Goal: Transaction & Acquisition: Purchase product/service

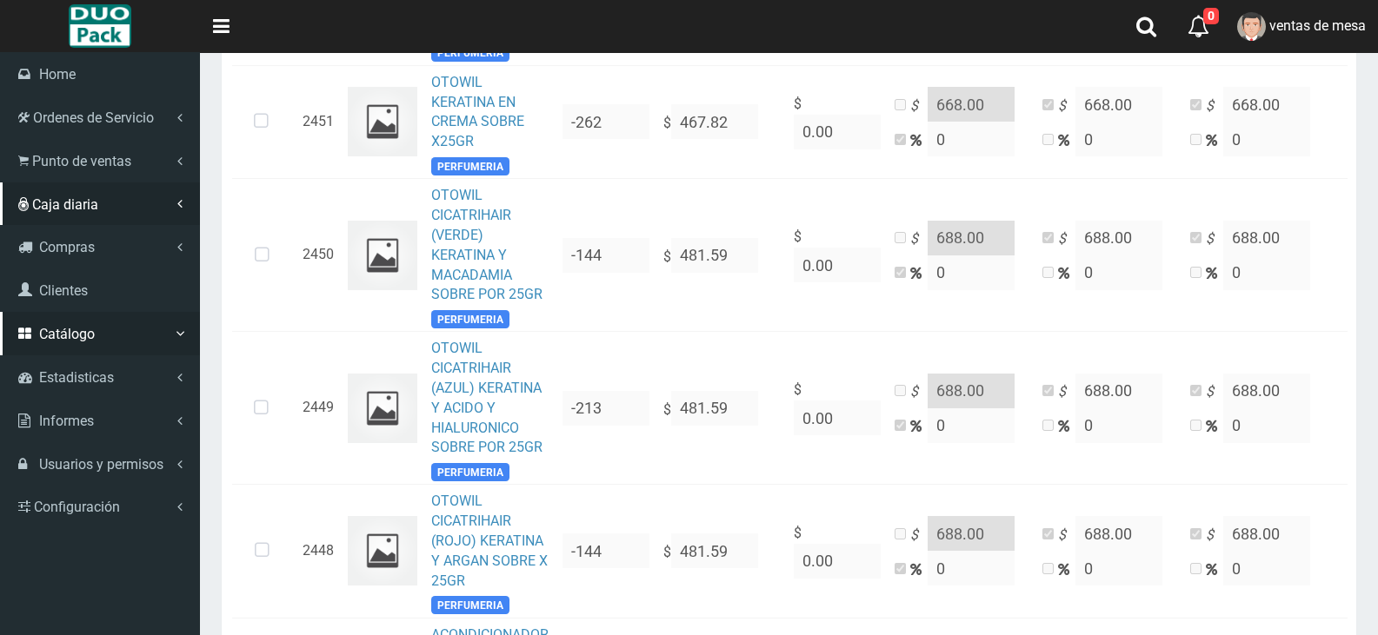
scroll to position [1912, 0]
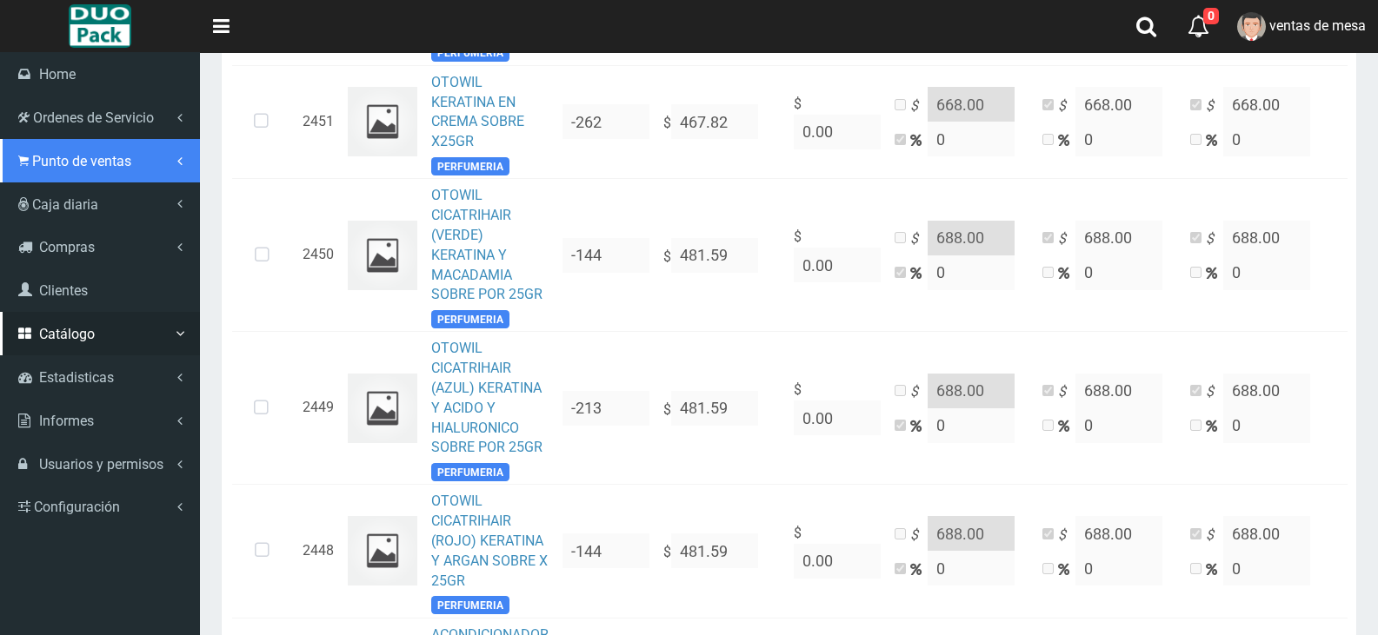
click at [61, 157] on span "Punto de ventas" at bounding box center [81, 161] width 99 height 17
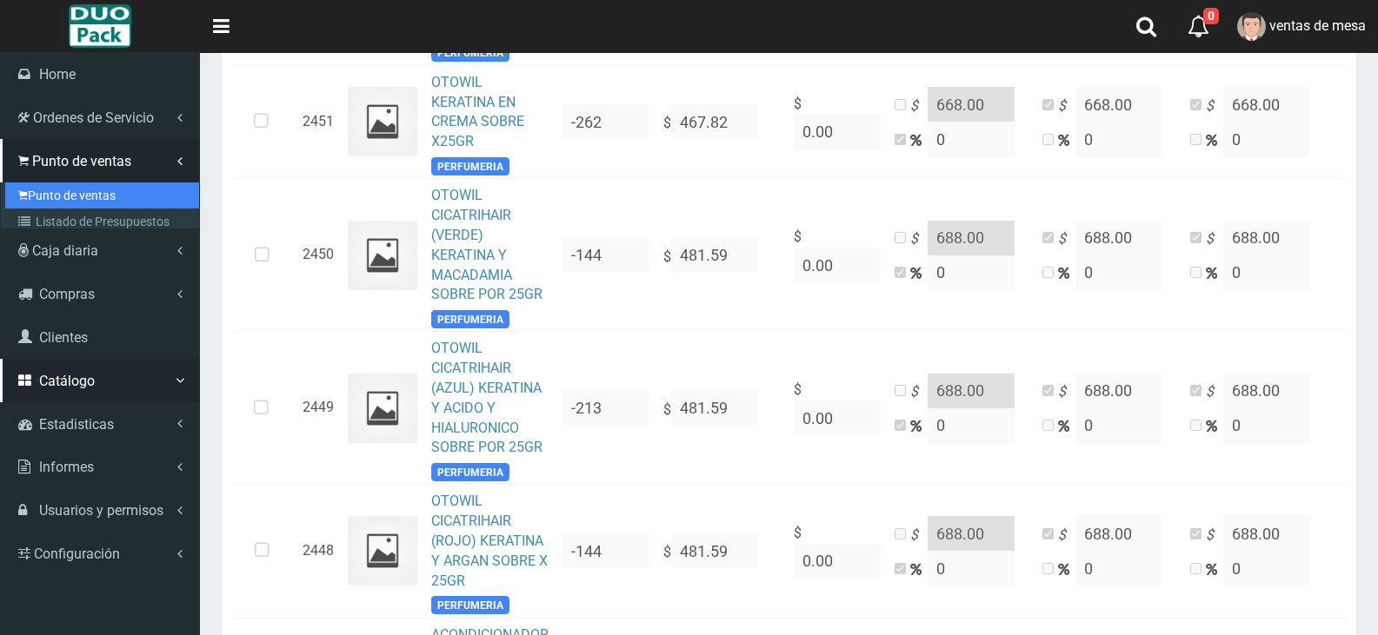
click at [75, 189] on link "Punto de ventas" at bounding box center [102, 196] width 194 height 26
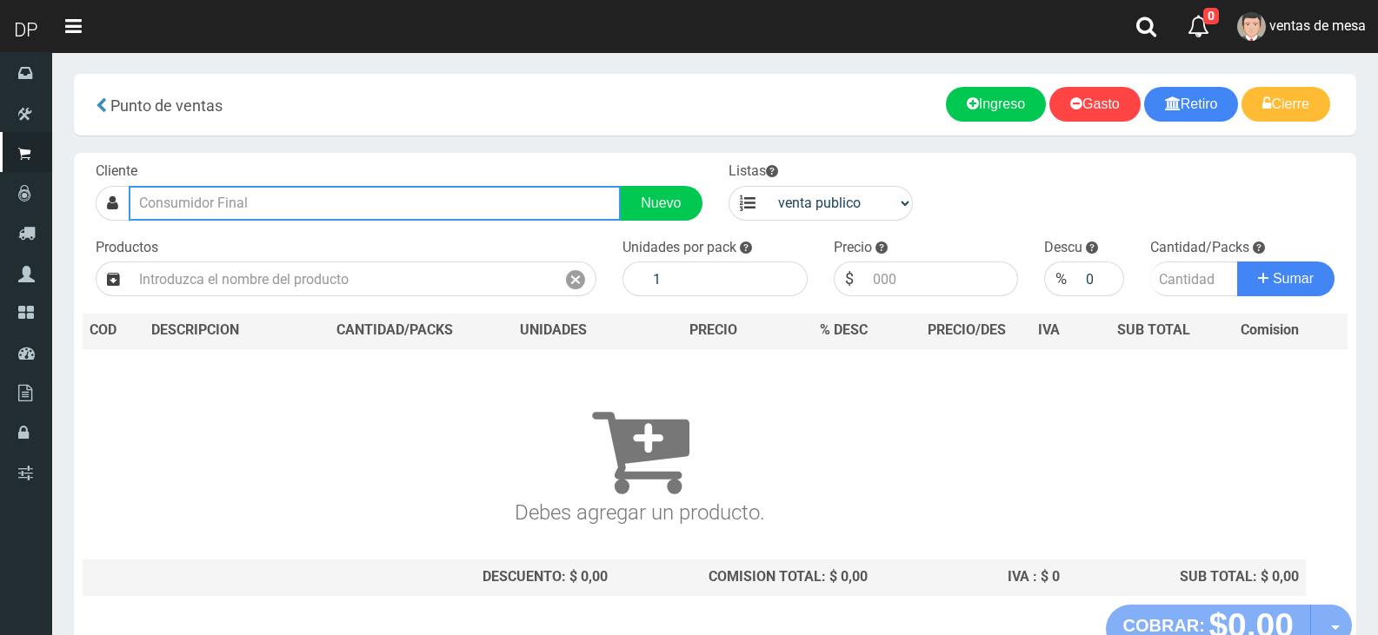
click at [256, 199] on input "text" at bounding box center [375, 203] width 492 height 35
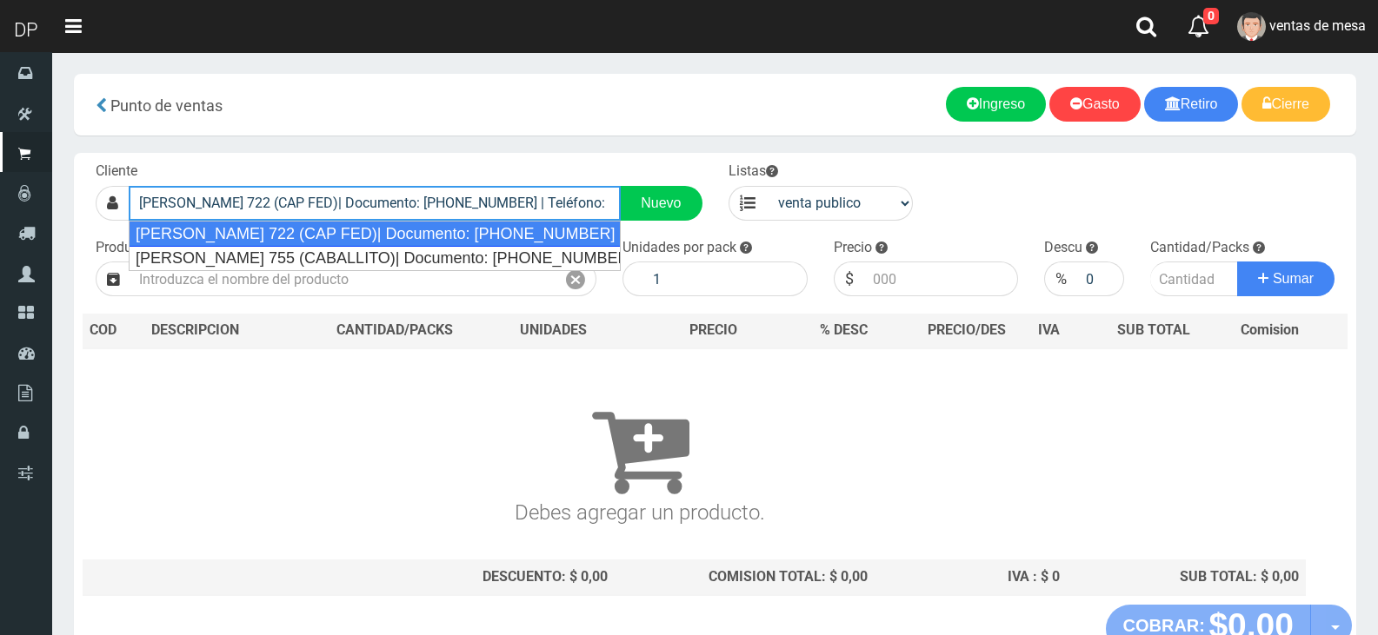
type input "ZC RIGLOS 722 (CAP FED)| Documento: 5545456 | Teléfono:"
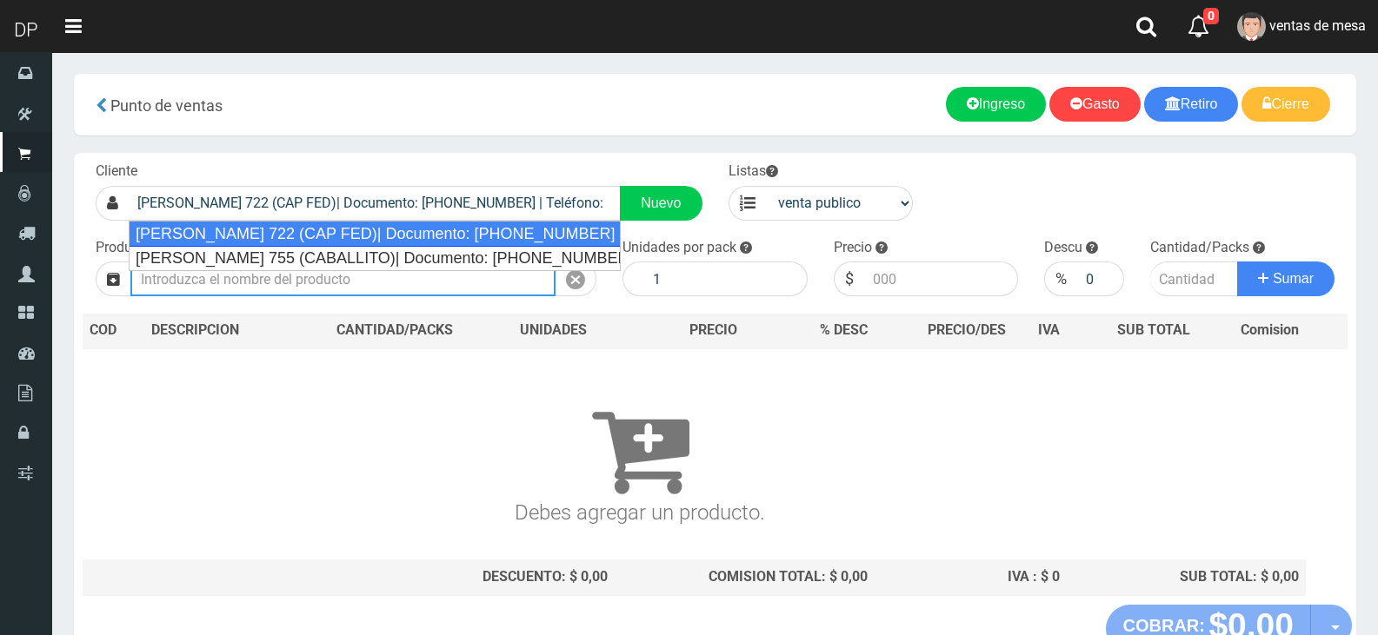
select select "2"
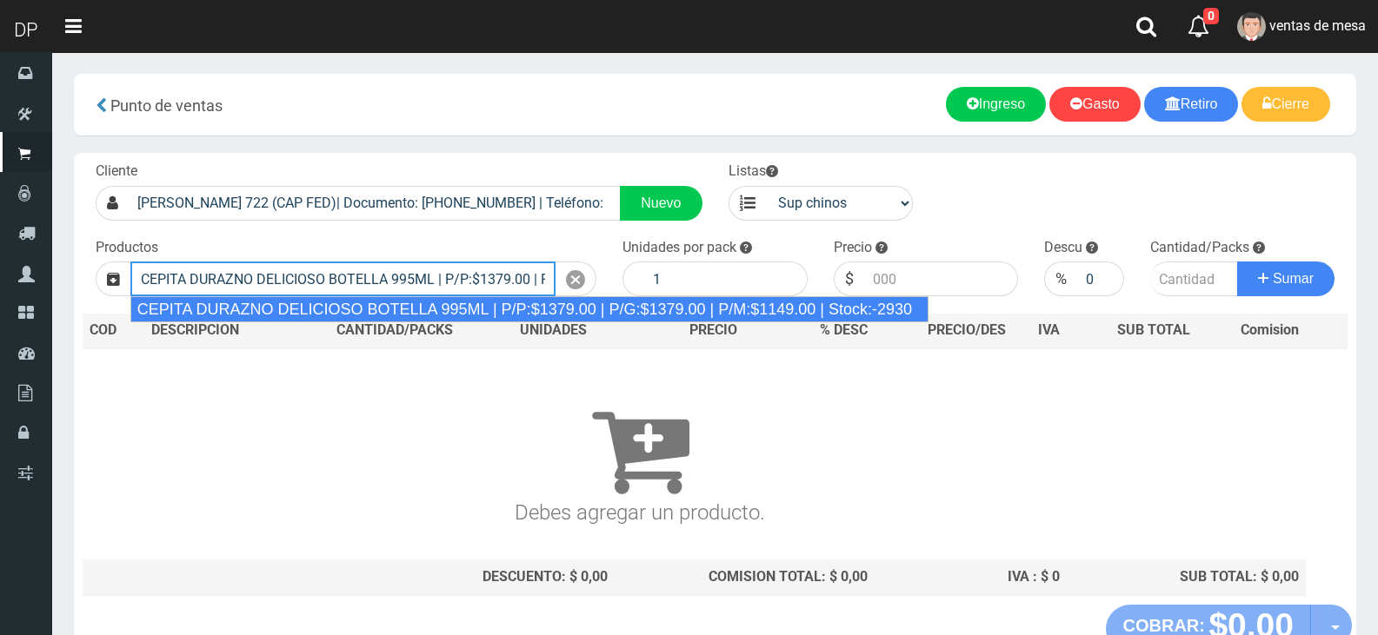
type input "CEPITA DURAZNO DELICIOSO BOTELLA 995ML | P/P:$1379.00 | P/G:$1379.00 | P/M:$114…"
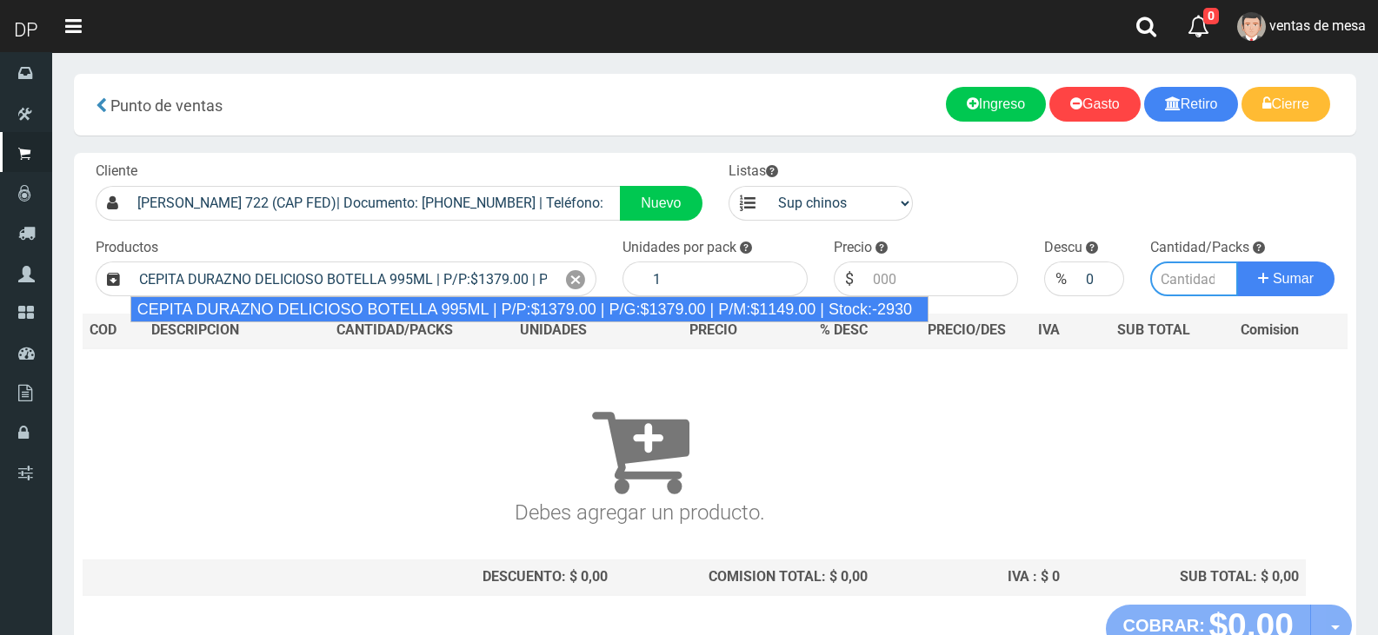
type input "6"
type input "1379.00"
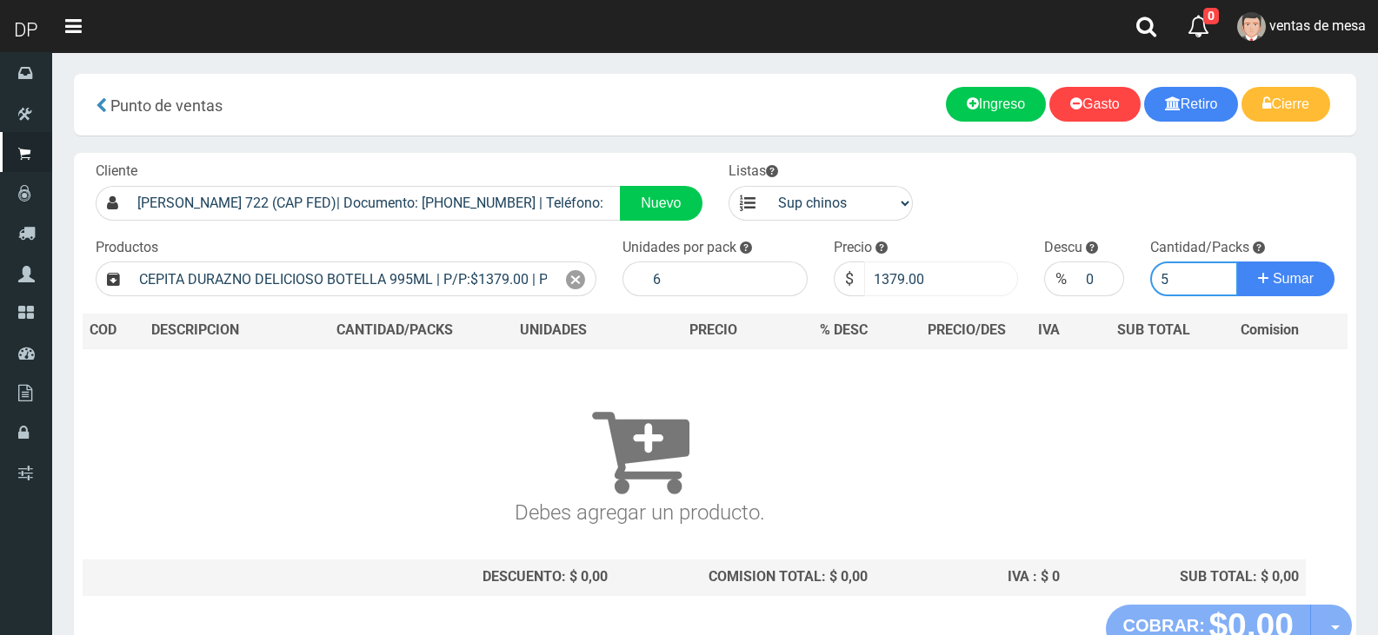
type input "5"
drag, startPoint x: 878, startPoint y: 277, endPoint x: 946, endPoint y: 283, distance: 68.1
click at [946, 283] on input "1379.00" at bounding box center [941, 279] width 155 height 35
type input "1320"
click at [1237, 262] on button "Sumar" at bounding box center [1285, 279] width 97 height 35
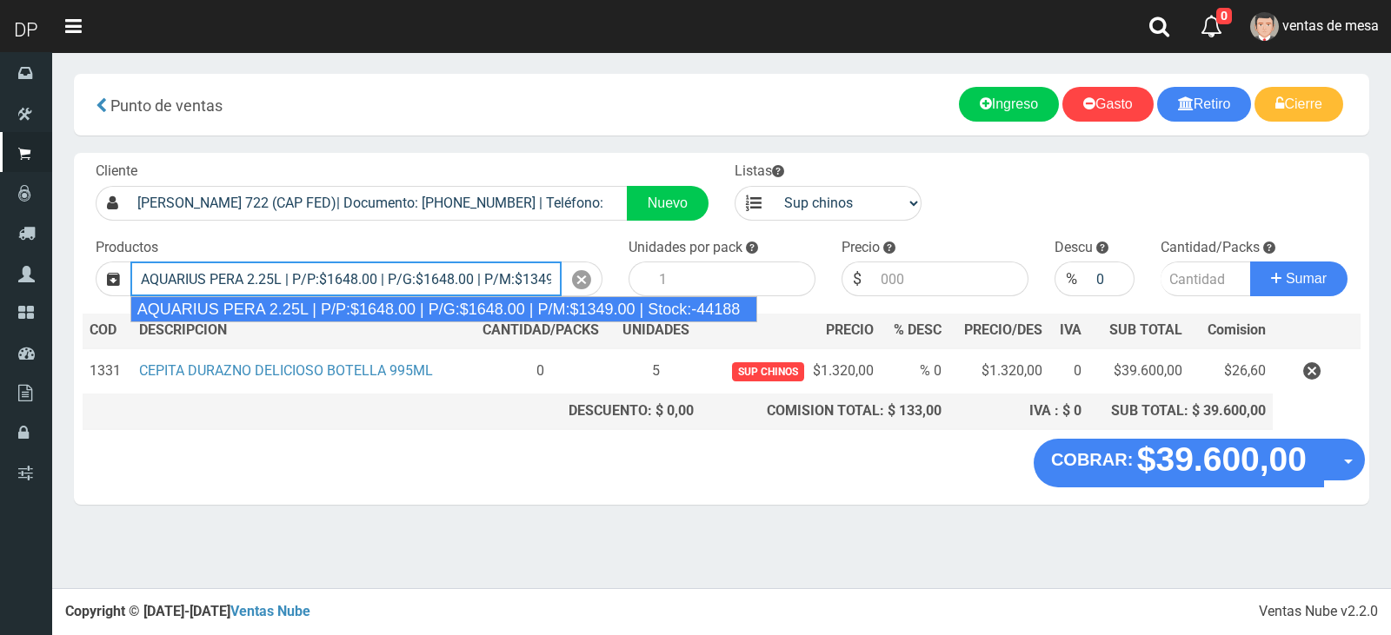
type input "AQUARIUS PERA 2.25L | P/P:$1648.00 | P/G:$1648.00 | P/M:$1349.00 | Stock:-44188"
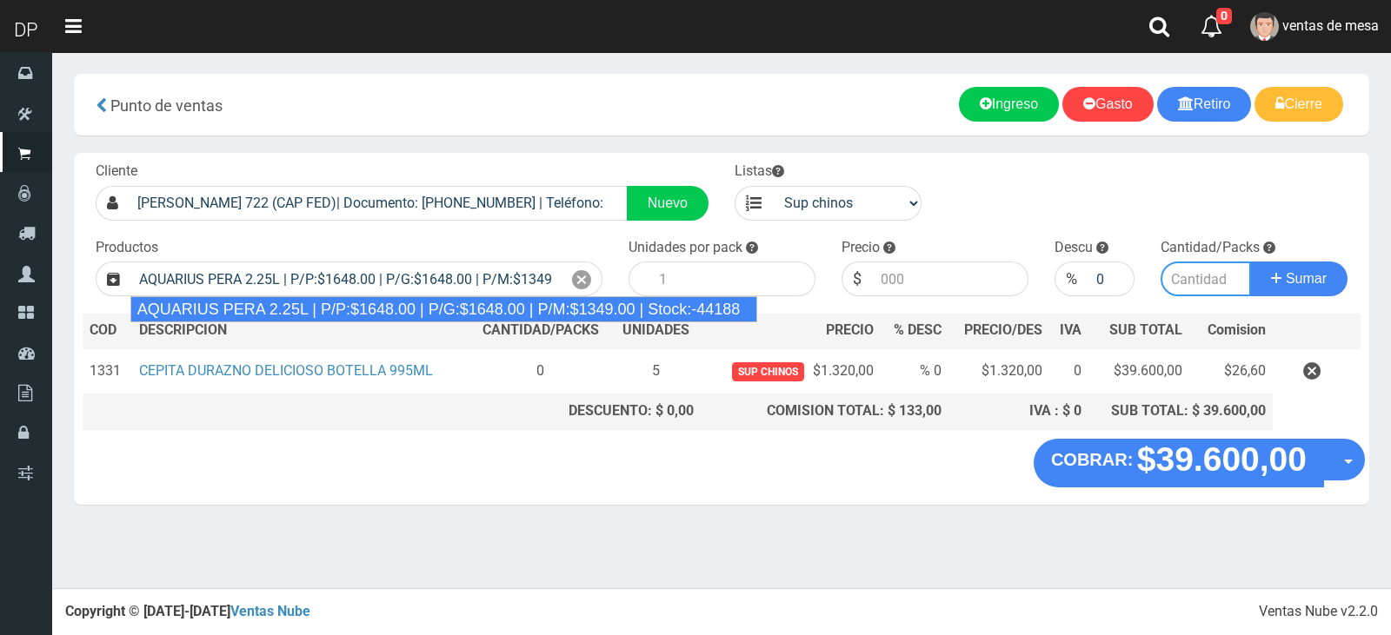
type input "6"
type input "1648.00"
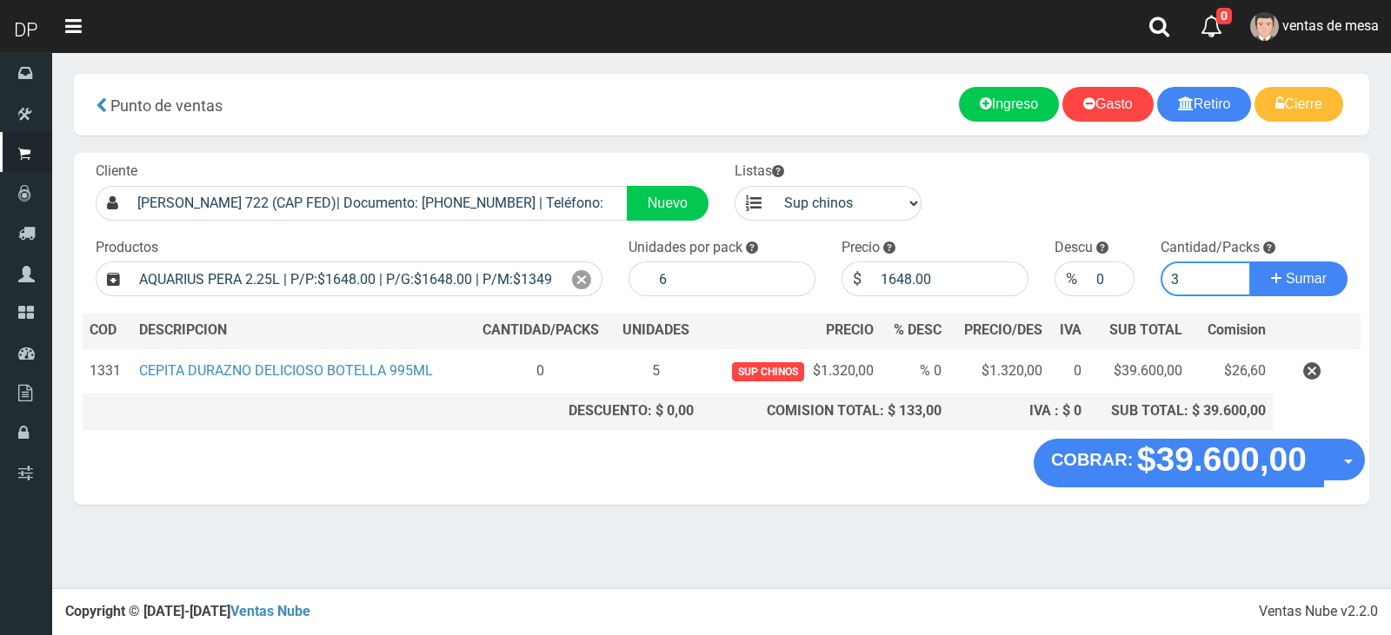
click at [1250, 262] on button "Sumar" at bounding box center [1298, 279] width 97 height 35
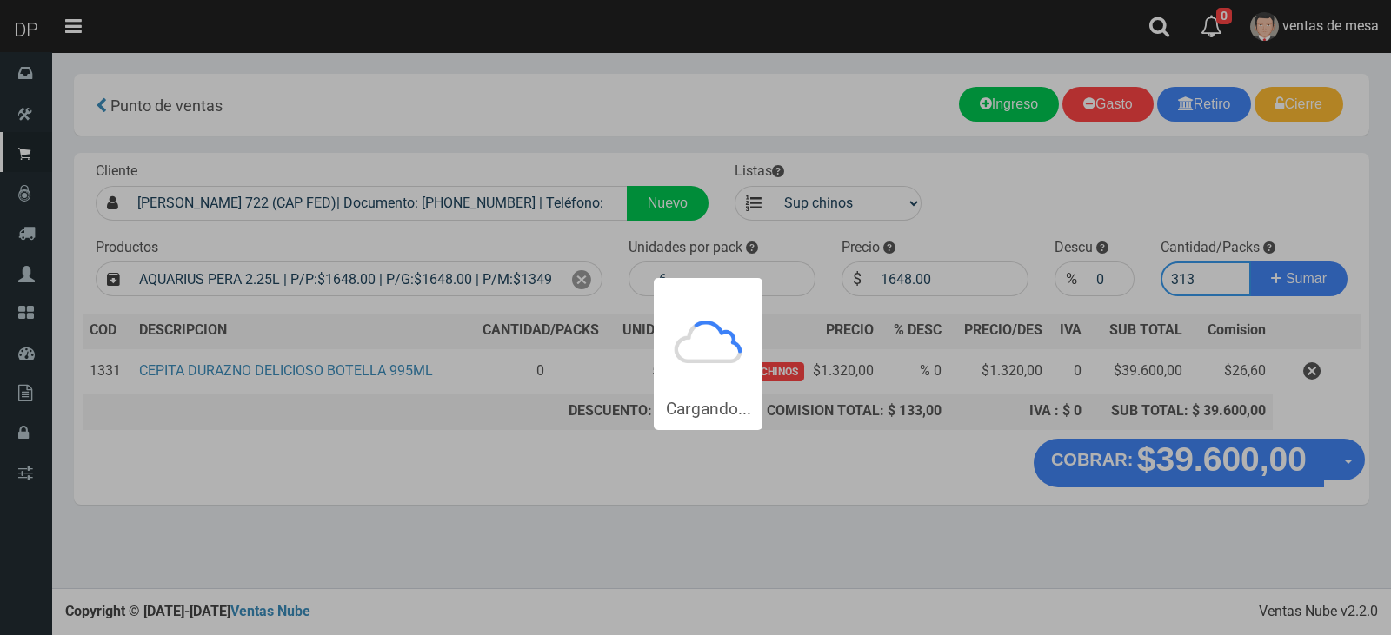
type input "3133"
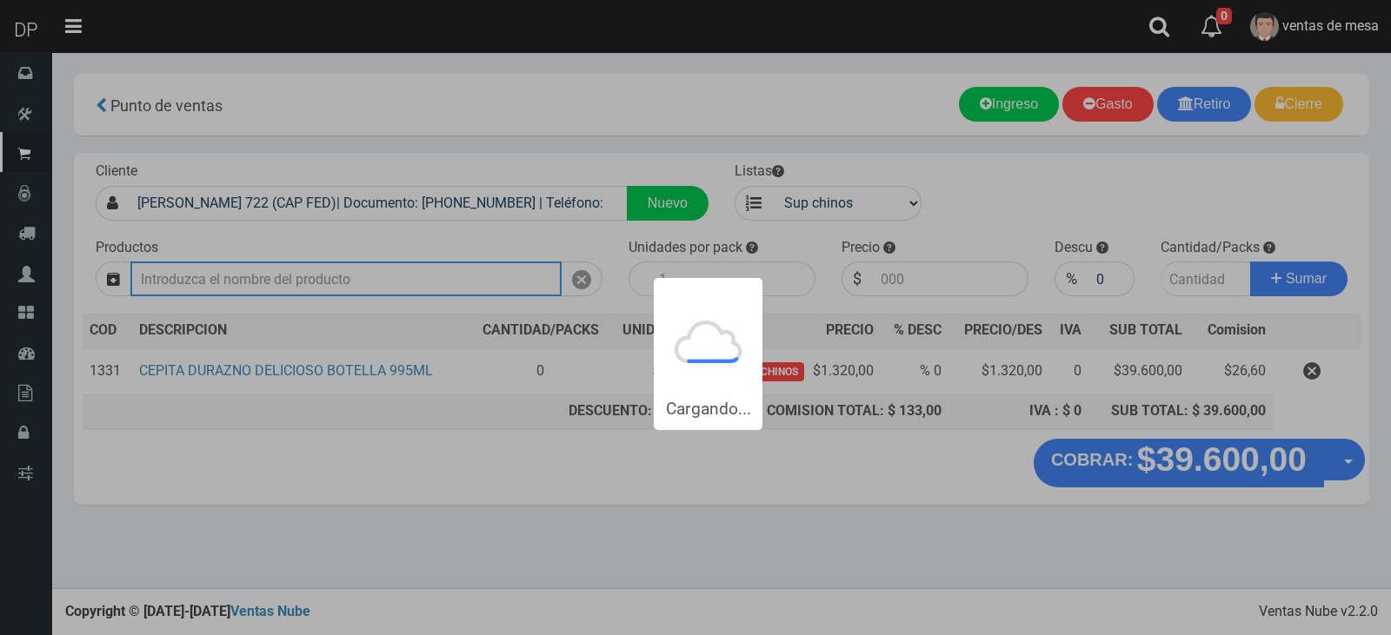
type input "7"
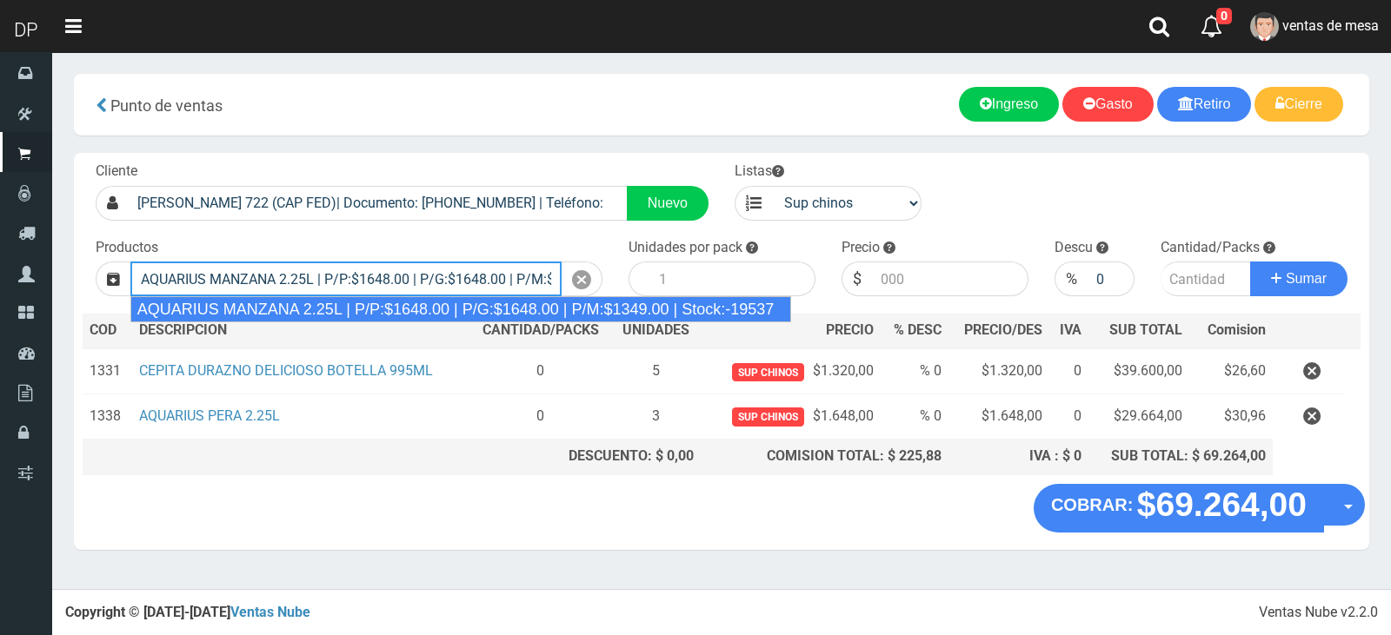
type input "AQUARIUS MANZANA 2.25L | P/P:$1648.00 | P/G:$1648.00 | P/M:$1349.00 | Stock:-19…"
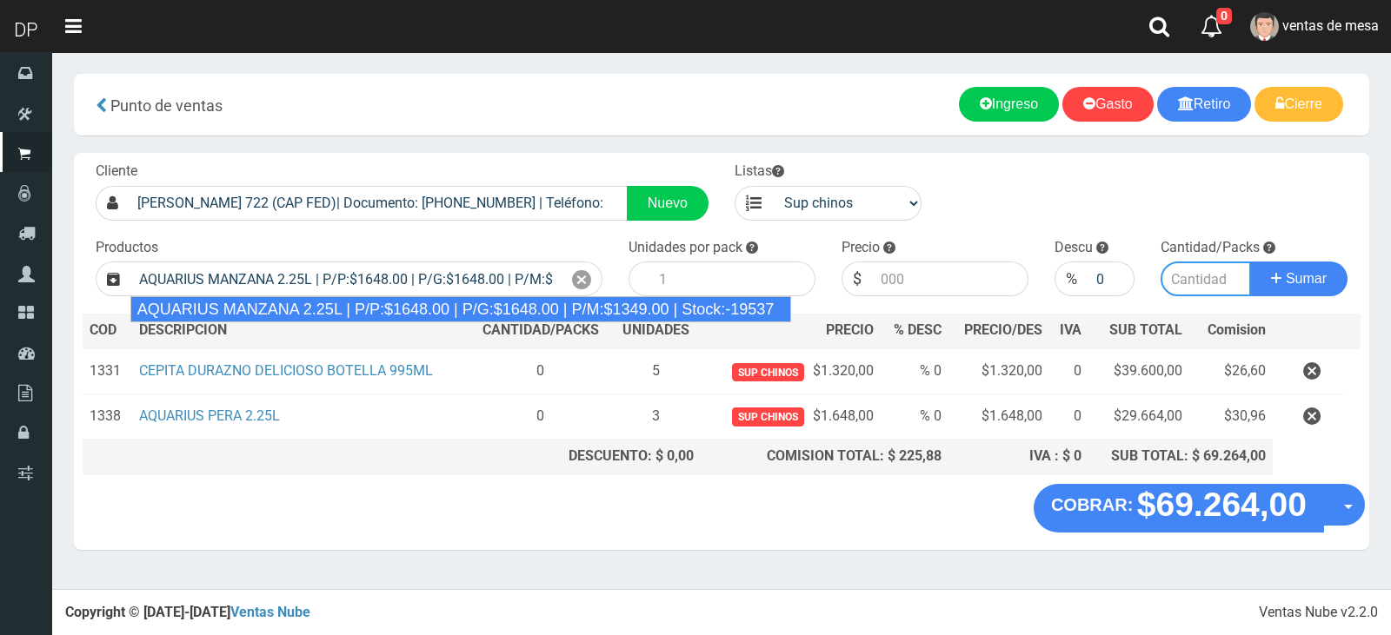
type input "6"
type input "1648.00"
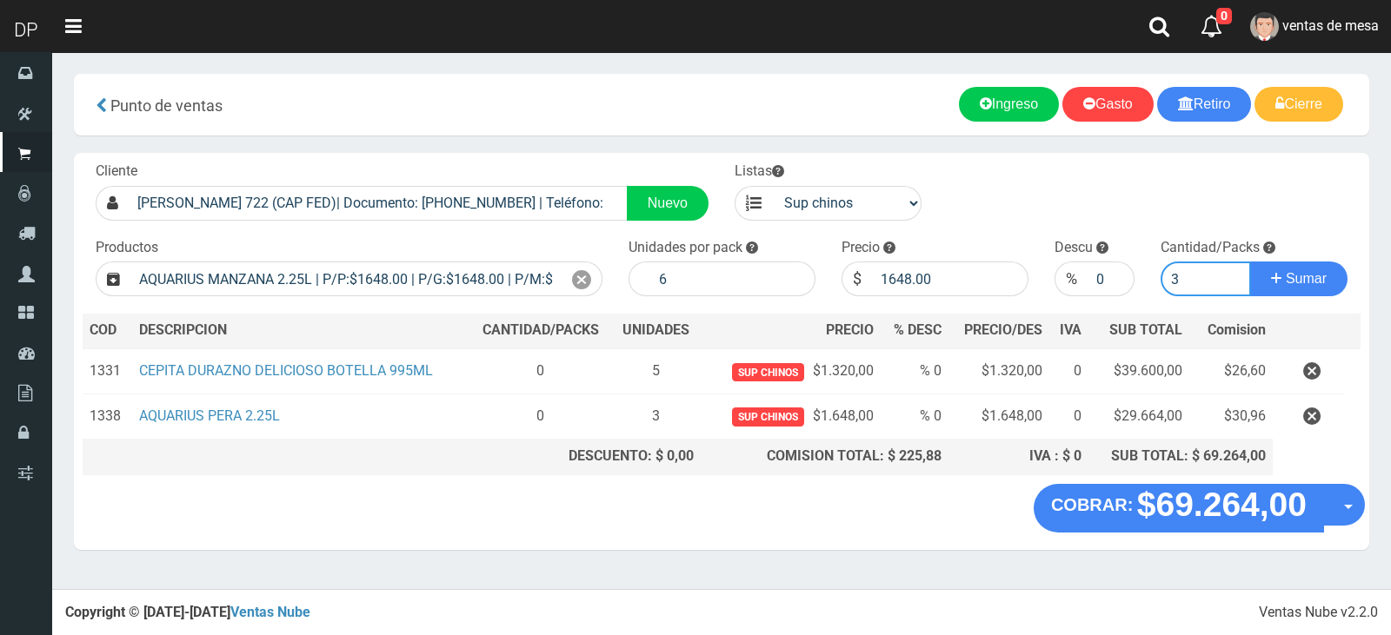
type input "3"
click at [1250, 262] on button "Sumar" at bounding box center [1298, 279] width 97 height 35
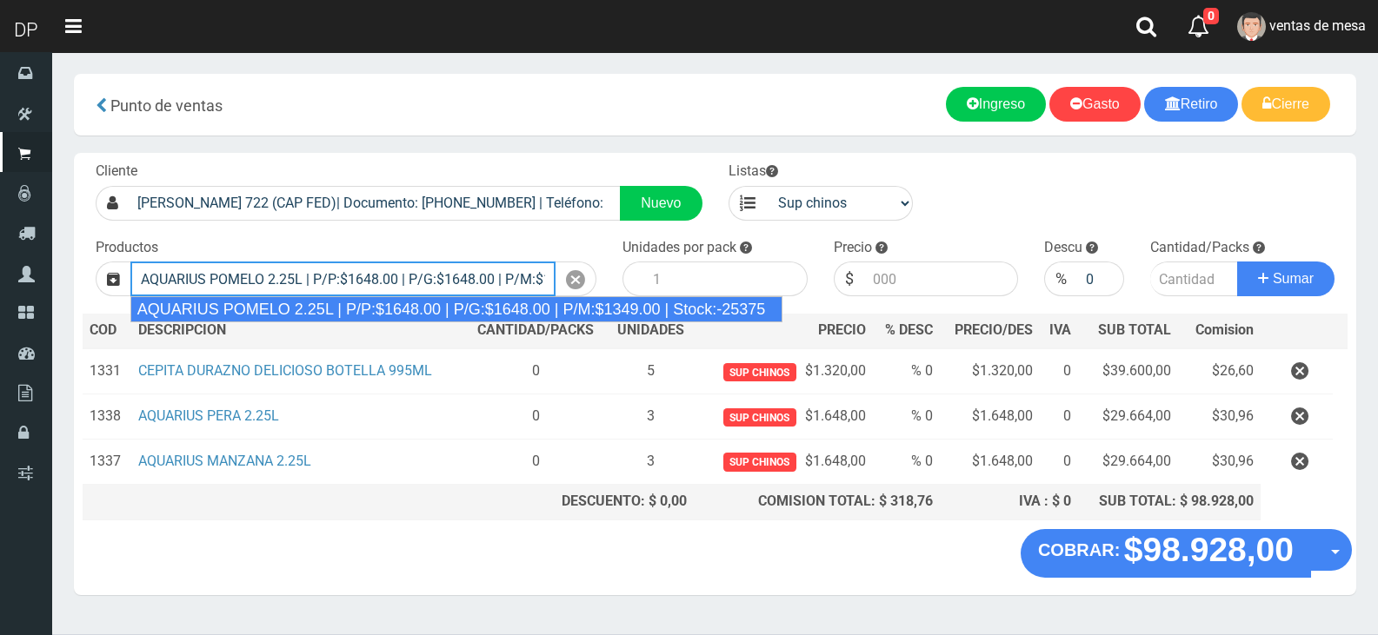
type input "AQUARIUS POMELO 2.25L | P/P:$1648.00 | P/G:$1648.00 | P/M:$1349.00 | Stock:-253…"
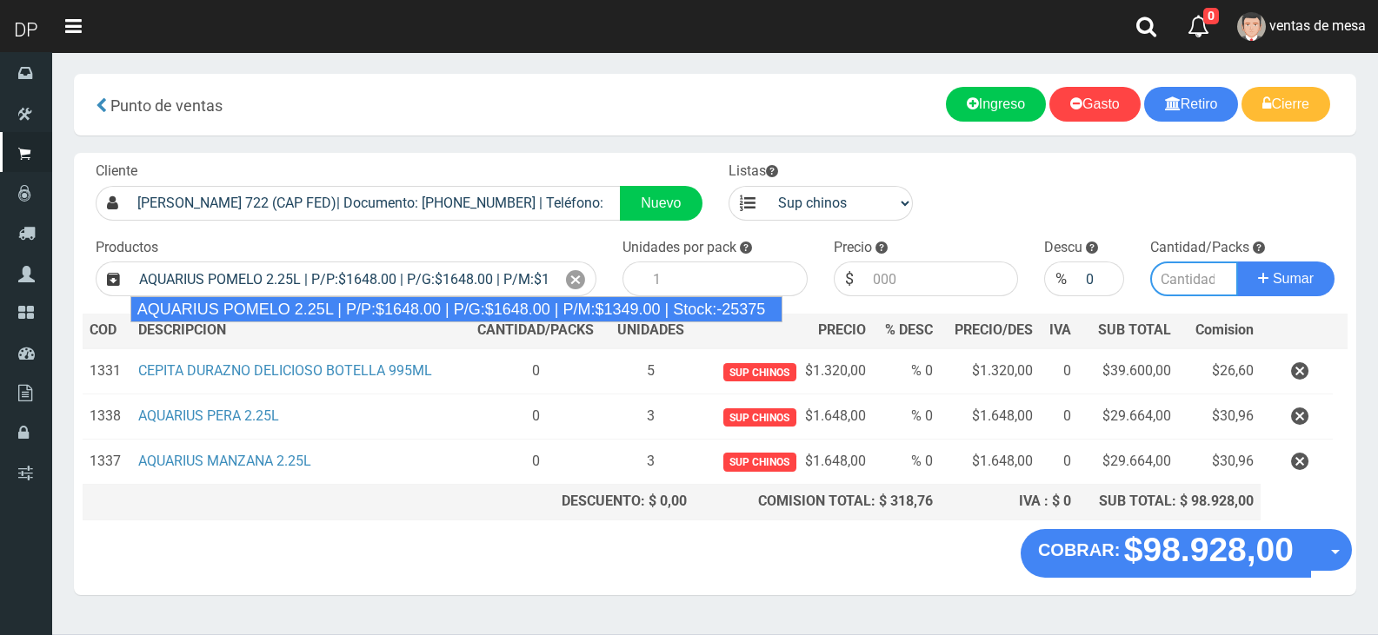
type input "6"
type input "1648.00"
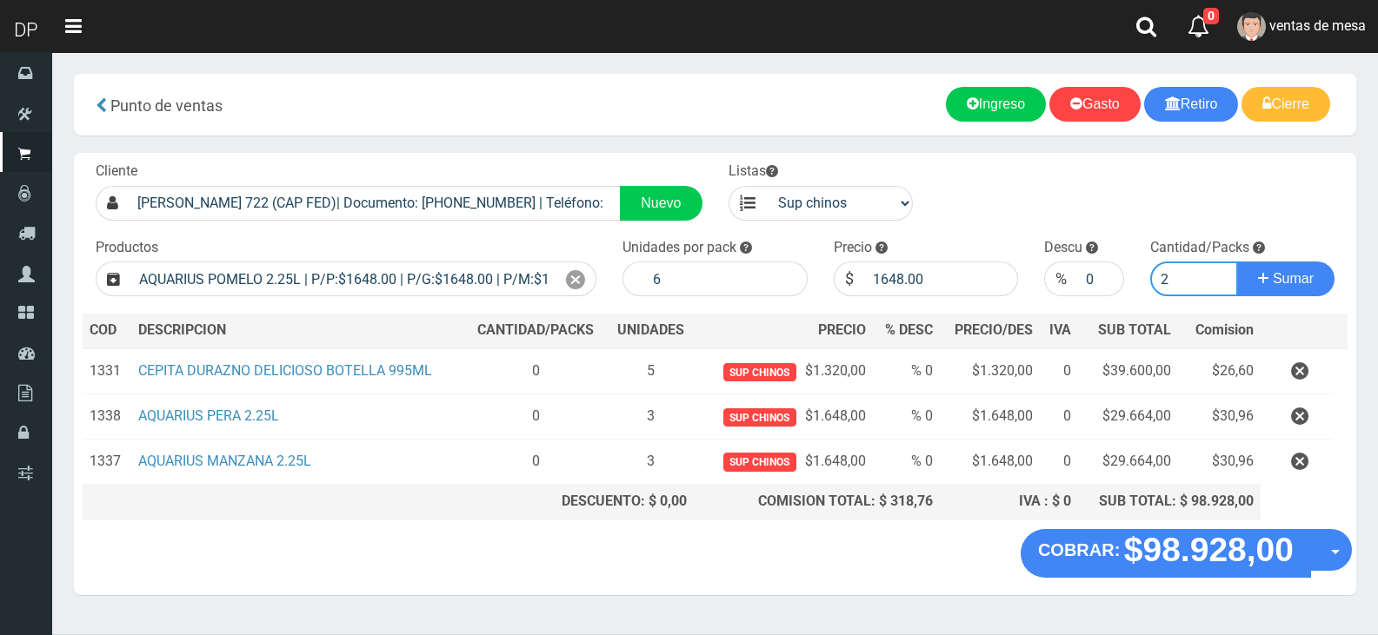
type input "2"
click at [1237, 262] on button "Sumar" at bounding box center [1285, 279] width 97 height 35
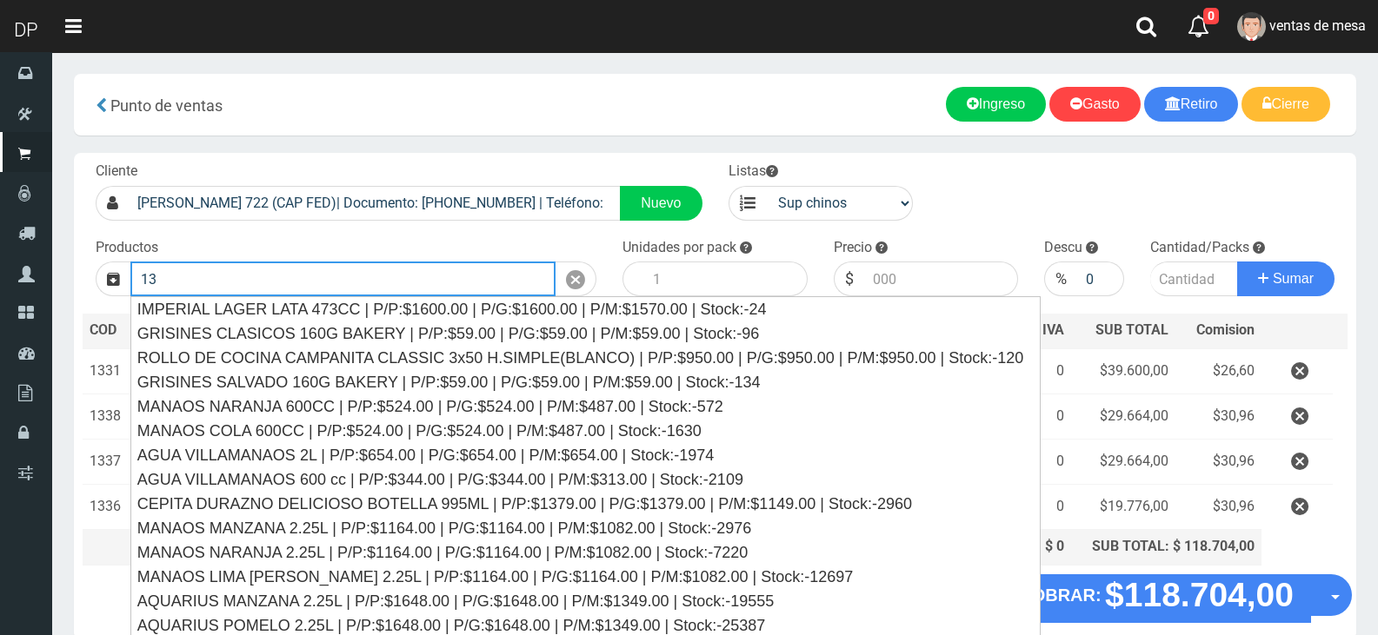
type input "1"
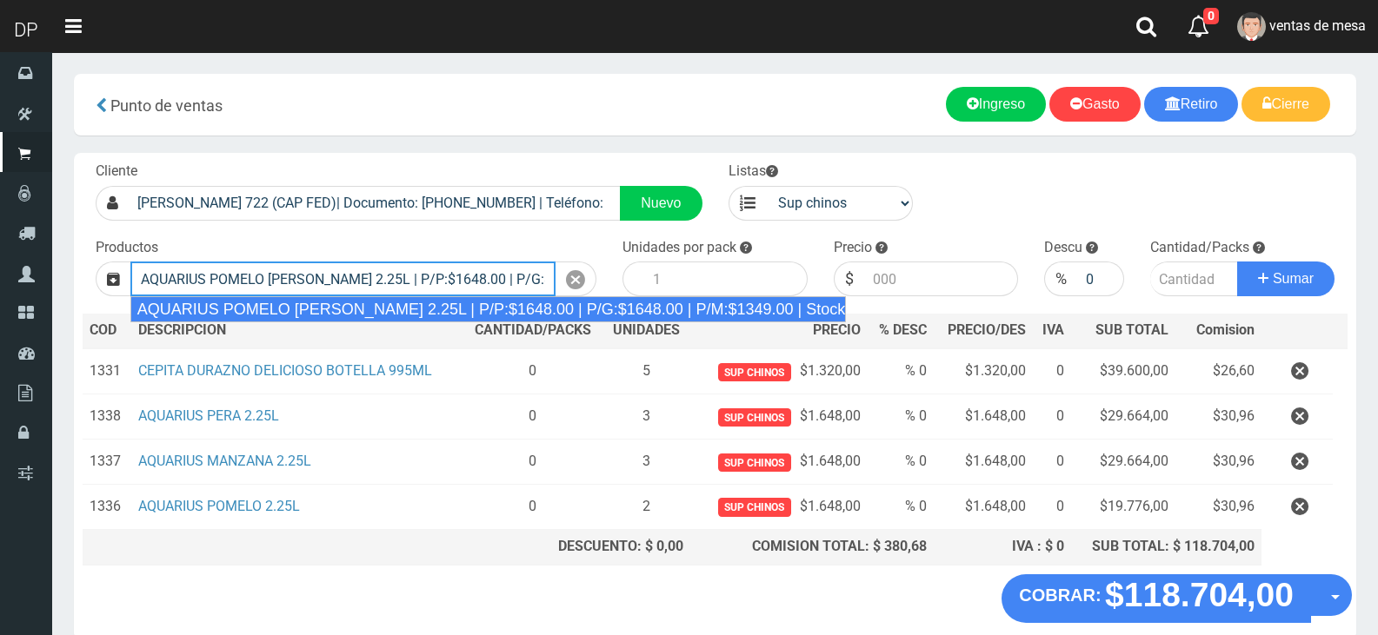
type input "AQUARIUS POMELO ROSADO 2.25L | P/P:$1648.00 | P/G:$1648.00 | P/M:$1349.00 | Sto…"
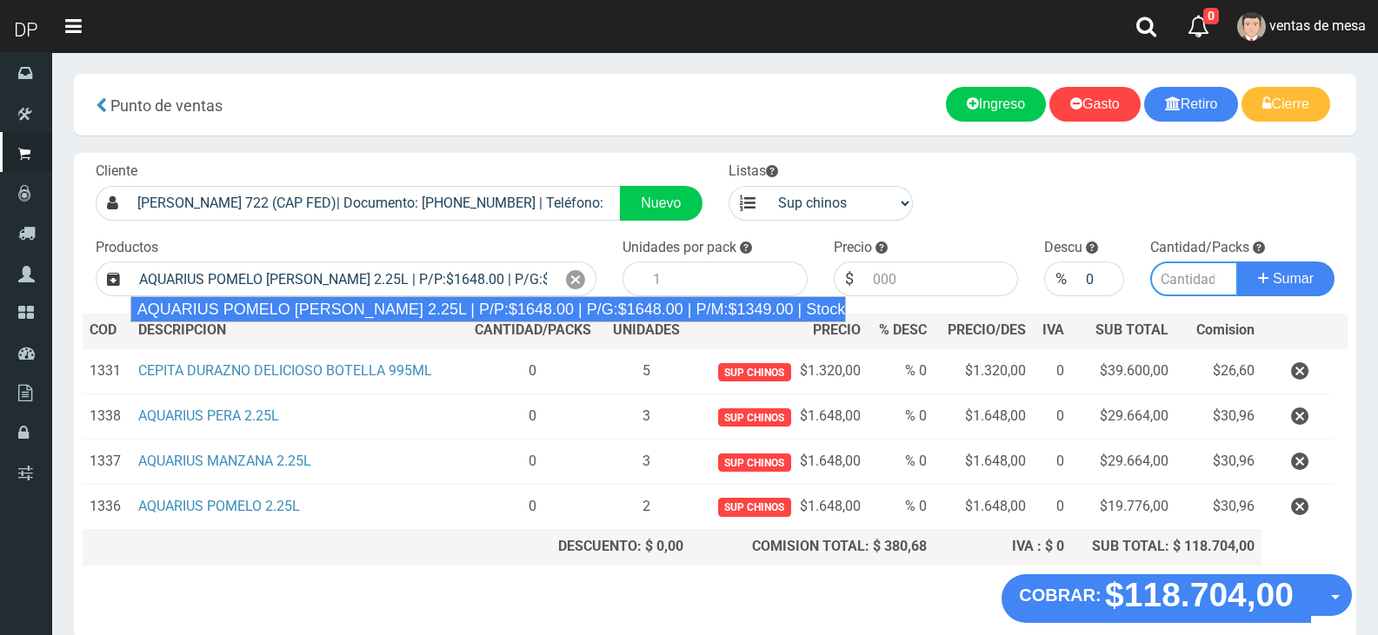
type input "6"
type input "1648.00"
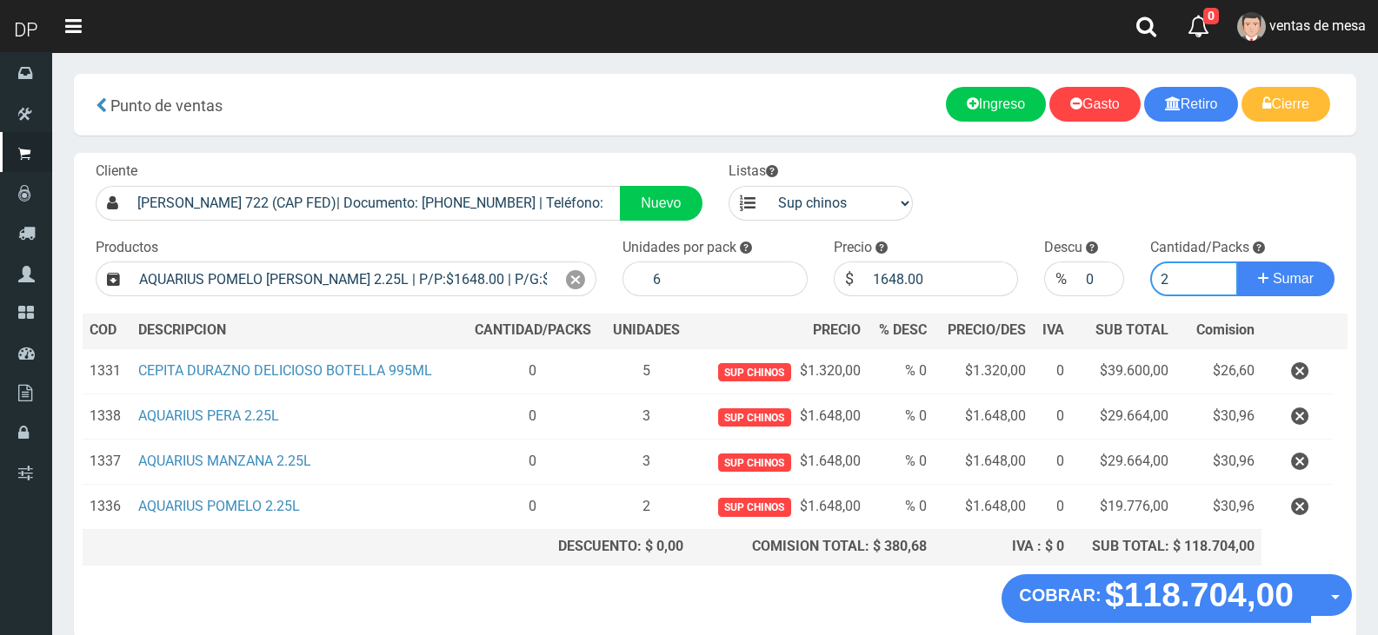
type input "2"
click at [1237, 262] on button "Sumar" at bounding box center [1285, 279] width 97 height 35
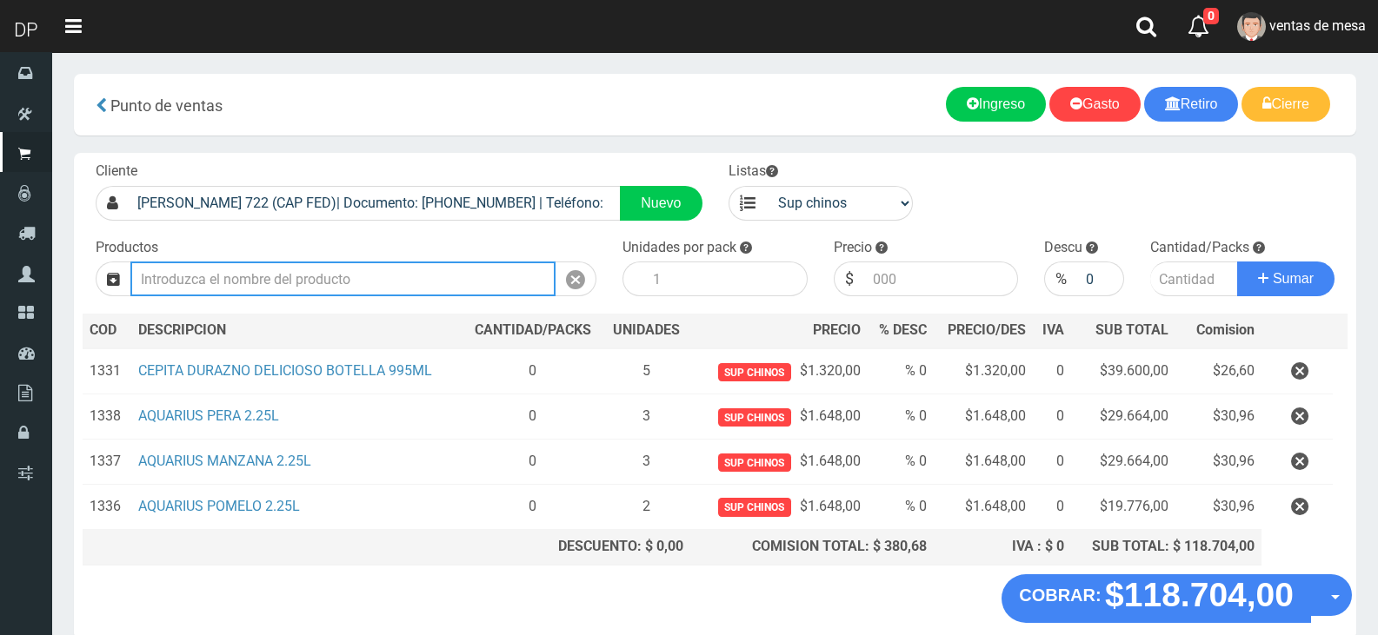
type input "1"
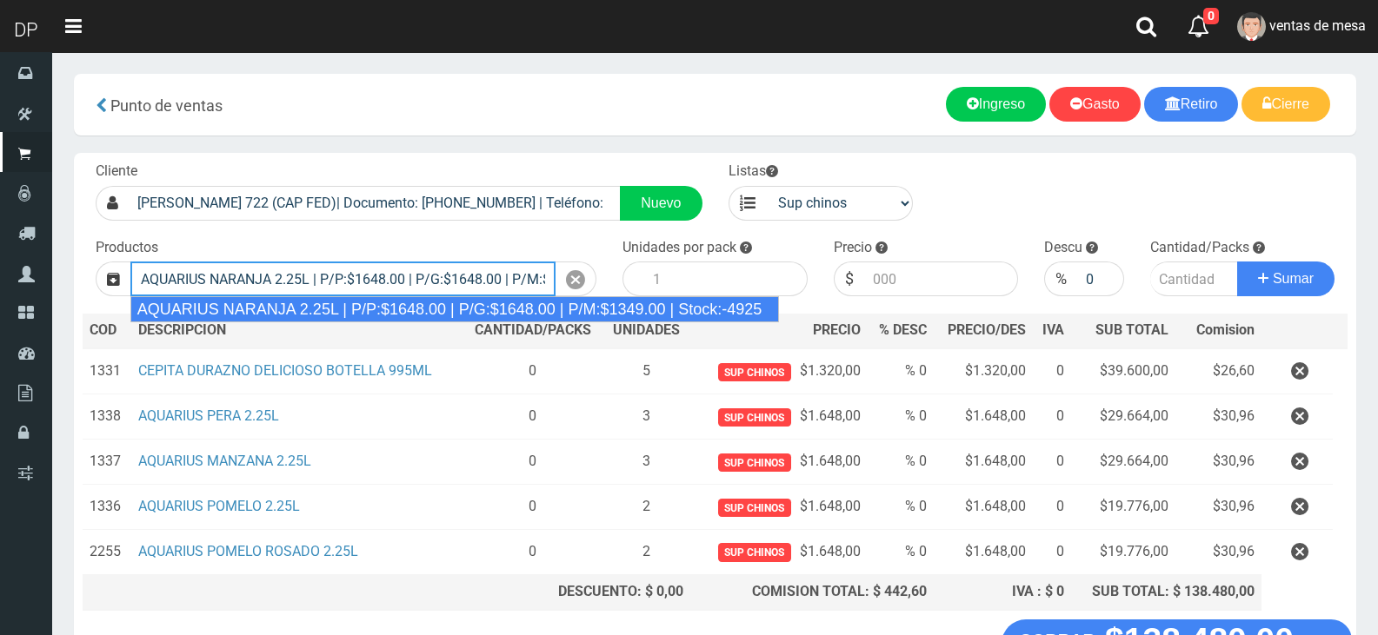
type input "AQUARIUS NARANJA 2.25L | P/P:$1648.00 | P/G:$1648.00 | P/M:$1349.00 | Stock:-49…"
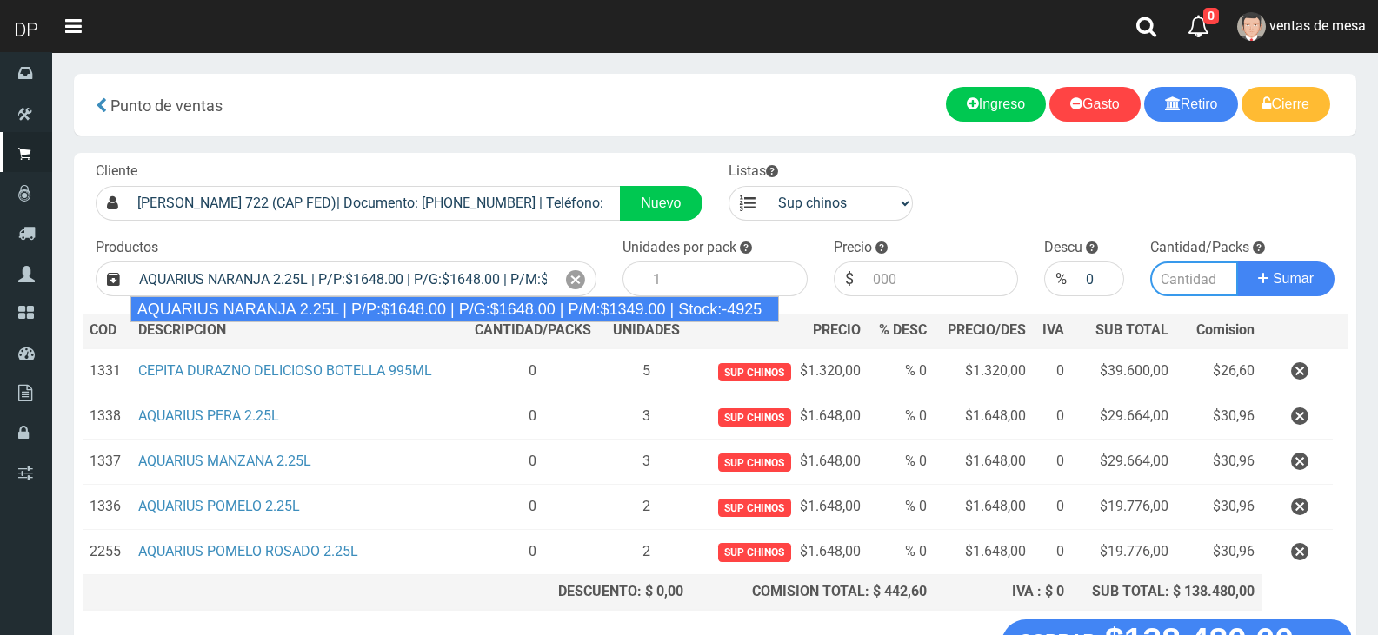
type input "6"
type input "1648.00"
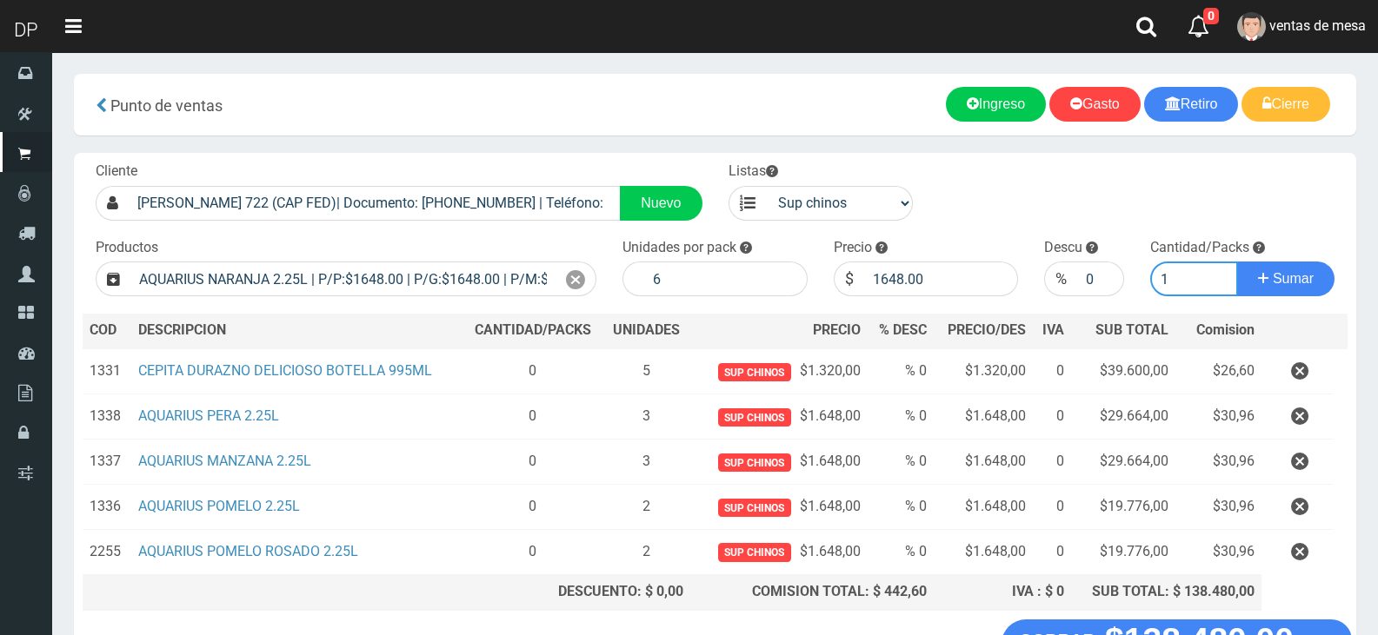
type input "2"
click at [1237, 262] on button "Sumar" at bounding box center [1285, 279] width 97 height 35
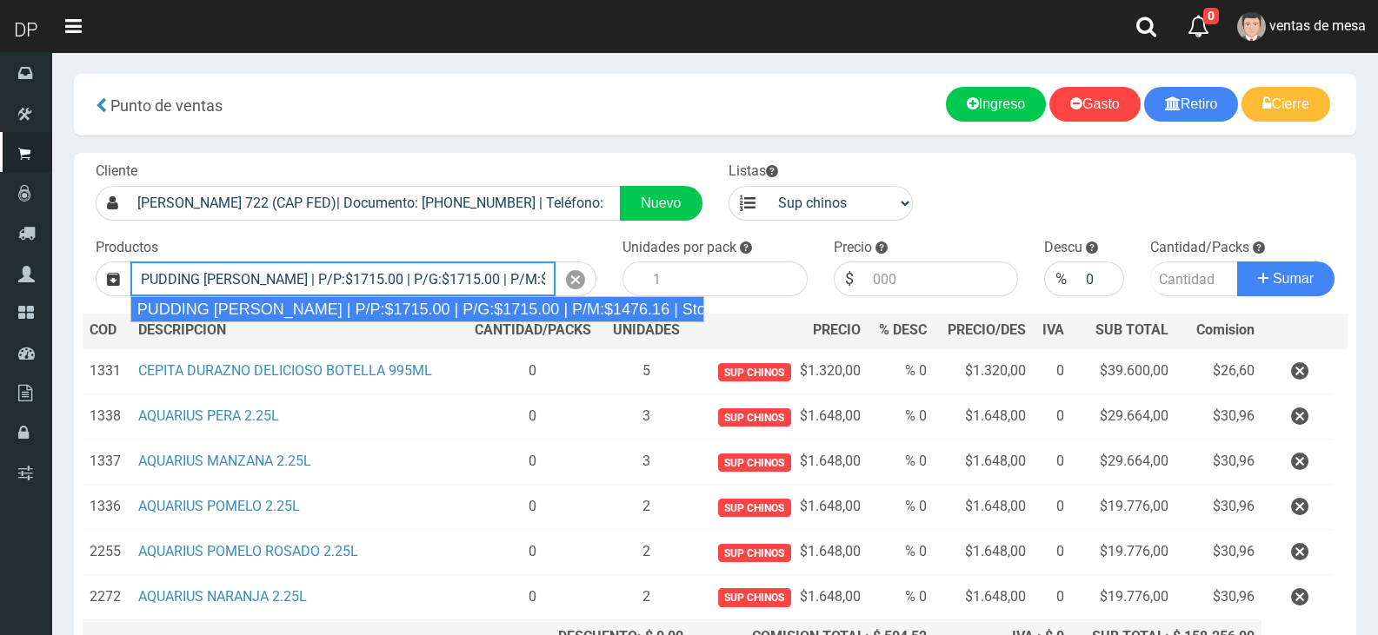
type input "PUDDING LIMON | P/P:$1715.00 | P/G:$1715.00 | P/M:$1476.16 | Stock:-8394"
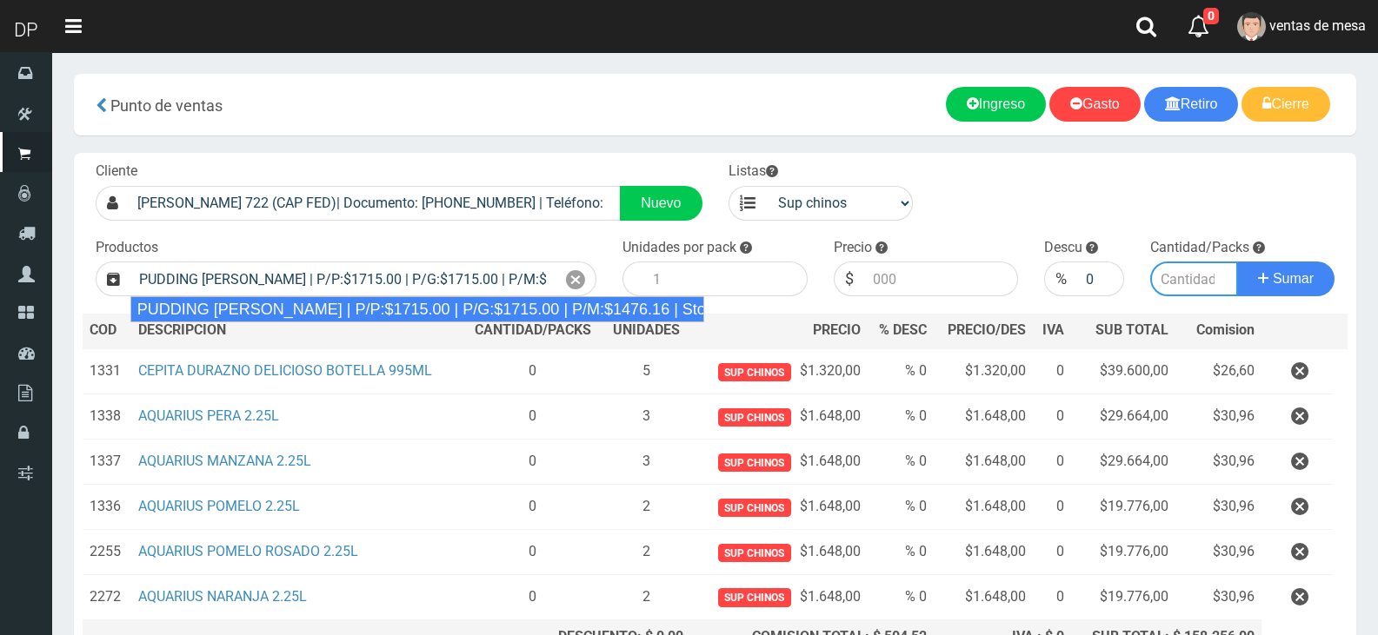
type input "8"
type input "1715.00"
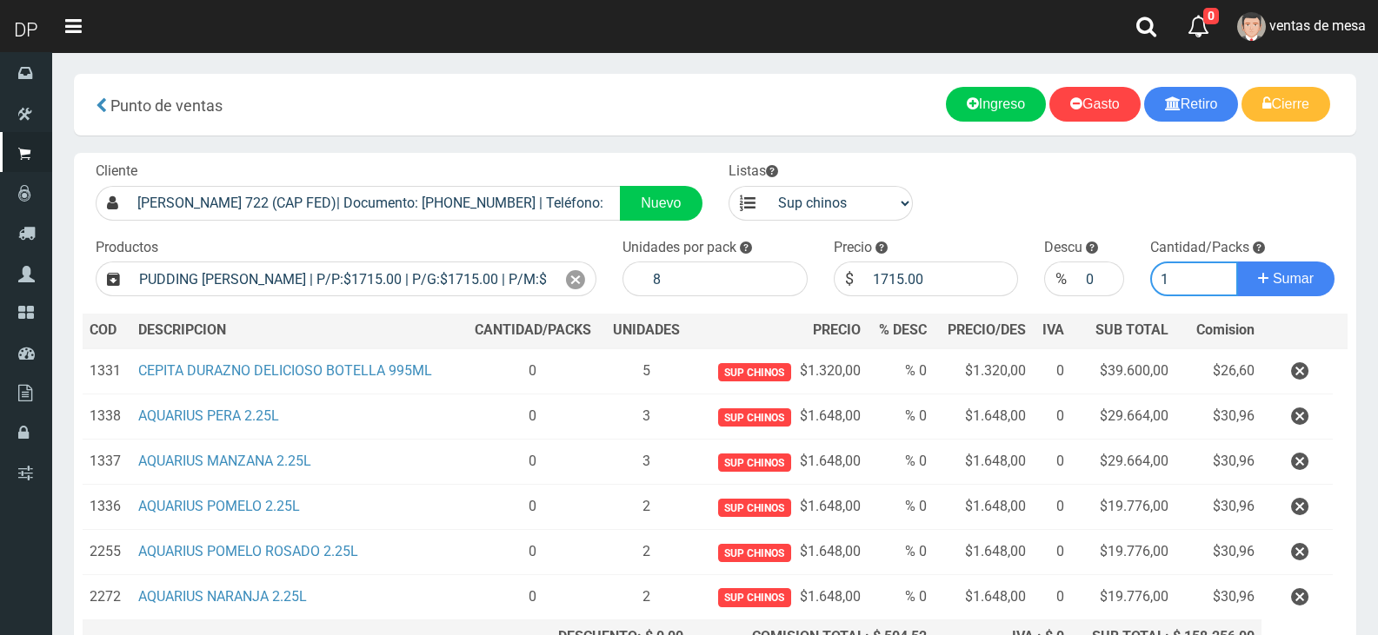
type input "1"
click at [1237, 262] on button "Sumar" at bounding box center [1285, 279] width 97 height 35
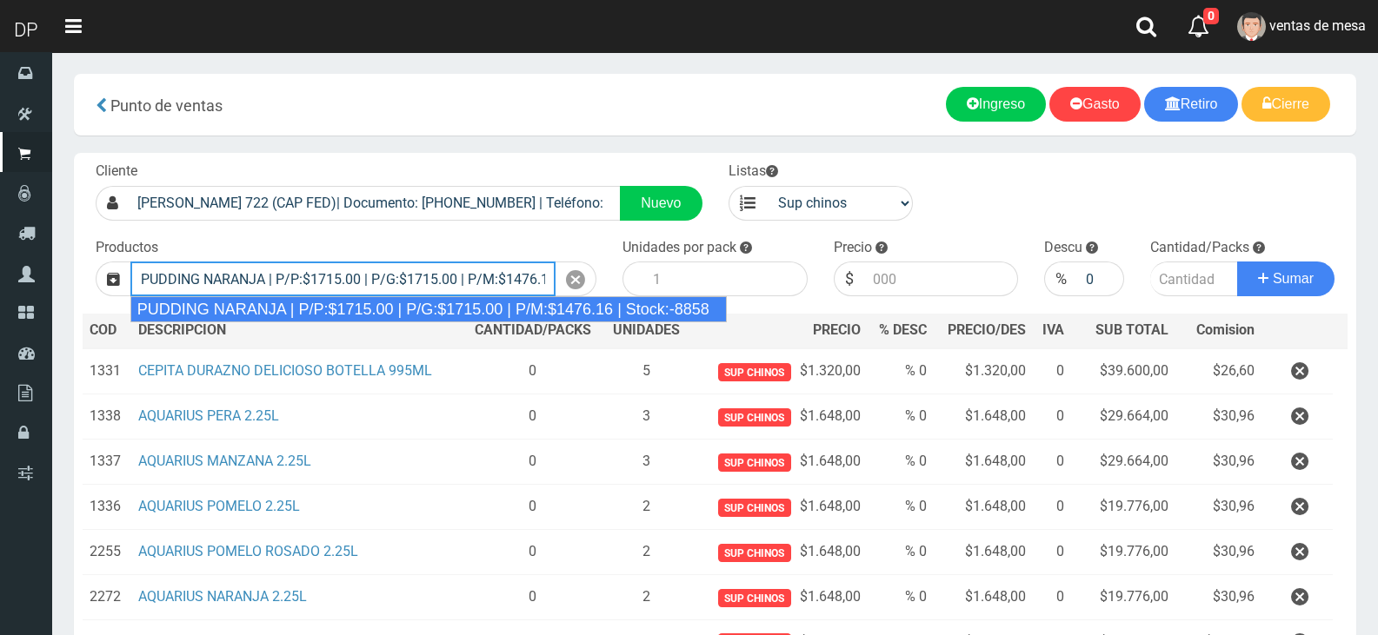
type input "PUDDING NARANJA | P/P:$1715.00 | P/G:$1715.00 | P/M:$1476.16 | Stock:-8858"
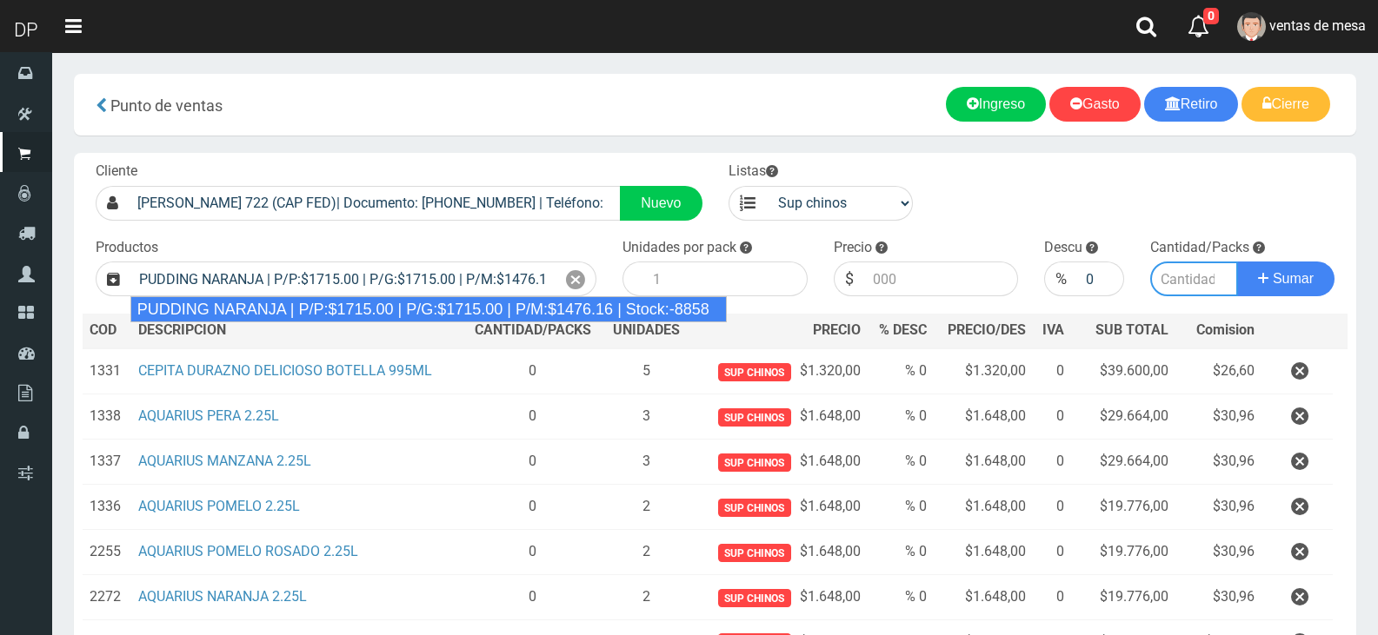
type input "8"
type input "1715.00"
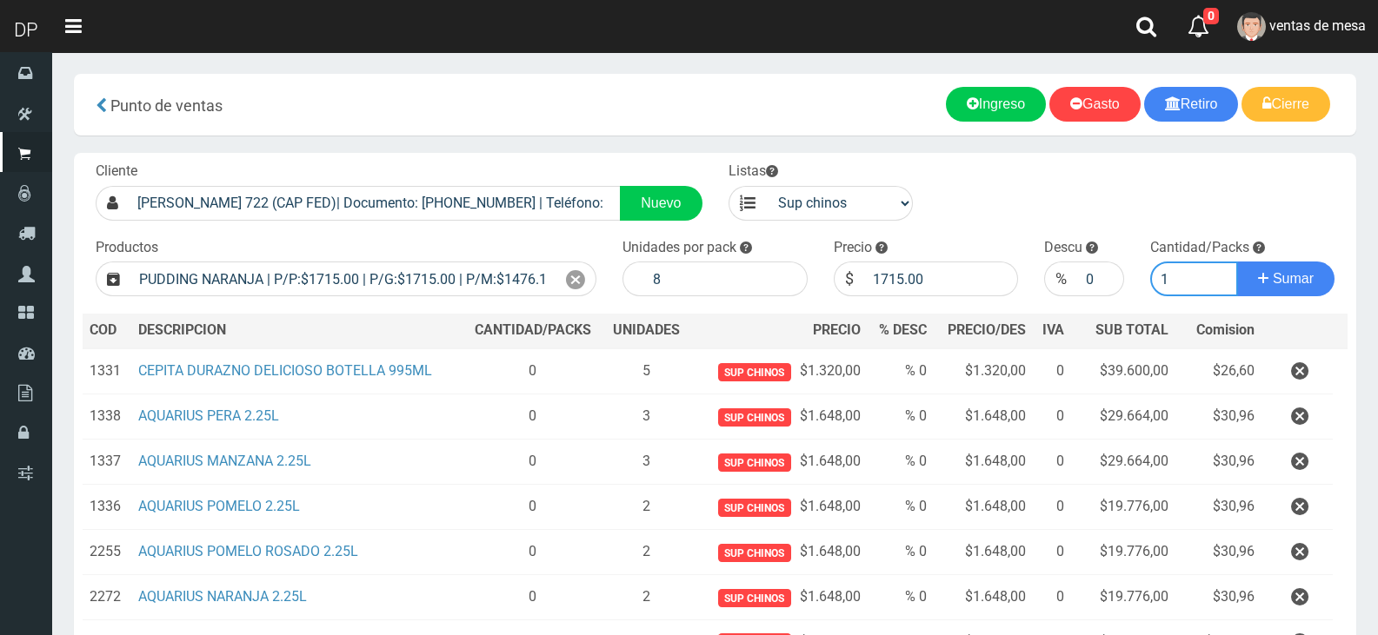
type input "1"
click at [1237, 262] on button "Sumar" at bounding box center [1285, 279] width 97 height 35
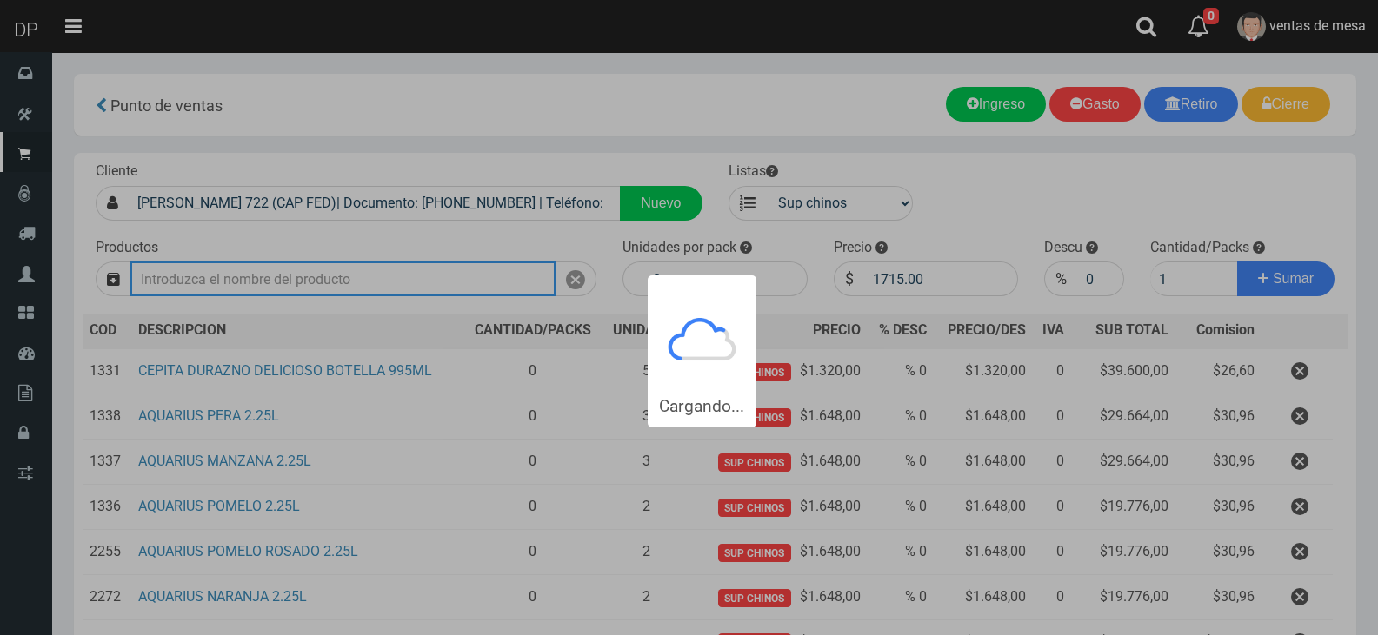
type input "1"
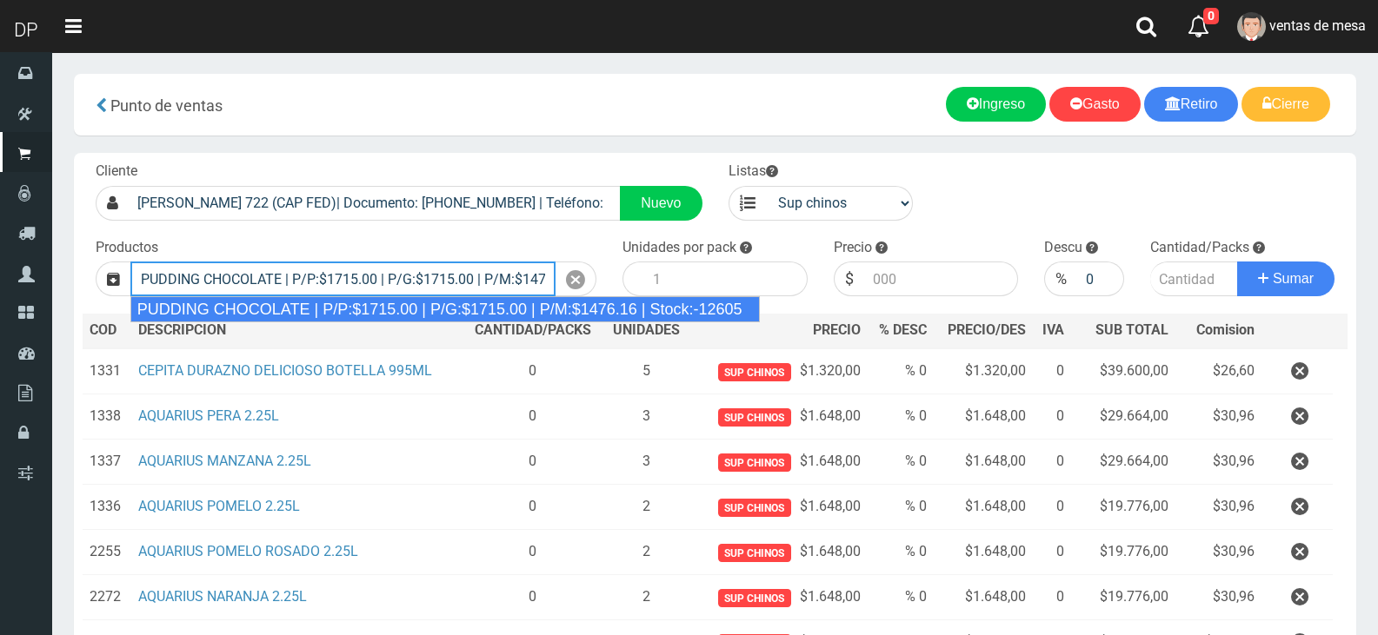
type input "PUDDING CHOCOLATE | P/P:$1715.00 | P/G:$1715.00 | P/M:$1476.16 | Stock:-12605"
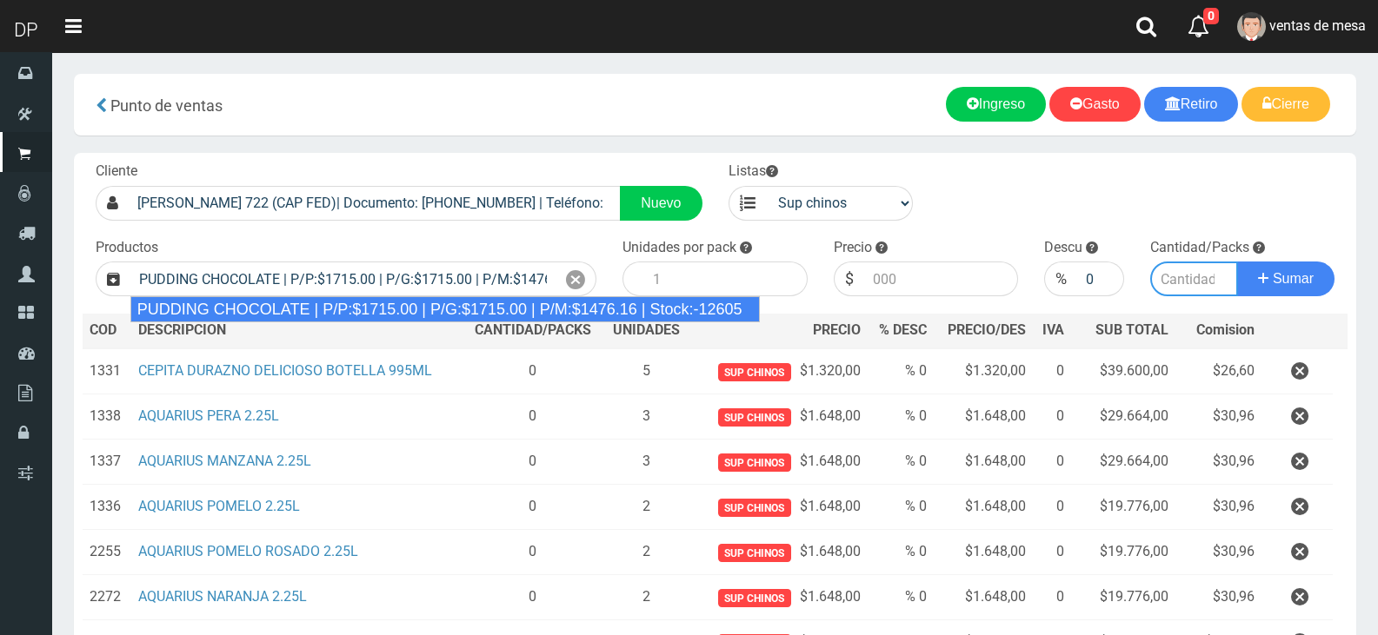
type input "8"
type input "1715.00"
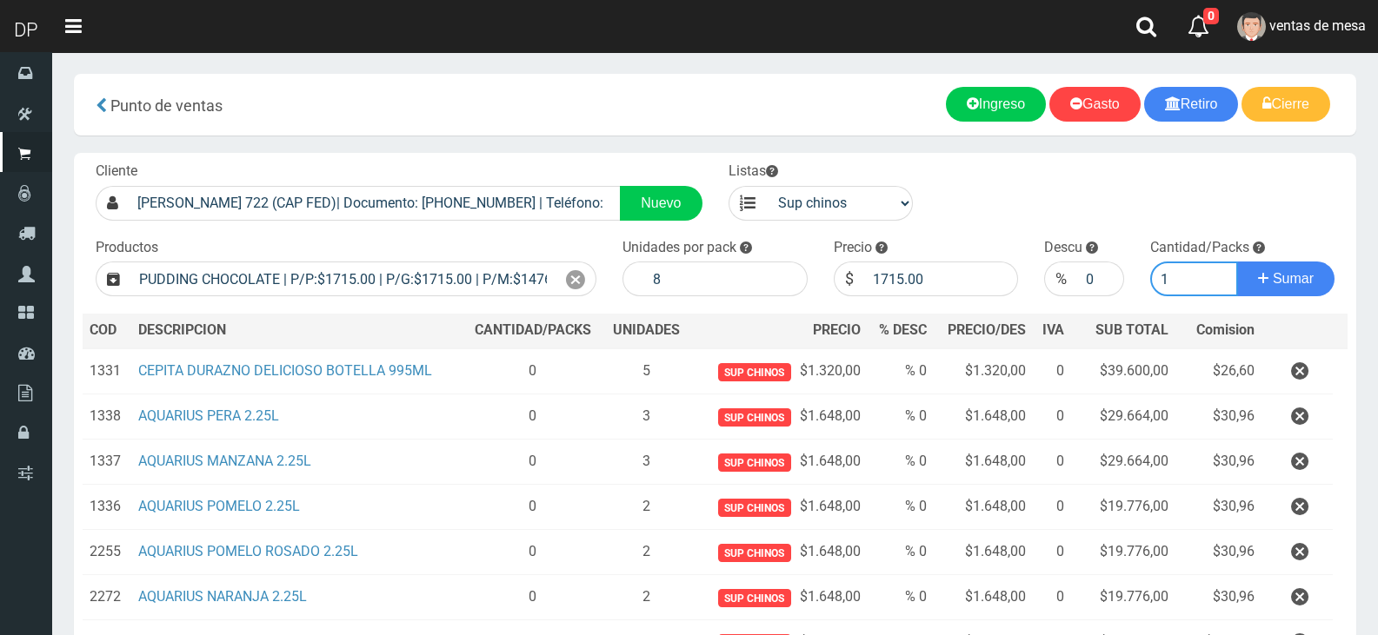
type input "1"
click at [1237, 262] on button "Sumar" at bounding box center [1285, 279] width 97 height 35
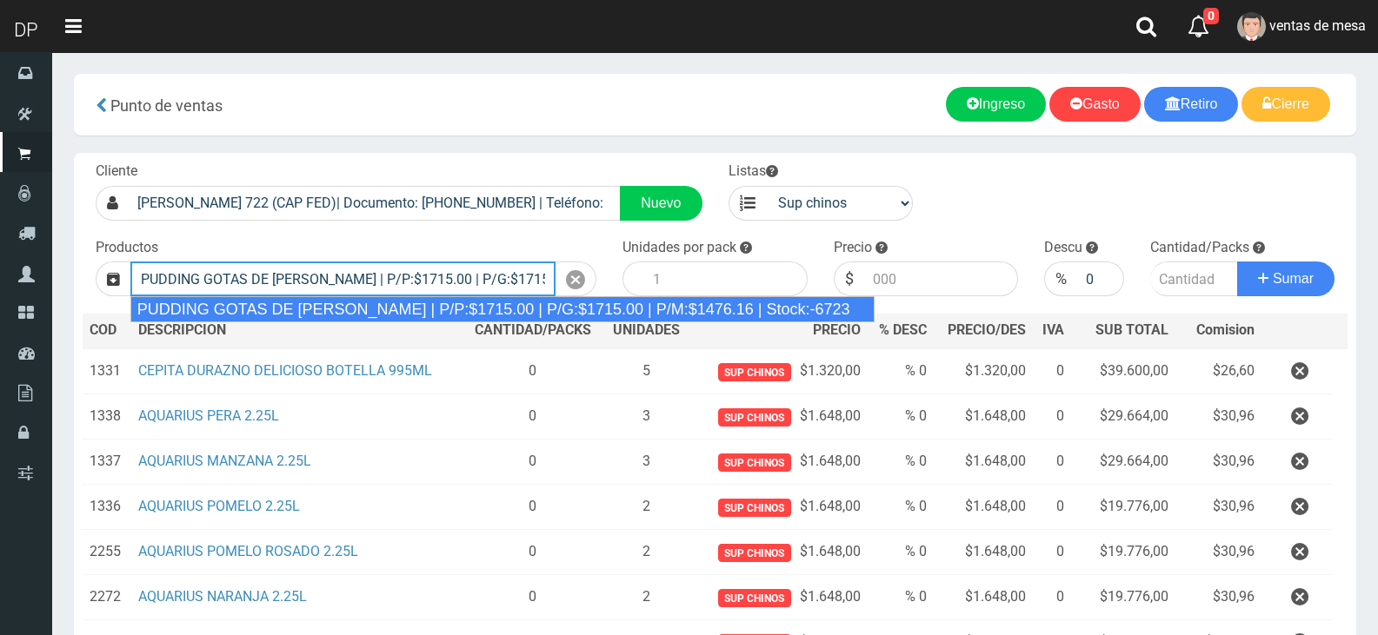
type input "PUDDING GOTAS DE DULCE DE LECHE | P/P:$1715.00 | P/G:$1715.00 | P/M:$1476.16 | …"
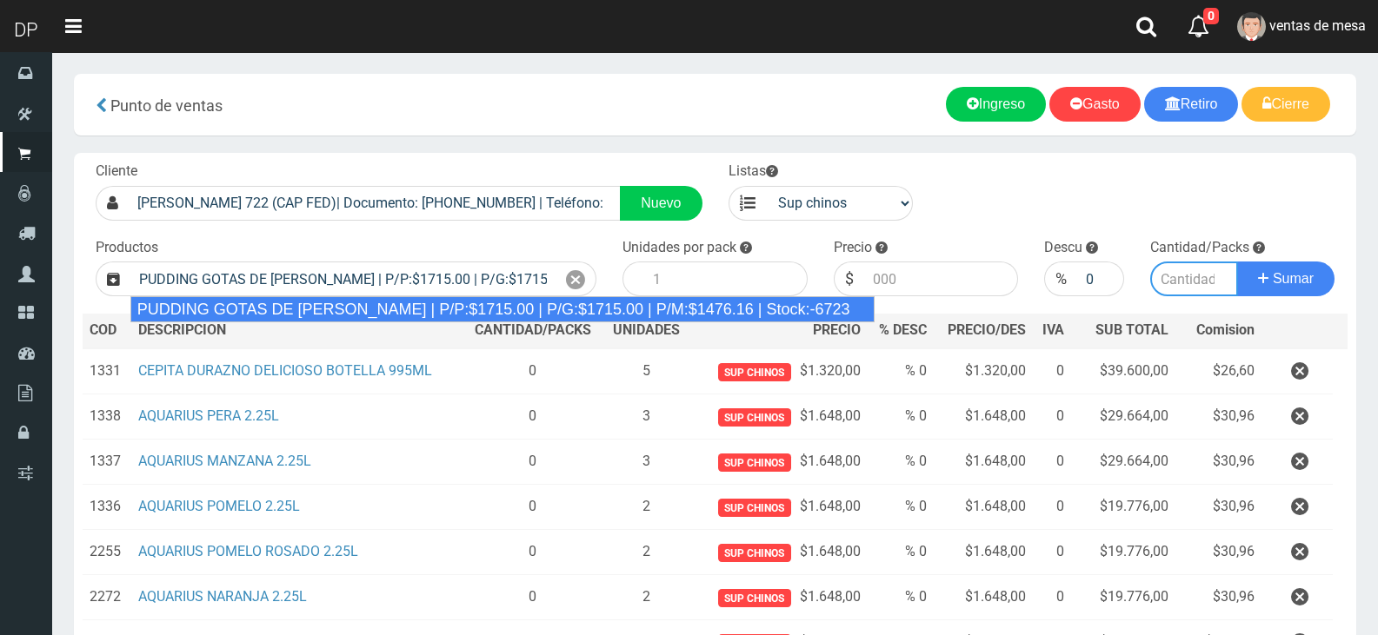
type input "8"
type input "1715.00"
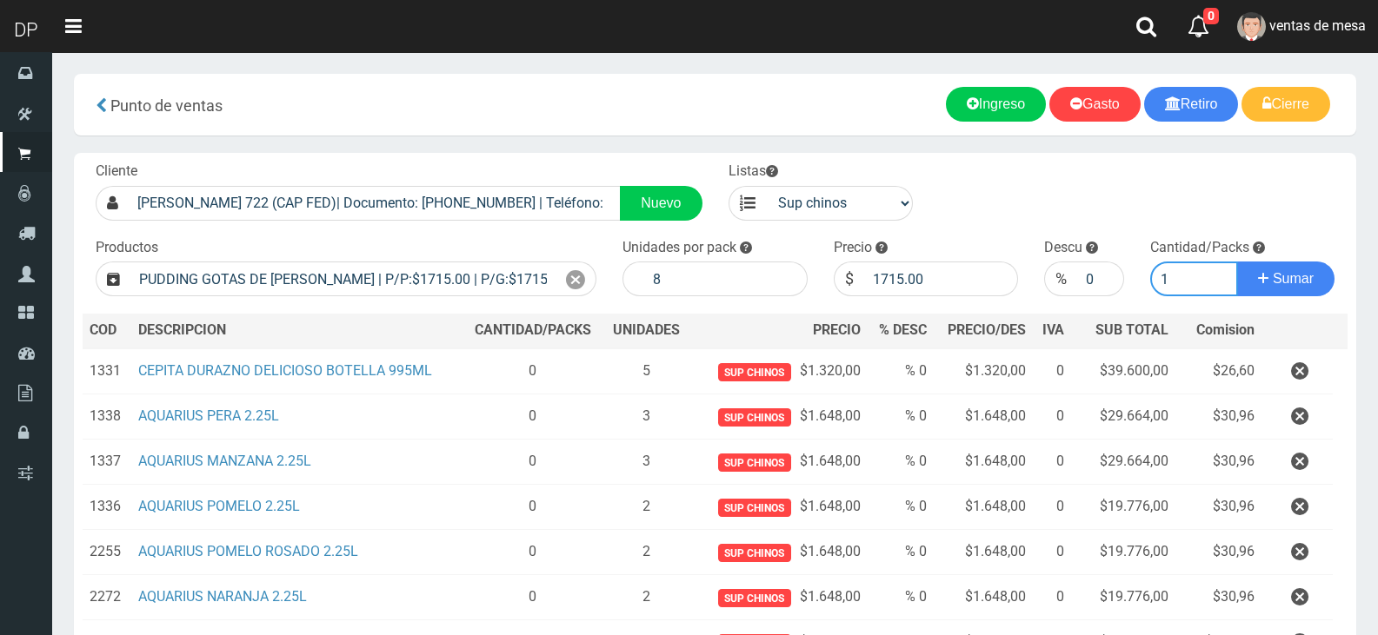
type input "1"
click at [1237, 262] on button "Sumar" at bounding box center [1285, 279] width 97 height 35
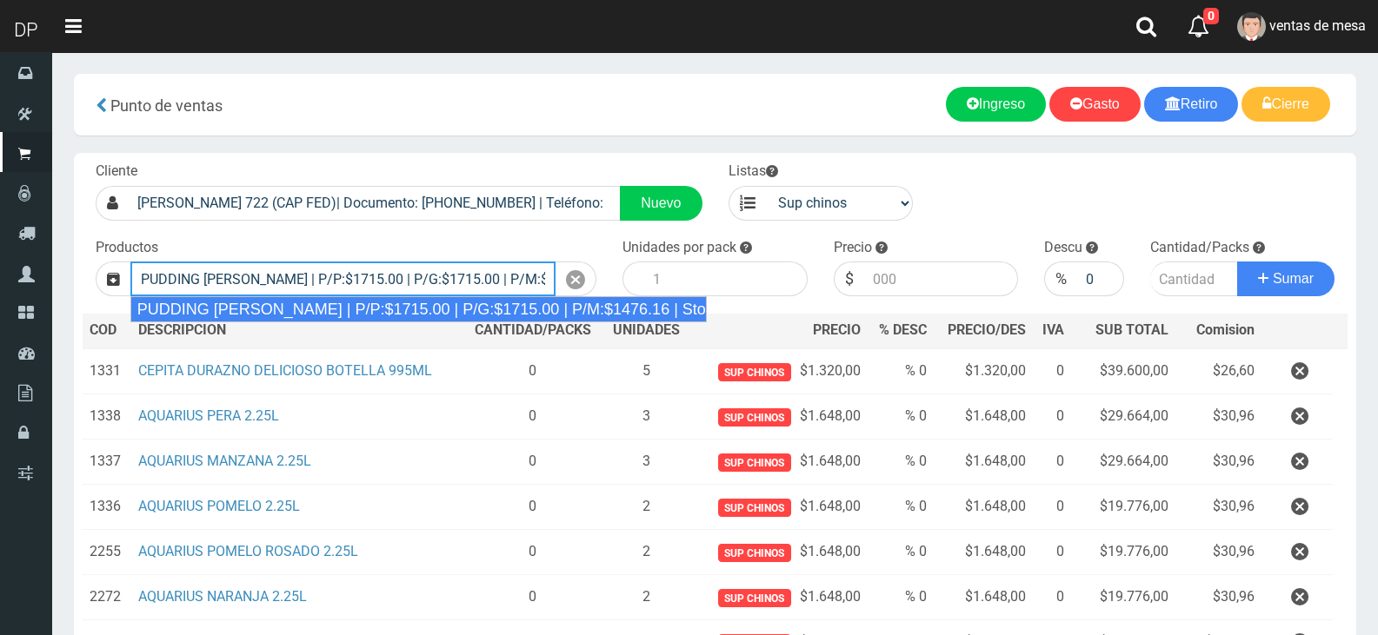
type input "PUDDING GALES | P/P:$1715.00 | P/G:$1715.00 | P/M:$1476.16 | Stock:-4058"
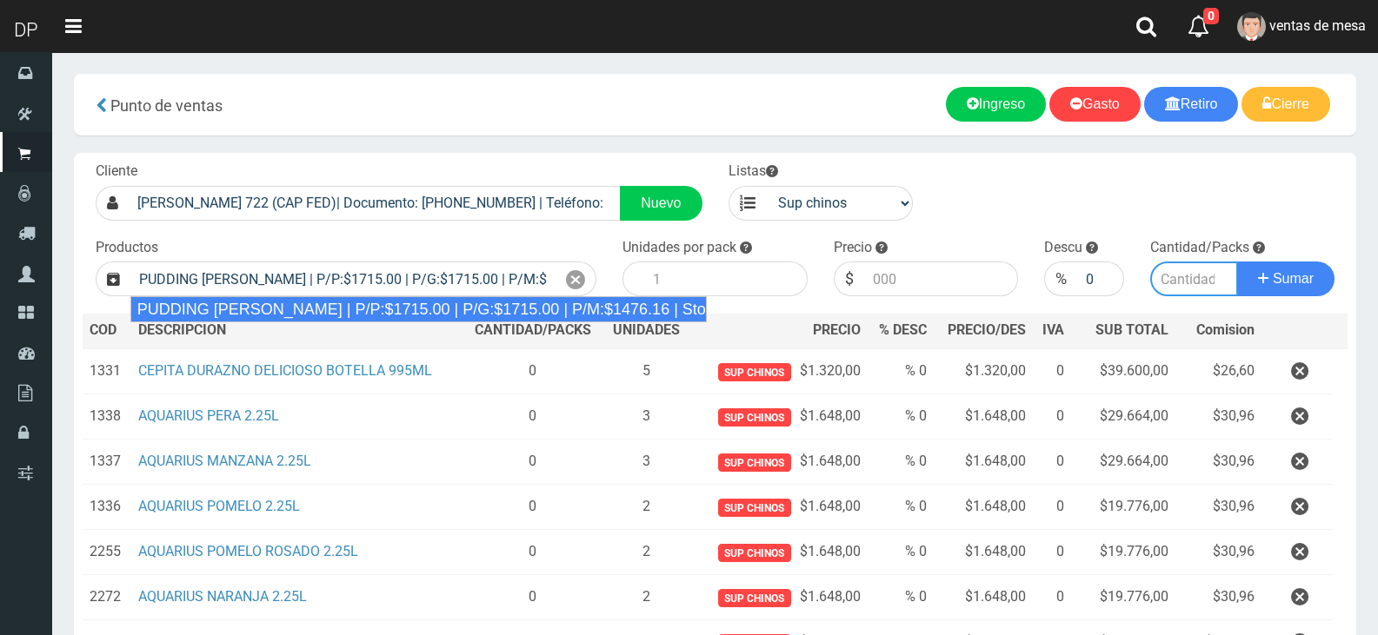
type input "8"
type input "1715.00"
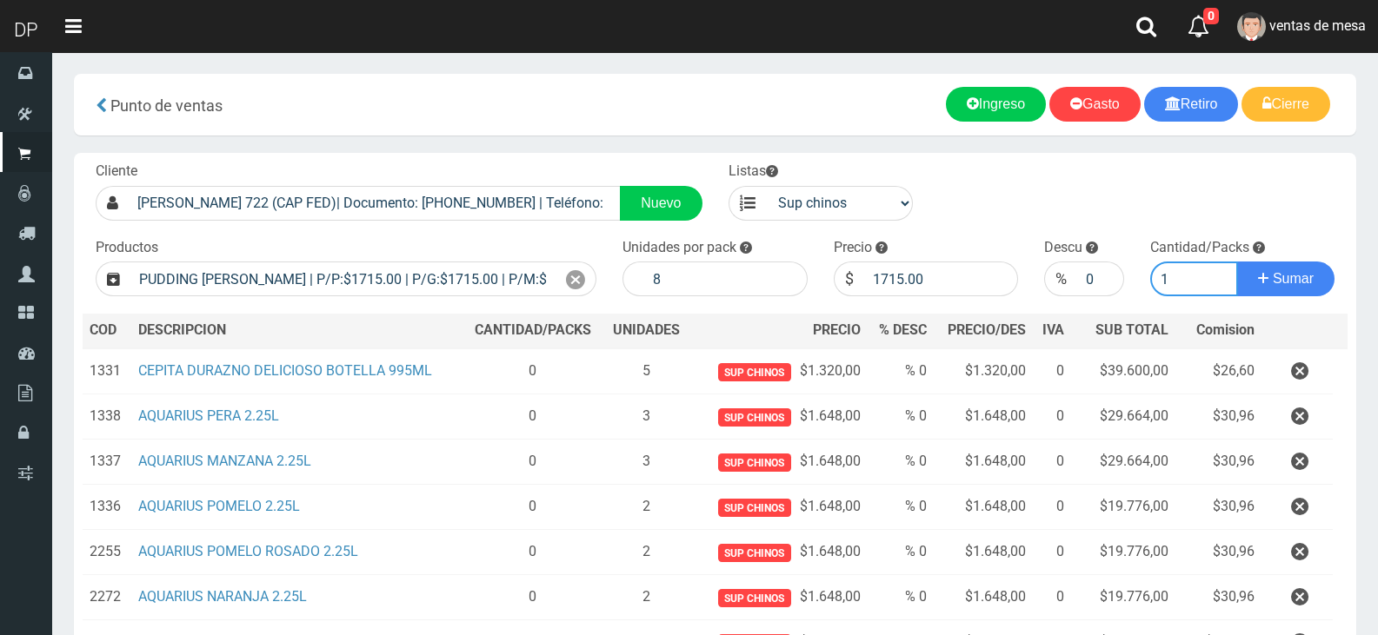
type input "1"
click at [1237, 262] on button "Sumar" at bounding box center [1285, 279] width 97 height 35
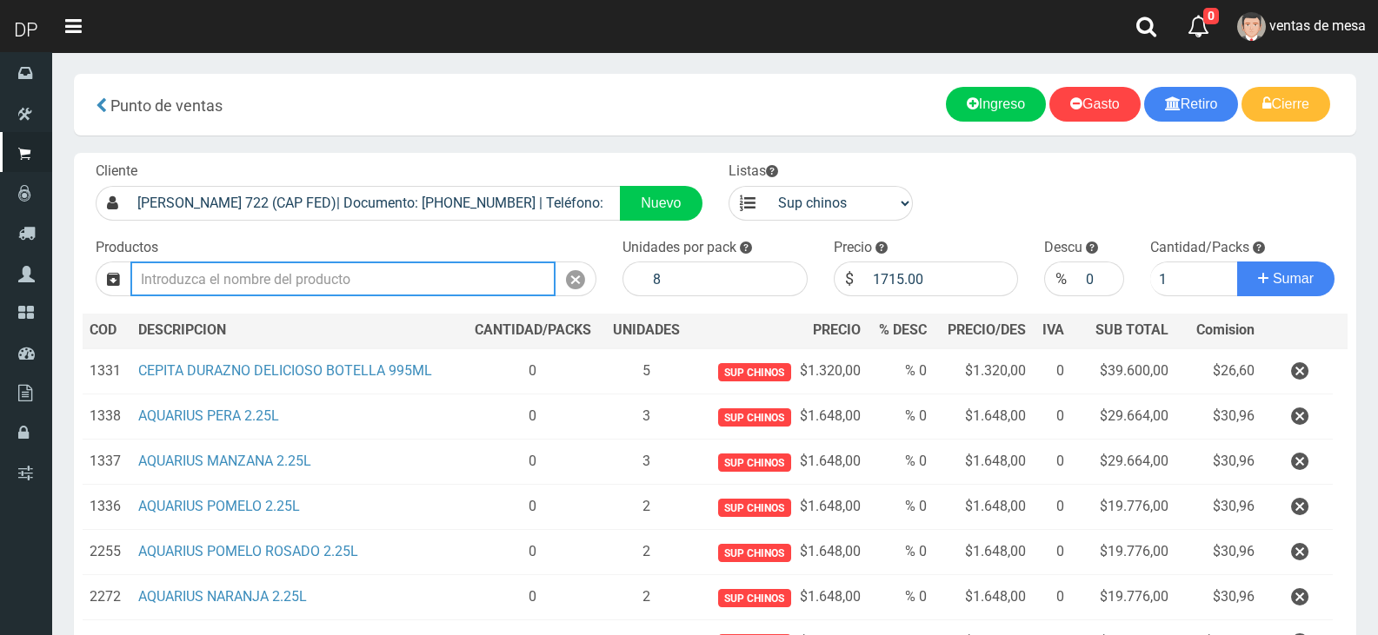
type input "1"
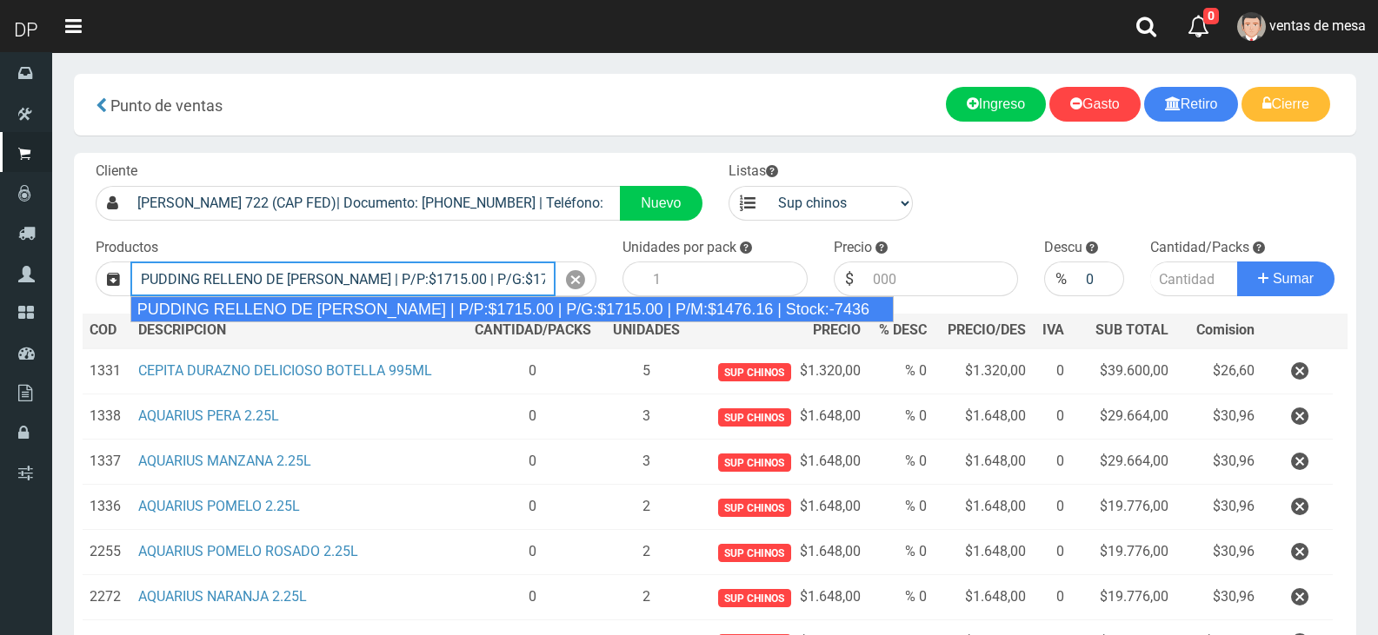
type input "PUDDING RELLENO DE DULCE DE LECHE | P/P:$1715.00 | P/G:$1715.00 | P/M:$1476.16 …"
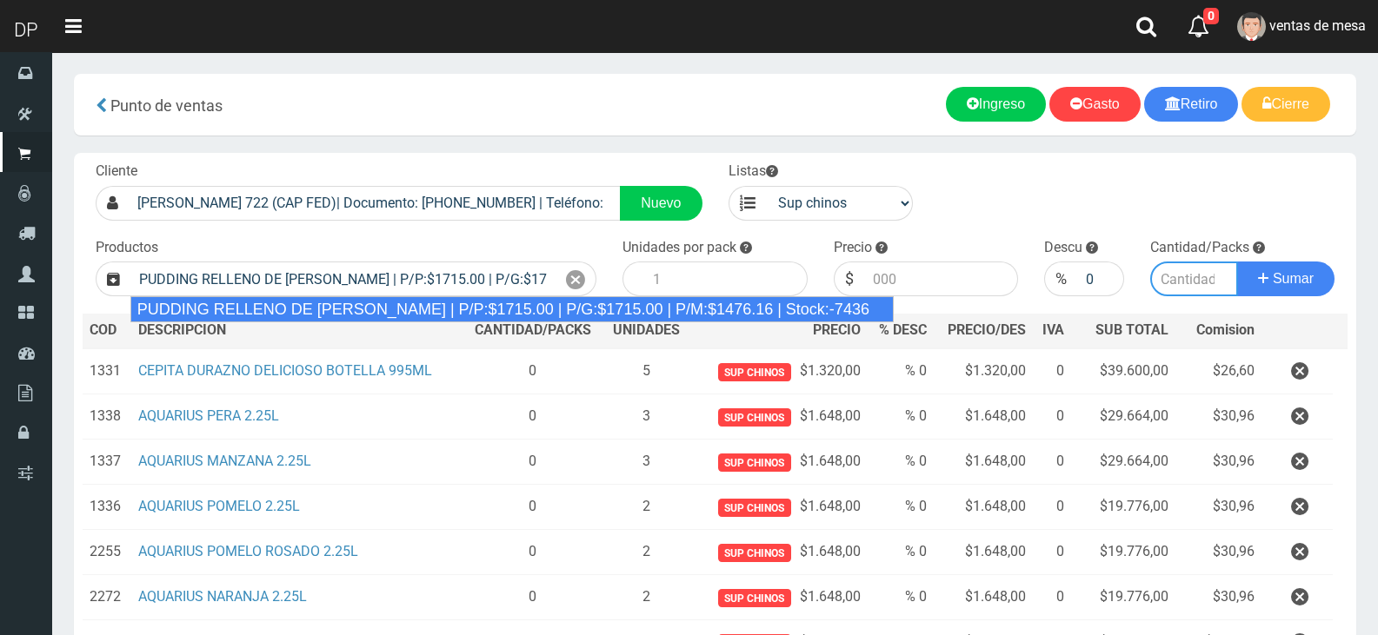
type input "8"
type input "1715.00"
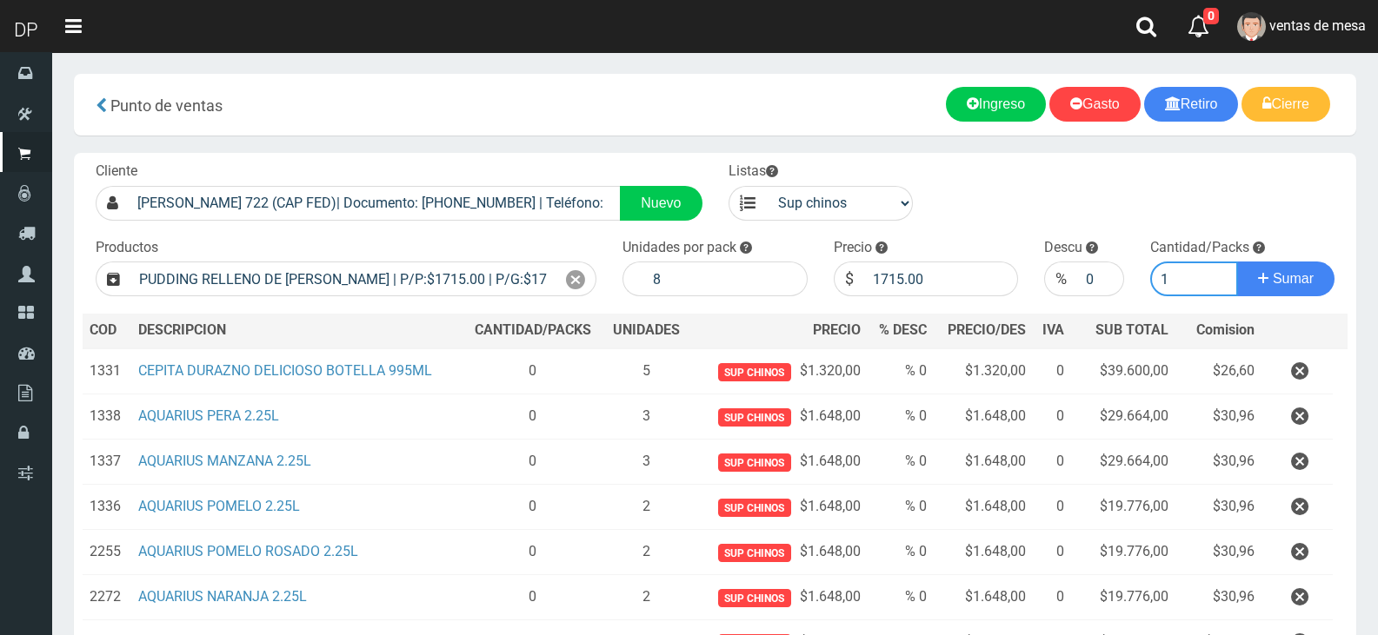
type input "1"
click at [1237, 262] on button "Sumar" at bounding box center [1285, 279] width 97 height 35
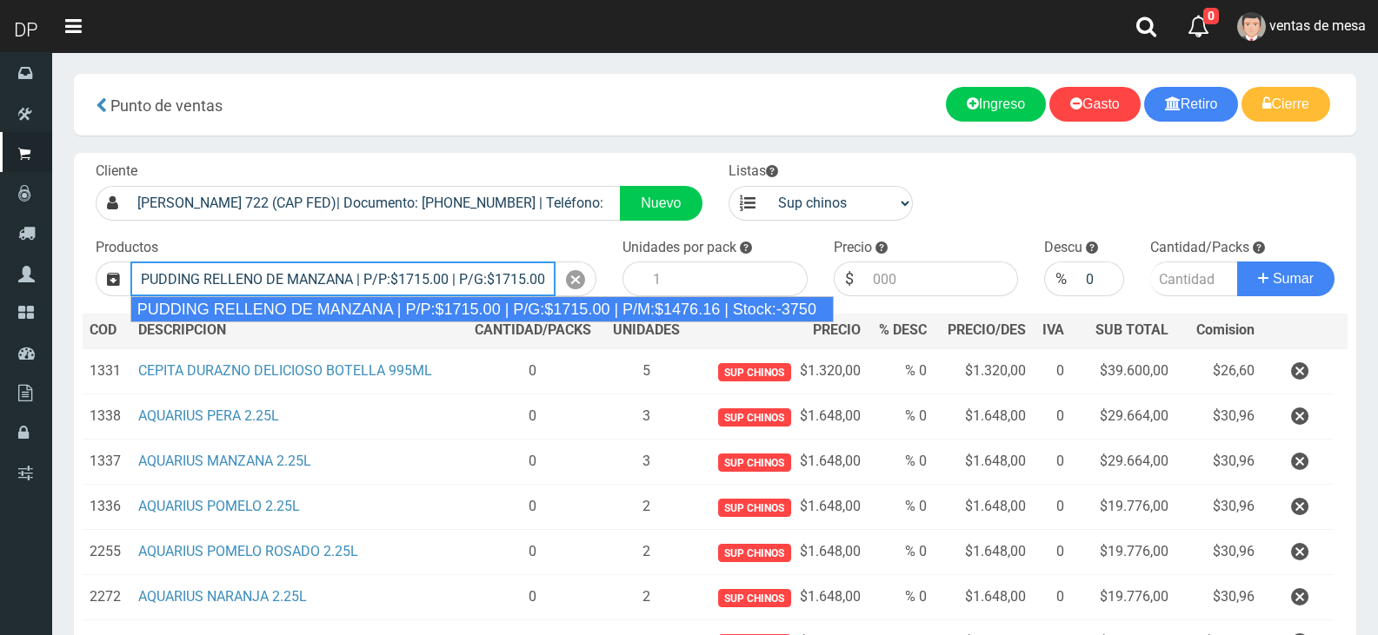
type input "PUDDING RELLENO DE MANZANA | P/P:$1715.00 | P/G:$1715.00 | P/M:$1476.16 | Stock…"
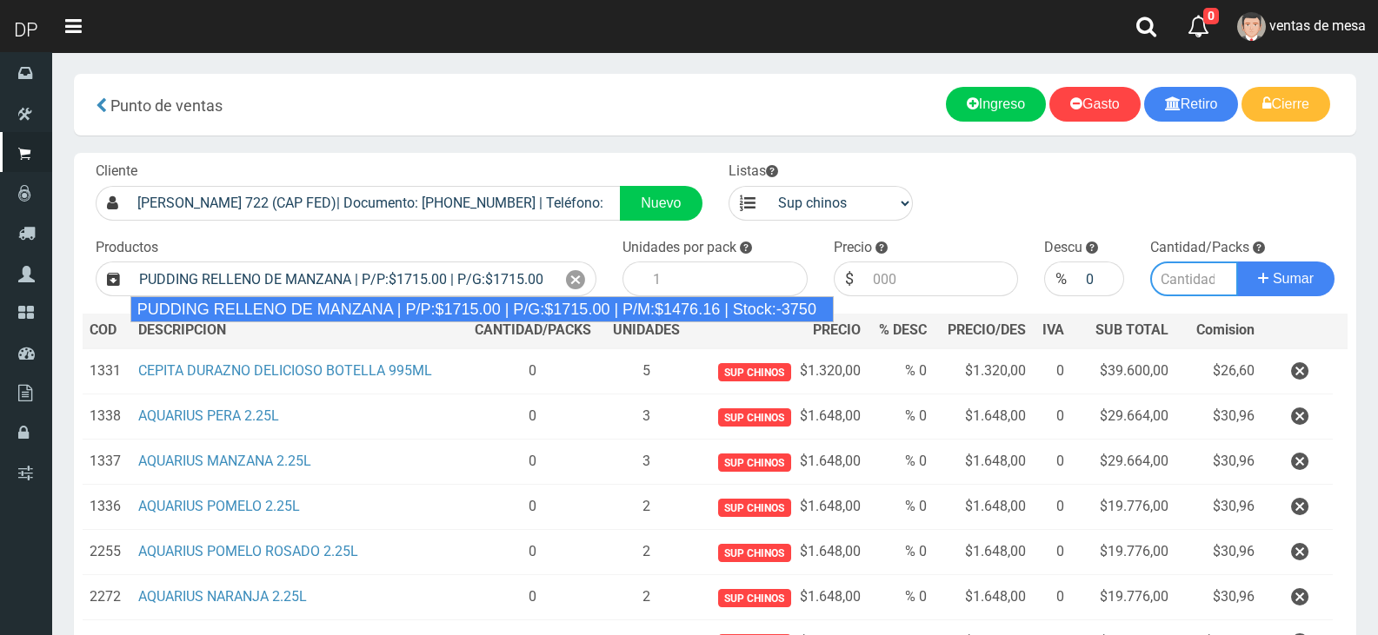
type input "8"
type input "1715.00"
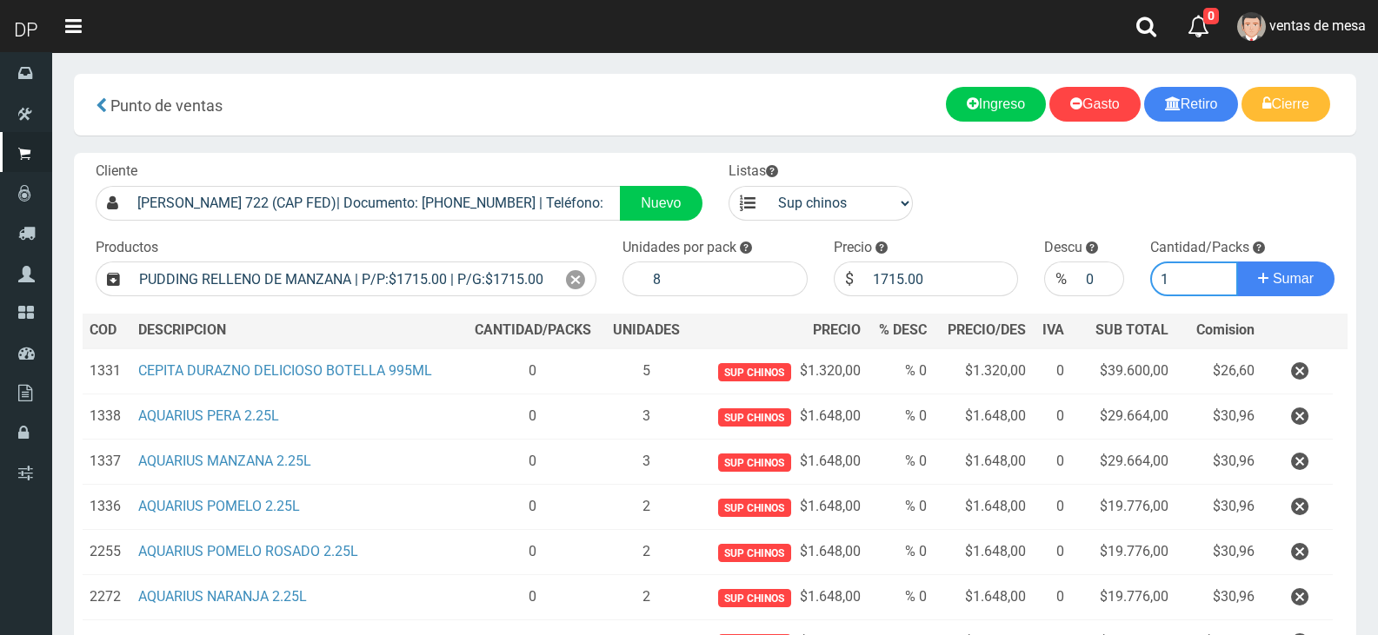
click at [1237, 262] on button "Sumar" at bounding box center [1285, 279] width 97 height 35
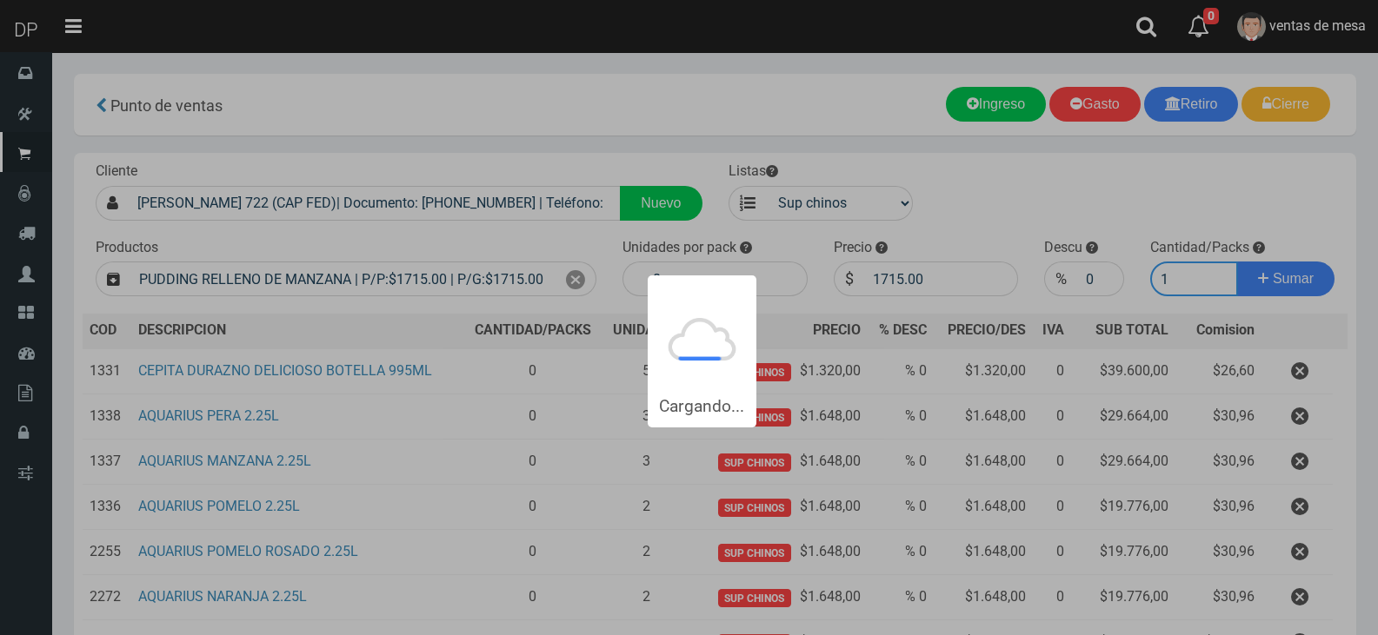
type input "11"
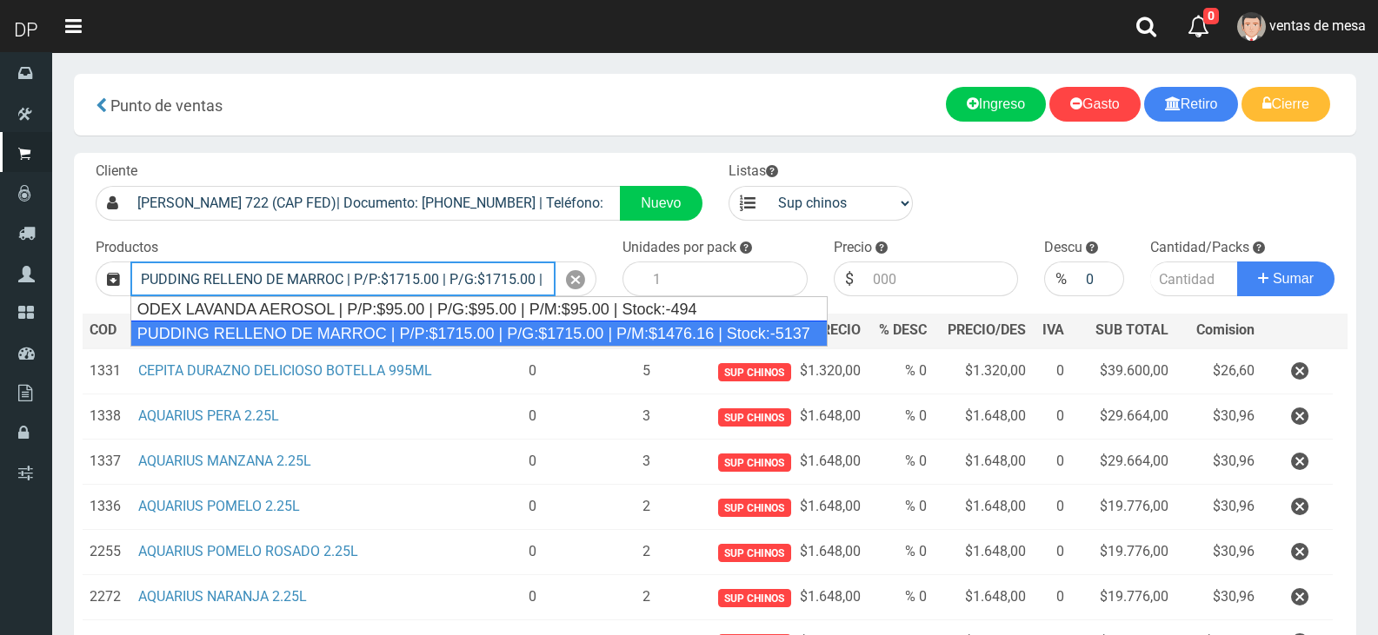
type input "PUDDING RELLENO DE MARROC | P/P:$1715.00 | P/G:$1715.00 | P/M:$1476.16 | Stock:…"
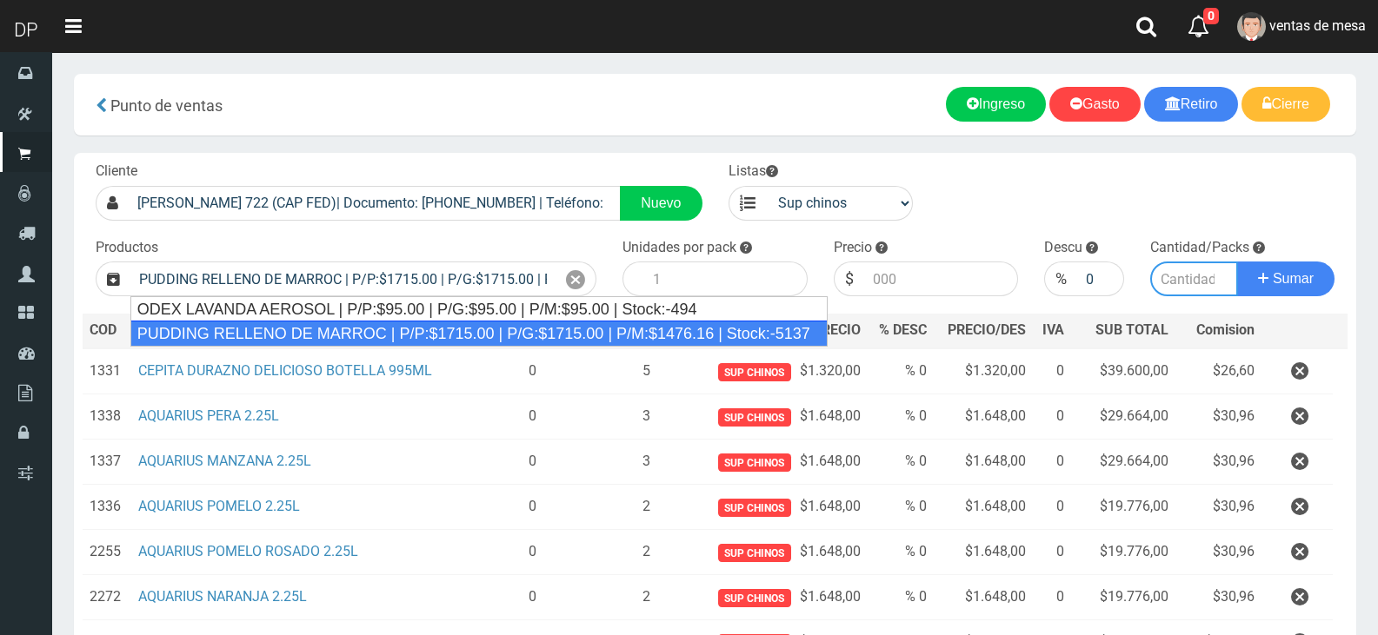
type input "8"
type input "1715.00"
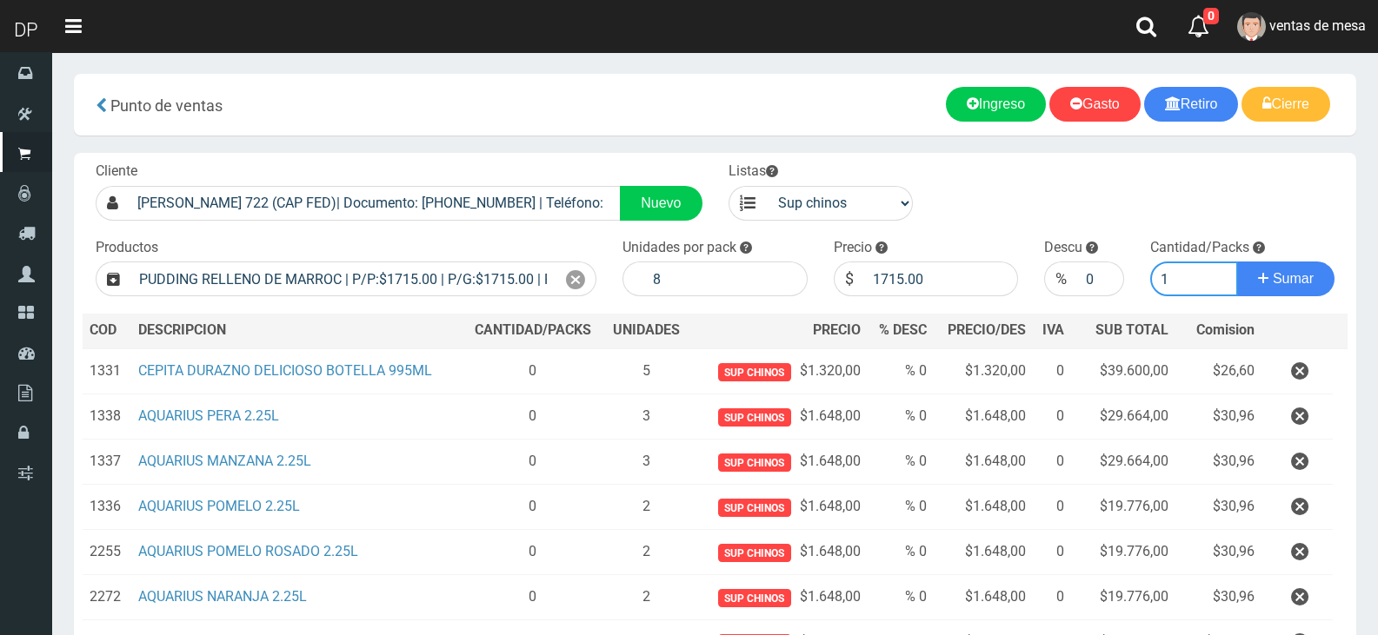
type input "1"
click at [1237, 262] on button "Sumar" at bounding box center [1285, 279] width 97 height 35
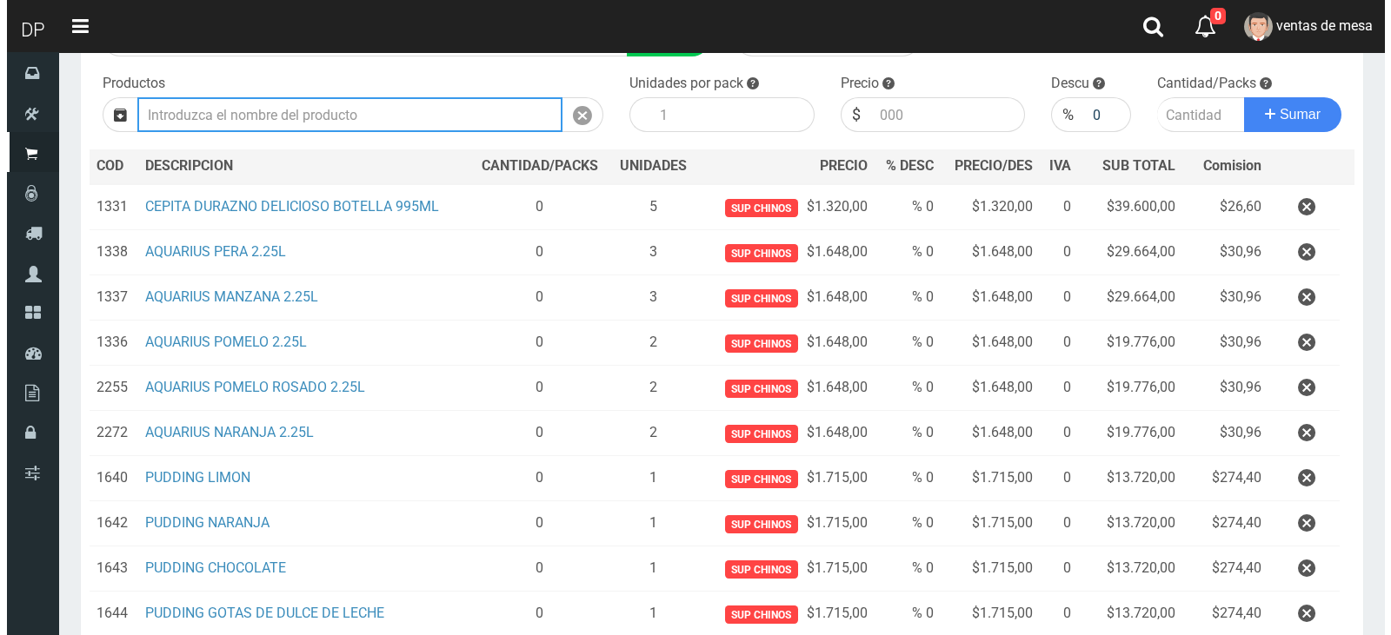
scroll to position [521, 0]
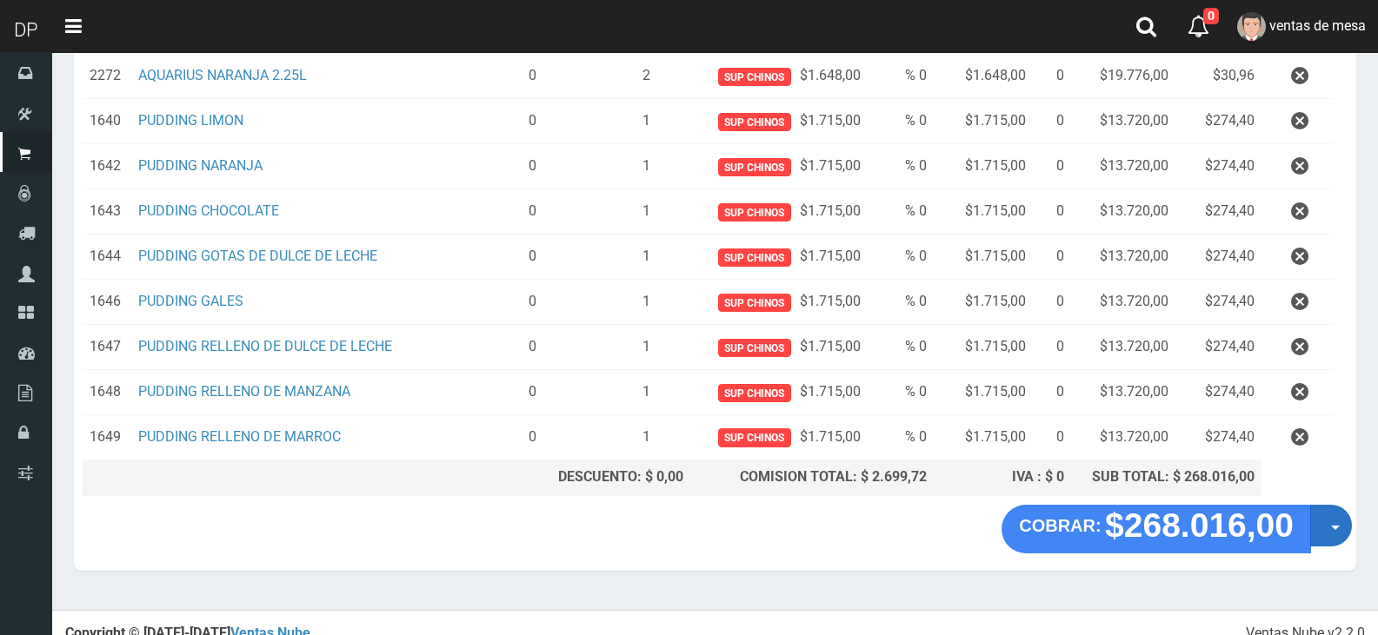
drag, startPoint x: 1351, startPoint y: 522, endPoint x: 1345, endPoint y: 541, distance: 19.2
click at [1351, 523] on div "COBRAR: $268.016,00 Opciones Hacer Devolucion Crear presupuesto" at bounding box center [715, 538] width 1282 height 66
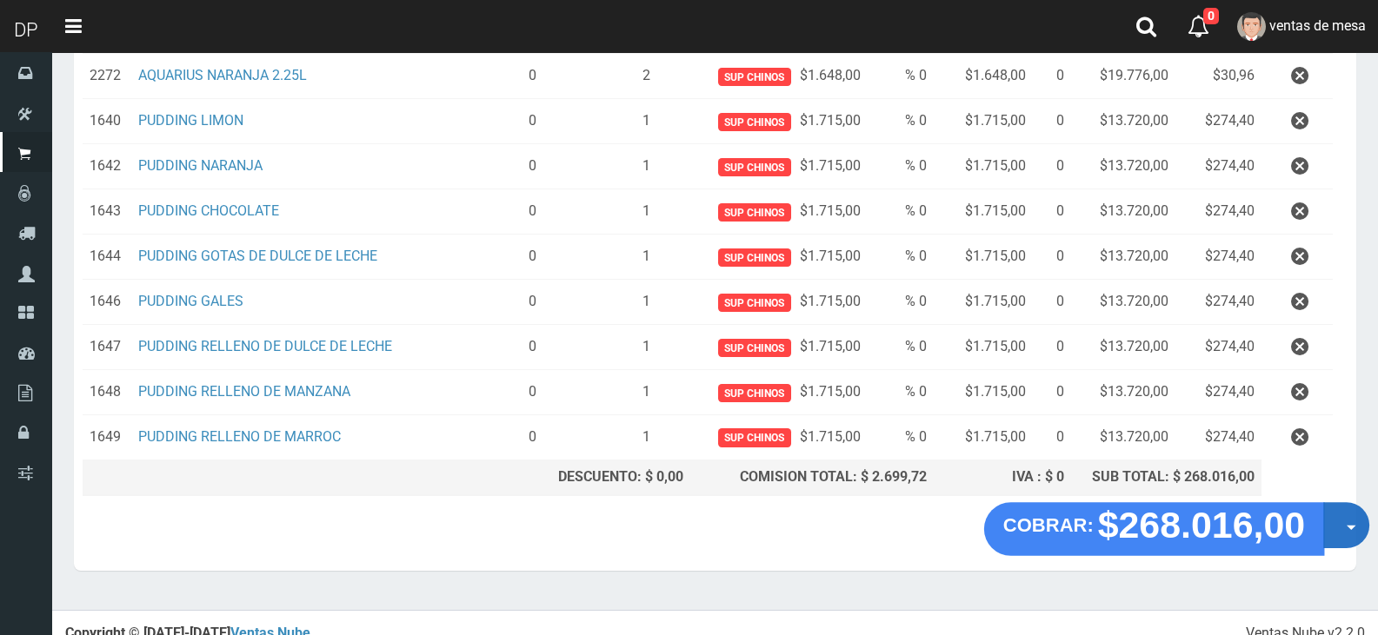
click at [1343, 541] on button "Opciones" at bounding box center [1346, 525] width 46 height 46
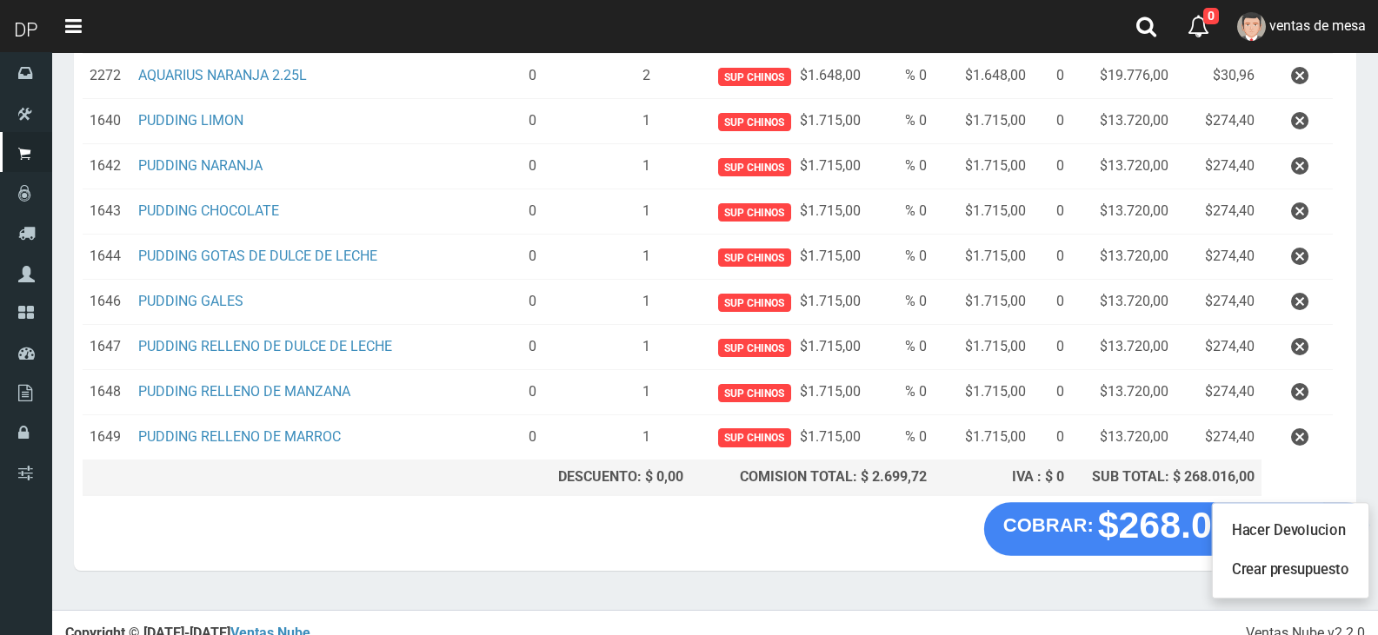
click at [1329, 591] on ul "Hacer Devolucion Crear presupuesto" at bounding box center [1291, 550] width 158 height 96
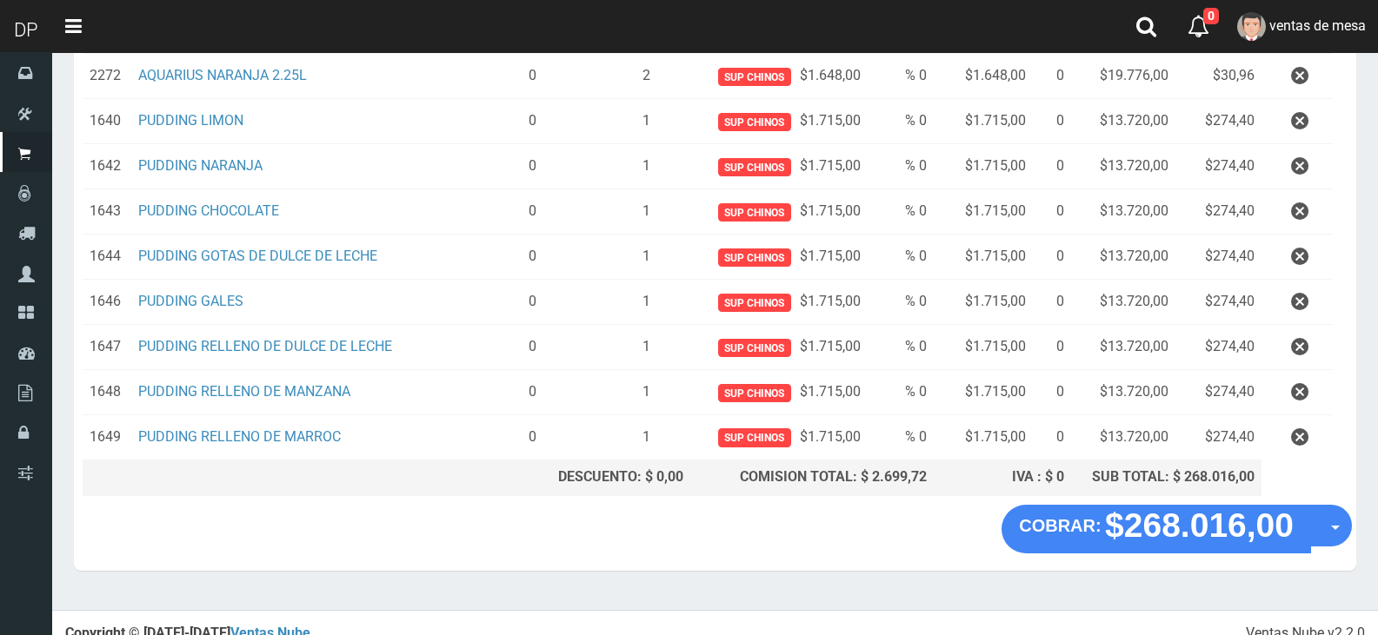
click at [1312, 575] on section "× Titulo del Msj texto Mas Texto Cancelar Aceptar Punto de ventas Ingreso" at bounding box center [714, 70] width 1325 height 1079
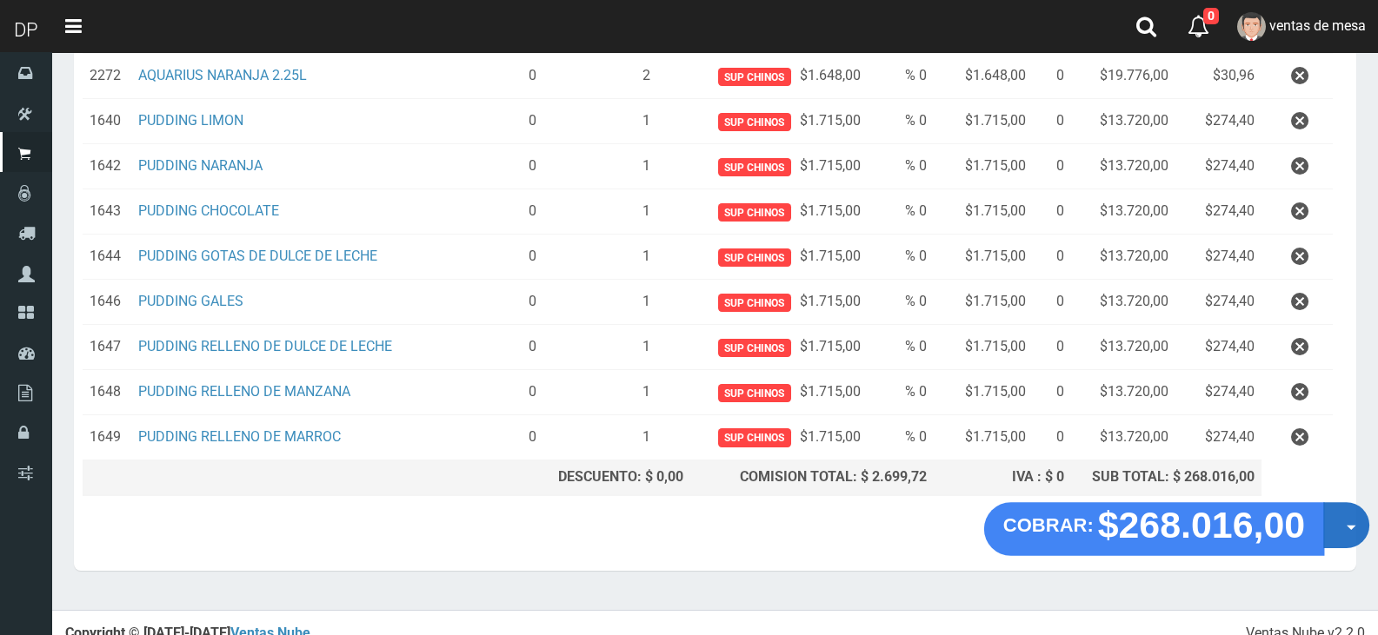
click at [1342, 524] on button "Opciones" at bounding box center [1346, 525] width 46 height 46
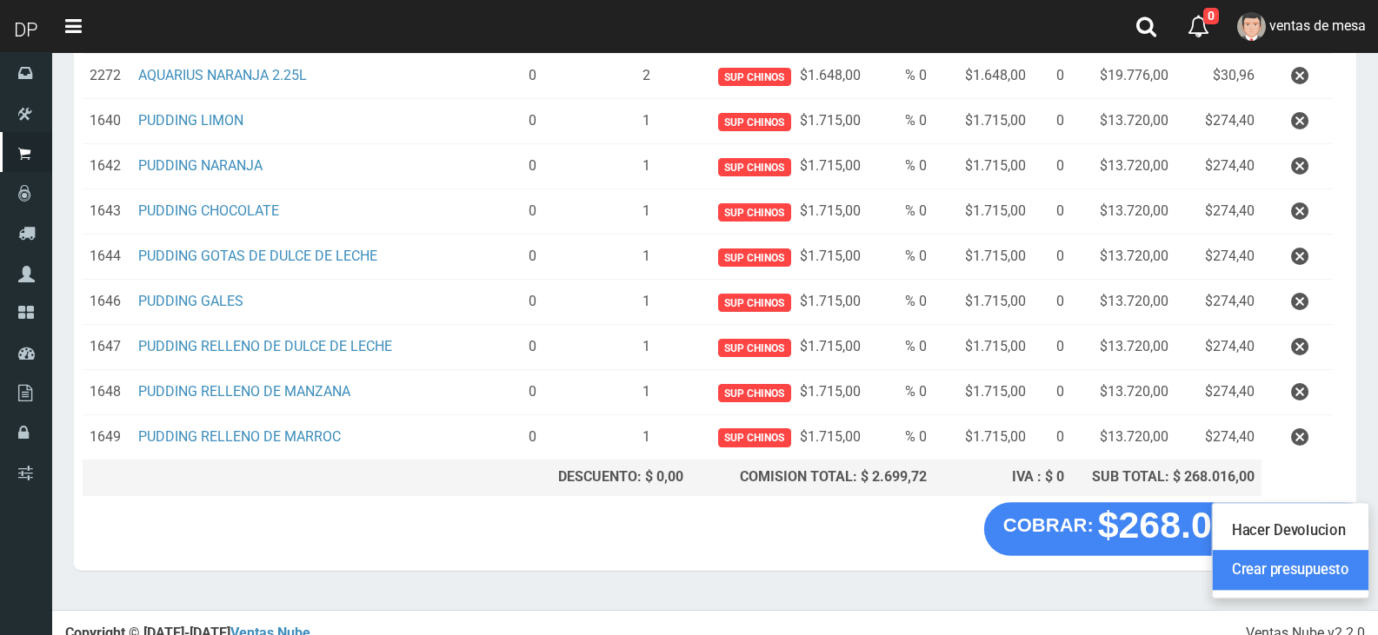
click at [1330, 566] on link "Crear presupuesto" at bounding box center [1290, 570] width 156 height 40
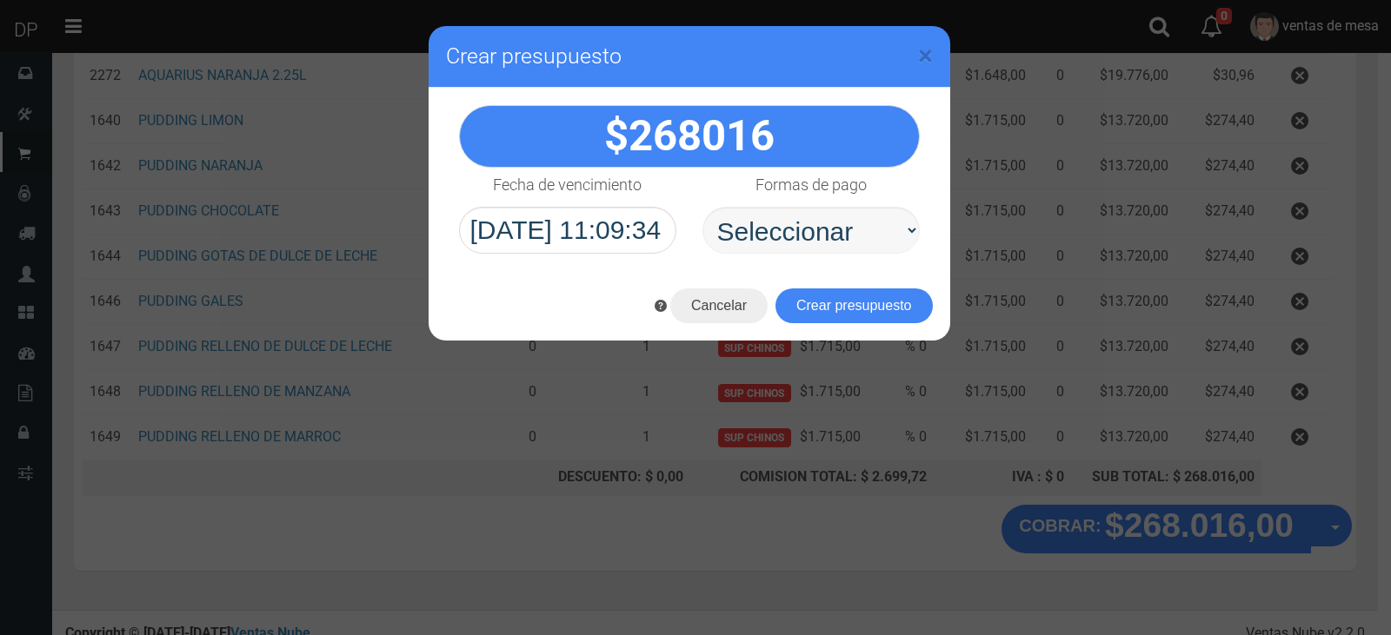
drag, startPoint x: 788, startPoint y: 209, endPoint x: 788, endPoint y: 226, distance: 17.4
click at [788, 209] on select "Seleccionar Efectivo Tarjeta de Crédito Depósito Débito" at bounding box center [810, 230] width 217 height 47
select select "Efectivo"
click at [702, 207] on select "Seleccionar Efectivo Tarjeta de Crédito Depósito Débito" at bounding box center [810, 230] width 217 height 47
click at [806, 294] on button "Crear presupuesto" at bounding box center [853, 306] width 157 height 35
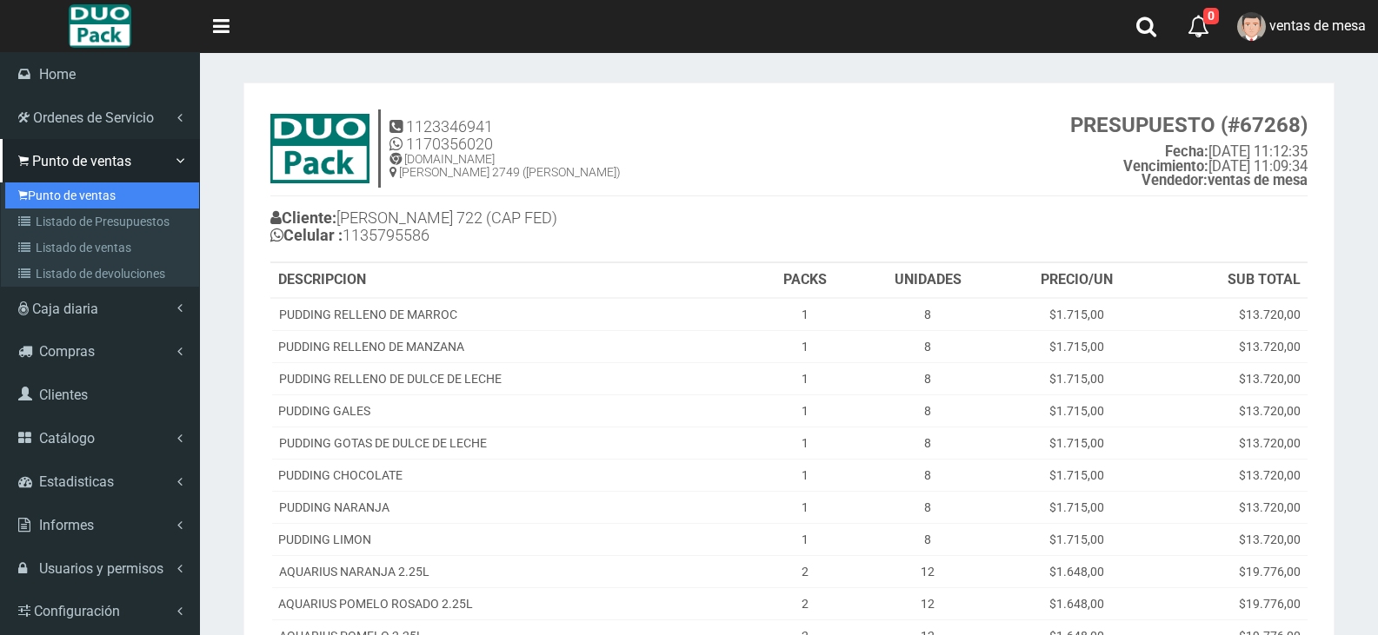
click at [49, 196] on link "Punto de ventas" at bounding box center [102, 196] width 194 height 26
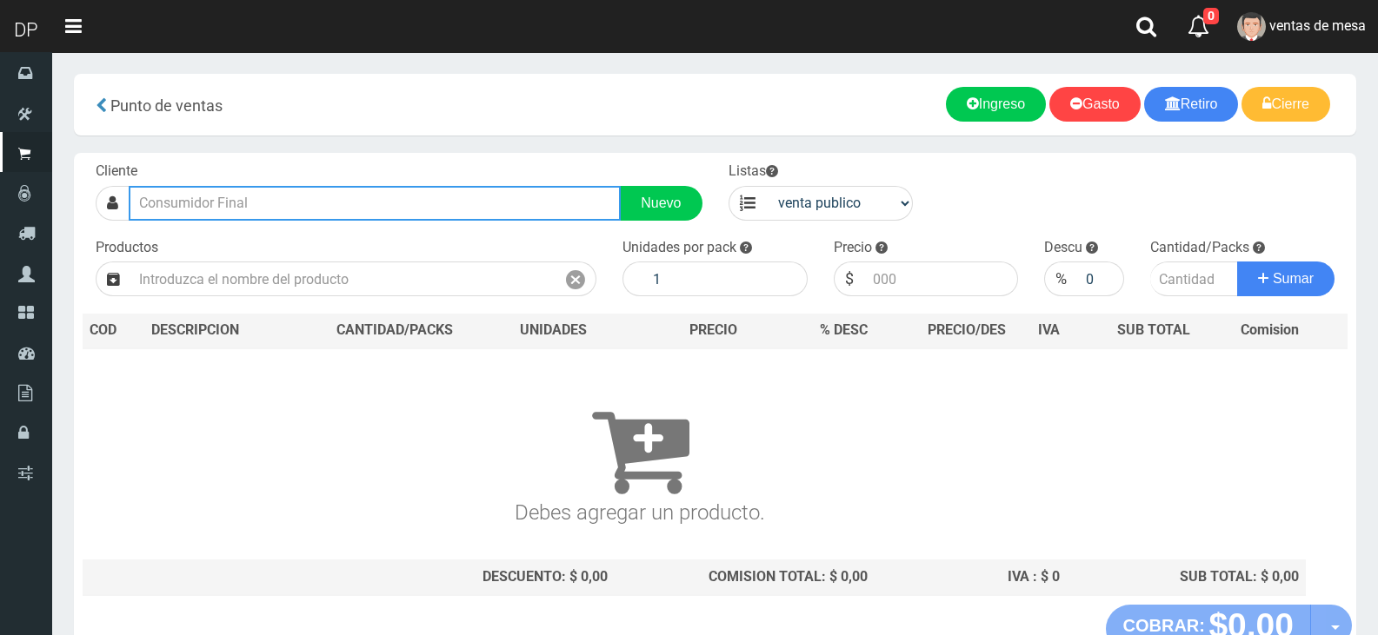
click at [369, 214] on input "text" at bounding box center [375, 203] width 492 height 35
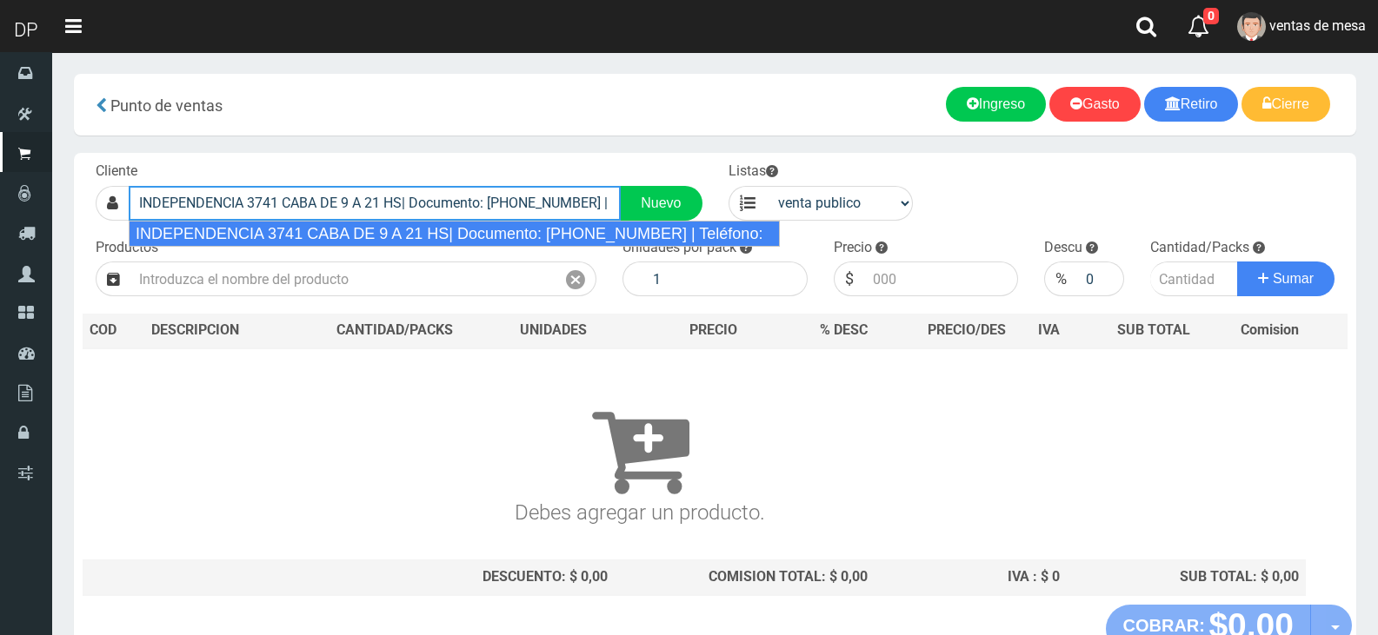
type input "INDEPENDENCIA 3741 CABA DE 9 A 21 HS| Documento: 374111111111111111 | Teléfono:"
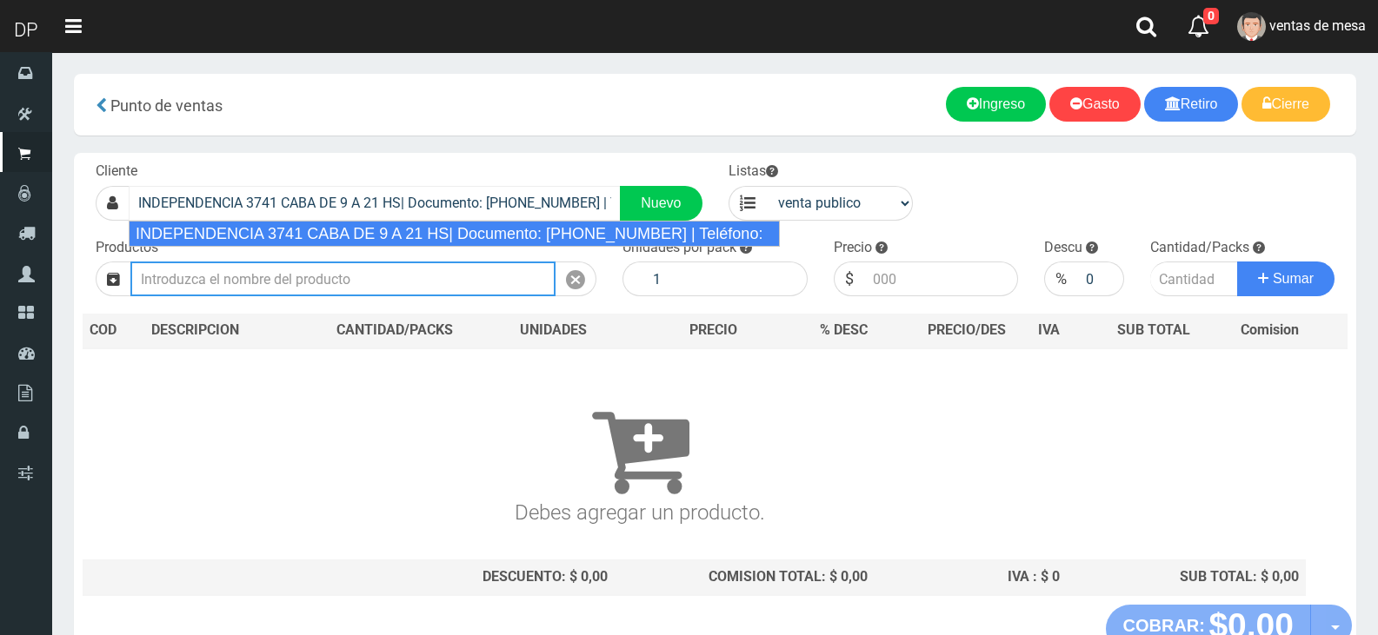
select select "2"
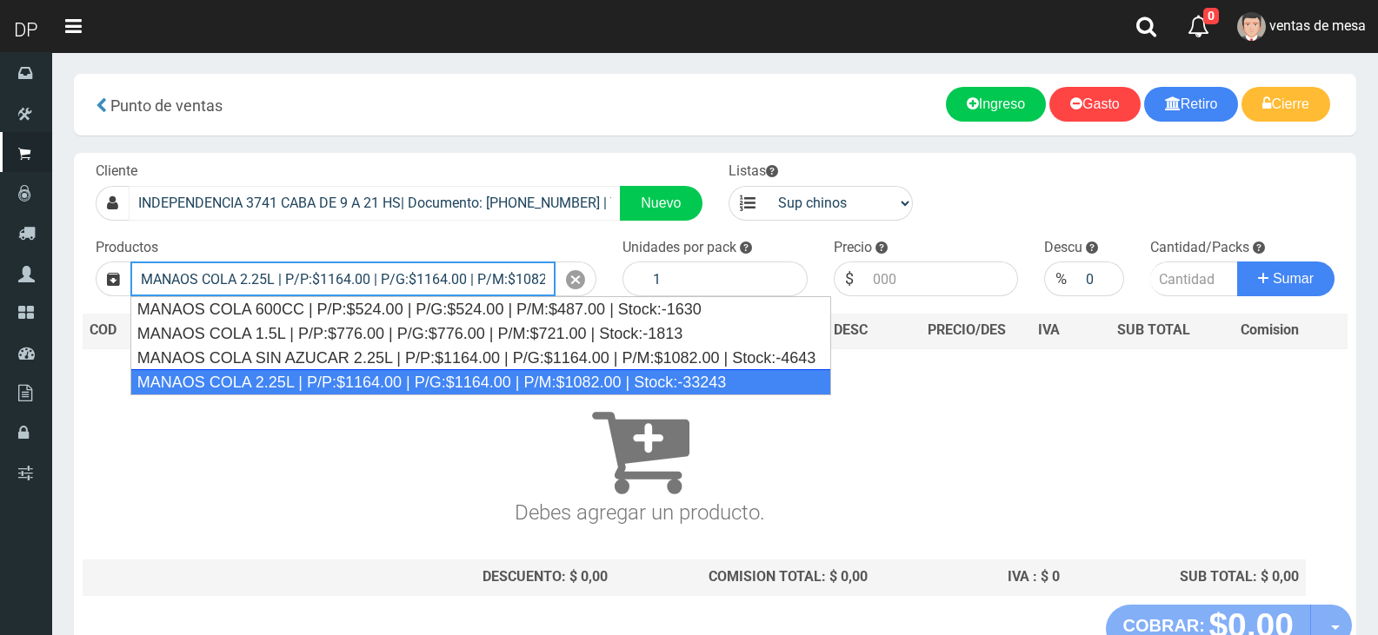
type input "MANAOS COLA 2.25L | P/P:$1164.00 | P/G:$1164.00 | P/M:$1082.00 | Stock:-33243"
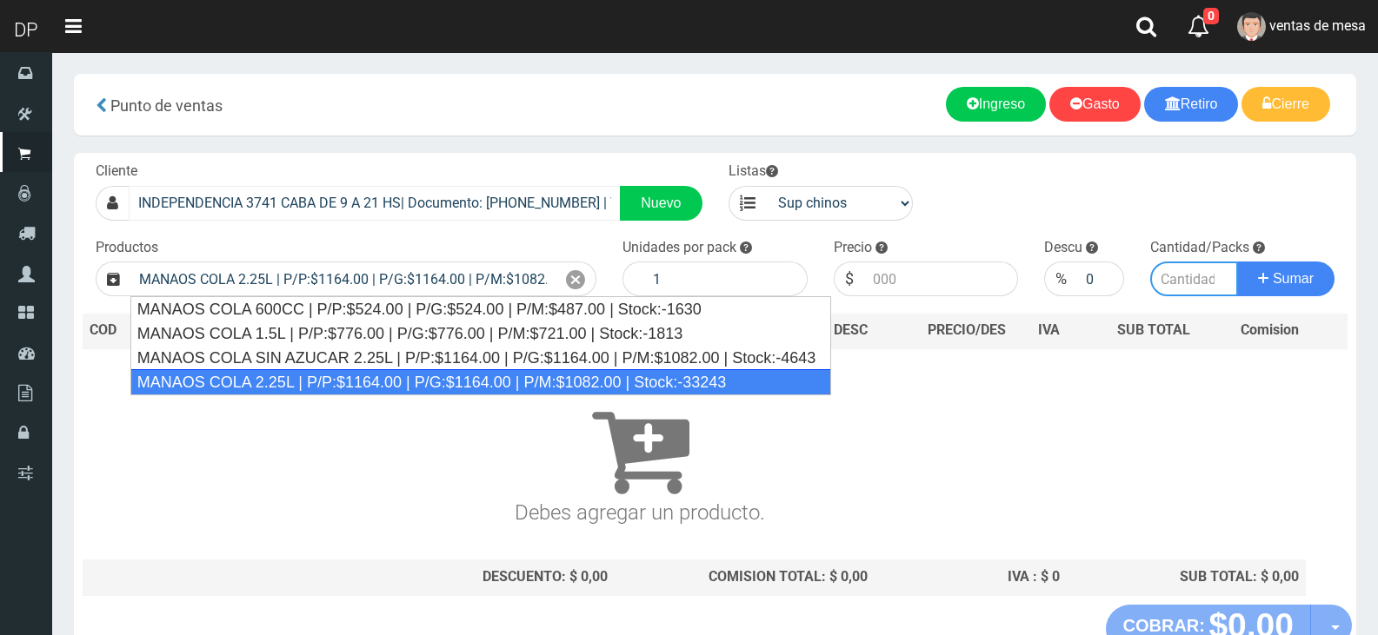
type input "6"
type input "1164.00"
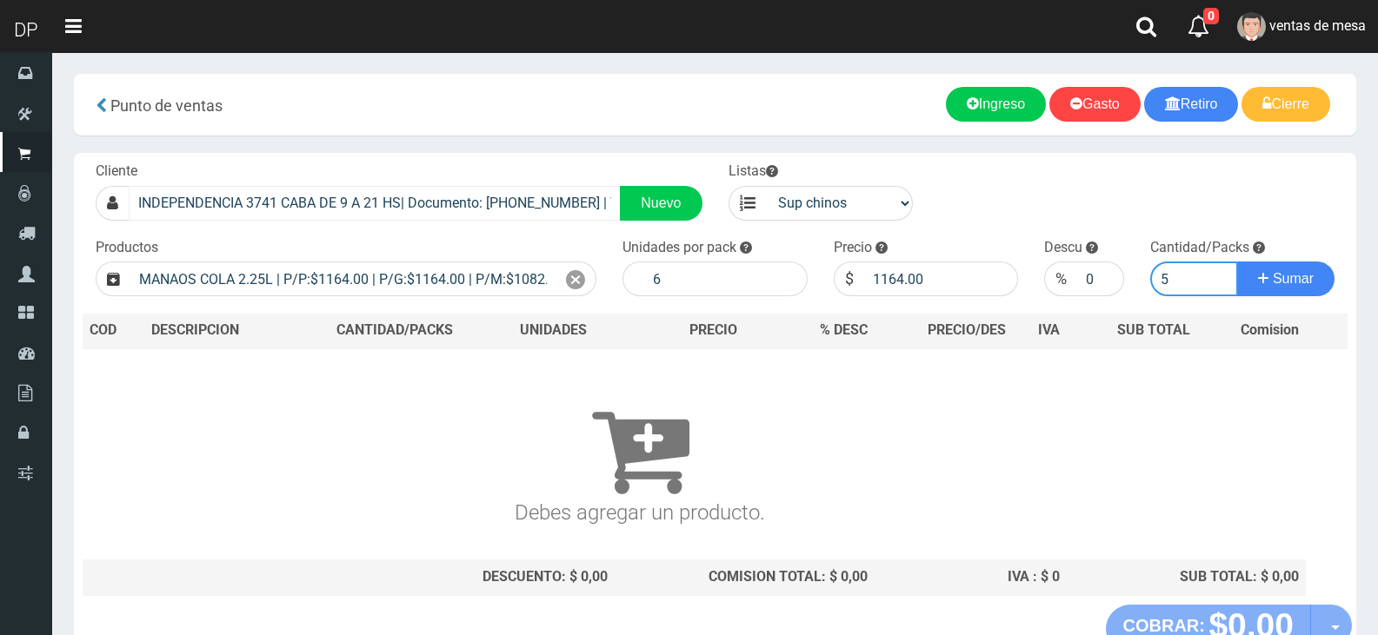
type input "5"
click at [1237, 262] on button "Sumar" at bounding box center [1285, 279] width 97 height 35
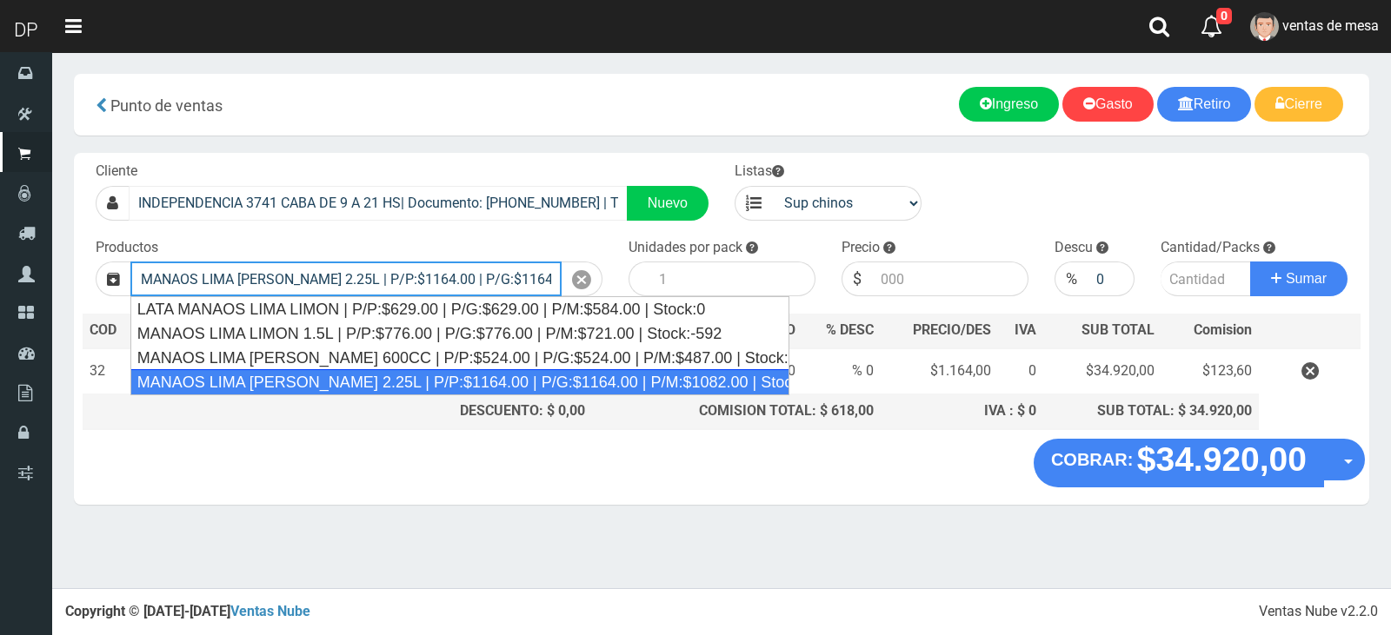
type input "MANAOS LIMA LIMON 2.25L | P/P:$1164.00 | P/G:$1164.00 | P/M:$1082.00 | Stock:-1…"
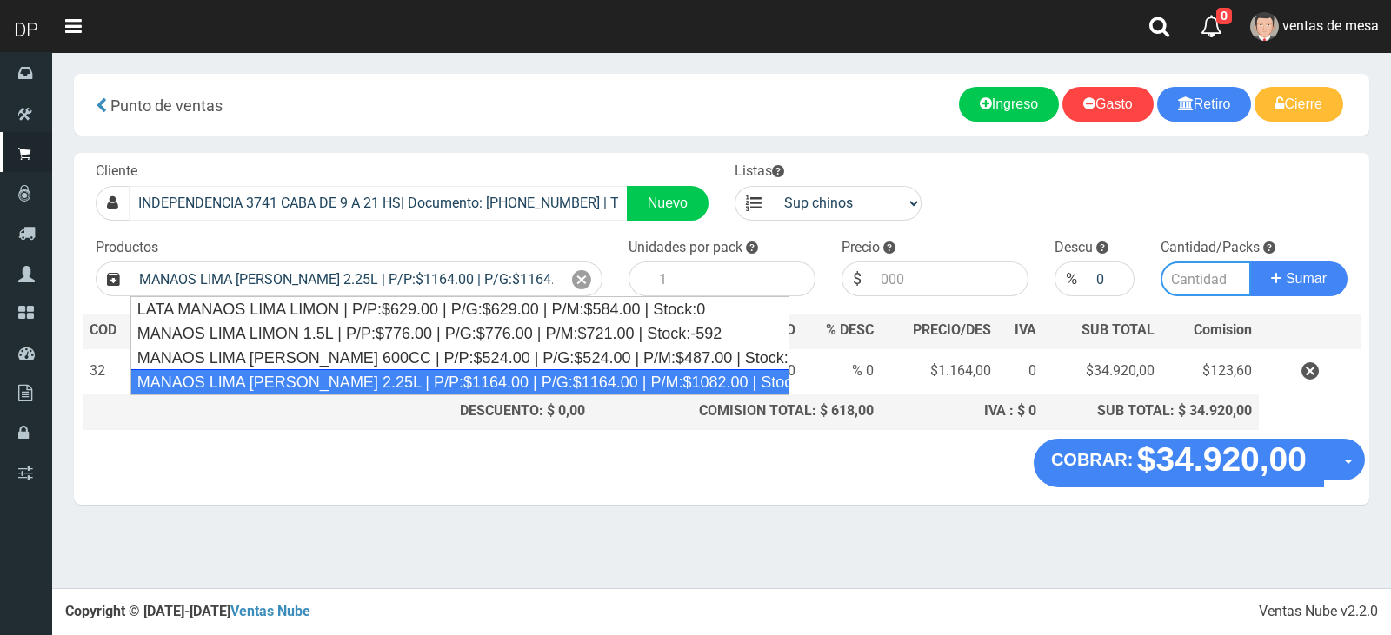
type input "6"
type input "1164.00"
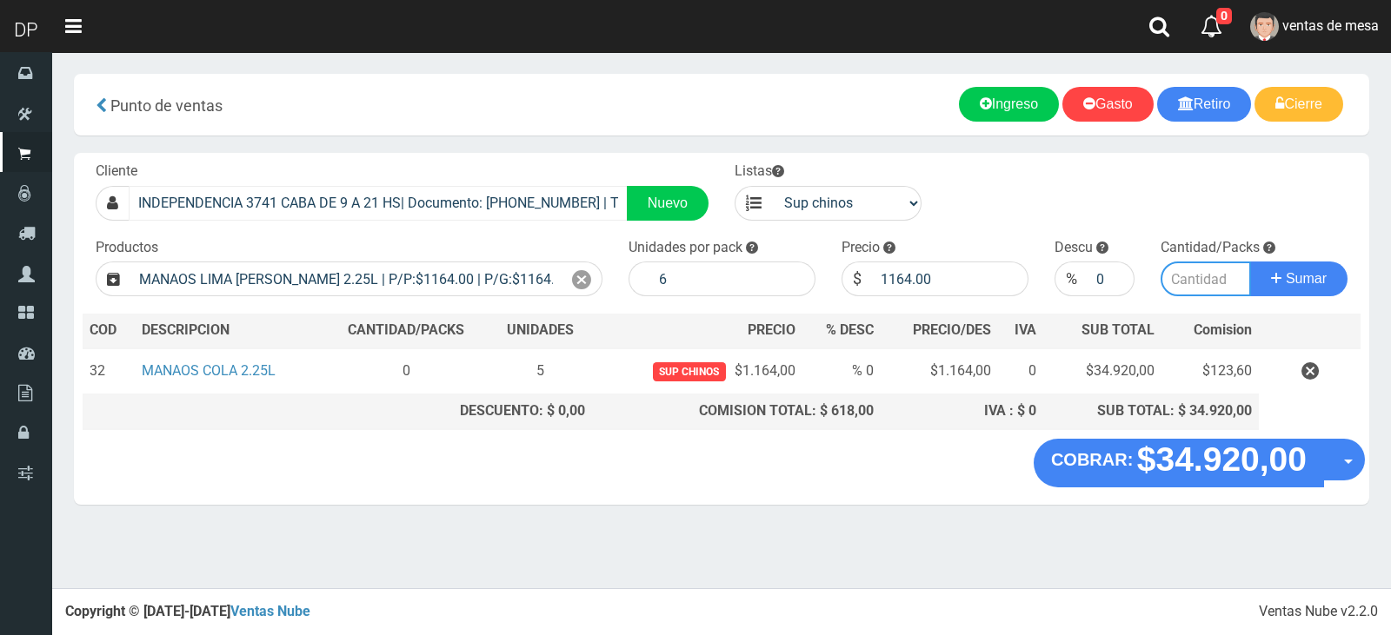
type input "2"
type input "5"
click at [1250, 262] on button "Sumar" at bounding box center [1298, 279] width 97 height 35
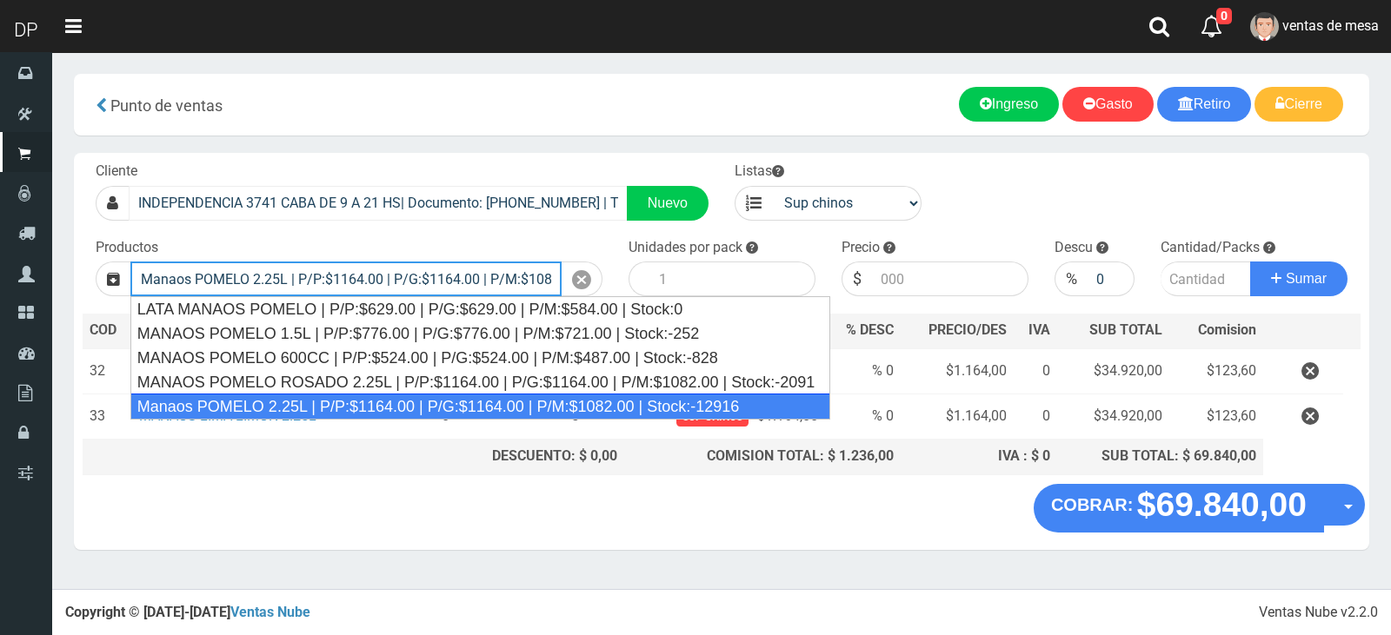
type input "Manaos POMELO 2.25L | P/P:$1164.00 | P/G:$1164.00 | P/M:$1082.00 | Stock:-12916"
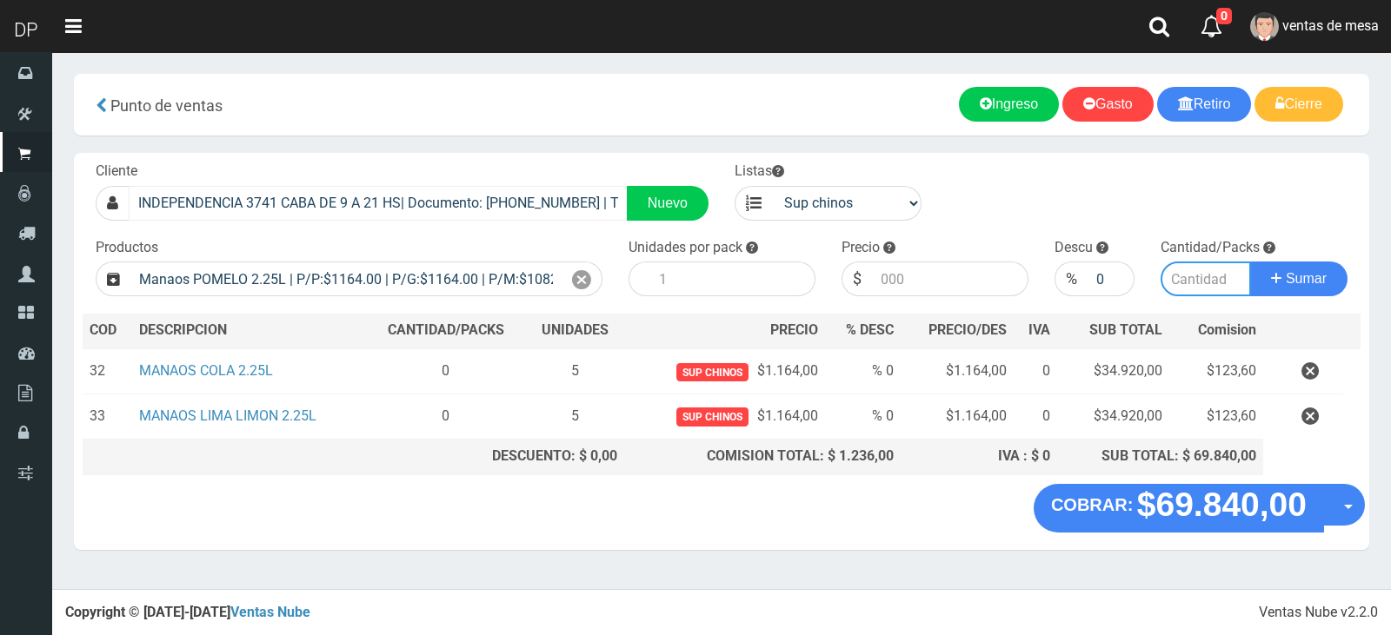
type input "6"
type input "1164.00"
type input "5"
click at [1250, 262] on button "Sumar" at bounding box center [1298, 279] width 97 height 35
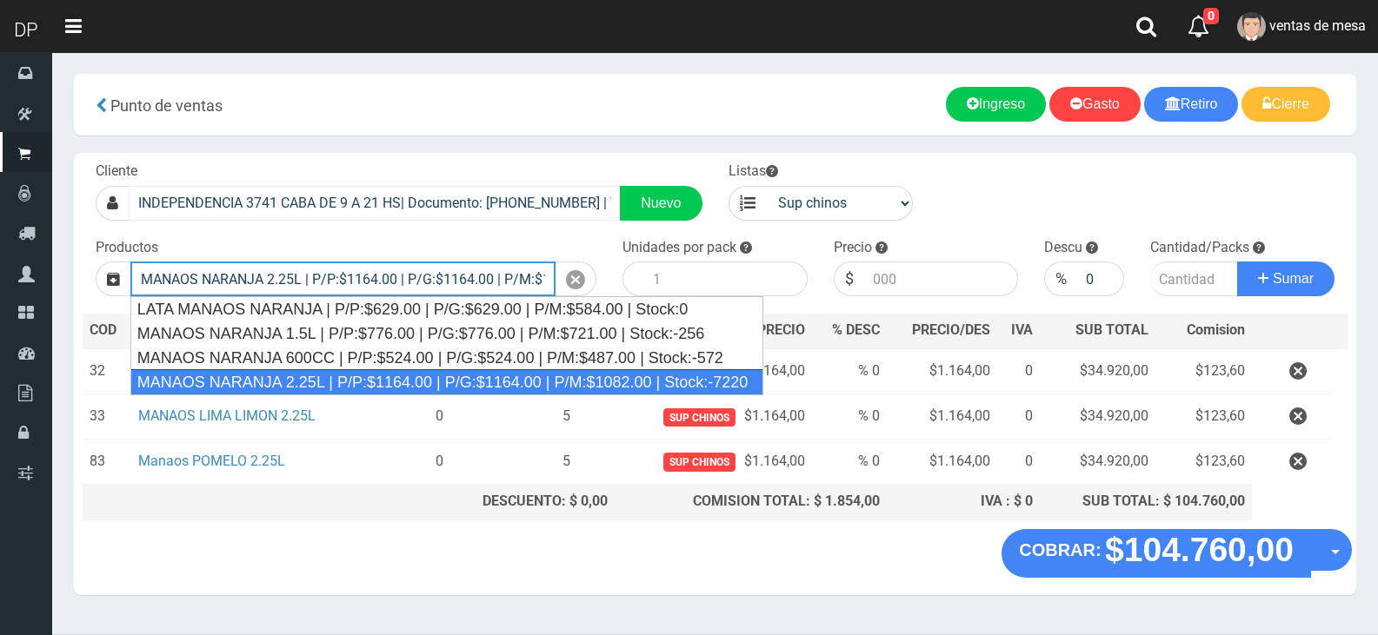
type input "MANAOS NARANJA 2.25L | P/P:$1164.00 | P/G:$1164.00 | P/M:$1082.00 | Stock:-7220"
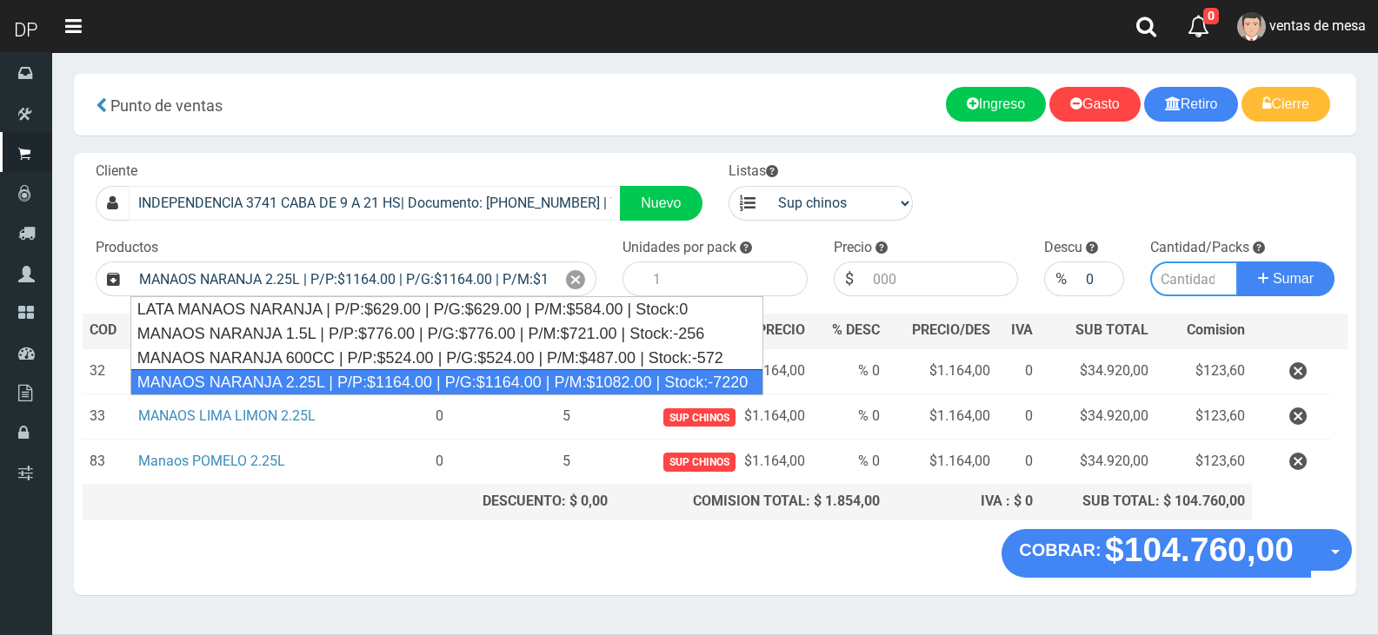
type input "6"
type input "1164.00"
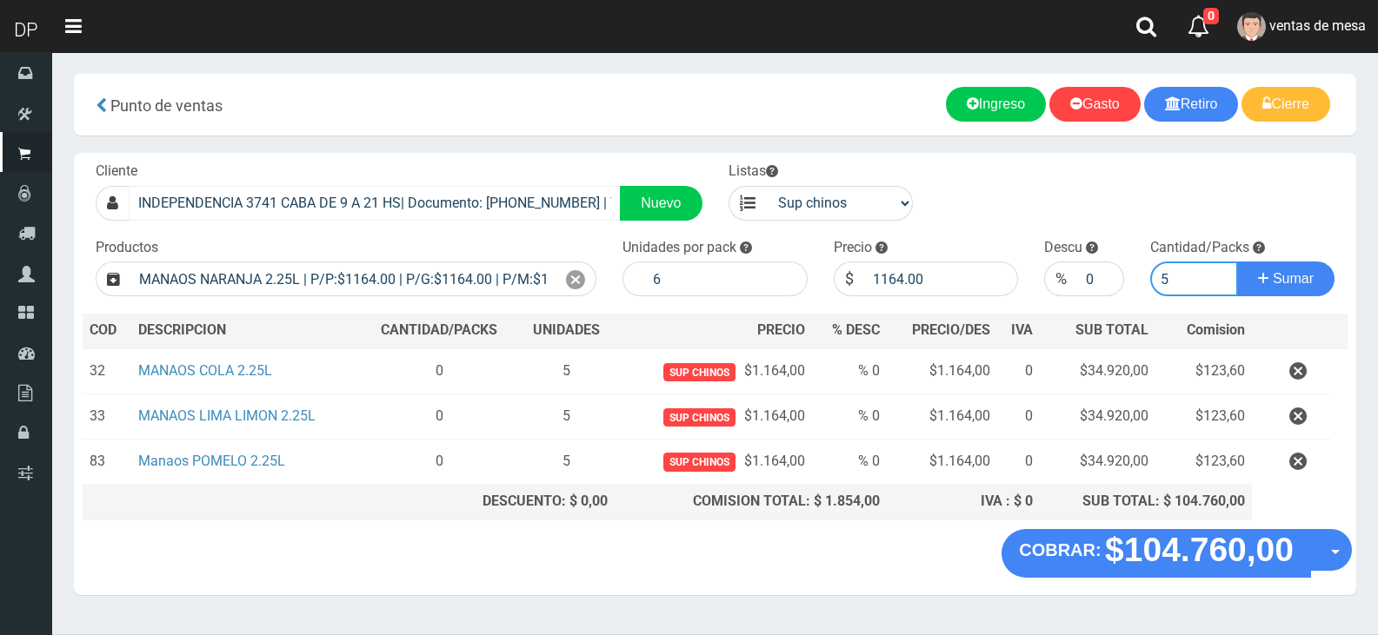
type input "5"
click at [1237, 262] on button "Sumar" at bounding box center [1285, 279] width 97 height 35
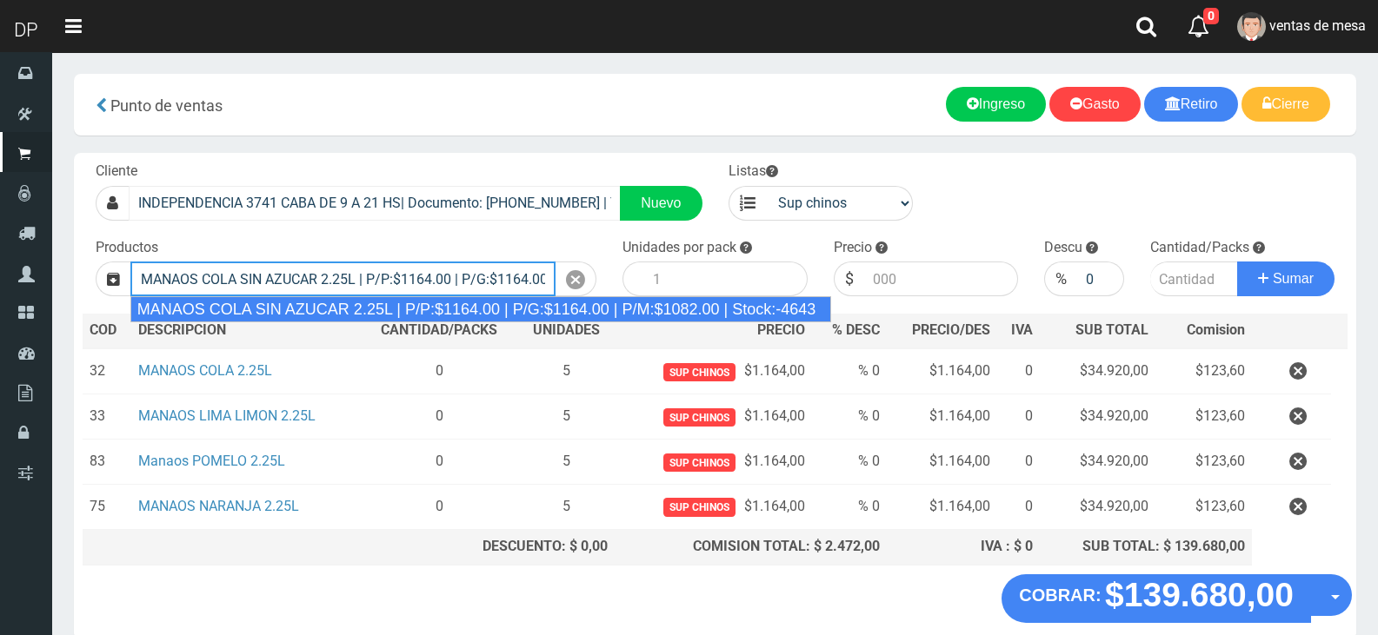
type input "MANAOS COLA SIN AZUCAR 2.25L | P/P:$1164.00 | P/G:$1164.00 | P/M:$1082.00 | Sto…"
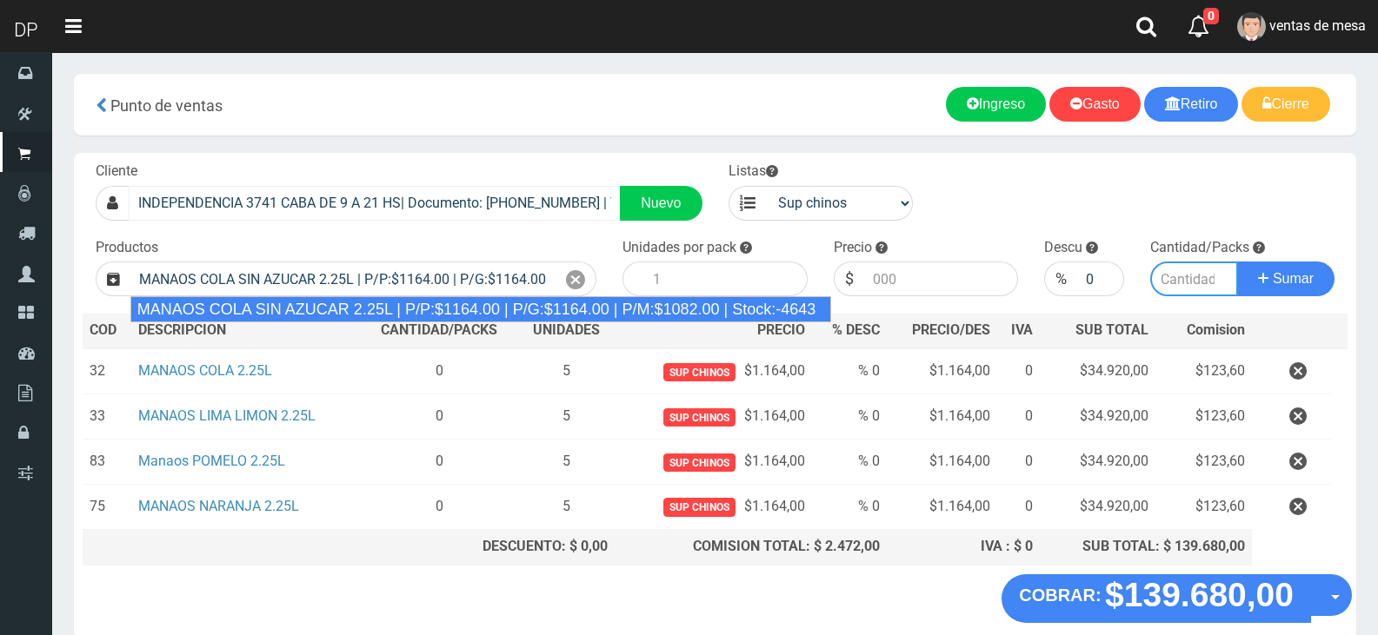
type input "6"
type input "1164.00"
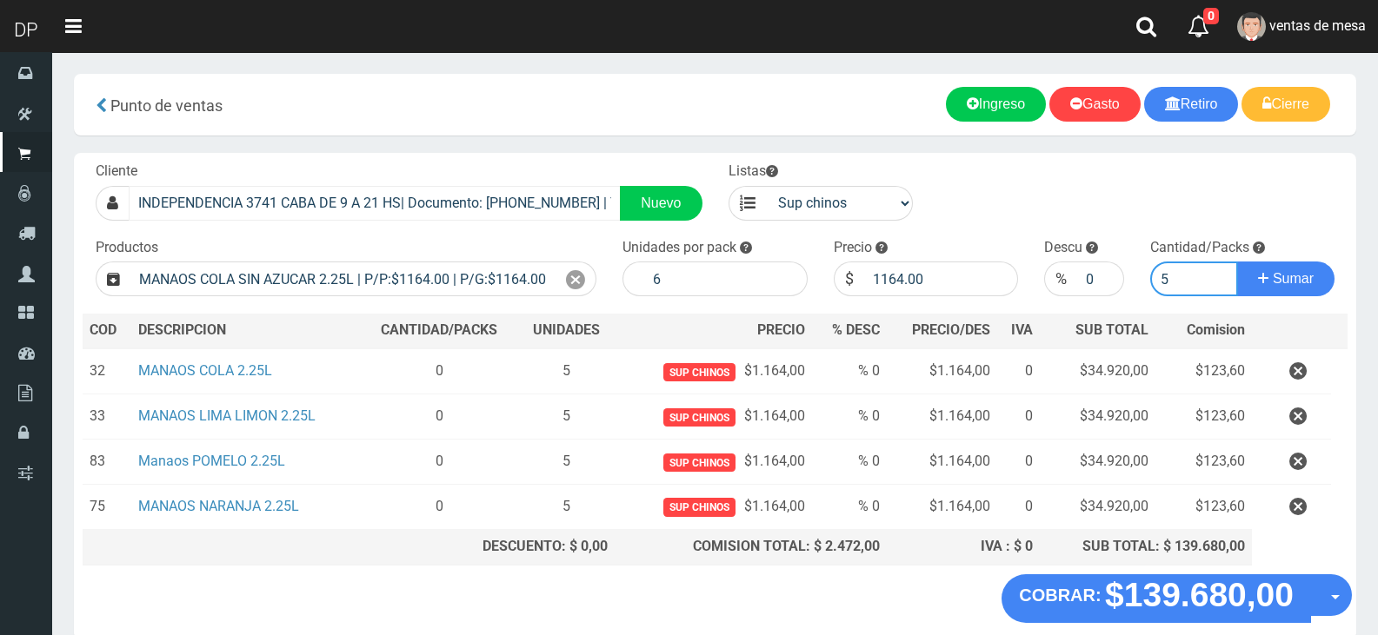
type input "5"
click at [1237, 262] on button "Sumar" at bounding box center [1285, 279] width 97 height 35
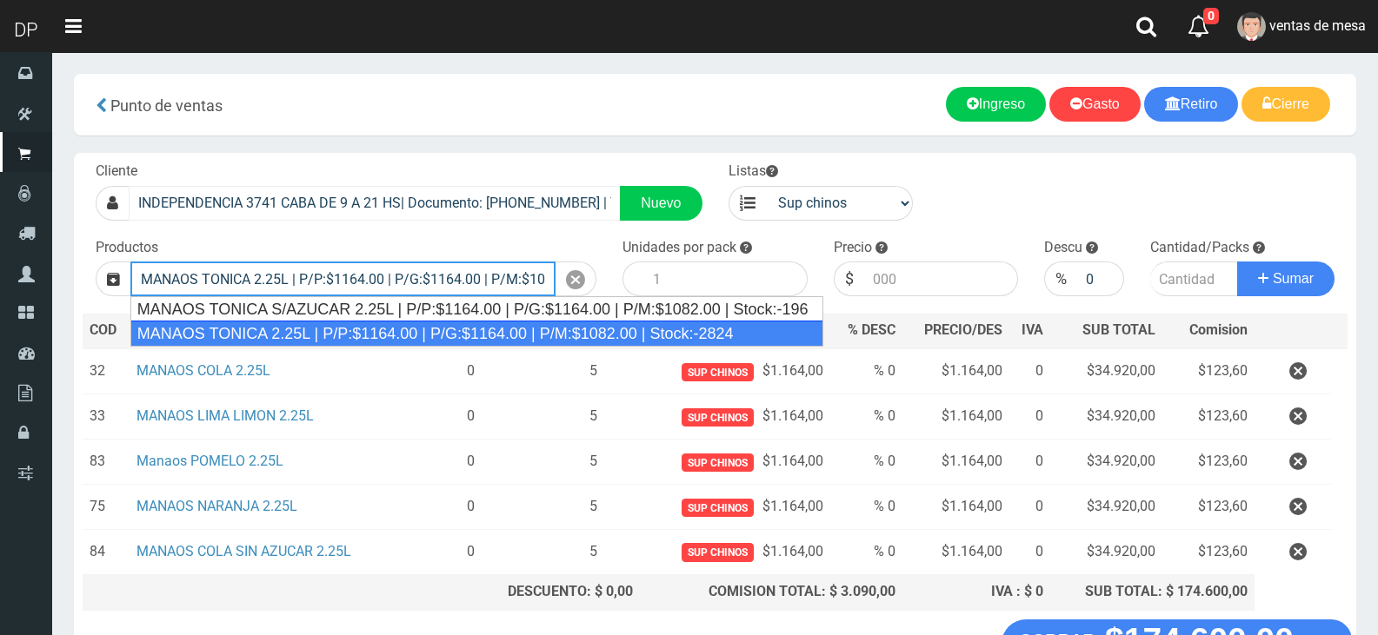
type input "MANAOS TONICA 2.25L | P/P:$1164.00 | P/G:$1164.00 | P/M:$1082.00 | Stock:-2824"
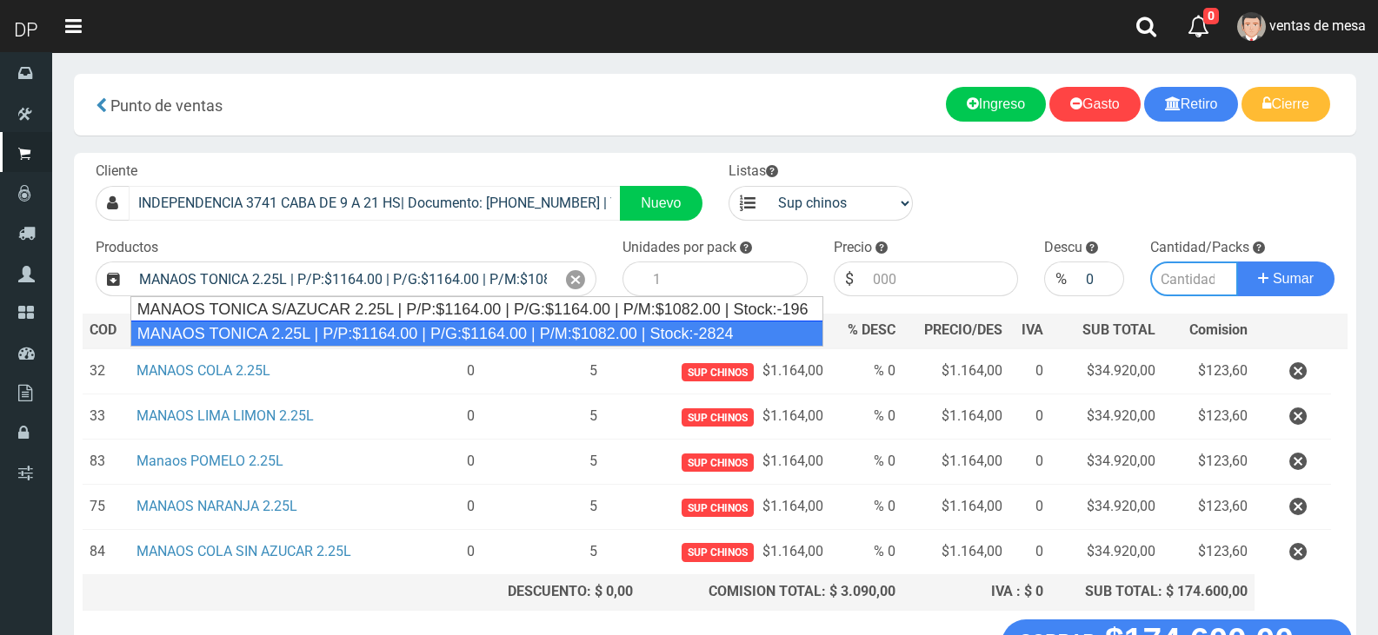
type input "6"
type input "1164.00"
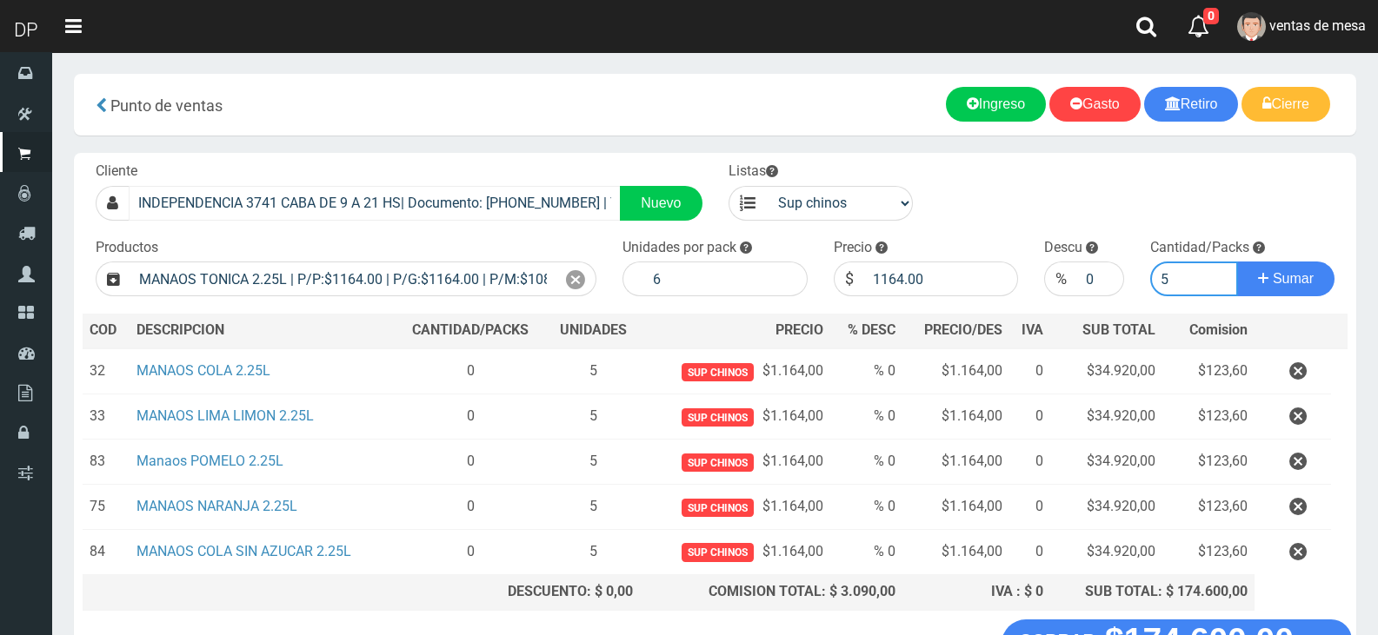
type input "5"
click at [1237, 262] on button "Sumar" at bounding box center [1285, 279] width 97 height 35
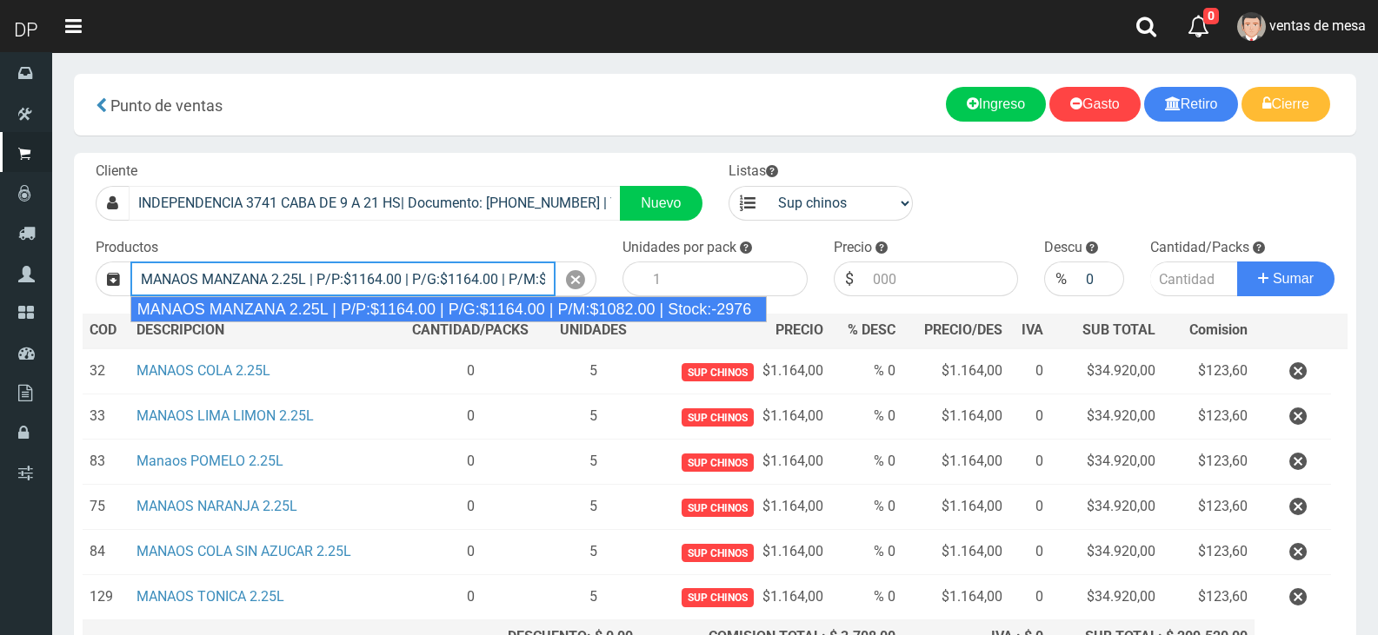
type input "MANAOS MANZANA 2.25L | P/P:$1164.00 | P/G:$1164.00 | P/M:$1082.00 | Stock:-2976"
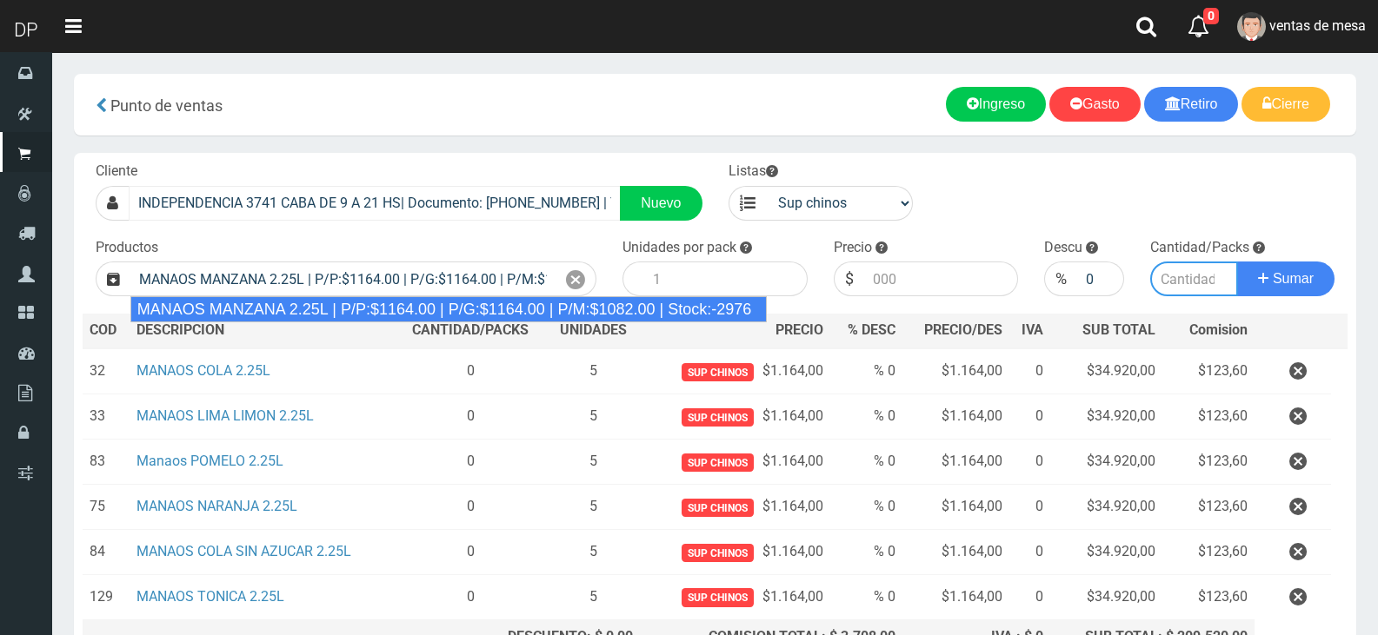
type input "6"
type input "1164.00"
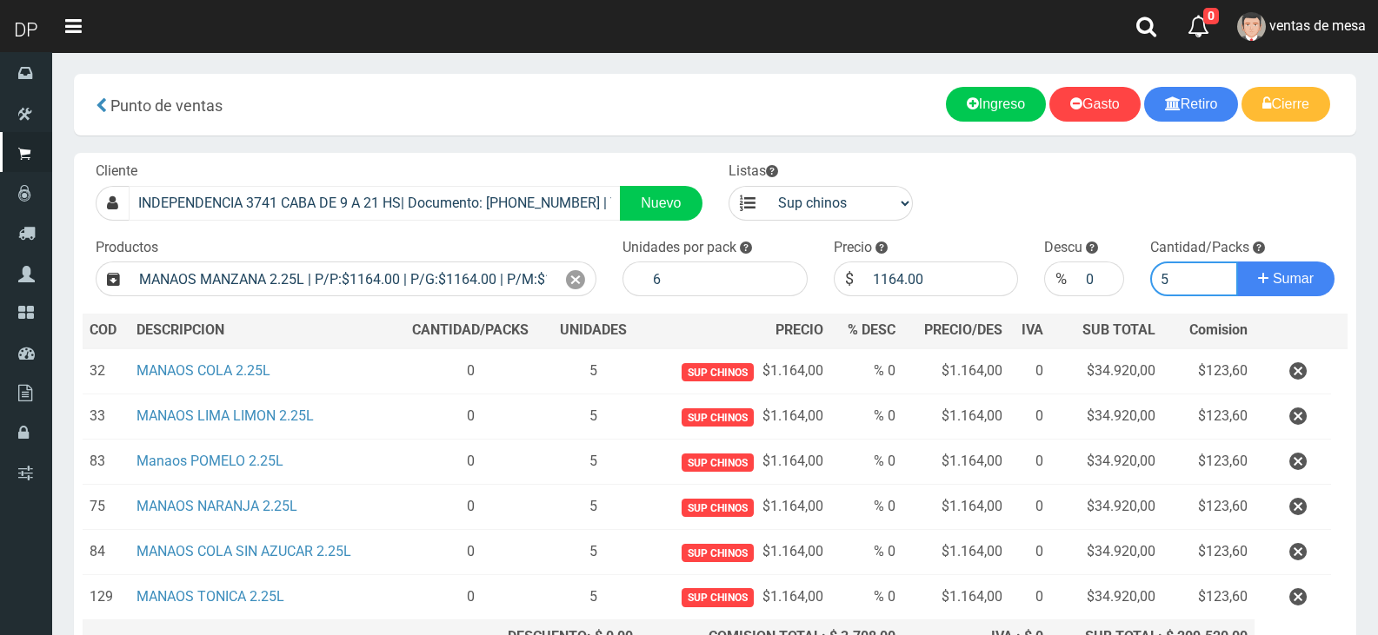
type input "5"
click at [1237, 262] on button "Sumar" at bounding box center [1285, 279] width 97 height 35
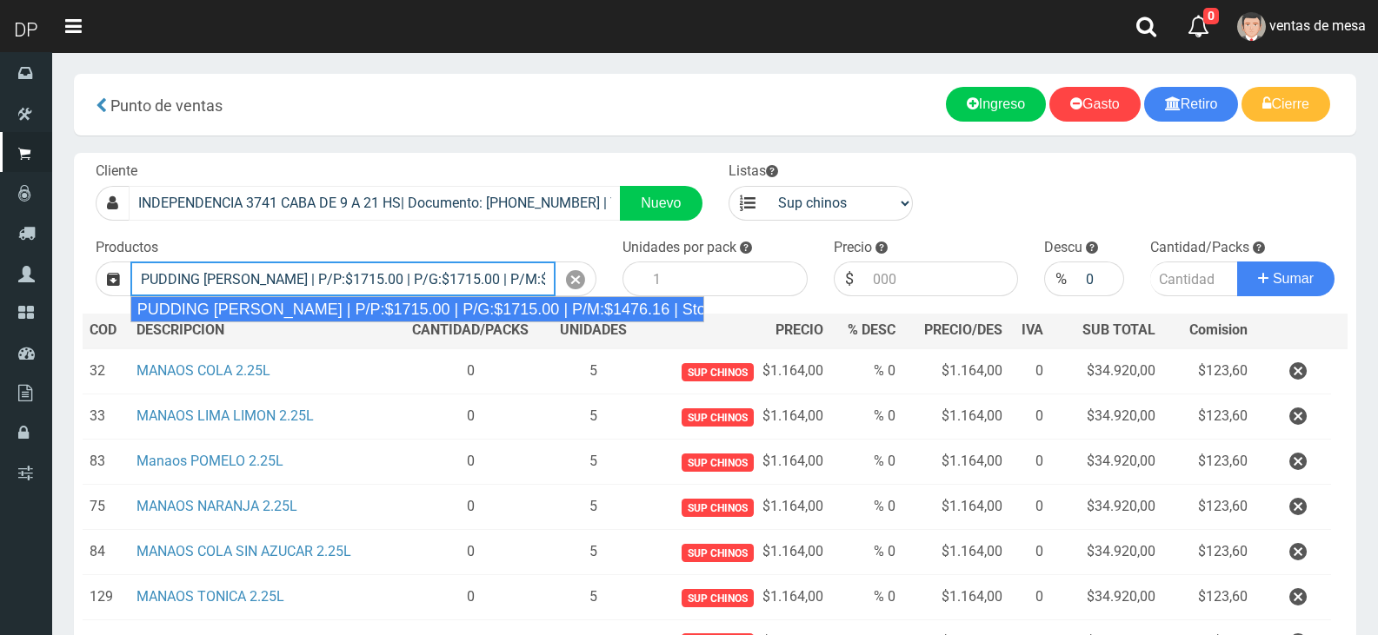
type input "PUDDING LIMON | P/P:$1715.00 | P/G:$1715.00 | P/M:$1476.16 | Stock:-8402"
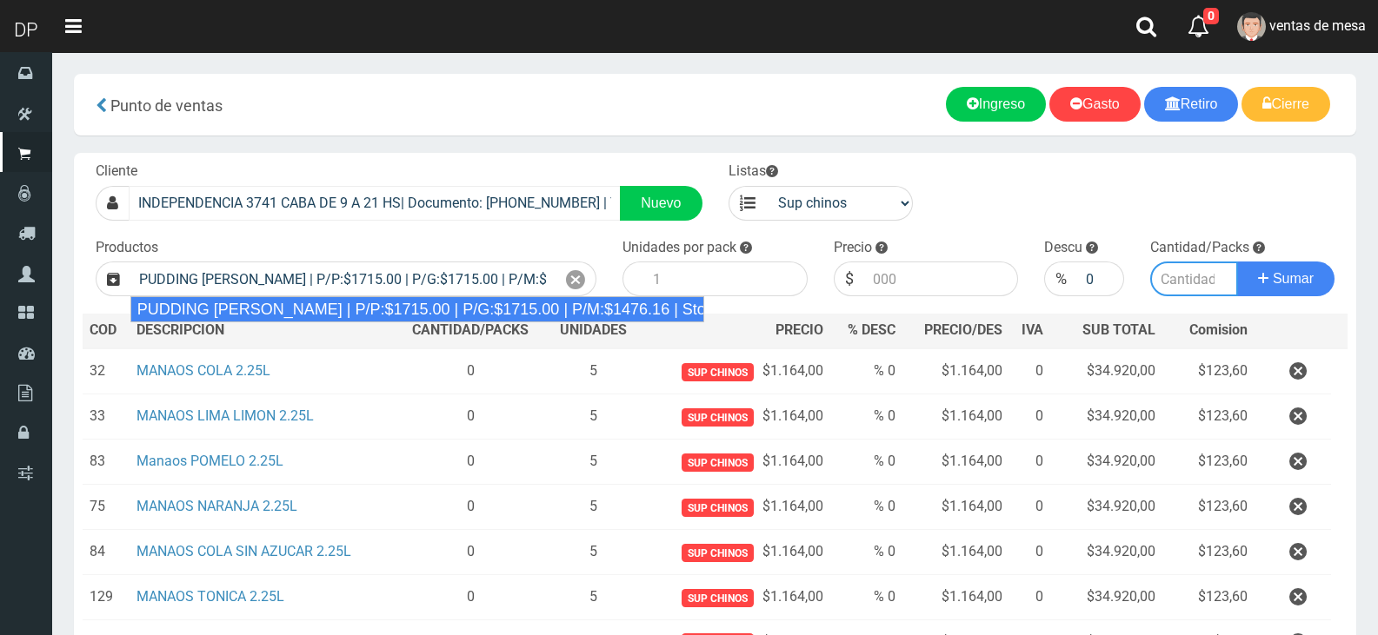
type input "8"
type input "1715.00"
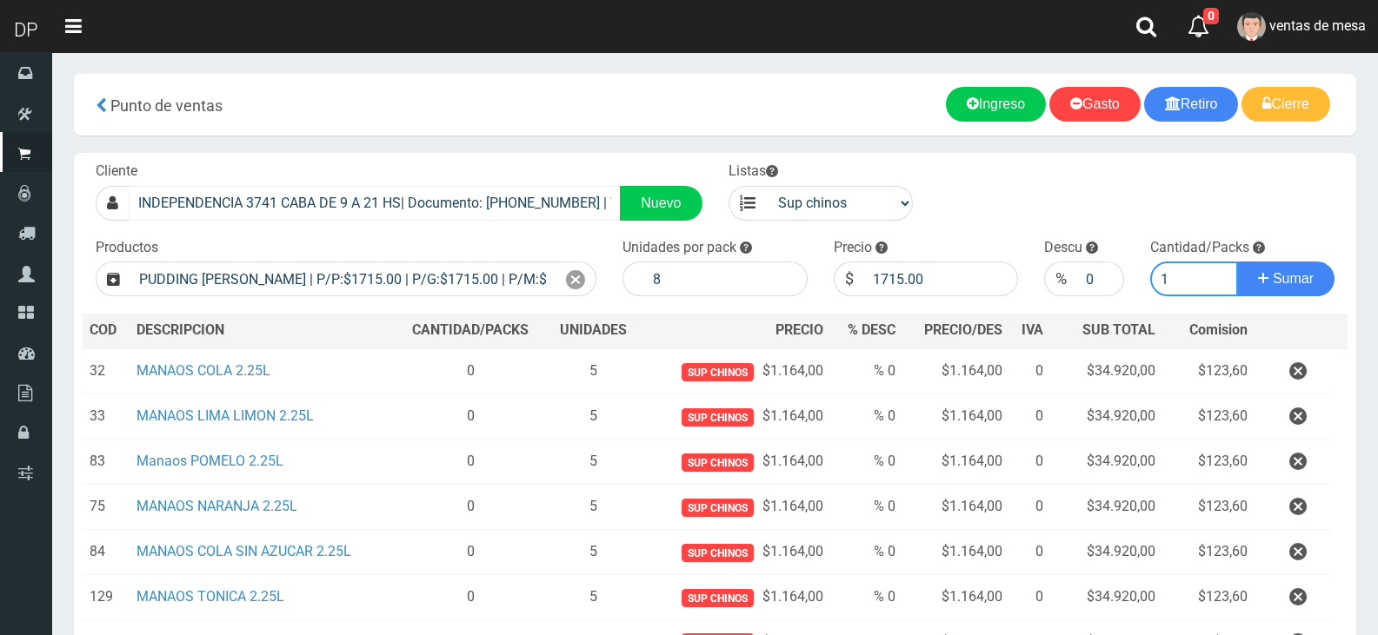
type input "1"
click at [1237, 262] on button "Sumar" at bounding box center [1285, 279] width 97 height 35
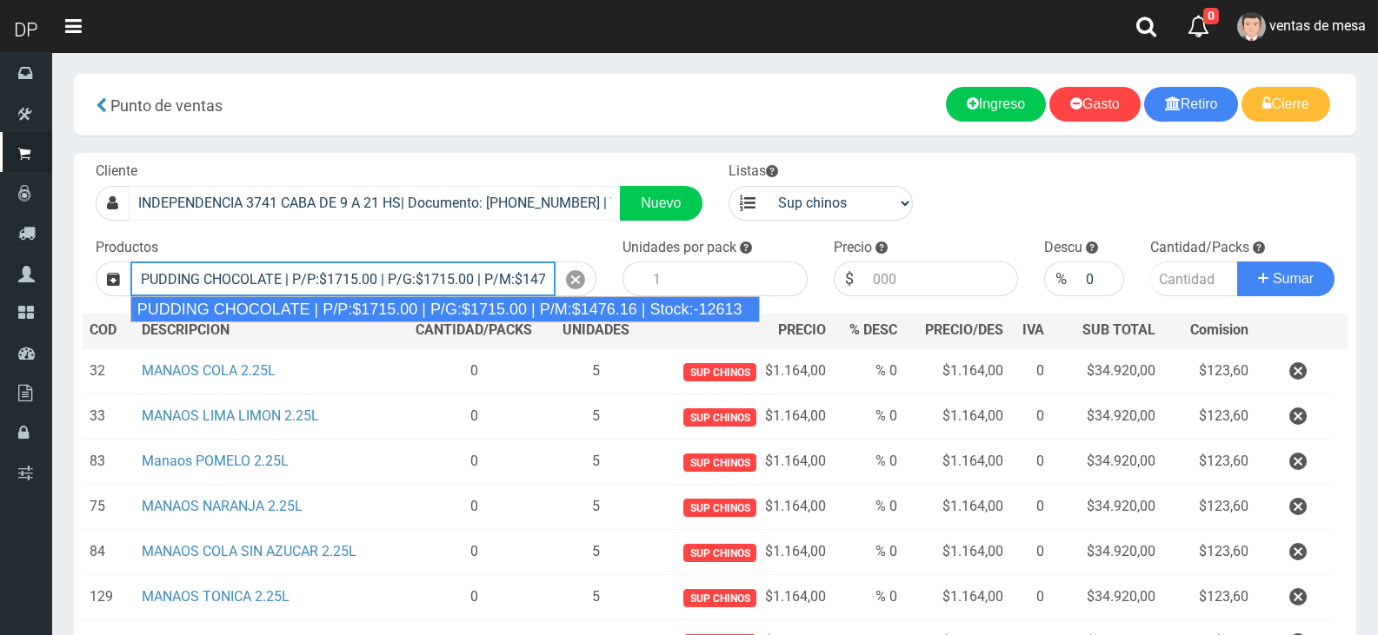
type input "PUDDING CHOCOLATE | P/P:$1715.00 | P/G:$1715.00 | P/M:$1476.16 | Stock:-12613"
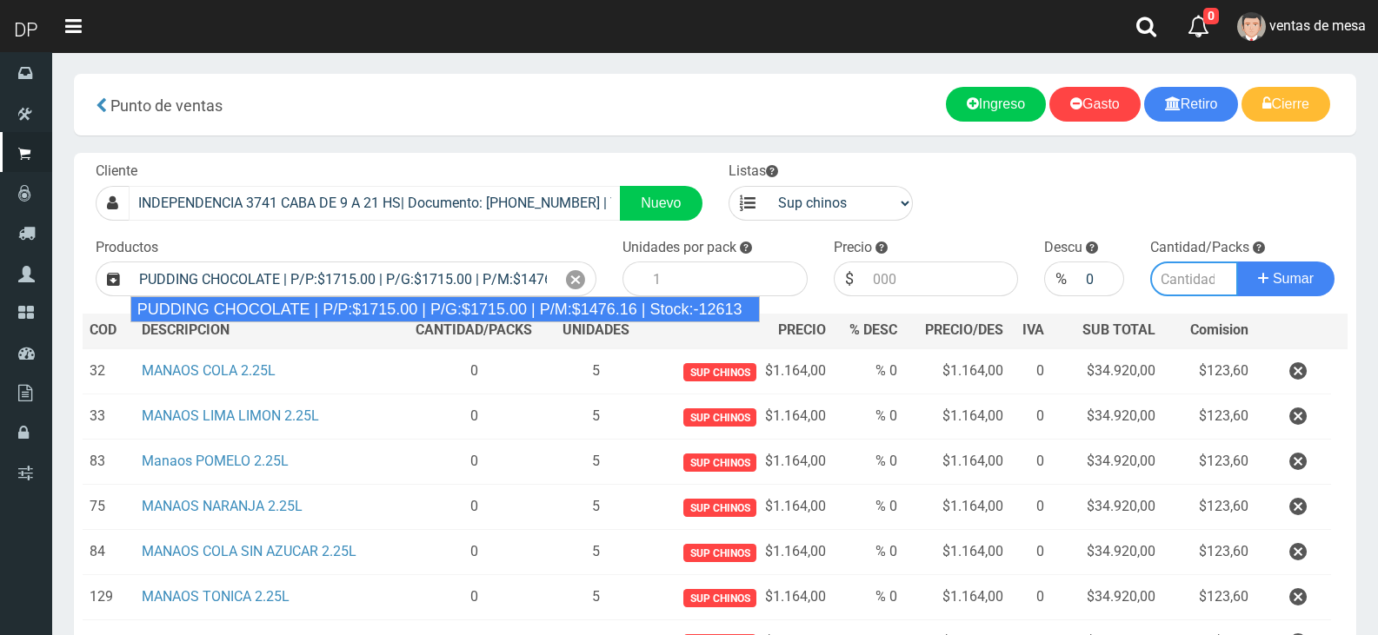
type input "8"
type input "1715.00"
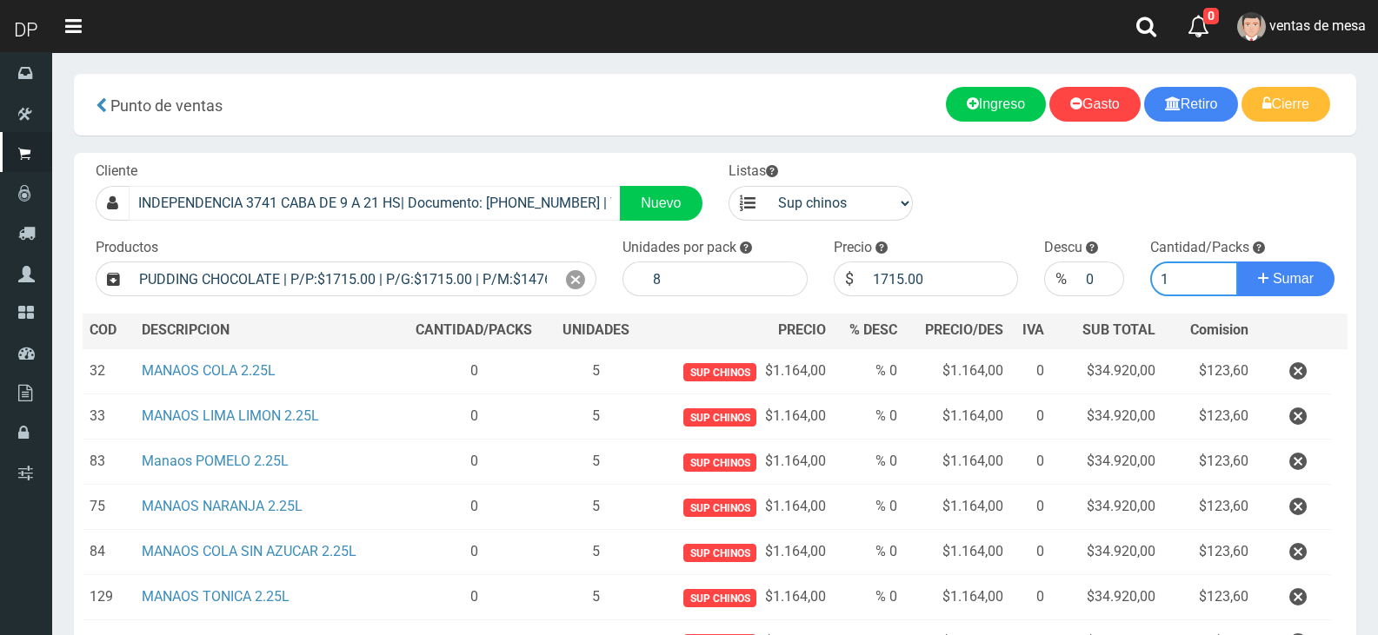
type input "1"
click at [1237, 262] on button "Sumar" at bounding box center [1285, 279] width 97 height 35
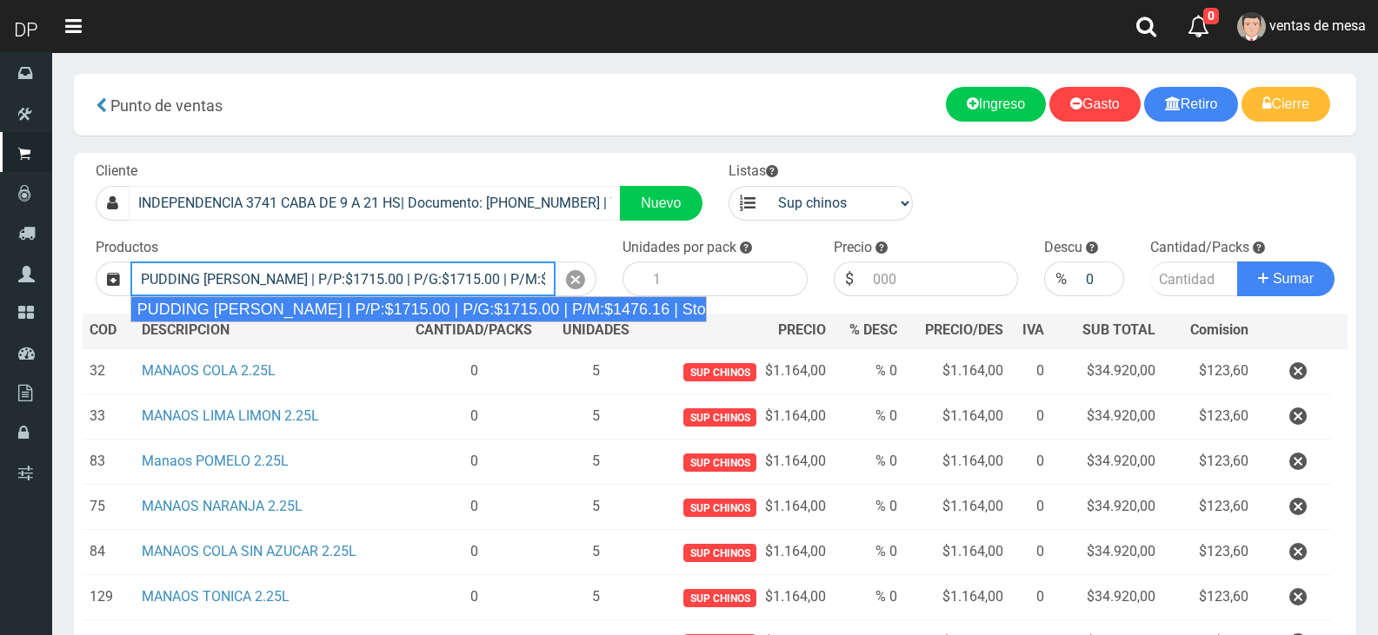
type input "PUDDING GALES | P/P:$1715.00 | P/G:$1715.00 | P/M:$1476.16 | Stock:-4066"
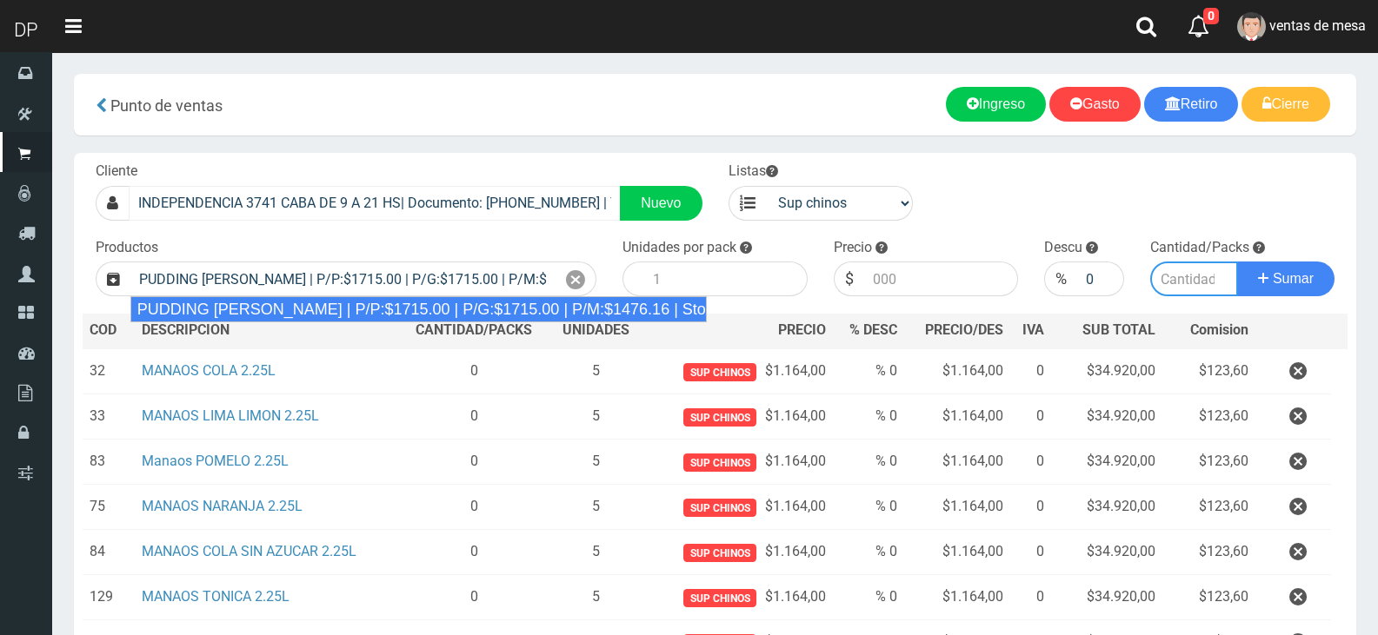
type input "8"
type input "1715.00"
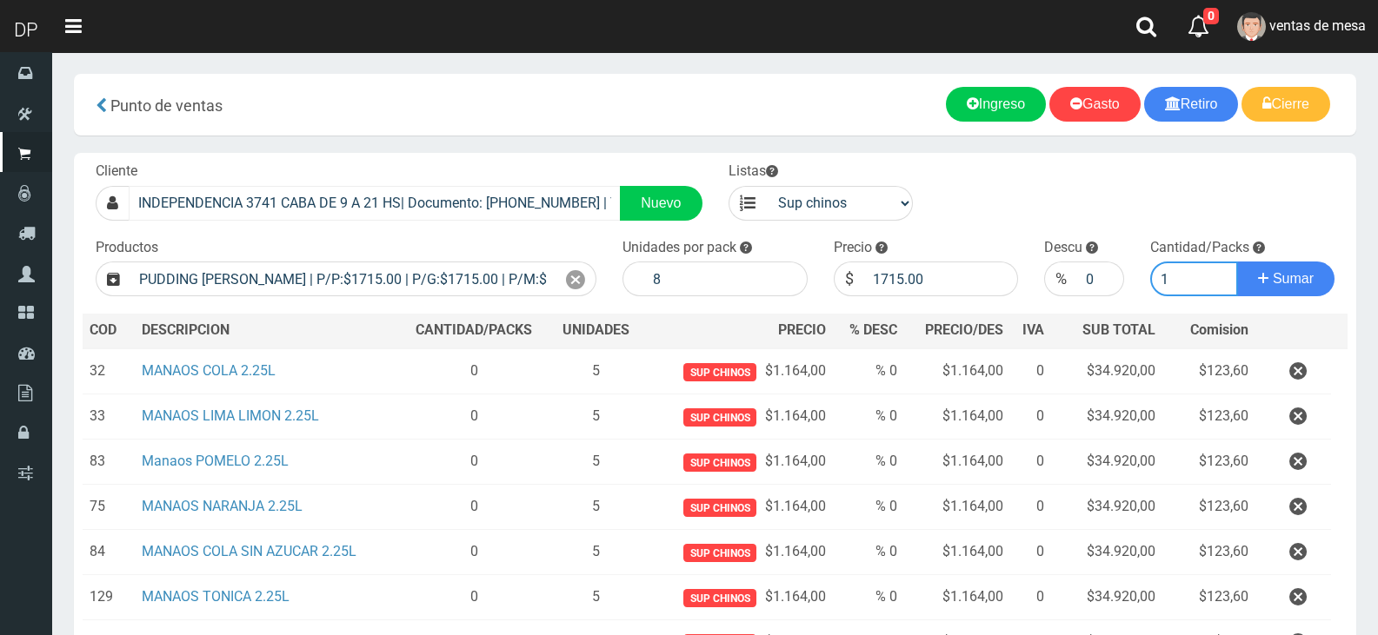
type input "1"
click at [1237, 262] on button "Sumar" at bounding box center [1285, 279] width 97 height 35
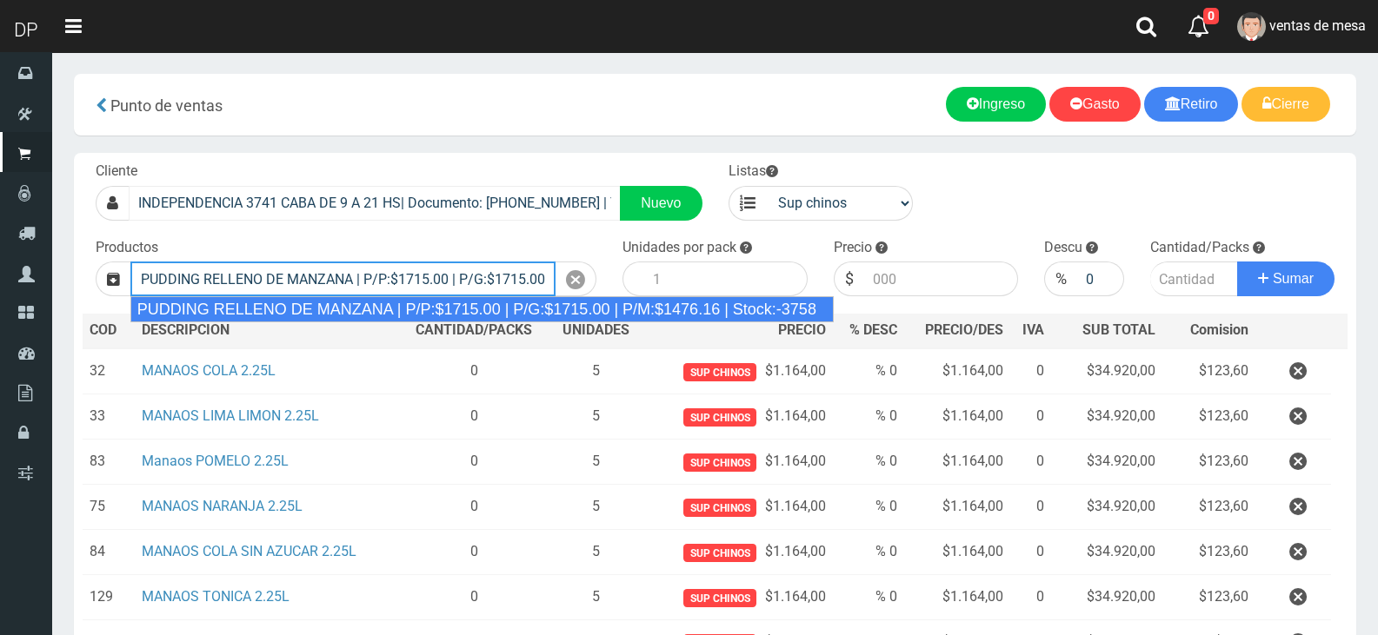
type input "PUDDING RELLENO DE MANZANA | P/P:$1715.00 | P/G:$1715.00 | P/M:$1476.16 | Stock…"
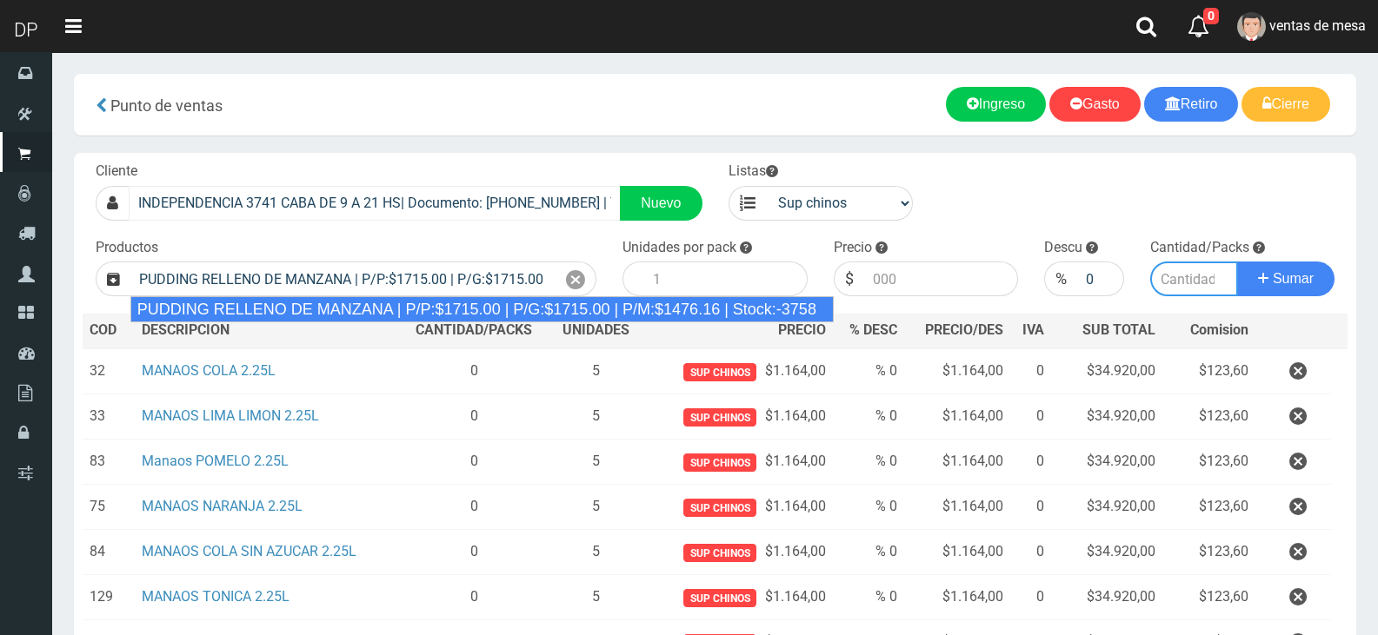
type input "8"
type input "1715.00"
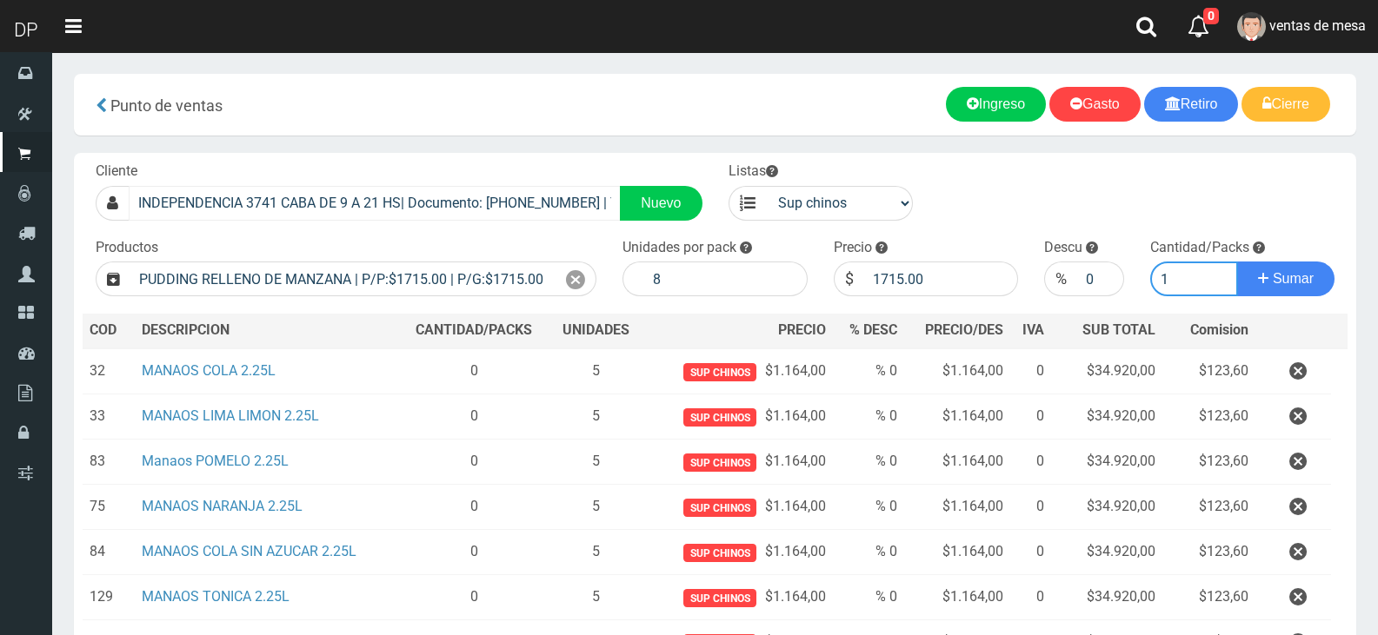
type input "1"
click at [1237, 262] on button "Sumar" at bounding box center [1285, 279] width 97 height 35
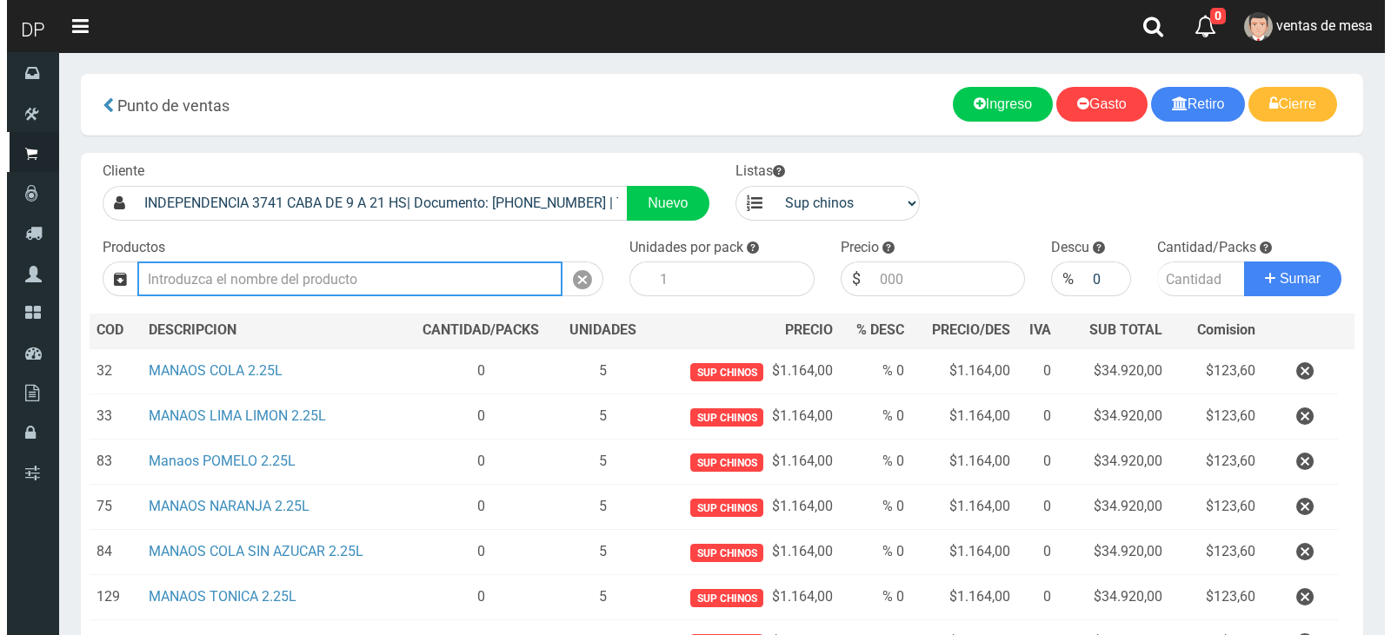
scroll to position [401, 0]
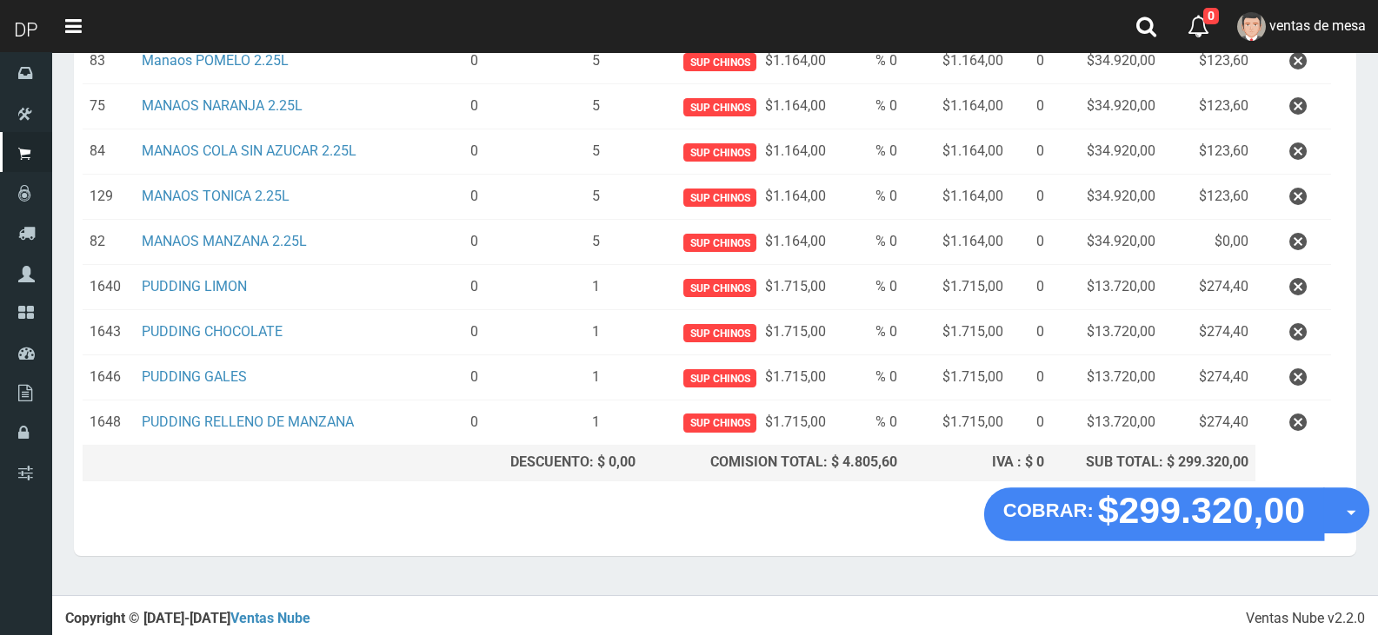
click at [1354, 512] on span "button" at bounding box center [1351, 512] width 10 height 5
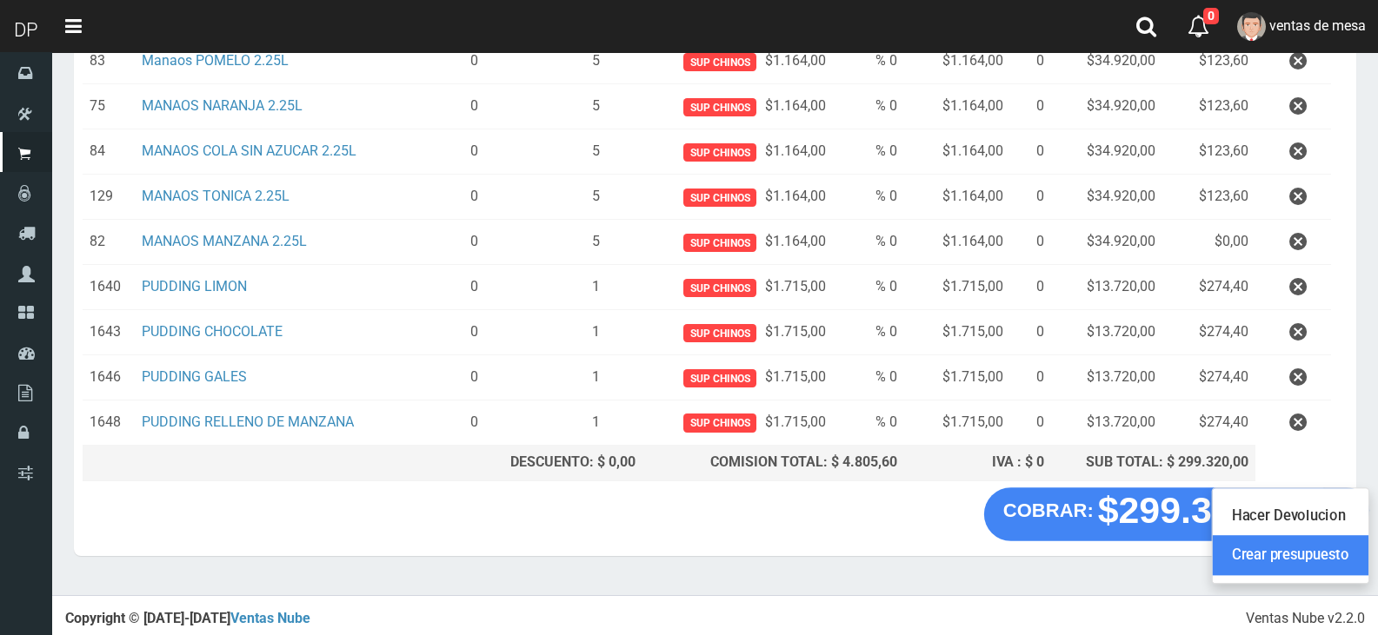
click at [1356, 554] on link "Crear presupuesto" at bounding box center [1290, 555] width 156 height 40
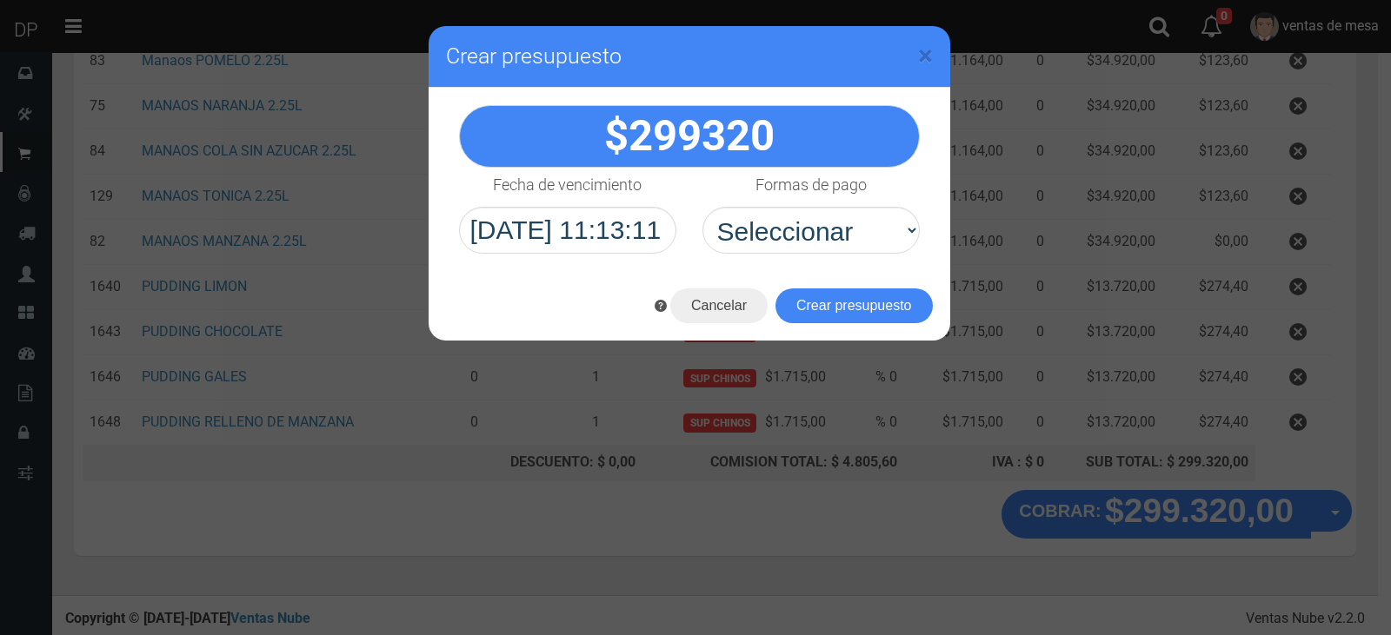
click at [847, 268] on div "299320" at bounding box center [688, 179] width 521 height 183
click at [849, 247] on select "Seleccionar Efectivo Tarjeta de Crédito Depósito Débito" at bounding box center [810, 230] width 217 height 47
select select "Efectivo"
click at [702, 207] on select "Seleccionar Efectivo Tarjeta de Crédito Depósito Débito" at bounding box center [810, 230] width 217 height 47
click at [847, 303] on button "Crear presupuesto" at bounding box center [853, 306] width 157 height 35
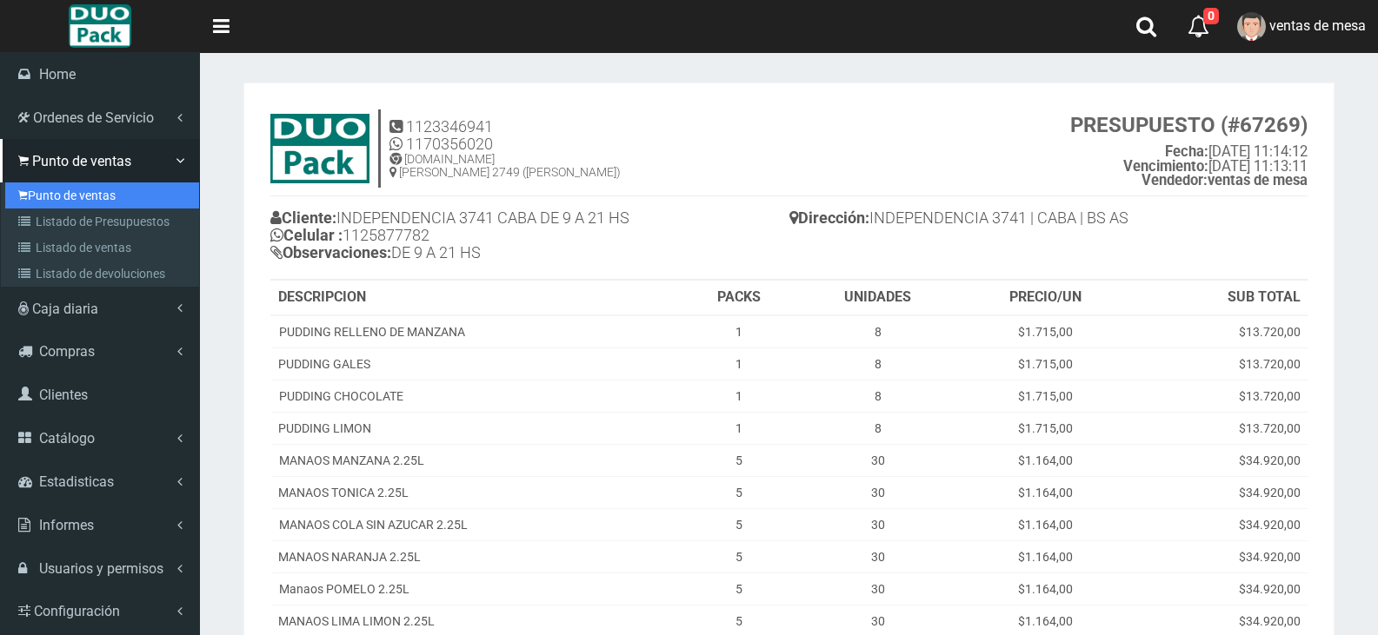
drag, startPoint x: 22, startPoint y: 192, endPoint x: 281, endPoint y: 4, distance: 319.9
click at [22, 192] on icon at bounding box center [23, 196] width 10 height 14
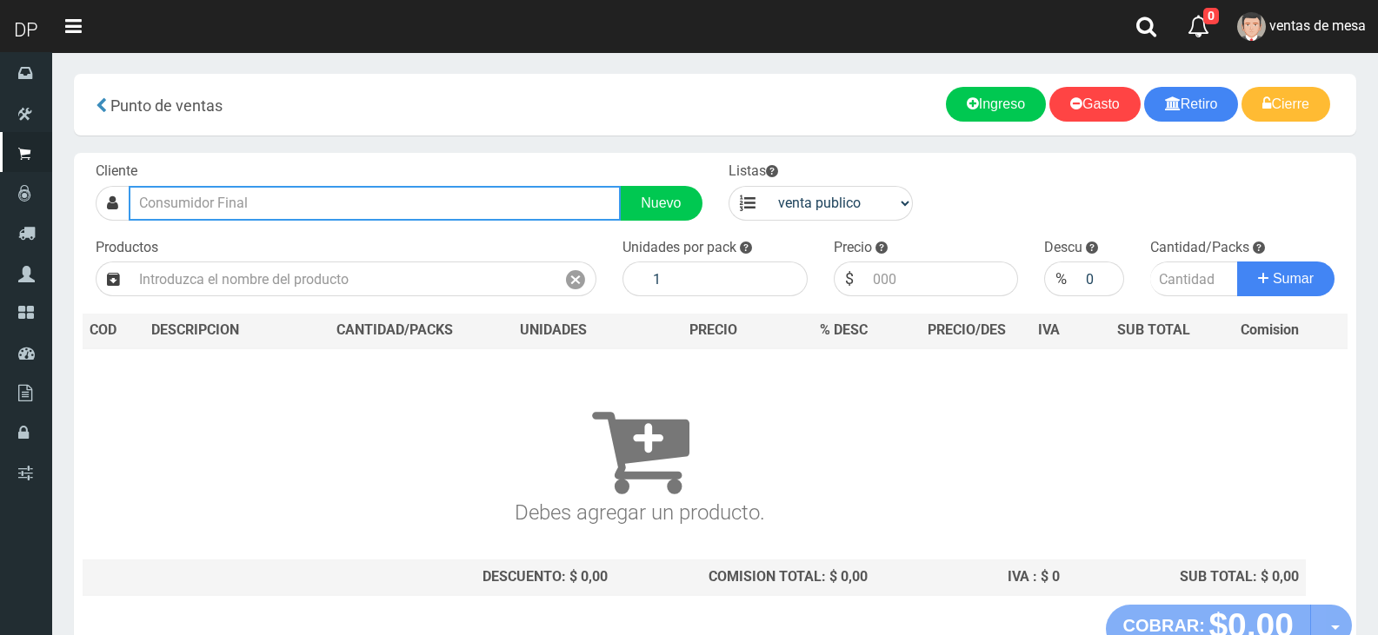
click at [385, 209] on input "text" at bounding box center [375, 203] width 492 height 35
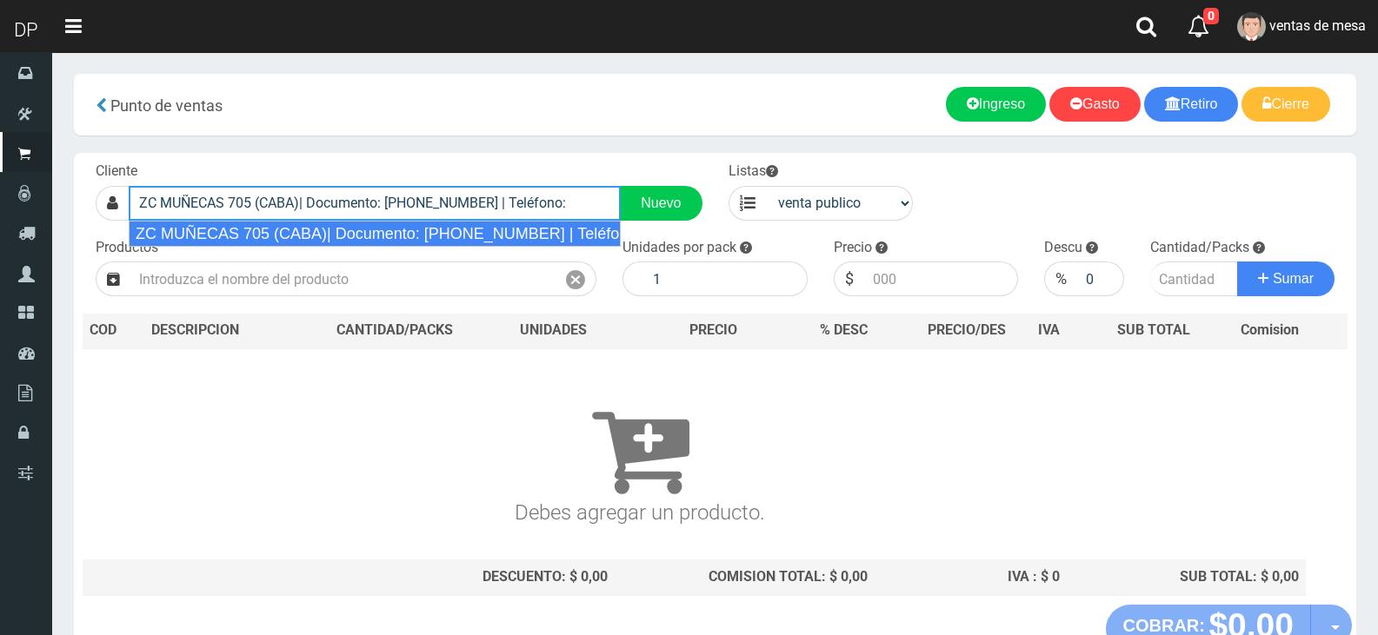
type input "ZC MUÑECAS 705 (CABA)| Documento: 26565232 | Teléfono:"
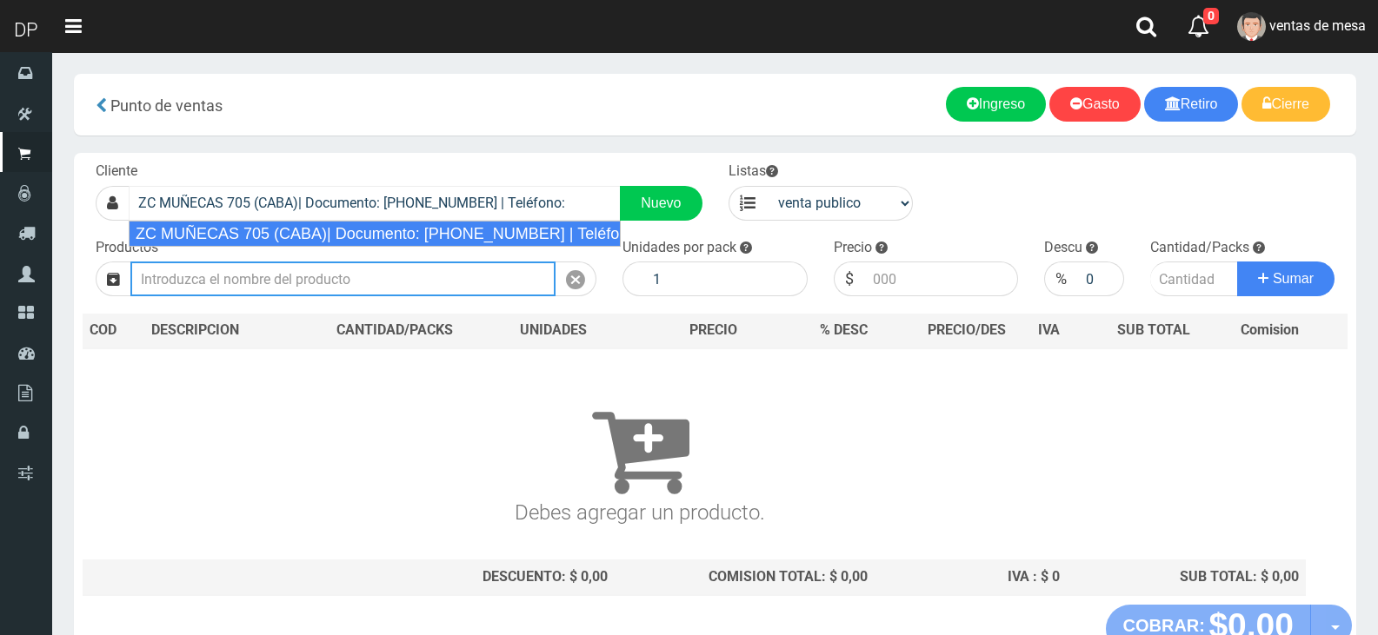
select select "2"
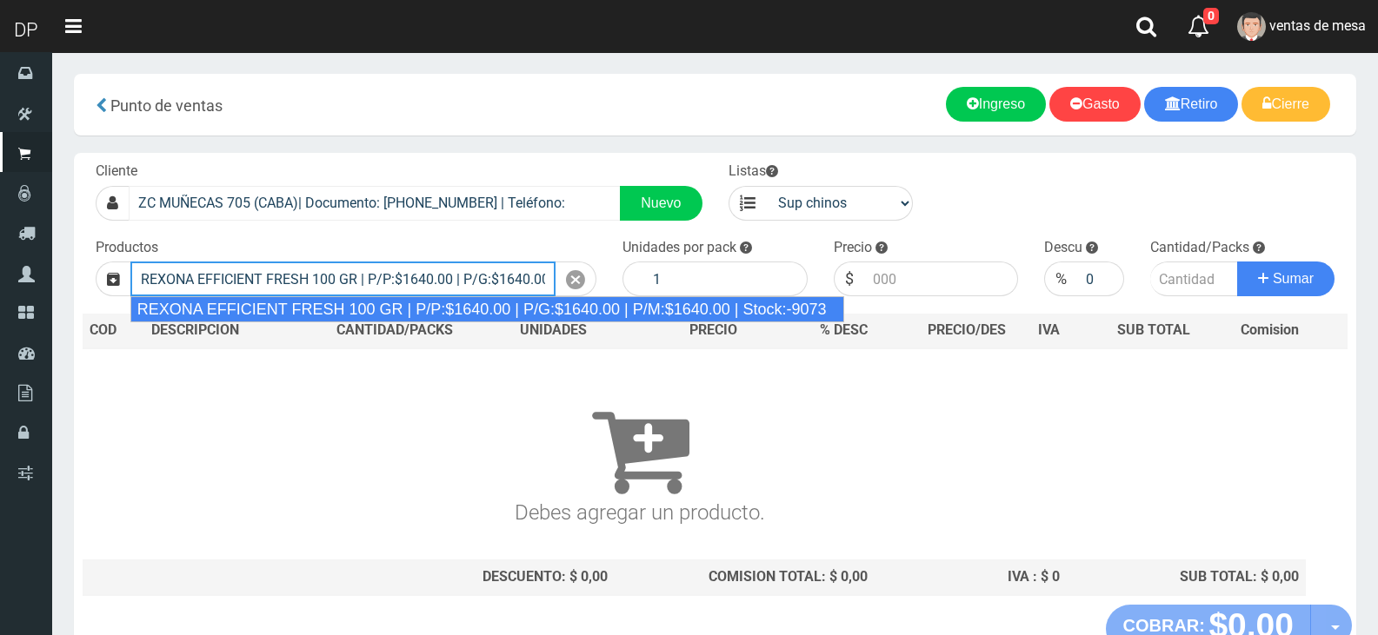
type input "REXONA EFFICIENT FRESH 100 GR | P/P:$1640.00 | P/G:$1640.00 | P/M:$1640.00 | St…"
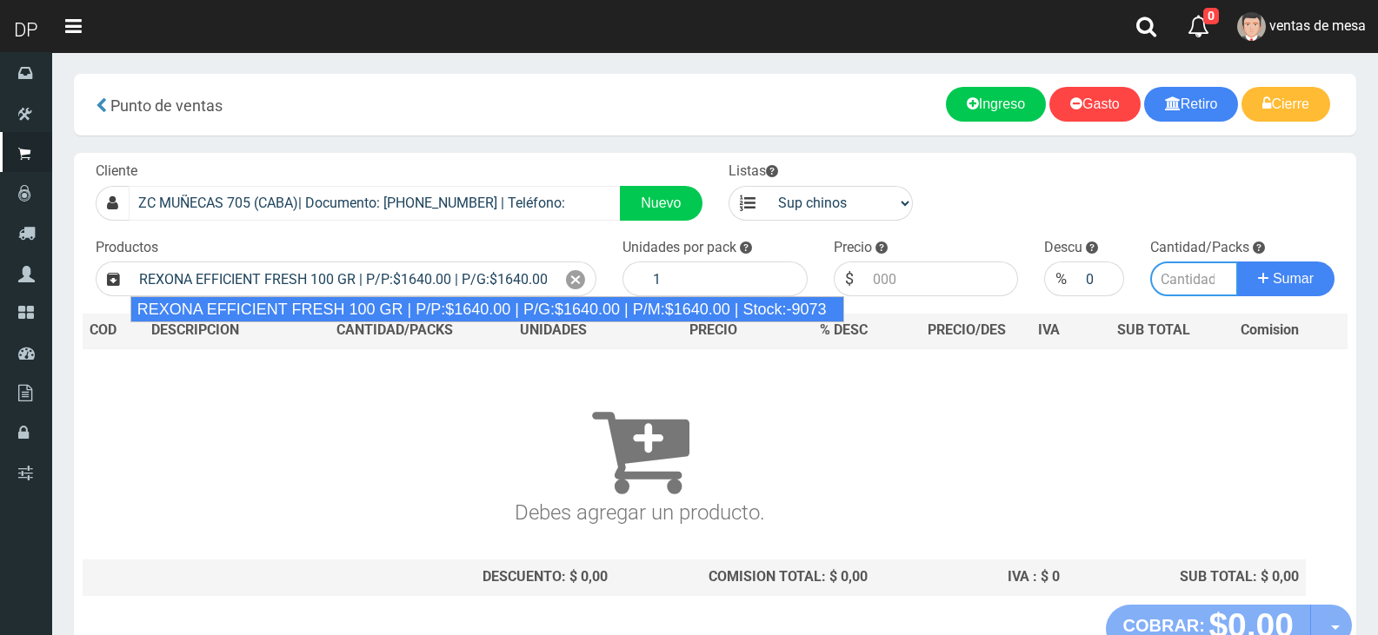
type input "12"
type input "1640.00"
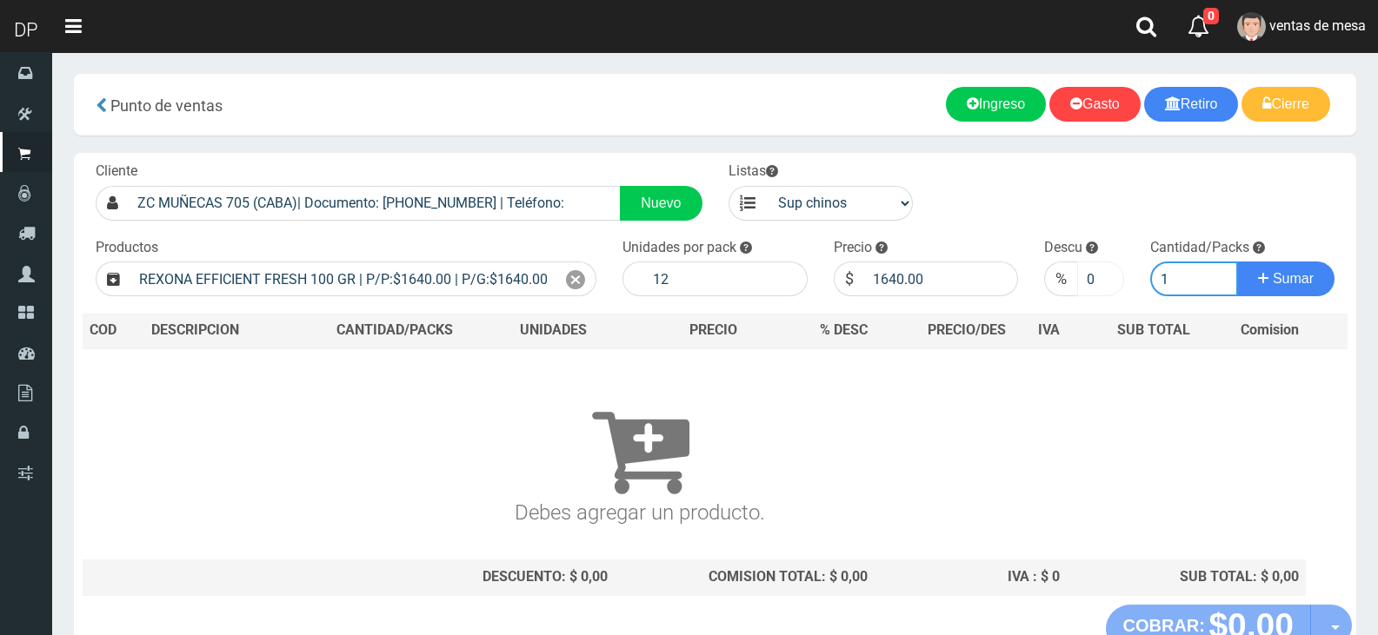
type input "1"
click at [1094, 282] on input "0" at bounding box center [1100, 279] width 46 height 35
type input "5"
click at [1237, 262] on button "Sumar" at bounding box center [1285, 279] width 97 height 35
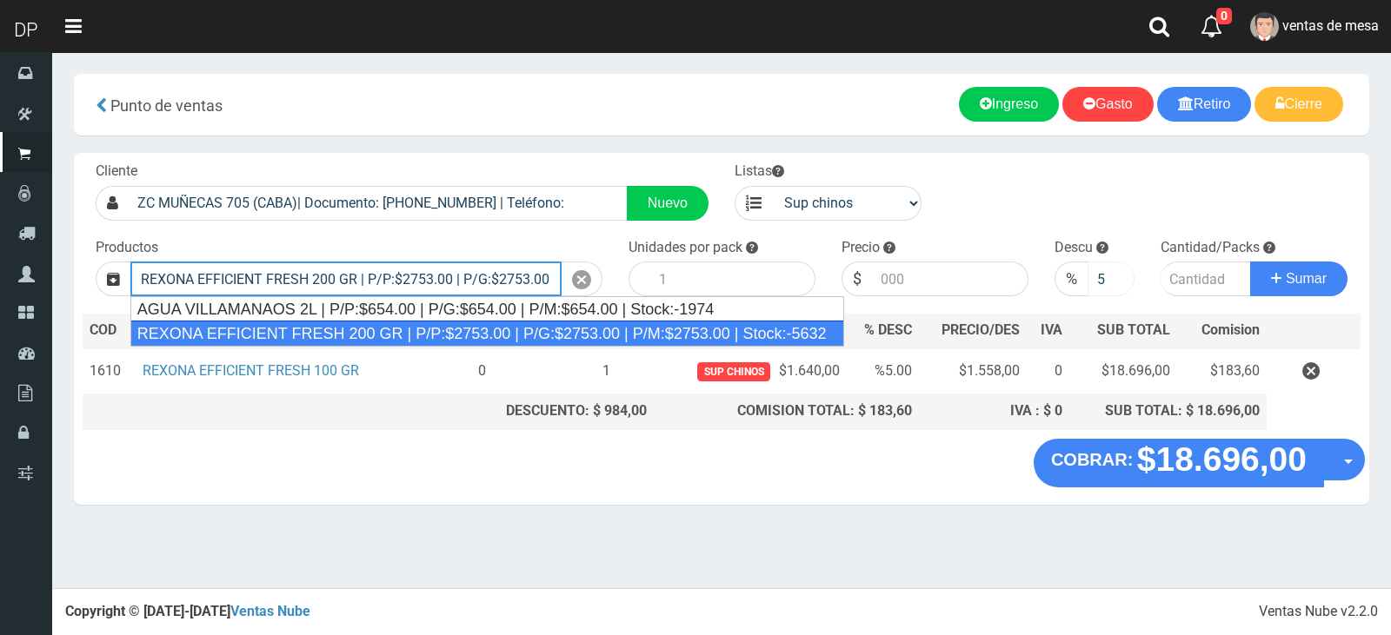
type input "REXONA EFFICIENT FRESH 200 GR | P/P:$2753.00 | P/G:$2753.00 | P/M:$2753.00 | St…"
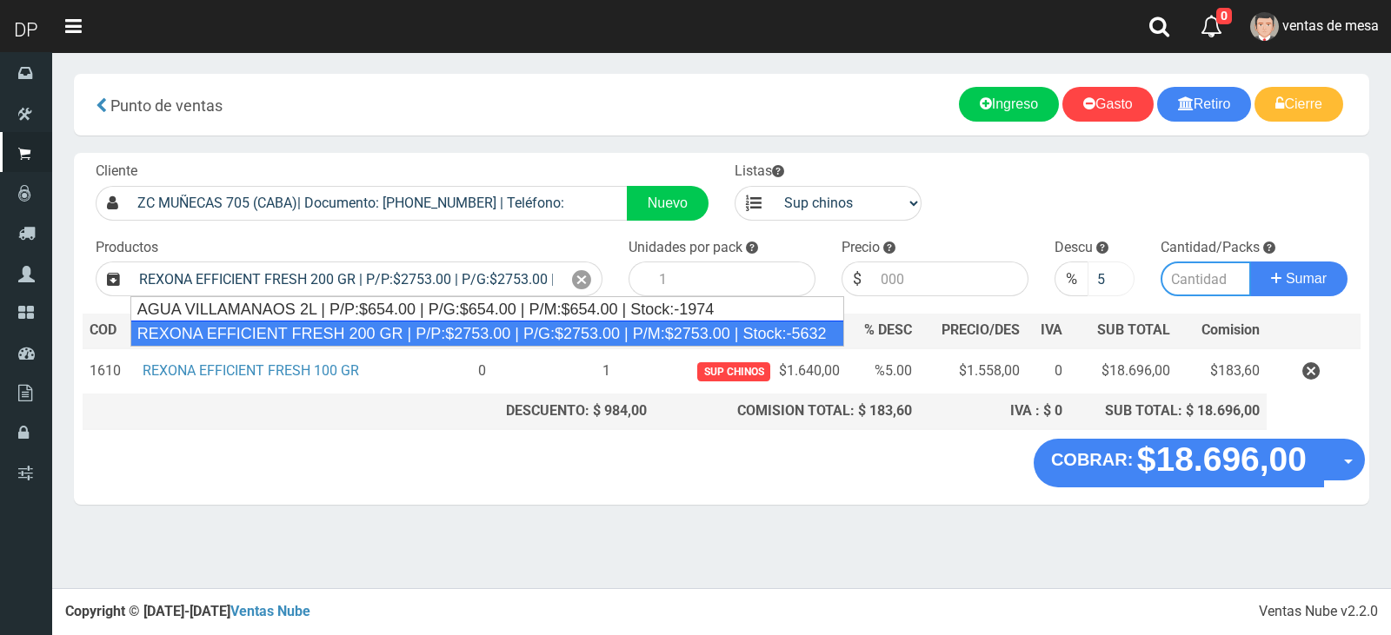
type input "12"
type input "2753.00"
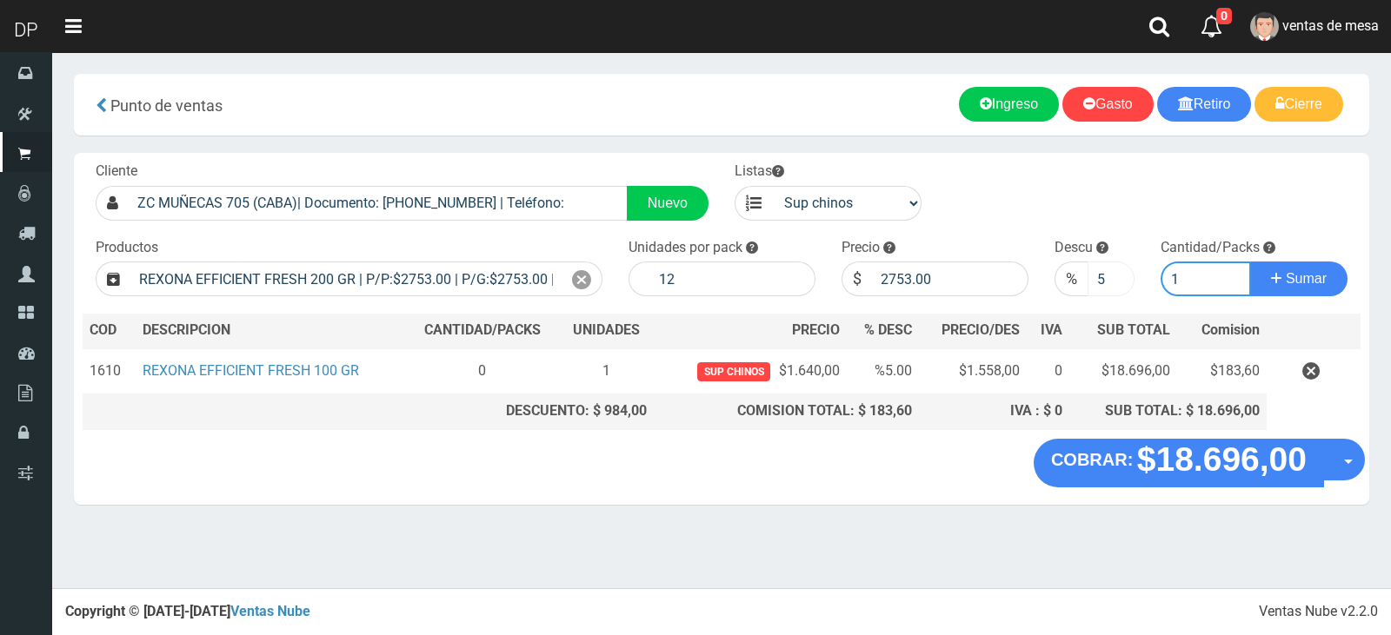
type input "1"
click at [1250, 262] on button "Sumar" at bounding box center [1298, 279] width 97 height 35
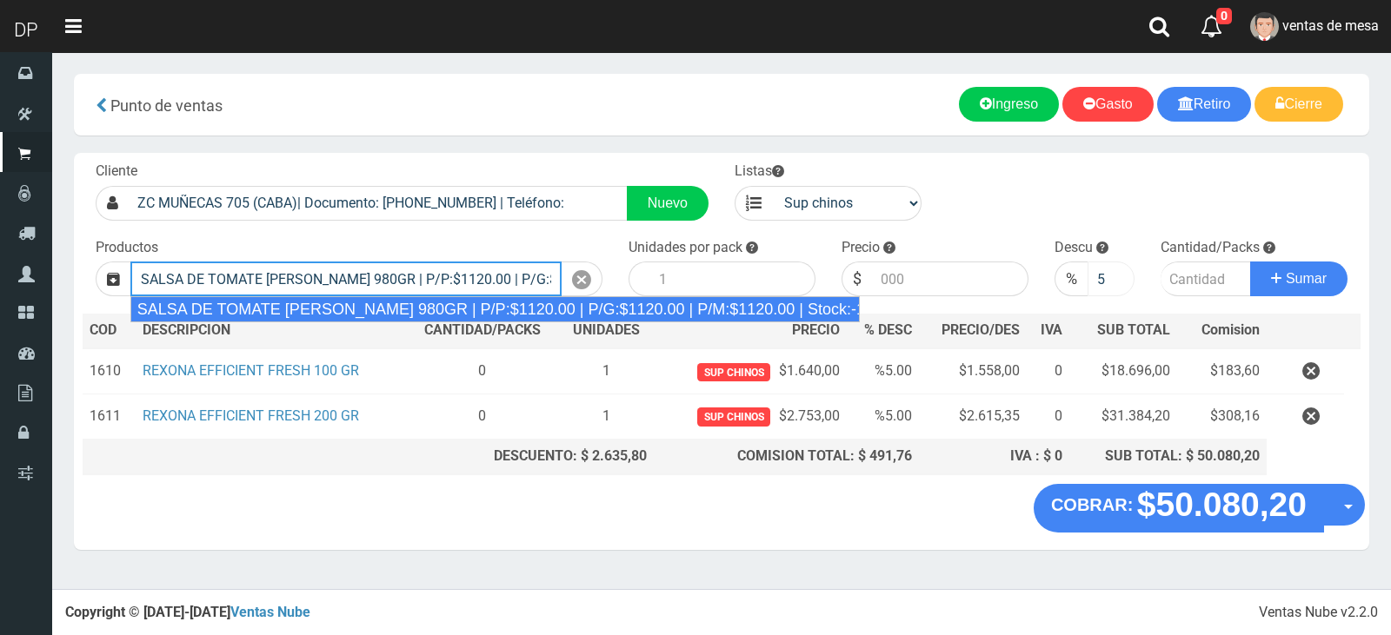
type input "SALSA DE TOMATE ORESTES 980GR | P/P:$1120.00 | P/G:$1120.00 | P/M:$1120.00 | St…"
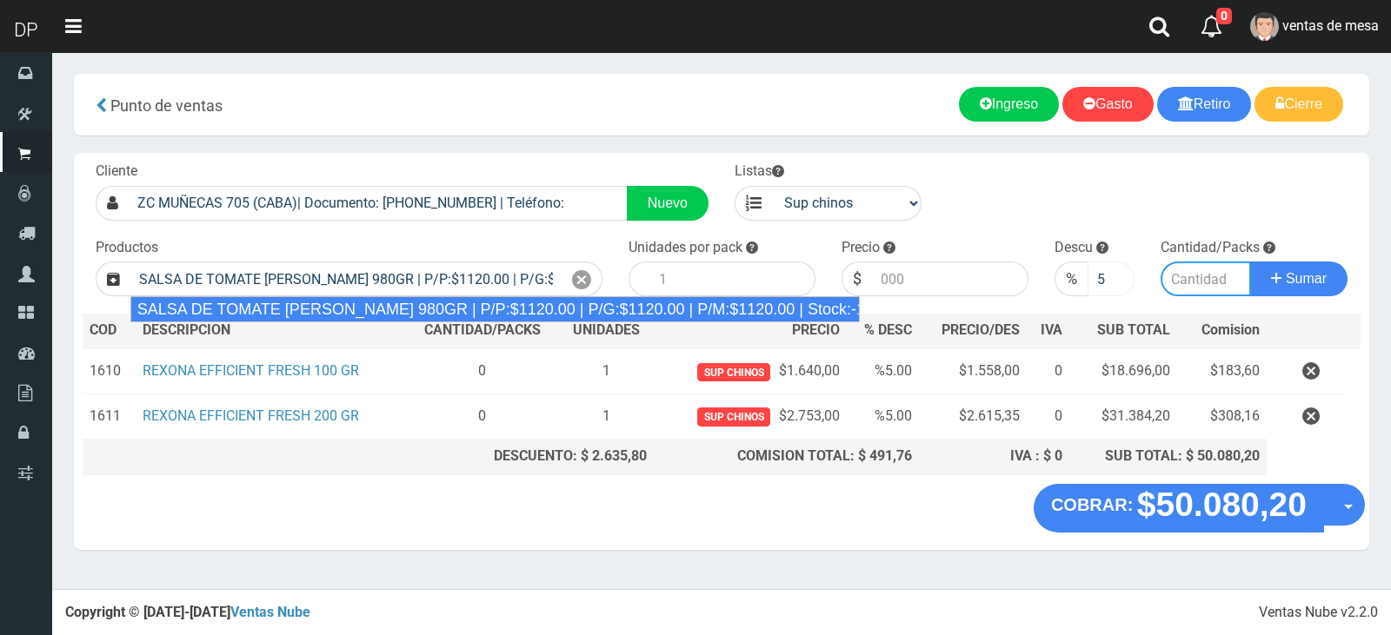
type input "8"
type input "1120.00"
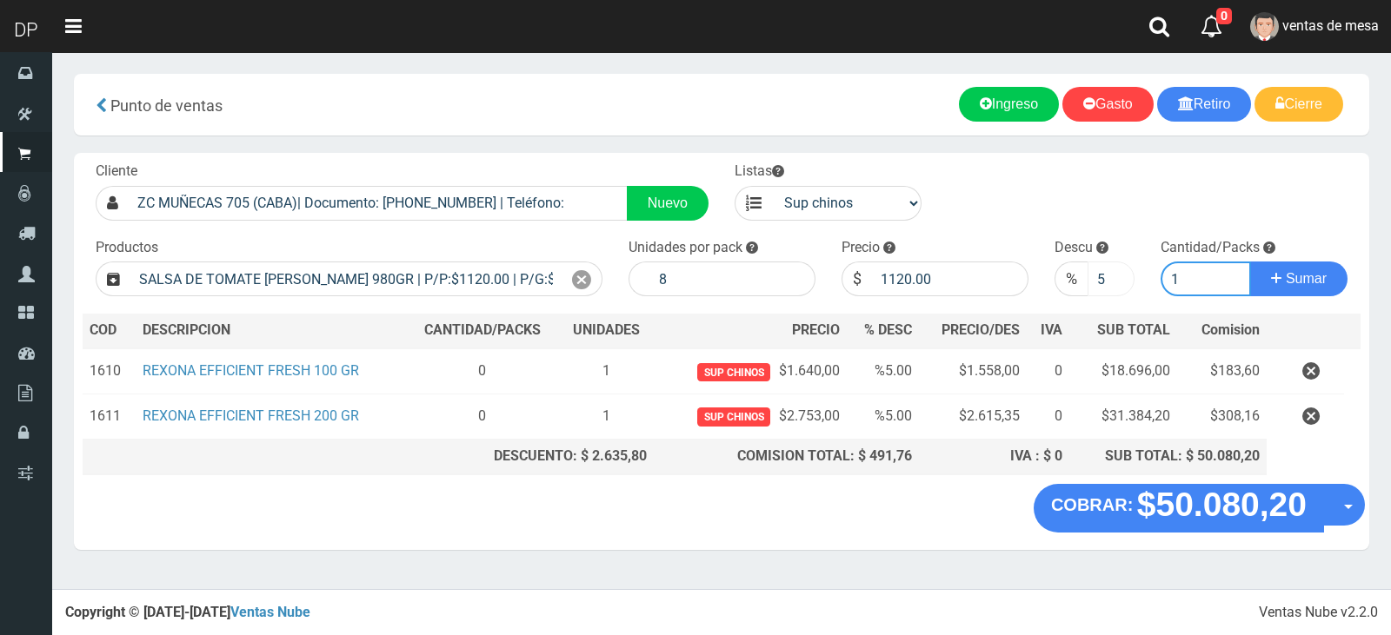
type input "1"
click at [1091, 282] on input "5" at bounding box center [1111, 279] width 48 height 35
type input "0"
click at [1250, 262] on button "Sumar" at bounding box center [1298, 279] width 97 height 35
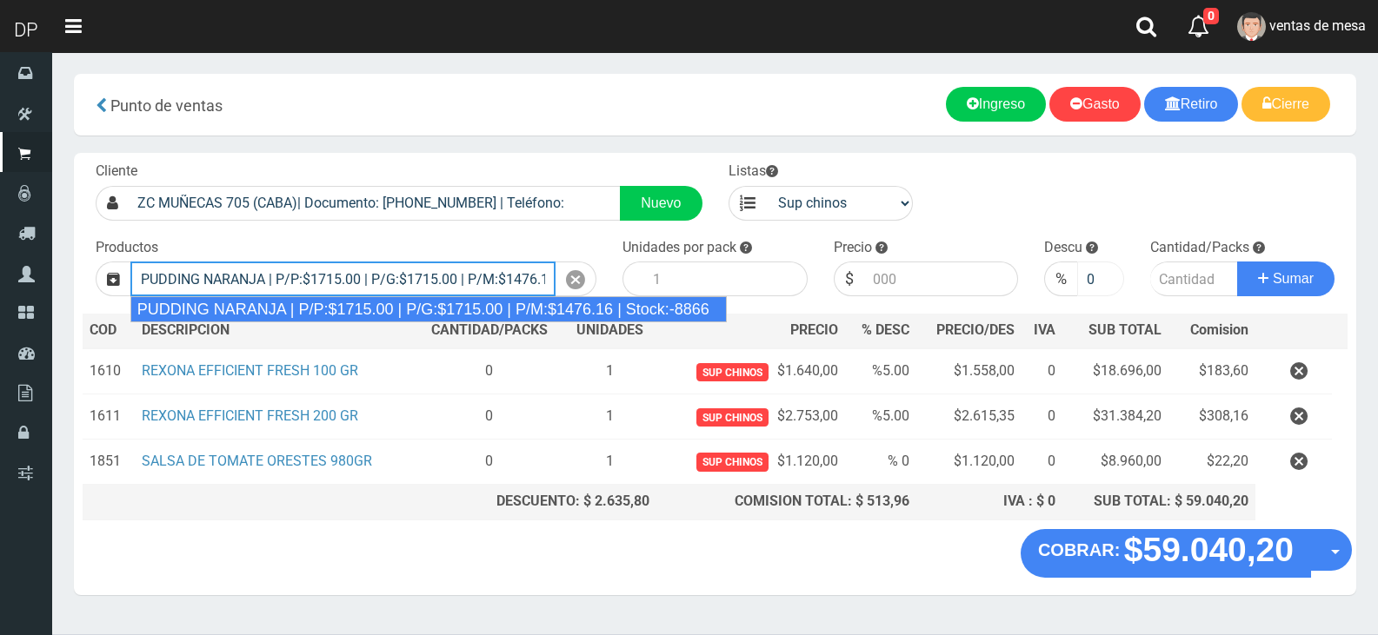
type input "PUDDING NARANJA | P/P:$1715.00 | P/G:$1715.00 | P/M:$1476.16 | Stock:-8866"
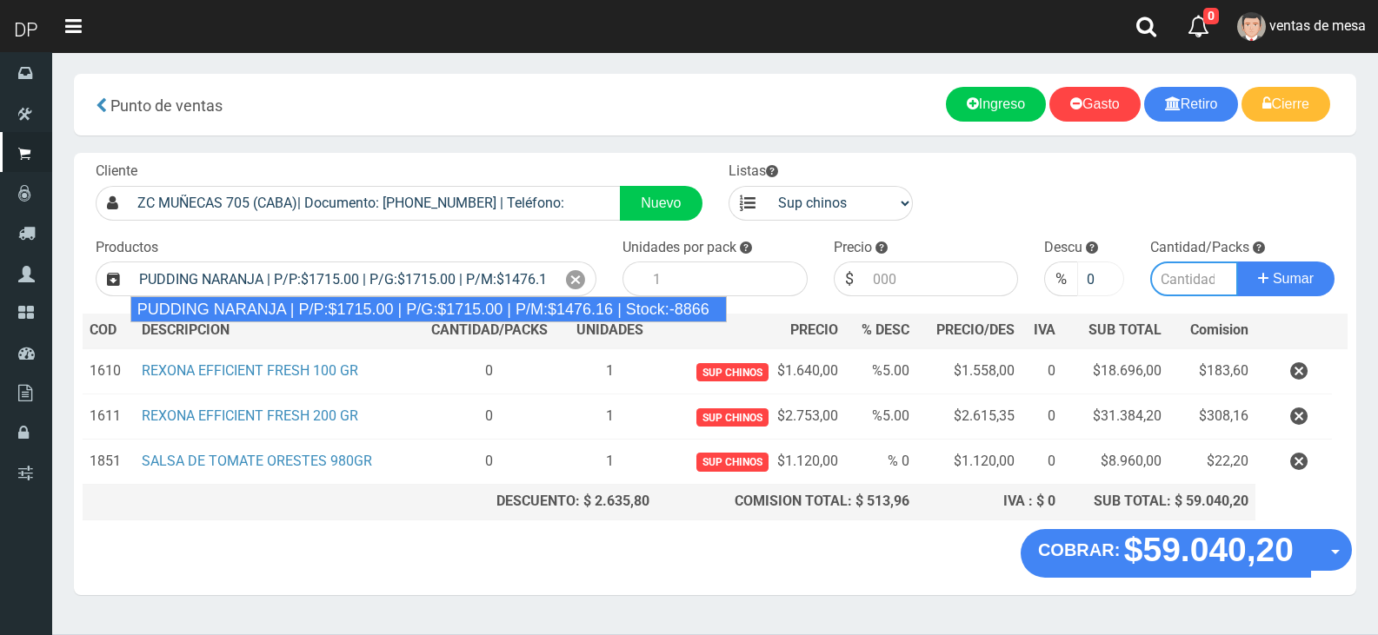
type input "8"
type input "1715.00"
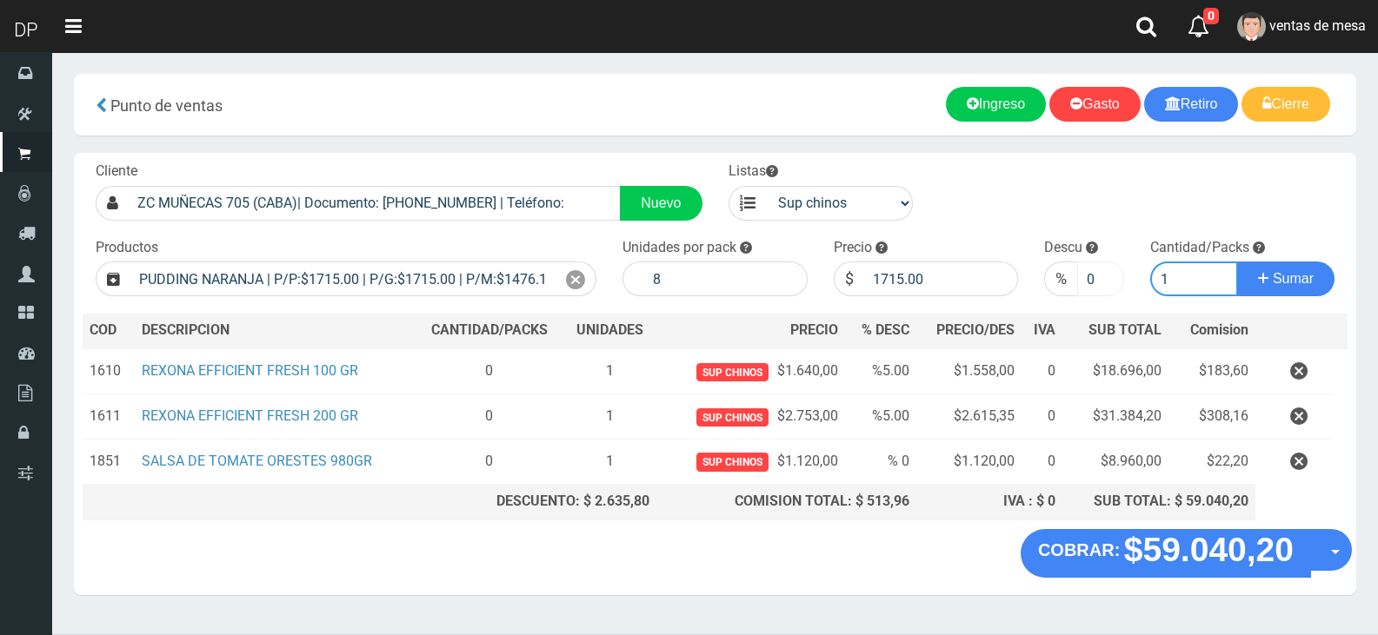
click at [1237, 262] on button "Sumar" at bounding box center [1285, 279] width 97 height 35
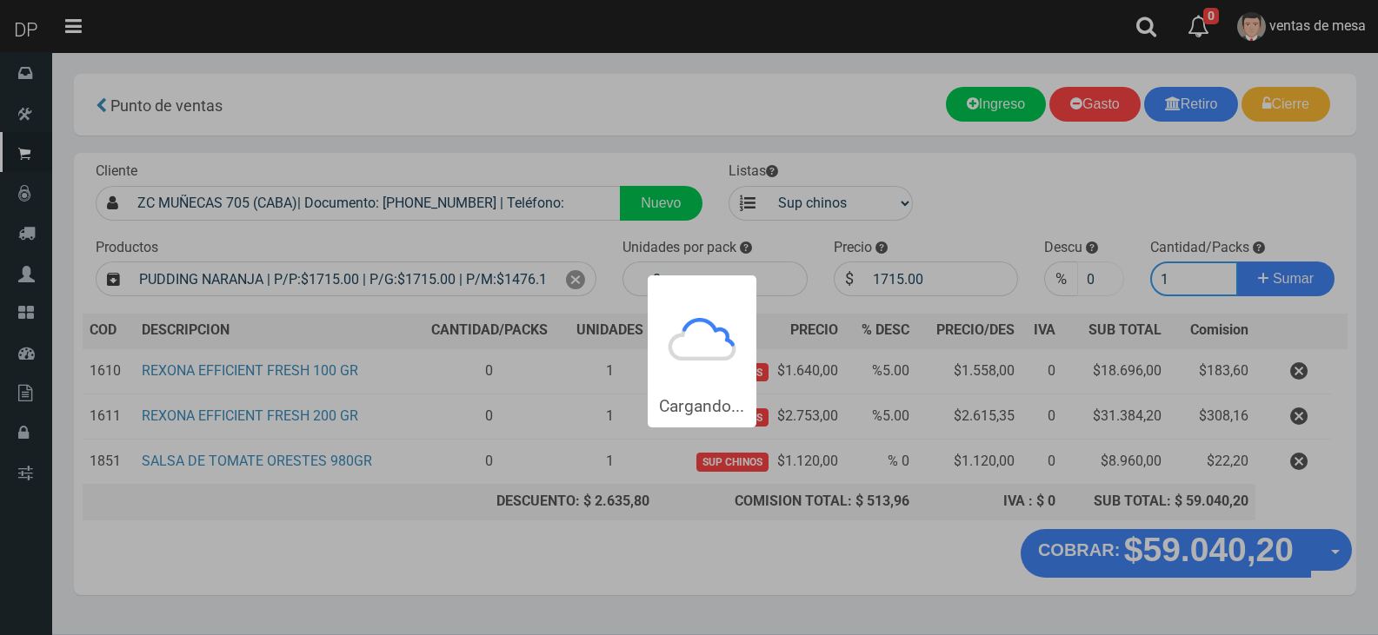
type input "11"
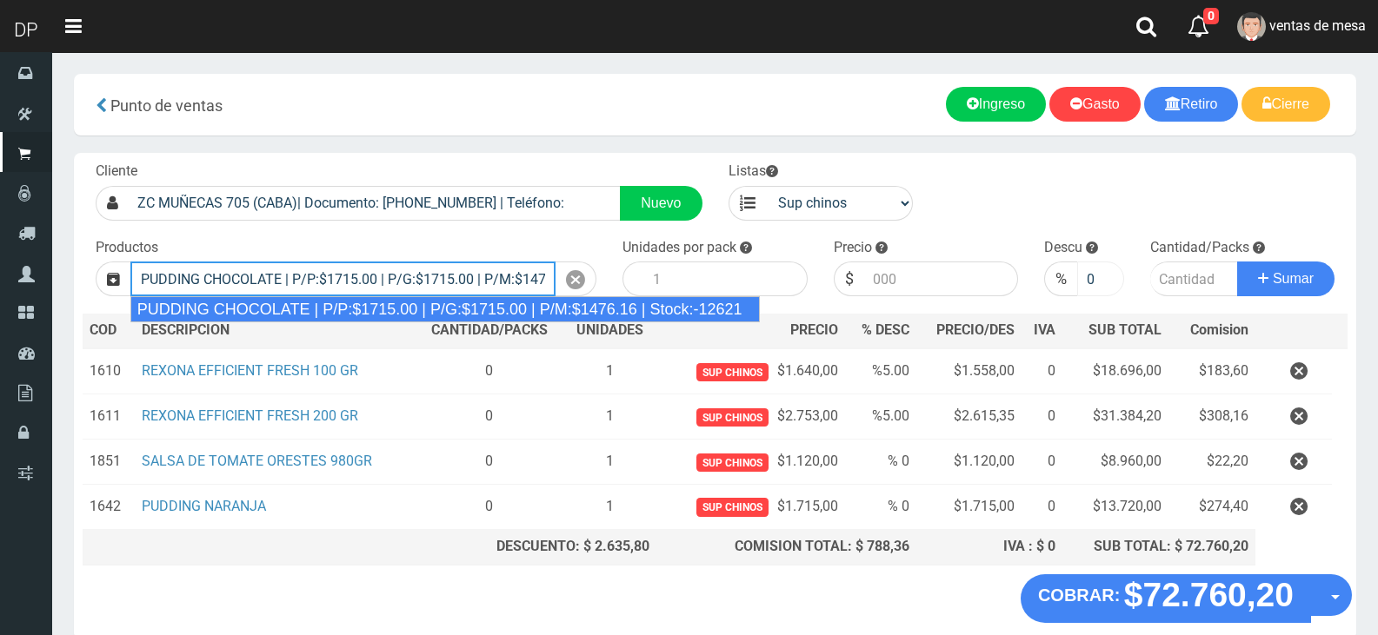
type input "PUDDING CHOCOLATE | P/P:$1715.00 | P/G:$1715.00 | P/M:$1476.16 | Stock:-12621"
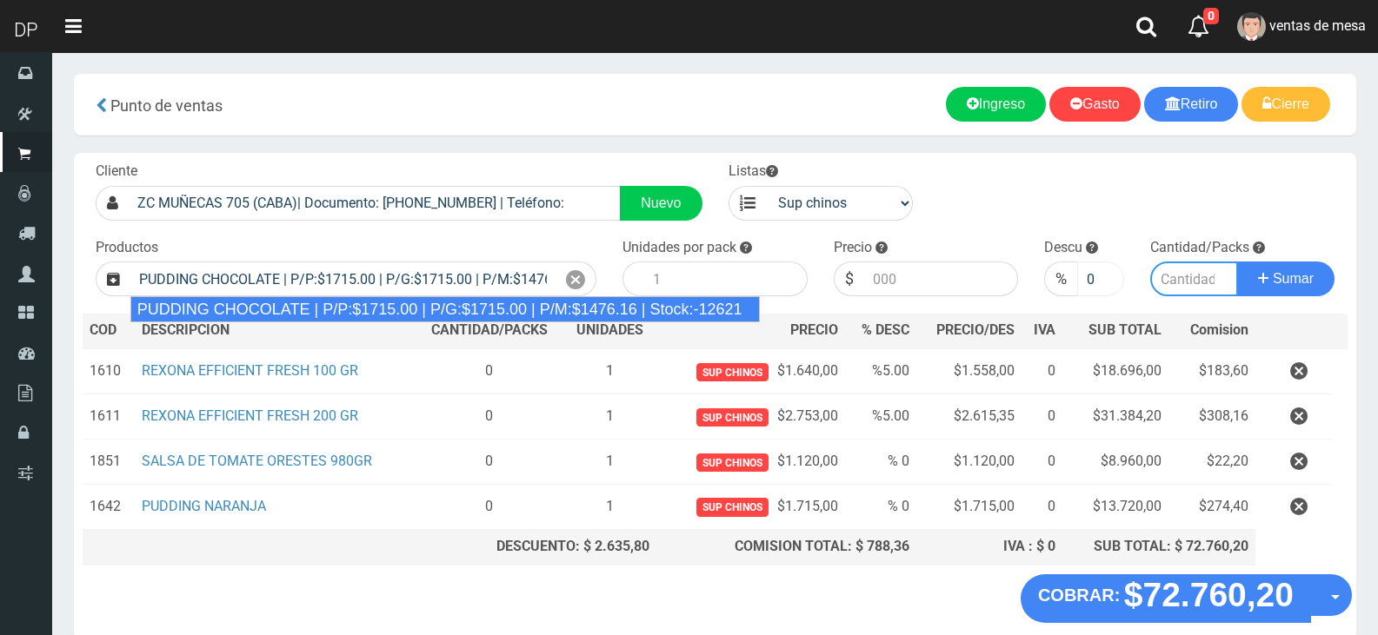
type input "8"
type input "1715.00"
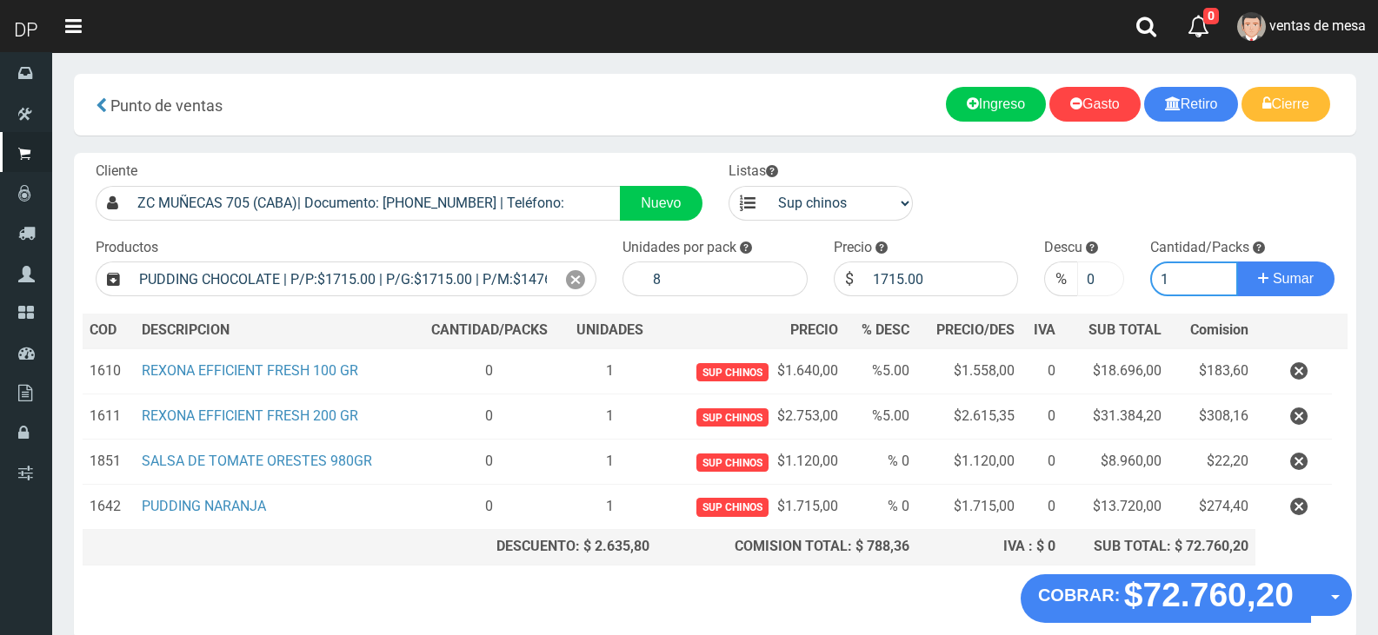
type input "1"
click at [1237, 262] on button "Sumar" at bounding box center [1285, 279] width 97 height 35
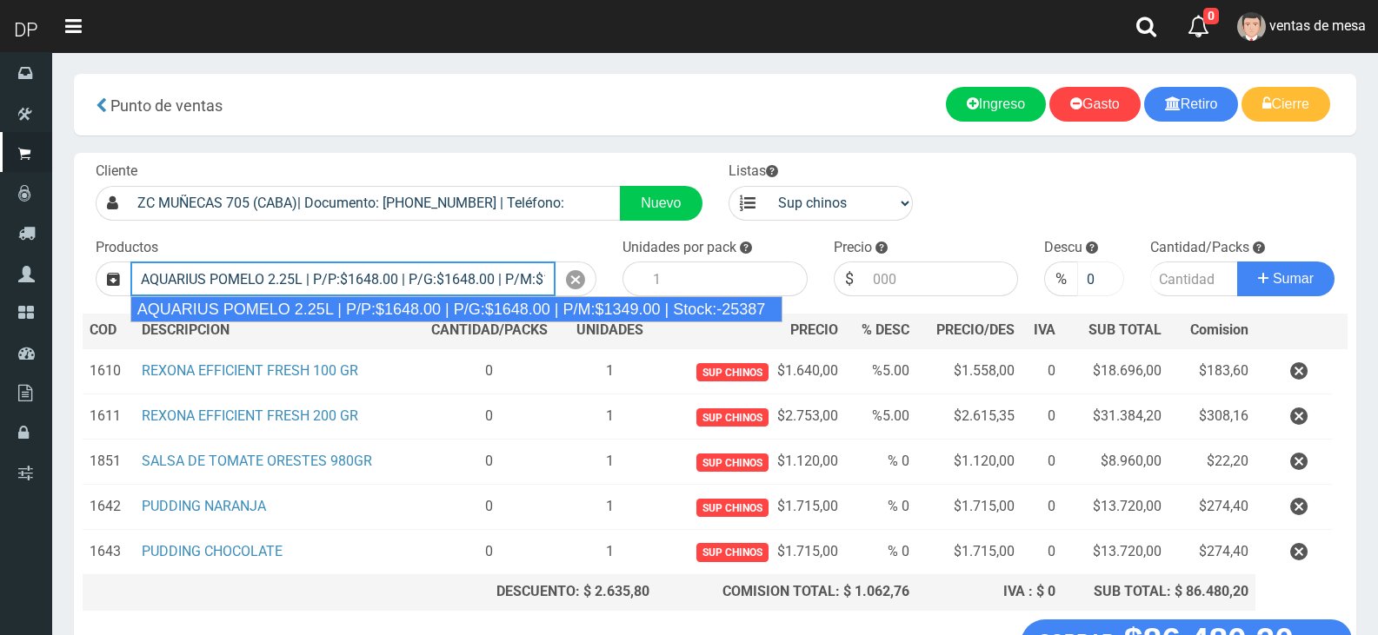
type input "AQUARIUS POMELO 2.25L | P/P:$1648.00 | P/G:$1648.00 | P/M:$1349.00 | Stock:-253…"
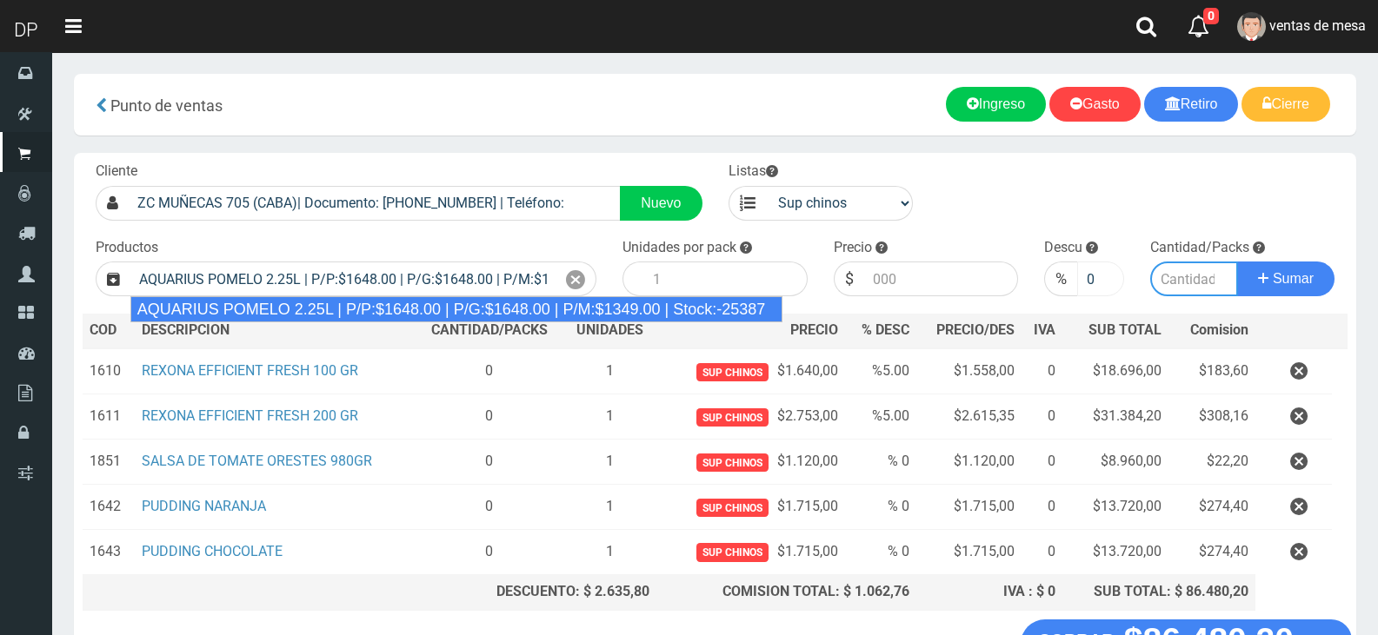
type input "6"
type input "1648.00"
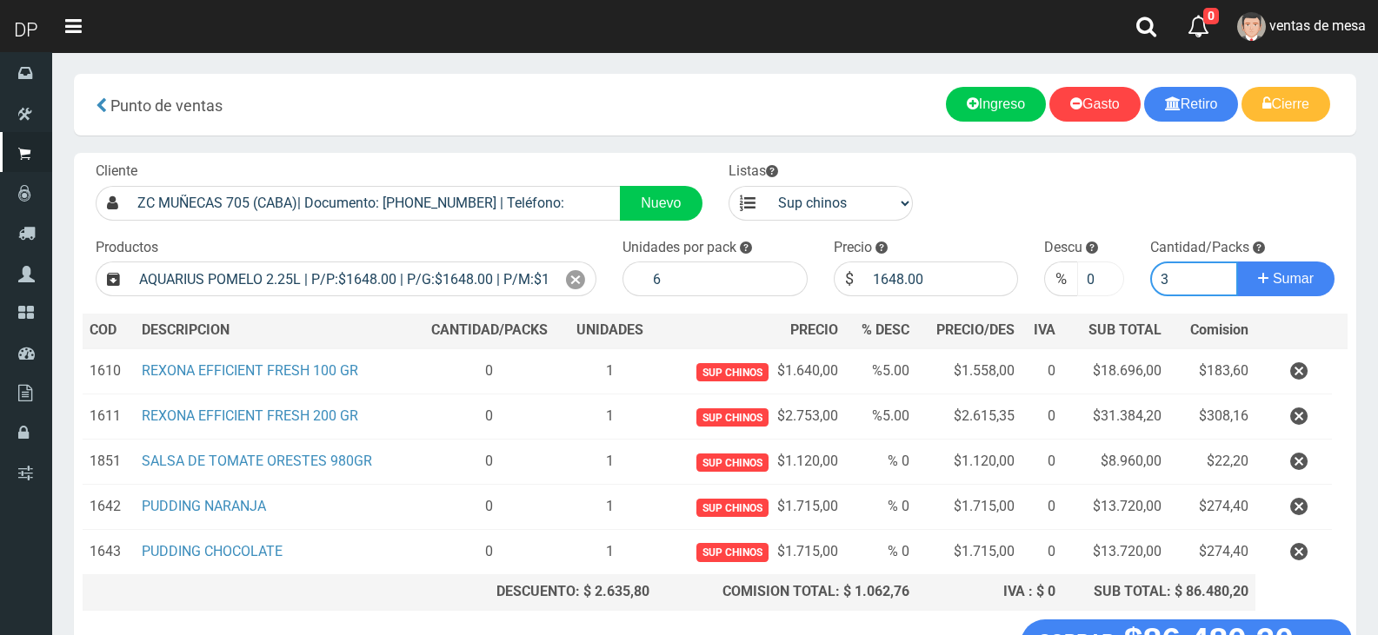
type input "3"
click at [1237, 262] on button "Sumar" at bounding box center [1285, 279] width 97 height 35
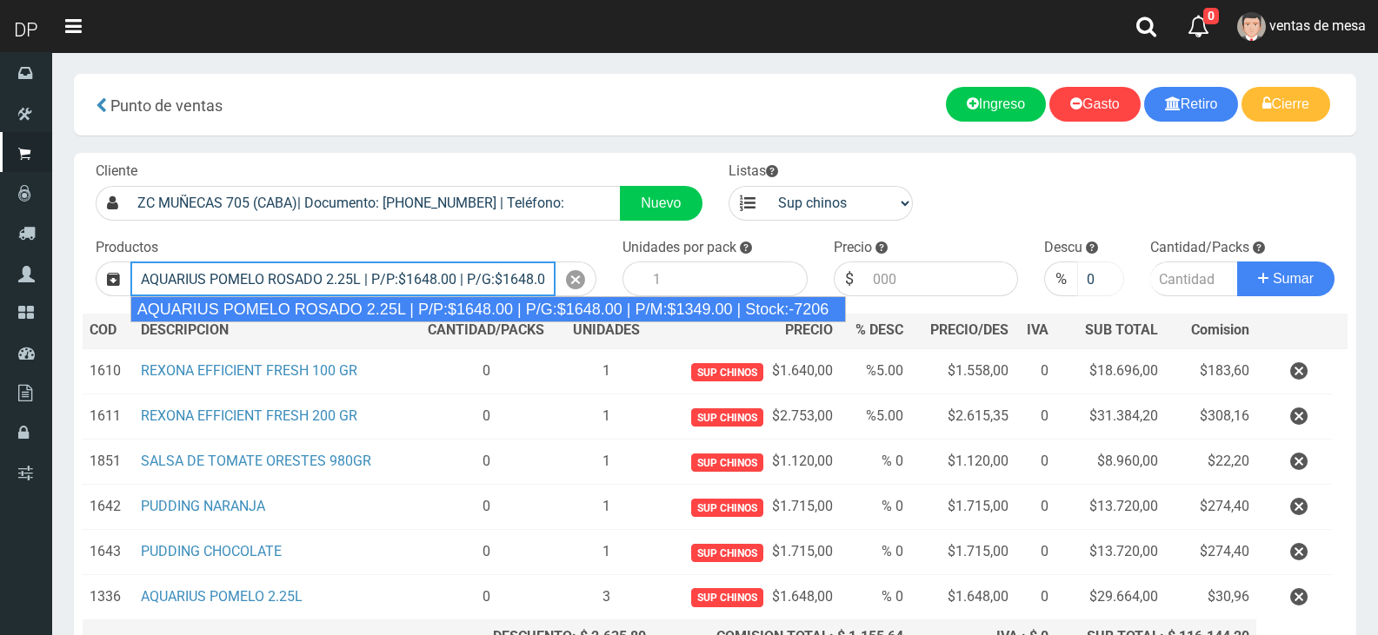
type input "AQUARIUS POMELO ROSADO 2.25L | P/P:$1648.00 | P/G:$1648.00 | P/M:$1349.00 | Sto…"
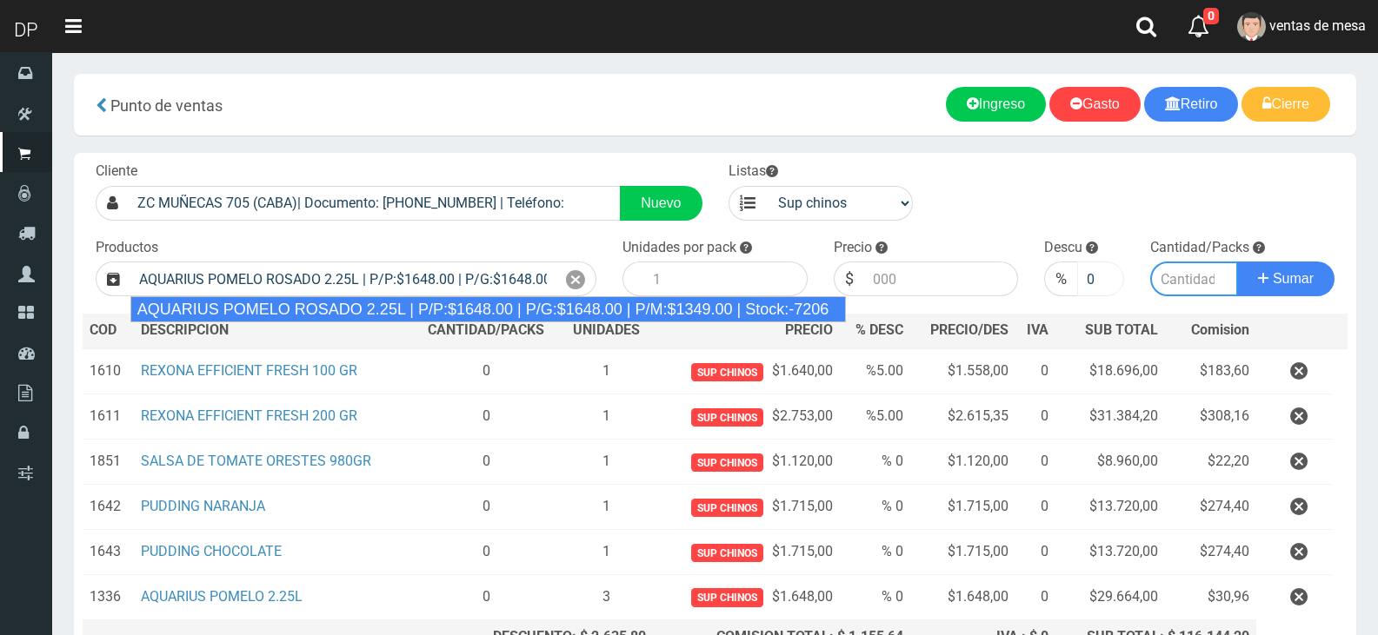
type input "6"
type input "1648.00"
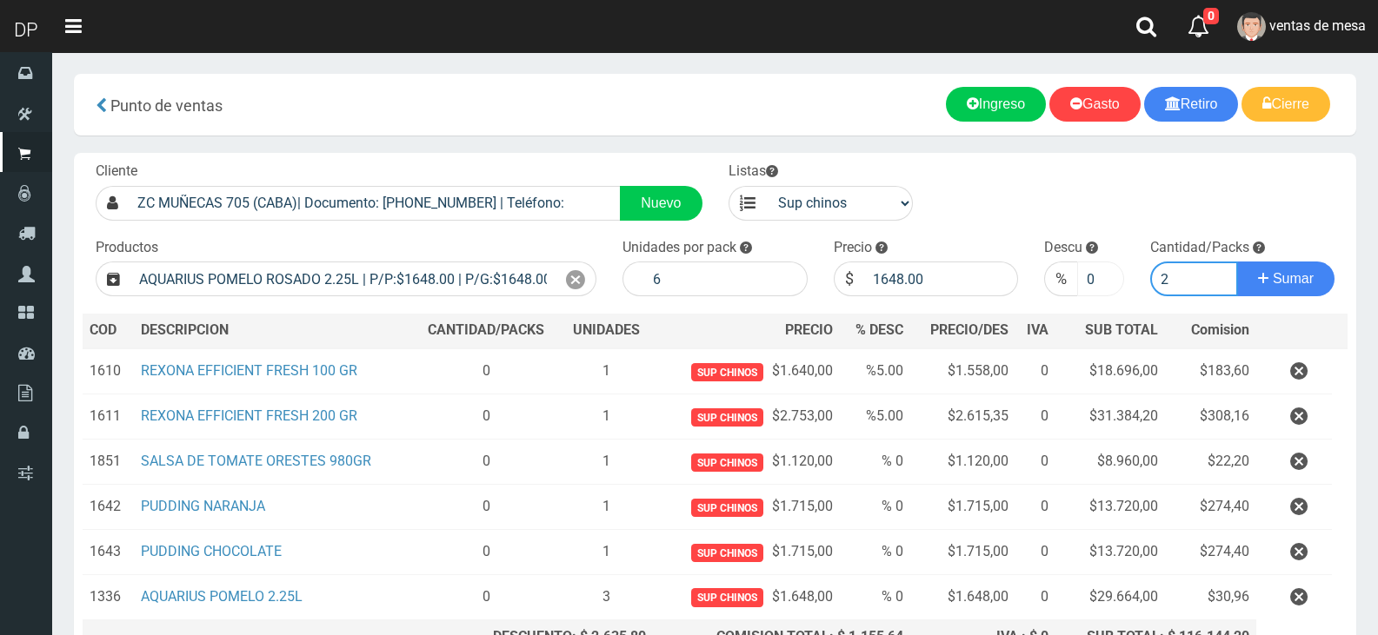
type input "2"
click at [1237, 262] on button "Sumar" at bounding box center [1285, 279] width 97 height 35
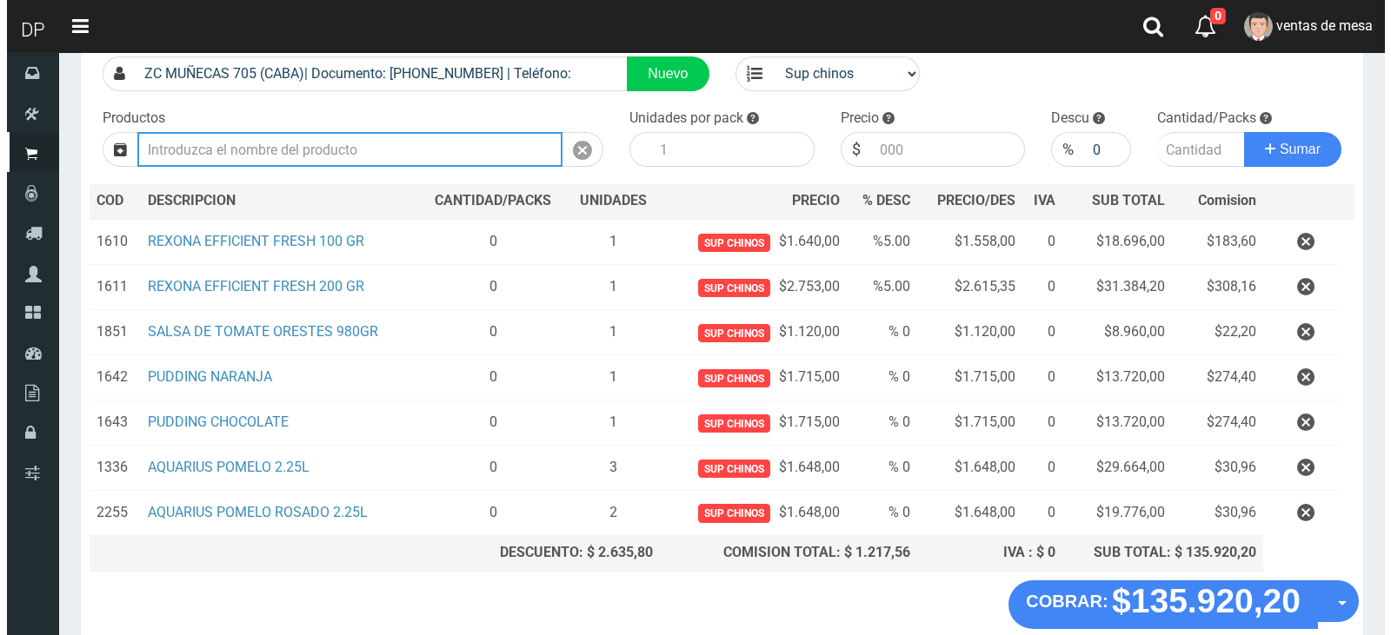
scroll to position [220, 0]
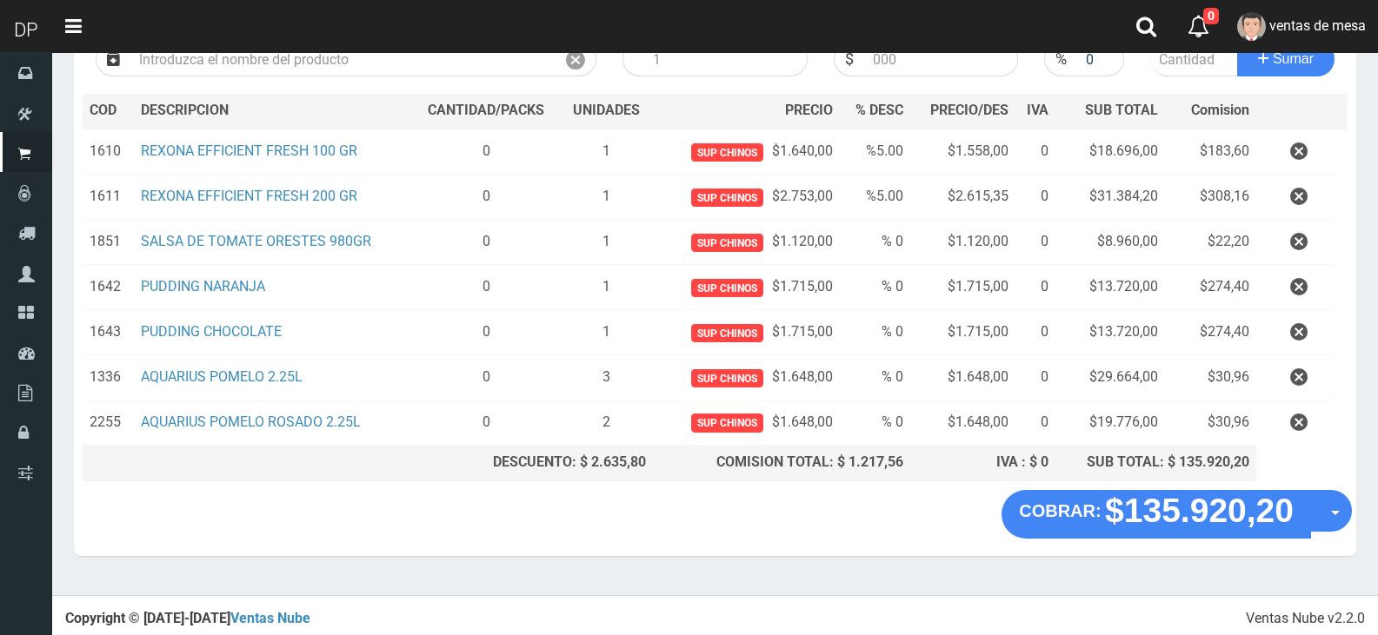
click at [1361, 525] on section "× Titulo del Msj texto Mas Texto Cancelar Aceptar Punto de ventas Ingreso" at bounding box center [714, 213] width 1325 height 763
click at [1351, 516] on div "COBRAR: $135.920,20 Opciones Hacer Devolucion Crear presupuesto" at bounding box center [715, 523] width 1282 height 66
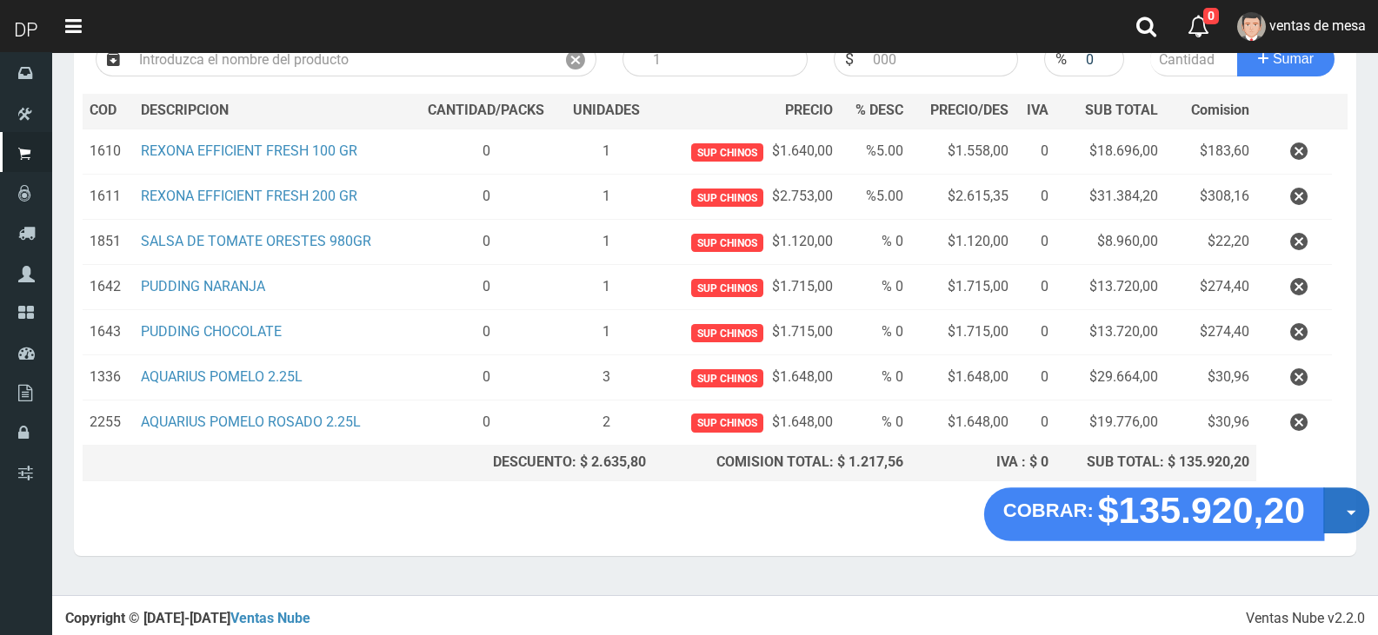
click at [1342, 527] on button "Opciones" at bounding box center [1346, 511] width 46 height 46
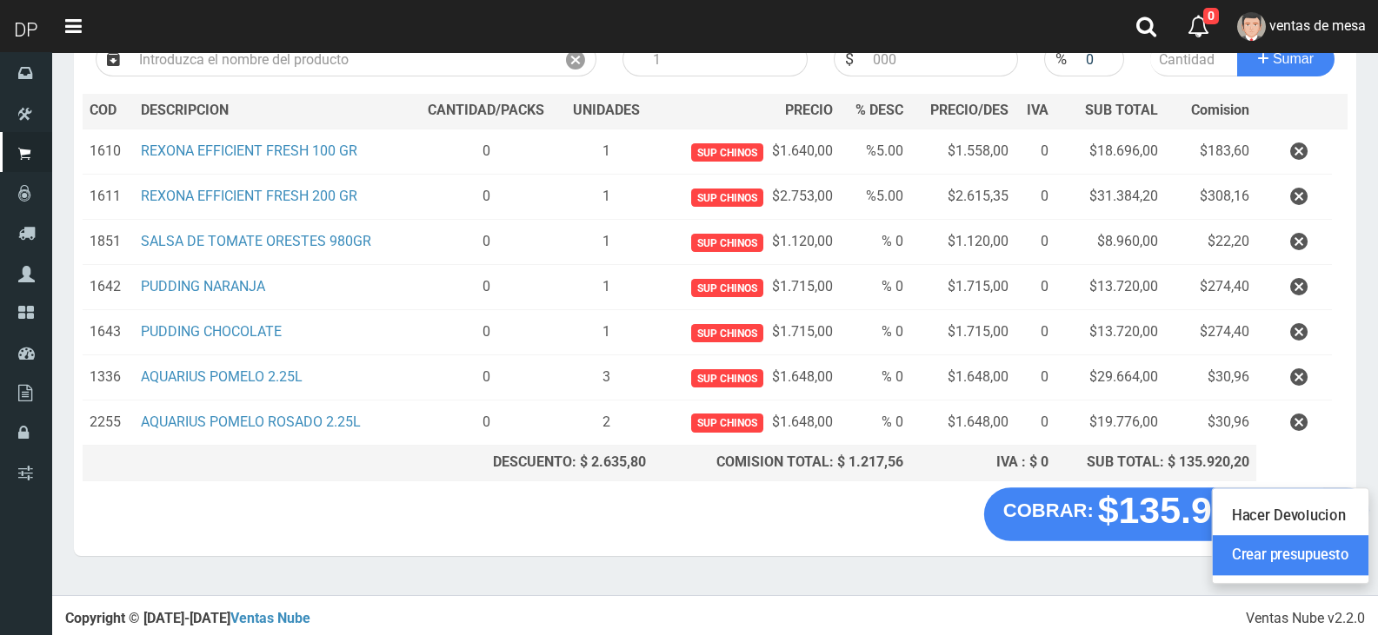
click at [1342, 547] on link "Crear presupuesto" at bounding box center [1290, 555] width 156 height 40
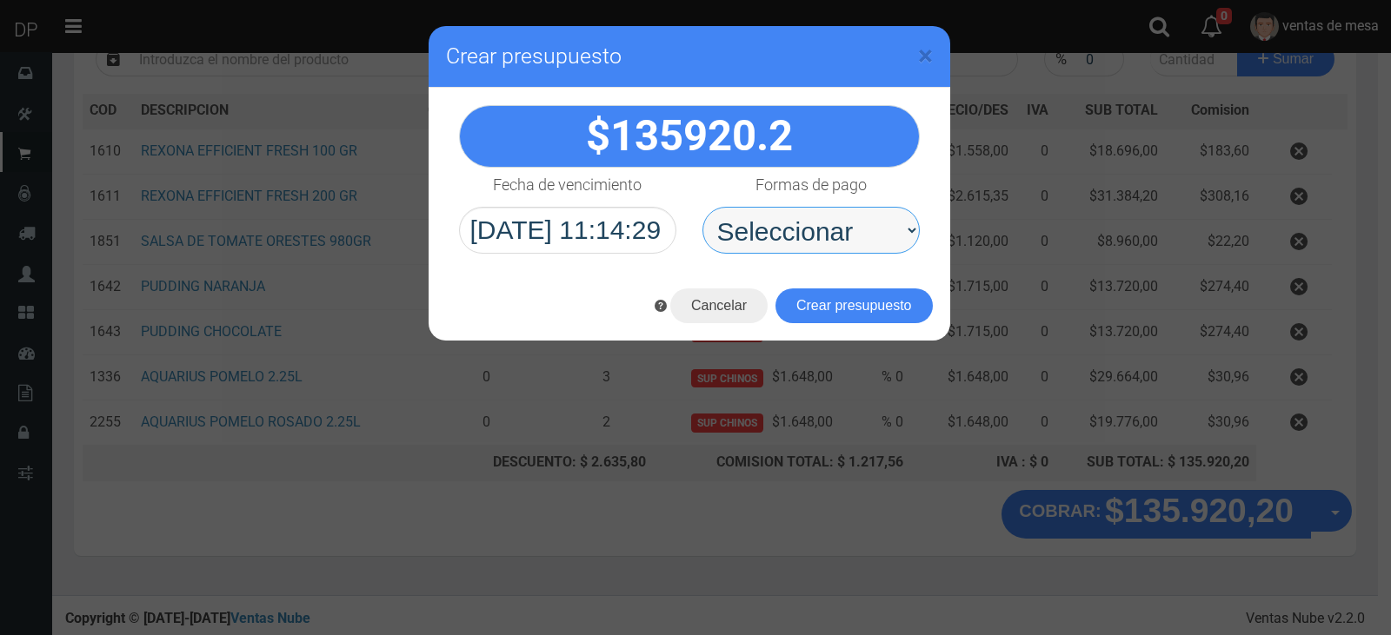
click at [900, 237] on select "Seleccionar Efectivo Tarjeta de Crédito Depósito Débito" at bounding box center [810, 230] width 217 height 47
select select "Efectivo"
click at [702, 207] on select "Seleccionar Efectivo Tarjeta de Crédito Depósito Débito" at bounding box center [810, 230] width 217 height 47
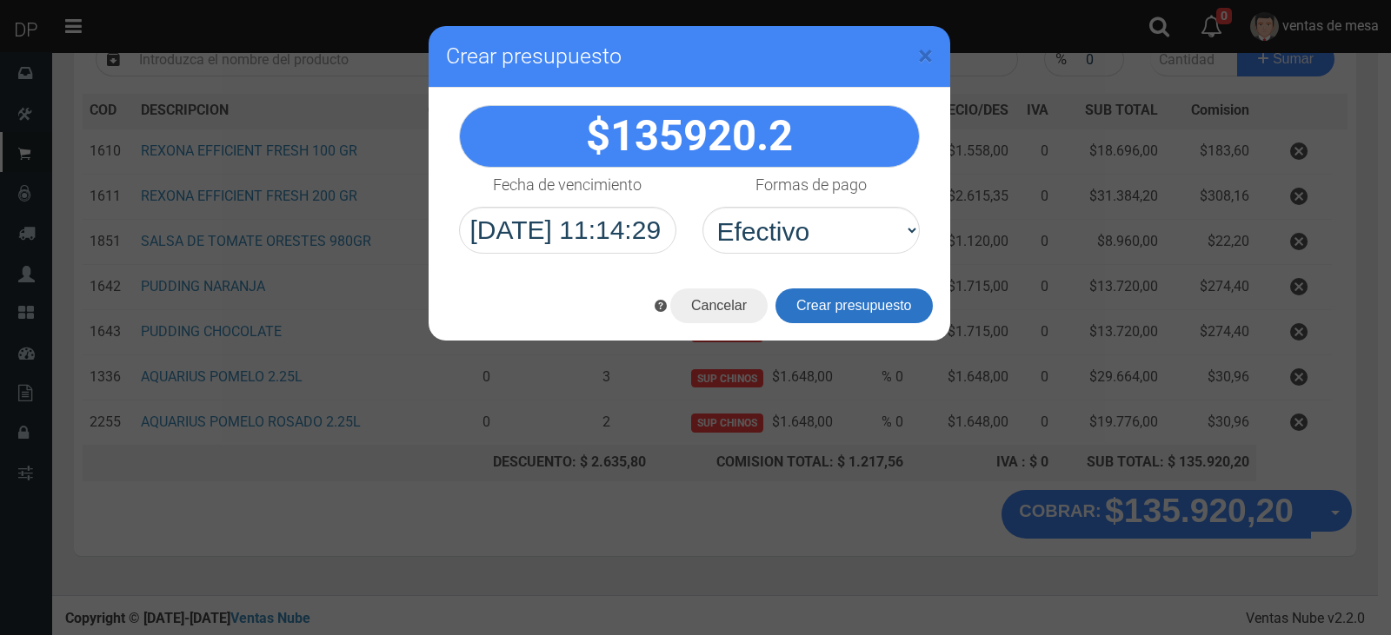
click at [846, 309] on button "Crear presupuesto" at bounding box center [853, 306] width 157 height 35
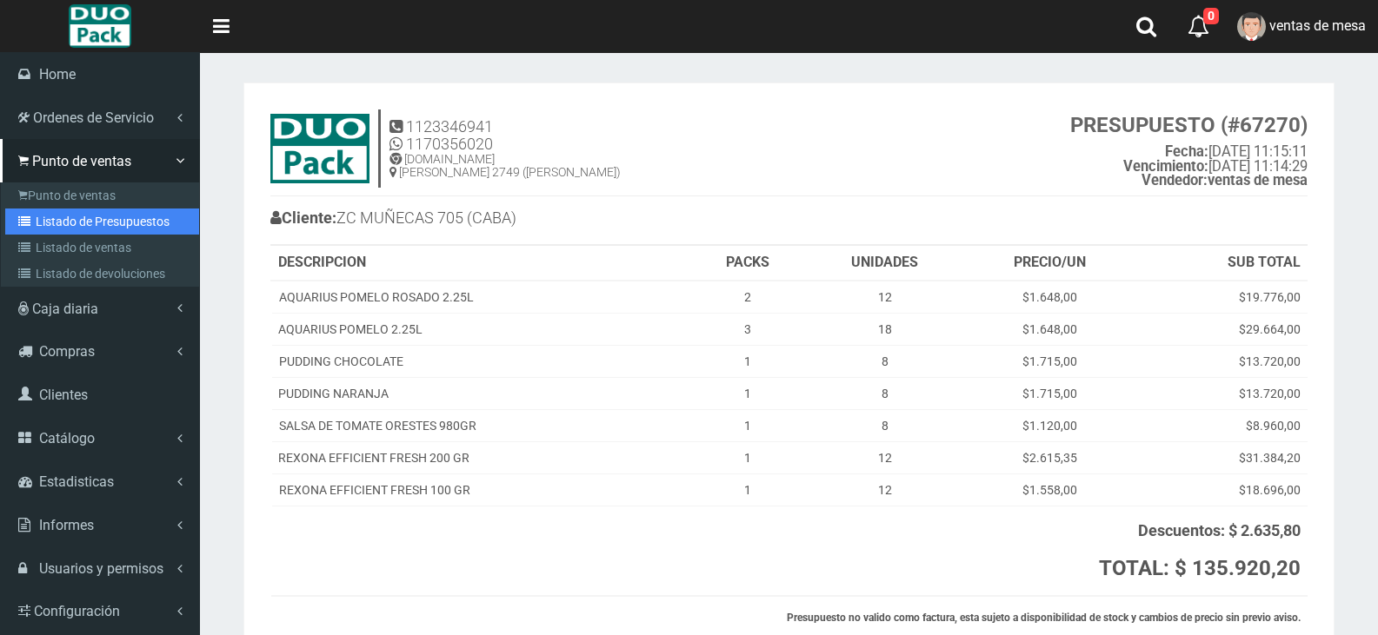
click at [53, 216] on link "Listado de Presupuestos" at bounding box center [102, 222] width 194 height 26
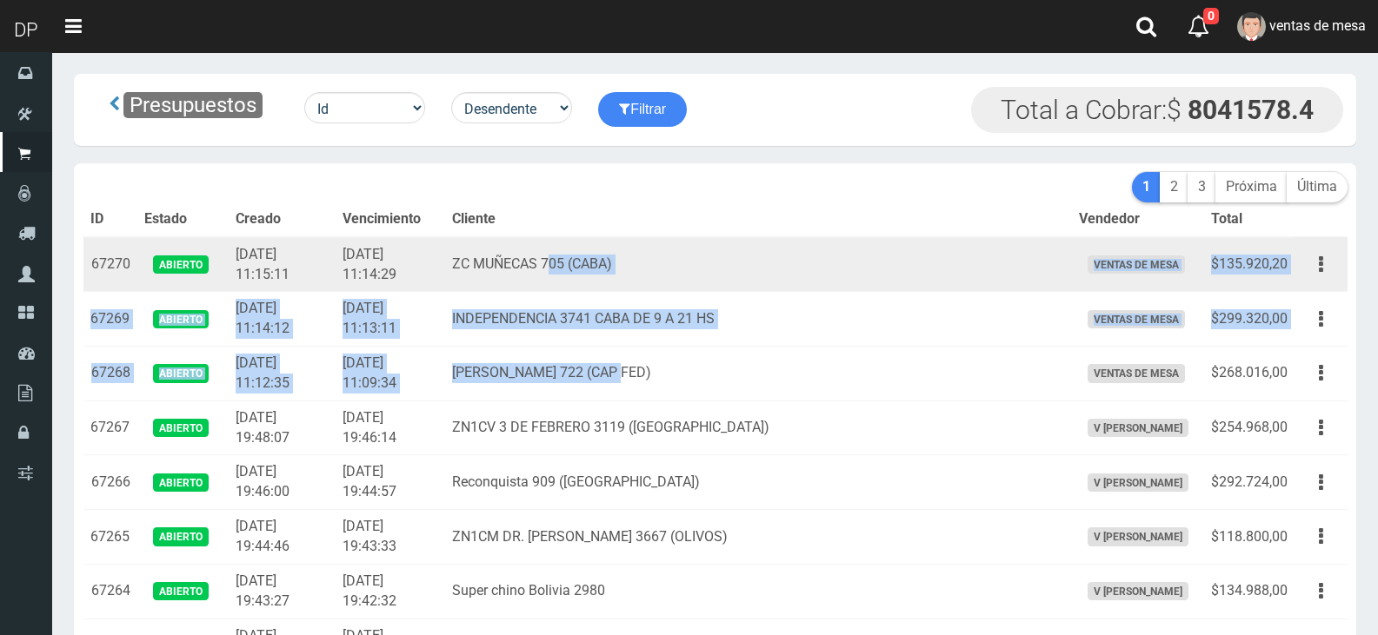
drag, startPoint x: 688, startPoint y: 388, endPoint x: 605, endPoint y: 263, distance: 149.7
click at [605, 263] on td "ZC MUÑECAS 705 (CABA)" at bounding box center [758, 264] width 627 height 55
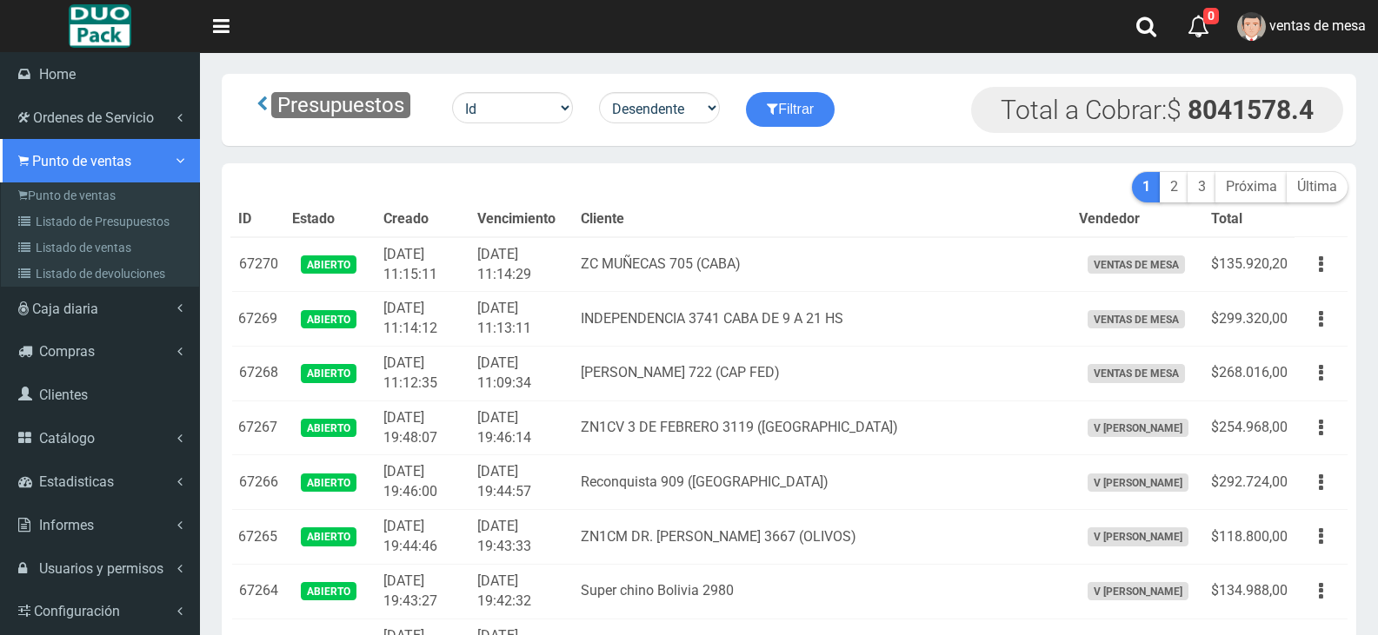
click at [59, 177] on link "Punto de ventas" at bounding box center [100, 160] width 200 height 43
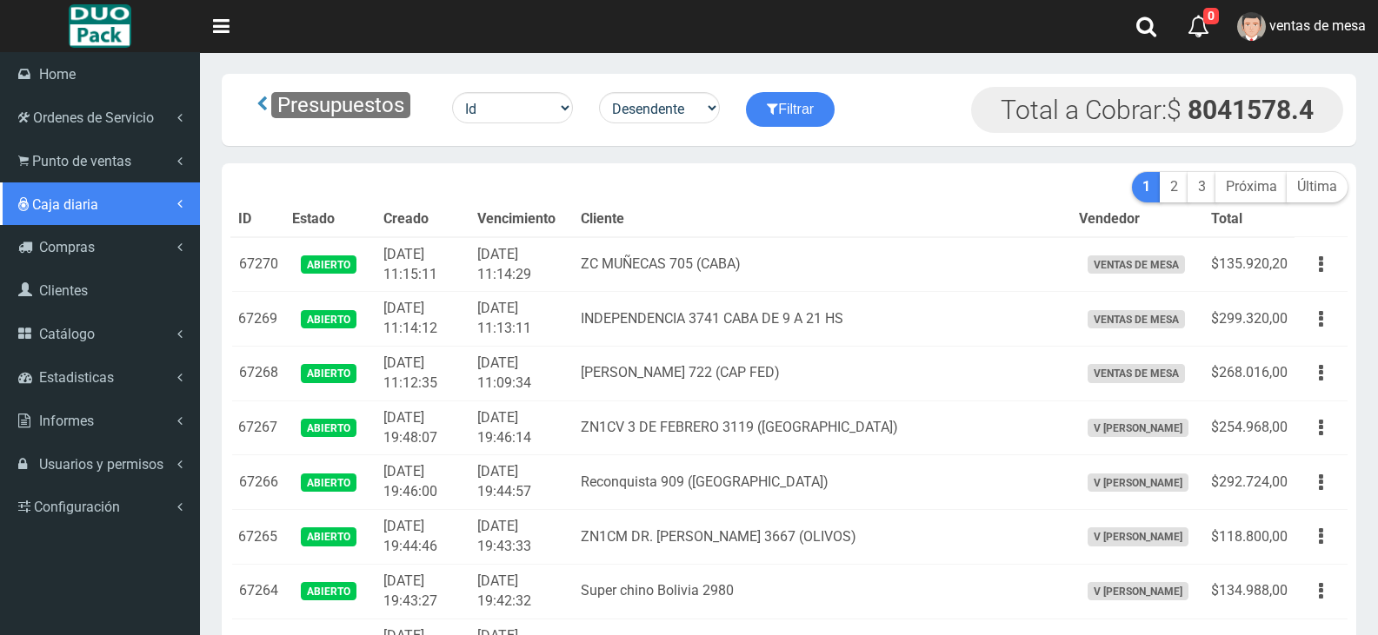
click at [59, 185] on link "Caja diaria" at bounding box center [100, 204] width 200 height 43
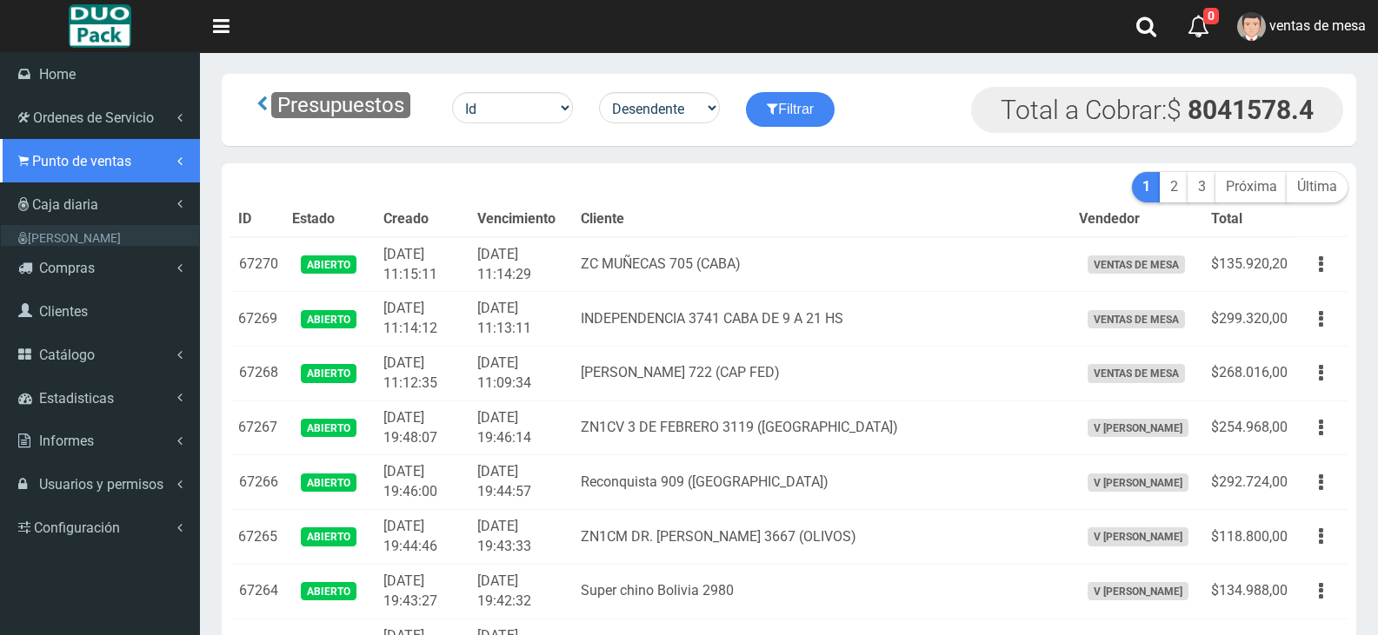
click at [63, 171] on link "Punto de ventas" at bounding box center [100, 160] width 200 height 43
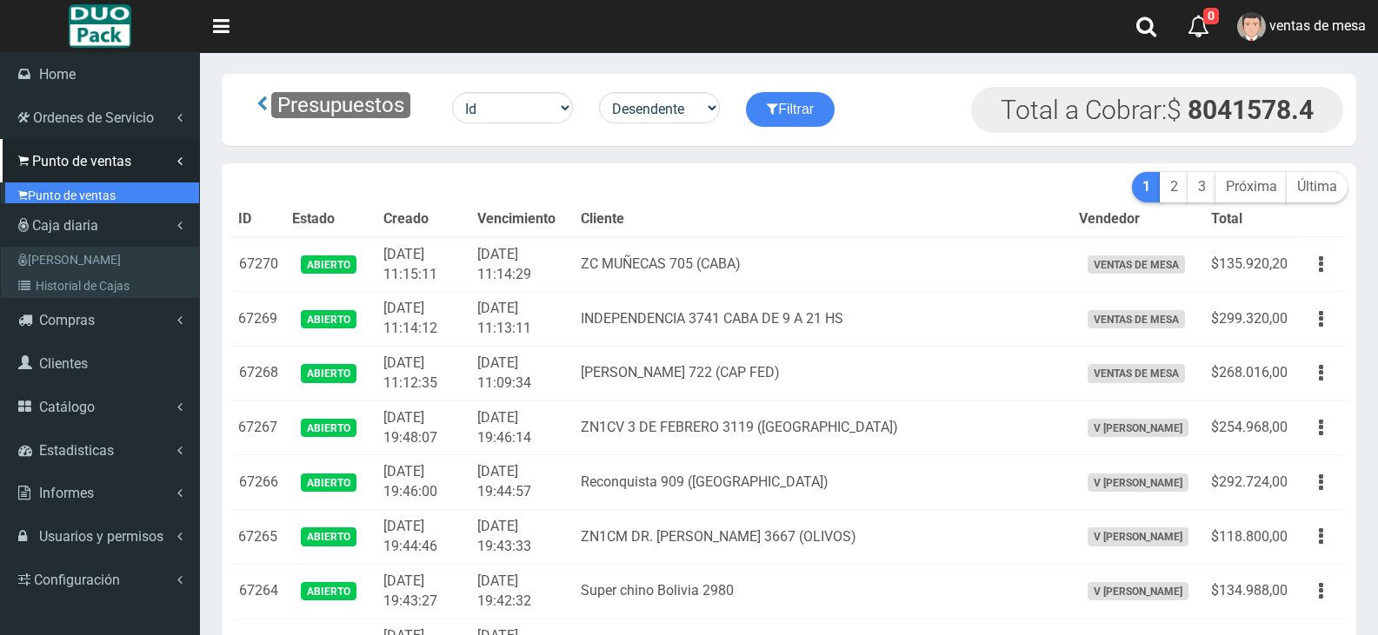
click at [63, 194] on link "Punto de ventas" at bounding box center [102, 196] width 194 height 26
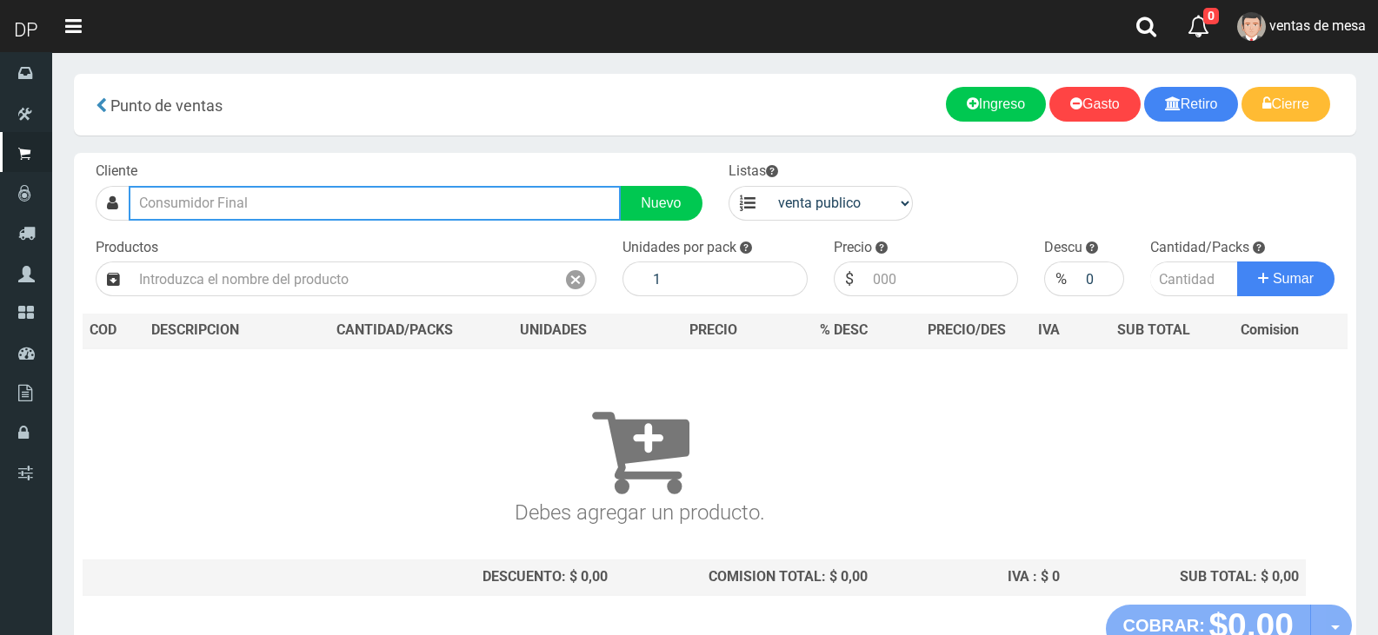
click at [353, 209] on input "text" at bounding box center [375, 203] width 492 height 35
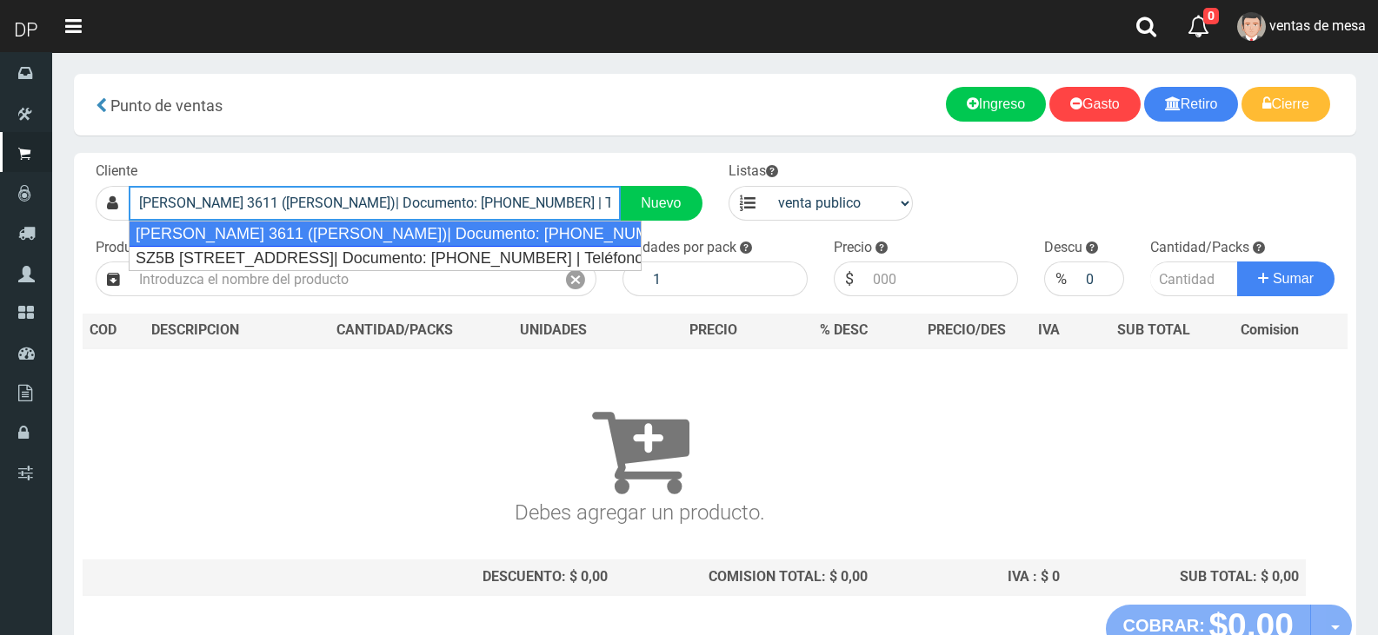
type input "[PERSON_NAME] 3611 ([PERSON_NAME])| Documento: [PHONE_NUMBER] | Teléfono:"
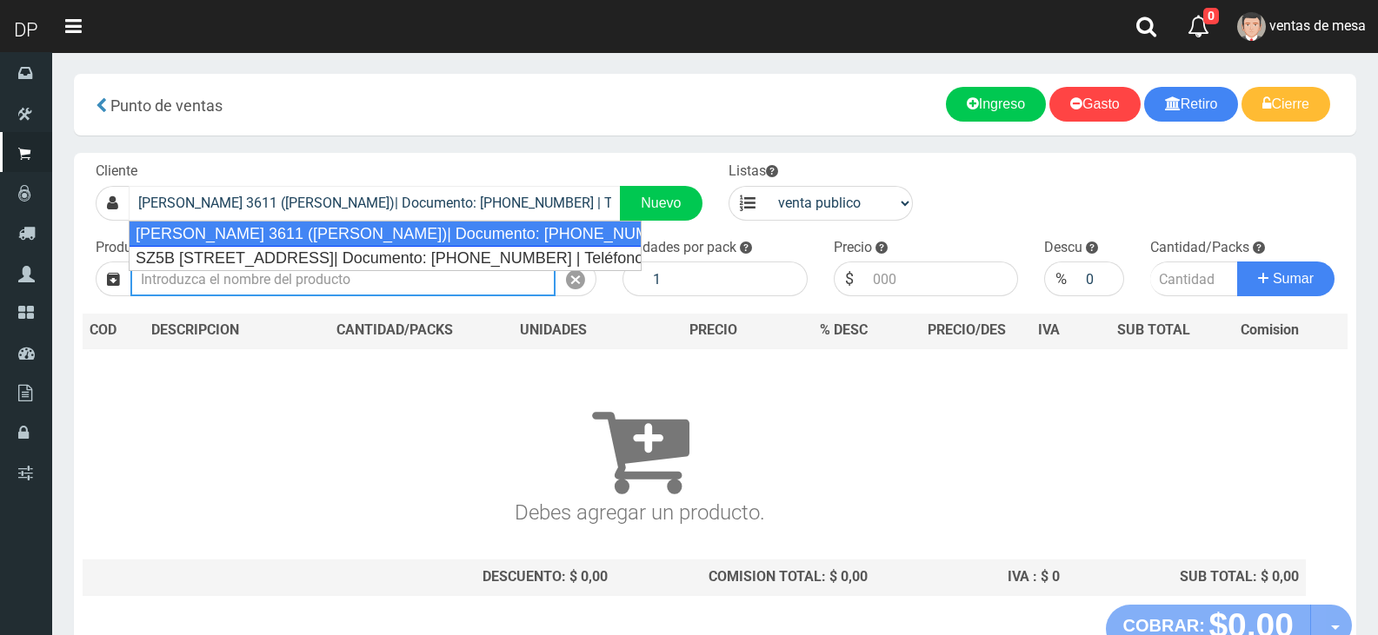
select select "2"
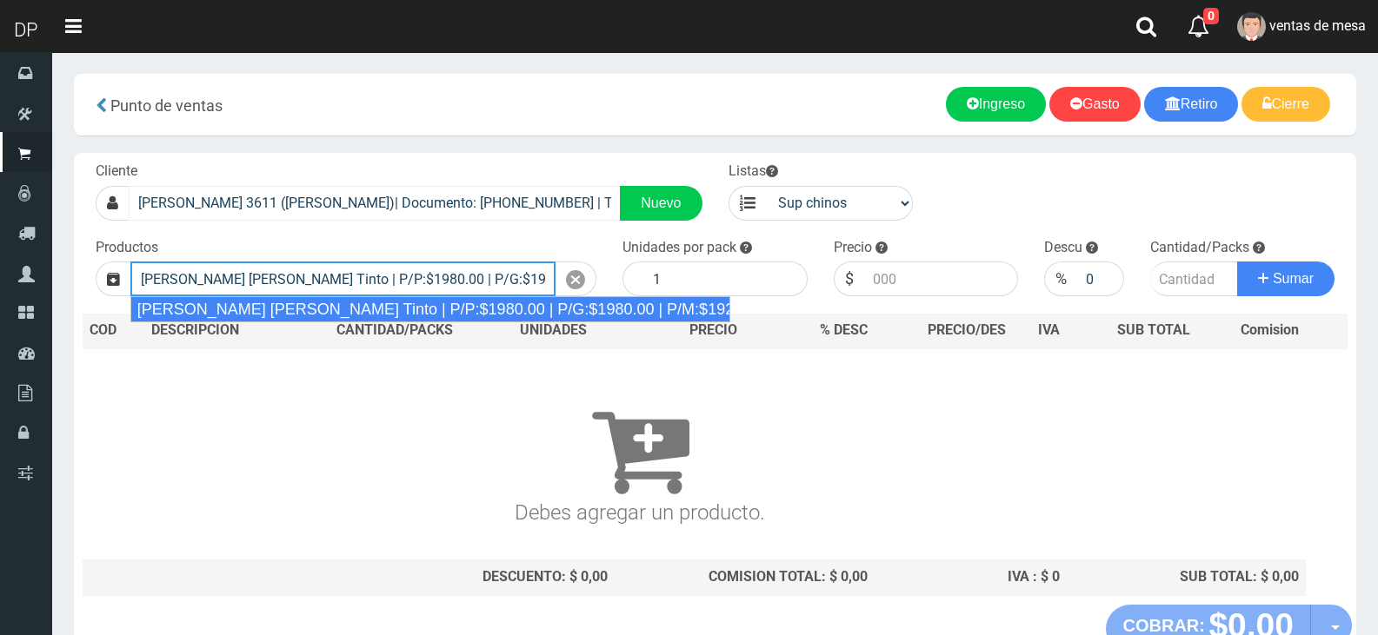
type input "[PERSON_NAME] [PERSON_NAME] Tinto | P/P:$1980.00 | P/G:$1980.00 | P/M:$1920.00 …"
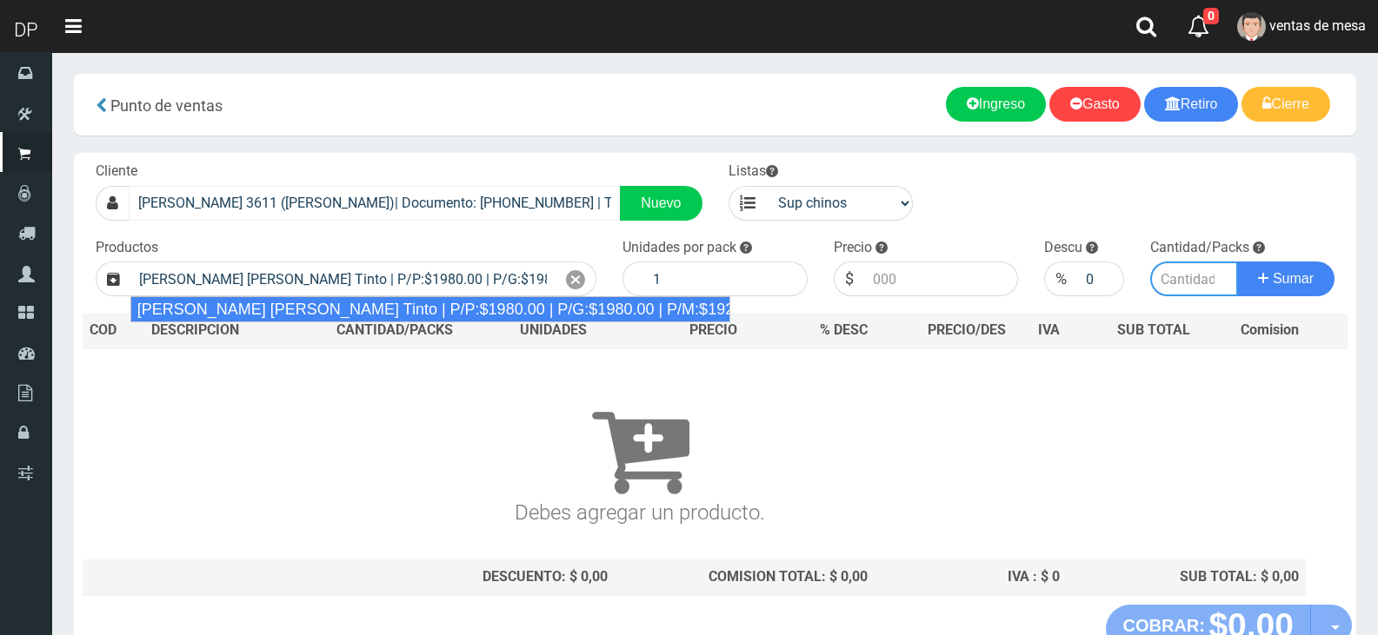
type input "6"
type input "1980.00"
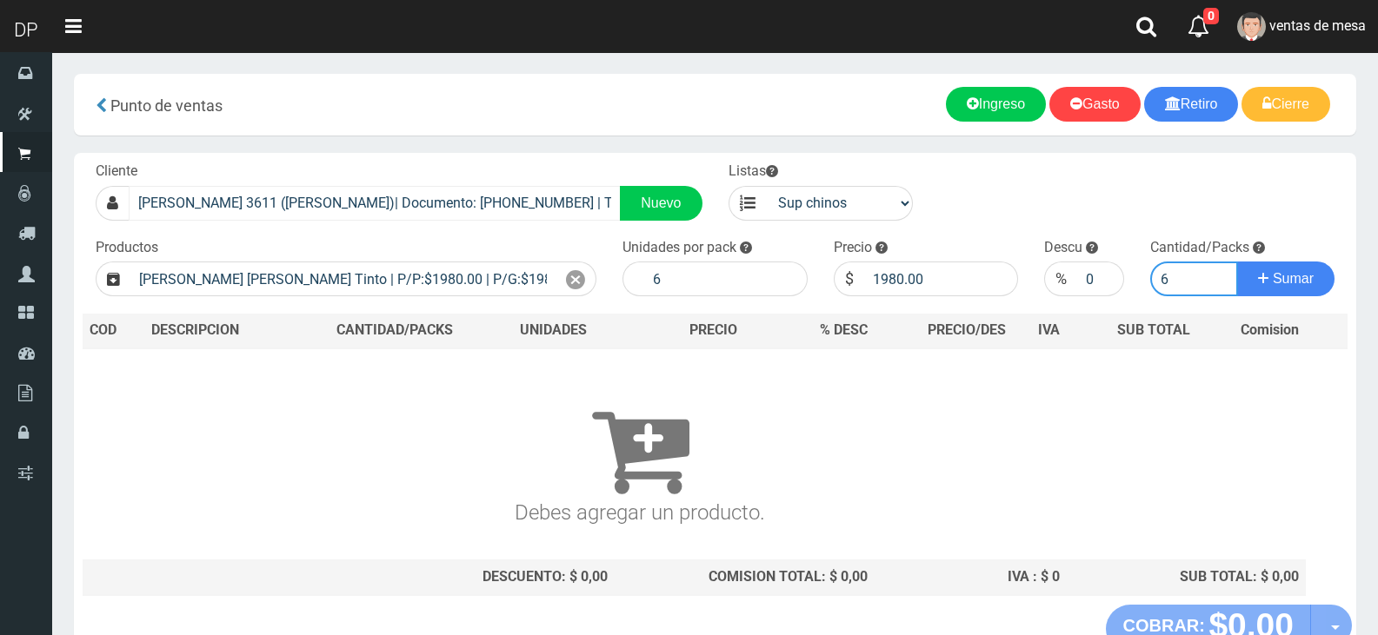
type input "6"
click at [1237, 262] on button "Sumar" at bounding box center [1285, 279] width 97 height 35
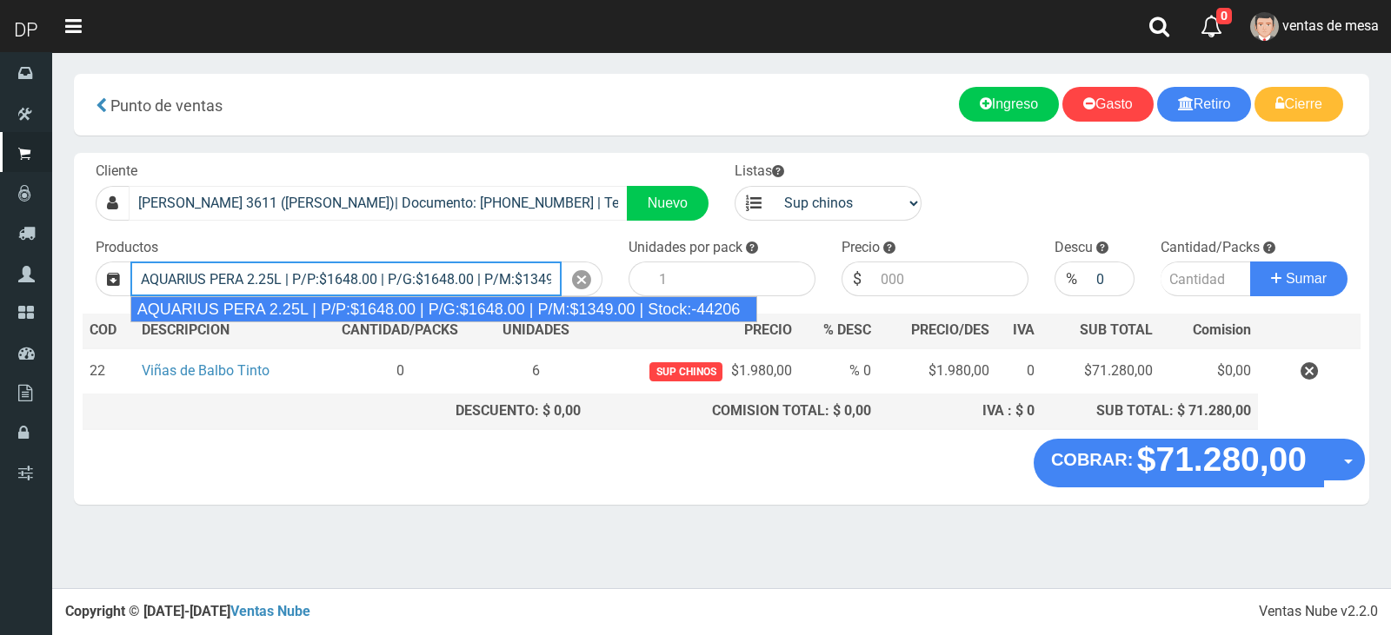
type input "AQUARIUS PERA 2.25L | P/P:$1648.00 | P/G:$1648.00 | P/M:$1349.00 | Stock:-44206"
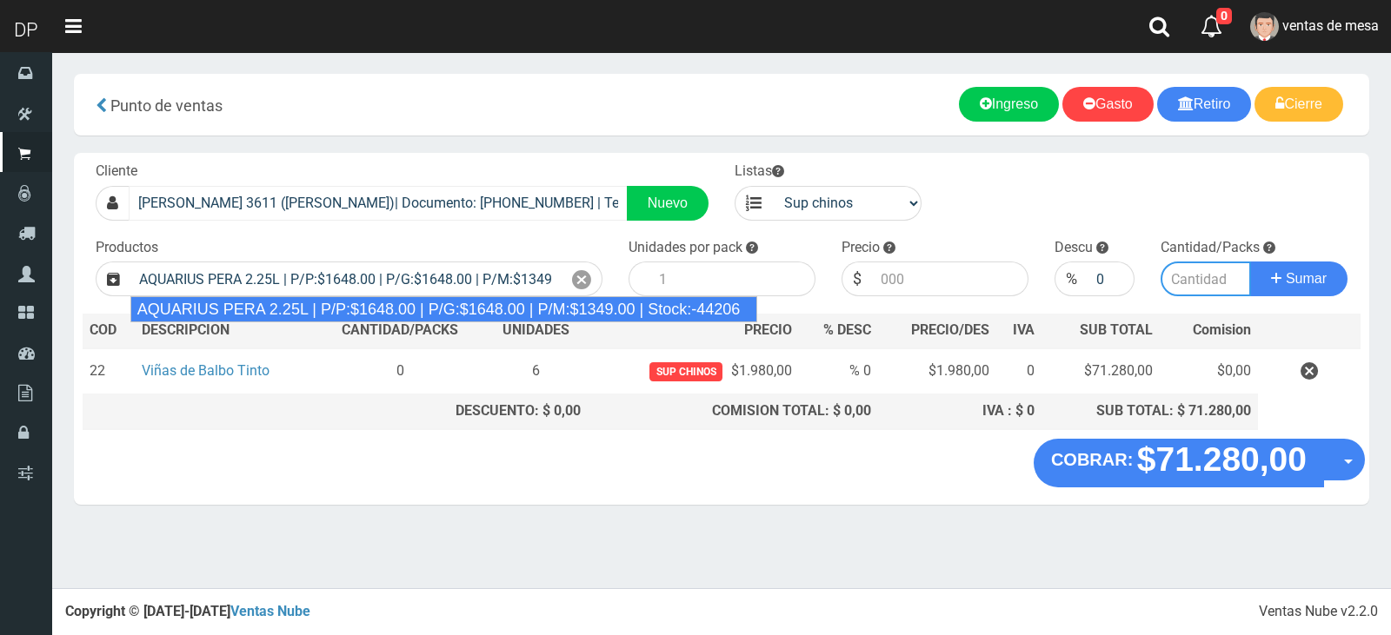
type input "6"
type input "1648.00"
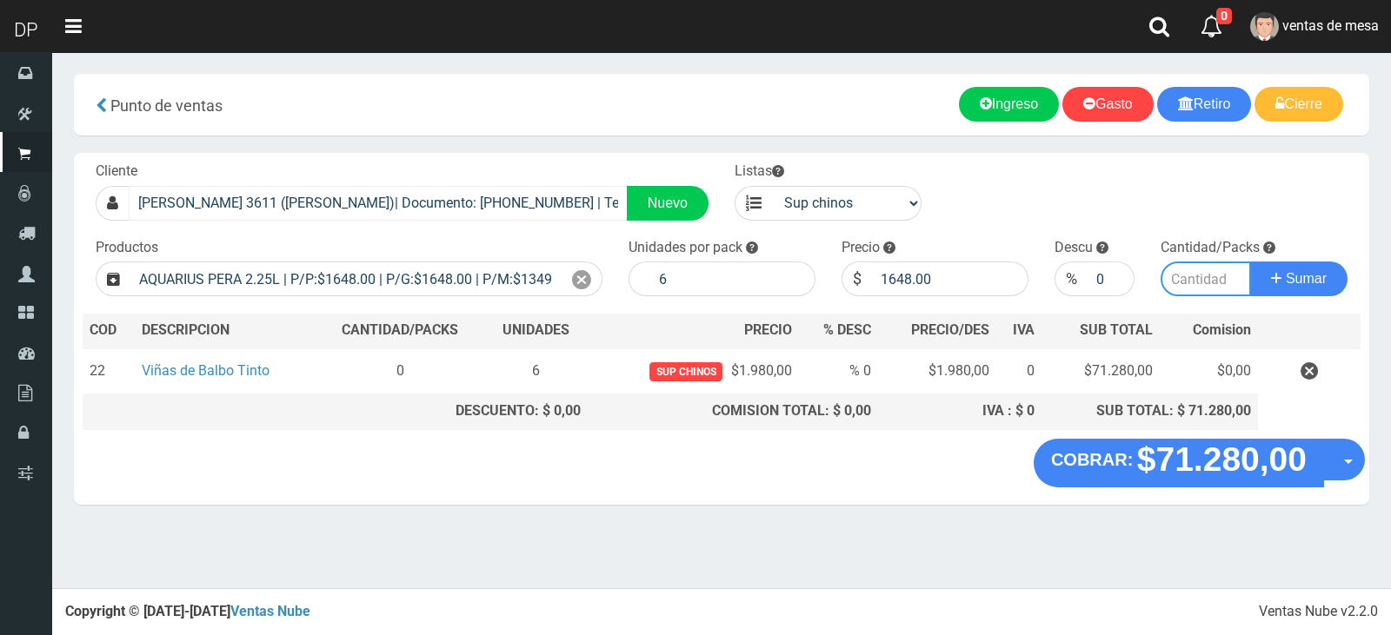
click at [1250, 262] on button "Sumar" at bounding box center [1298, 279] width 97 height 35
type input "6"
click at [1250, 262] on button "Sumar" at bounding box center [1298, 279] width 97 height 35
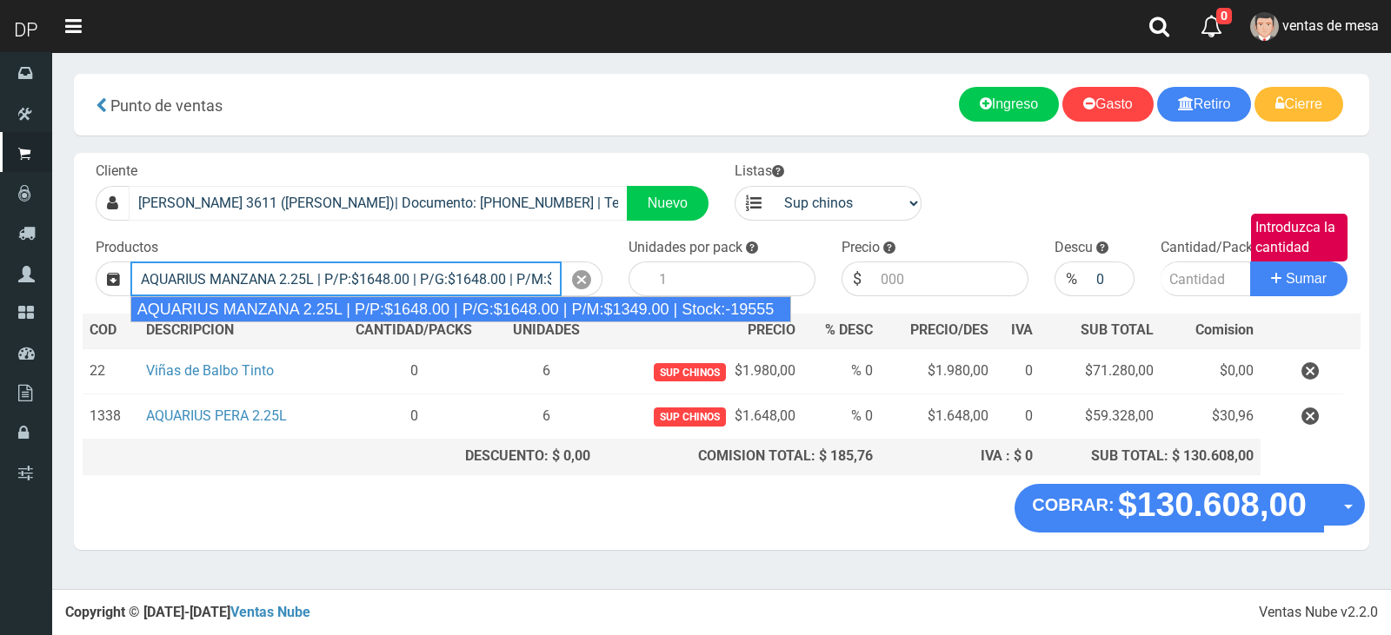
type input "AQUARIUS MANZANA 2.25L | P/P:$1648.00 | P/G:$1648.00 | P/M:$1349.00 | Stock:-19…"
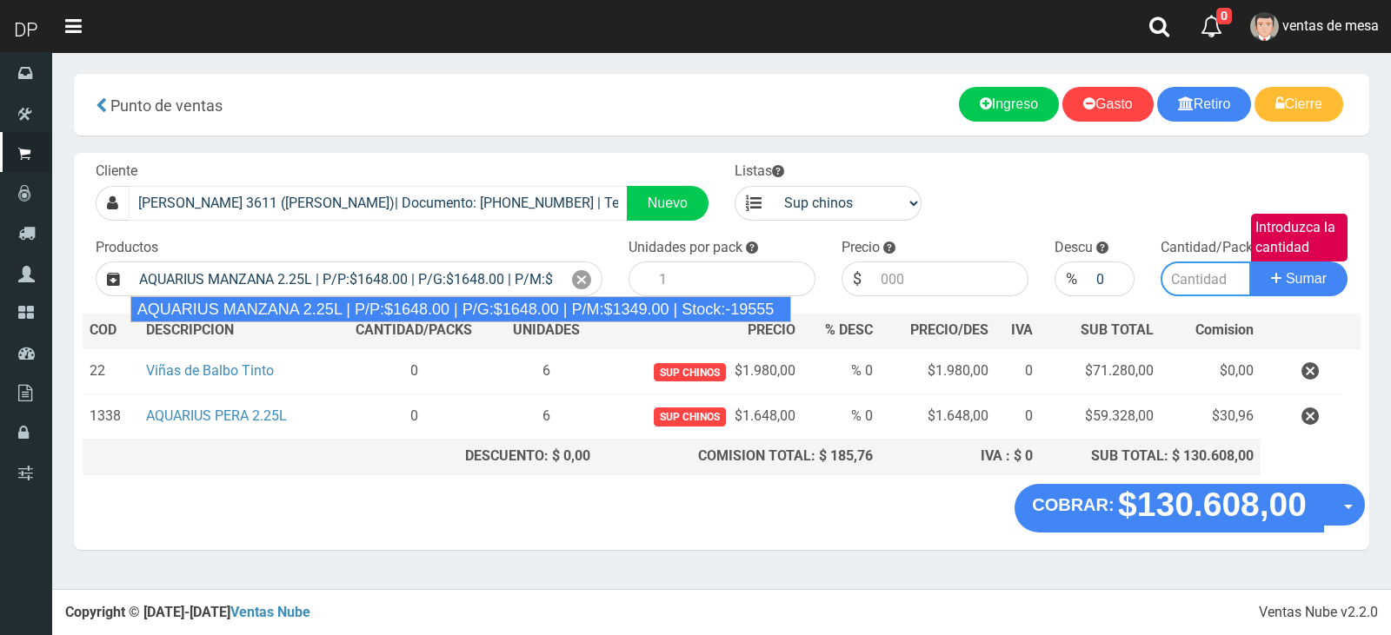
type input "6"
type input "1648.00"
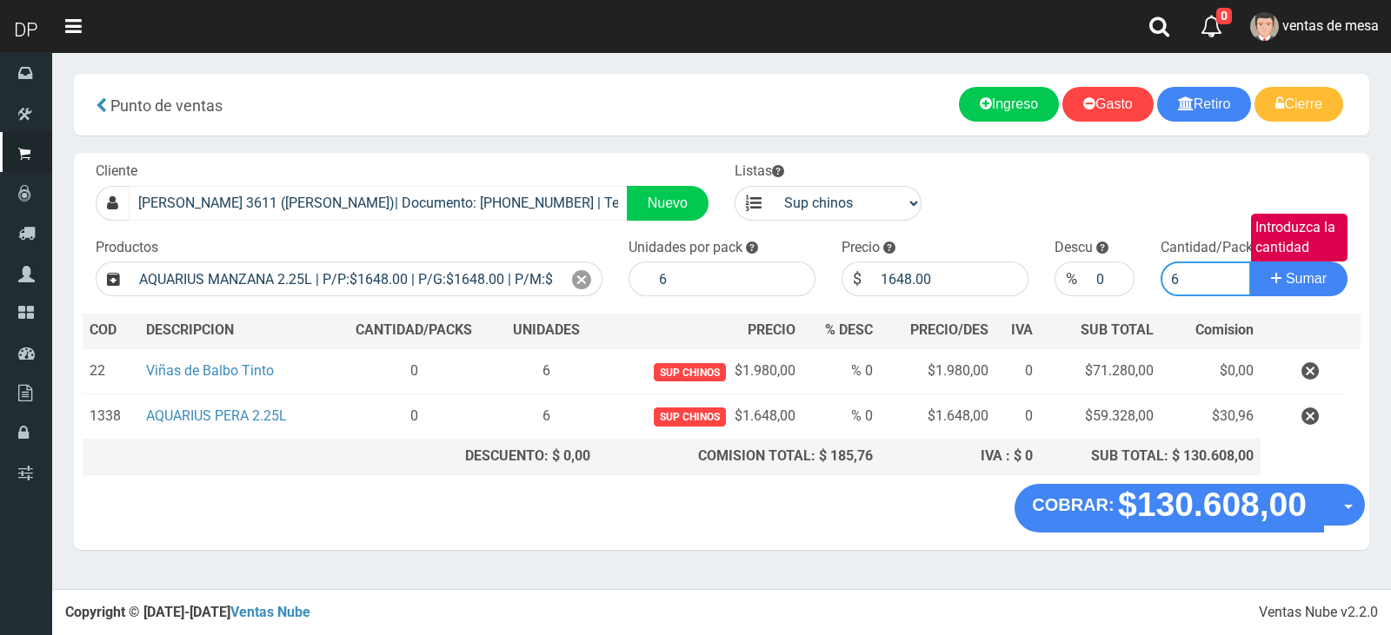
type input "6"
click at [1250, 262] on button "Sumar" at bounding box center [1298, 279] width 97 height 35
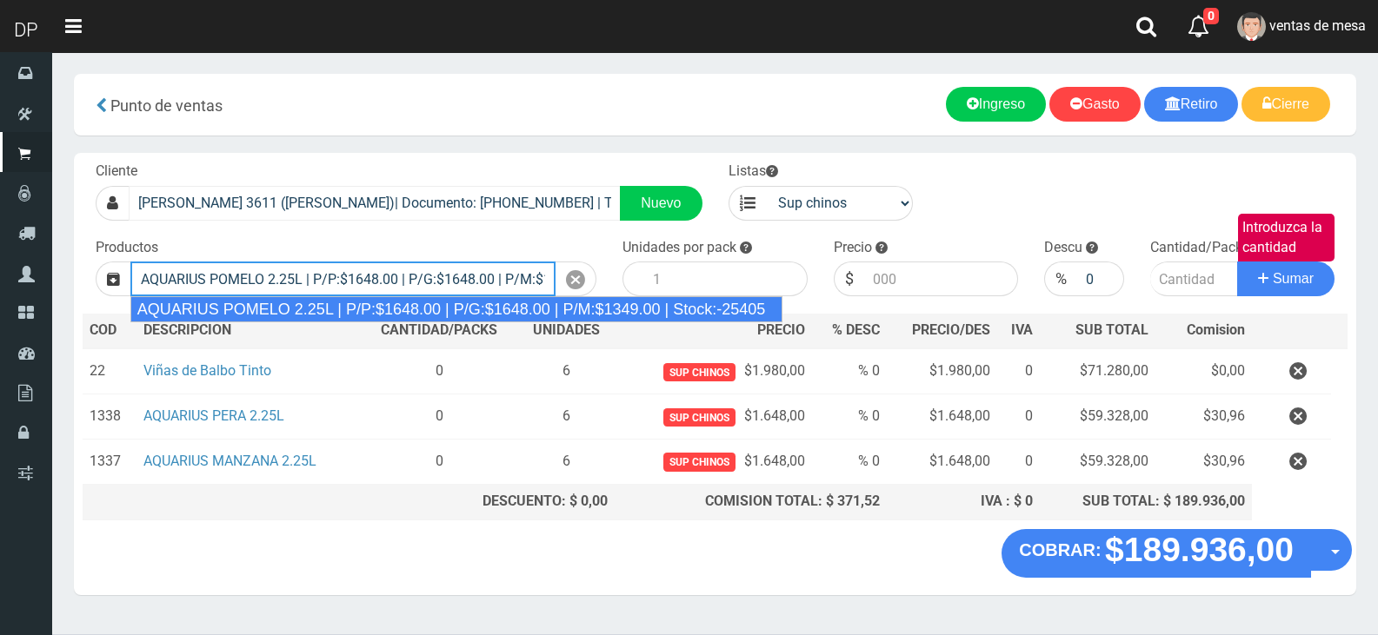
type input "AQUARIUS POMELO 2.25L | P/P:$1648.00 | P/G:$1648.00 | P/M:$1349.00 | Stock:-254…"
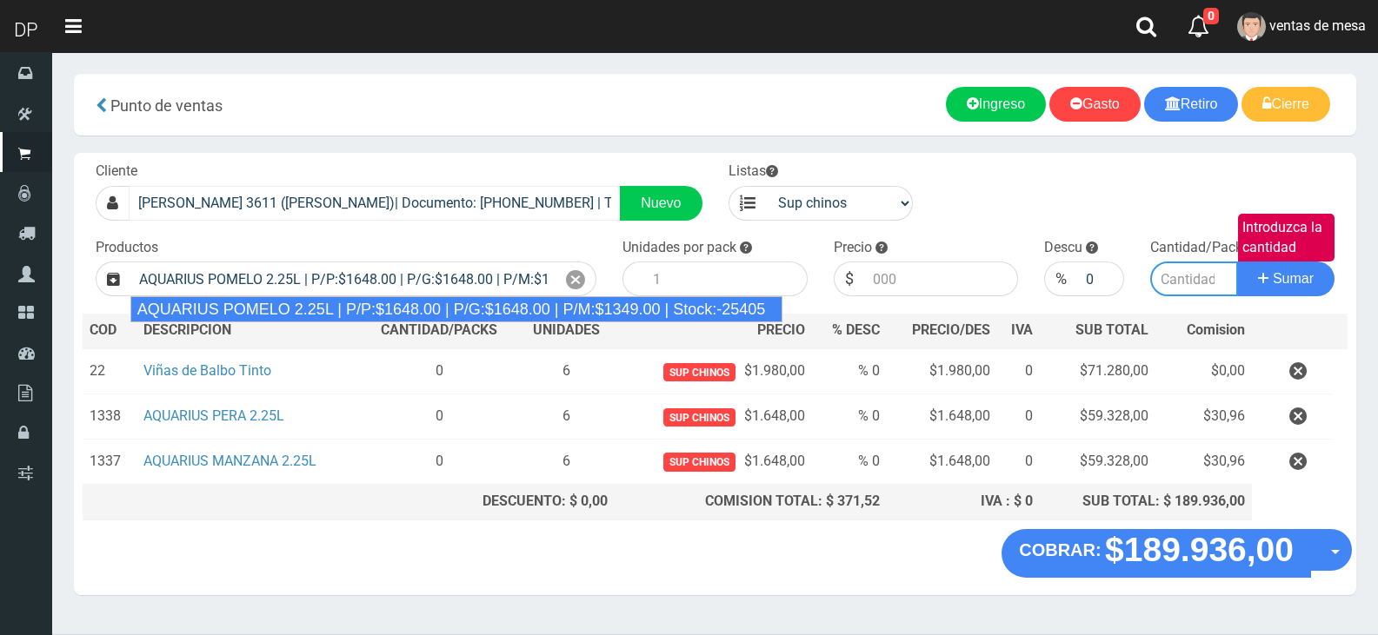
type input "6"
type input "1648.00"
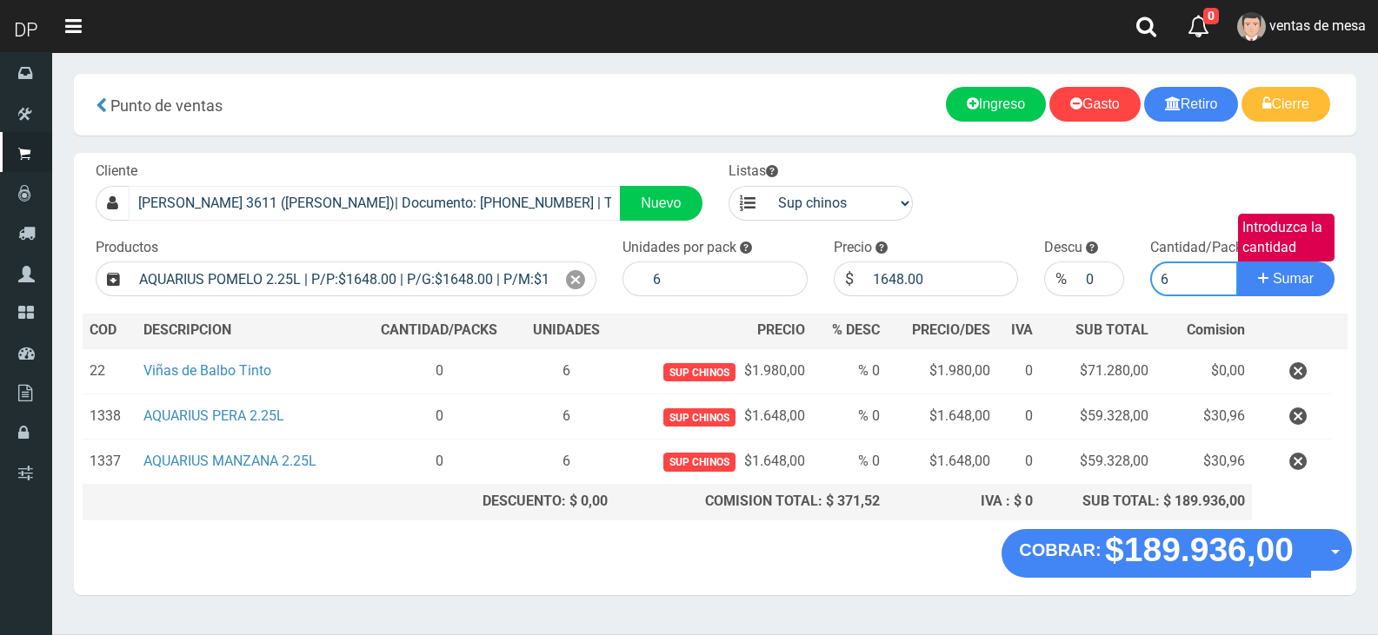
type input "6"
click at [1237, 262] on button "Sumar" at bounding box center [1285, 279] width 97 height 35
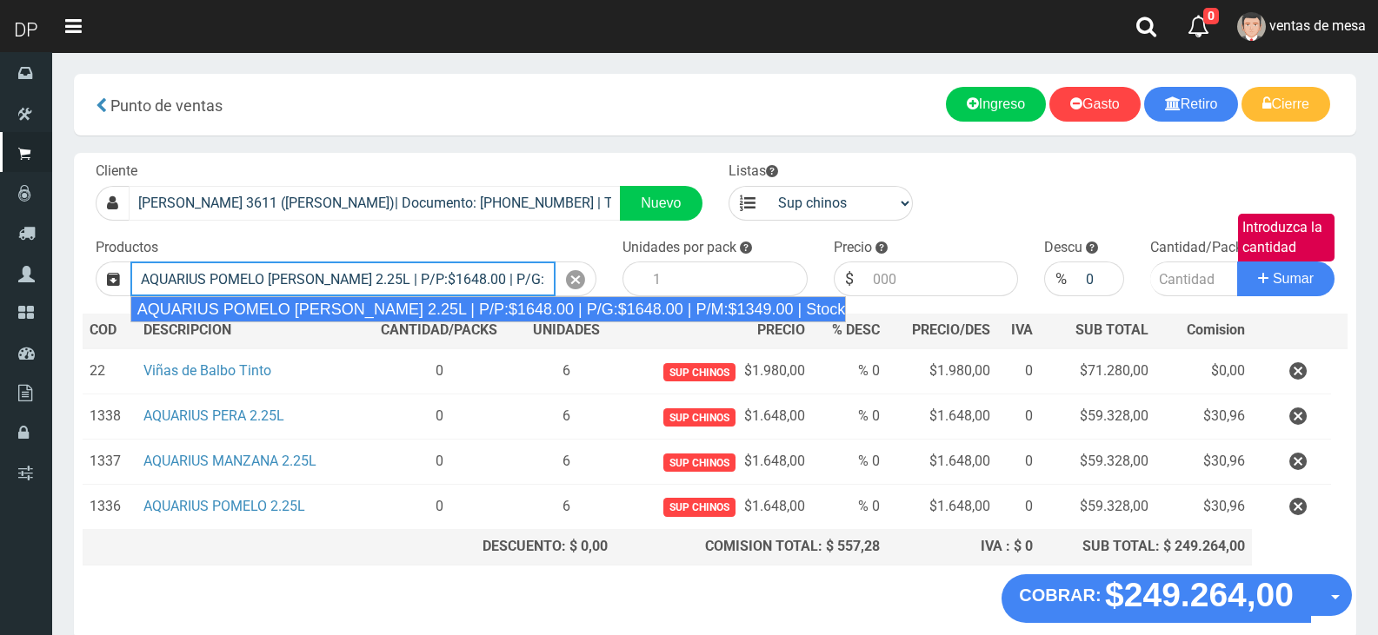
type input "AQUARIUS POMELO ROSADO 2.25L | P/P:$1648.00 | P/G:$1648.00 | P/M:$1349.00 | Sto…"
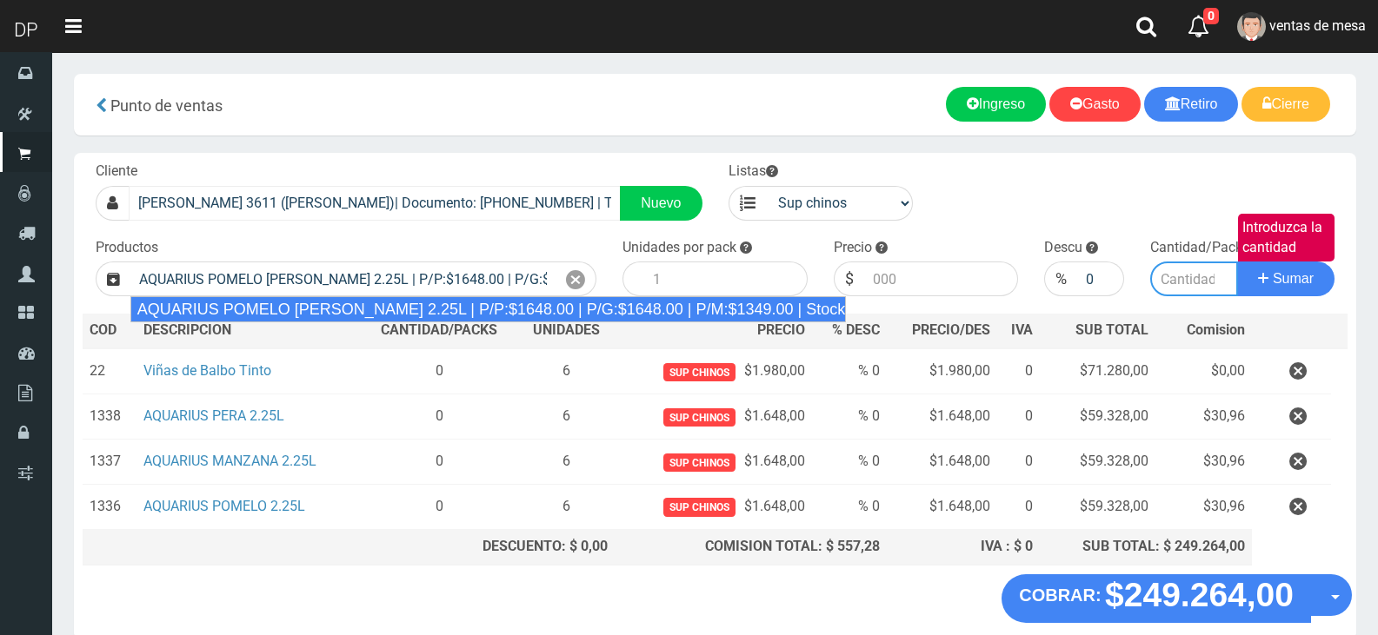
type input "6"
type input "1648.00"
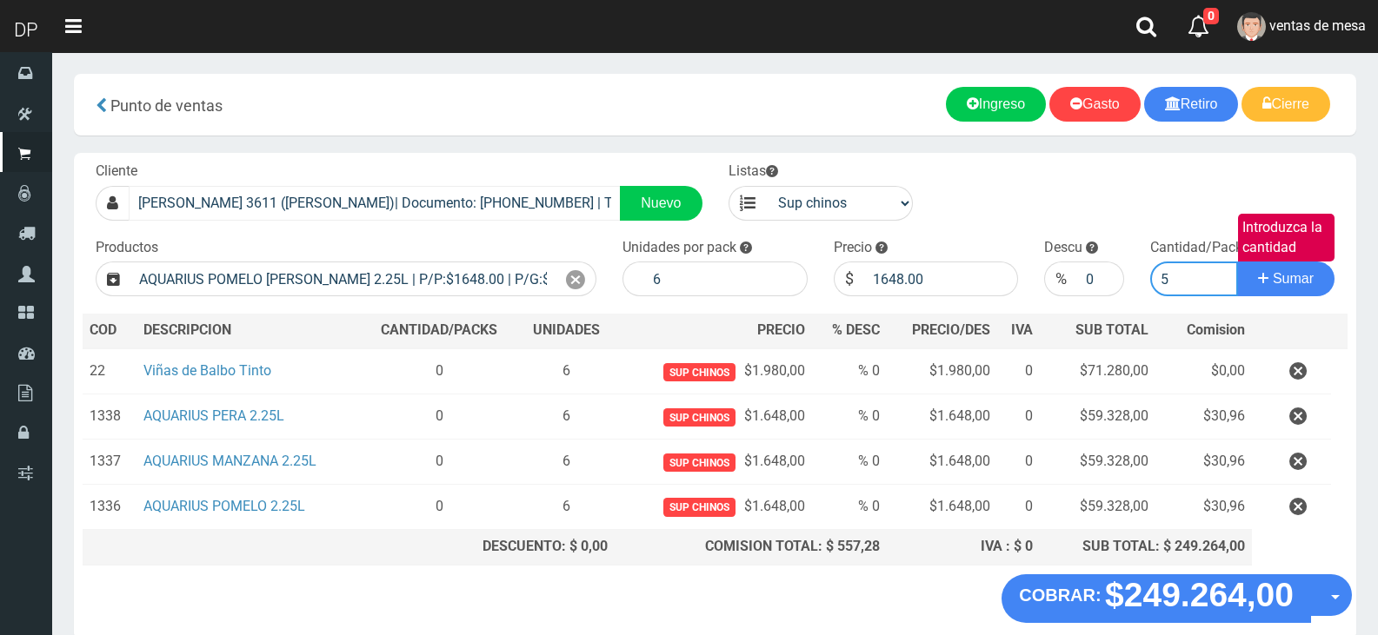
type input "5"
click at [1237, 262] on button "Sumar" at bounding box center [1285, 279] width 97 height 35
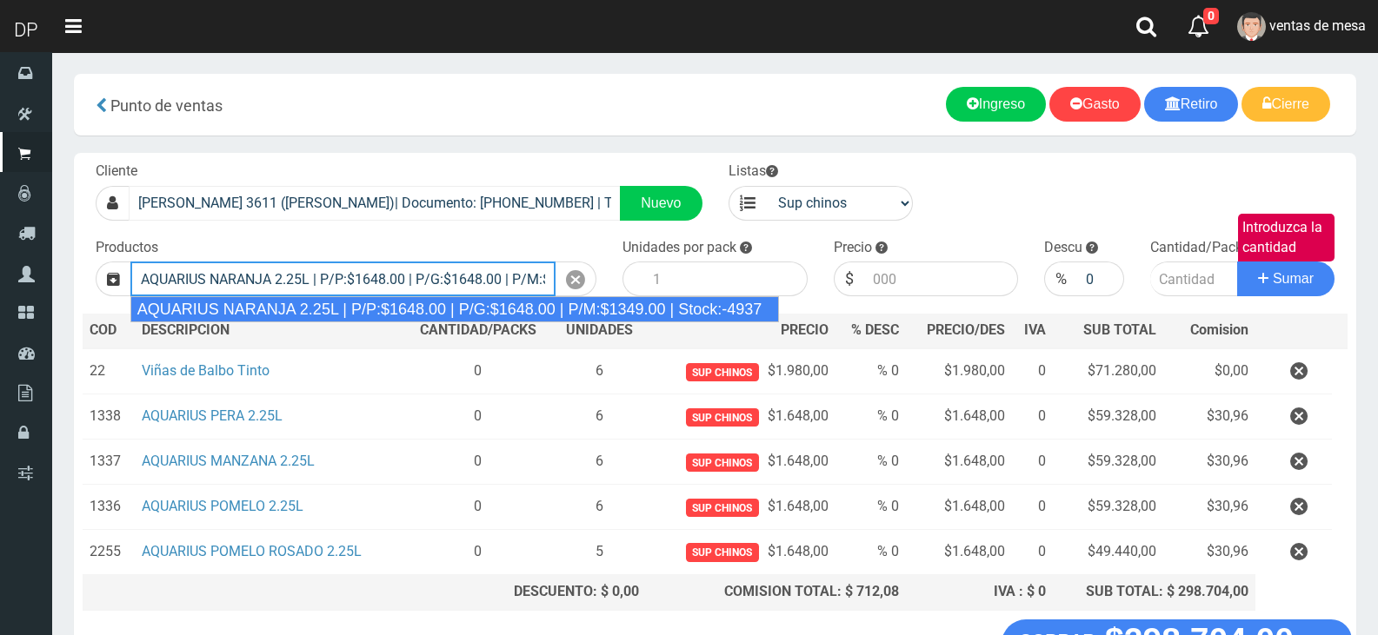
type input "AQUARIUS NARANJA 2.25L | P/P:$1648.00 | P/G:$1648.00 | P/M:$1349.00 | Stock:-49…"
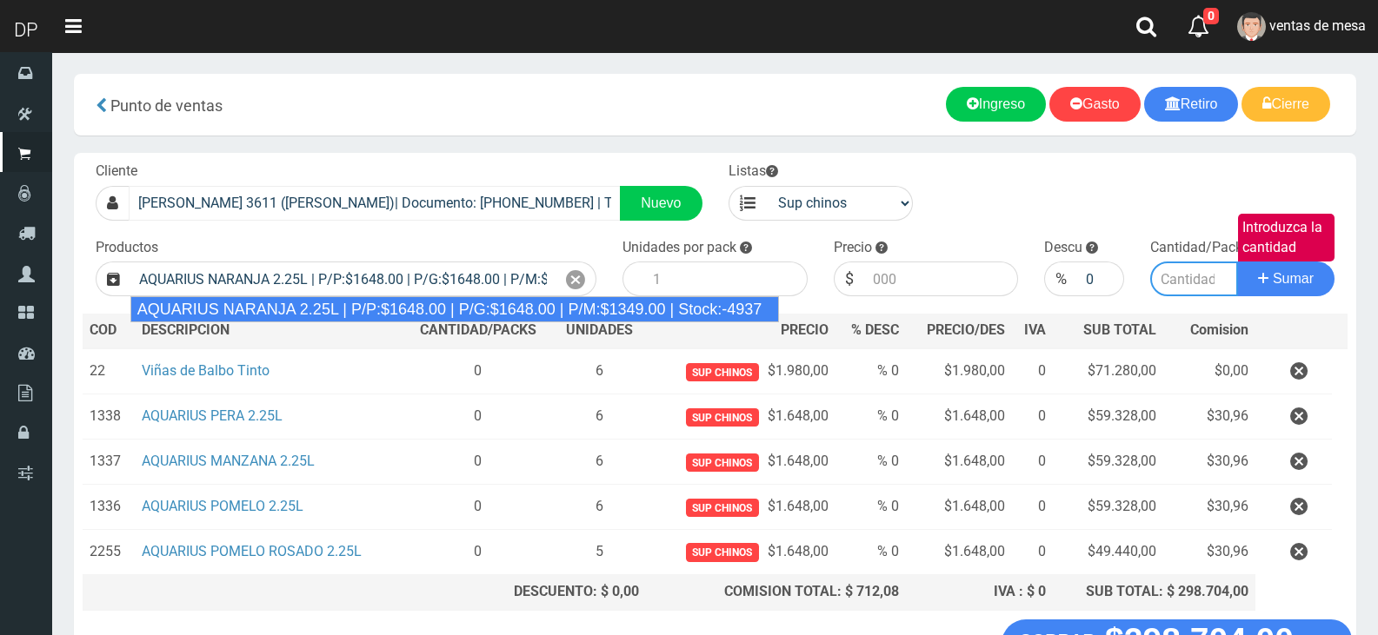
type input "6"
type input "1648.00"
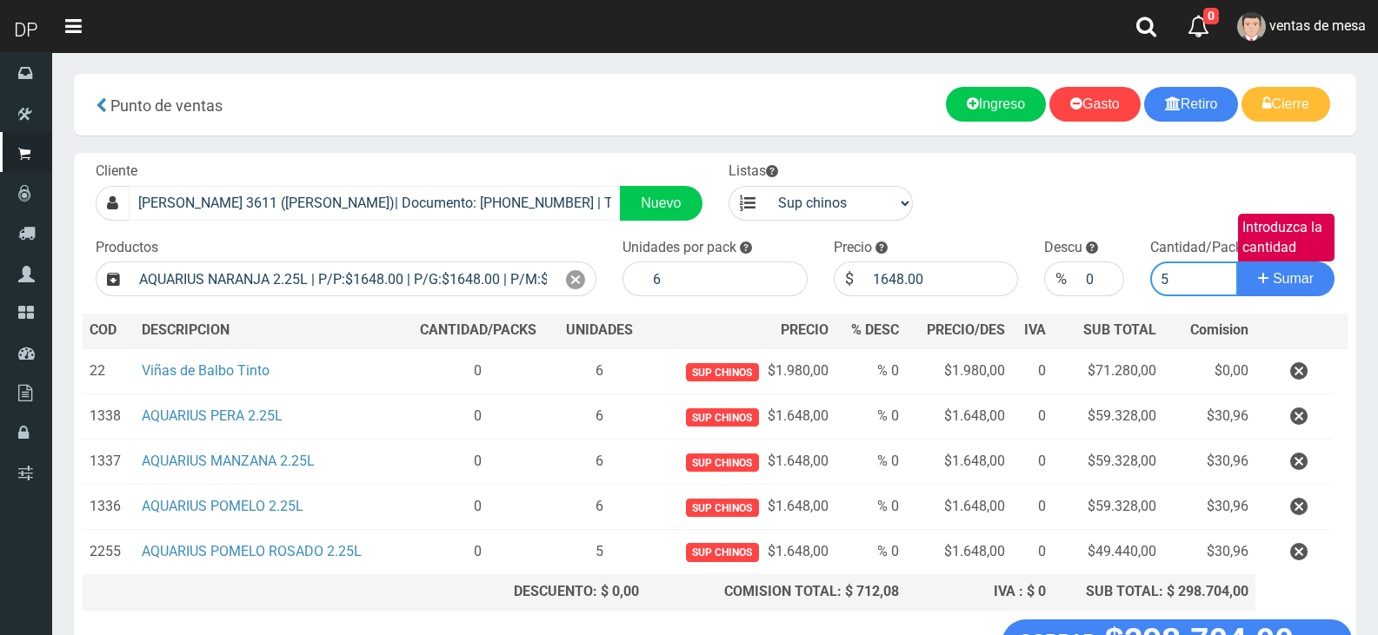
type input "5"
click at [1237, 262] on button "Sumar" at bounding box center [1285, 279] width 97 height 35
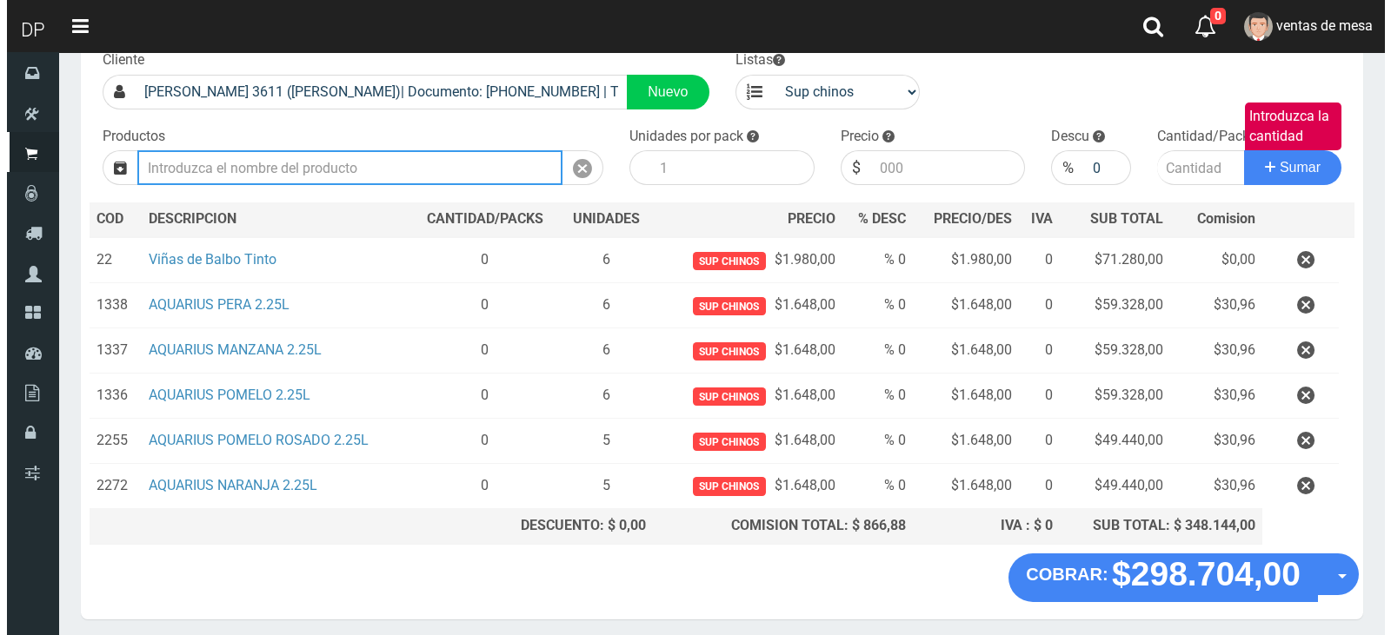
scroll to position [175, 0]
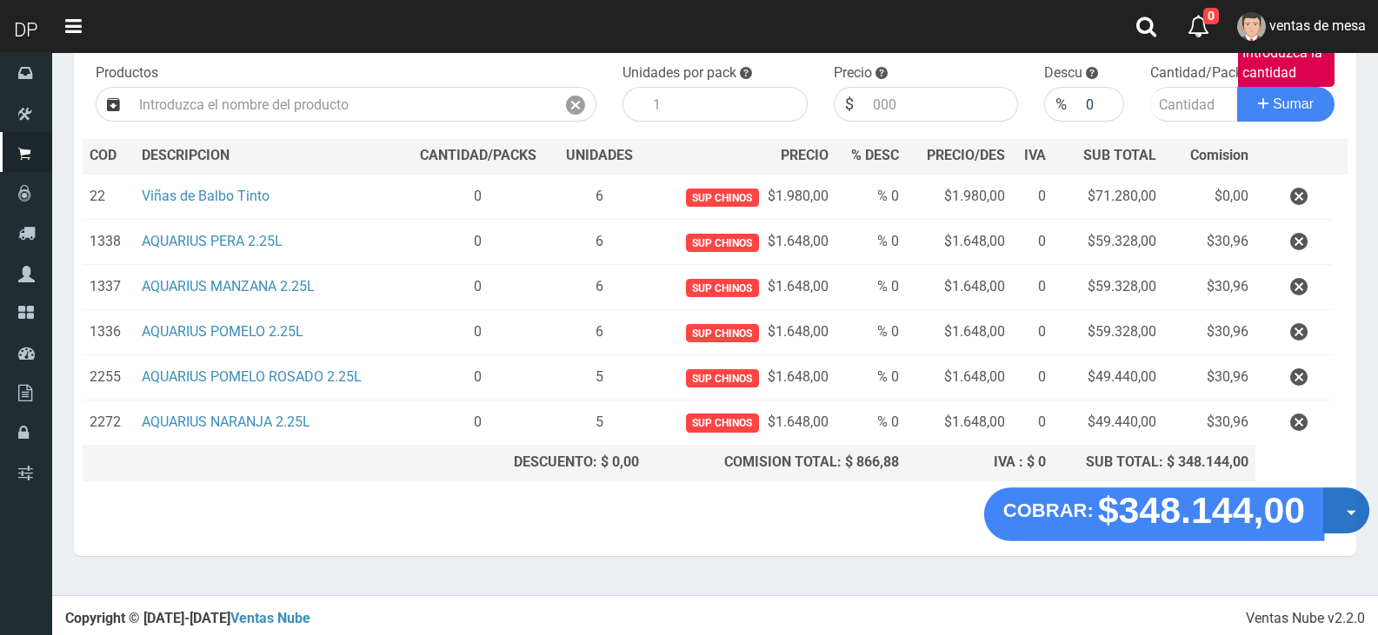
click at [1333, 524] on button "Opciones" at bounding box center [1346, 511] width 46 height 46
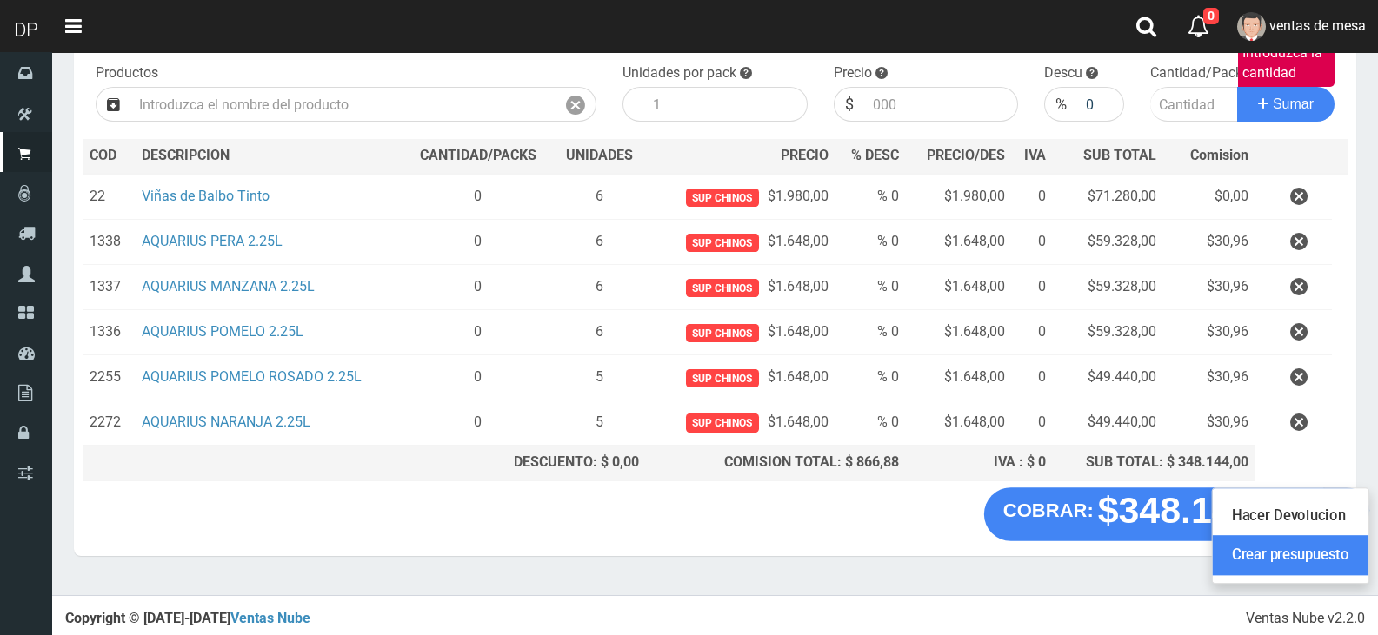
click at [1327, 550] on link "Crear presupuesto" at bounding box center [1290, 555] width 156 height 40
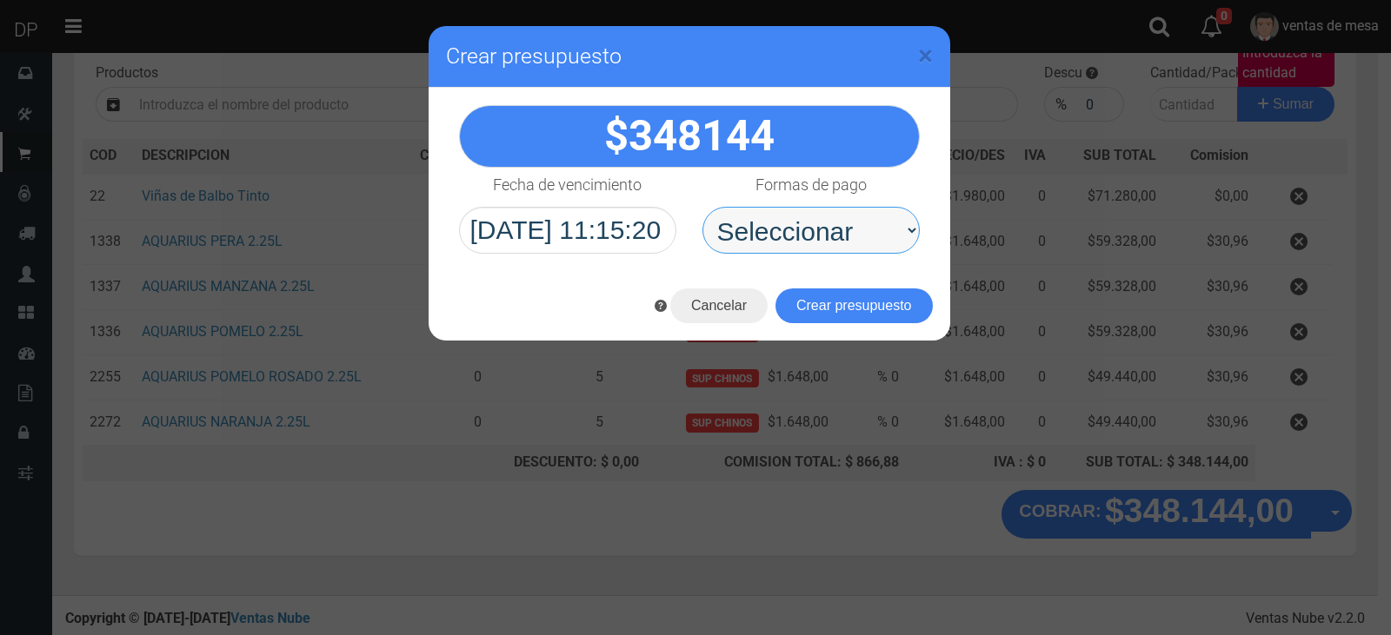
click at [860, 249] on select "Seleccionar Efectivo Tarjeta de Crédito Depósito Débito" at bounding box center [810, 230] width 217 height 47
select select "Efectivo"
click at [702, 207] on select "Seleccionar Efectivo Tarjeta de Crédito Depósito Débito" at bounding box center [810, 230] width 217 height 47
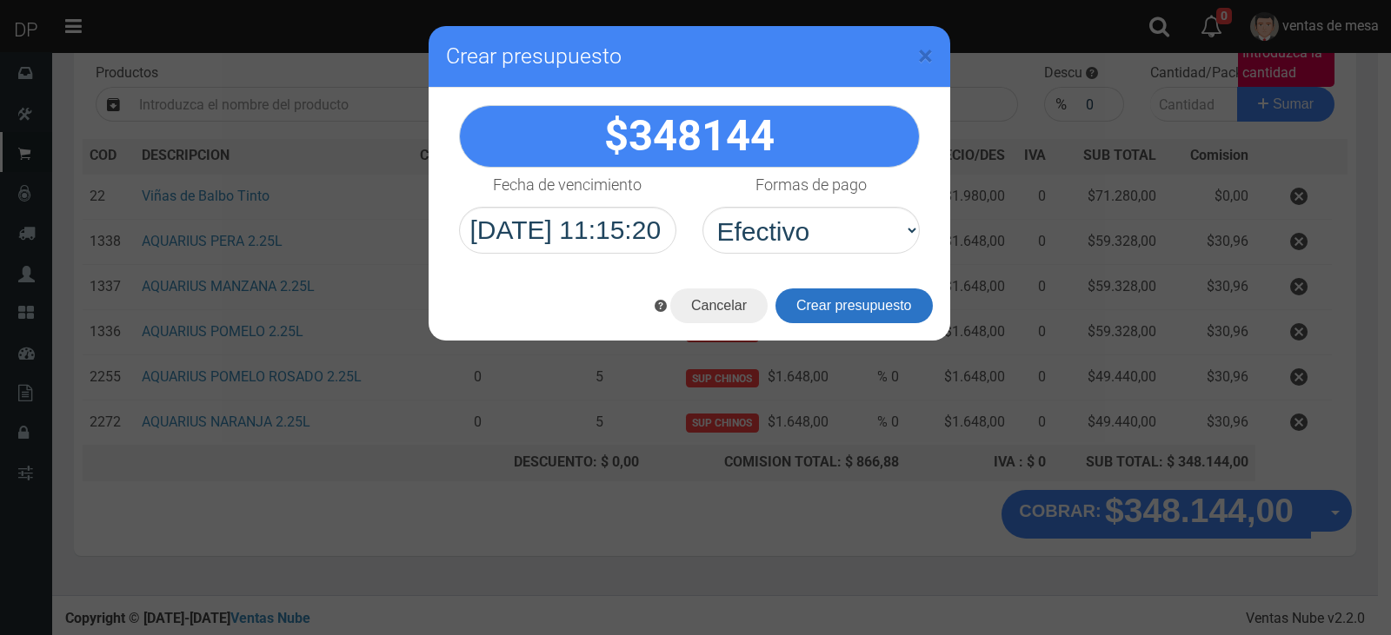
click at [852, 294] on button "Crear presupuesto" at bounding box center [853, 306] width 157 height 35
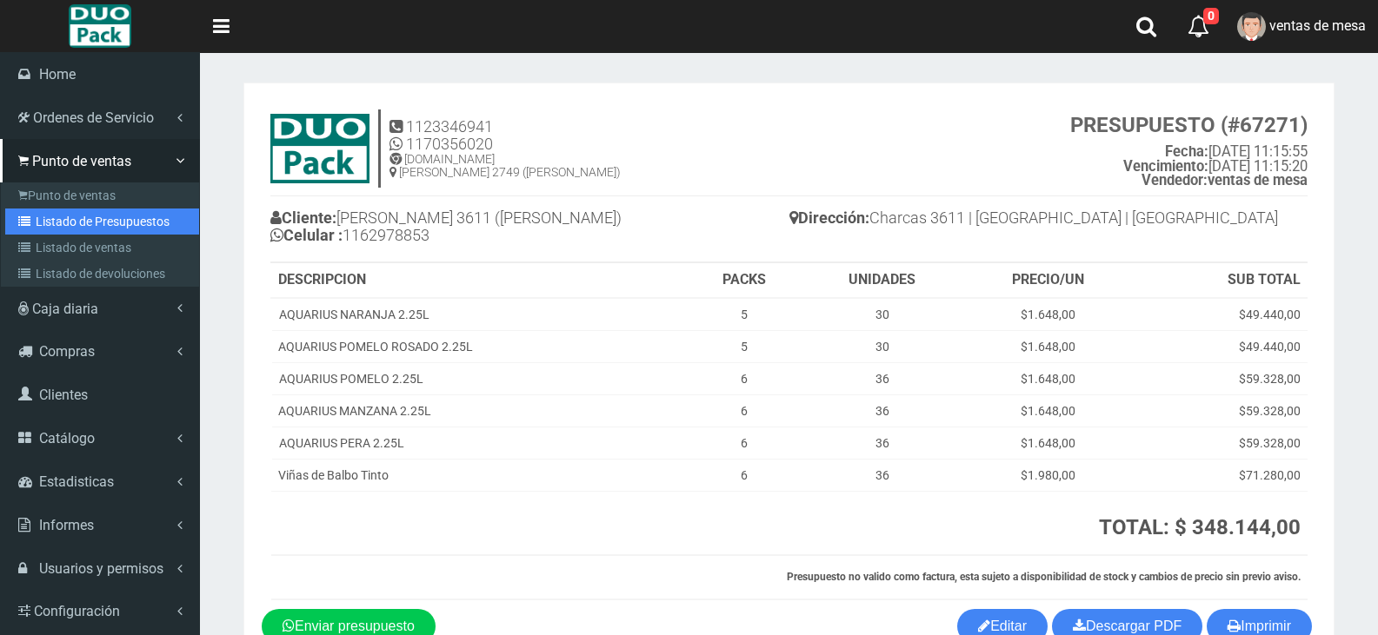
click at [50, 223] on link "Listado de Presupuestos" at bounding box center [102, 222] width 194 height 26
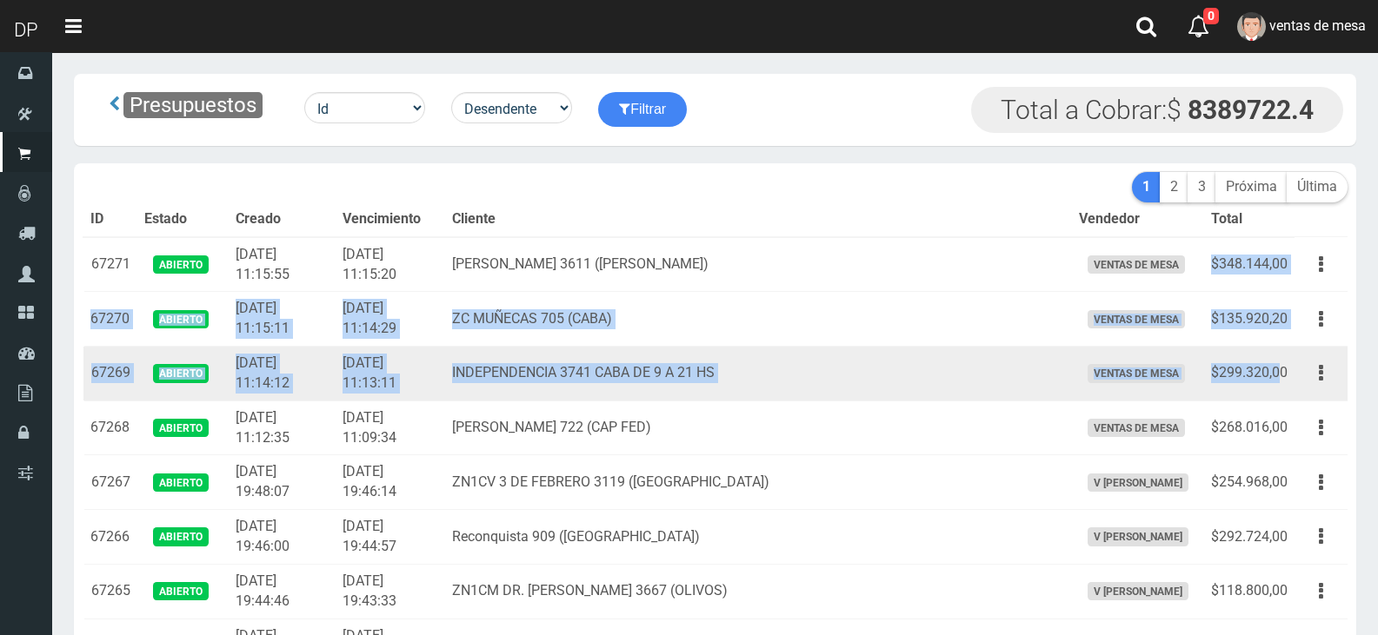
drag, startPoint x: 1213, startPoint y: 253, endPoint x: 1278, endPoint y: 373, distance: 136.5
click at [1275, 381] on td "$299.320,00" at bounding box center [1249, 374] width 90 height 55
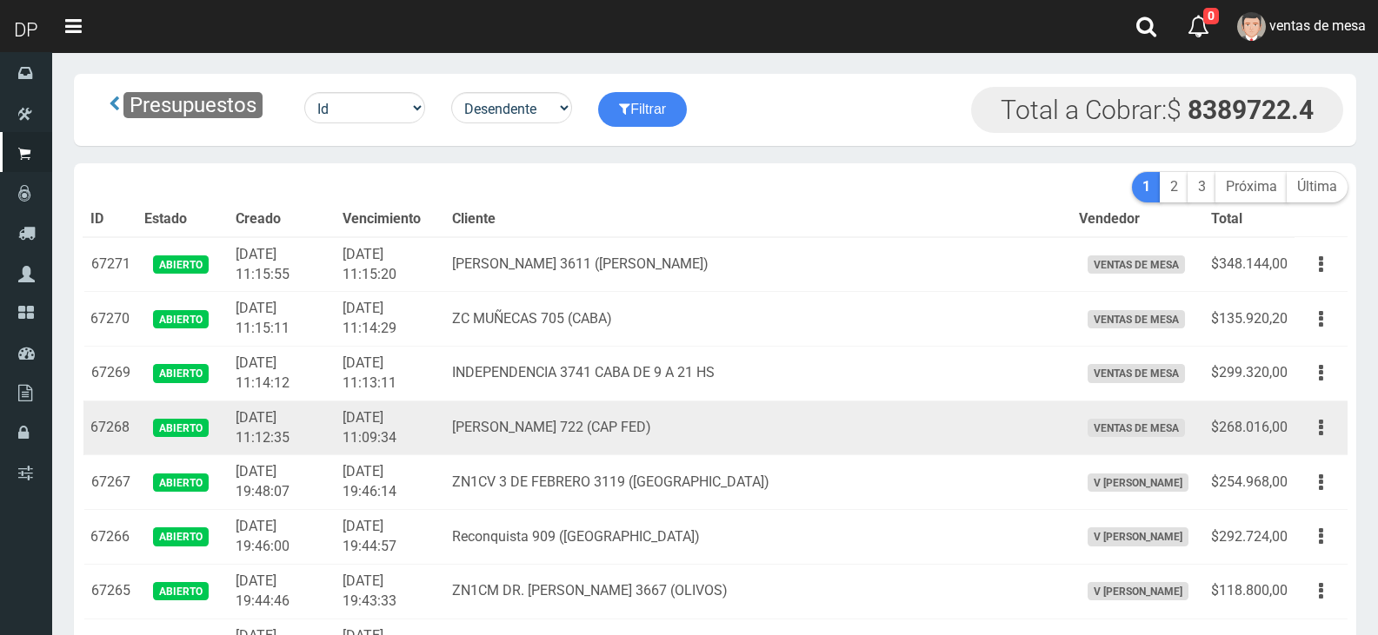
click at [1284, 428] on td "$268.016,00" at bounding box center [1249, 428] width 90 height 55
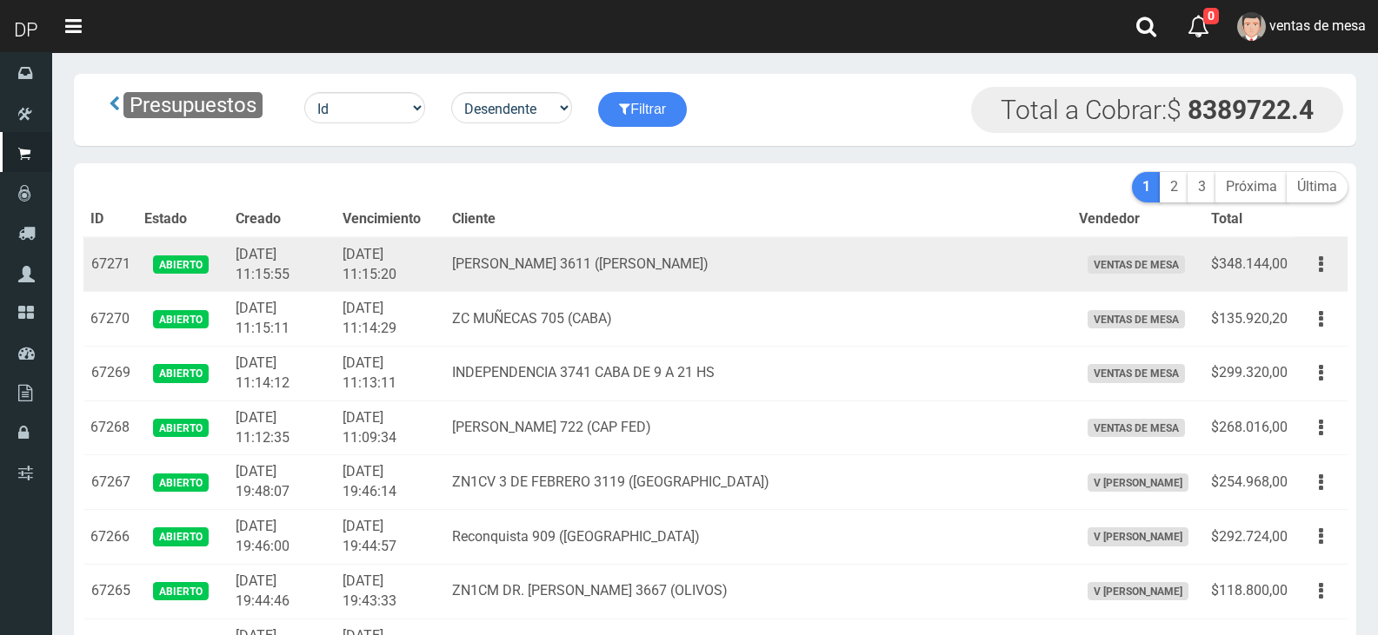
click at [586, 264] on td "ZC CHARCAS 3611 (PALERMO)" at bounding box center [758, 264] width 627 height 55
click at [586, 264] on td "[PERSON_NAME] 3611 ([PERSON_NAME])" at bounding box center [758, 264] width 627 height 55
click at [581, 260] on td "[PERSON_NAME] 3611 ([PERSON_NAME])" at bounding box center [758, 264] width 627 height 55
click at [524, 258] on td "[PERSON_NAME] 3611 ([PERSON_NAME])" at bounding box center [758, 264] width 627 height 55
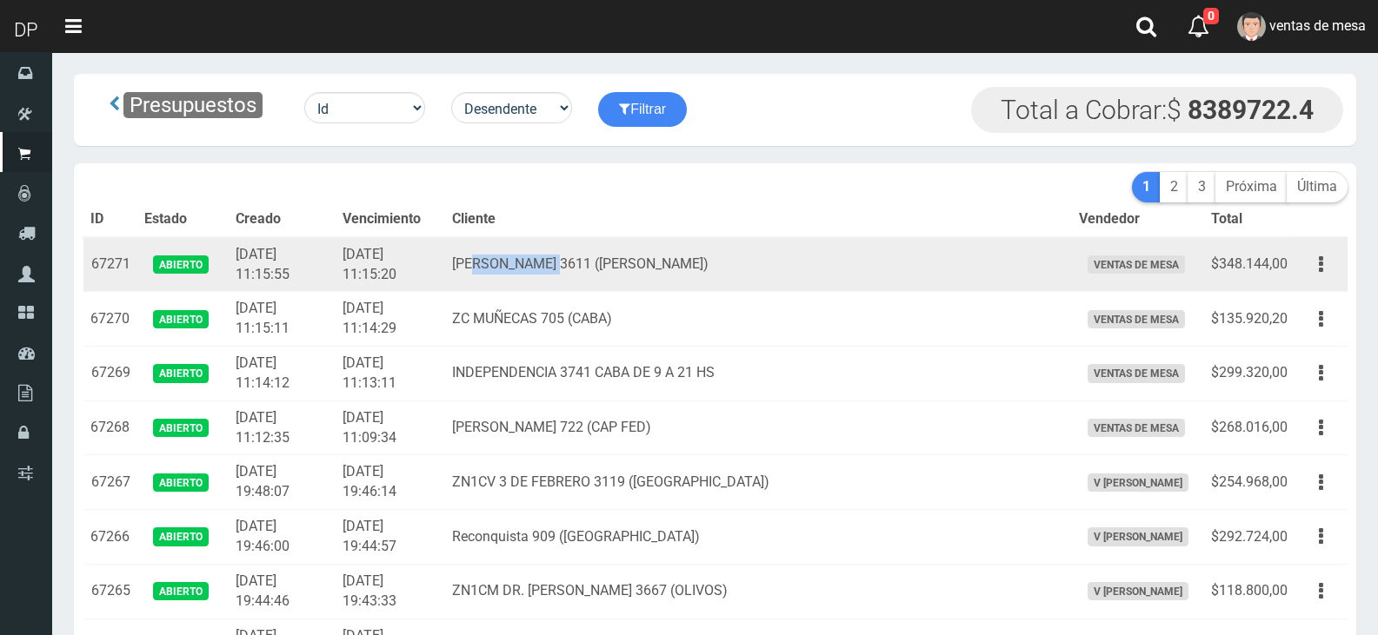
drag, startPoint x: 528, startPoint y: 259, endPoint x: 618, endPoint y: 265, distance: 89.7
click at [618, 265] on td "[PERSON_NAME] 3611 ([PERSON_NAME])" at bounding box center [758, 264] width 627 height 55
click at [622, 256] on td "[PERSON_NAME] 3611 ([PERSON_NAME])" at bounding box center [758, 264] width 627 height 55
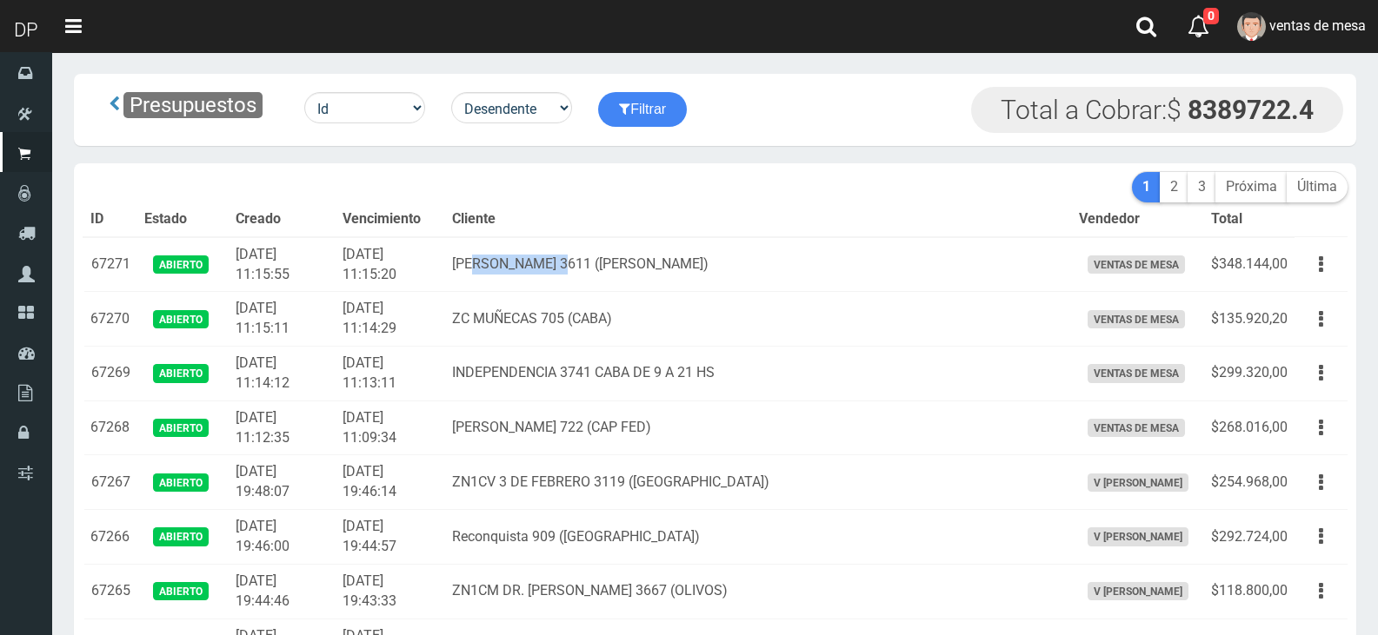
copy td "CHARCAS 3611"
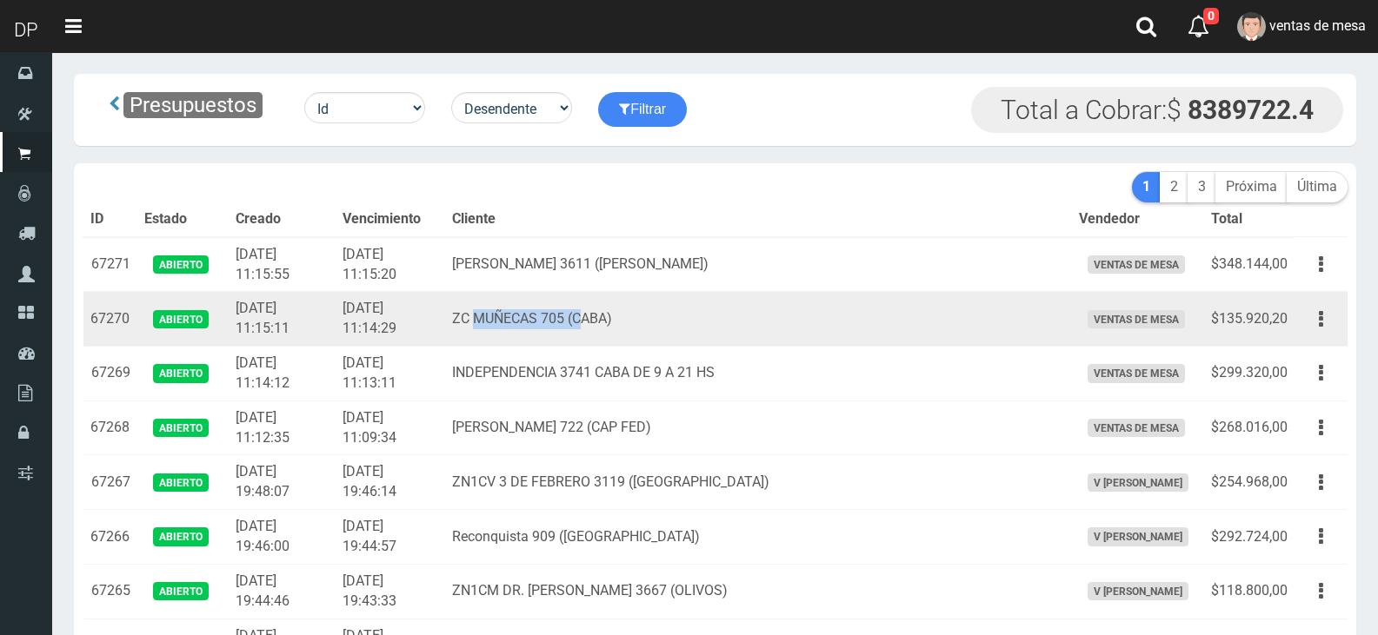
drag, startPoint x: 537, startPoint y: 312, endPoint x: 630, endPoint y: 308, distance: 93.1
click at [630, 308] on td "ZC MUÑECAS 705 (CABA)" at bounding box center [758, 319] width 627 height 55
click at [610, 315] on td "ZC MUÑECAS 705 (CABA)" at bounding box center [758, 319] width 627 height 55
click at [614, 315] on td "ZC MUÑECAS 705 (CABA)" at bounding box center [758, 319] width 627 height 55
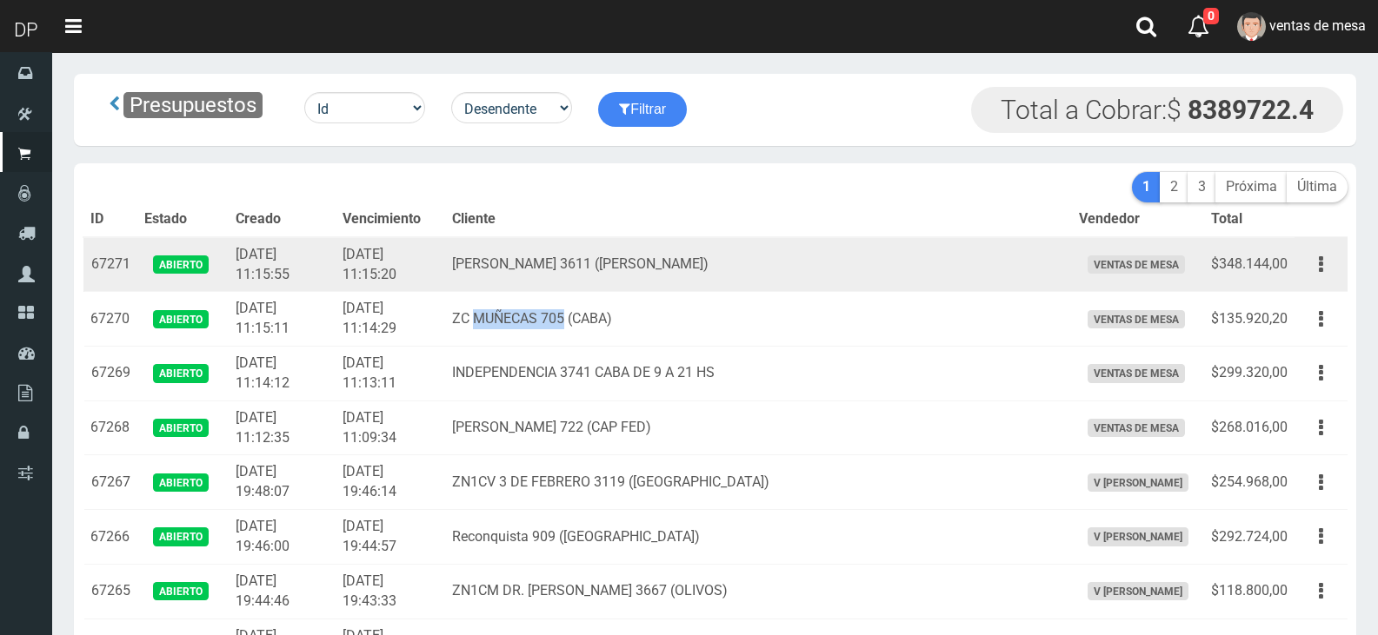
copy td "MUÑECAS 705"
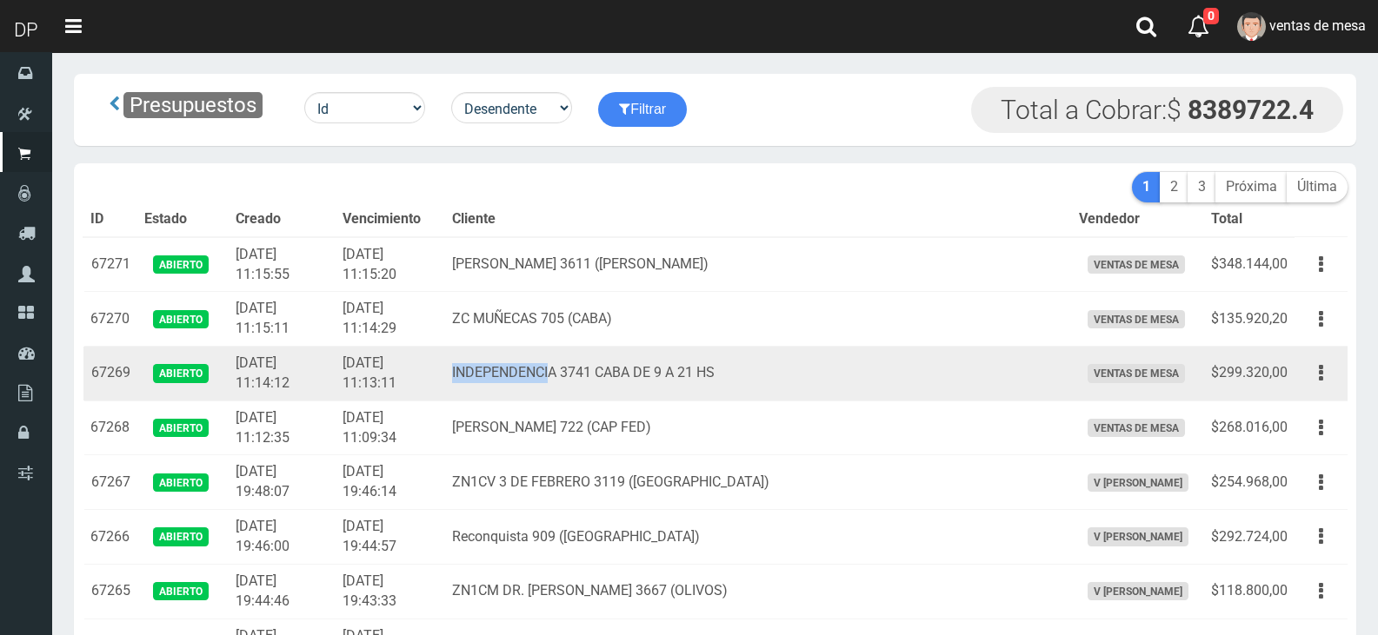
drag, startPoint x: 503, startPoint y: 370, endPoint x: 601, endPoint y: 364, distance: 98.4
click at [601, 364] on td "INDEPENDENCIA 3741 CABA DE 9 A 21 HS" at bounding box center [758, 374] width 627 height 55
click at [639, 375] on td "INDEPENDENCIA 3741 CABA DE 9 A 21 HS" at bounding box center [758, 374] width 627 height 55
click at [642, 372] on td "INDEPENDENCIA 3741 CABA DE 9 A 21 HS" at bounding box center [758, 374] width 627 height 55
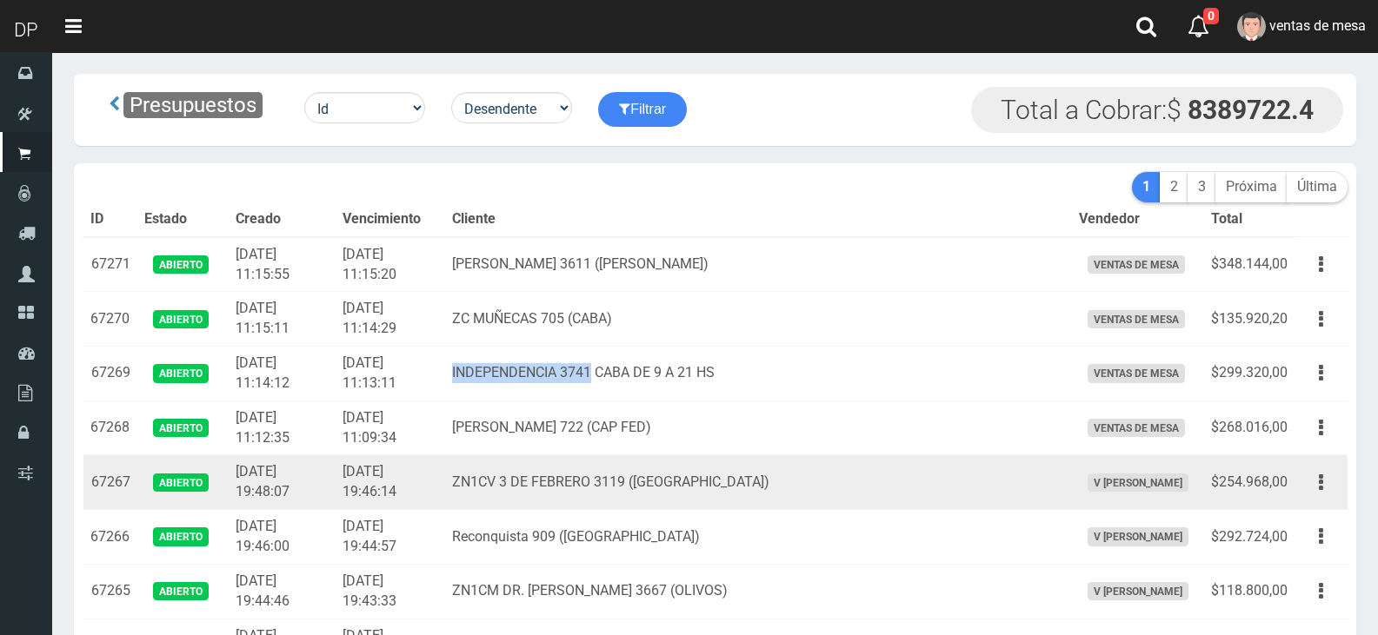
copy td "INDEPENDENCIA 3741"
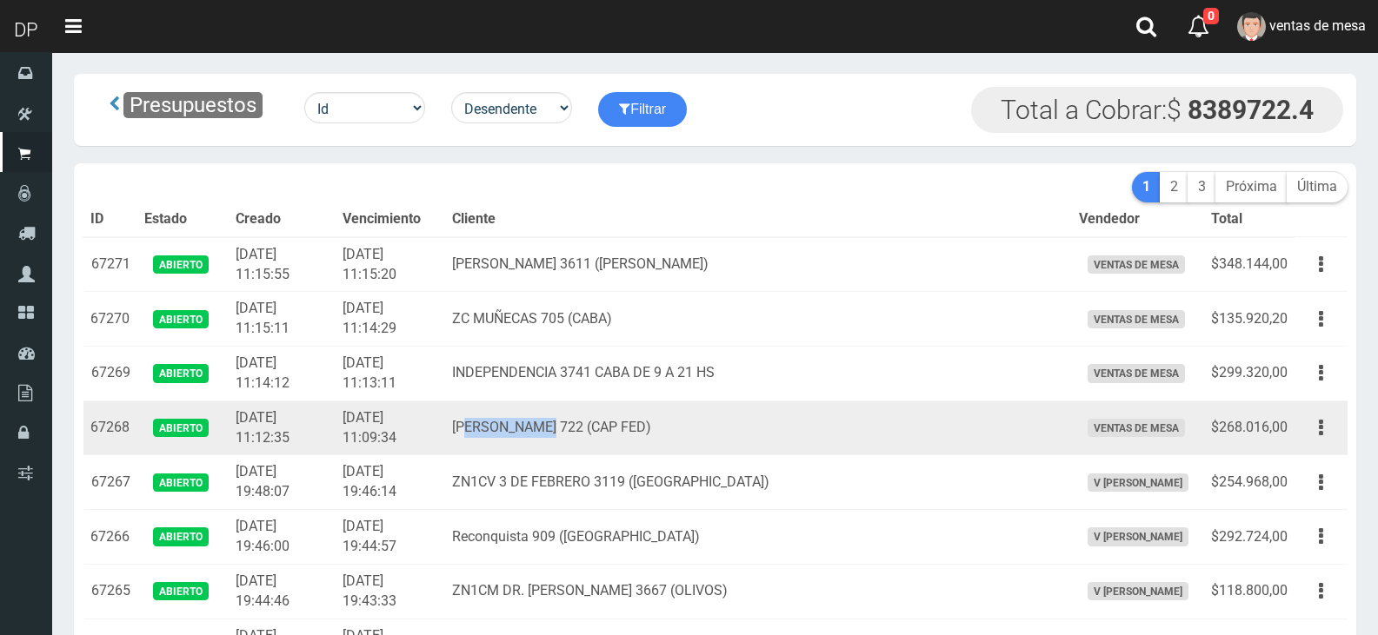
drag, startPoint x: 520, startPoint y: 423, endPoint x: 594, endPoint y: 418, distance: 74.9
click at [594, 418] on td "ZC RIGLOS 722 (CAP FED)" at bounding box center [758, 428] width 627 height 55
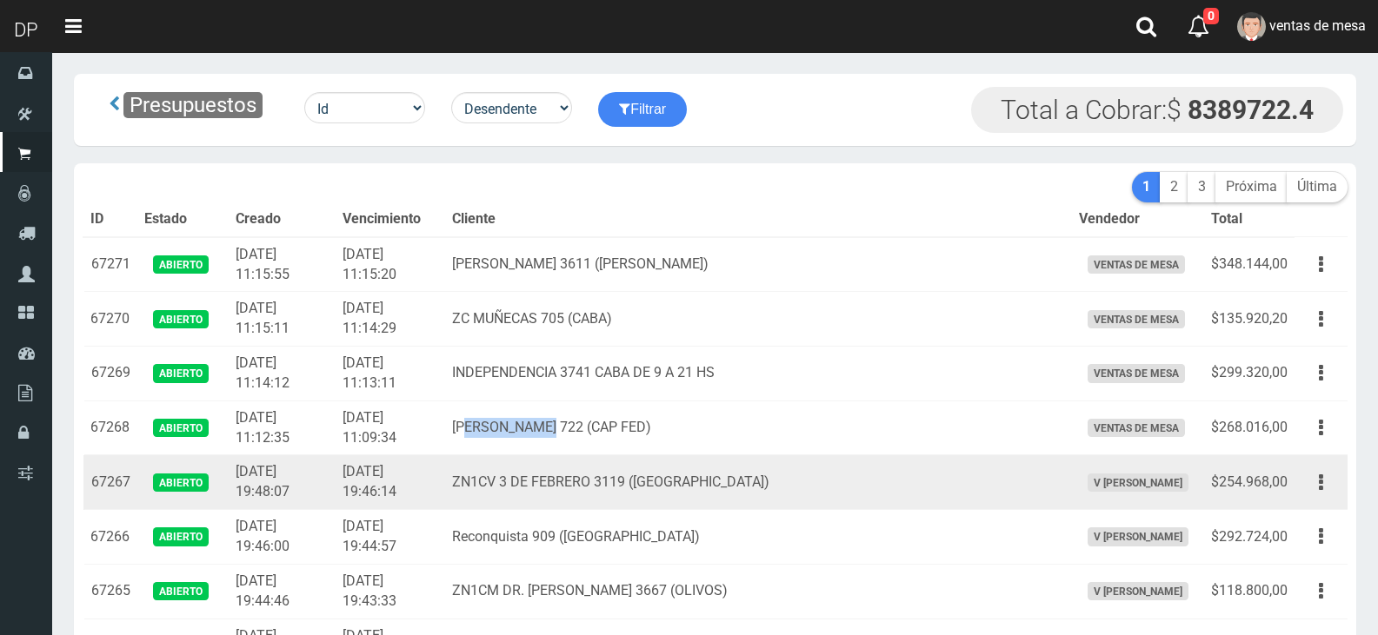
copy td "RIGLOS 722"
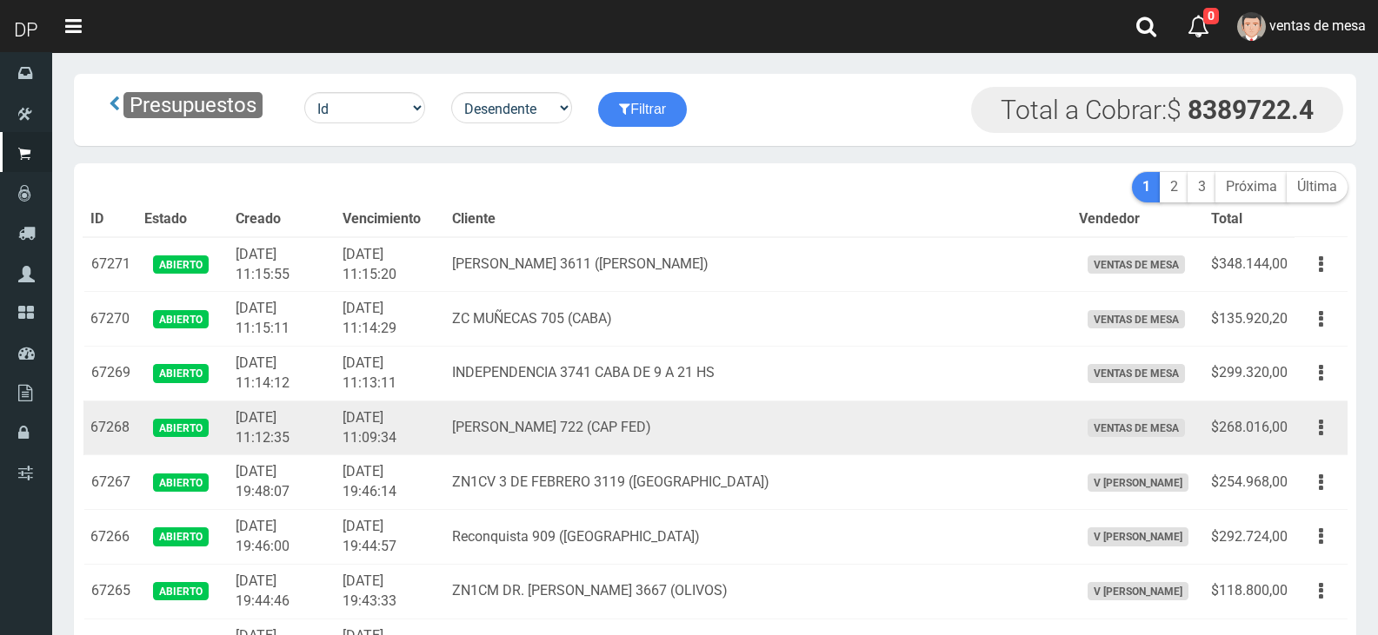
click at [1265, 424] on td "$268.016,00" at bounding box center [1249, 428] width 90 height 55
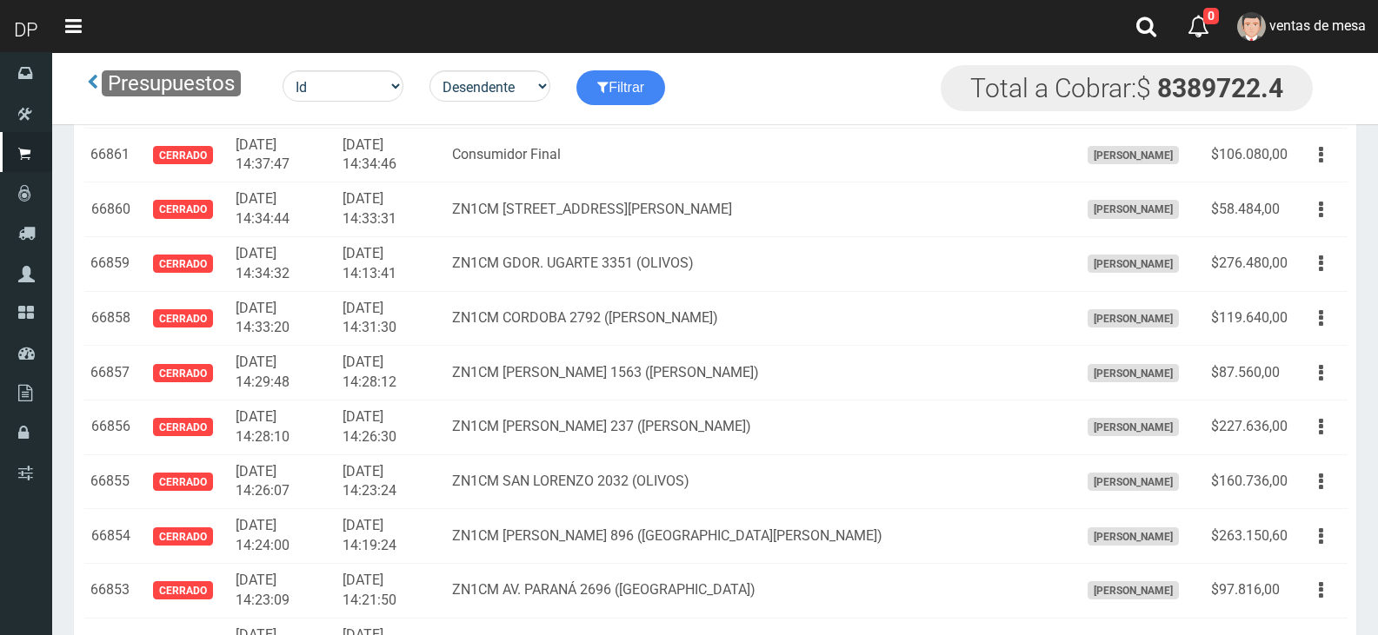
scroll to position [1982, 0]
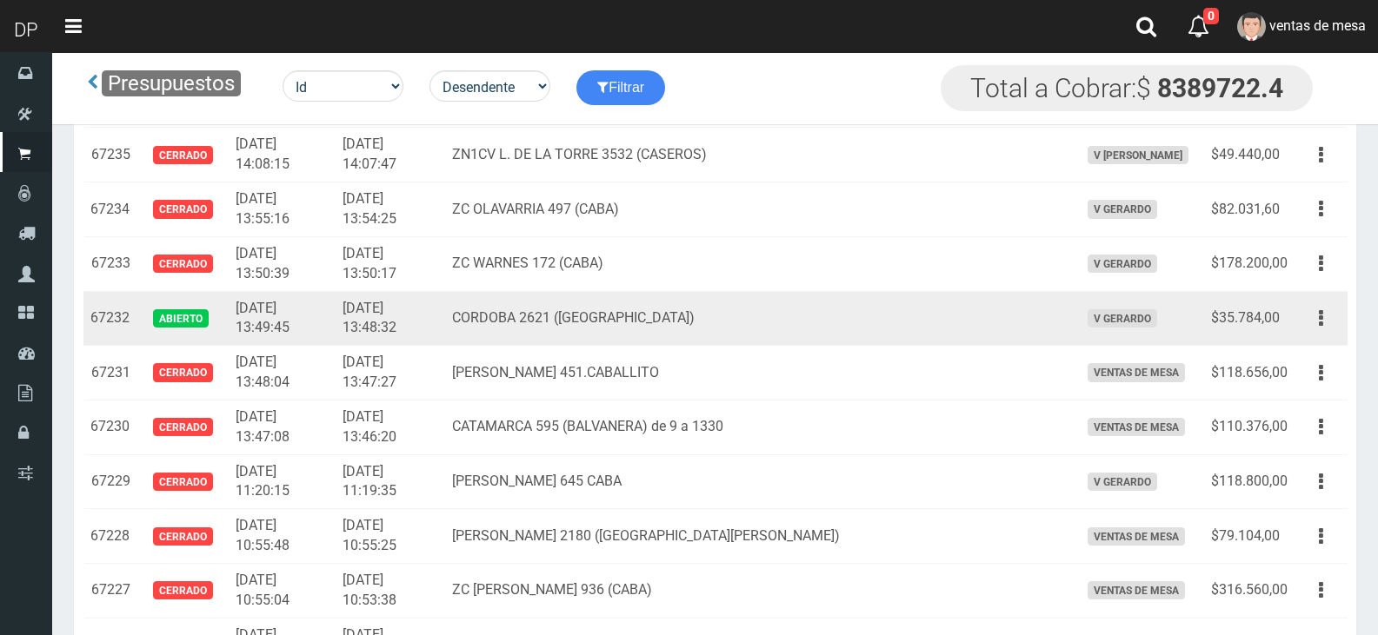
click at [528, 318] on td "CORDOBA 2621 (PALERMO)" at bounding box center [758, 318] width 627 height 55
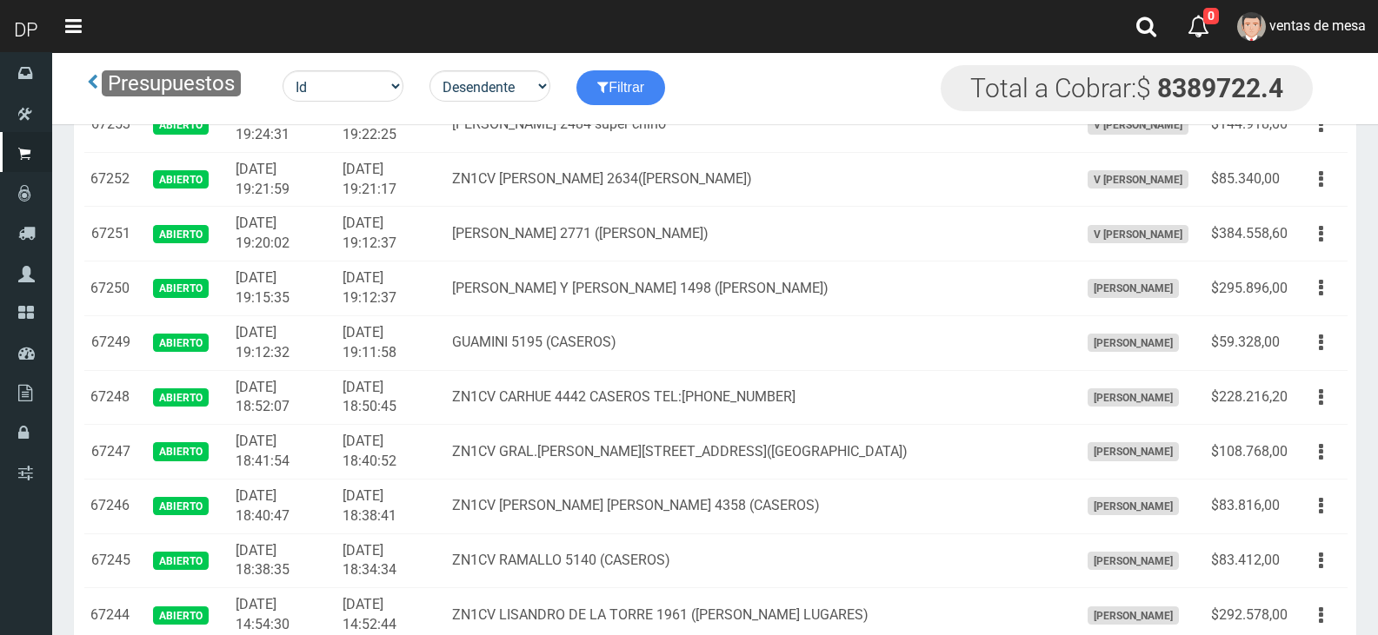
scroll to position [0, 0]
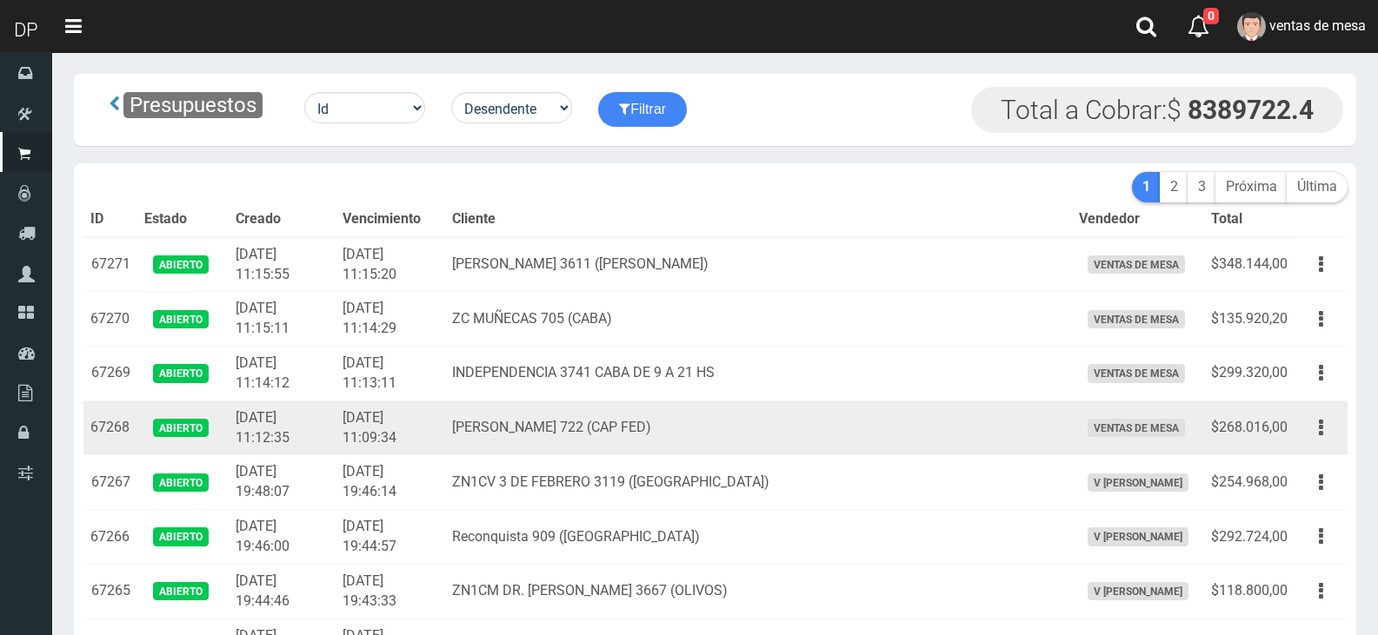
click at [1285, 441] on td "$268.016,00" at bounding box center [1249, 428] width 90 height 55
click at [1315, 432] on button "button" at bounding box center [1320, 428] width 39 height 30
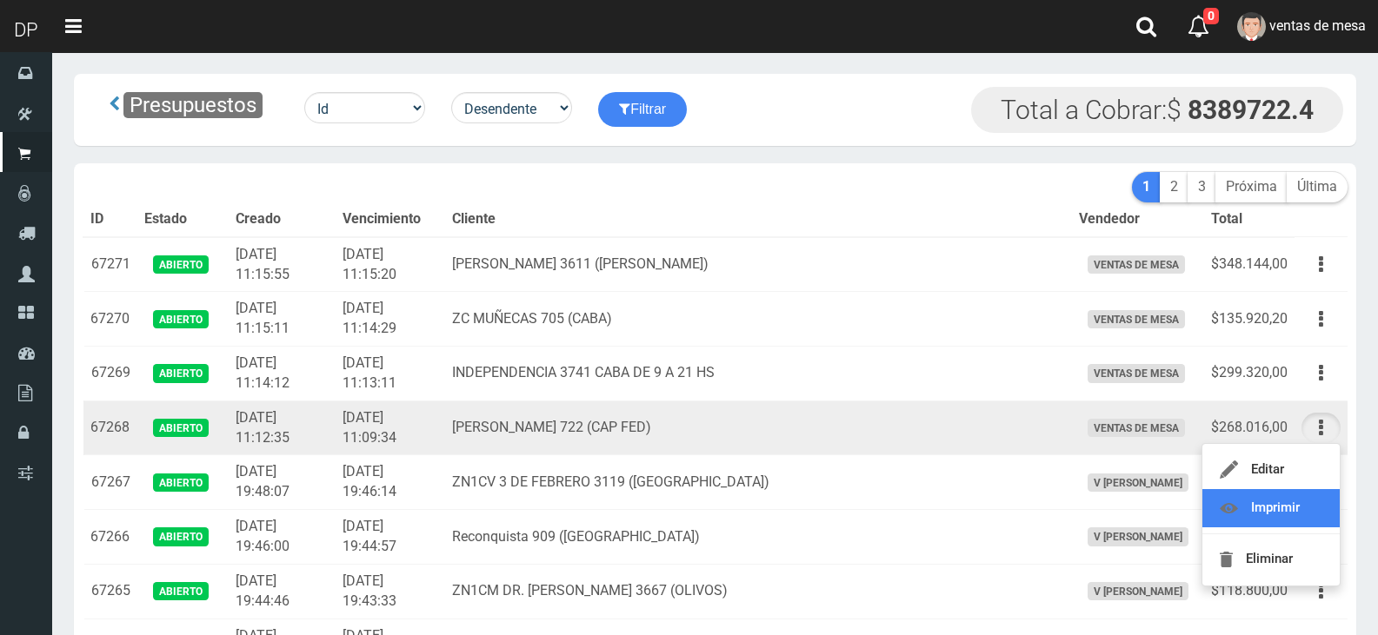
click at [1315, 511] on link "Imprimir" at bounding box center [1270, 508] width 137 height 38
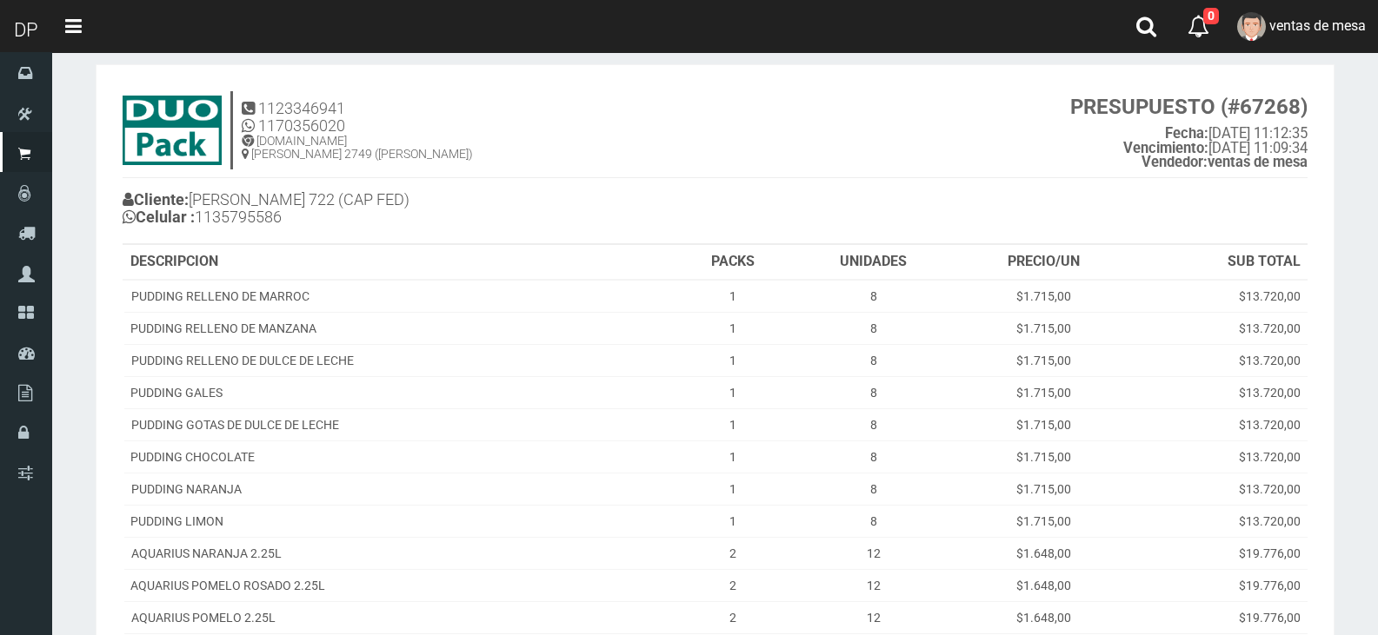
scroll to position [362, 0]
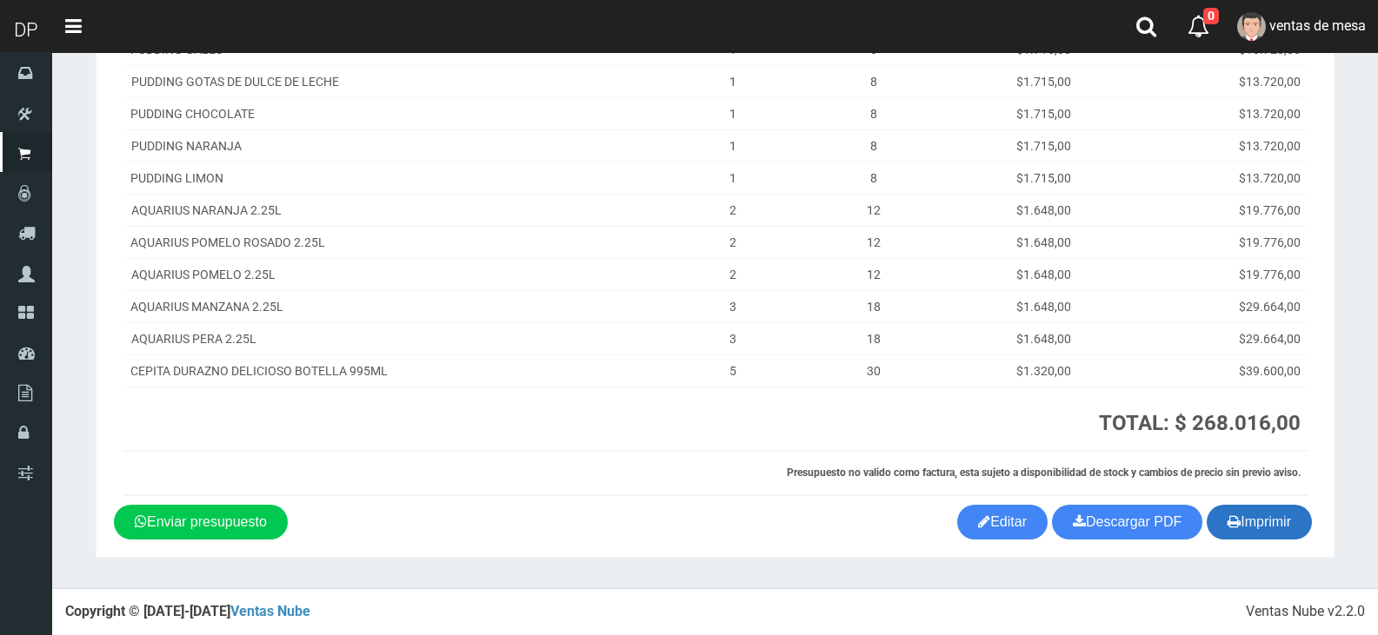
click at [1232, 527] on icon "button" at bounding box center [1233, 521] width 13 height 24
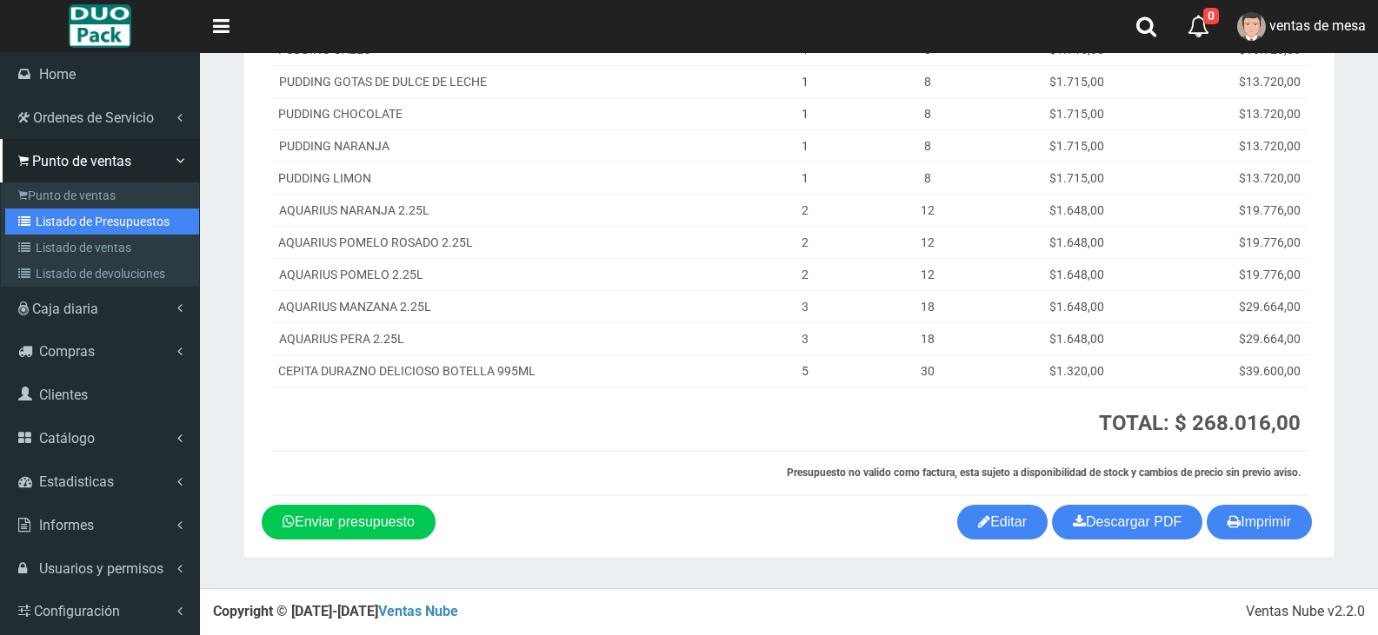
click at [53, 228] on link "Listado de Presupuestos" at bounding box center [102, 222] width 194 height 26
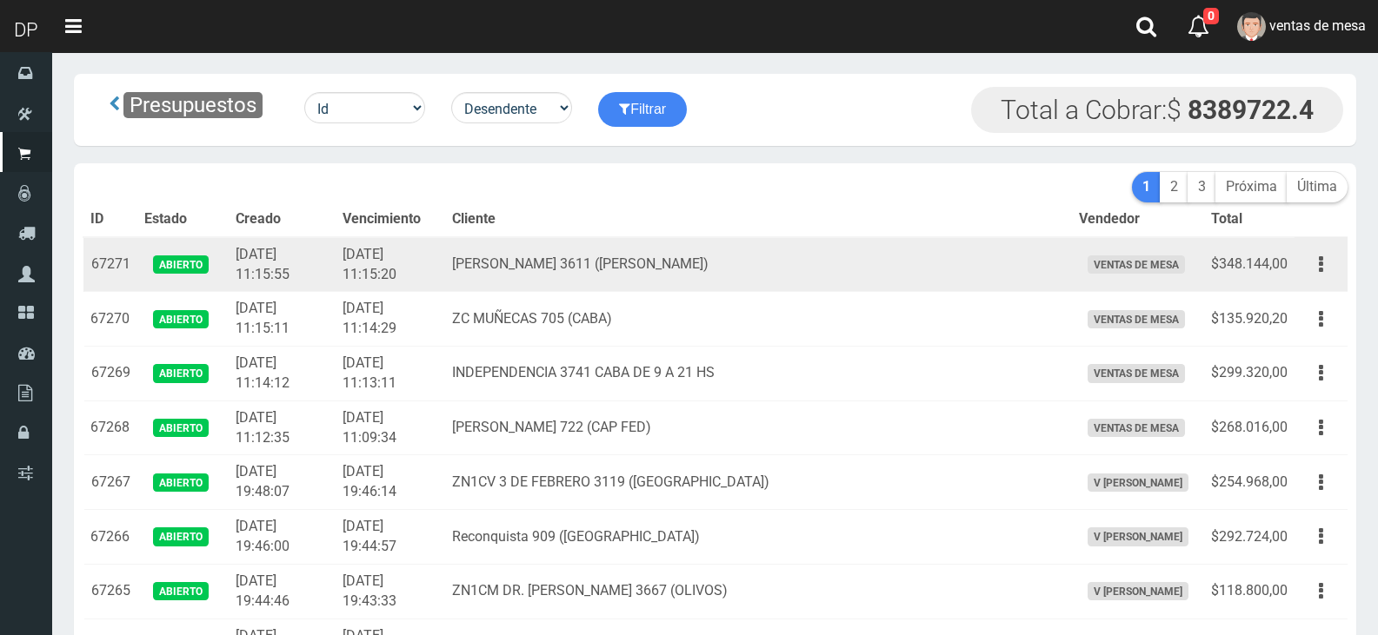
click at [1291, 273] on td "$348.144,00" at bounding box center [1249, 264] width 90 height 55
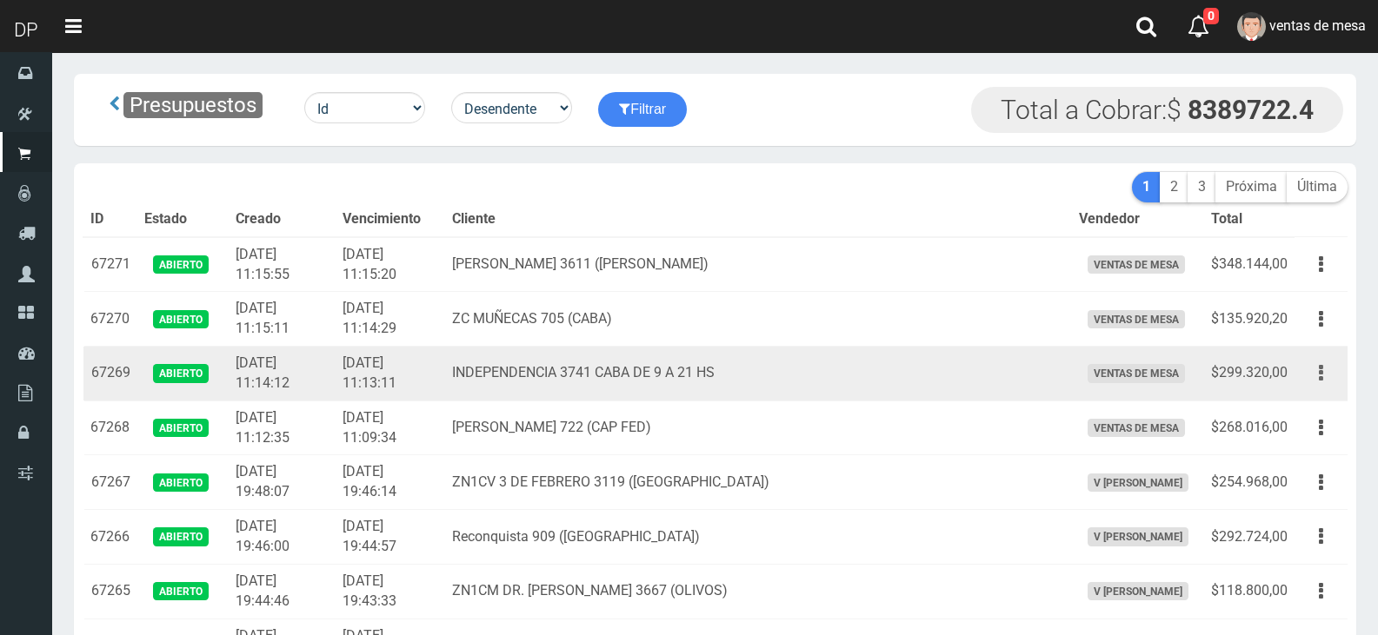
click at [1331, 375] on button "button" at bounding box center [1320, 373] width 39 height 30
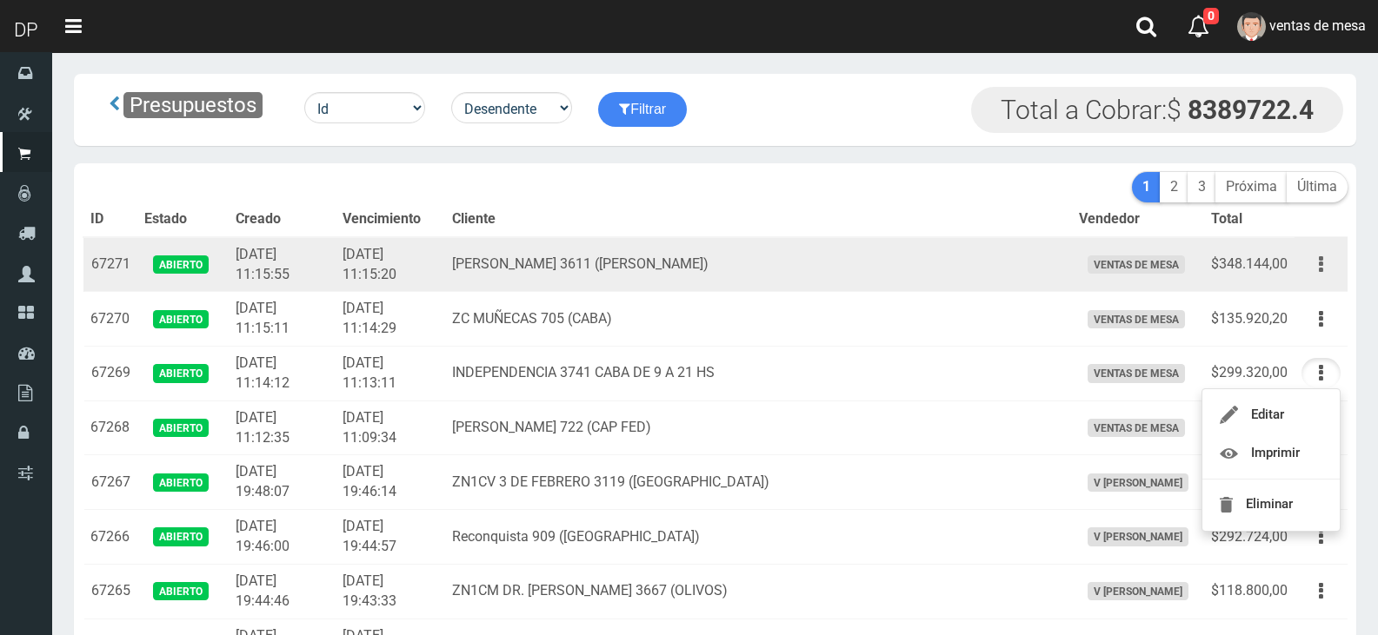
click at [1305, 266] on button "button" at bounding box center [1320, 264] width 39 height 30
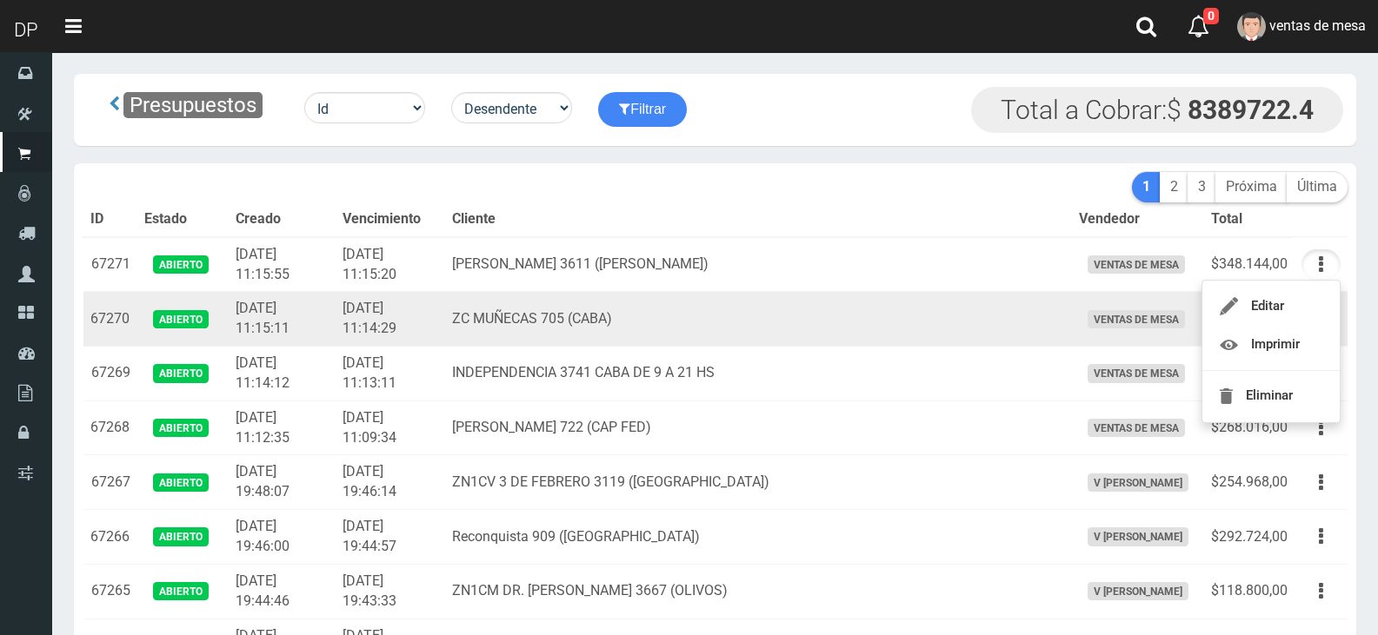
click at [1072, 307] on td "ventas de mesa" at bounding box center [1138, 319] width 132 height 55
click at [1305, 328] on button "button" at bounding box center [1320, 319] width 39 height 30
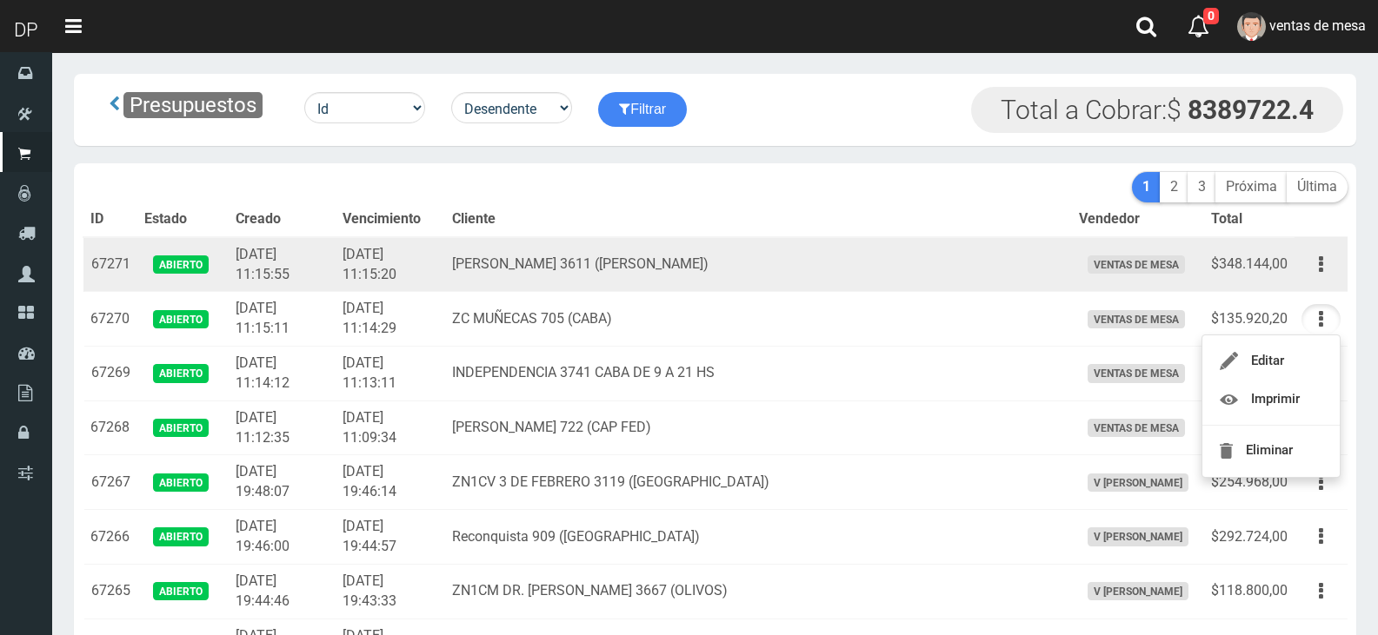
click at [864, 260] on td "ZC CHARCAS 3611 (PALERMO)" at bounding box center [758, 264] width 627 height 55
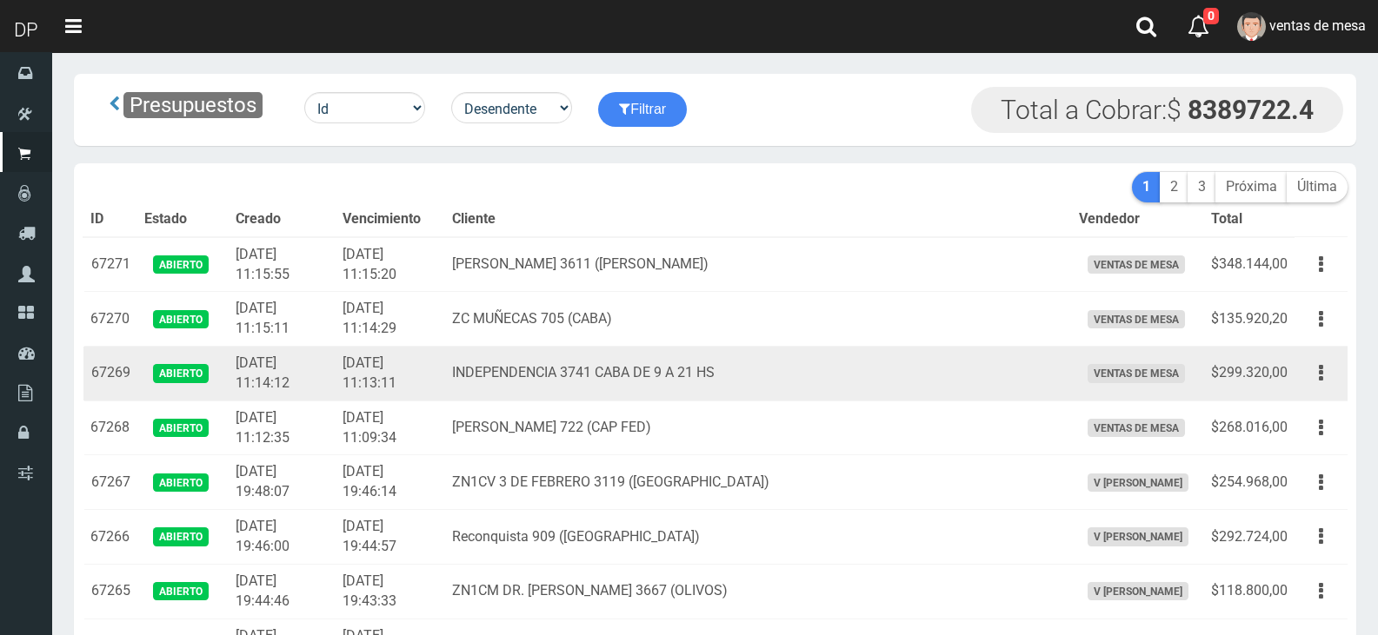
click at [659, 395] on td "INDEPENDENCIA 3741 CABA DE 9 A 21 HS" at bounding box center [758, 374] width 627 height 55
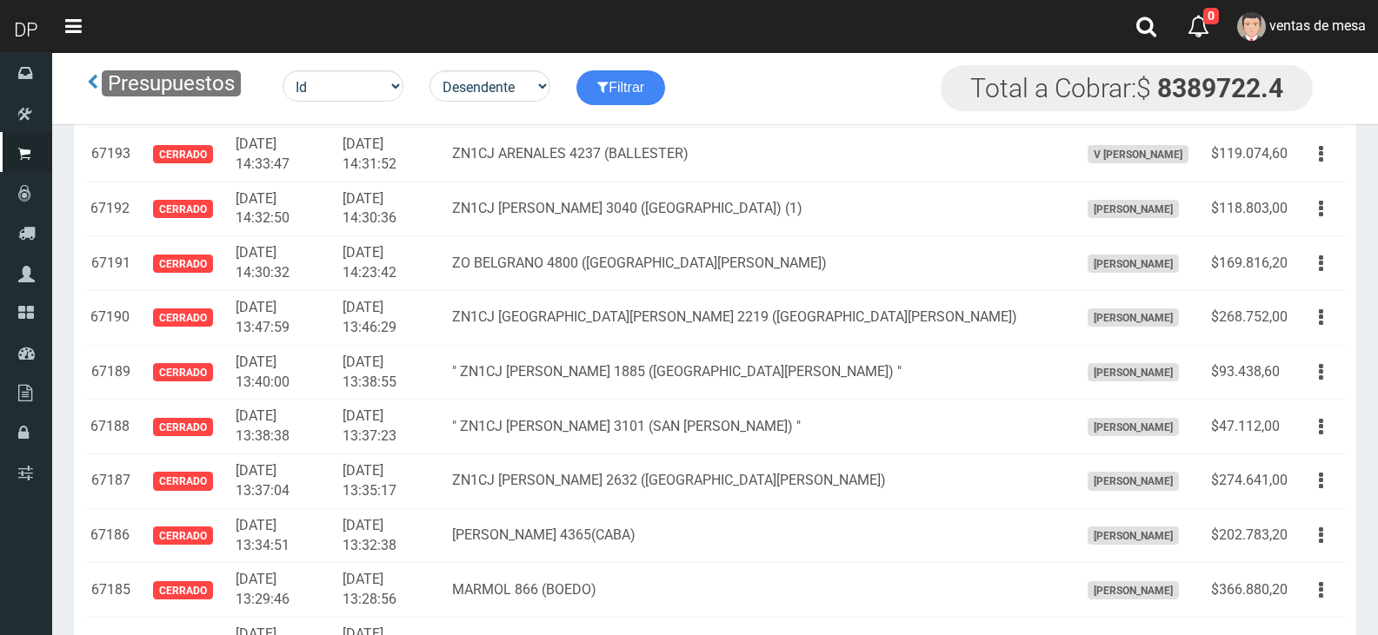
scroll to position [12552, 0]
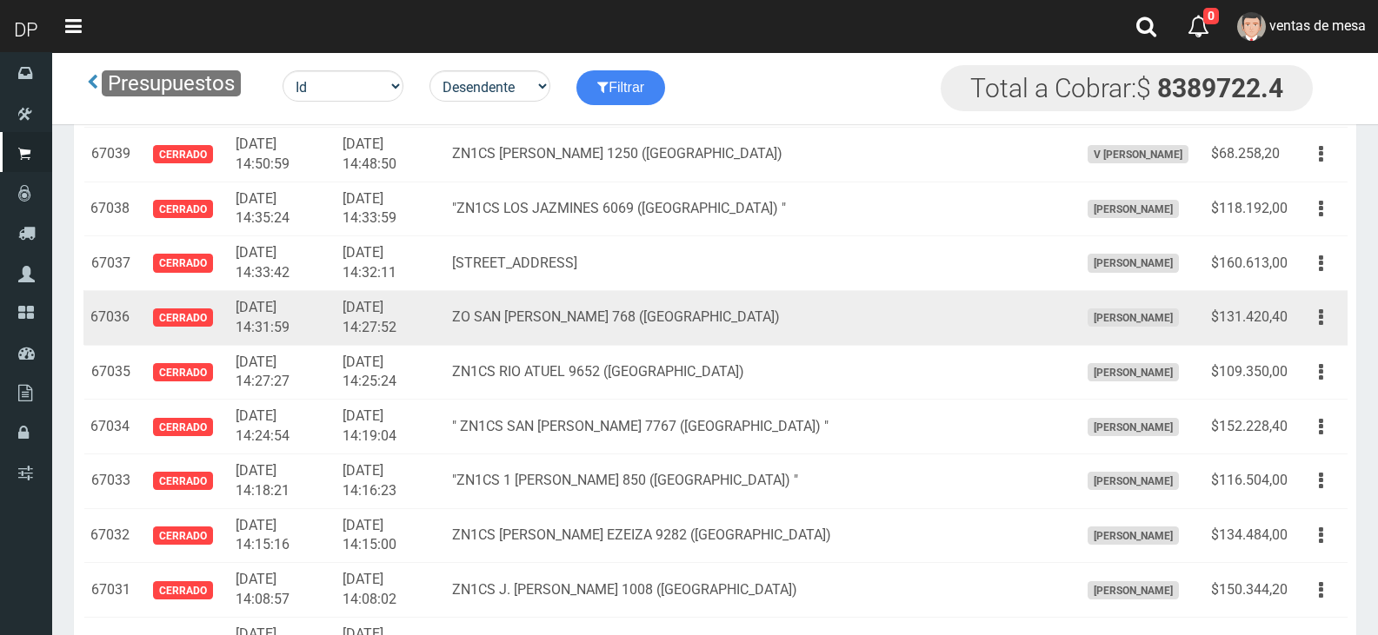
drag, startPoint x: 1334, startPoint y: 326, endPoint x: 1327, endPoint y: 337, distance: 13.3
click at [1333, 327] on button "button" at bounding box center [1320, 317] width 39 height 30
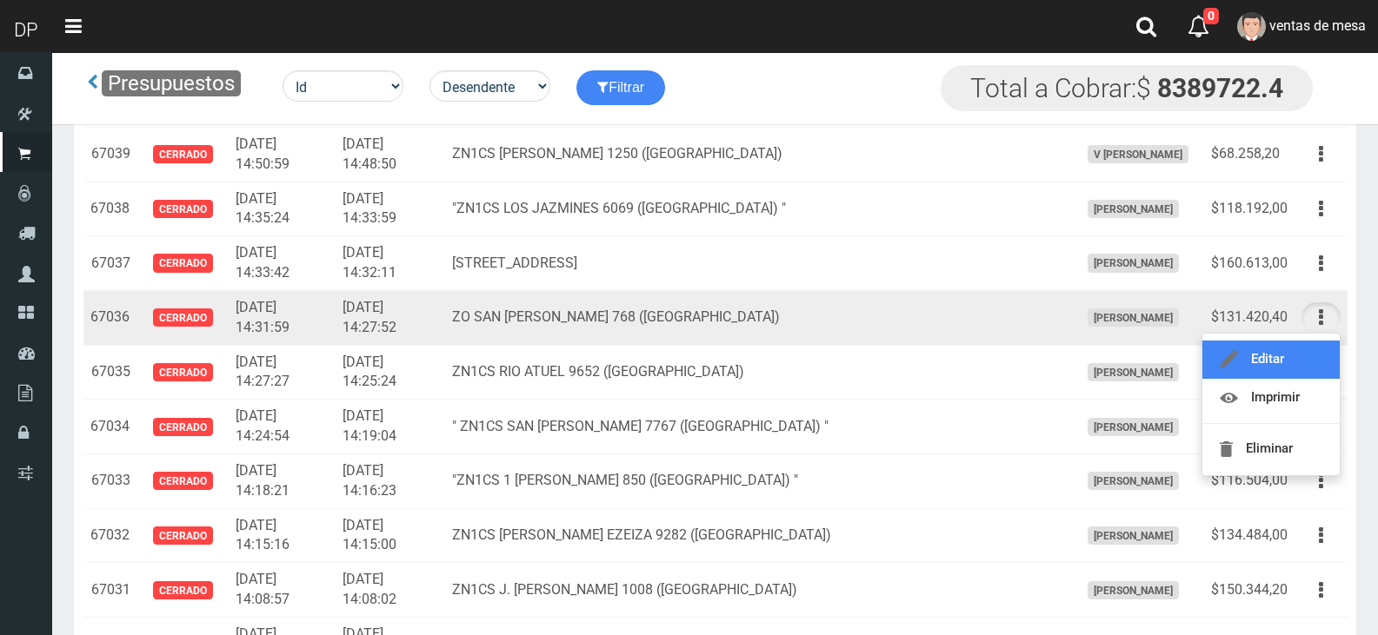
click at [1322, 349] on link "Editar" at bounding box center [1270, 360] width 137 height 38
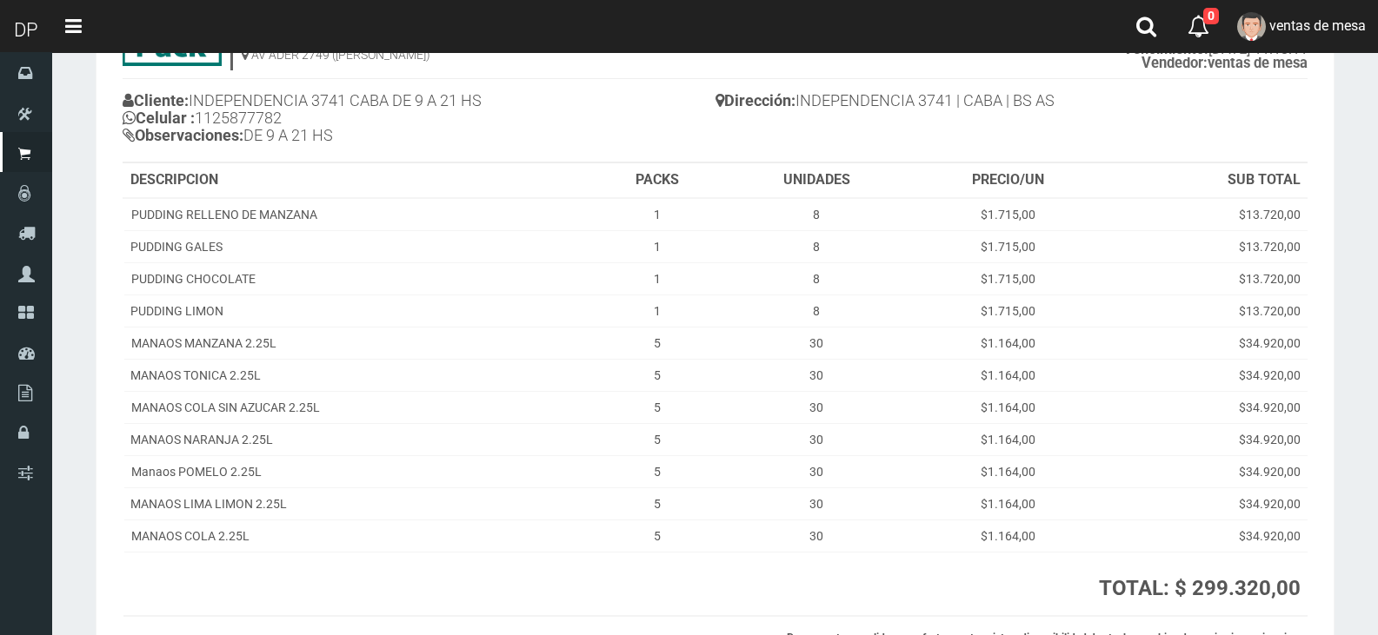
scroll to position [282, 0]
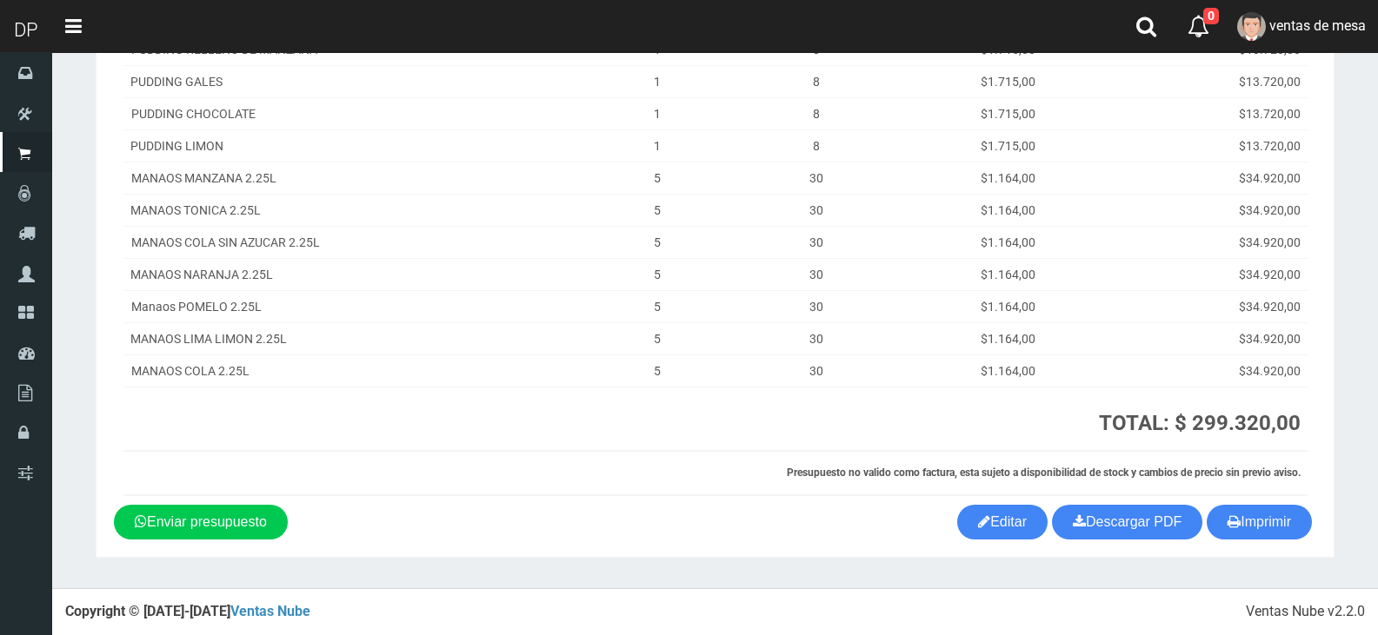
click at [1275, 547] on section "1123346941 1170356020 [DOMAIN_NAME] AV ADER 2749 ([PERSON_NAME]) PRESUPUESTO (#…" at bounding box center [715, 179] width 1238 height 758
click at [1273, 528] on button "Imprimir" at bounding box center [1258, 522] width 105 height 35
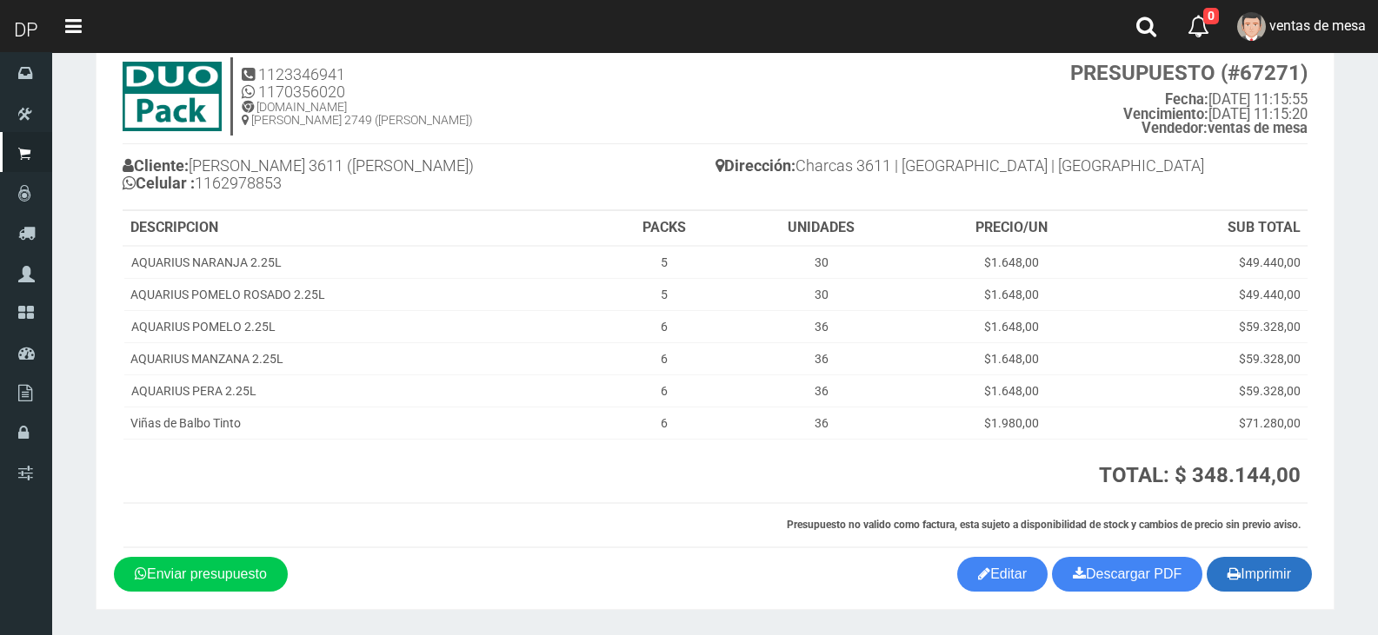
scroll to position [104, 0]
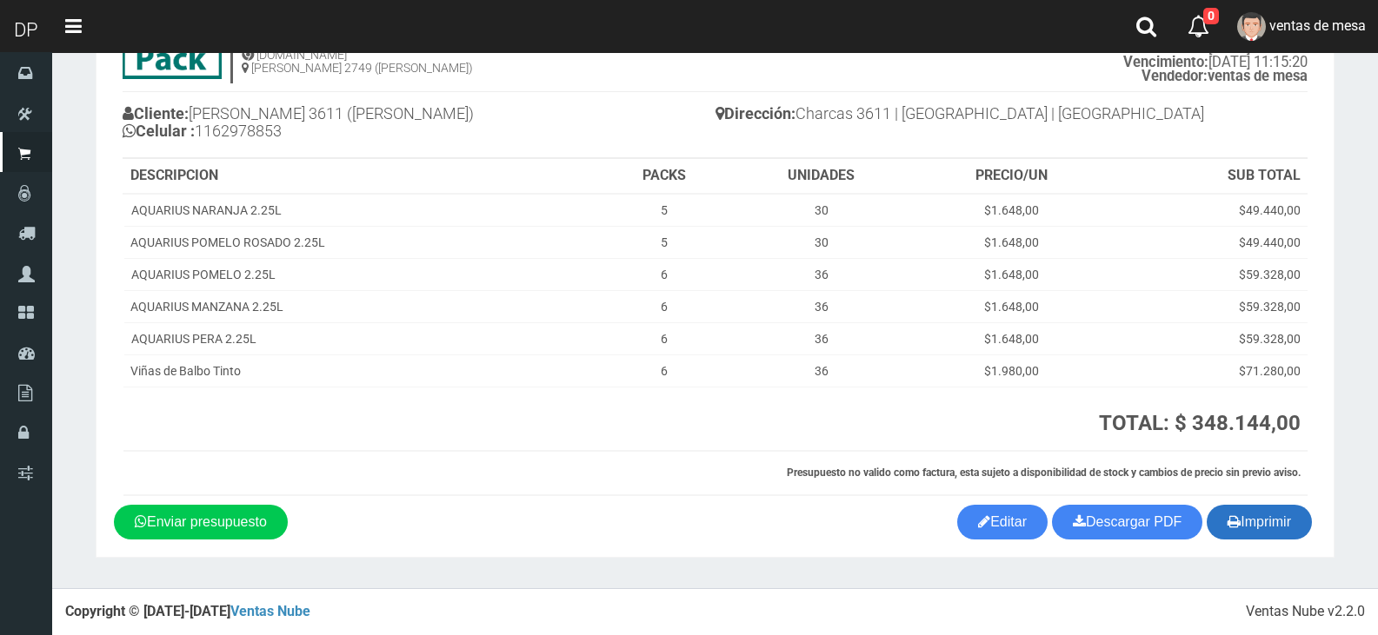
click at [1258, 528] on button "Imprimir" at bounding box center [1258, 522] width 105 height 35
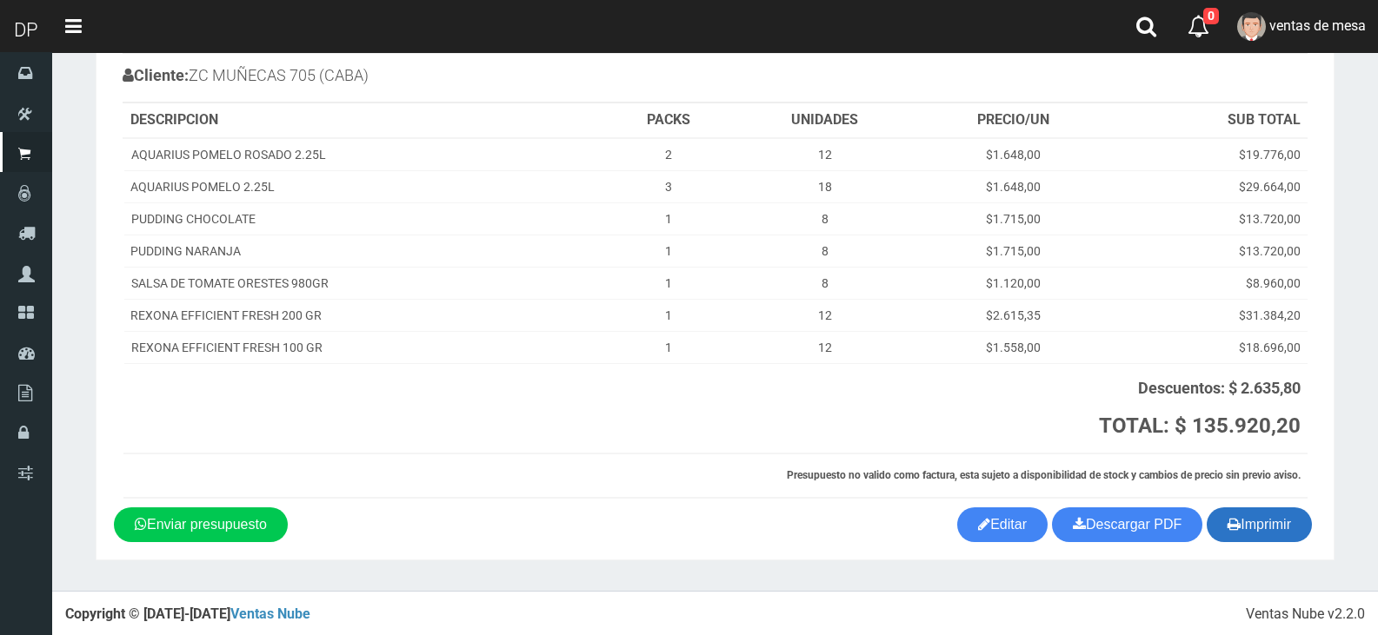
scroll to position [145, 0]
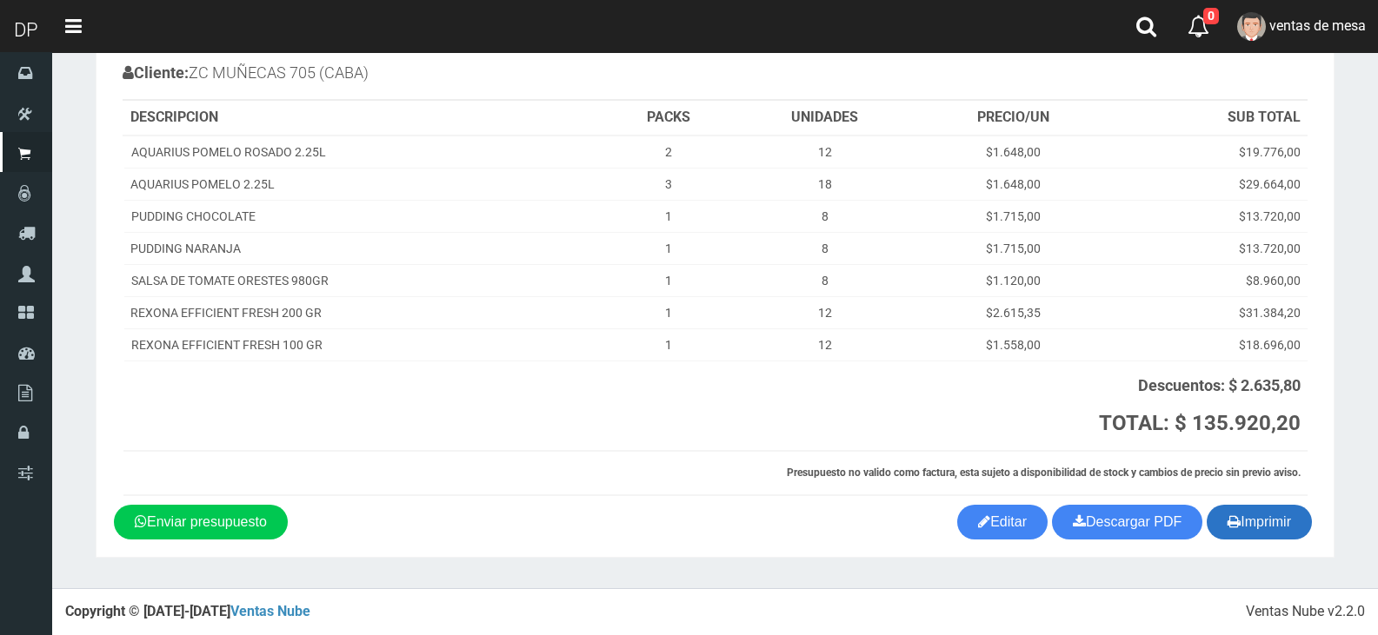
click at [1275, 516] on button "Imprimir" at bounding box center [1258, 522] width 105 height 35
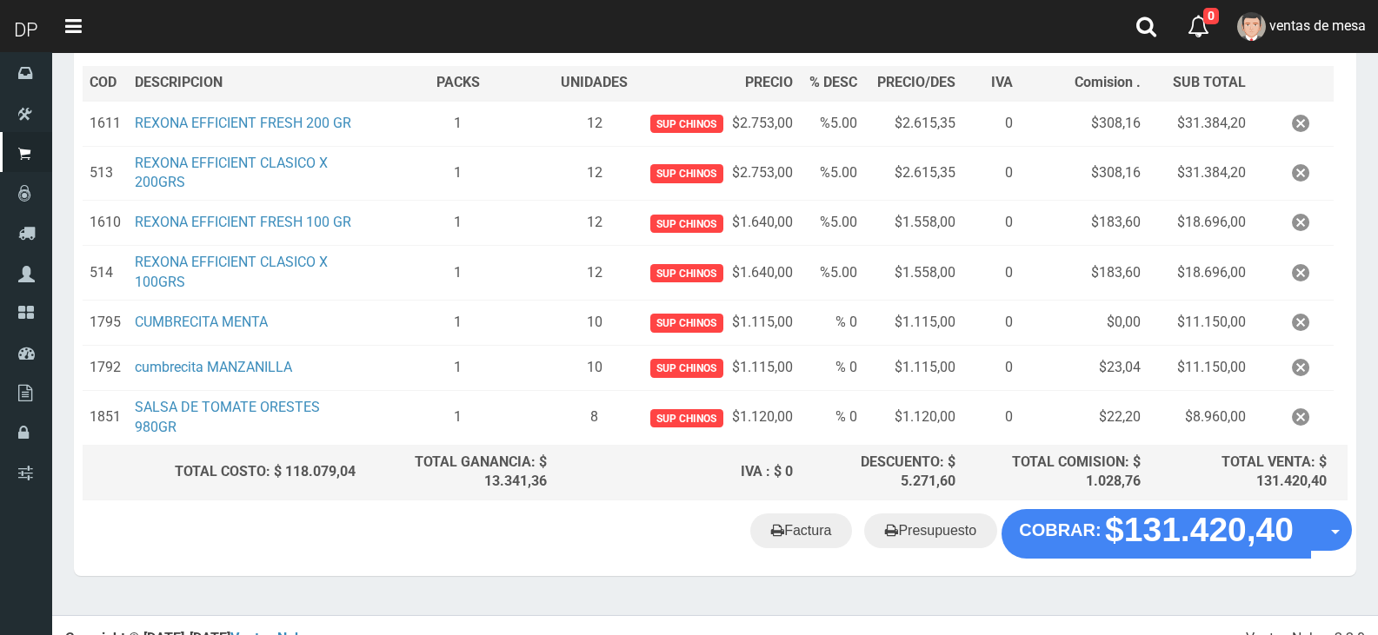
scroll to position [282, 0]
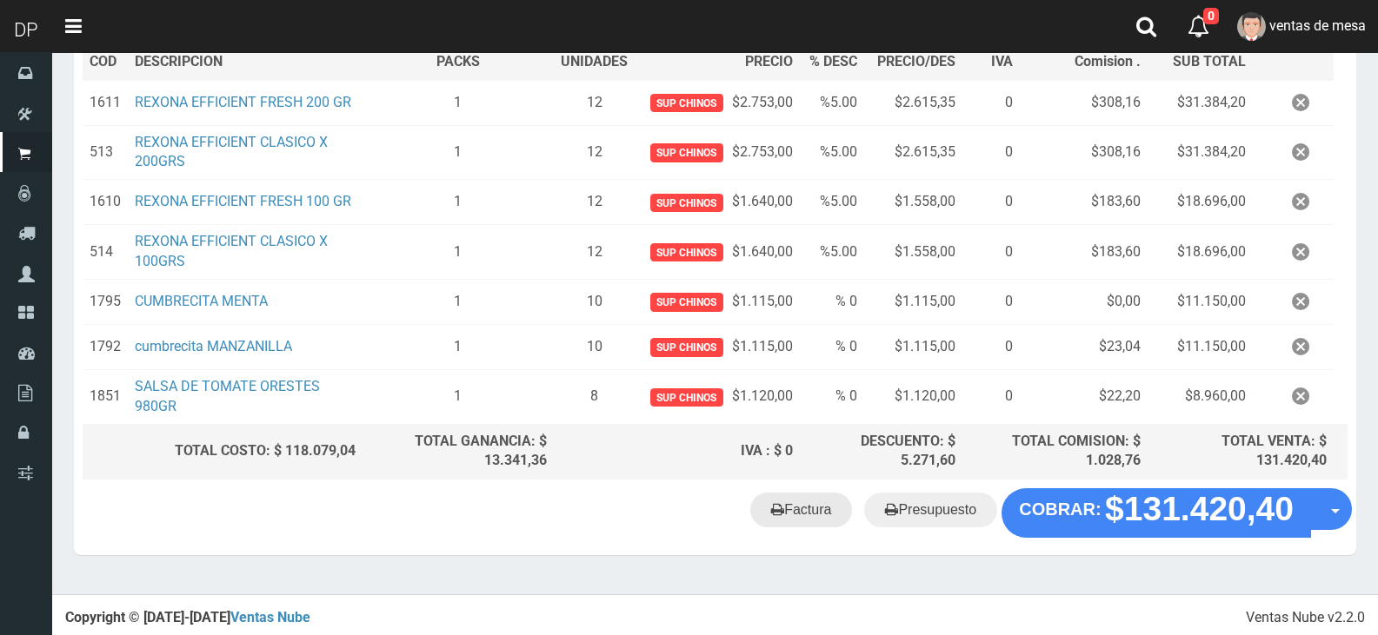
click at [821, 521] on link "Factura" at bounding box center [801, 510] width 102 height 35
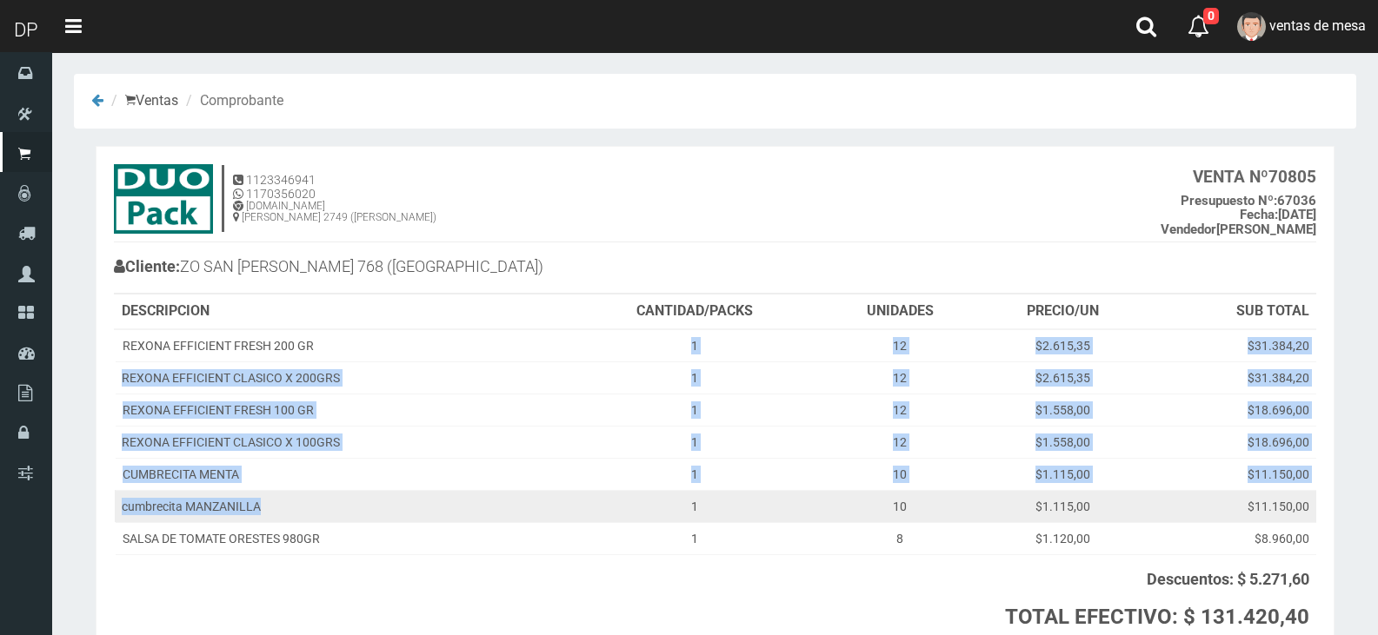
drag, startPoint x: 346, startPoint y: 351, endPoint x: 395, endPoint y: 508, distance: 163.8
click at [395, 508] on tbody "REXONA EFFICIENT FRESH 200 GR 1 12 $2.615,35 $31.384,20 REXONA EFFICIENT CLASIC…" at bounding box center [715, 442] width 1201 height 226
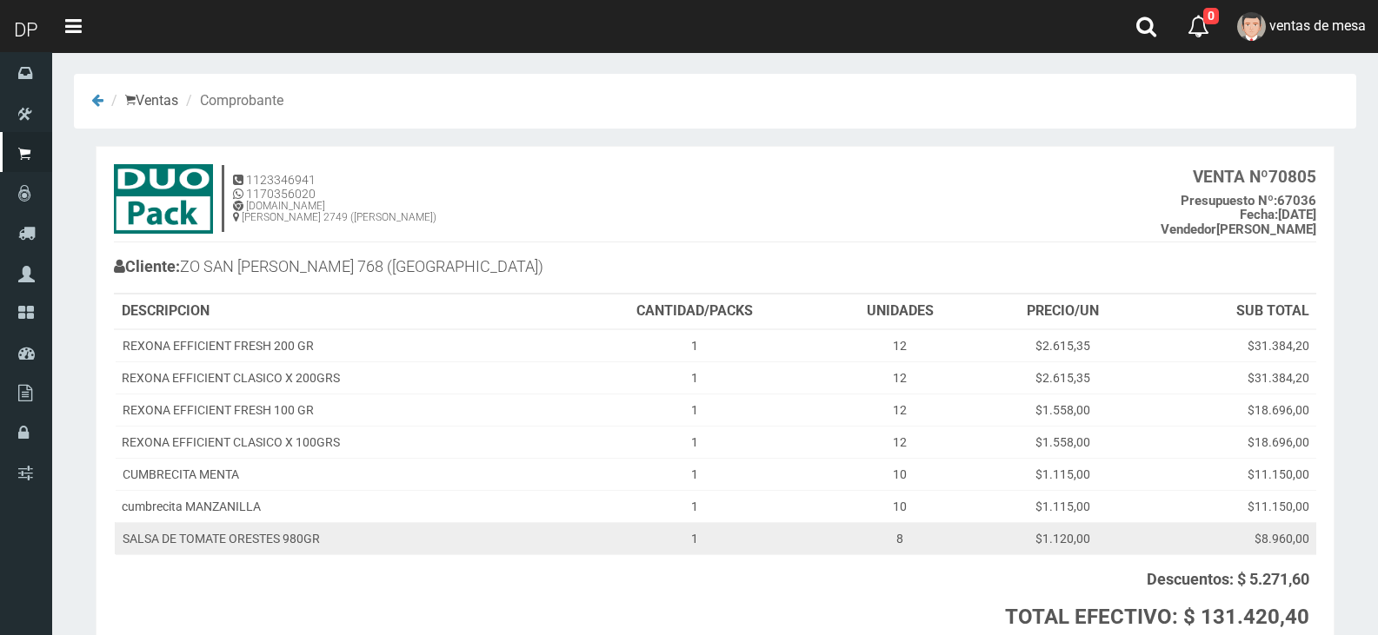
click at [408, 532] on td "SALSA DE TOMATE ORESTES 980GR" at bounding box center [341, 538] width 452 height 32
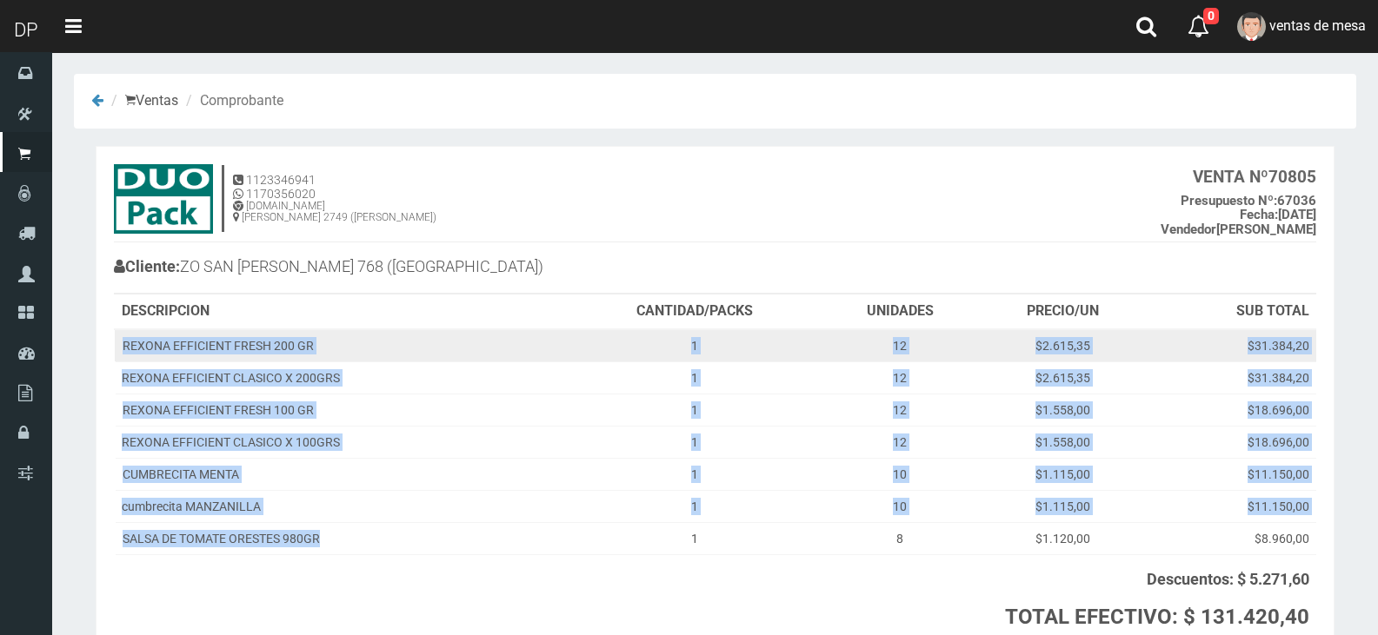
drag, startPoint x: 408, startPoint y: 537, endPoint x: 123, endPoint y: 349, distance: 341.3
click at [123, 349] on tbody "REXONA EFFICIENT FRESH 200 GR 1 12 $2.615,35 $31.384,20 REXONA EFFICIENT CLASIC…" at bounding box center [715, 442] width 1201 height 226
click at [122, 348] on td "REXONA EFFICIENT FRESH 200 GR" at bounding box center [341, 345] width 452 height 33
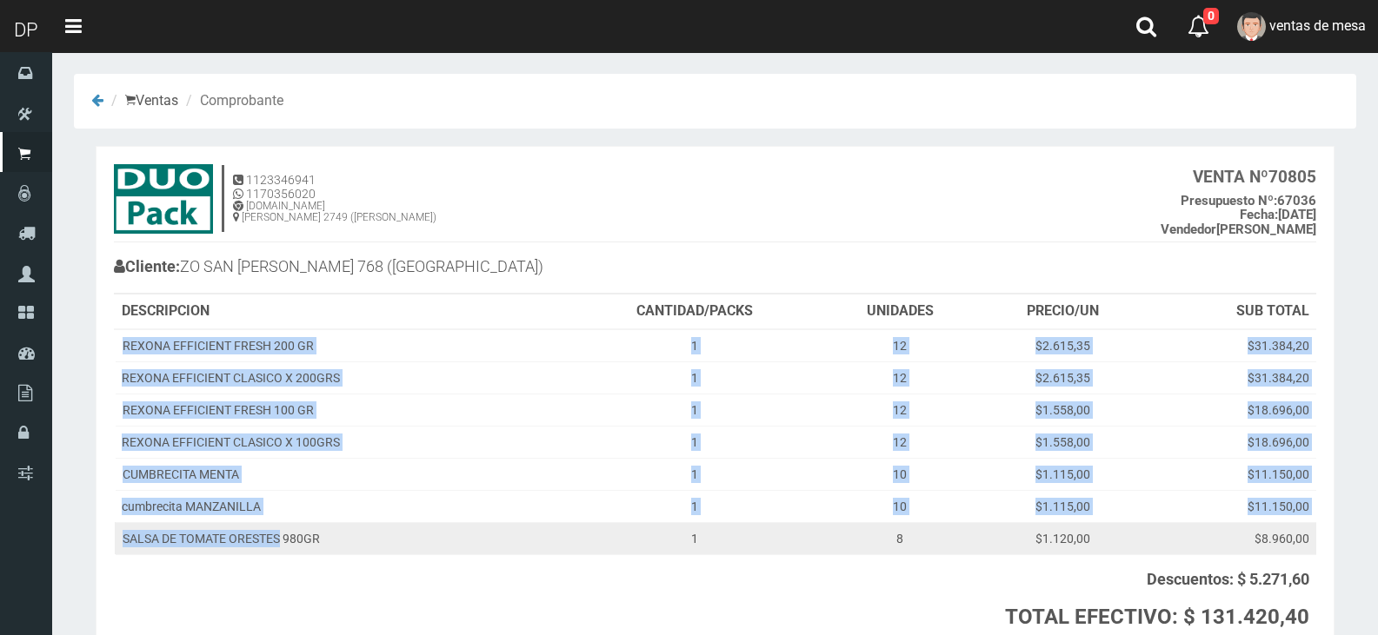
drag, startPoint x: 124, startPoint y: 343, endPoint x: 287, endPoint y: 541, distance: 256.3
click at [286, 542] on tbody "REXONA EFFICIENT FRESH 200 GR 1 12 $2.615,35 $31.384,20 REXONA EFFICIENT CLASIC…" at bounding box center [715, 442] width 1201 height 226
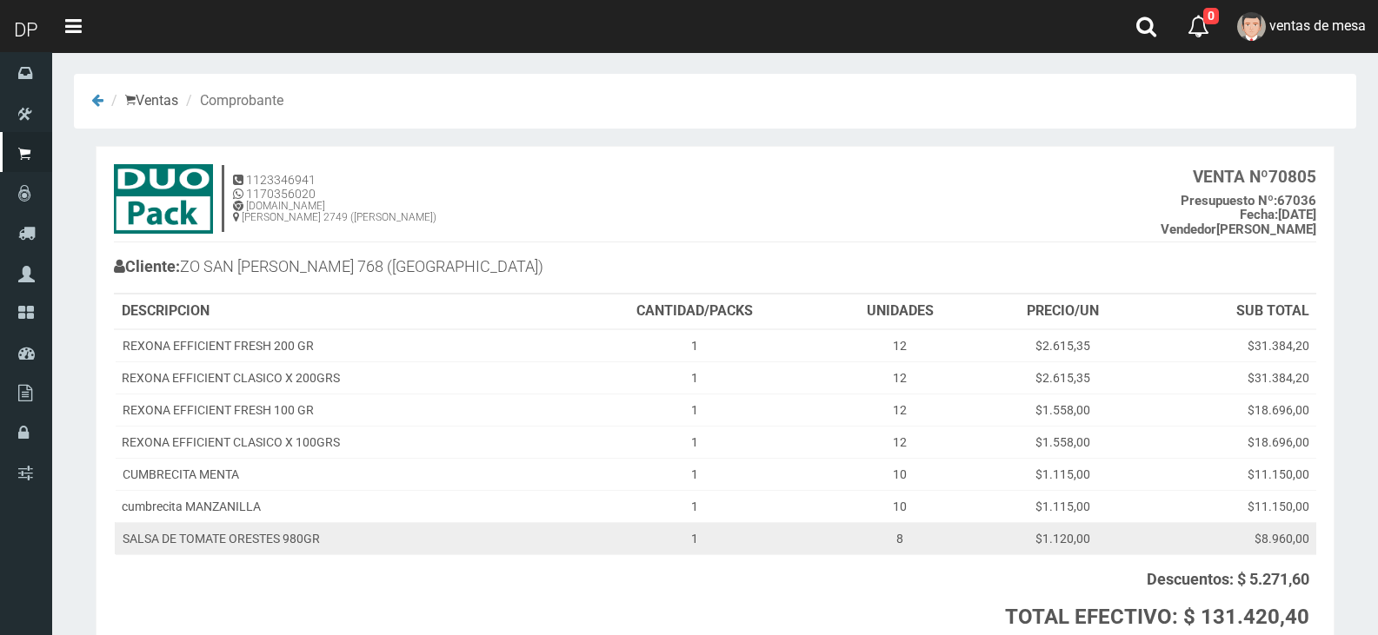
click at [329, 540] on td "SALSA DE TOMATE ORESTES 980GR" at bounding box center [341, 538] width 452 height 32
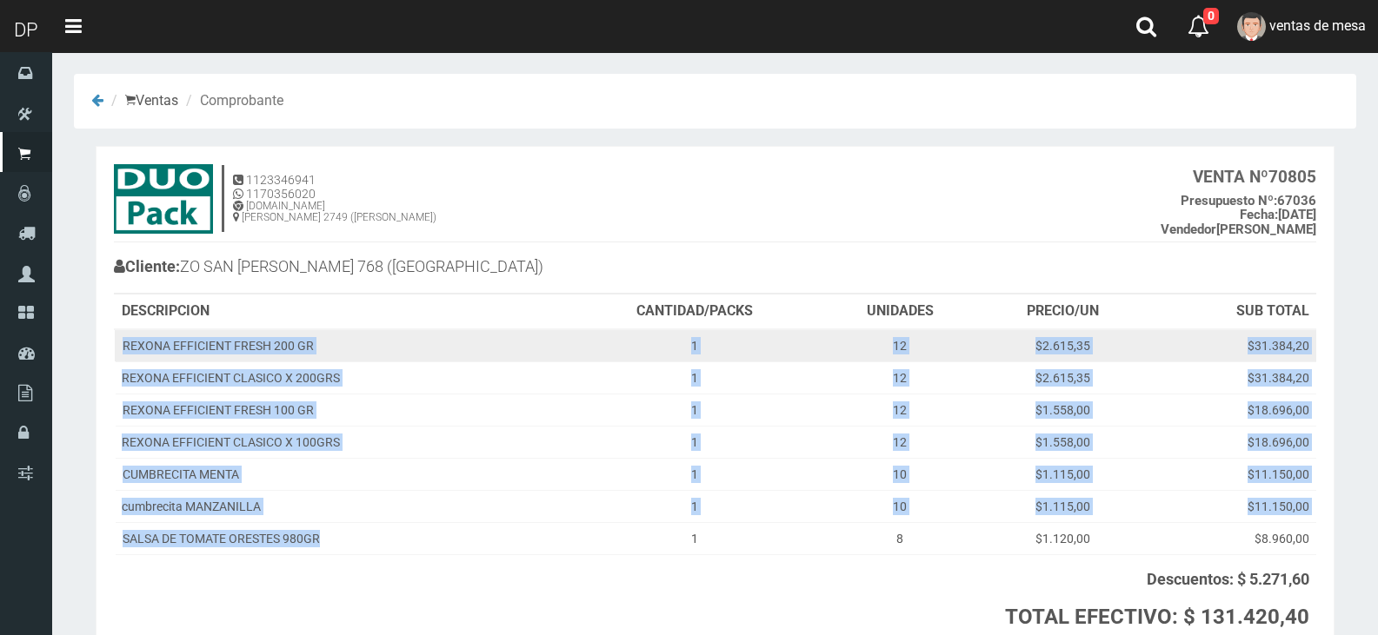
drag, startPoint x: 342, startPoint y: 540, endPoint x: 125, endPoint y: 355, distance: 284.9
click at [125, 355] on tbody "REXONA EFFICIENT FRESH 200 GR 1 12 $2.615,35 $31.384,20 REXONA EFFICIENT CLASIC…" at bounding box center [715, 442] width 1201 height 226
click at [123, 353] on td "REXONA EFFICIENT FRESH 200 GR" at bounding box center [341, 345] width 452 height 33
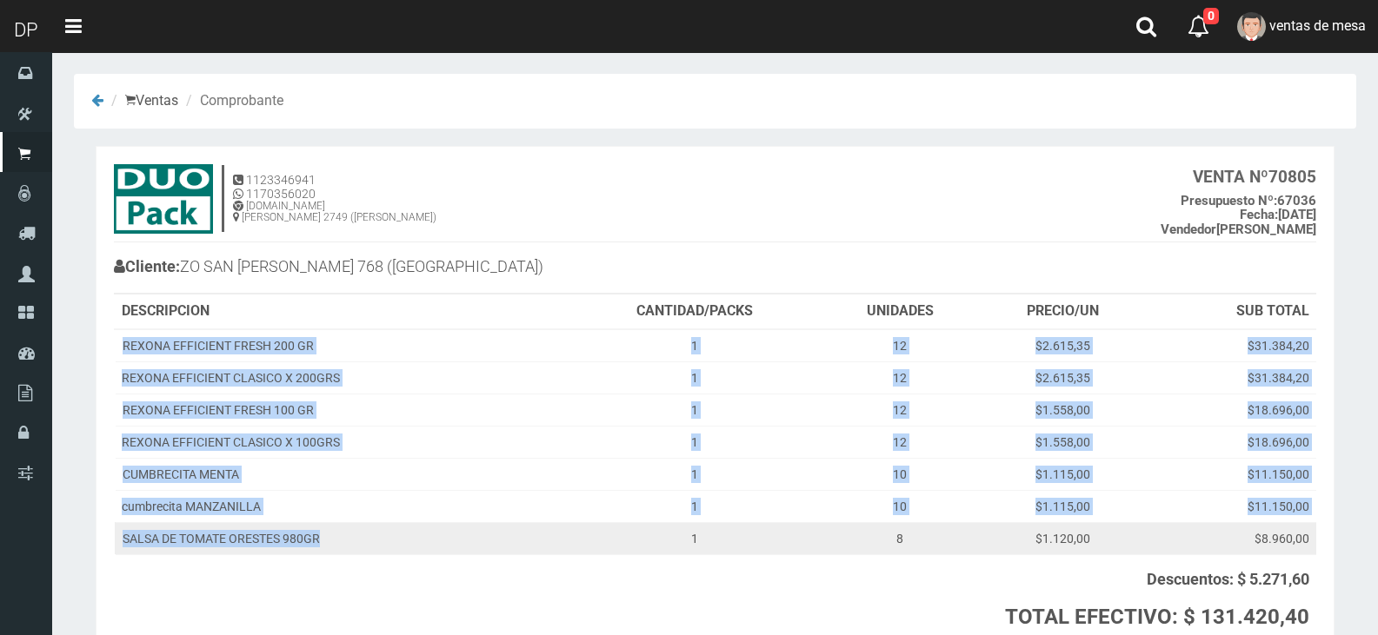
drag, startPoint x: 123, startPoint y: 347, endPoint x: 339, endPoint y: 550, distance: 296.3
click at [339, 550] on tbody "REXONA EFFICIENT FRESH 200 GR 1 12 $2.615,35 $31.384,20 REXONA EFFICIENT CLASIC…" at bounding box center [715, 442] width 1201 height 226
click at [346, 546] on td "SALSA DE TOMATE ORESTES 980GR" at bounding box center [341, 538] width 452 height 32
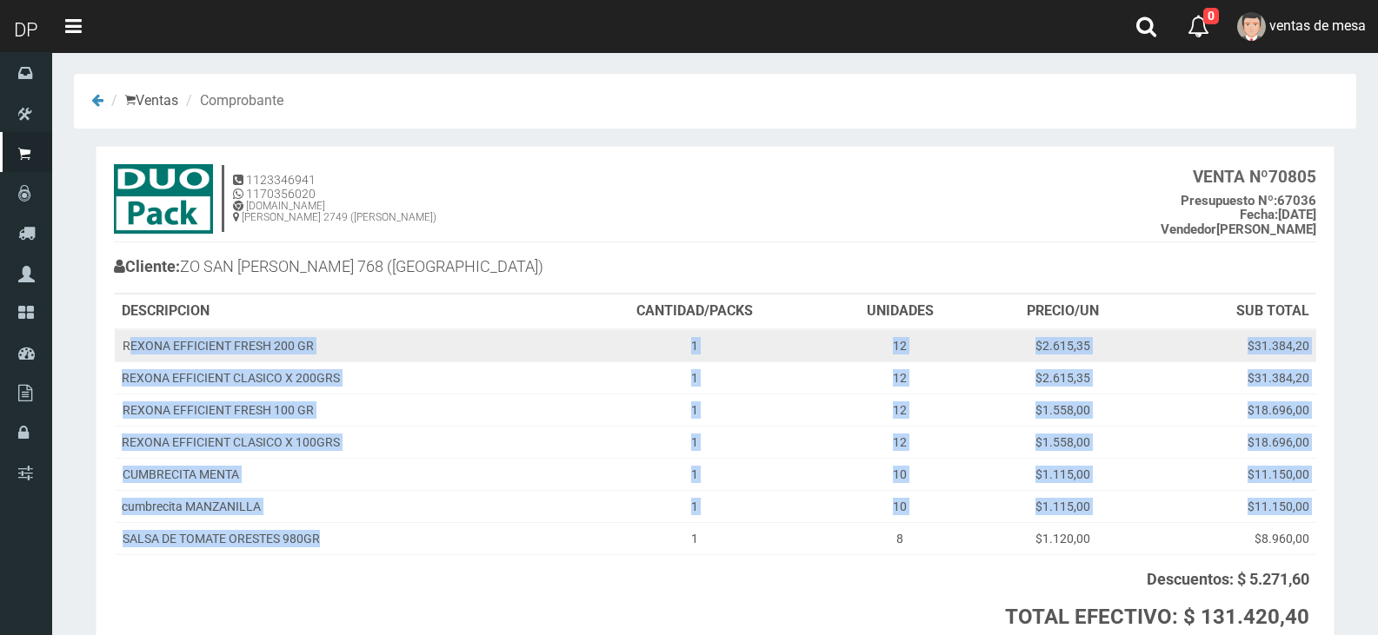
drag, startPoint x: 346, startPoint y: 543, endPoint x: 128, endPoint y: 351, distance: 290.7
click at [128, 351] on tbody "REXONA EFFICIENT FRESH 200 GR 1 12 $2.615,35 $31.384,20 REXONA EFFICIENT CLASIC…" at bounding box center [715, 442] width 1201 height 226
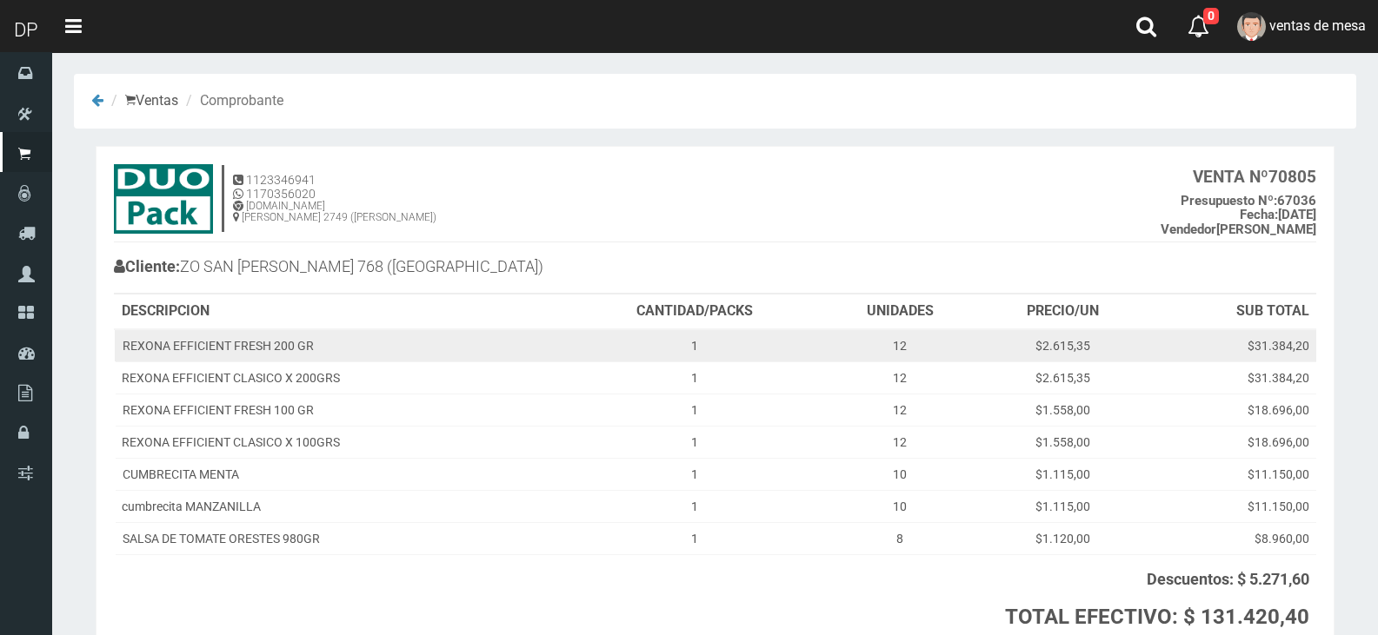
click at [125, 345] on td "REXONA EFFICIENT FRESH 200 GR" at bounding box center [341, 345] width 452 height 33
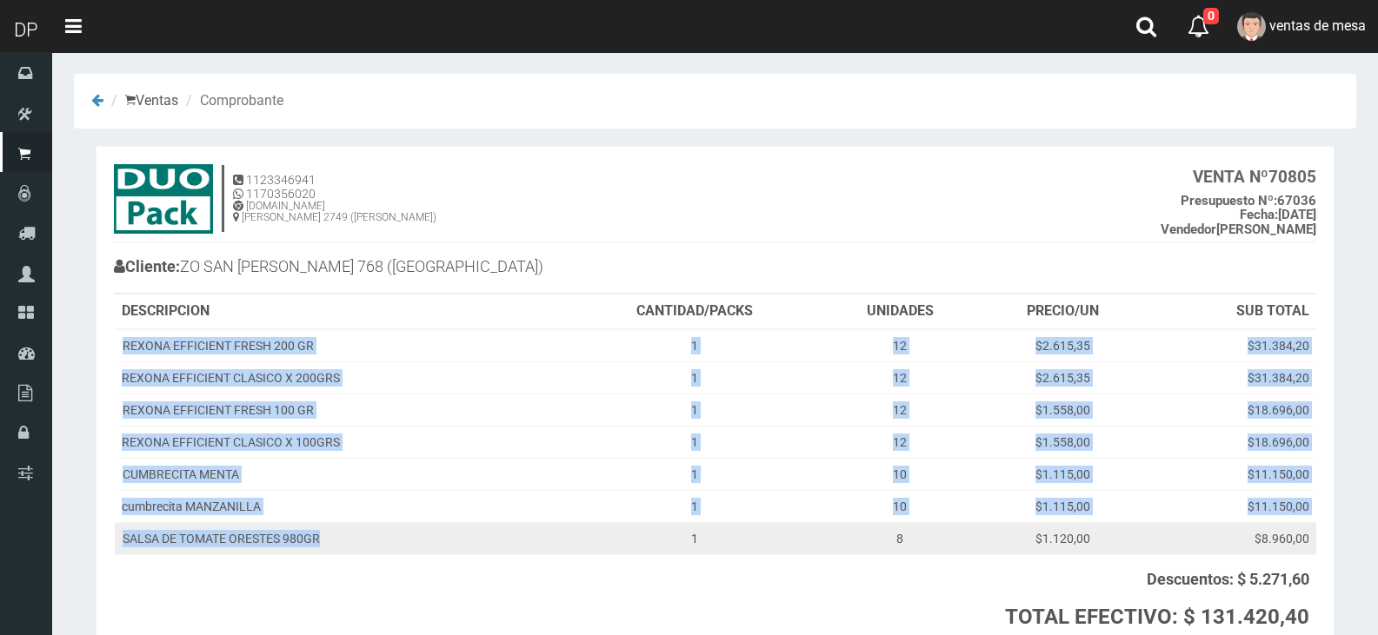
drag, startPoint x: 125, startPoint y: 345, endPoint x: 374, endPoint y: 541, distance: 316.3
click at [374, 541] on tbody "REXONA EFFICIENT FRESH 200 GR 1 12 $2.615,35 $31.384,20 REXONA EFFICIENT CLASIC…" at bounding box center [715, 442] width 1201 height 226
click at [374, 541] on td "SALSA DE TOMATE ORESTES 980GR" at bounding box center [341, 538] width 452 height 32
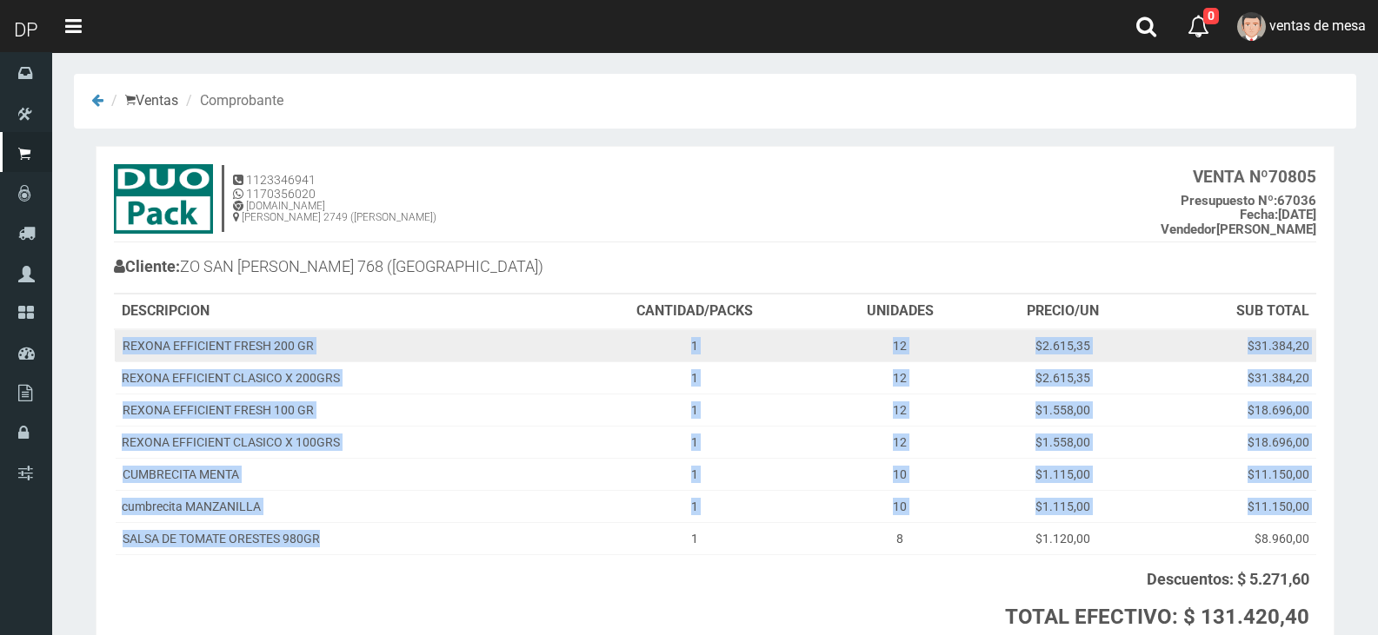
drag, startPoint x: 374, startPoint y: 541, endPoint x: 164, endPoint y: 352, distance: 281.9
click at [164, 352] on tbody "REXONA EFFICIENT FRESH 200 GR 1 12 $2.615,35 $31.384,20 REXONA EFFICIENT CLASIC…" at bounding box center [715, 442] width 1201 height 226
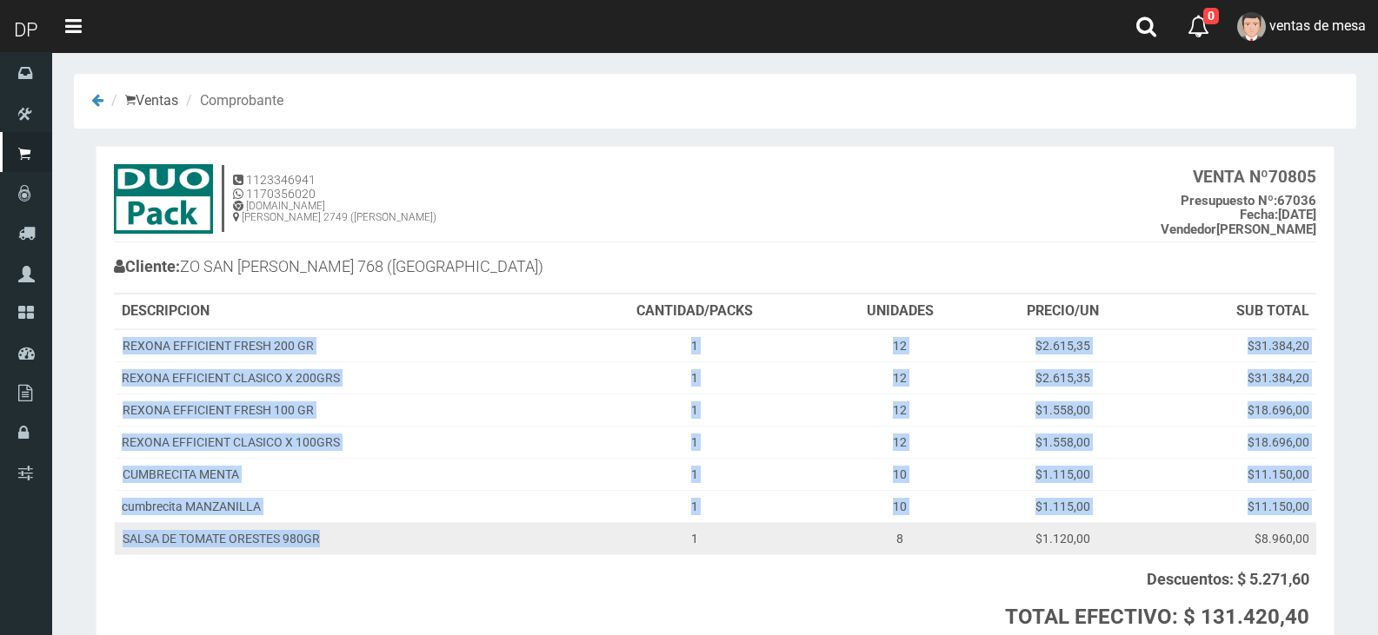
click at [362, 524] on td "SALSA DE TOMATE ORESTES 980GR" at bounding box center [341, 538] width 452 height 32
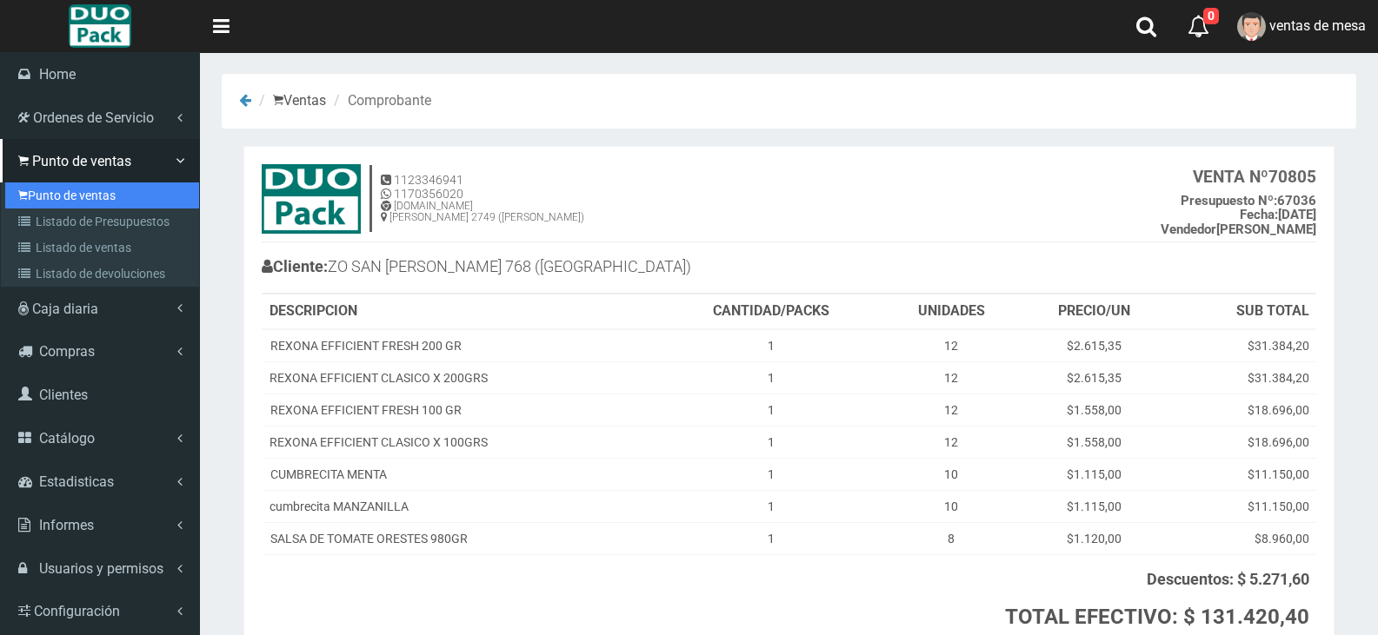
click at [50, 198] on link "Punto de ventas" at bounding box center [102, 196] width 194 height 26
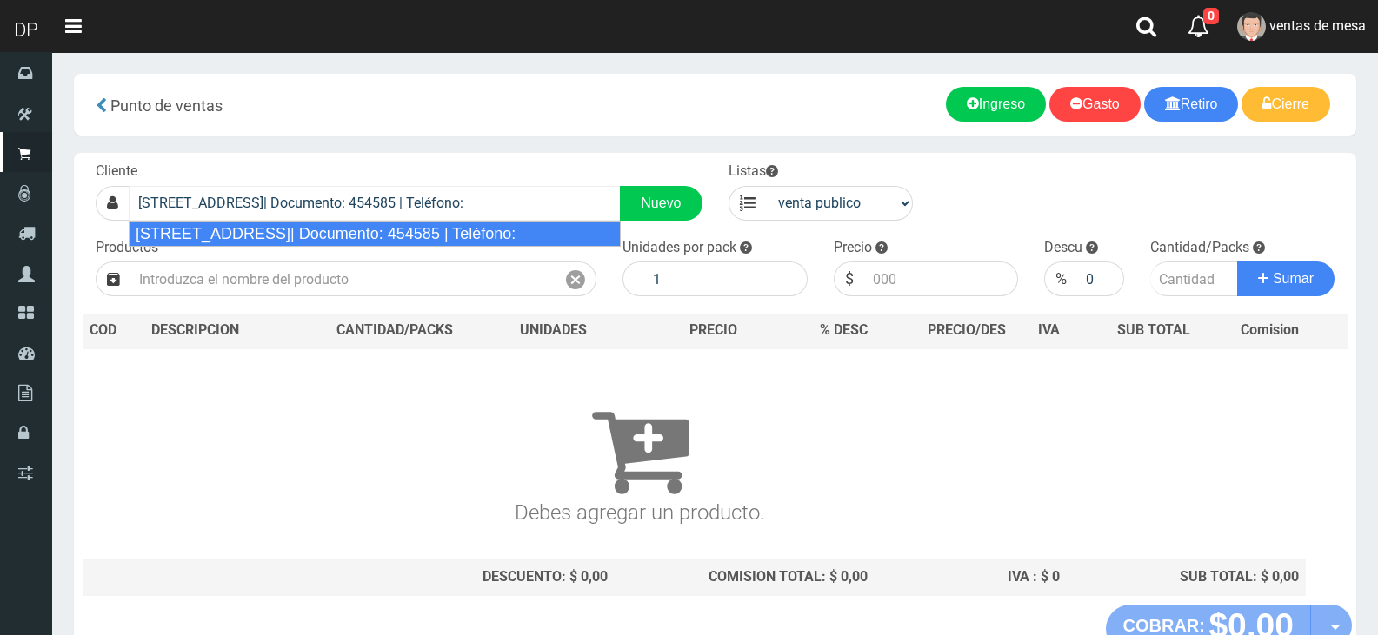
type input "[STREET_ADDRESS]| Documento: 454585 | Teléfono:"
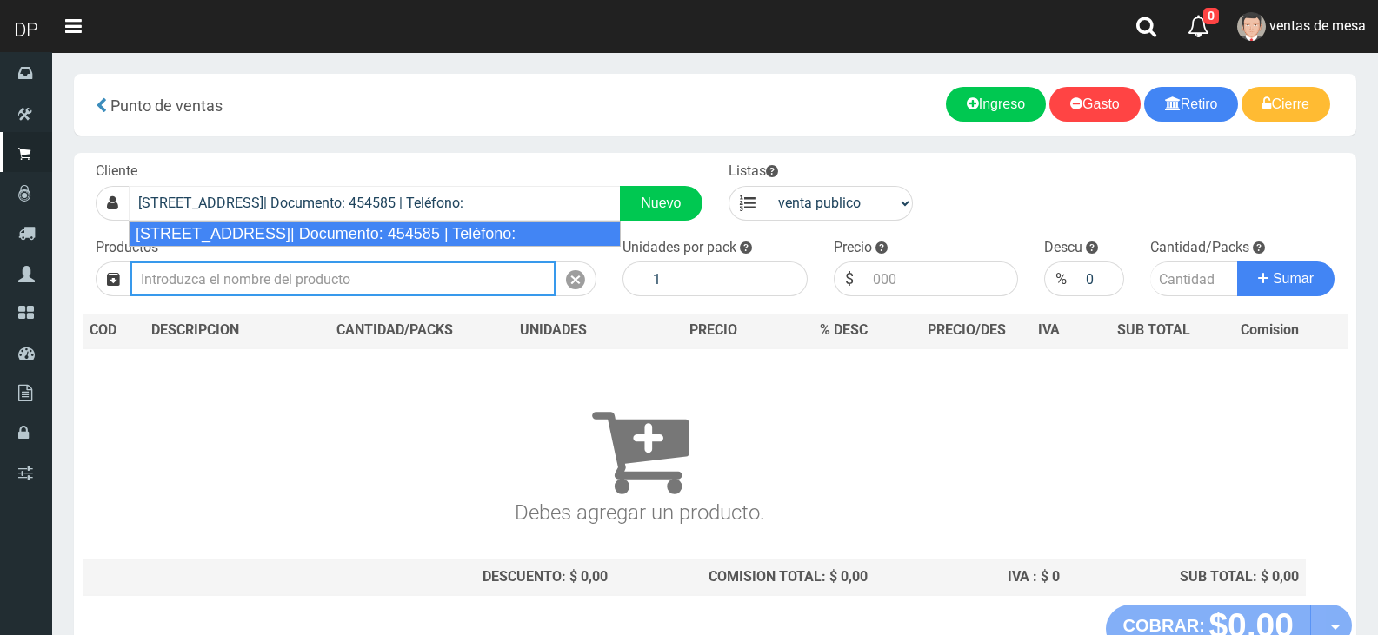
select select "2"
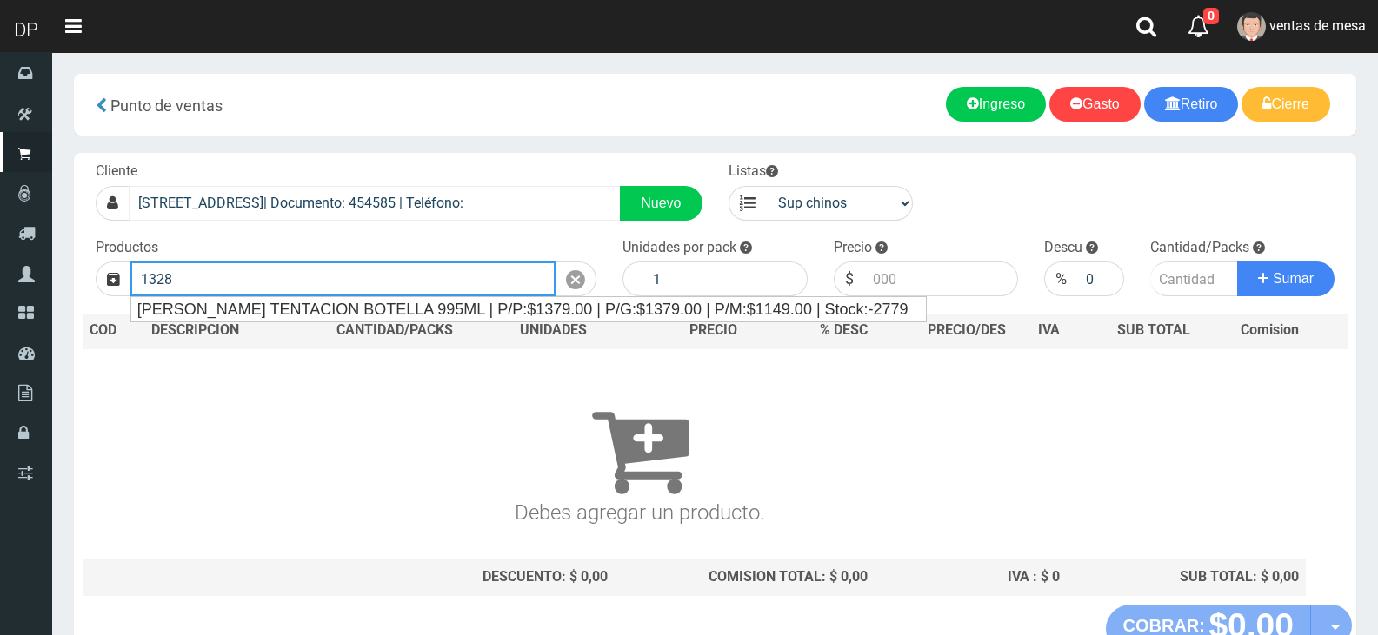
click at [1237, 262] on button "Sumar" at bounding box center [1285, 279] width 97 height 35
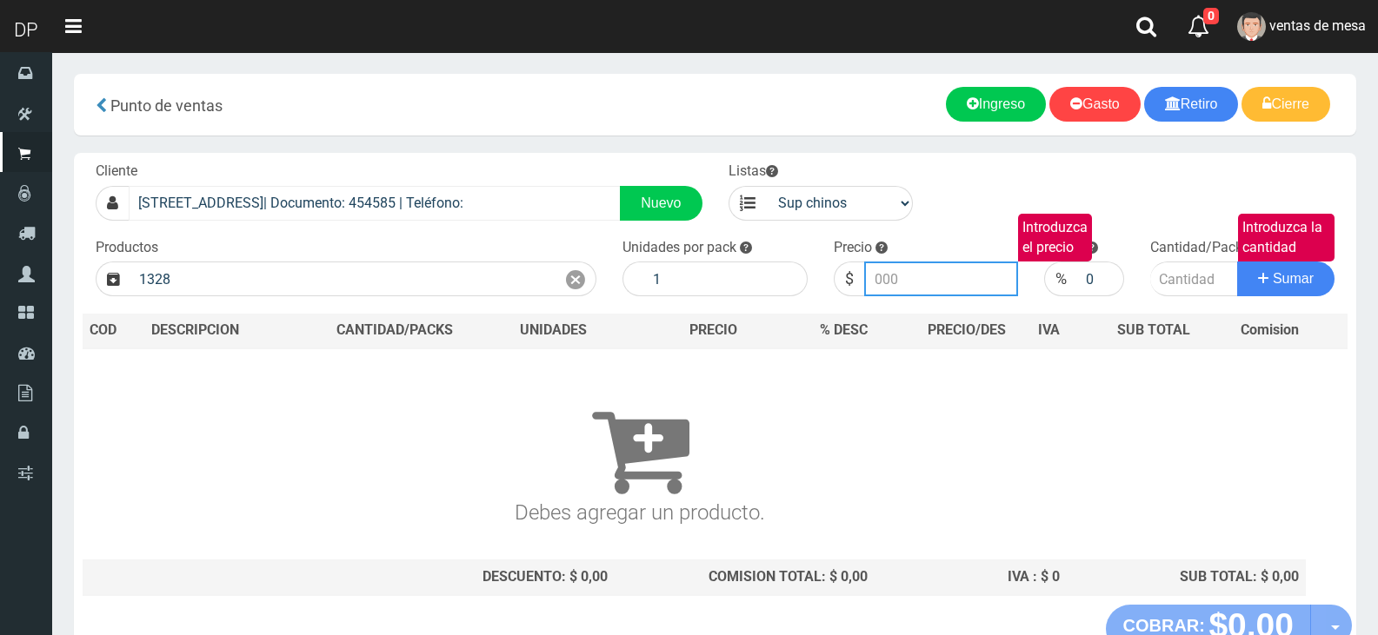
type input "[PERSON_NAME] TENTACION BOTELLA 995ML | P/P:$1379.00 | P/G:$1379.00 | P/M:$1149…"
type input "1379.00"
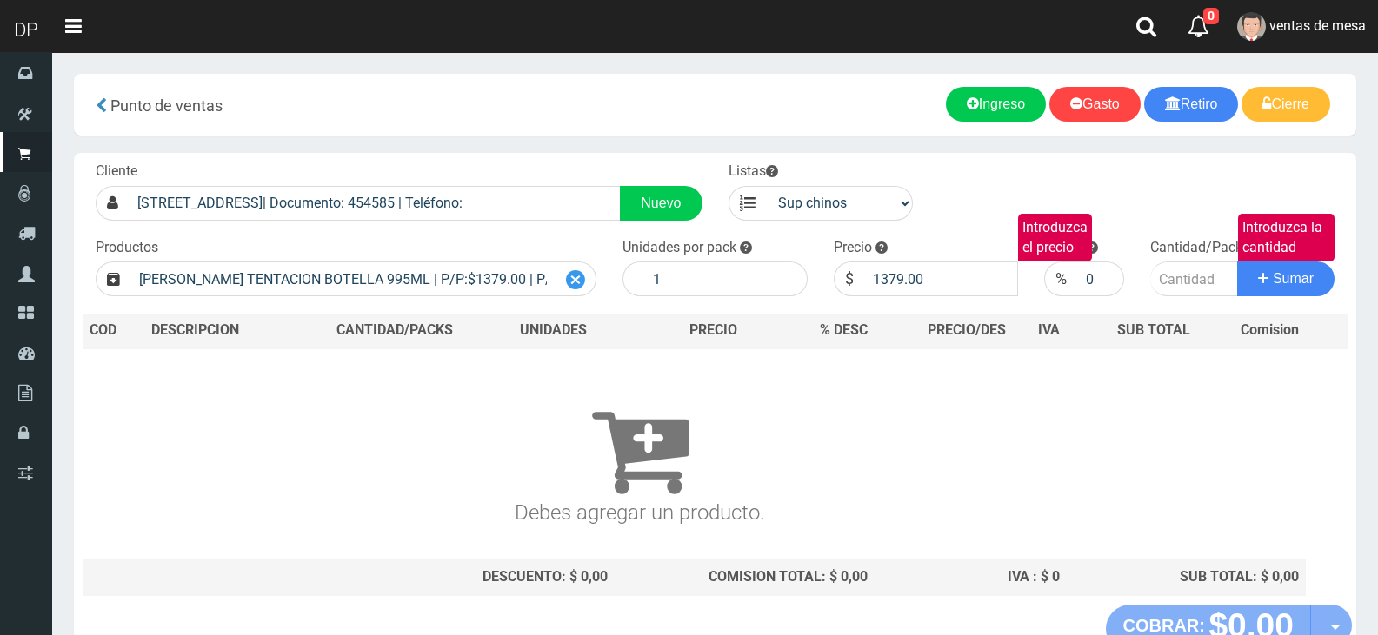
click at [590, 278] on div at bounding box center [575, 279] width 41 height 35
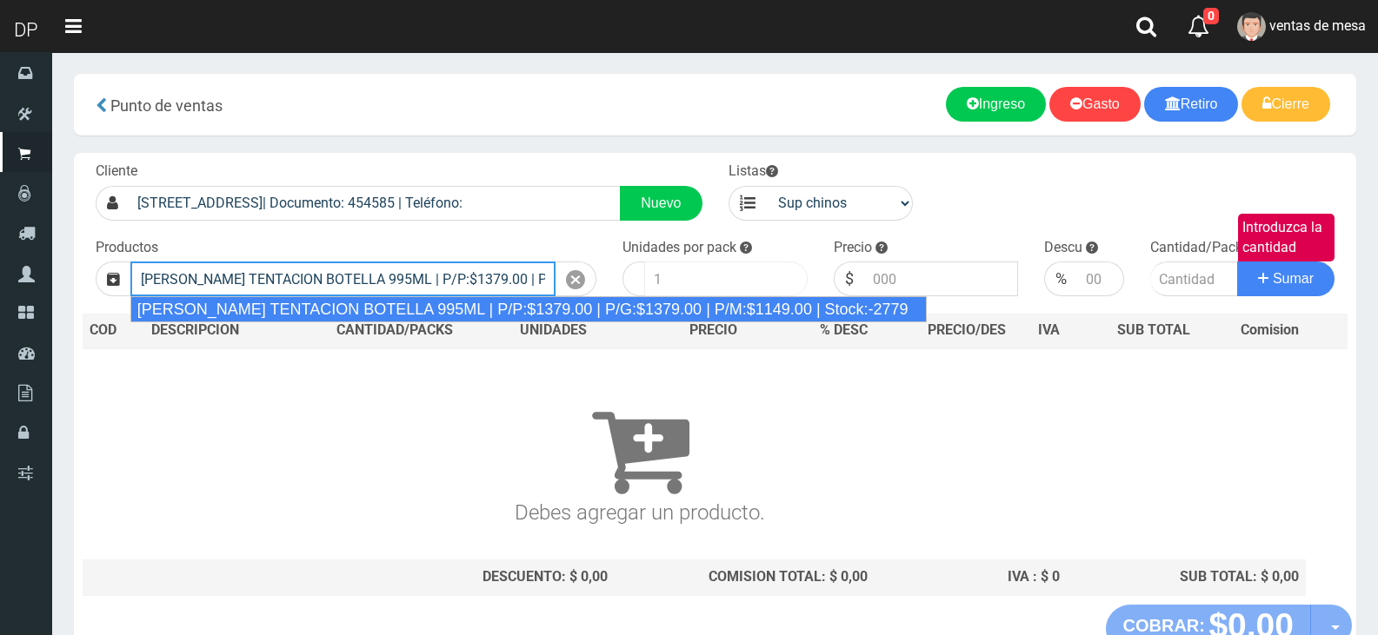
type input "[PERSON_NAME] TENTACION BOTELLA 995ML | P/P:$1379.00 | P/G:$1379.00 | P/M:$1149…"
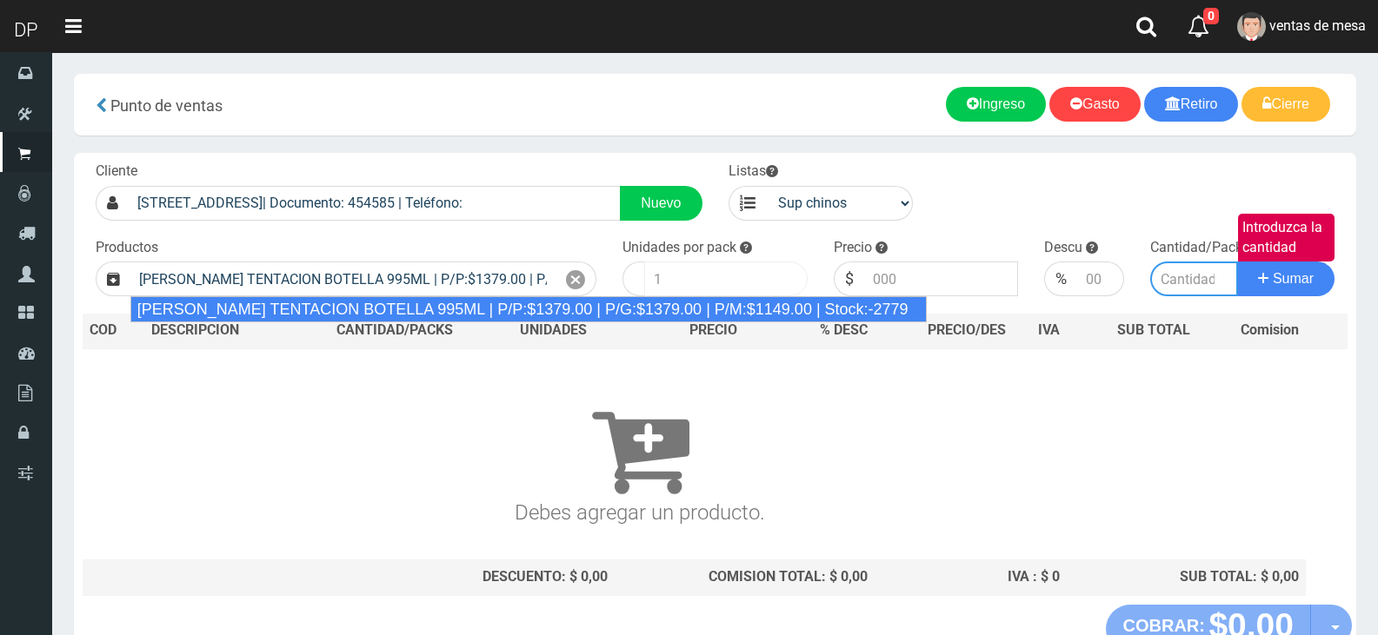
type input "6"
type input "1379.00"
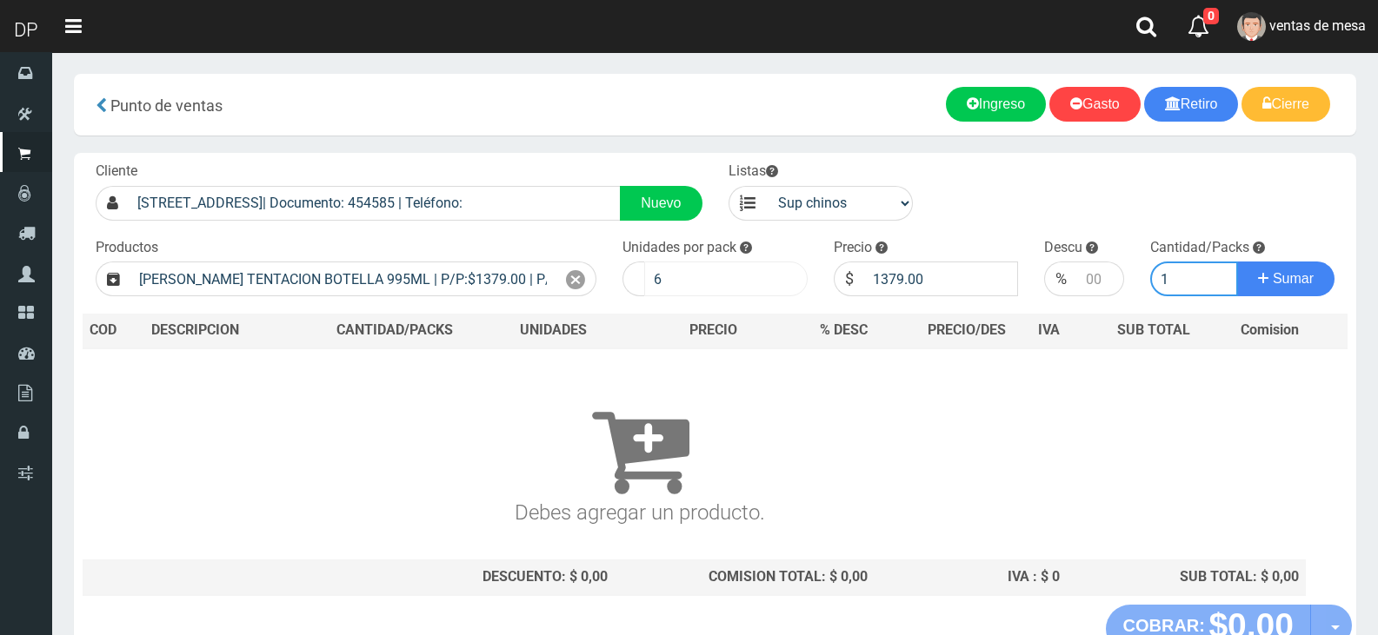
type input "1"
click at [1237, 262] on button "Sumar" at bounding box center [1285, 279] width 97 height 35
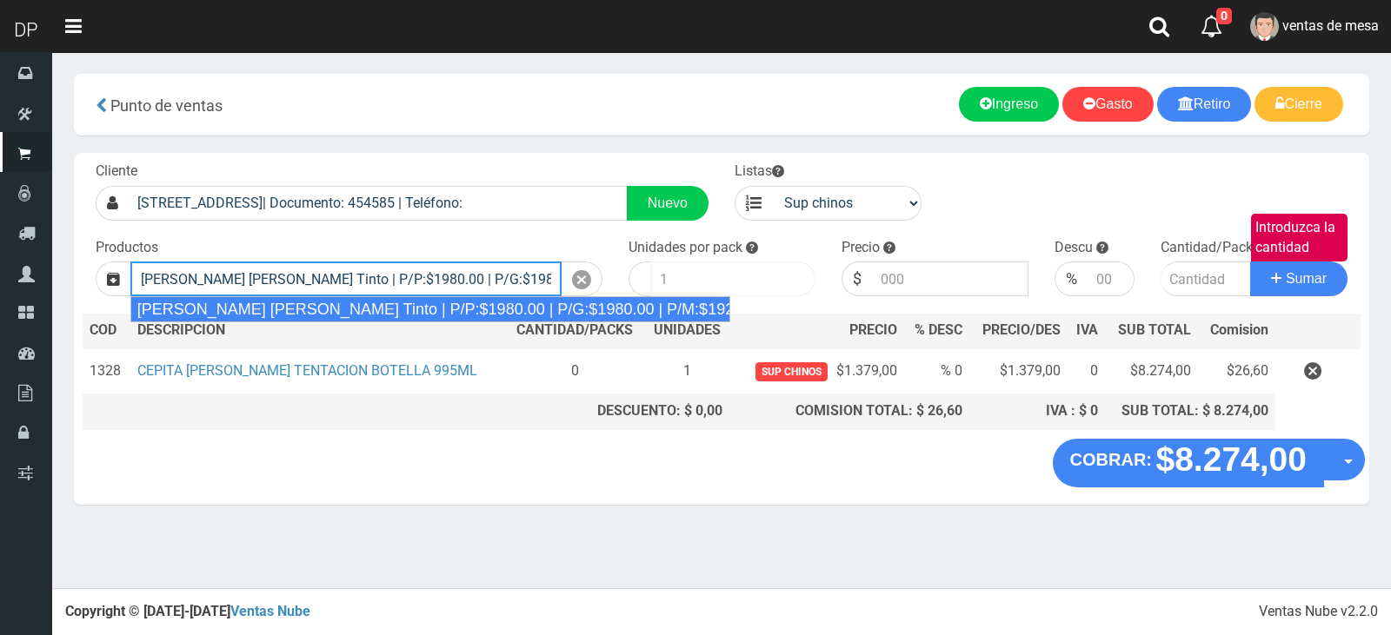
type input "[PERSON_NAME] [PERSON_NAME] Tinto | P/P:$1980.00 | P/G:$1980.00 | P/M:$1920.00 …"
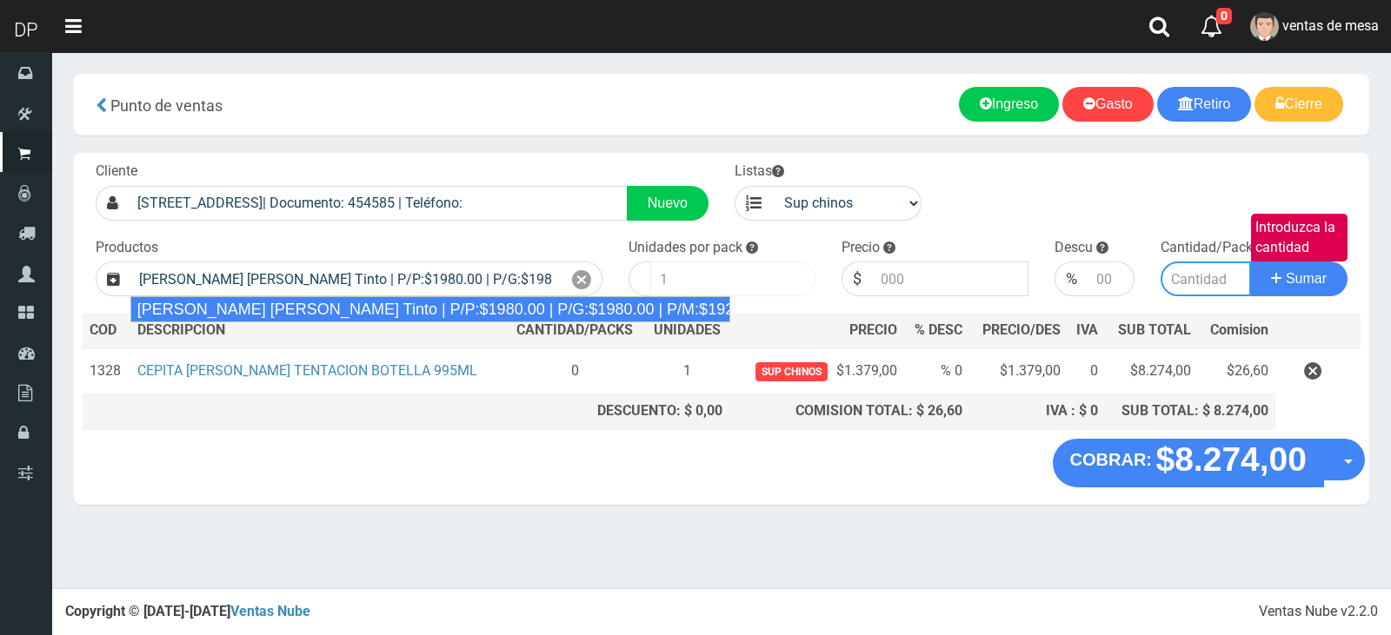
type input "6"
type input "1980.00"
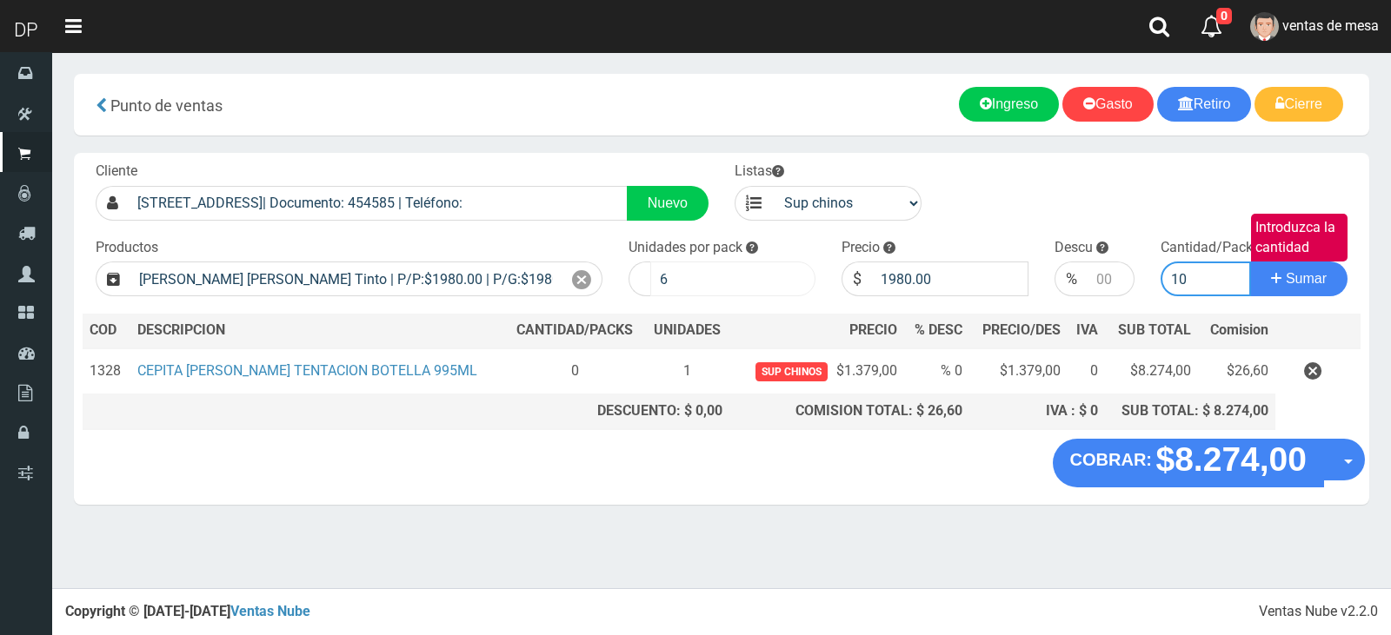
type input "10"
click at [1250, 262] on button "Sumar" at bounding box center [1298, 279] width 97 height 35
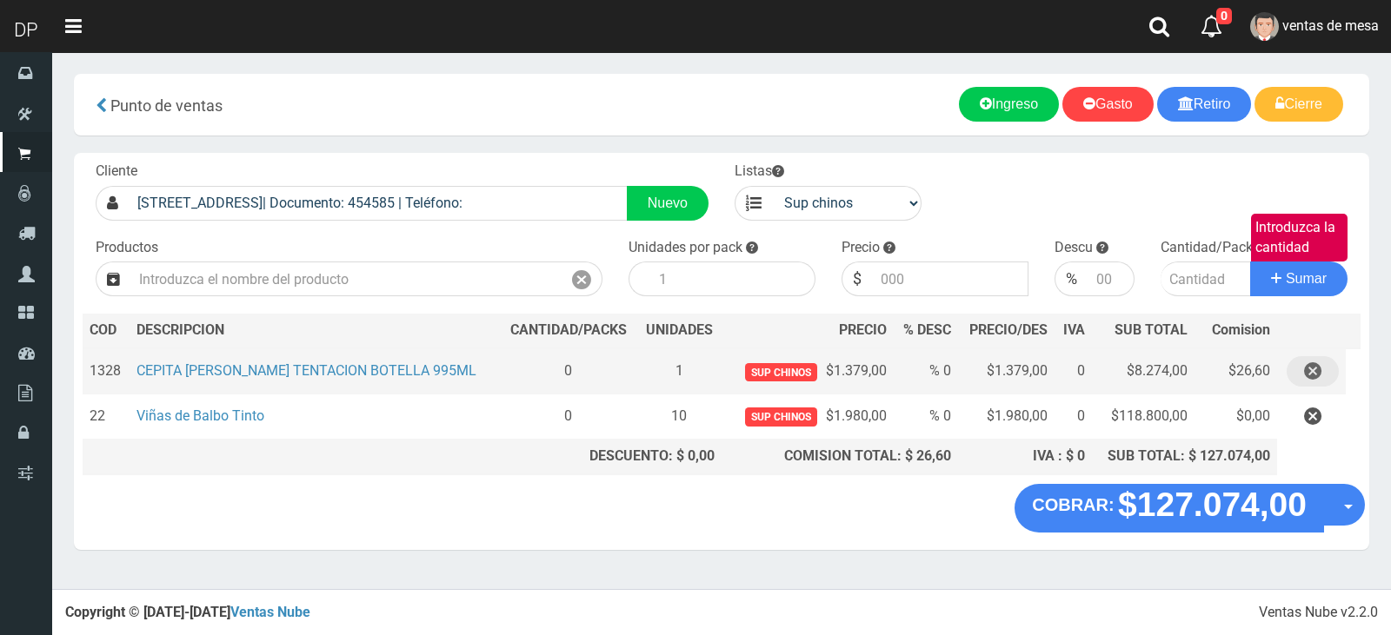
click at [1312, 368] on icon "button" at bounding box center [1312, 371] width 17 height 30
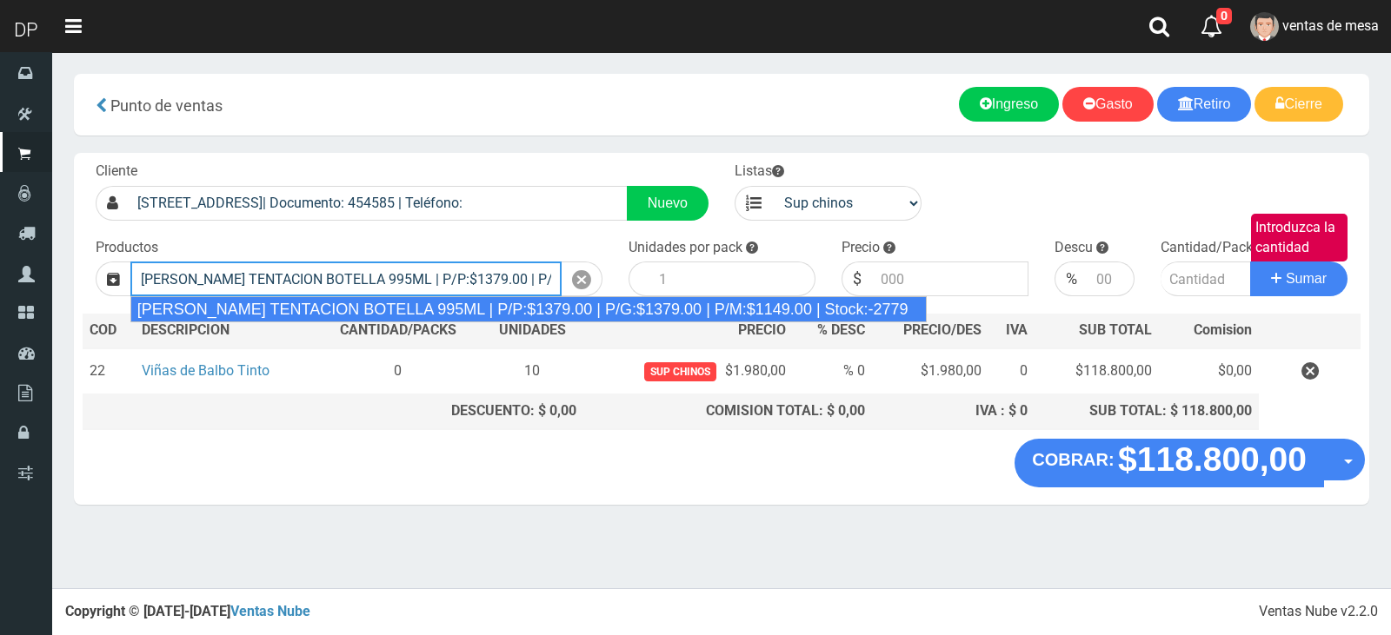
type input "[PERSON_NAME] TENTACION BOTELLA 995ML | P/P:$1379.00 | P/G:$1379.00 | P/M:$1149…"
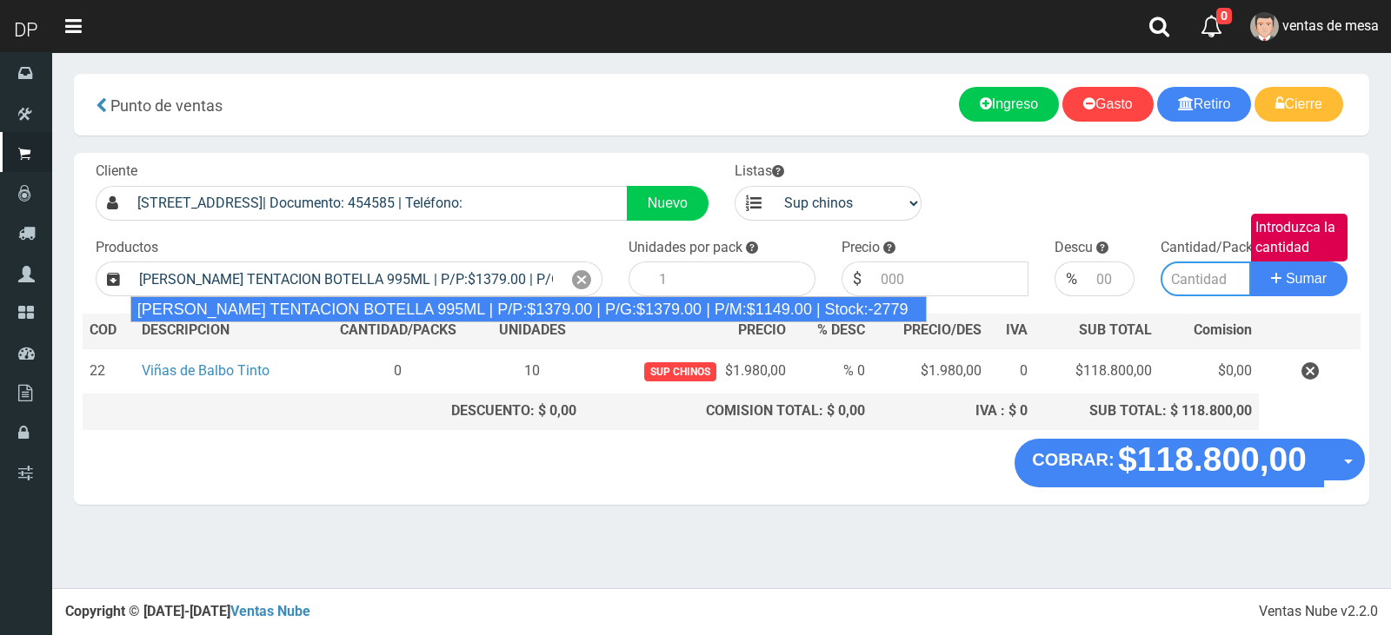
type input "6"
type input "1379.00"
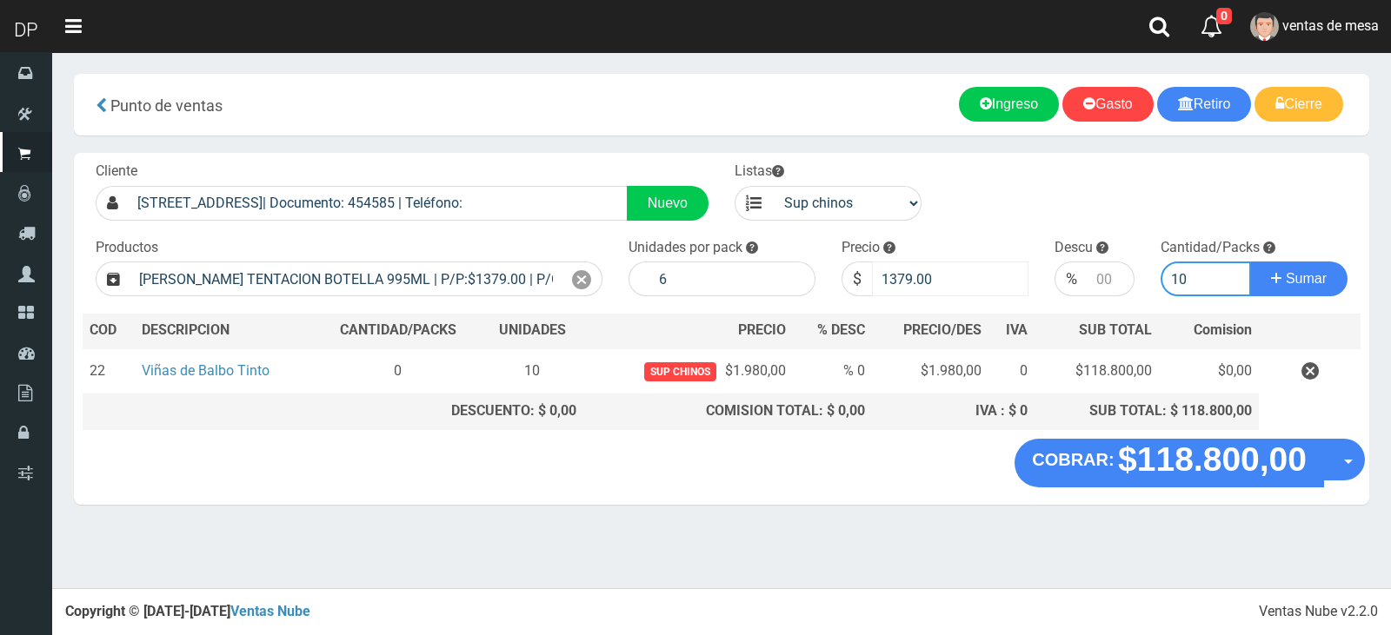
type input "10"
drag, startPoint x: 897, startPoint y: 277, endPoint x: 943, endPoint y: 277, distance: 46.1
click at [943, 278] on input "1379.00" at bounding box center [950, 279] width 156 height 35
type input "1320"
click at [1250, 262] on button "Sumar" at bounding box center [1298, 279] width 97 height 35
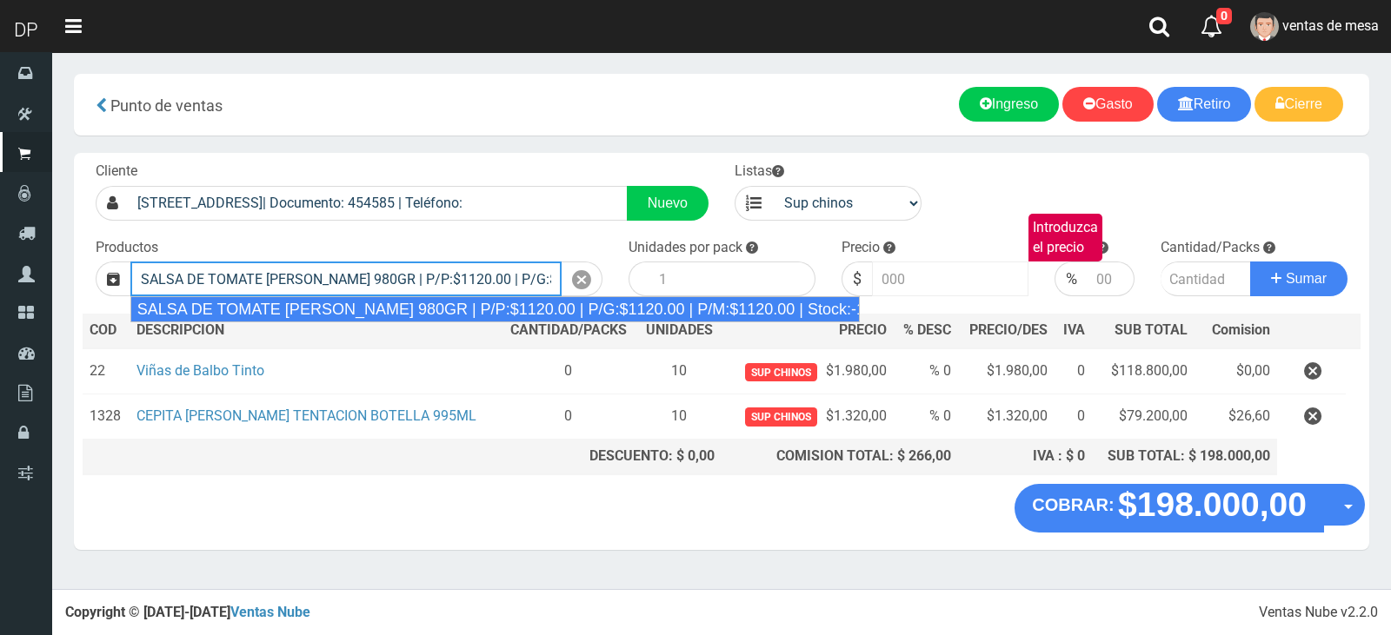
type input "SALSA DE TOMATE ORESTES 980GR | P/P:$1120.00 | P/G:$1120.00 | P/M:$1120.00 | St…"
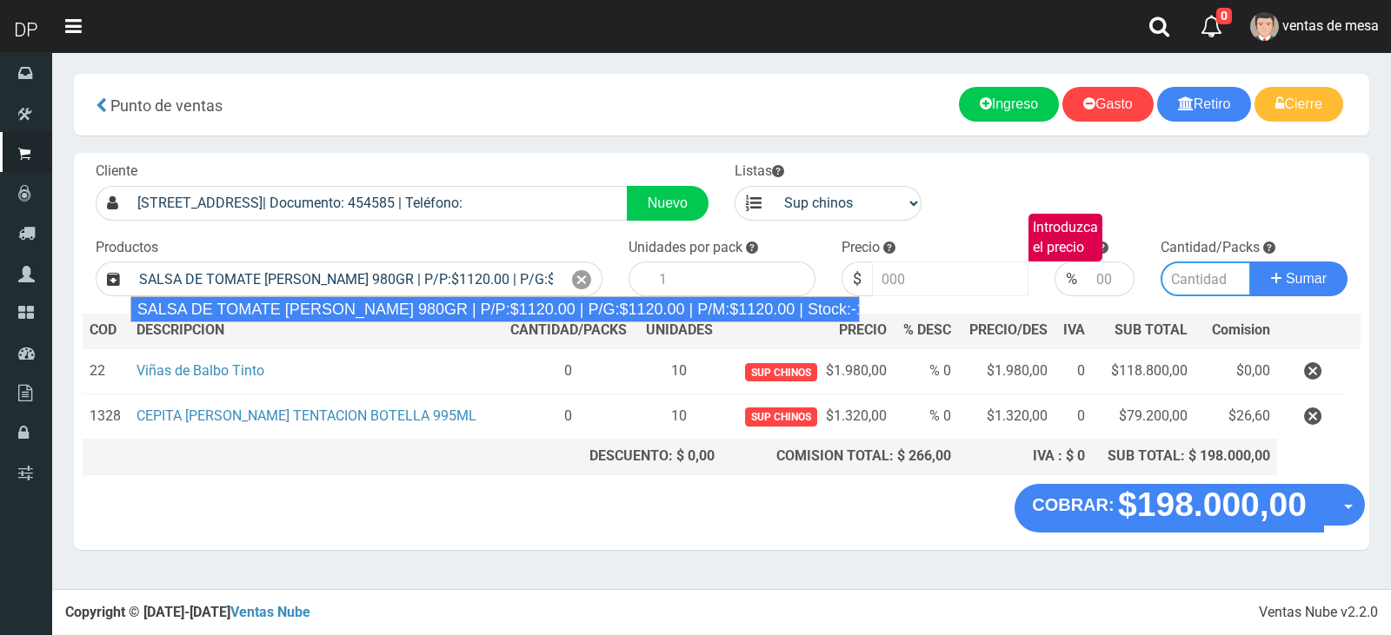
type input "8"
type input "1120.00"
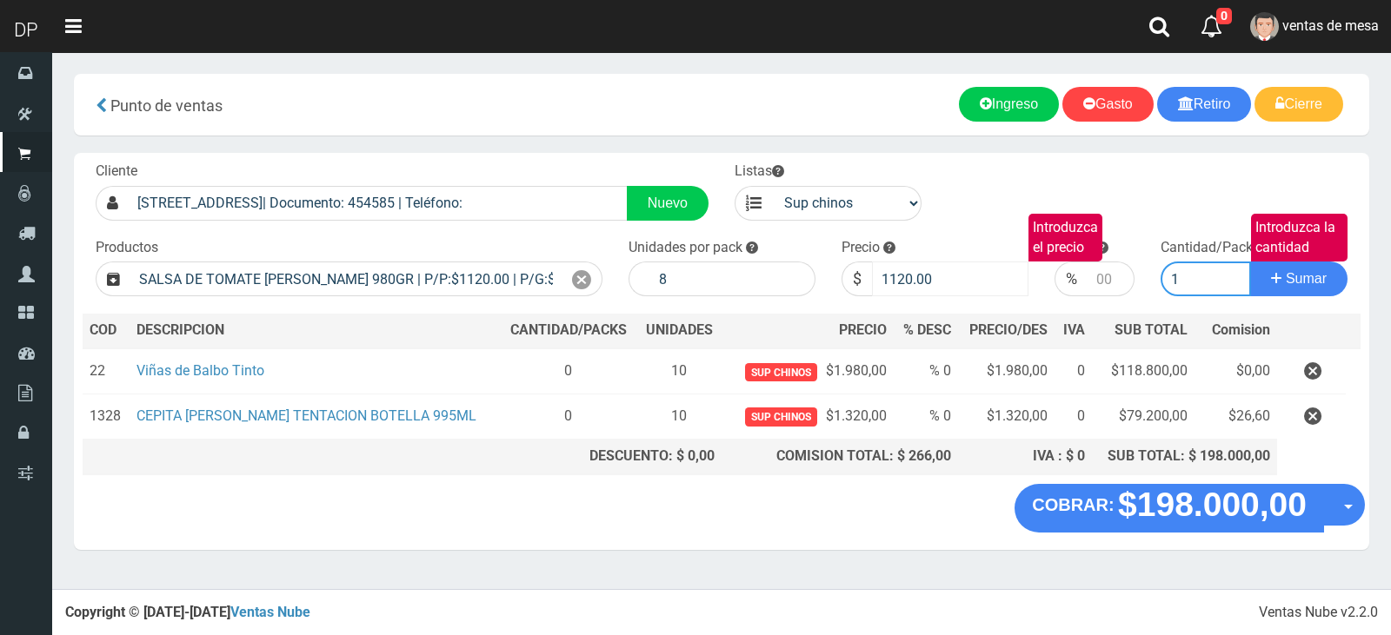
type input "1"
click at [1250, 262] on button "Sumar" at bounding box center [1298, 279] width 97 height 35
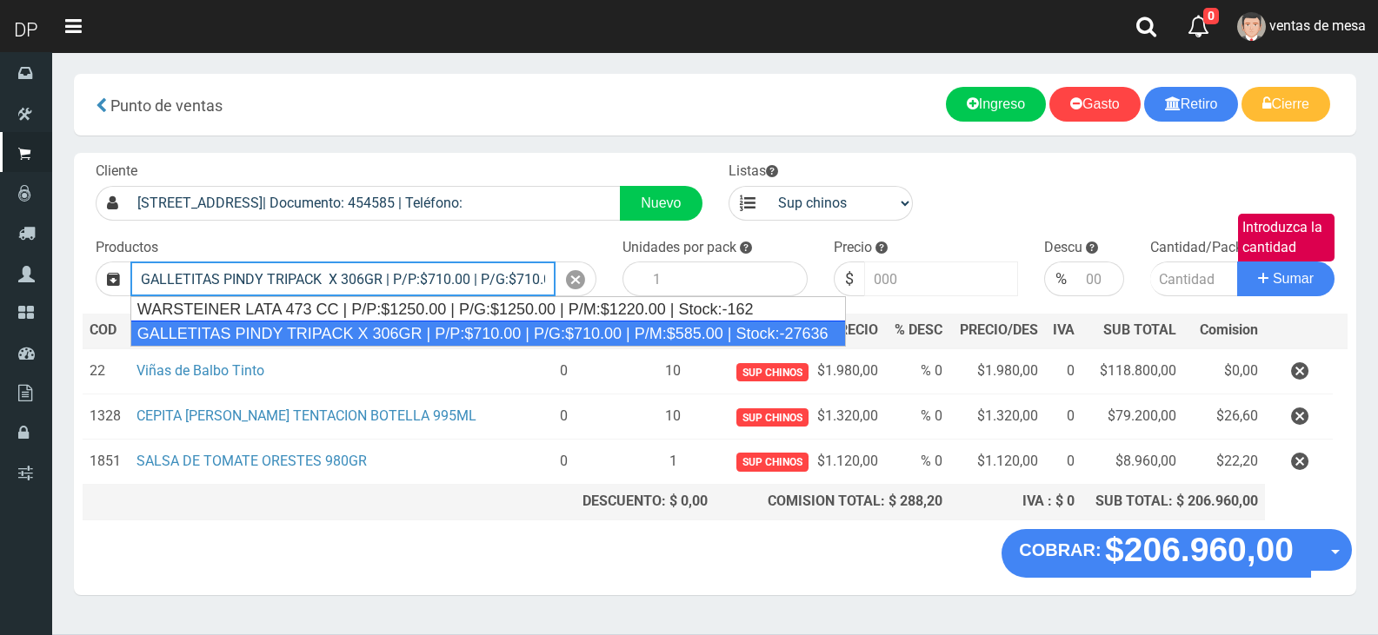
type input "GALLETITAS PINDY TRIPACK X 306GR | P/P:$710.00 | P/G:$710.00 | P/M:$585.00 | St…"
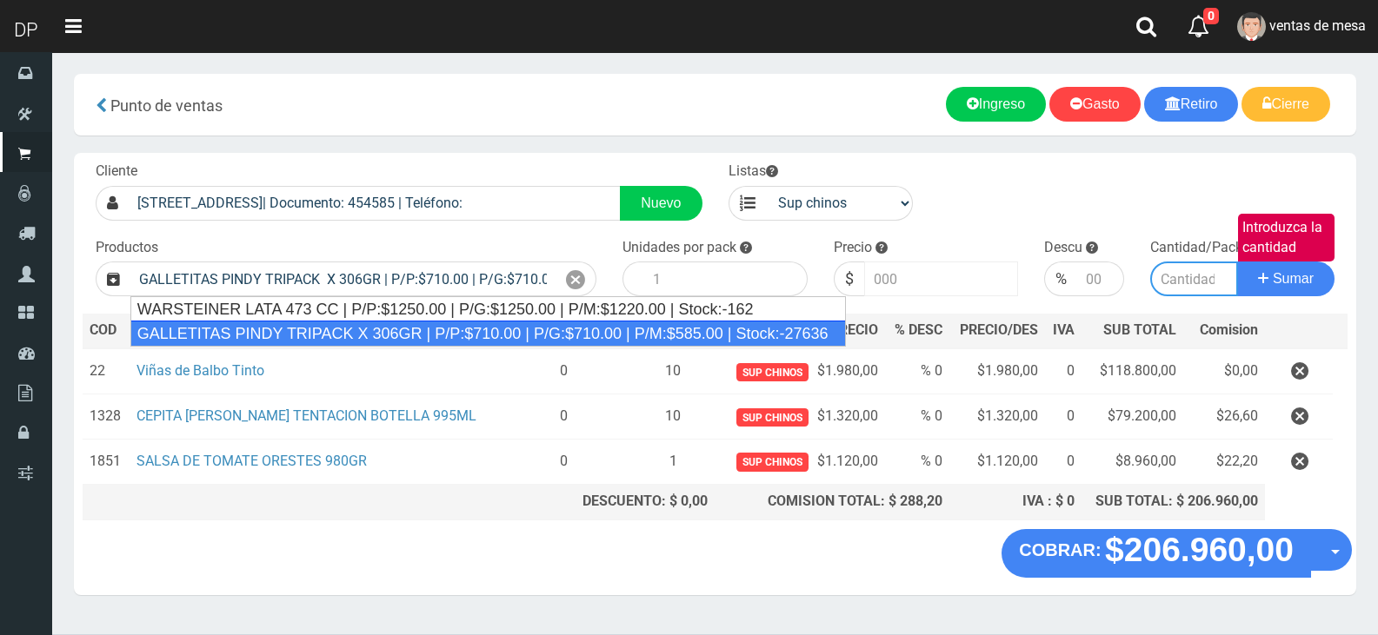
type input "12"
type input "710.00"
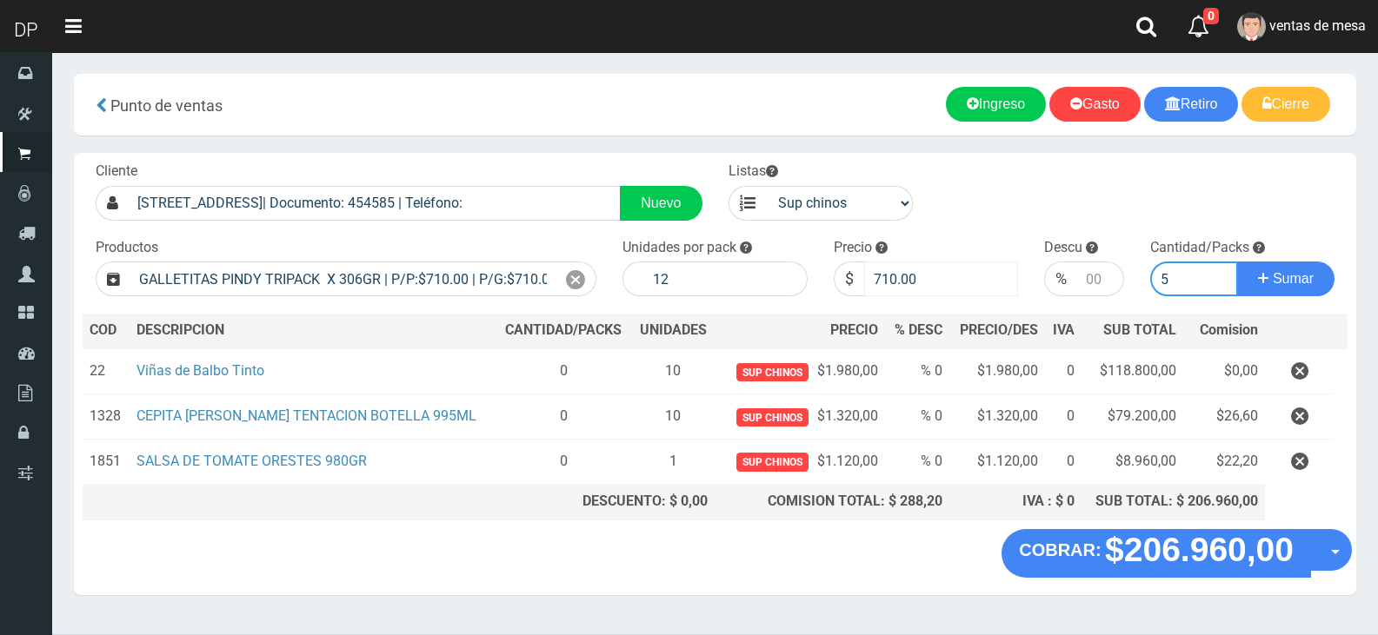
type input "5"
click at [929, 277] on input "710.00" at bounding box center [941, 279] width 155 height 35
type input "685"
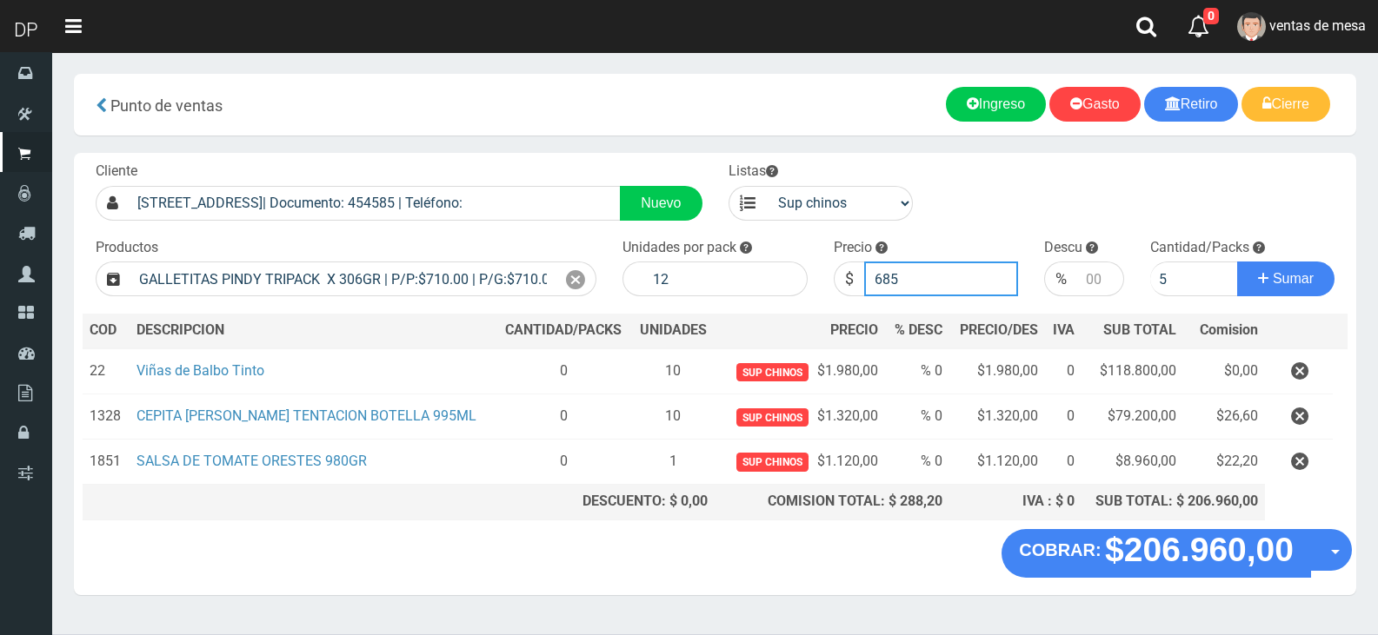
click at [1237, 262] on button "Sumar" at bounding box center [1285, 279] width 97 height 35
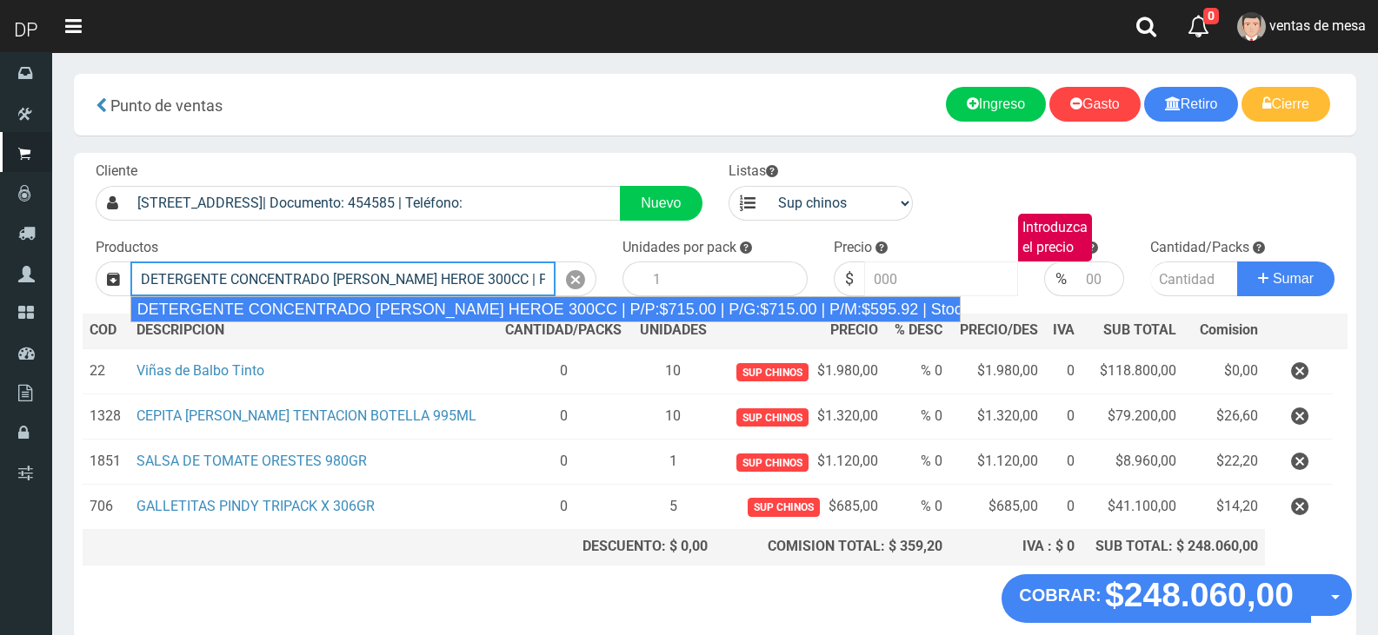
type input "DETERGENTE CONCENTRADO LIMON HEROE 300CC | P/P:$715.00 | P/G:$715.00 | P/M:$595…"
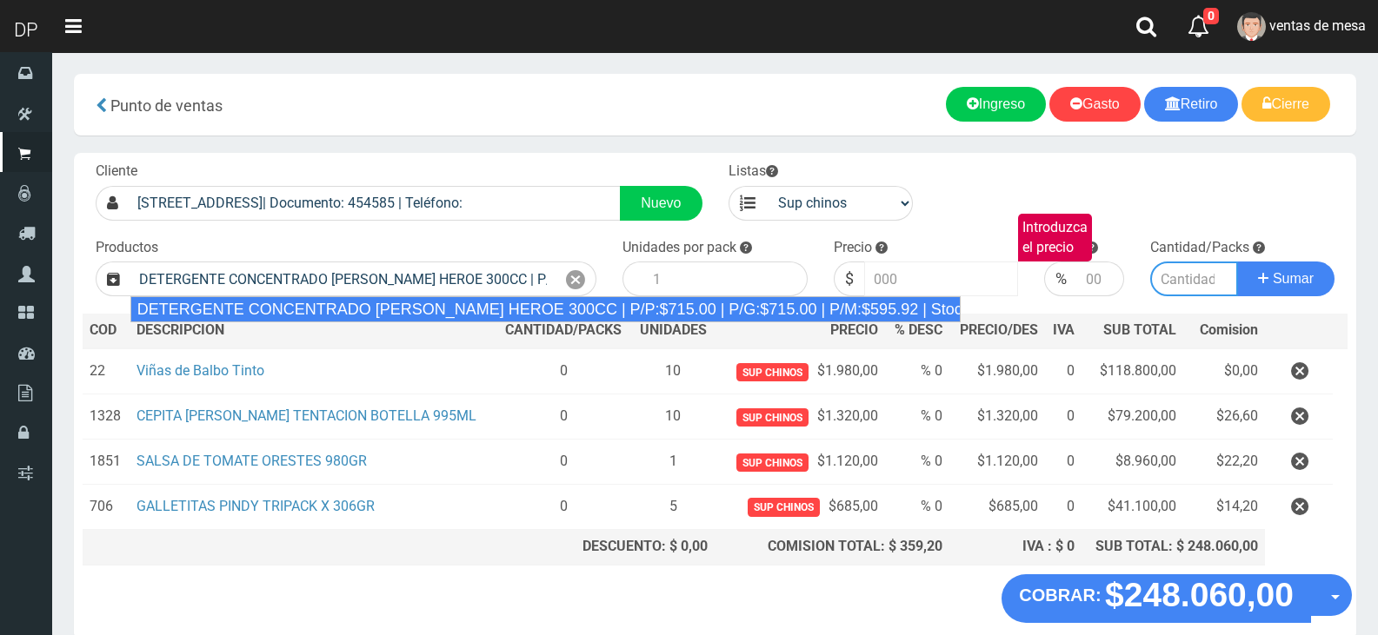
type input "24"
type input "715.00"
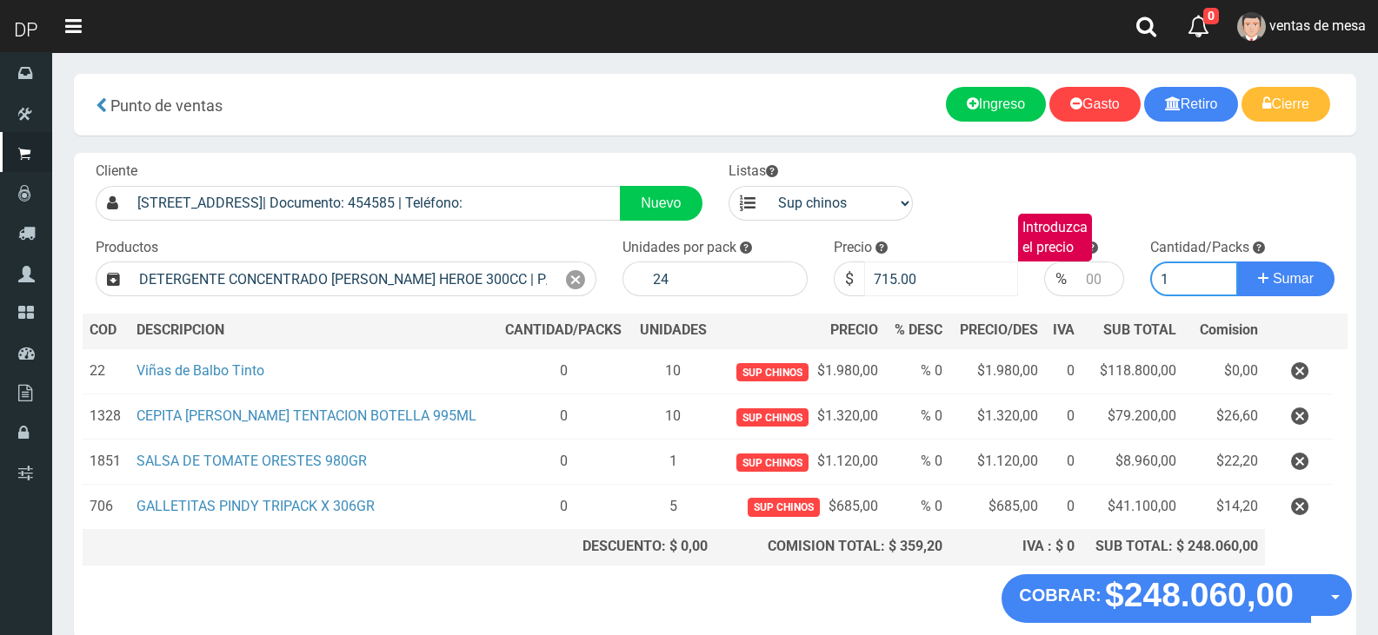
type input "1"
click at [1237, 262] on button "Sumar" at bounding box center [1285, 279] width 97 height 35
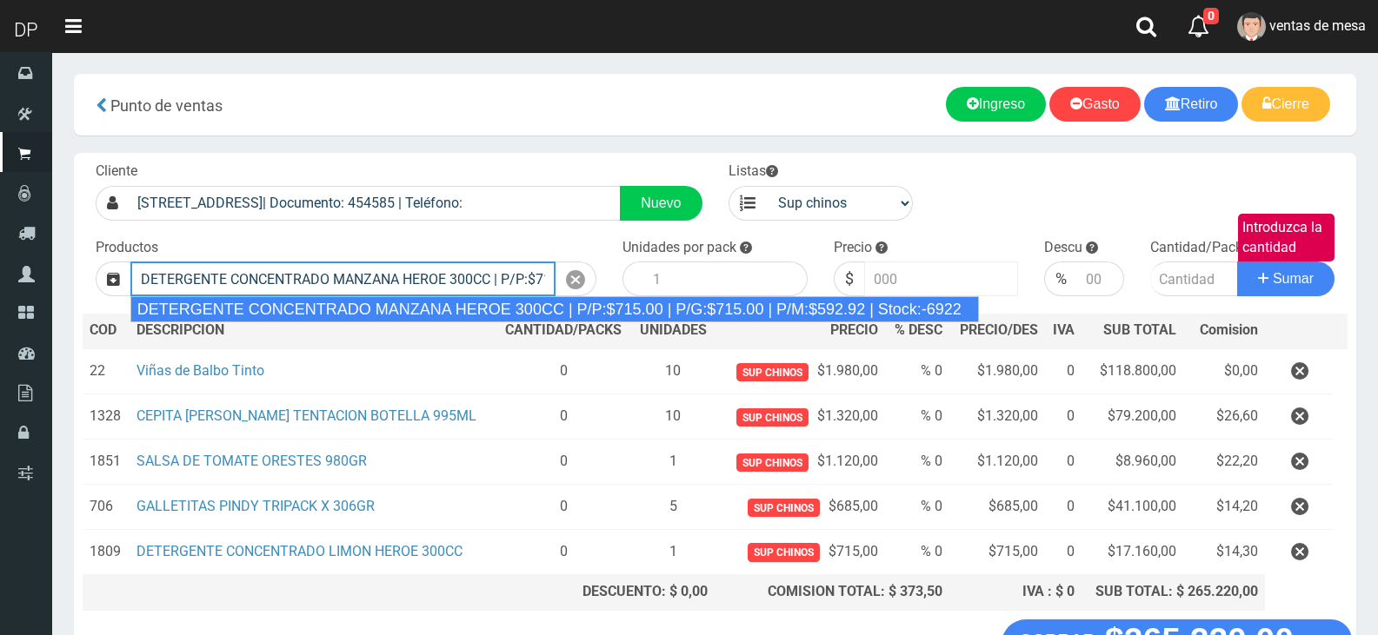
type input "DETERGENTE CONCENTRADO MANZANA HEROE 300CC | P/P:$715.00 | P/G:$715.00 | P/M:$5…"
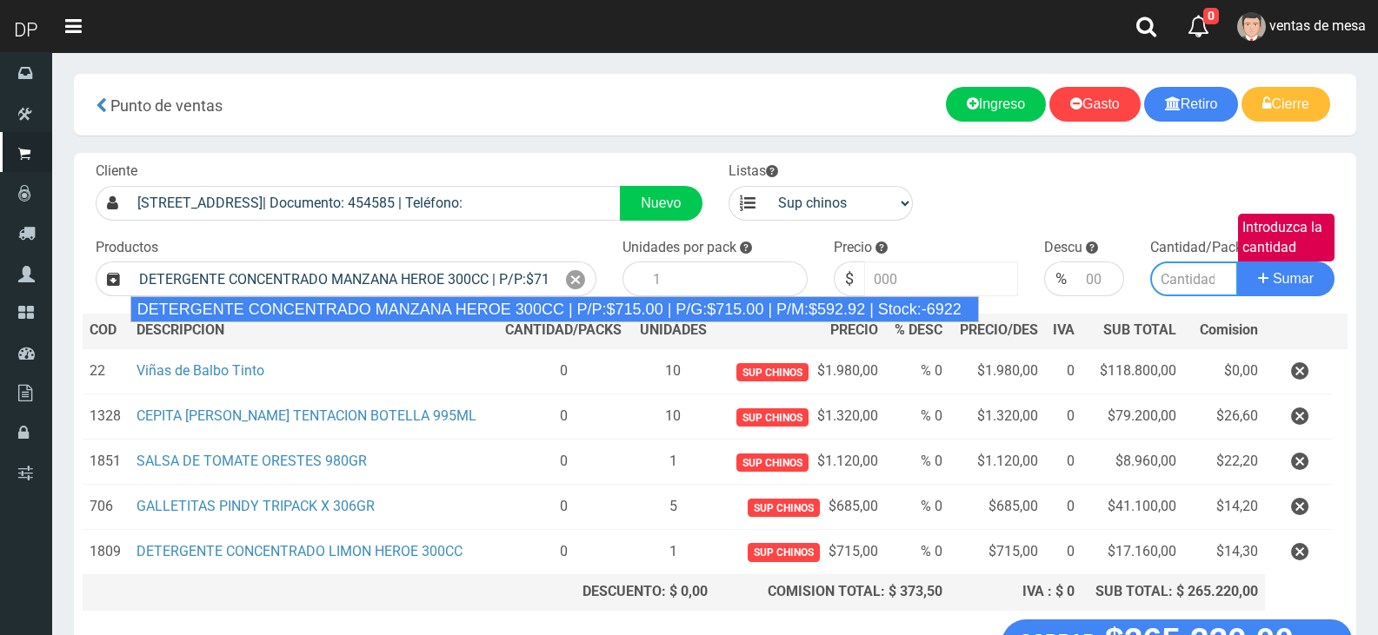
type input "24"
type input "715.00"
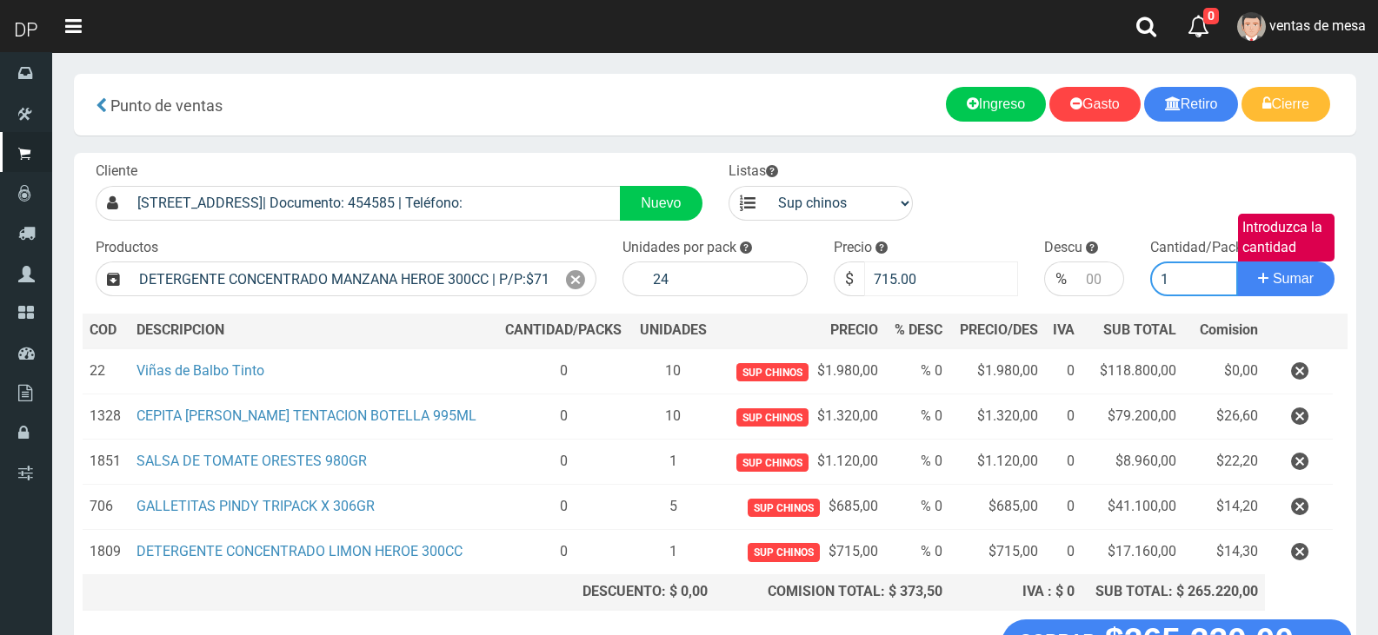
type input "1"
click at [1237, 262] on button "Sumar" at bounding box center [1285, 279] width 97 height 35
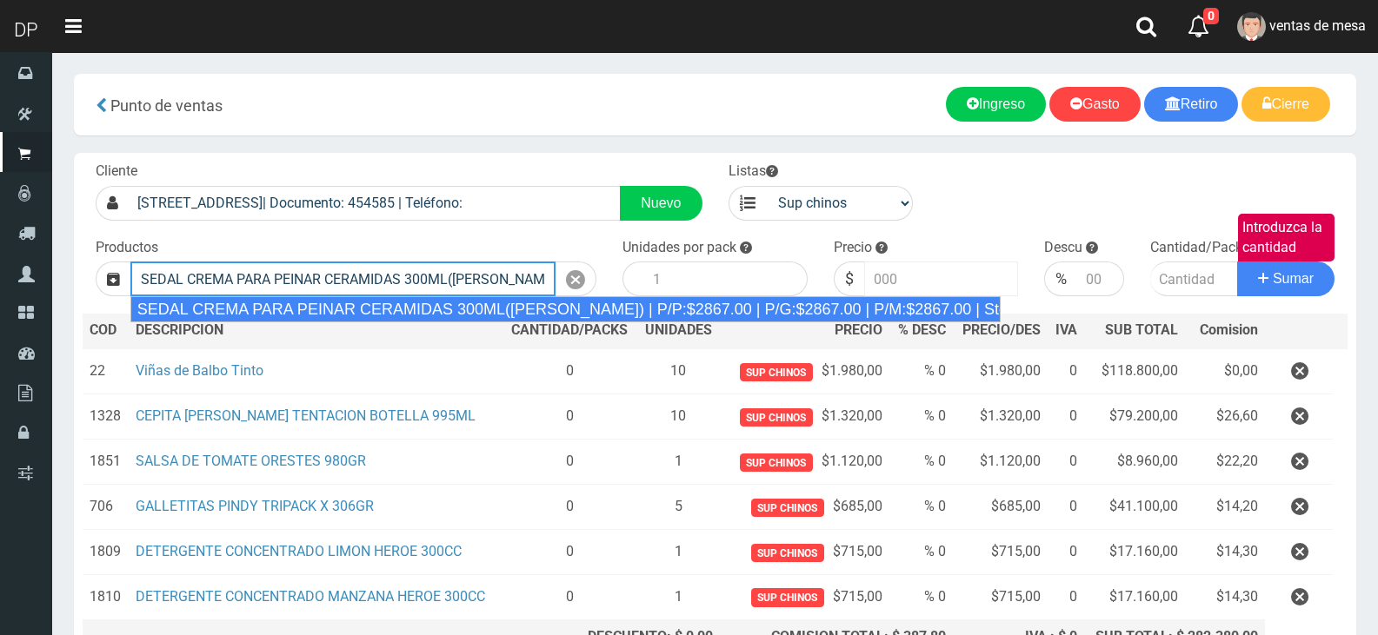
type input "SEDAL CREMA PARA PEINAR CERAMIDAS 300ML(ROSA) | P/P:$2867.00 | P/G:$2867.00 | P…"
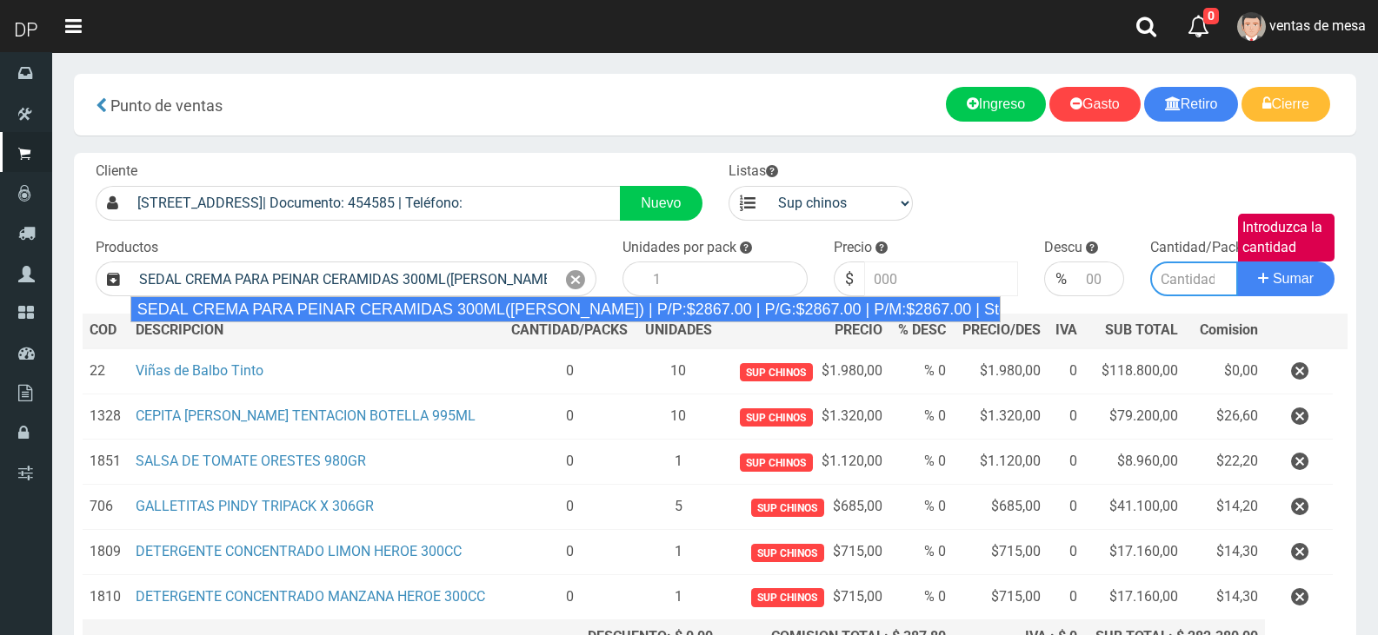
type input "12"
type input "2867.00"
type input "1"
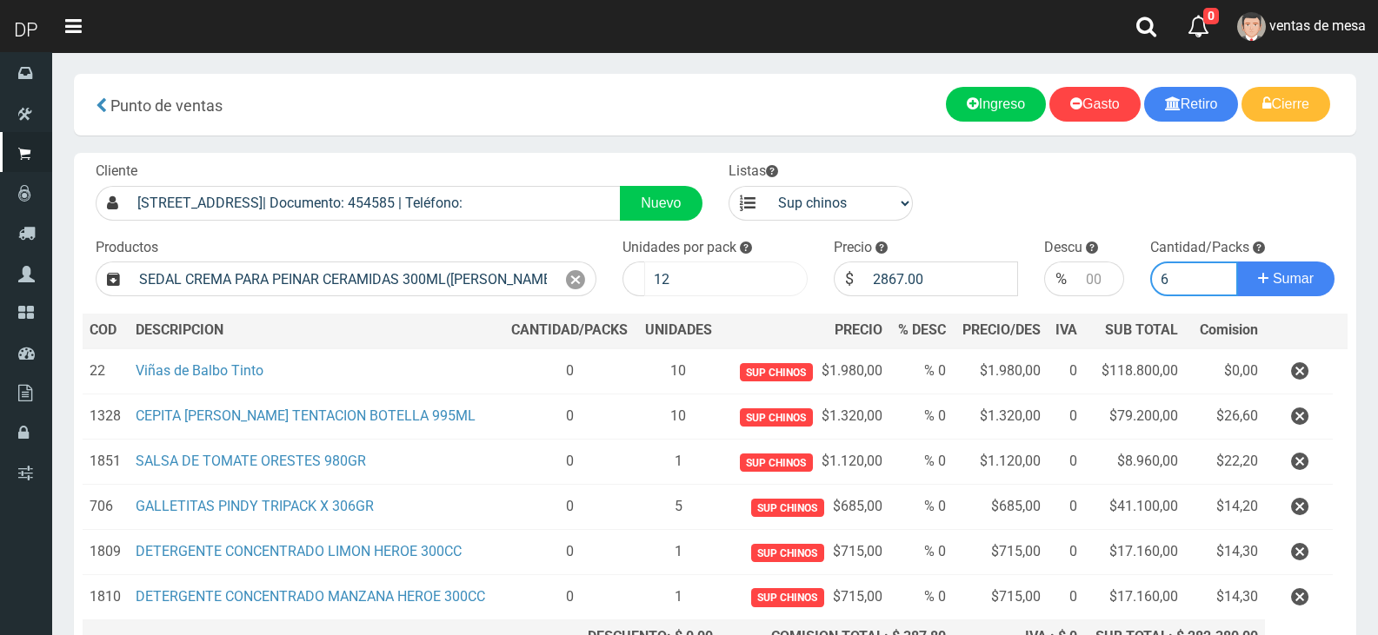
type input "6"
click at [777, 282] on input "12" at bounding box center [725, 279] width 163 height 35
click at [761, 282] on input "12" at bounding box center [725, 279] width 163 height 35
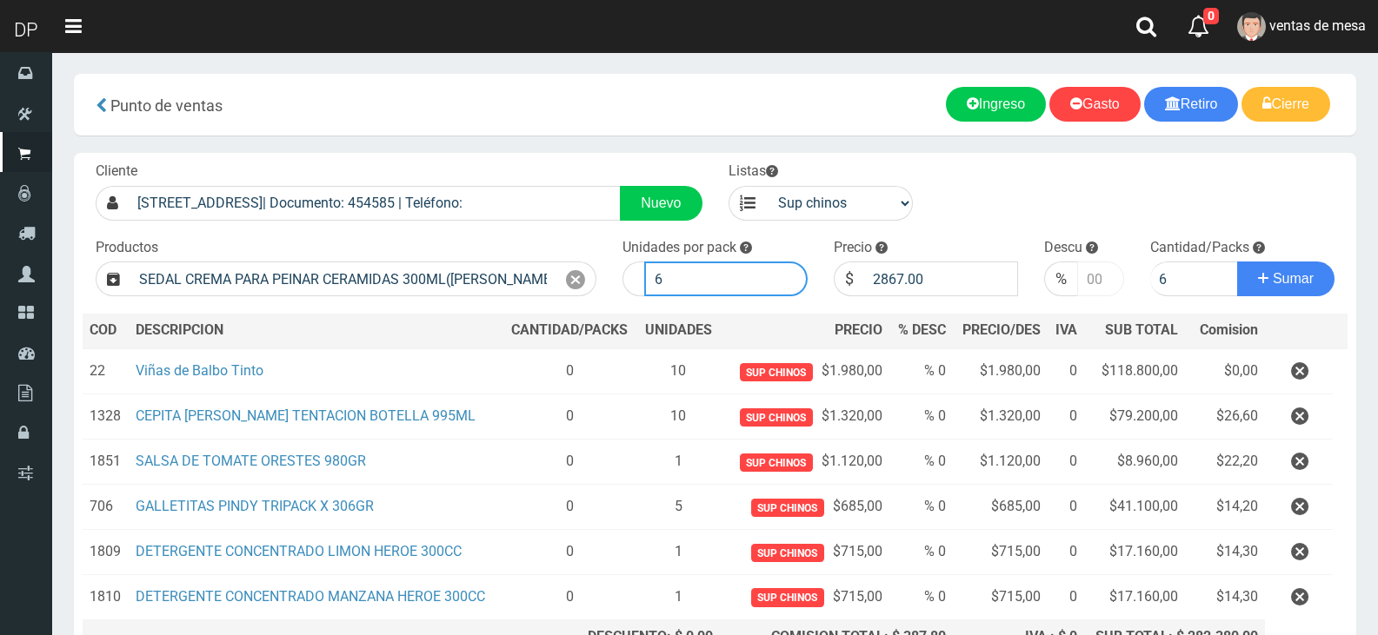
type input "6"
type input "-1"
click at [1106, 283] on input "-1" at bounding box center [1100, 279] width 46 height 35
click at [1094, 278] on input "-1" at bounding box center [1100, 279] width 46 height 35
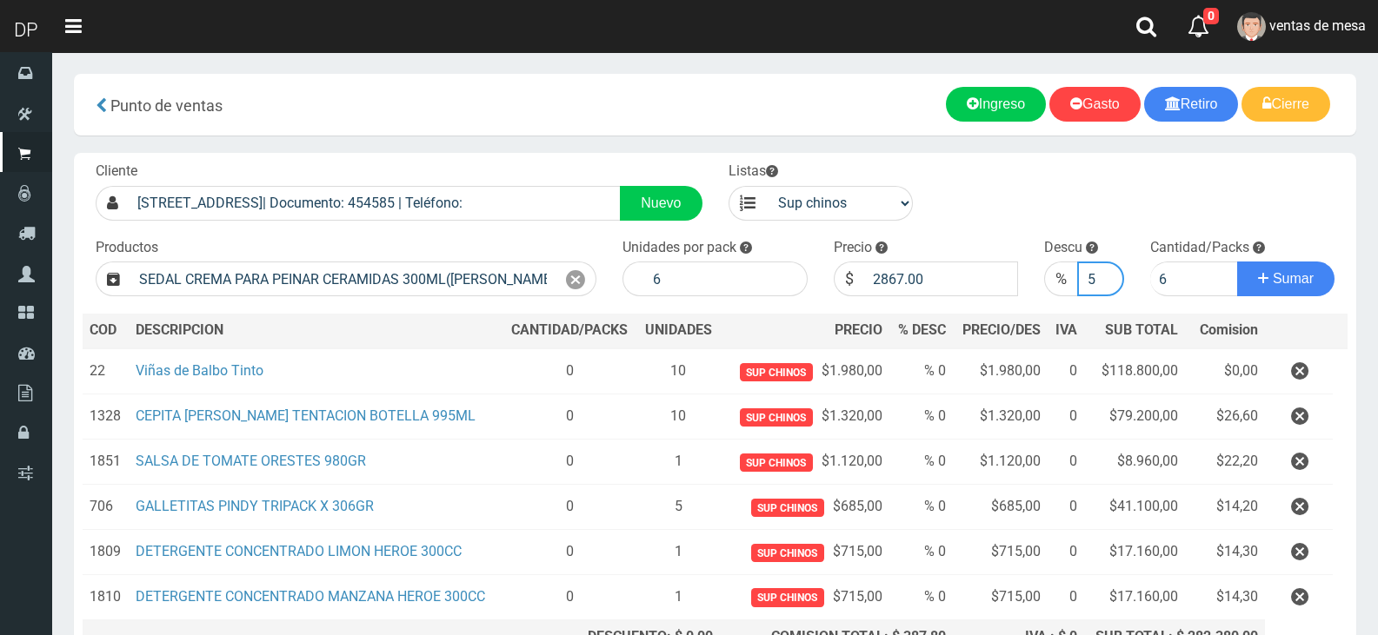
type input "5"
click at [1237, 262] on button "Sumar" at bounding box center [1285, 279] width 97 height 35
click at [576, 295] on div at bounding box center [575, 279] width 41 height 35
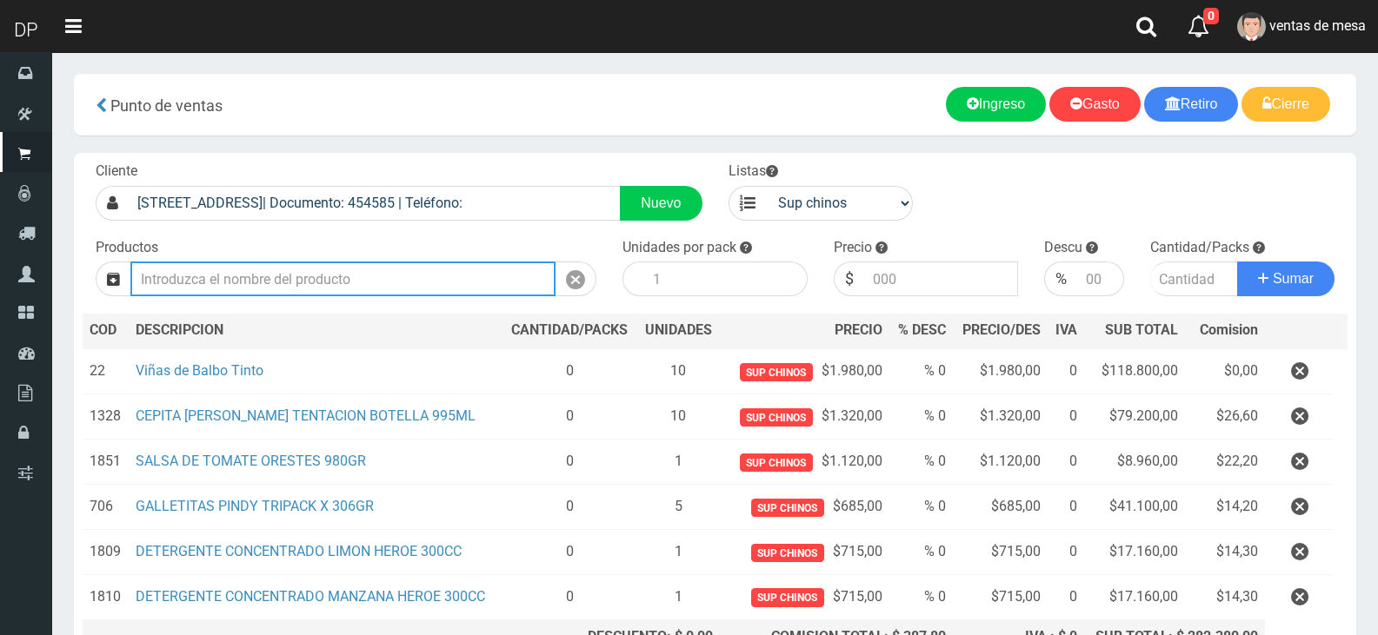
click at [519, 283] on input "text" at bounding box center [342, 279] width 425 height 35
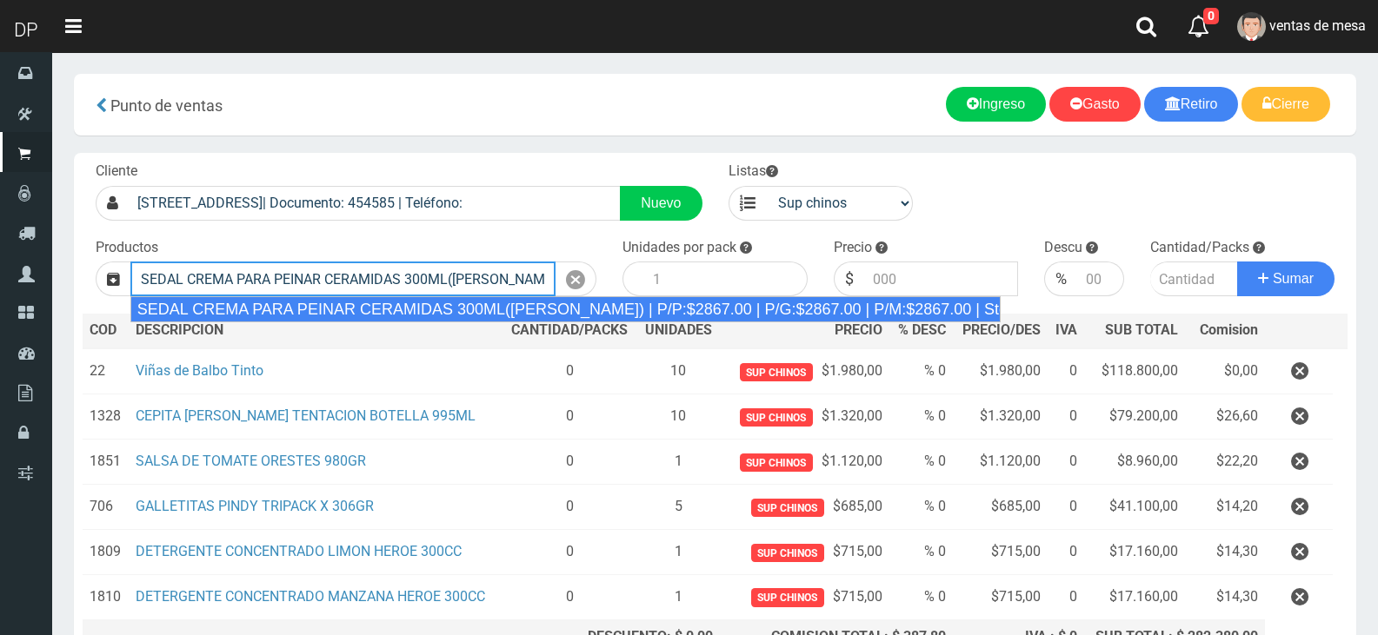
type input "SEDAL CREMA PARA PEINAR CERAMIDAS 300ML(ROSA) | P/P:$2867.00 | P/G:$2867.00 | P…"
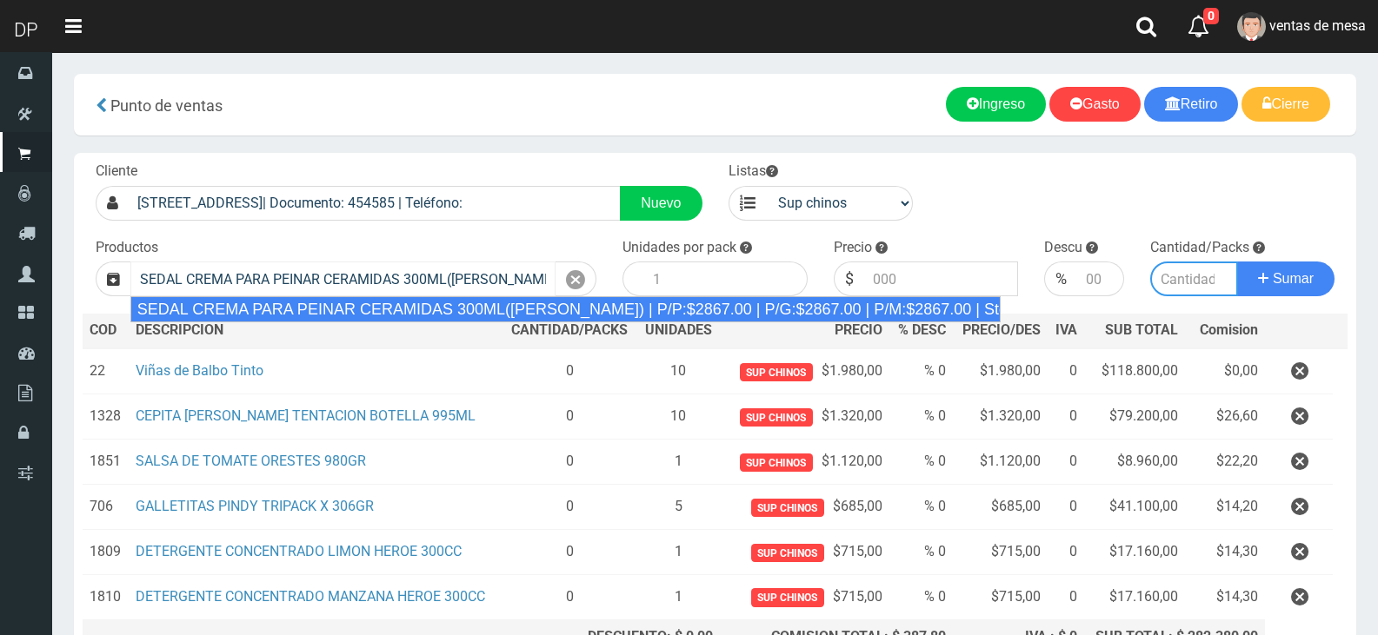
type input "12"
type input "2867.00"
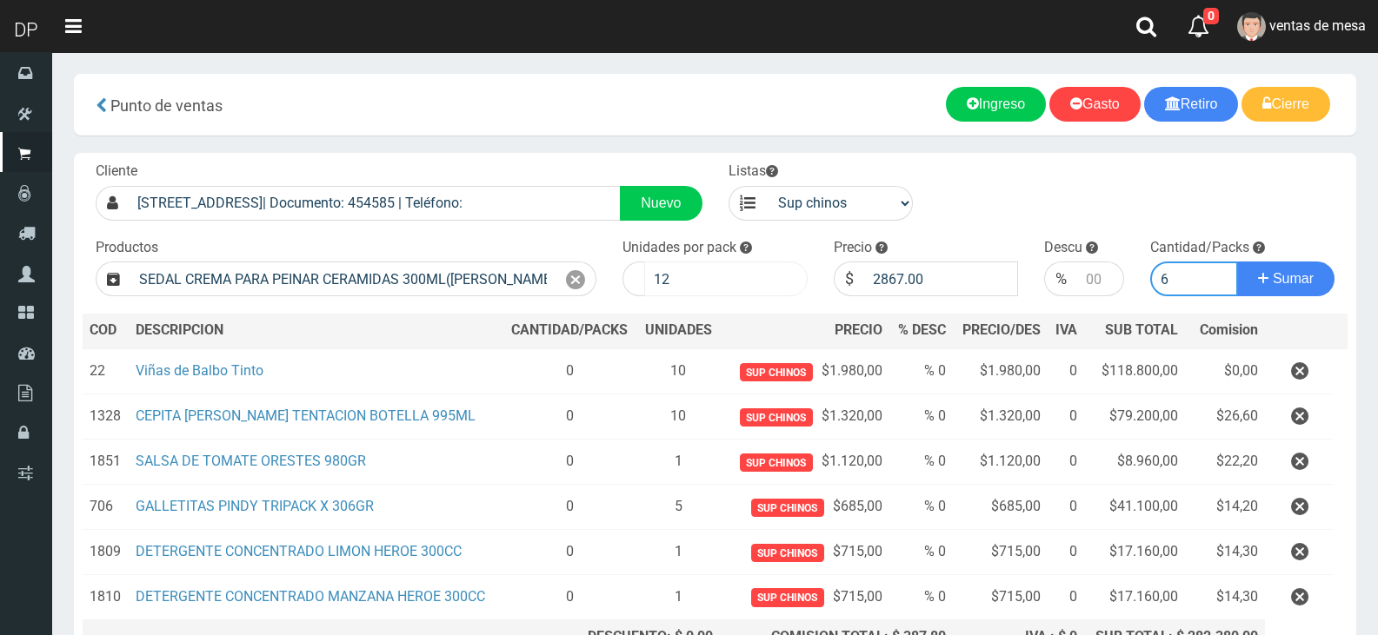
type input "6"
click at [691, 277] on input "12" at bounding box center [725, 279] width 163 height 35
type input "1"
click at [1092, 276] on input "number" at bounding box center [1100, 279] width 46 height 35
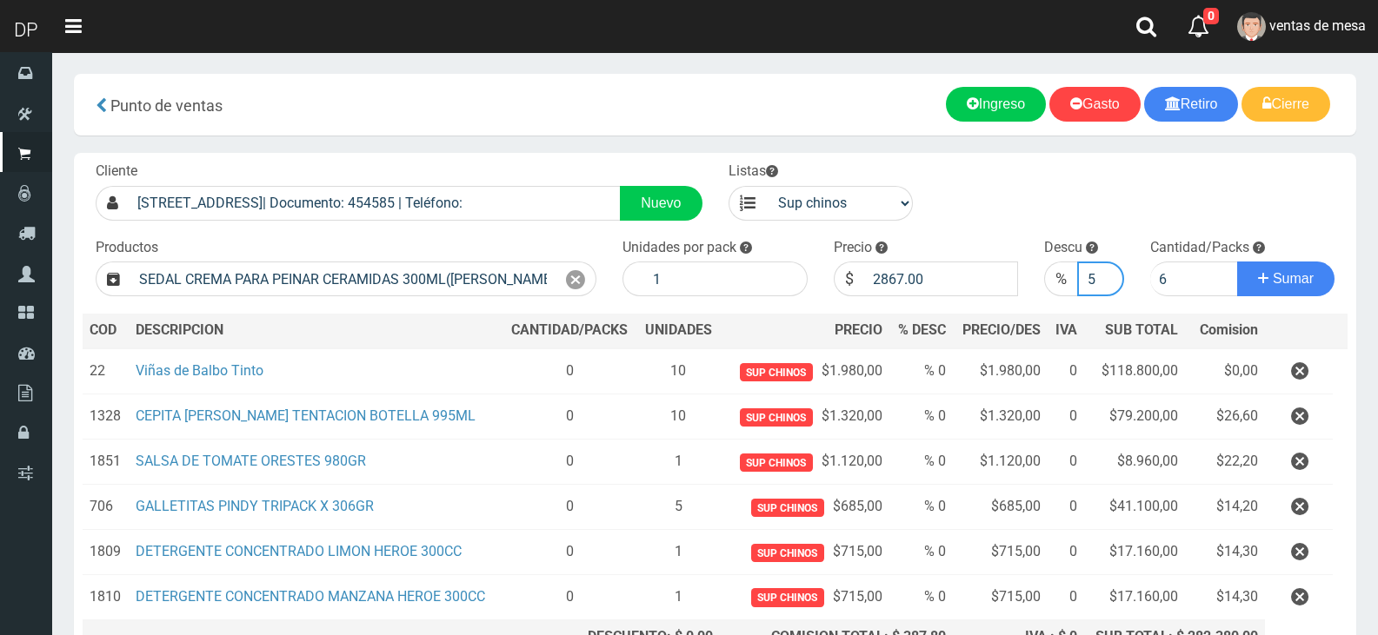
type input "5"
click at [1237, 262] on button "Sumar" at bounding box center [1285, 279] width 97 height 35
click at [561, 278] on div at bounding box center [575, 279] width 41 height 35
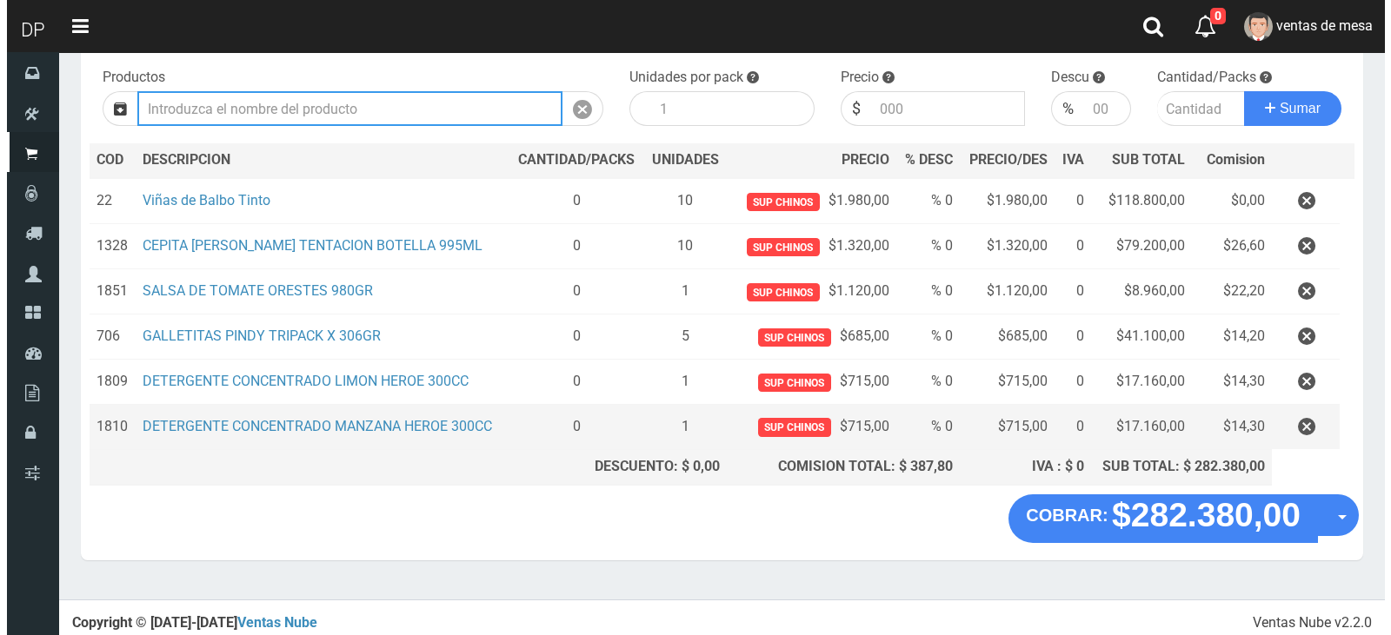
scroll to position [175, 0]
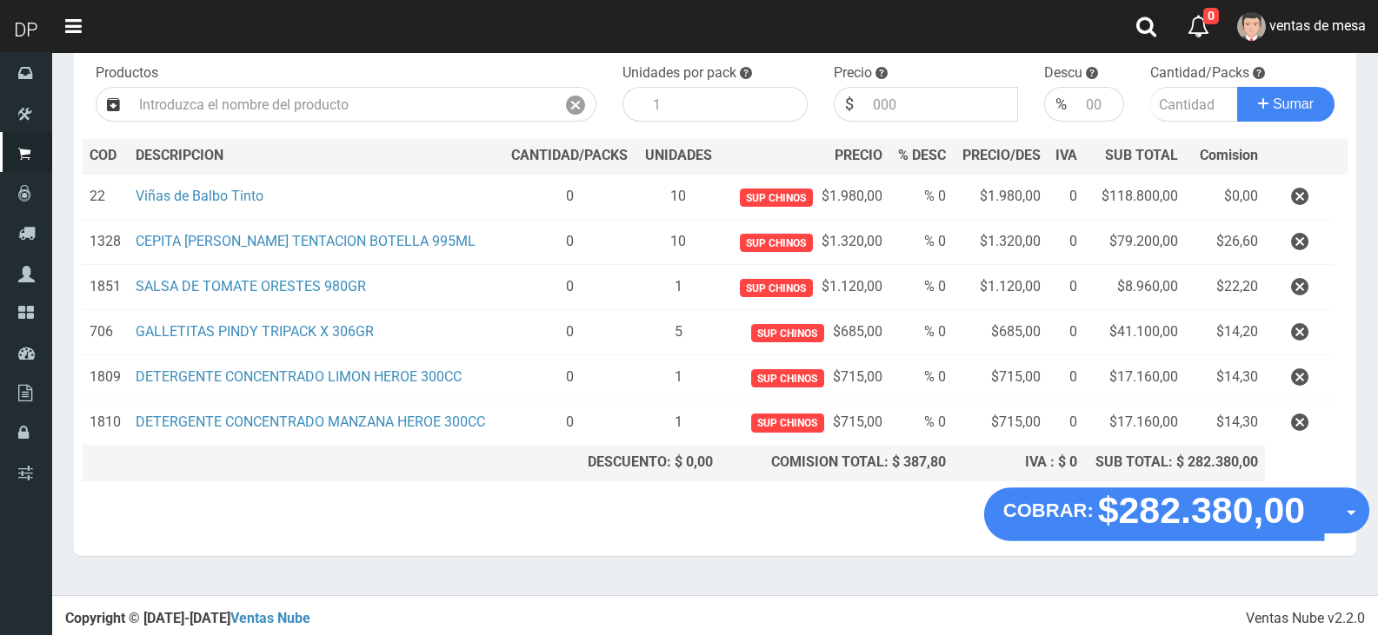
click at [1349, 515] on button "Opciones" at bounding box center [1346, 511] width 46 height 46
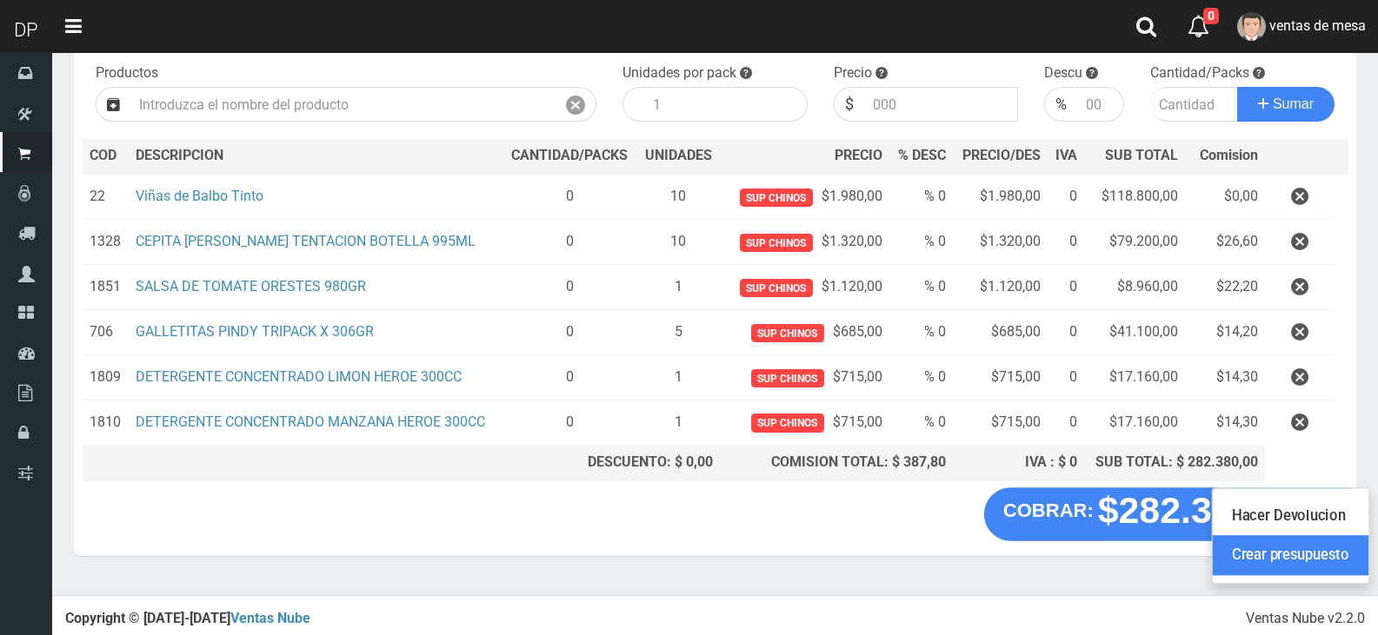
click at [1338, 551] on link "Crear presupuesto" at bounding box center [1290, 555] width 156 height 40
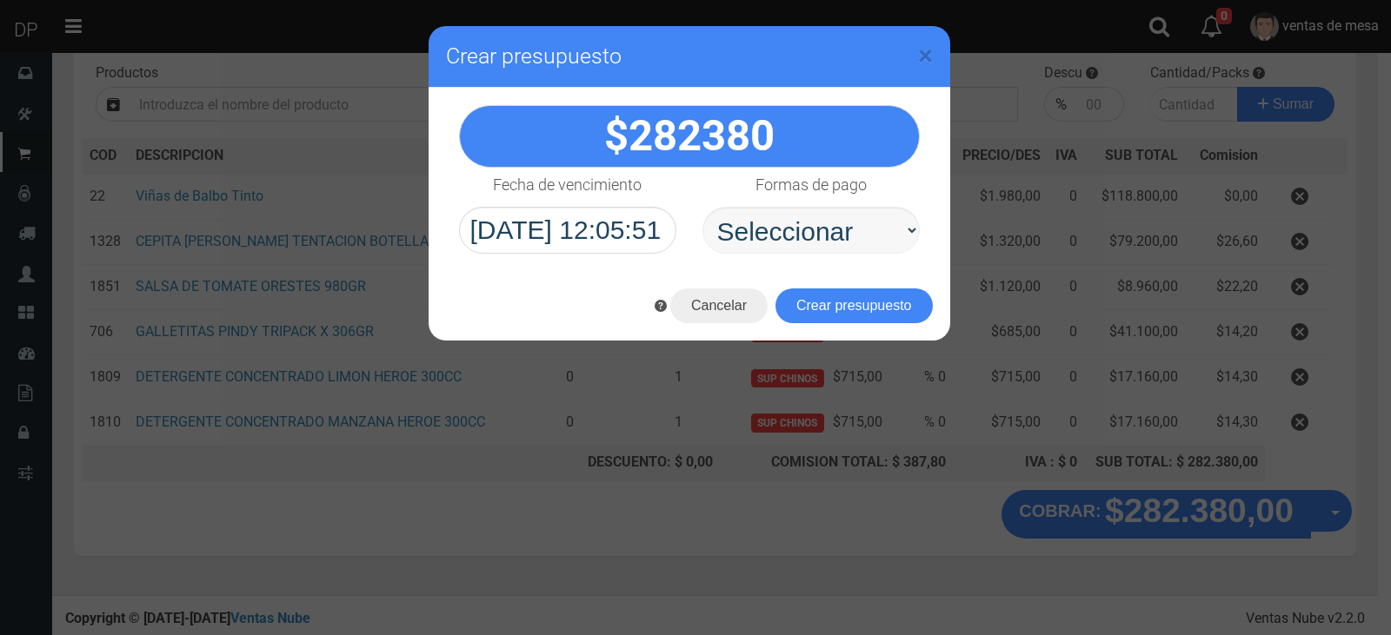
click at [760, 202] on label "Formas de pago" at bounding box center [810, 185] width 111 height 35
click at [0, 0] on select "Seleccionar Efectivo Tarjeta de Crédito Depósito Débito" at bounding box center [0, 0] width 0 height 0
click at [794, 289] on button "Crear presupuesto" at bounding box center [853, 306] width 157 height 35
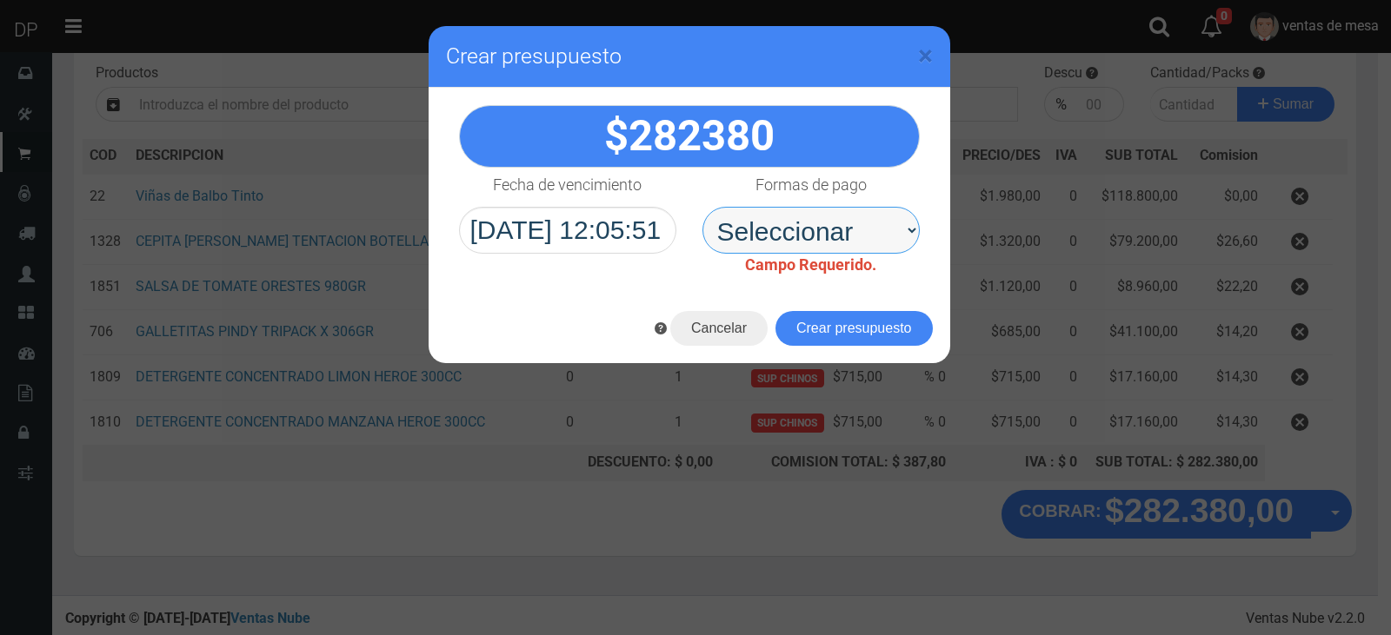
drag, startPoint x: 804, startPoint y: 230, endPoint x: 803, endPoint y: 252, distance: 21.7
click at [804, 236] on select "Seleccionar Efectivo Tarjeta de Crédito Depósito Débito" at bounding box center [810, 230] width 217 height 47
click at [702, 207] on select "Seleccionar Efectivo Tarjeta de Crédito Depósito Débito" at bounding box center [810, 230] width 217 height 47
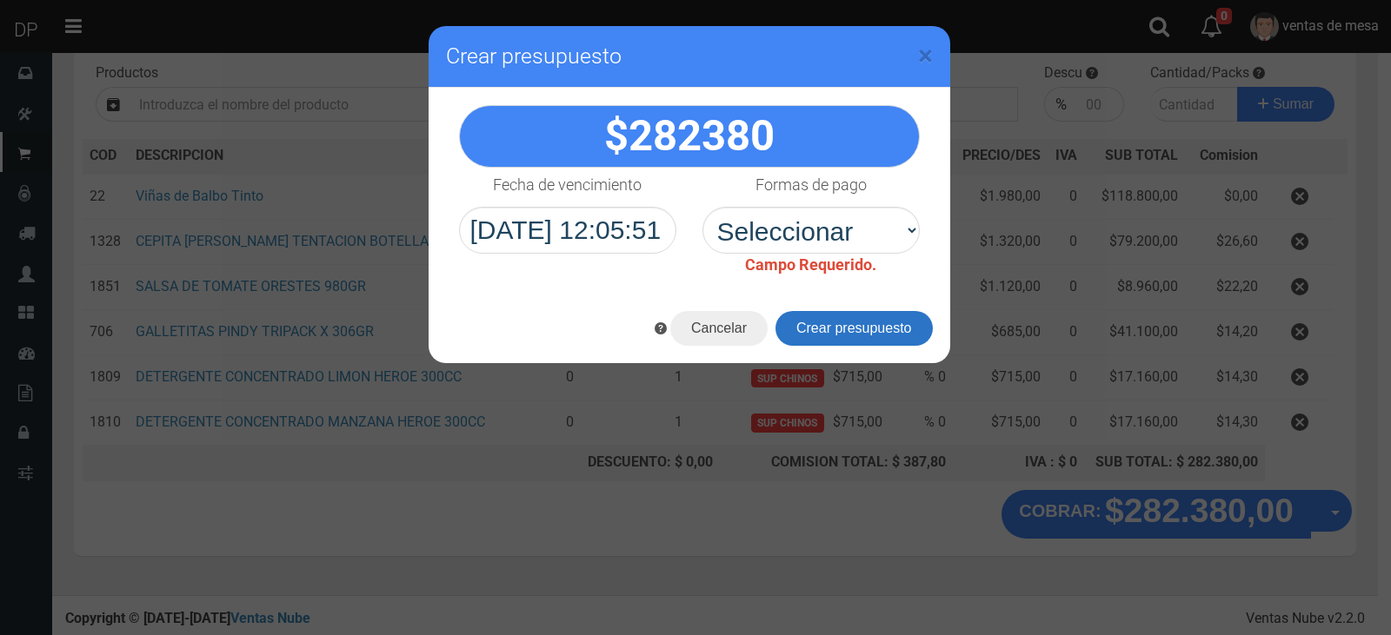
click at [807, 88] on form "× Crear presupuesto 282380 Seleccionar" at bounding box center [688, 57] width 521 height 62
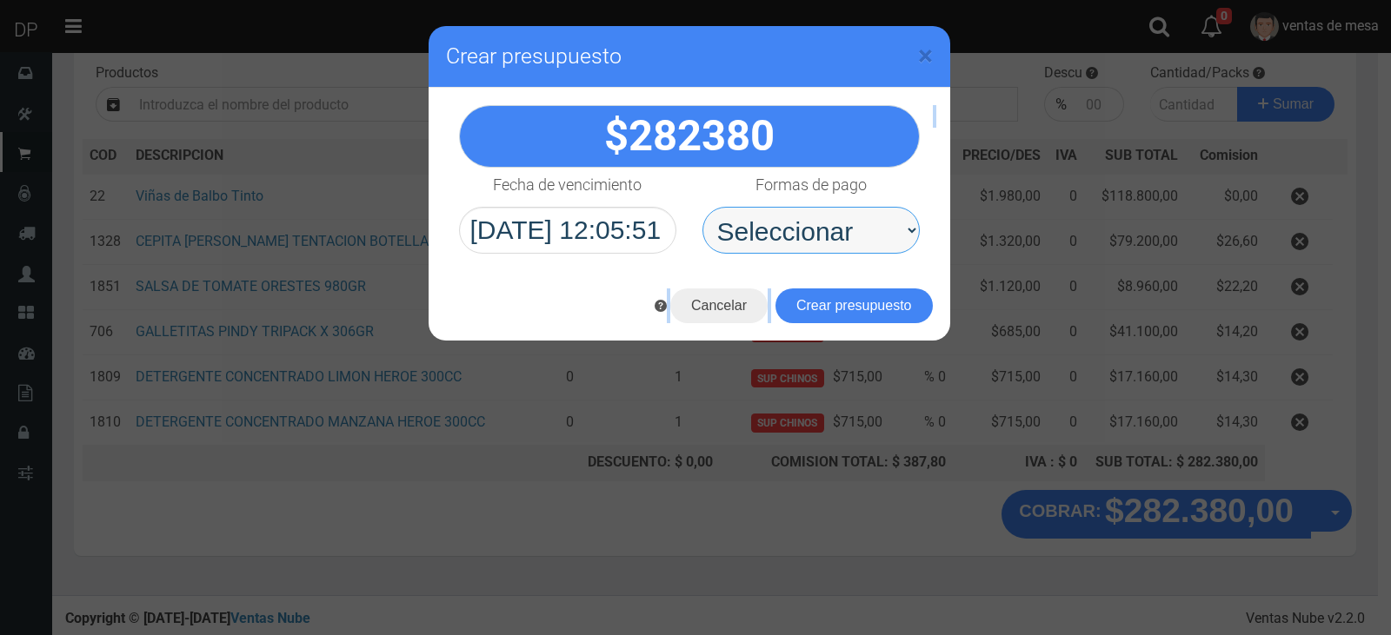
click at [803, 233] on select "Seleccionar Efectivo Tarjeta de Crédito Depósito Débito" at bounding box center [810, 230] width 217 height 47
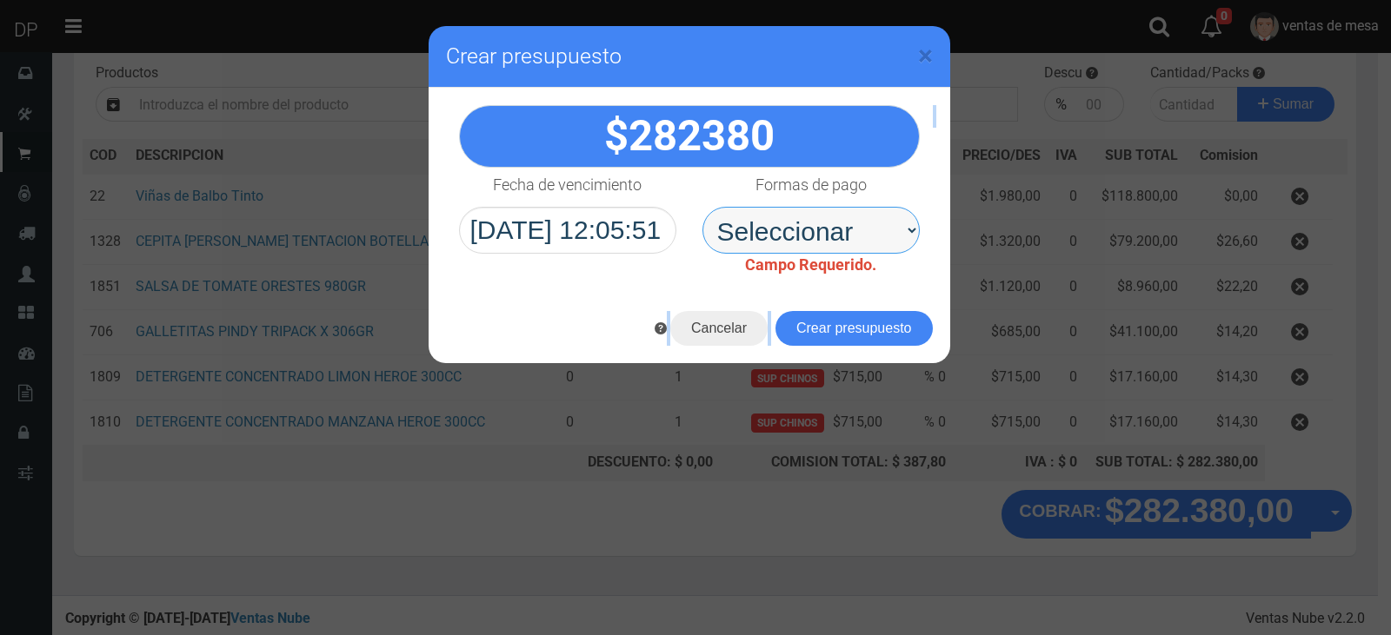
select select "Efectivo"
click at [702, 207] on select "Seleccionar Efectivo Tarjeta de Crédito Depósito Débito" at bounding box center [810, 230] width 217 height 47
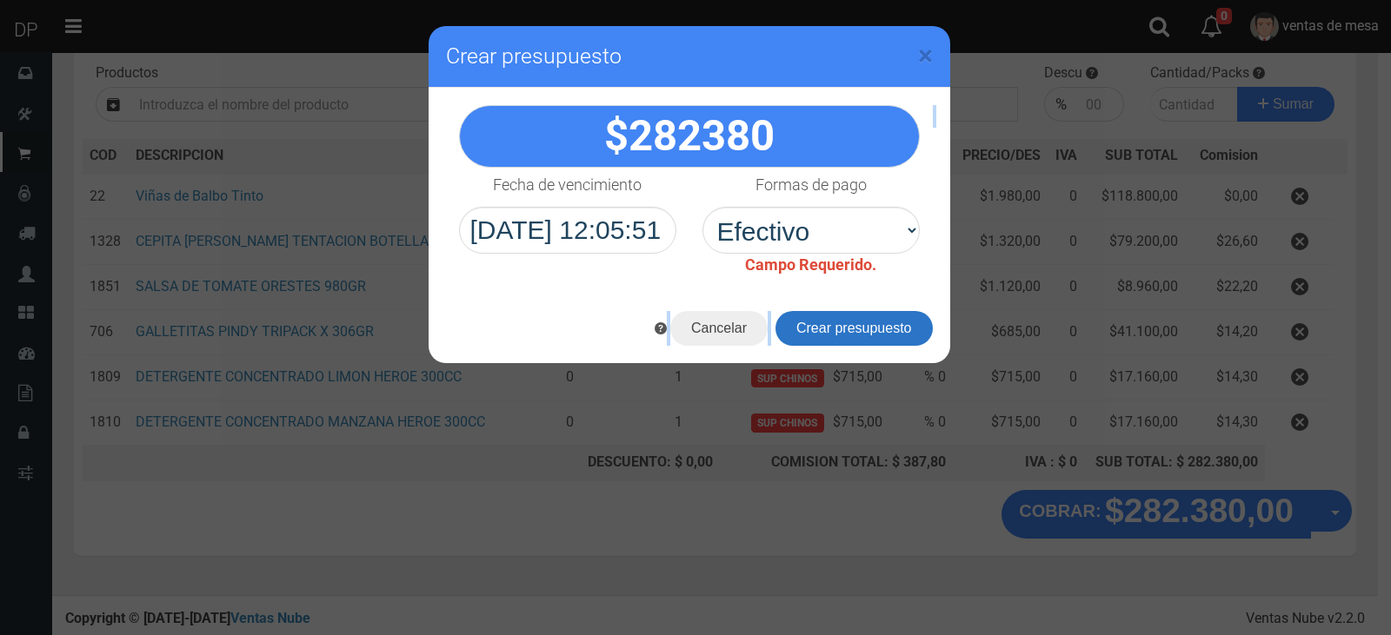
click at [801, 311] on button "Crear presupuesto" at bounding box center [853, 328] width 157 height 35
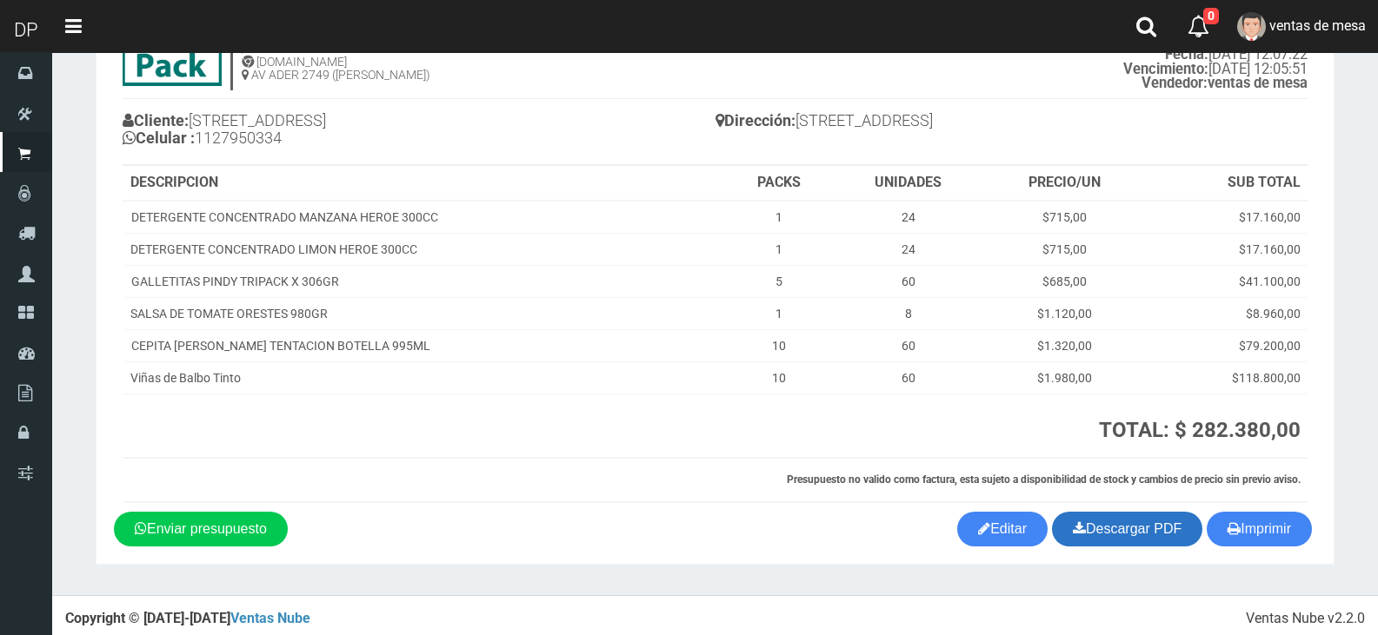
scroll to position [104, 0]
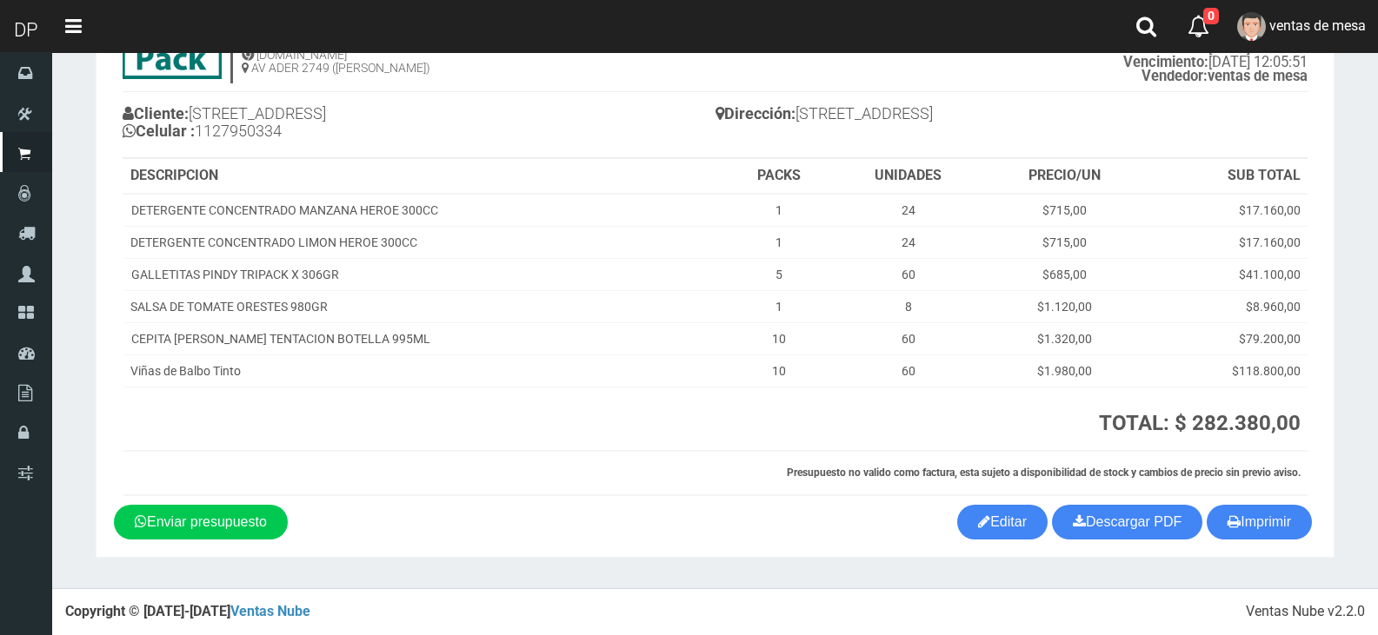
click at [1013, 541] on section "1123346941 1170356020 [DOMAIN_NAME] AV ADER 2749 ([PERSON_NAME]) PRESUPUESTO (#…" at bounding box center [715, 268] width 1238 height 580
click at [1011, 539] on link "Editar" at bounding box center [1002, 522] width 90 height 35
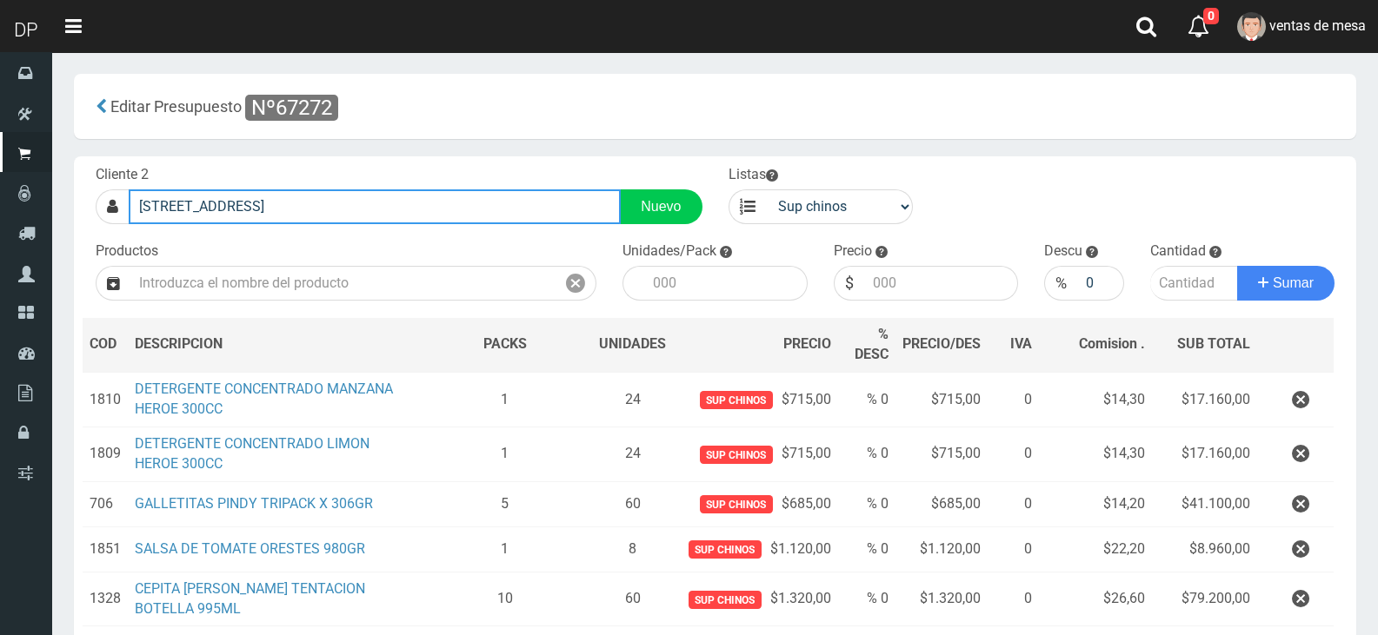
click at [444, 211] on input "[STREET_ADDRESS]" at bounding box center [375, 206] width 492 height 35
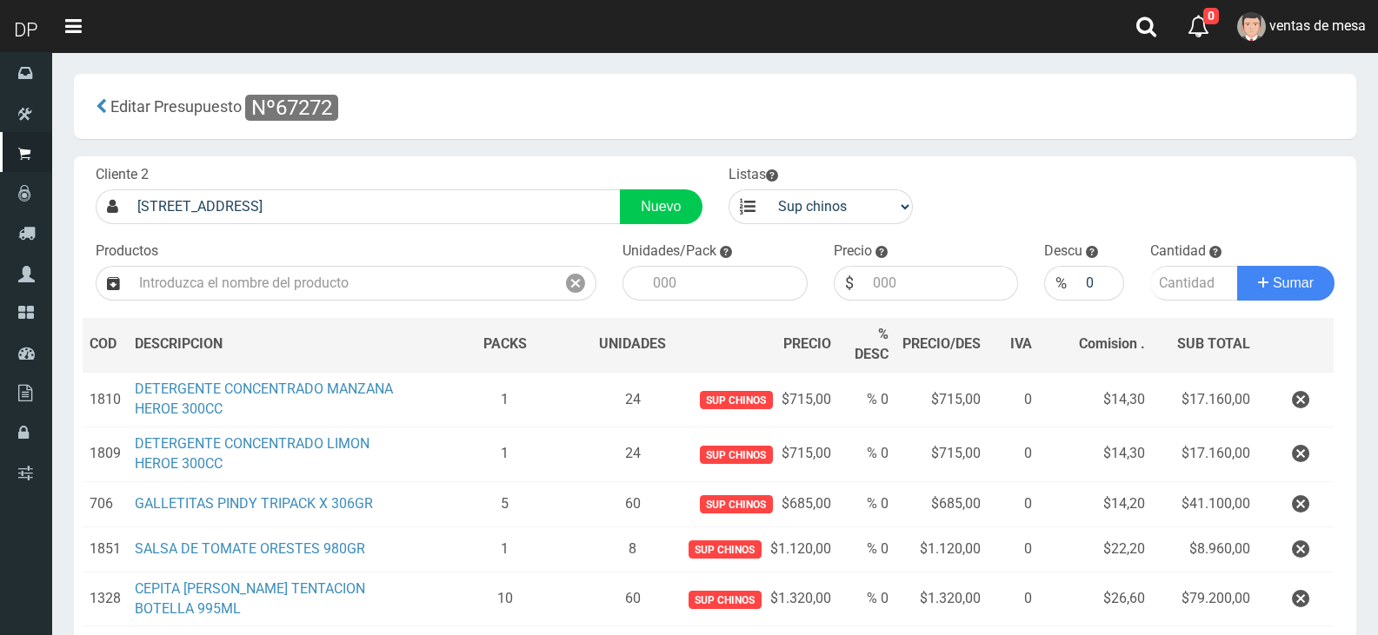
click at [433, 263] on div "Productos" at bounding box center [346, 271] width 527 height 59
click at [433, 264] on div "Productos" at bounding box center [346, 271] width 527 height 59
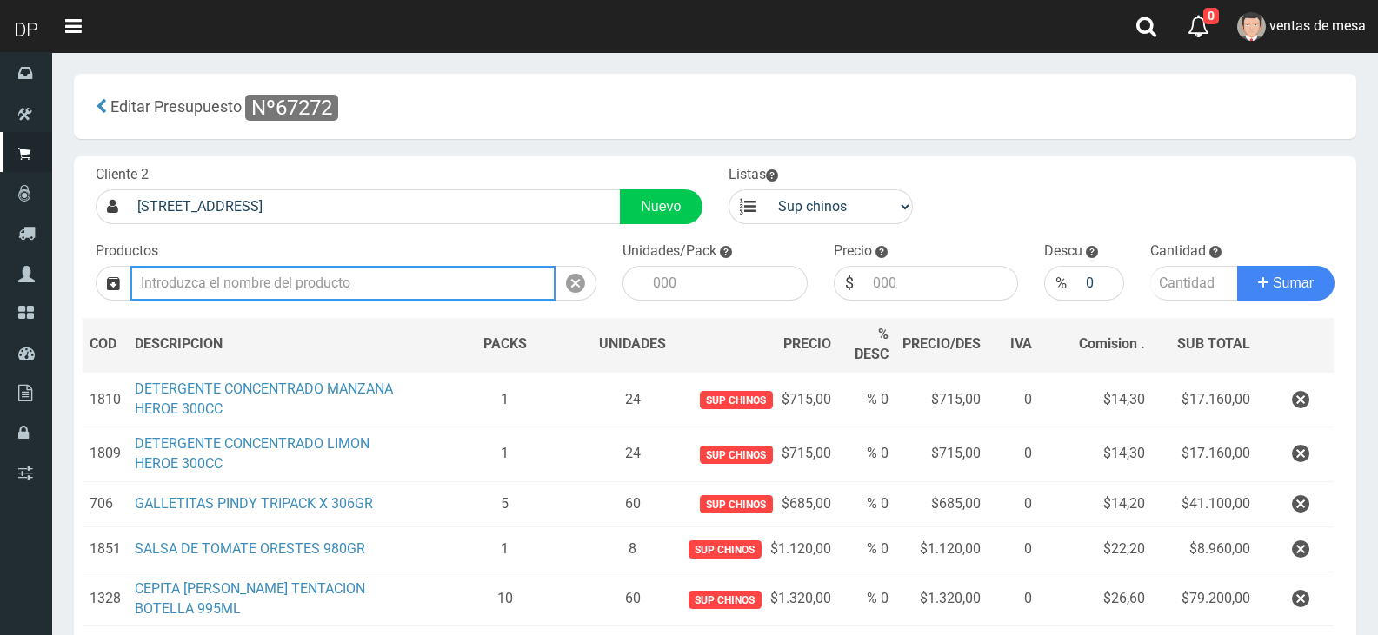
click at [435, 272] on input "text" at bounding box center [342, 283] width 425 height 35
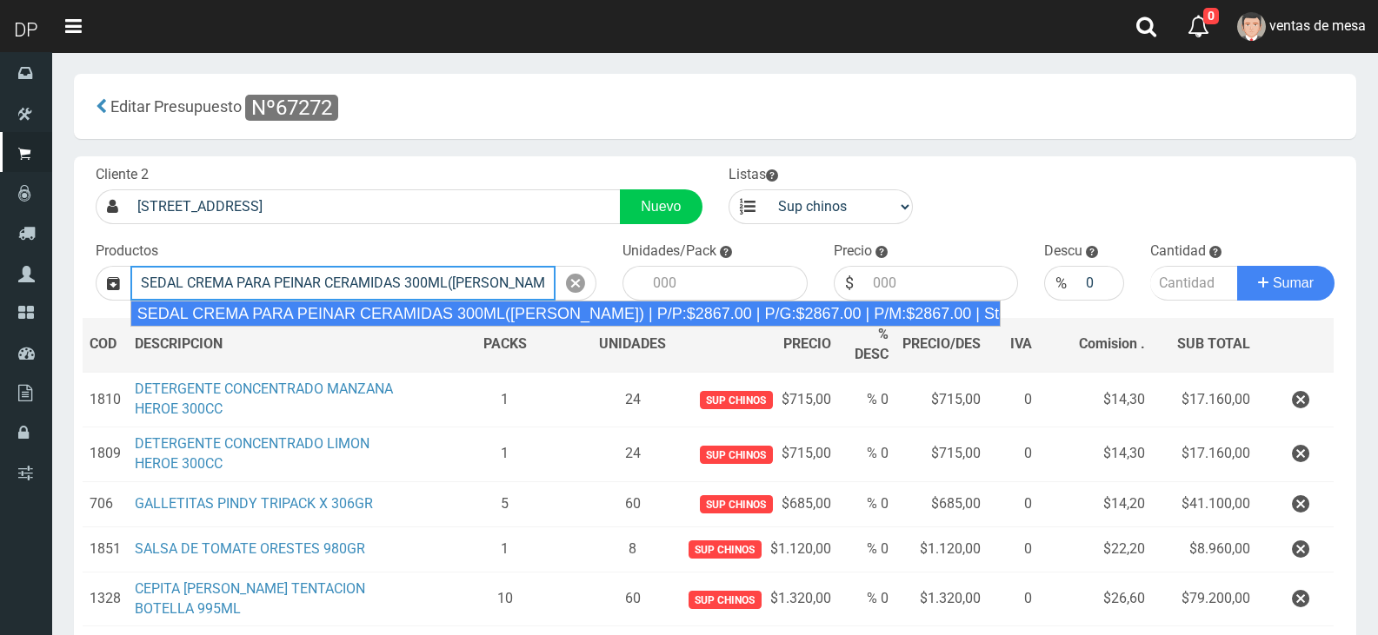
type input "SEDAL CREMA PARA PEINAR CERAMIDAS 300ML([PERSON_NAME]) | P/P:$2867.00 | P/G:$28…"
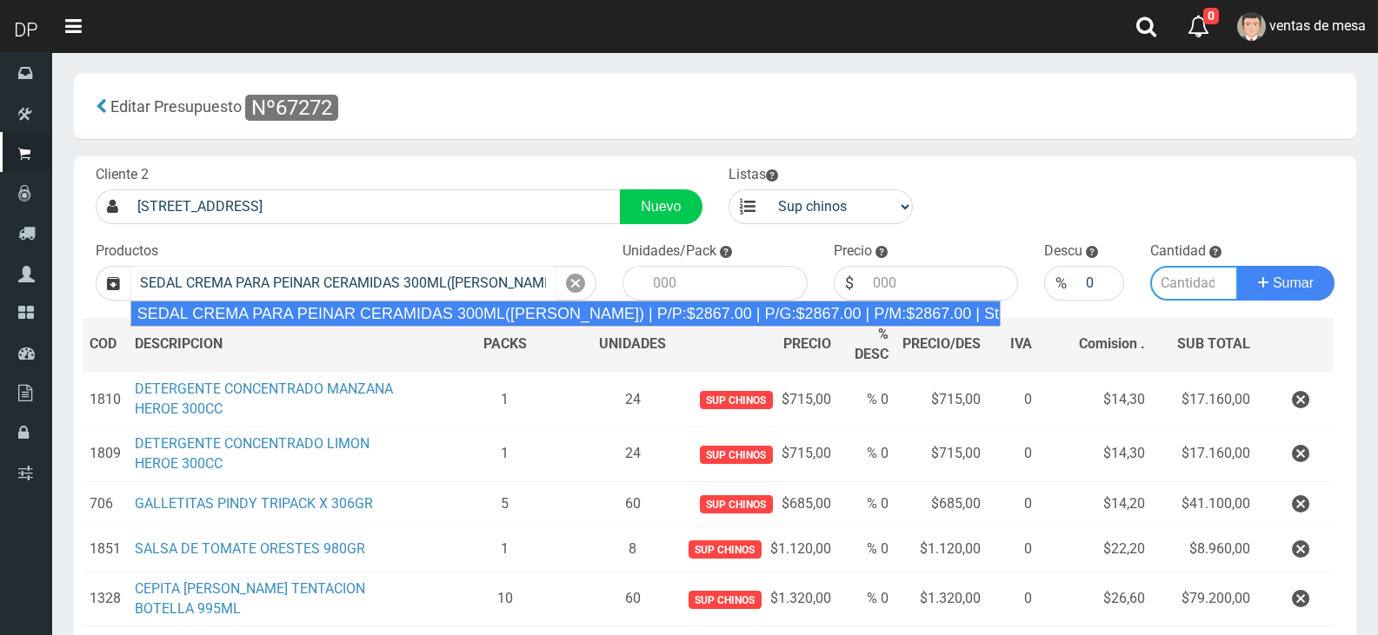
type input "12"
type input "2867.00"
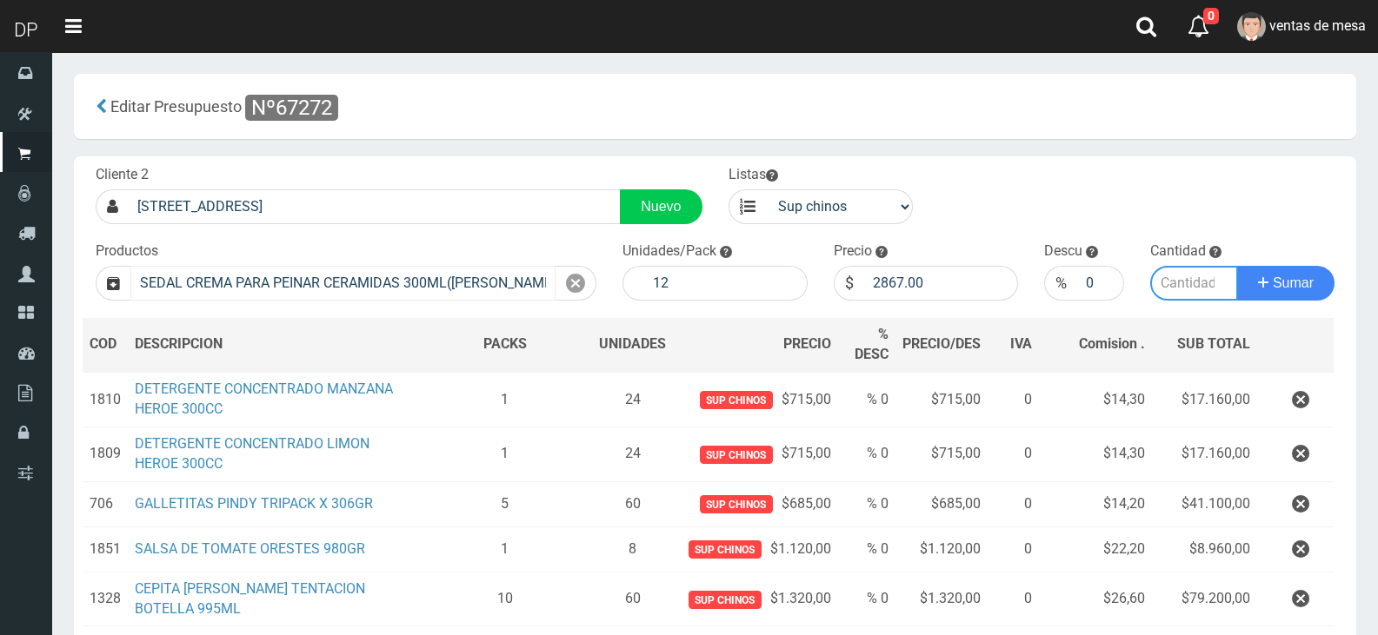
type input "1"
type input "6"
click at [705, 286] on input "12" at bounding box center [725, 283] width 163 height 35
type input "1"
click at [1083, 279] on input "0" at bounding box center [1100, 283] width 46 height 35
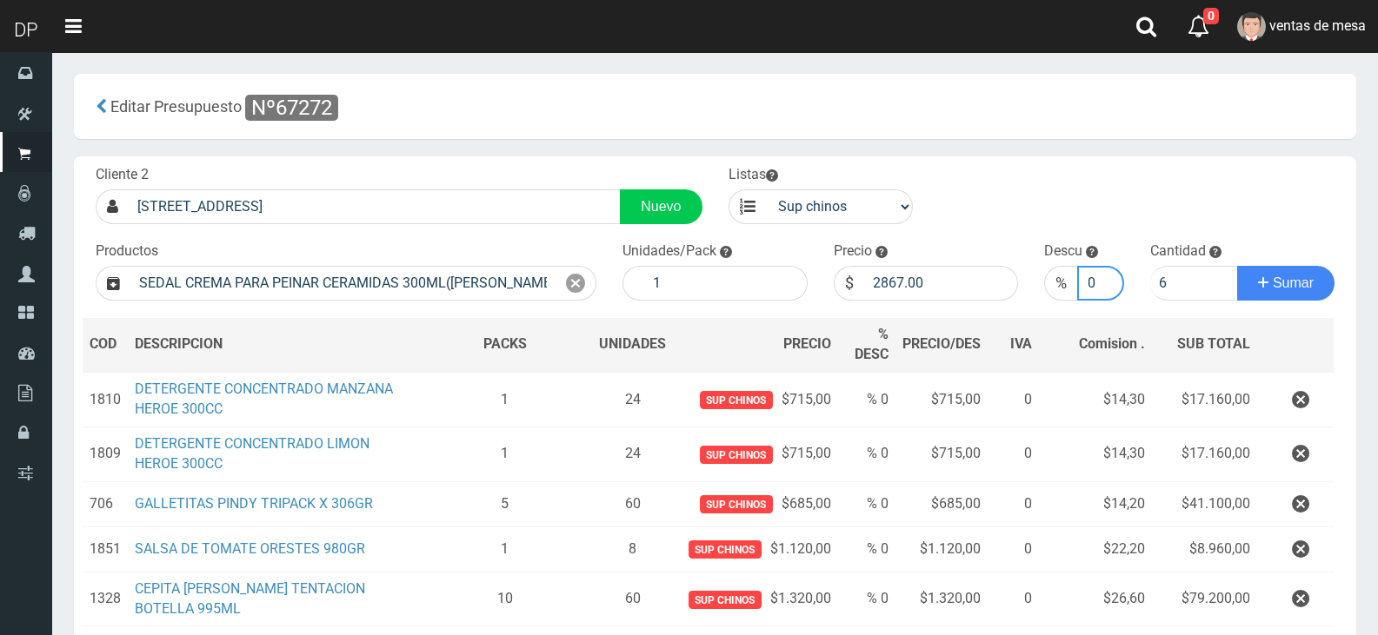
click at [1083, 279] on input "0" at bounding box center [1100, 283] width 46 height 35
type input "5"
click at [1237, 266] on button "Sumar" at bounding box center [1285, 283] width 97 height 35
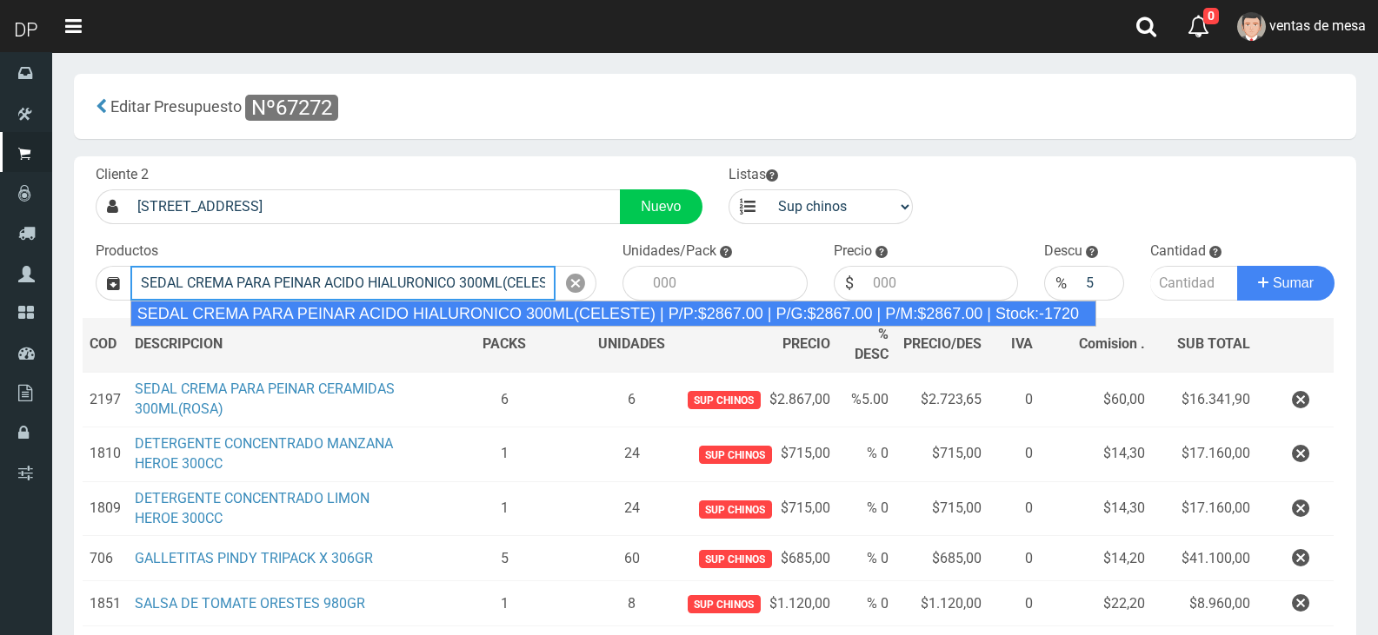
type input "SEDAL CREMA PARA PEINAR ACIDO HIALURONICO 300ML(CELESTE) | P/P:$2867.00 | P/G:$…"
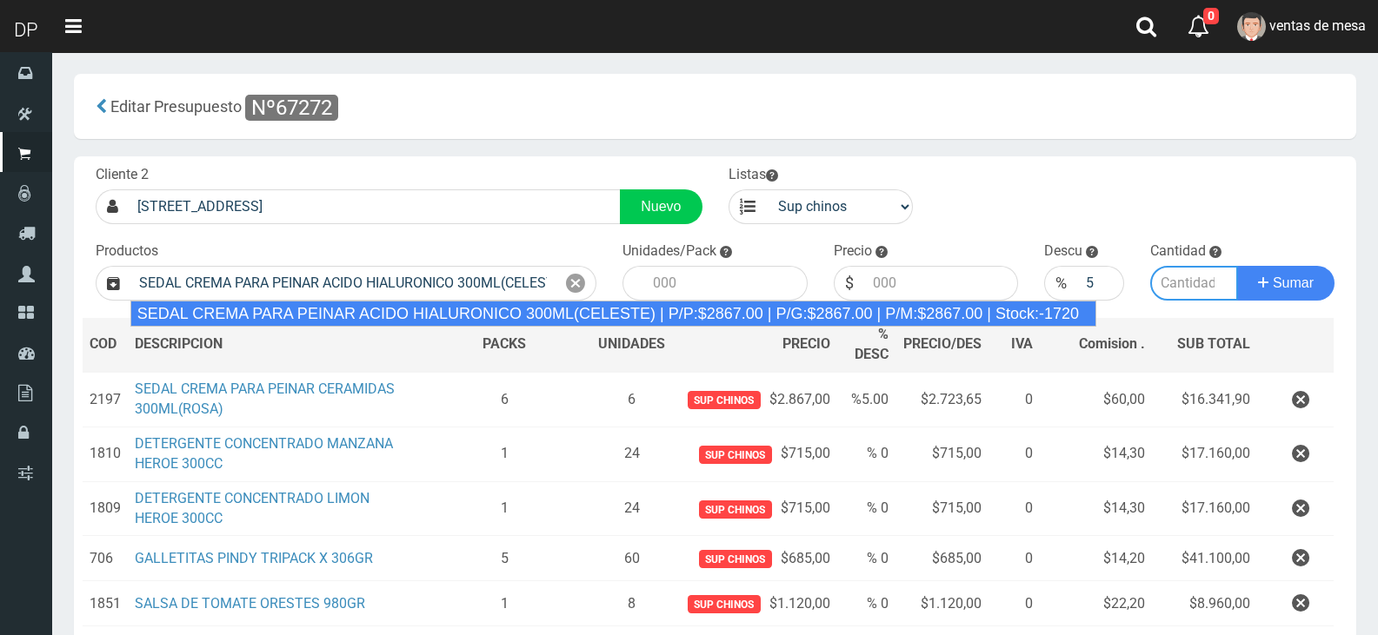
type input "12"
type input "2867.00"
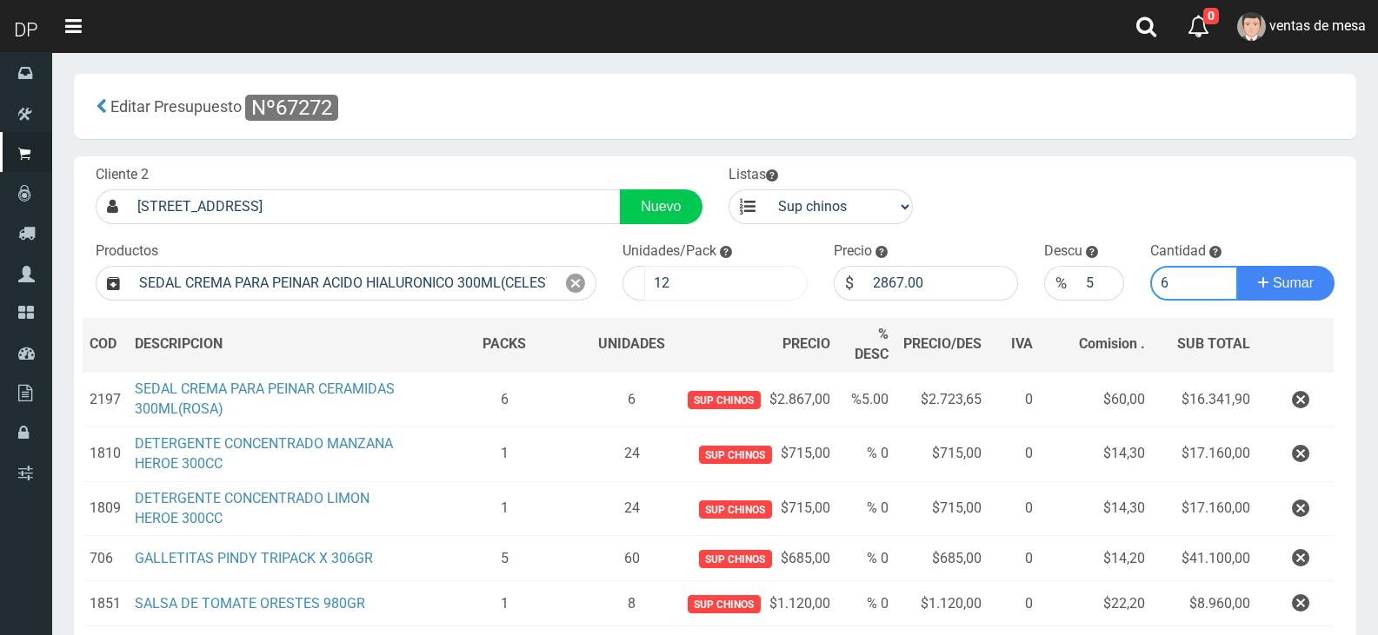
type input "6"
click at [696, 285] on input "12" at bounding box center [725, 283] width 163 height 35
type input "1"
click at [1237, 266] on button "Sumar" at bounding box center [1285, 283] width 97 height 35
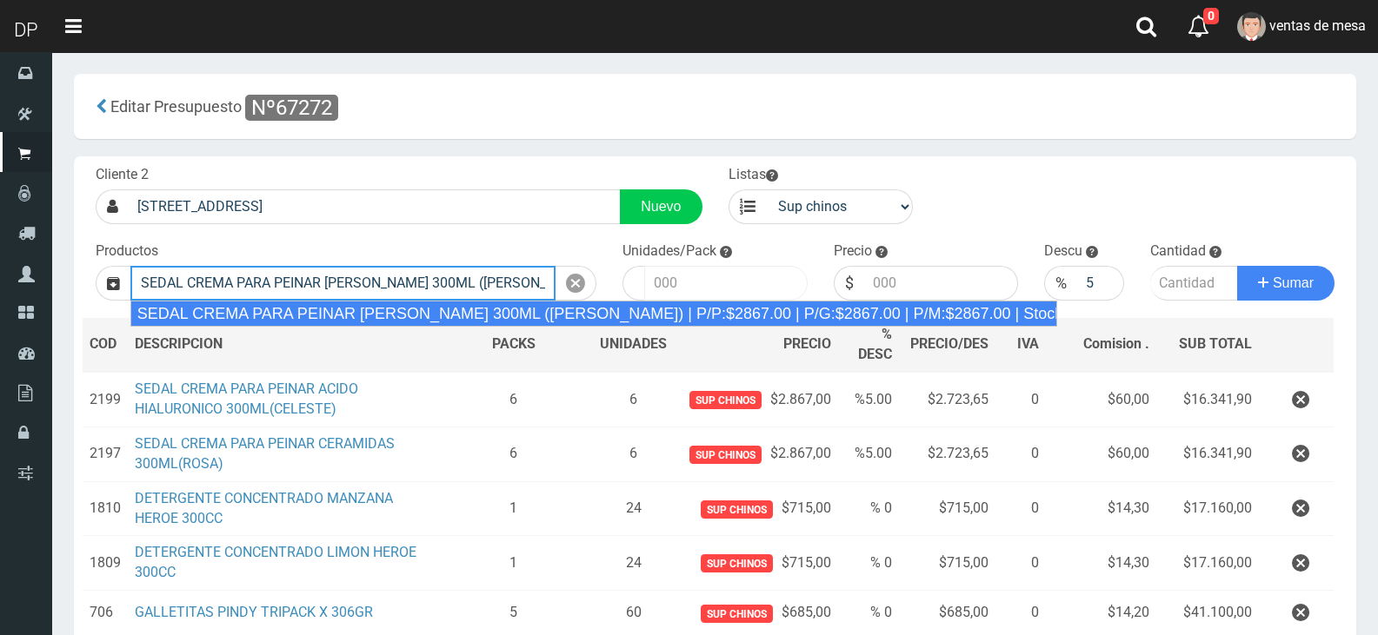
type input "SEDAL CREMA PARA PEINAR [PERSON_NAME] 300ML ([PERSON_NAME]) | P/P:$2867.00 | P/…"
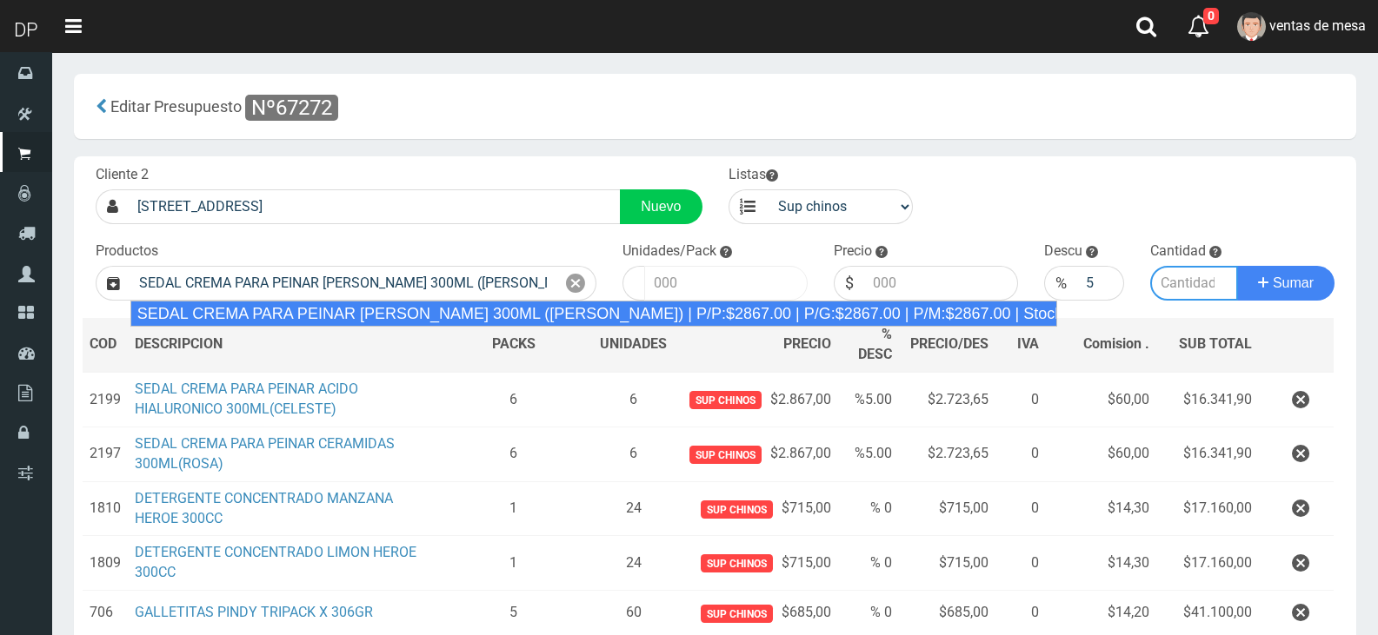
type input "12"
type input "2867.00"
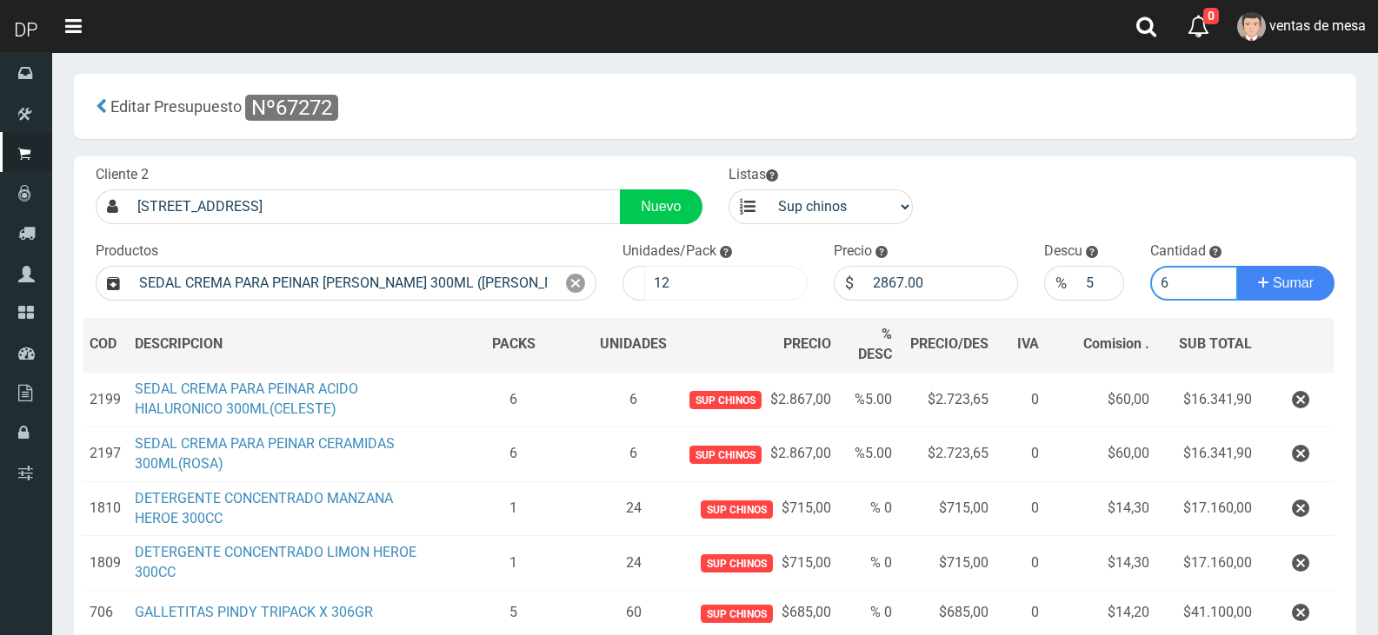
type input "6"
click at [683, 285] on input "12" at bounding box center [725, 283] width 163 height 35
type input "1"
click at [1237, 266] on button "Sumar" at bounding box center [1285, 283] width 97 height 35
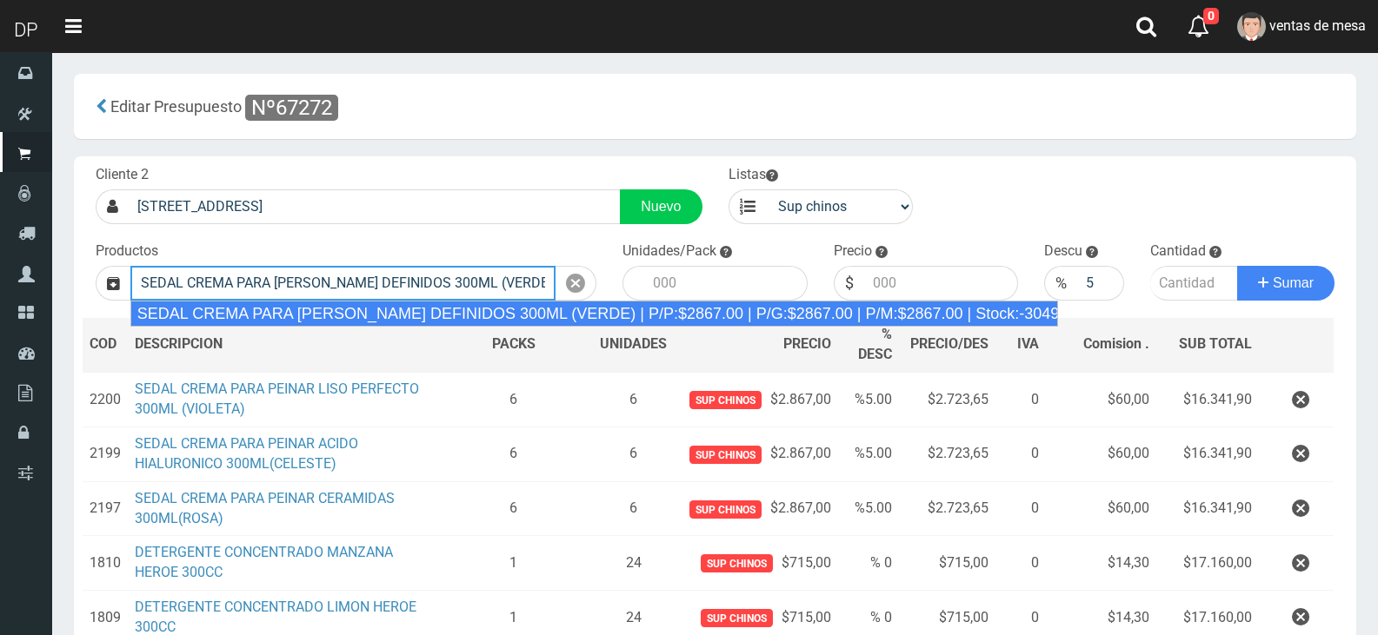
type input "SEDAL CREMA PARA [PERSON_NAME] DEFINIDOS 300ML (VERDE) | P/P:$2867.00 | P/G:$28…"
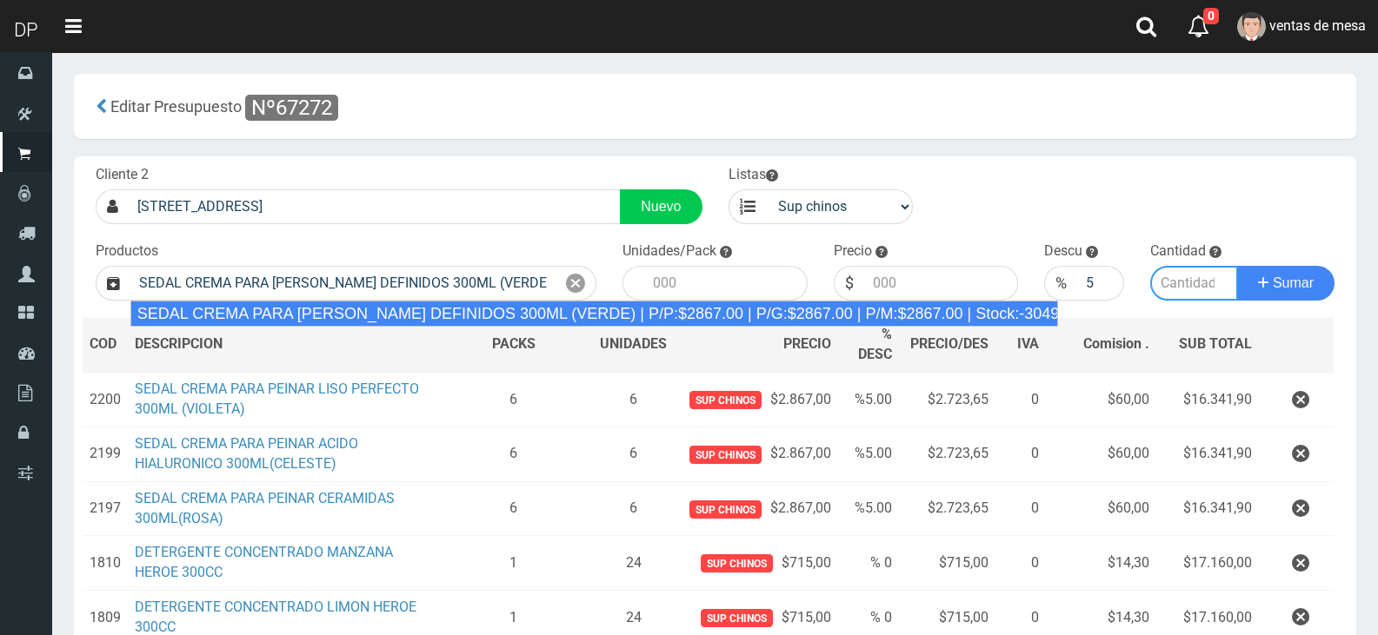
type input "12"
type input "2867.00"
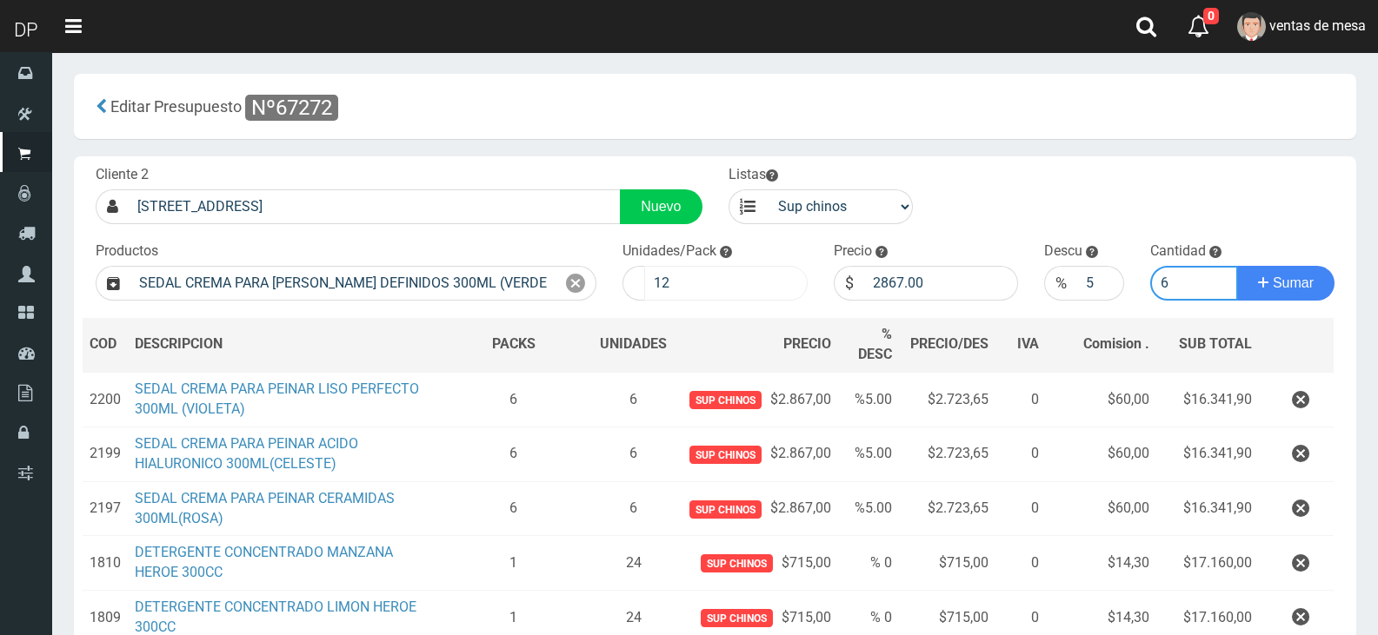
type input "6"
click at [699, 279] on input "12" at bounding box center [725, 283] width 163 height 35
type input "1"
click at [1237, 266] on button "Sumar" at bounding box center [1285, 283] width 97 height 35
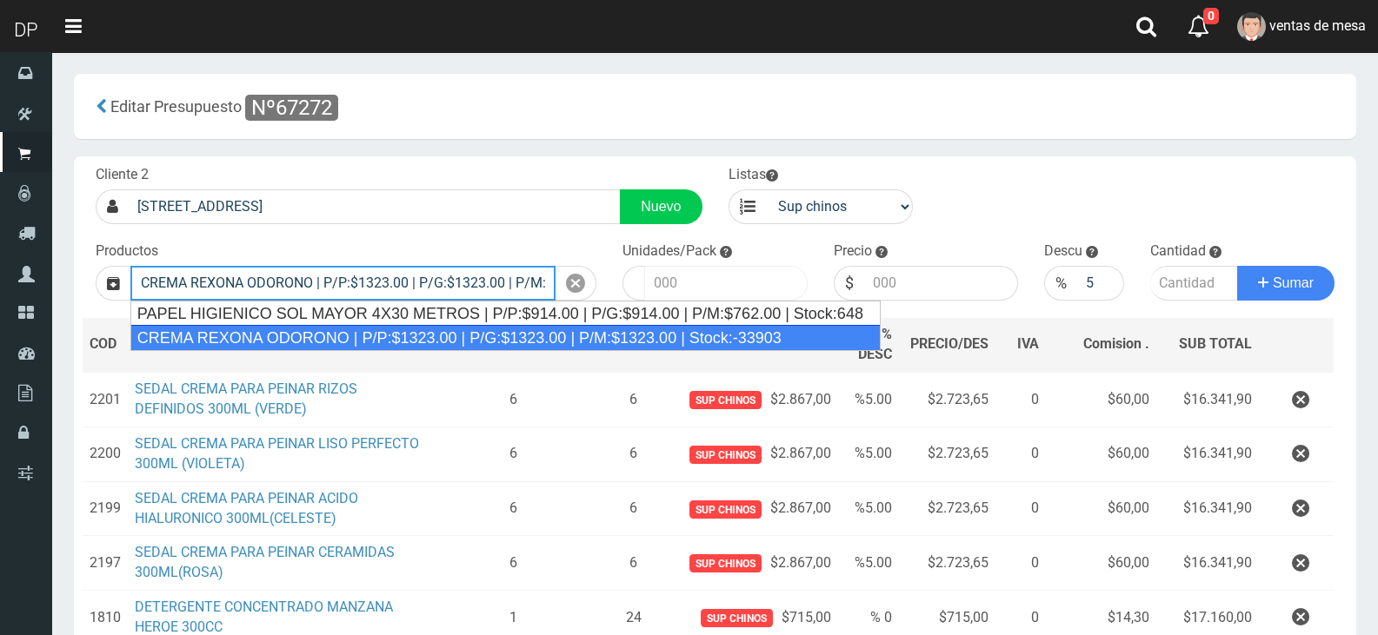
type input "CREMA REXONA ODORONO | P/P:$1323.00 | P/G:$1323.00 | P/M:$1323.00 | Stock:-33903"
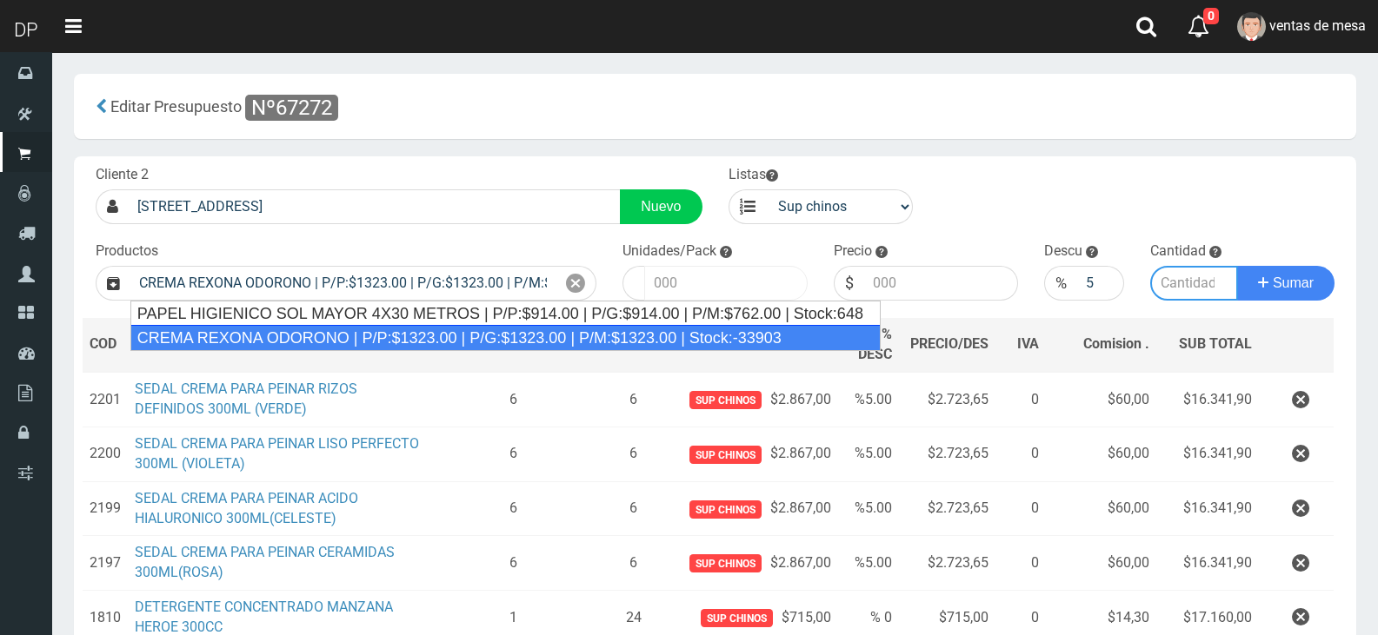
type input "12"
type input "1323.00"
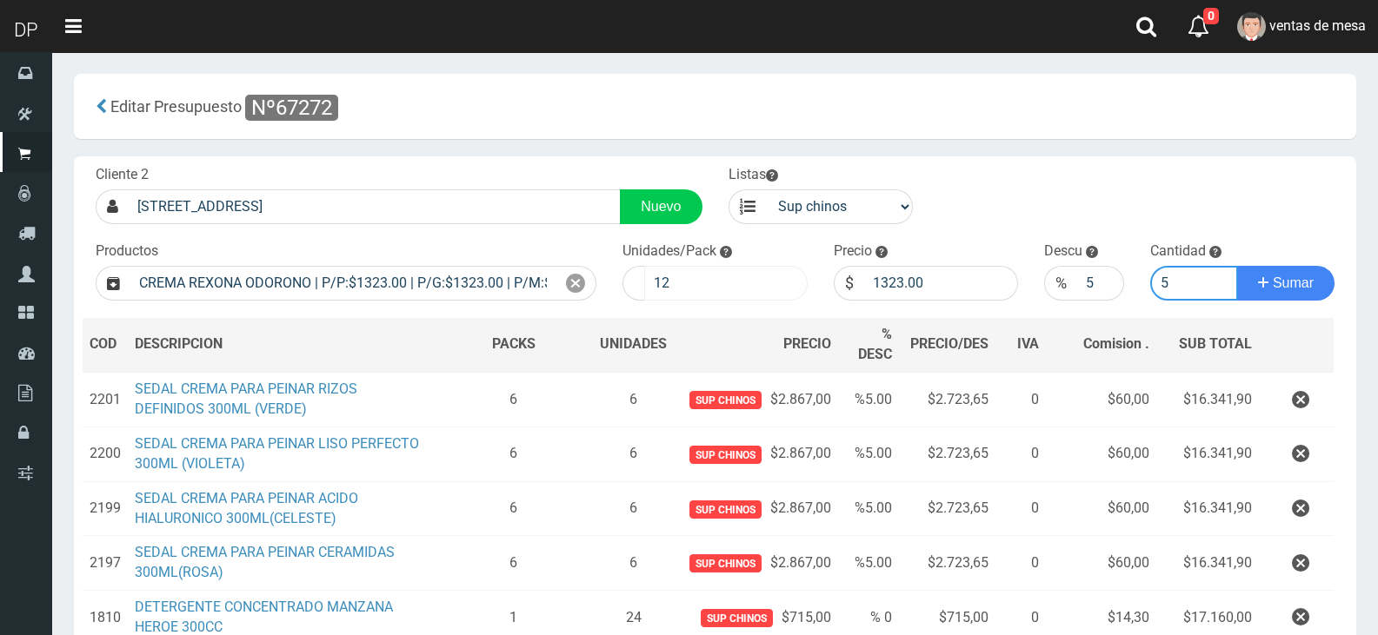
type input "5"
click at [1237, 266] on button "Sumar" at bounding box center [1285, 283] width 97 height 35
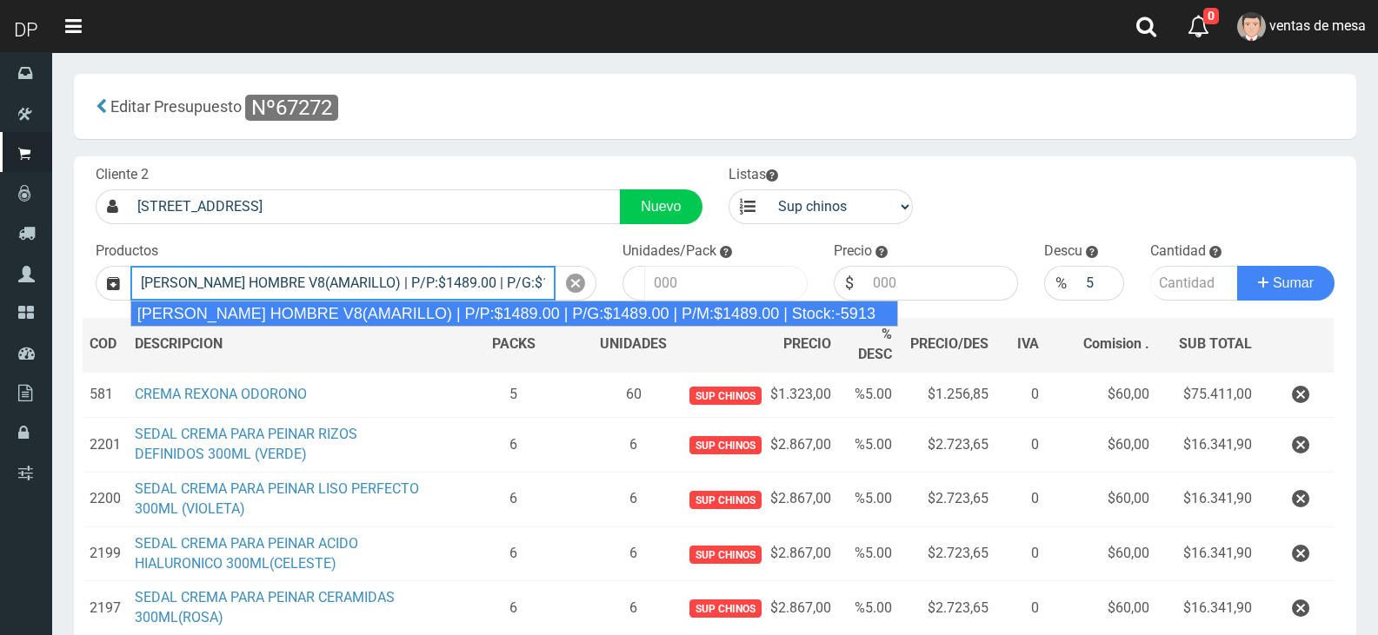
type input "[PERSON_NAME] HOMBRE V8(AMARILLO) | P/P:$1489.00 | P/G:$1489.00 | P/M:$1489.00 …"
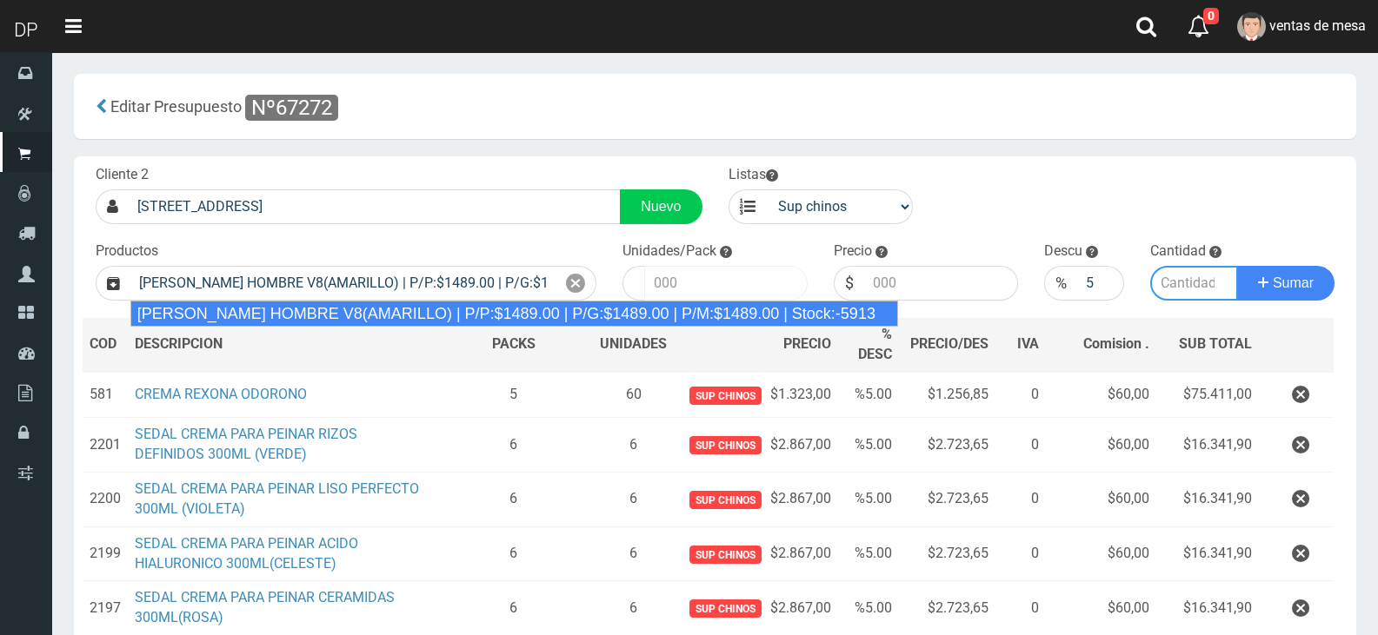
type input "12"
type input "1489.00"
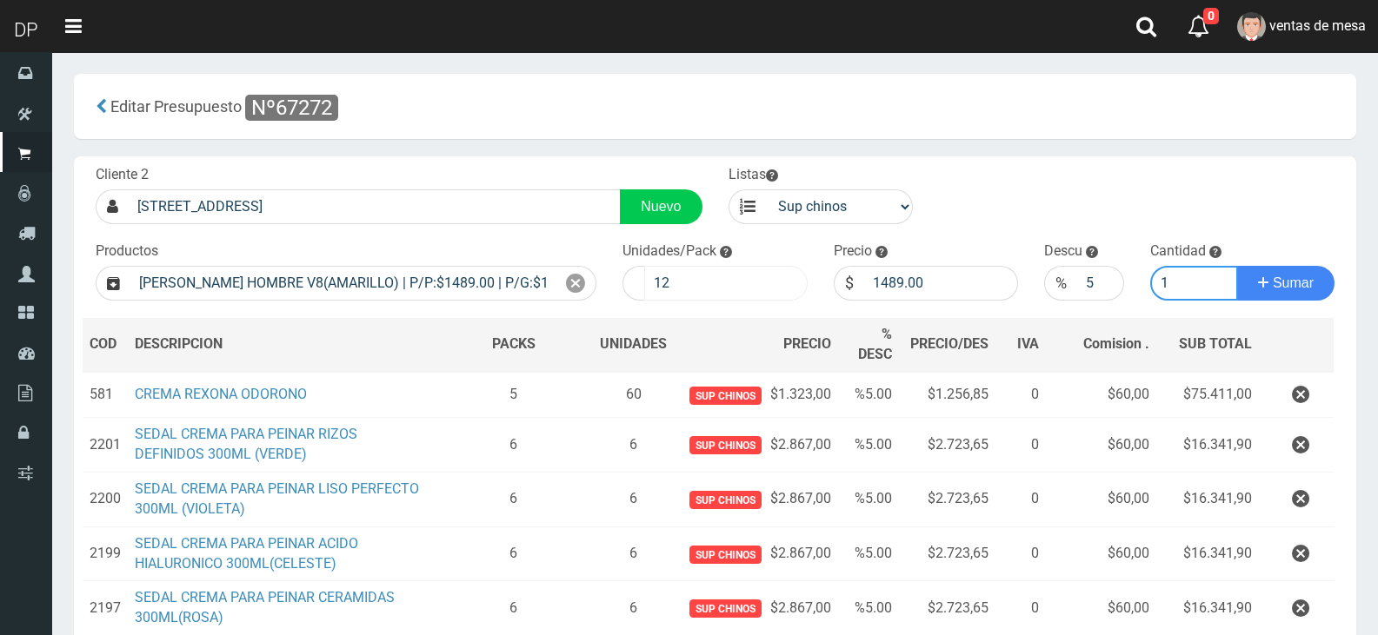
type input "1"
click at [1237, 266] on button "Sumar" at bounding box center [1285, 283] width 97 height 35
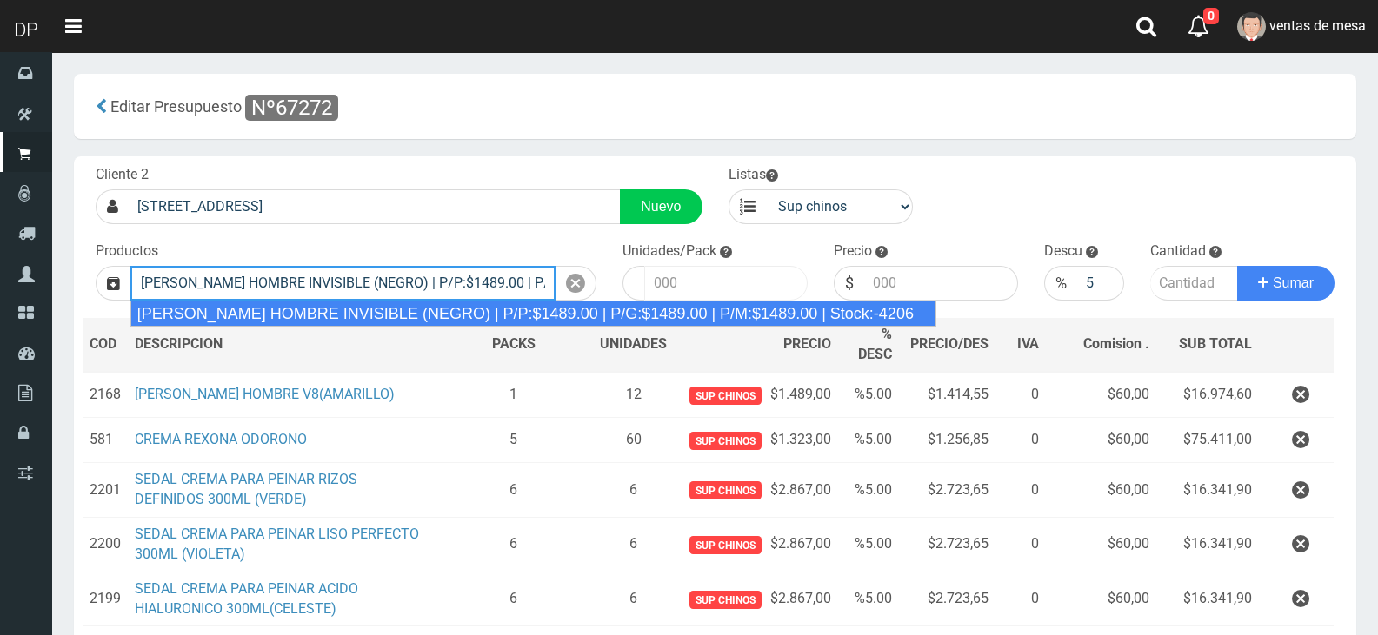
type input "[PERSON_NAME] HOMBRE INVISIBLE (NEGRO) | P/P:$1489.00 | P/G:$1489.00 | P/M:$148…"
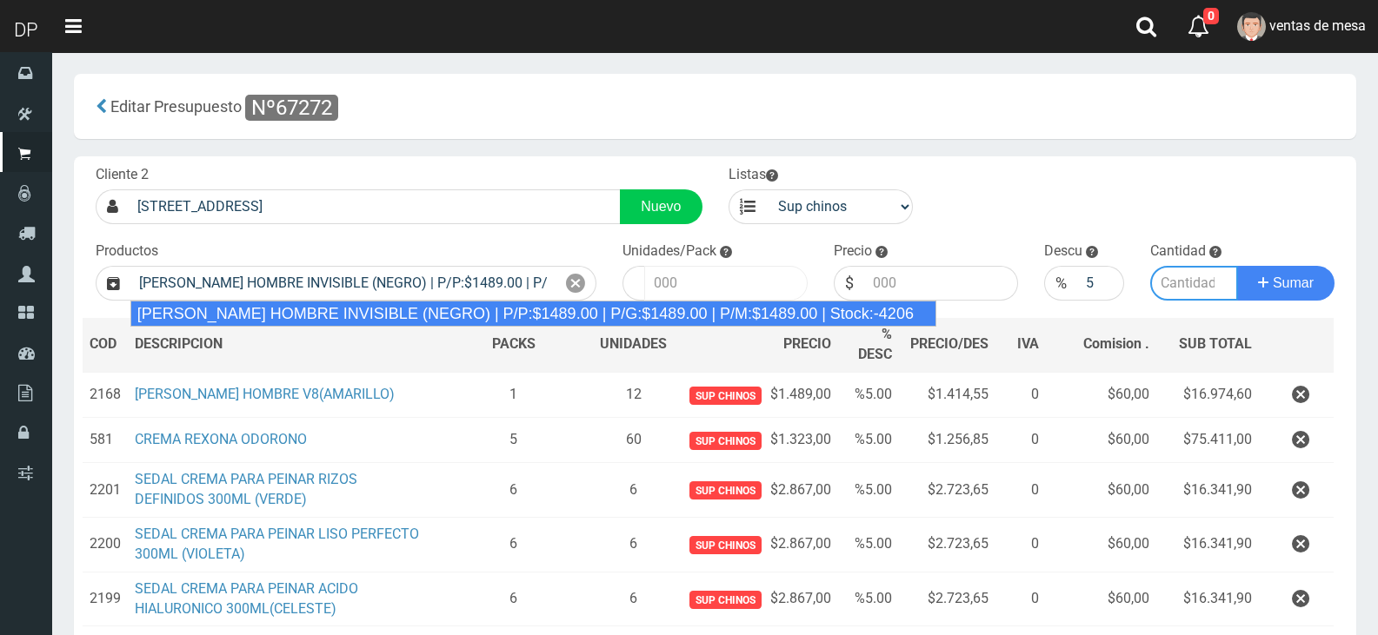
type input "12"
type input "1489.00"
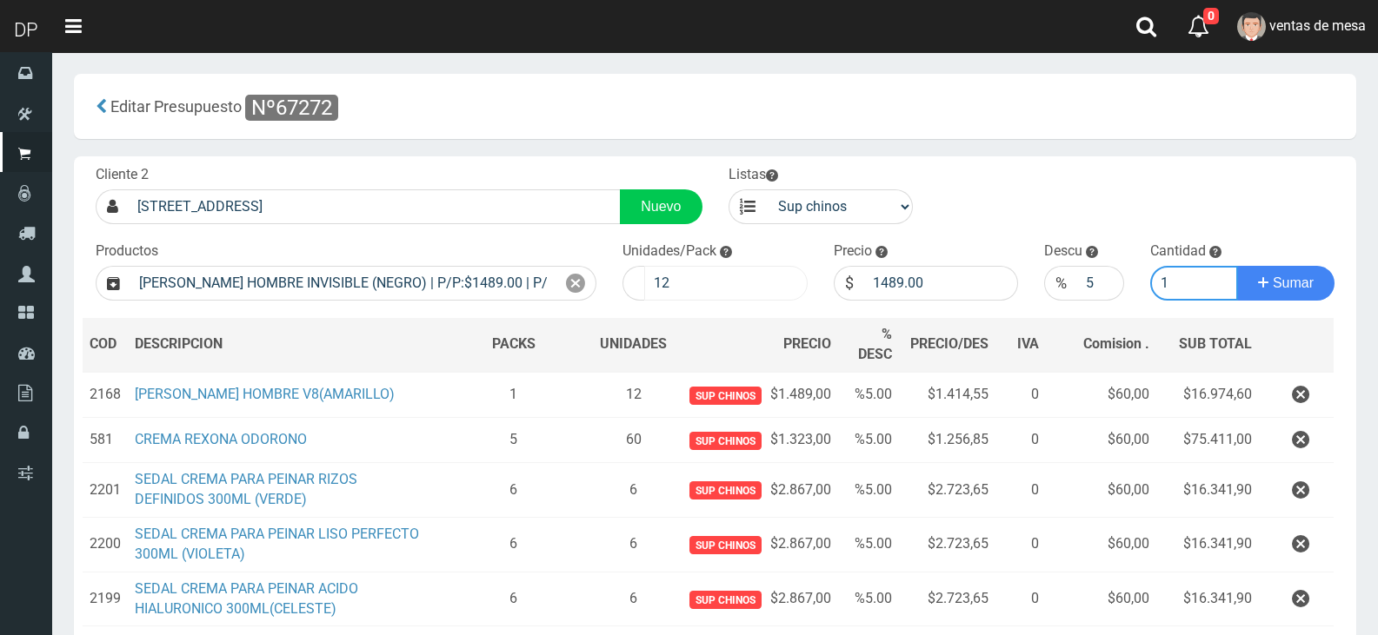
type input "1"
click at [1237, 266] on button "Sumar" at bounding box center [1285, 283] width 97 height 35
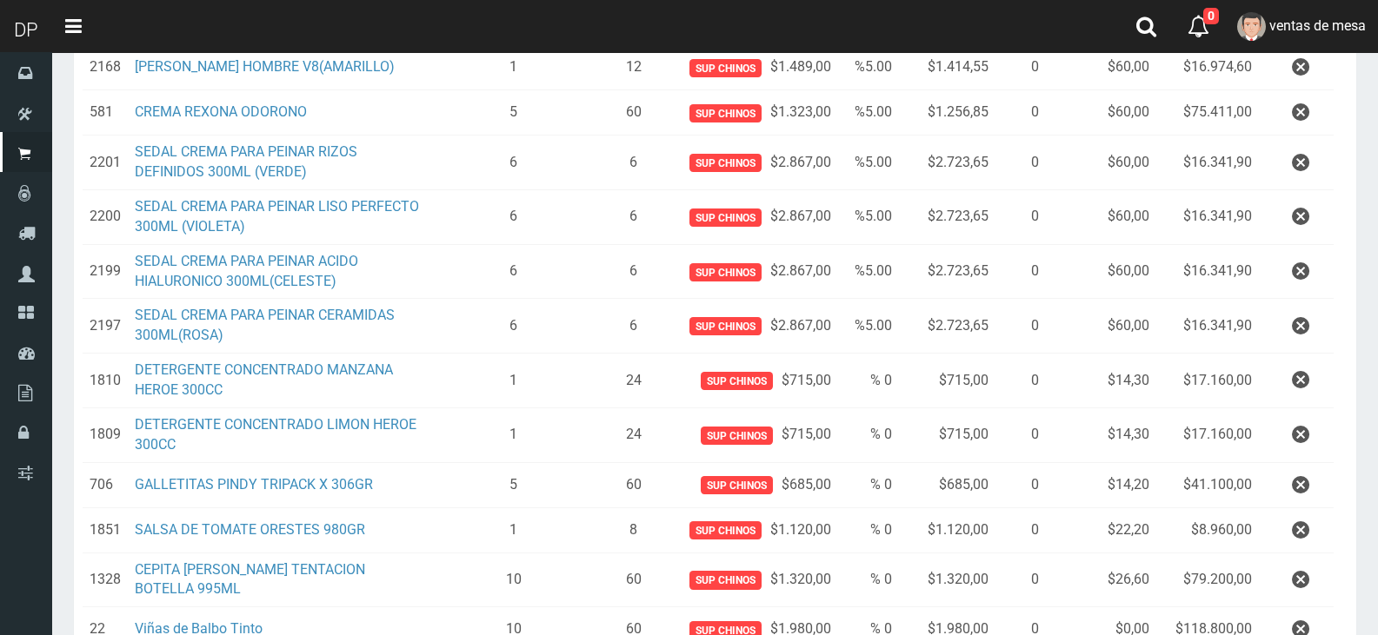
scroll to position [610, 0]
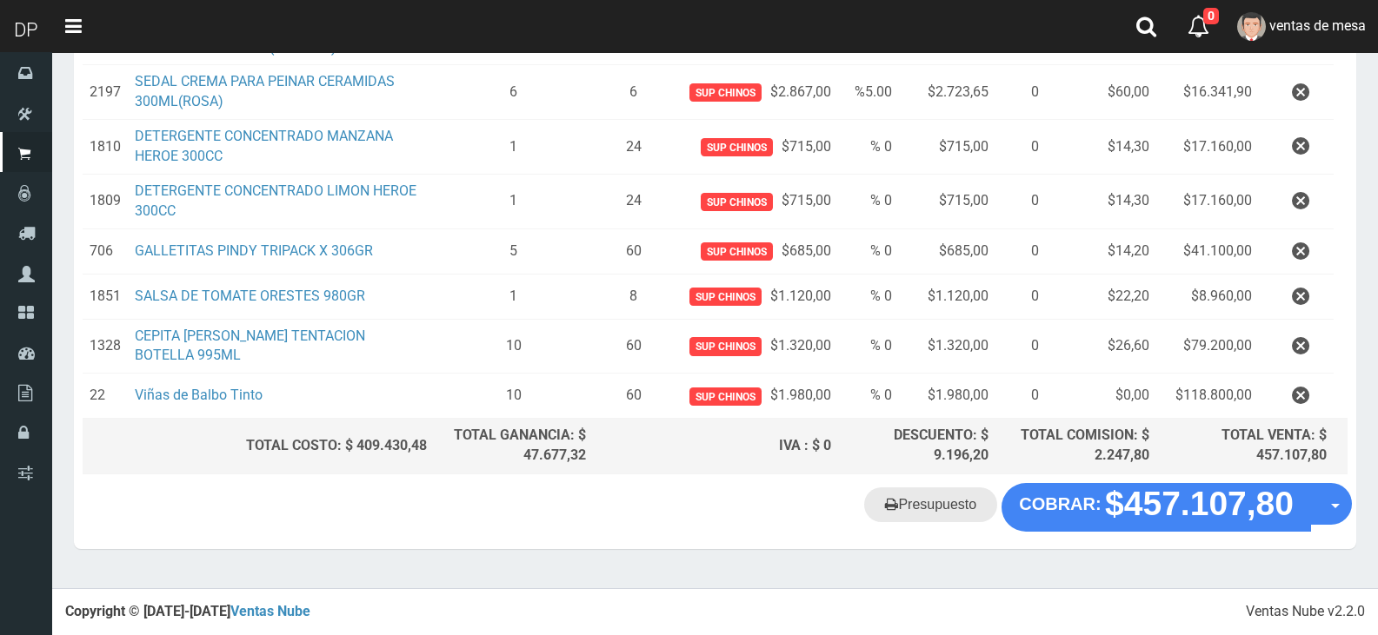
click at [904, 507] on link "Presupuesto" at bounding box center [930, 505] width 133 height 35
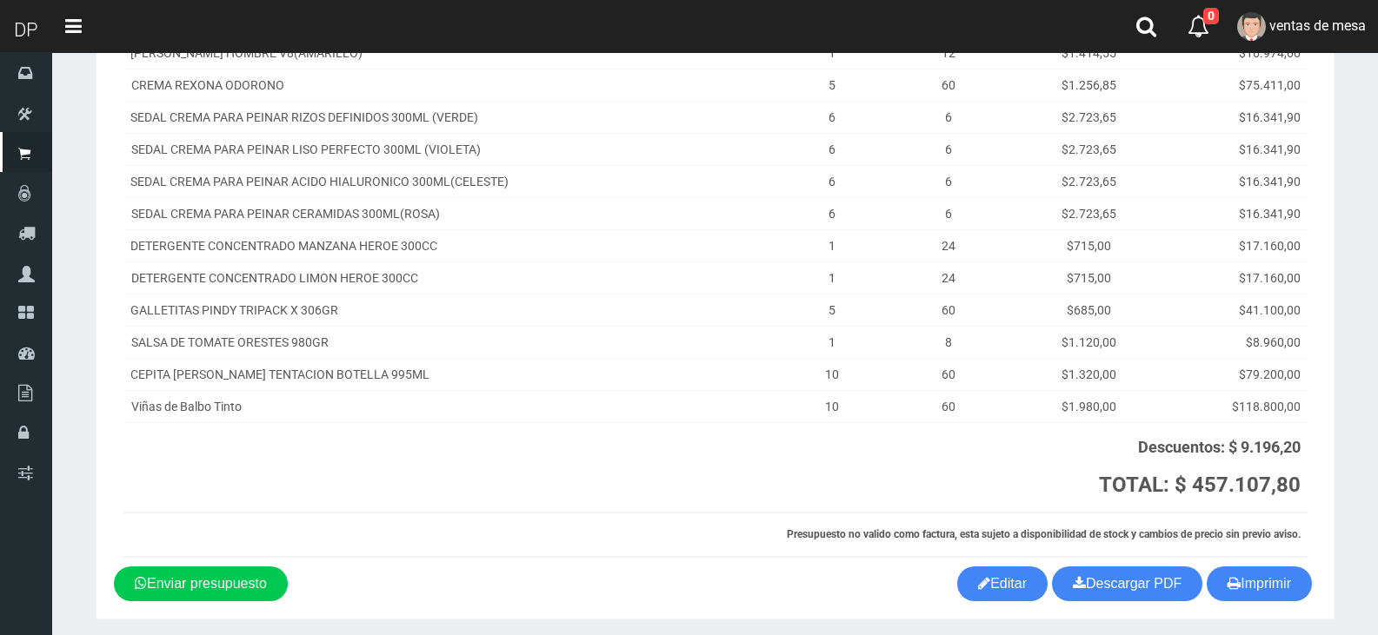
scroll to position [355, 0]
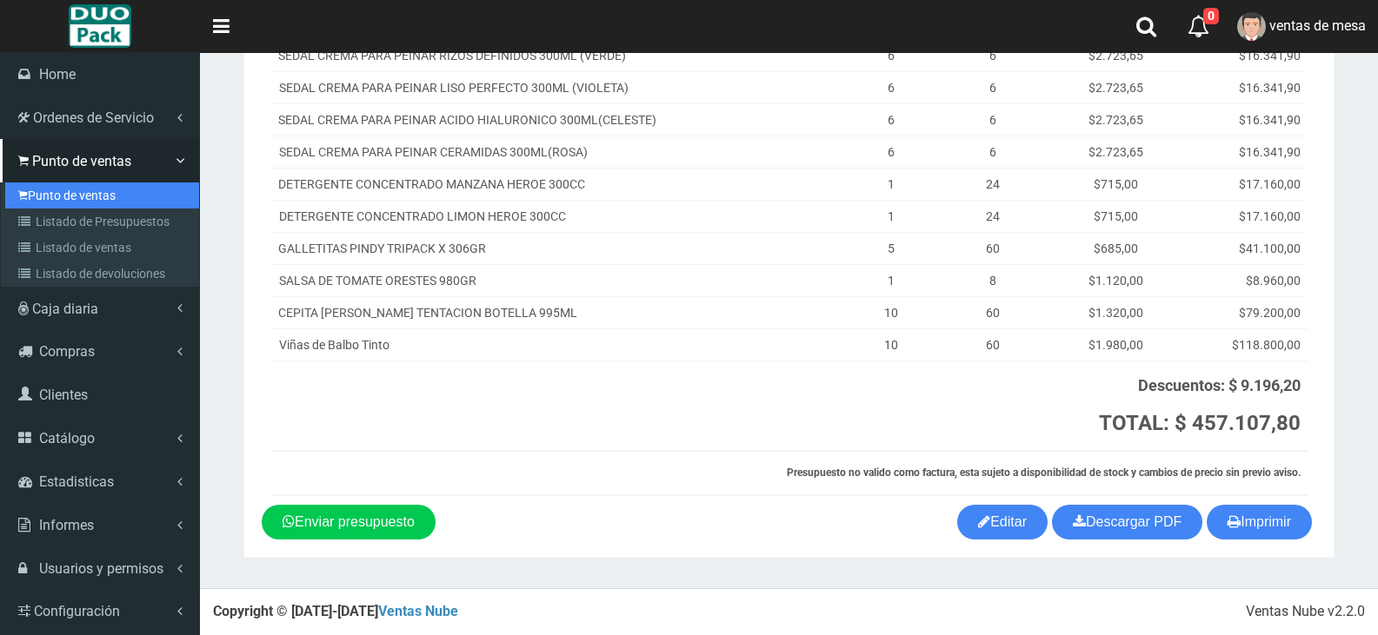
click at [35, 195] on link "Punto de ventas" at bounding box center [102, 196] width 194 height 26
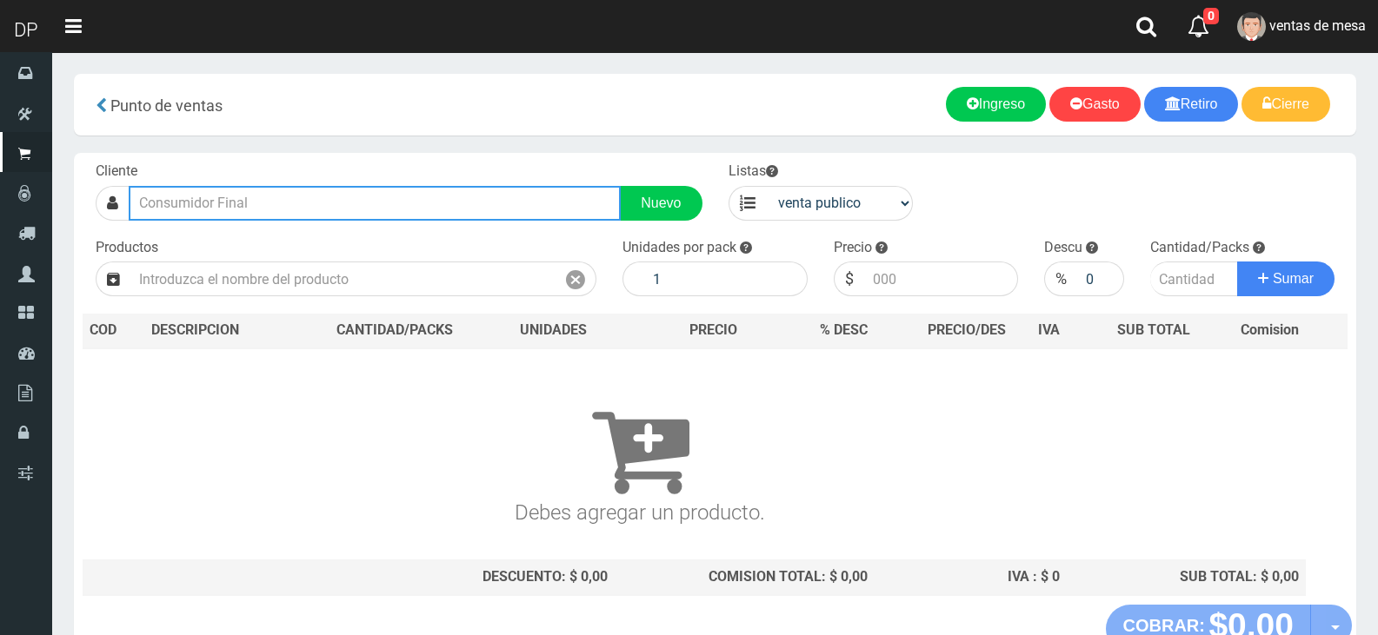
click at [431, 220] on input "text" at bounding box center [375, 203] width 492 height 35
click at [435, 214] on input "text" at bounding box center [375, 203] width 492 height 35
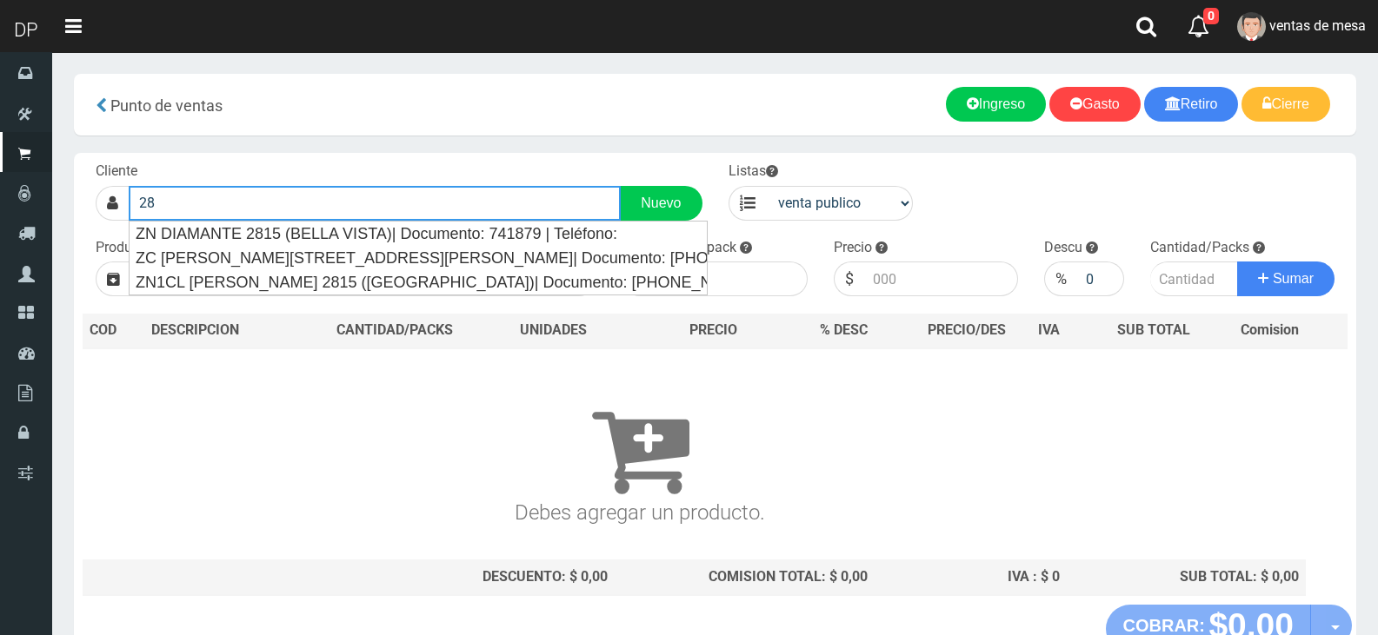
type input "2"
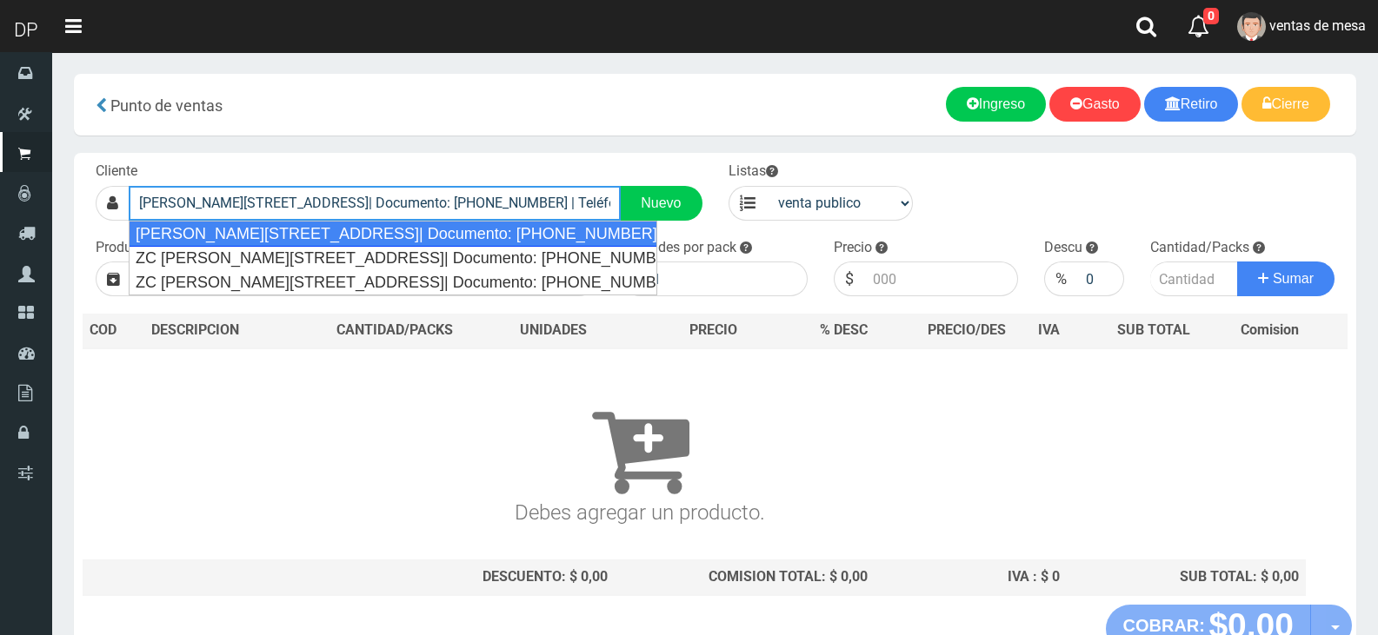
type input "[PERSON_NAME][STREET_ADDRESS]| Documento: [PHONE_NUMBER] | Teléfono:"
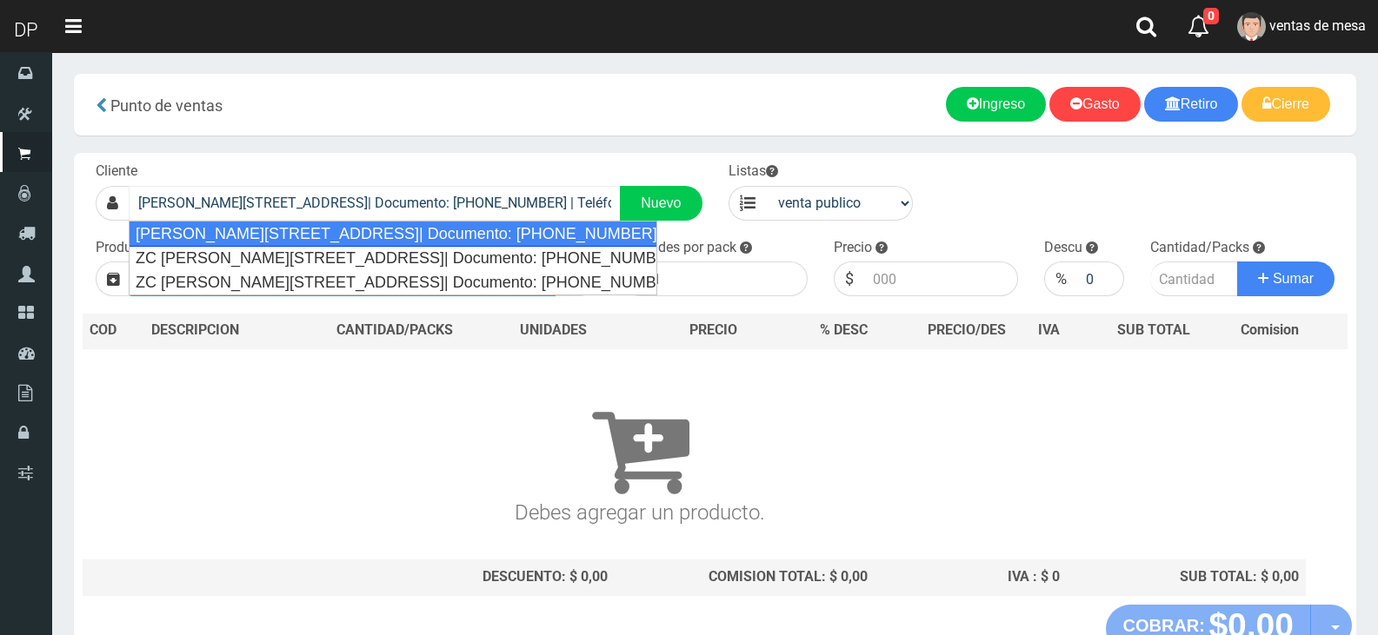
select select "2"
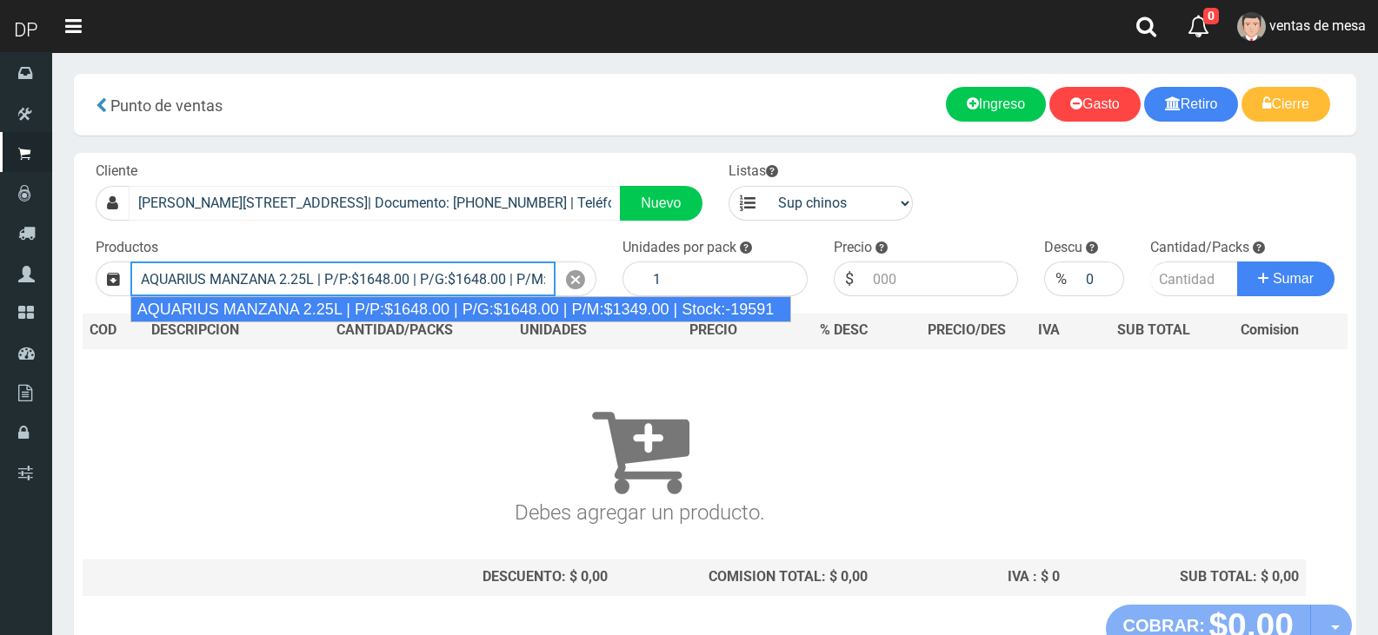
type input "AQUARIUS MANZANA 2.25L | P/P:$1648.00 | P/G:$1648.00 | P/M:$1349.00 | Stock:-19…"
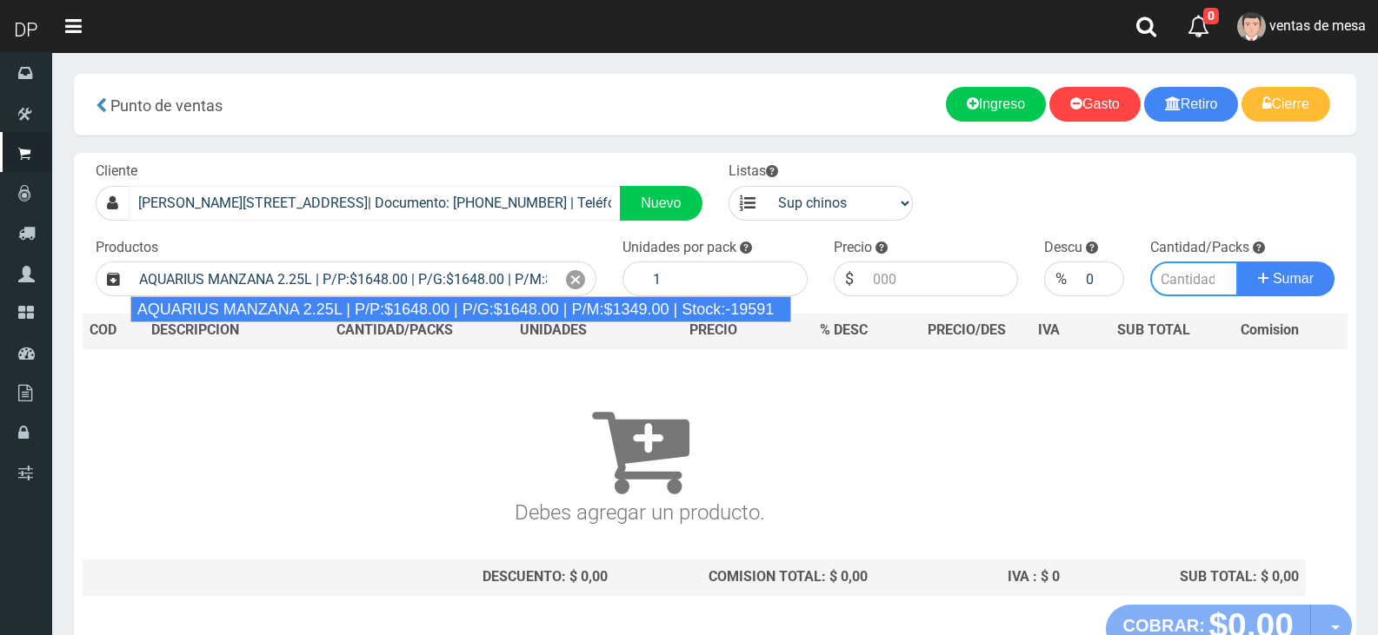
type input "6"
type input "1648.00"
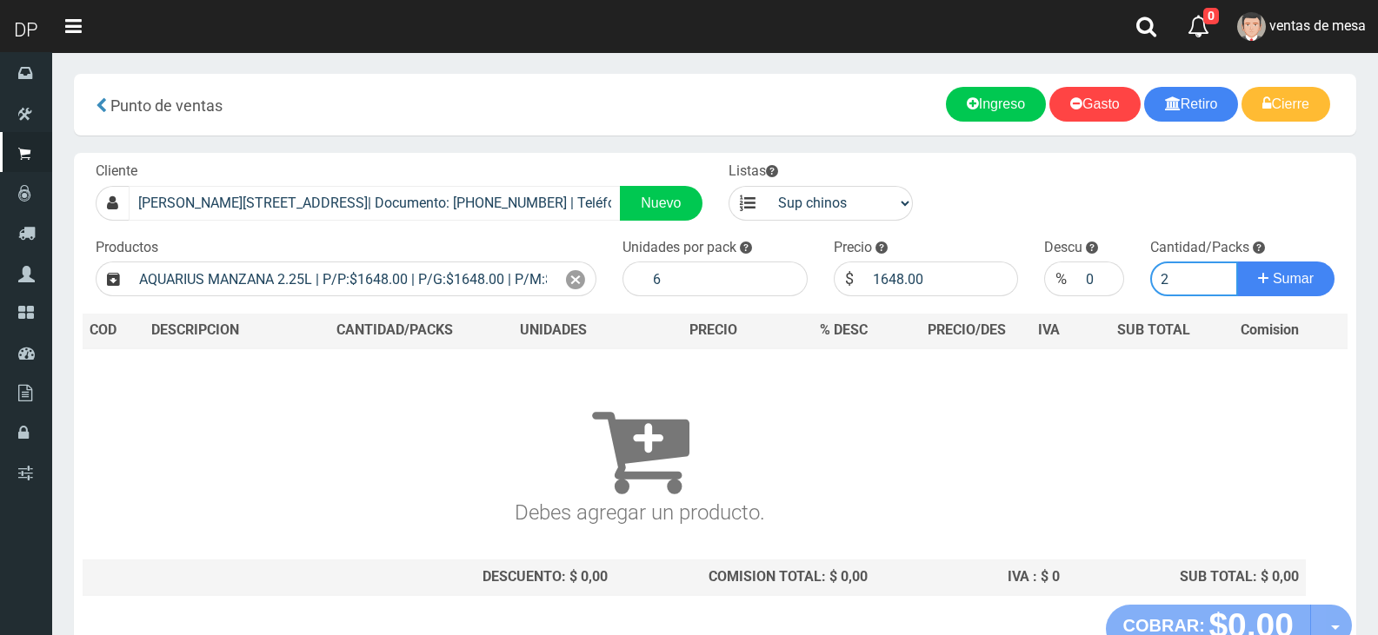
type input "2"
click at [1237, 262] on button "Sumar" at bounding box center [1285, 279] width 97 height 35
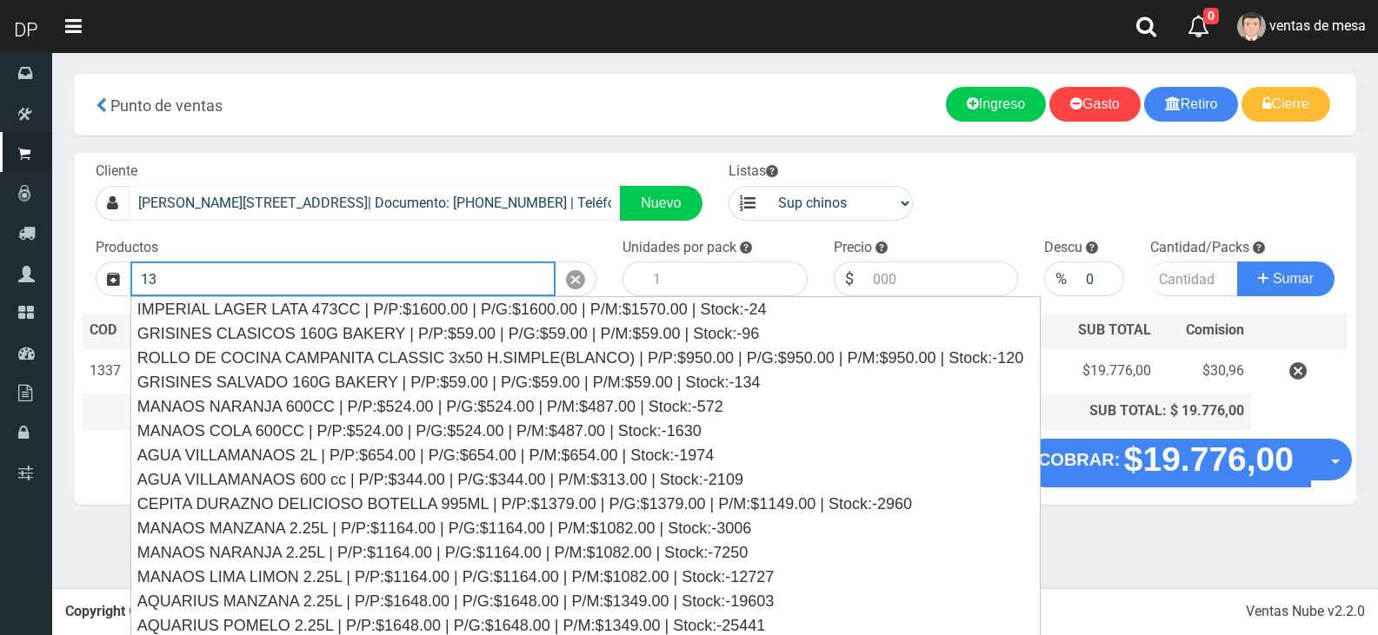
type input "1"
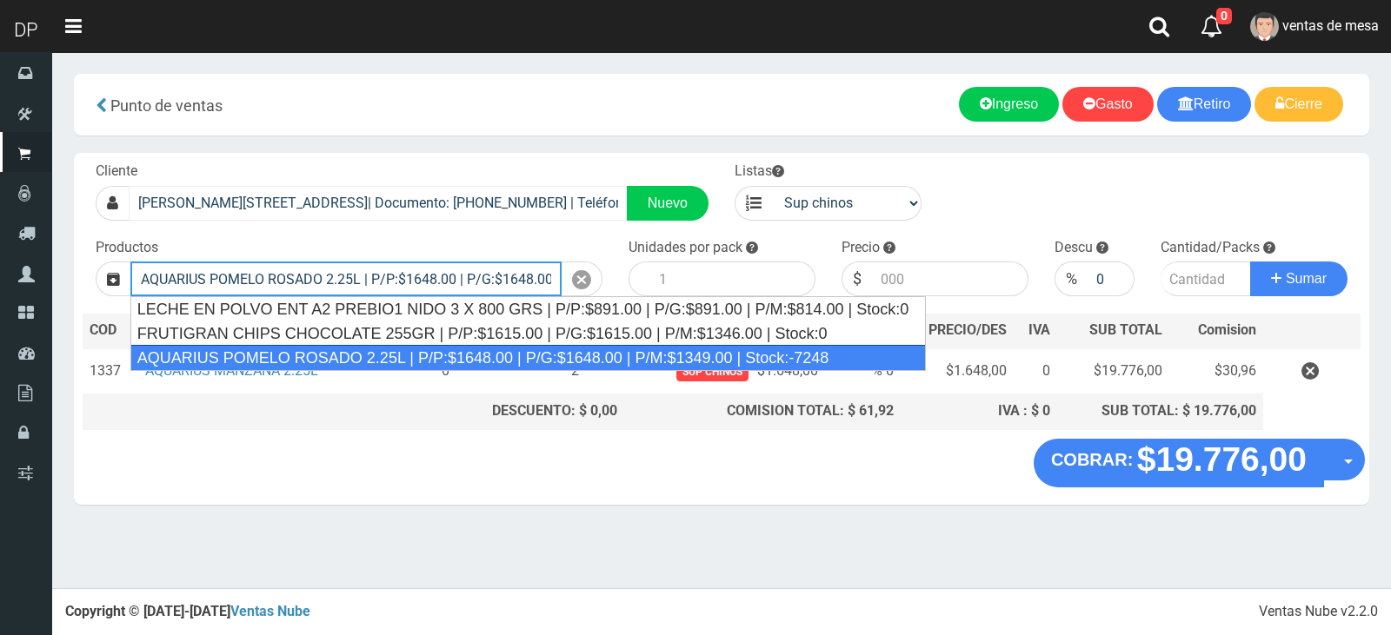
type input "AQUARIUS POMELO ROSADO 2.25L | P/P:$1648.00 | P/G:$1648.00 | P/M:$1349.00 | Sto…"
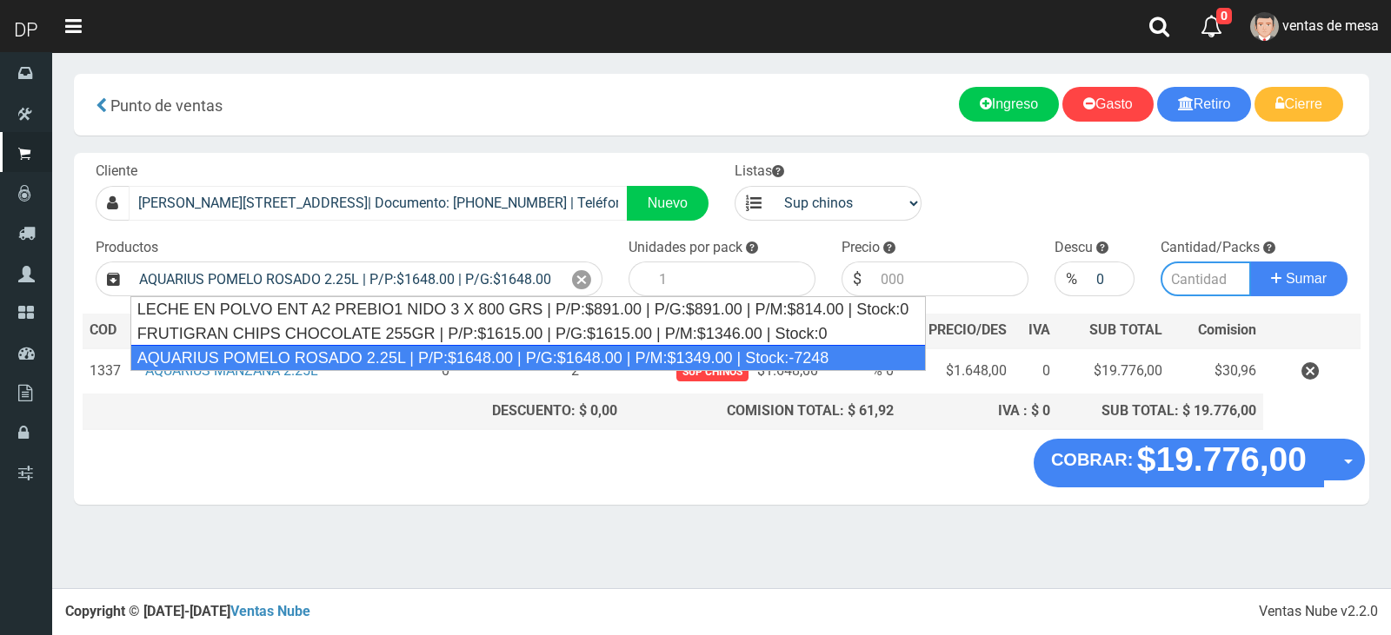
type input "6"
type input "1648.00"
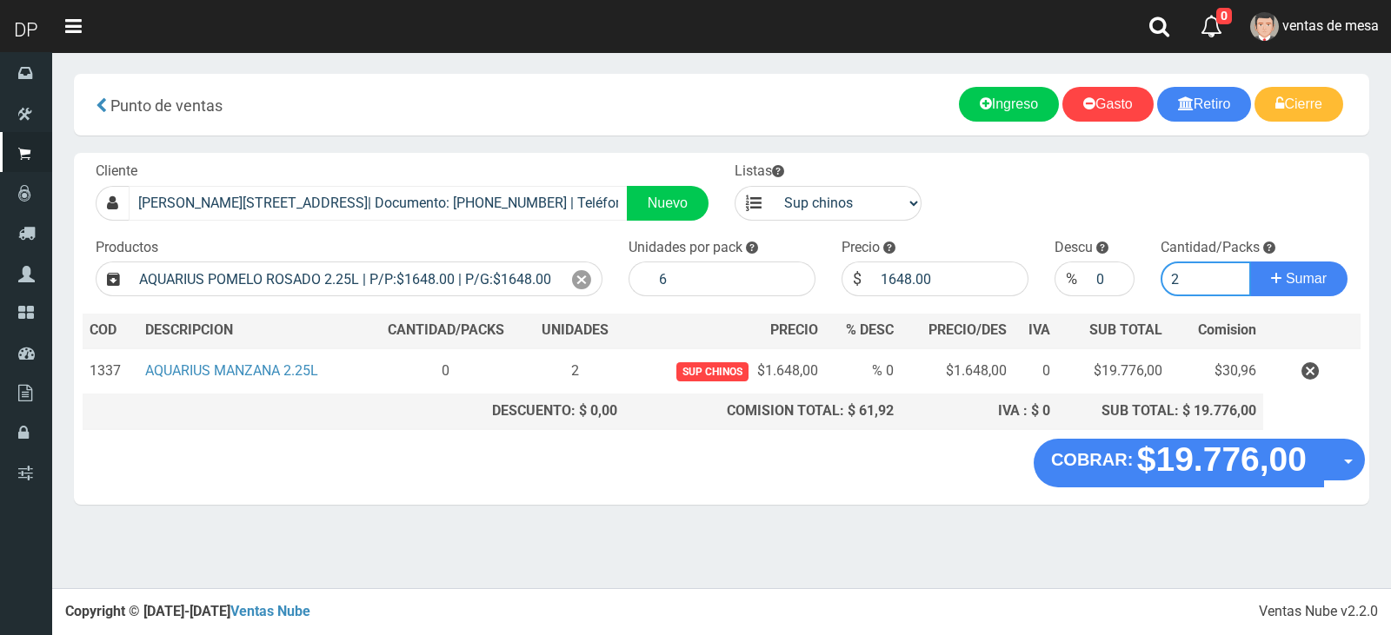
type input "2"
click at [1250, 262] on button "Sumar" at bounding box center [1298, 279] width 97 height 35
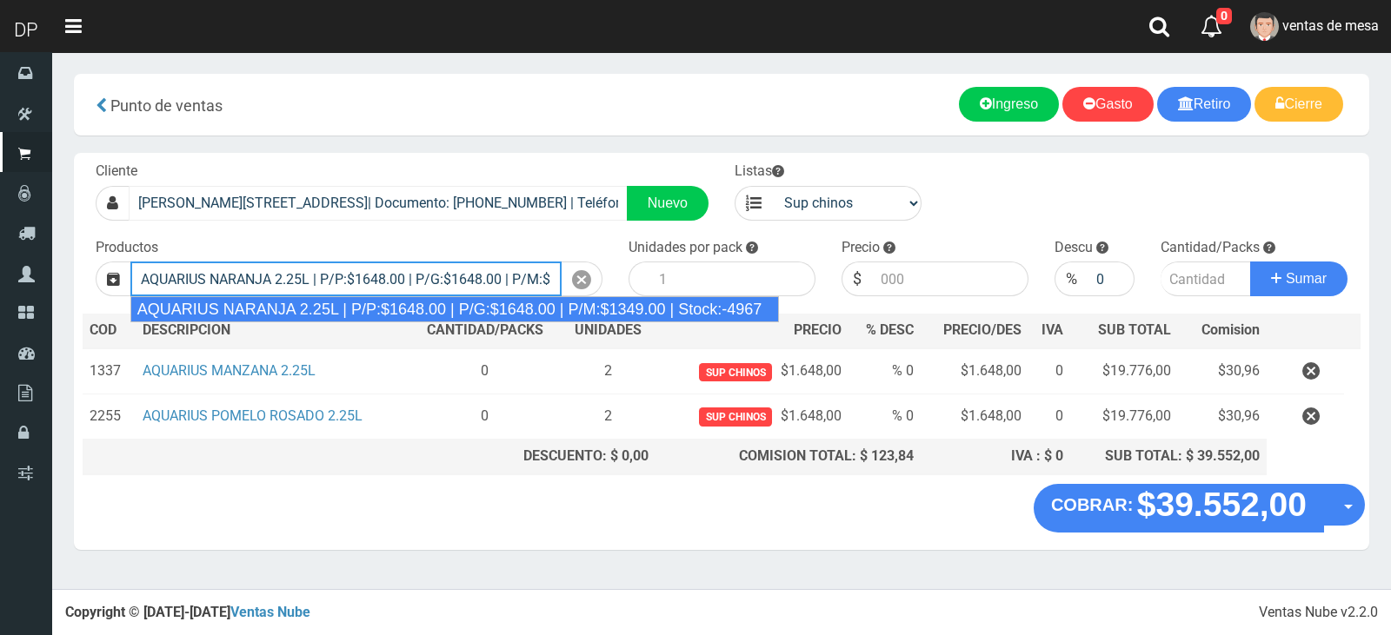
type input "AQUARIUS NARANJA 2.25L | P/P:$1648.00 | P/G:$1648.00 | P/M:$1349.00 | Stock:-49…"
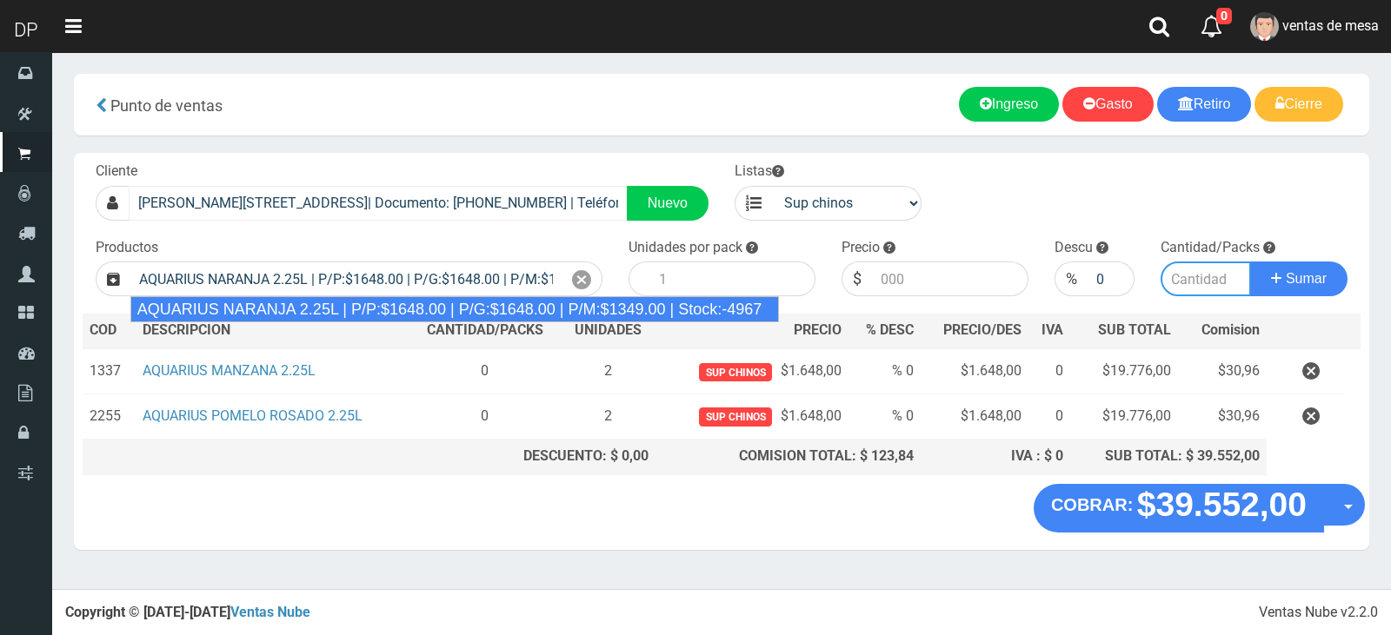
type input "6"
type input "1648.00"
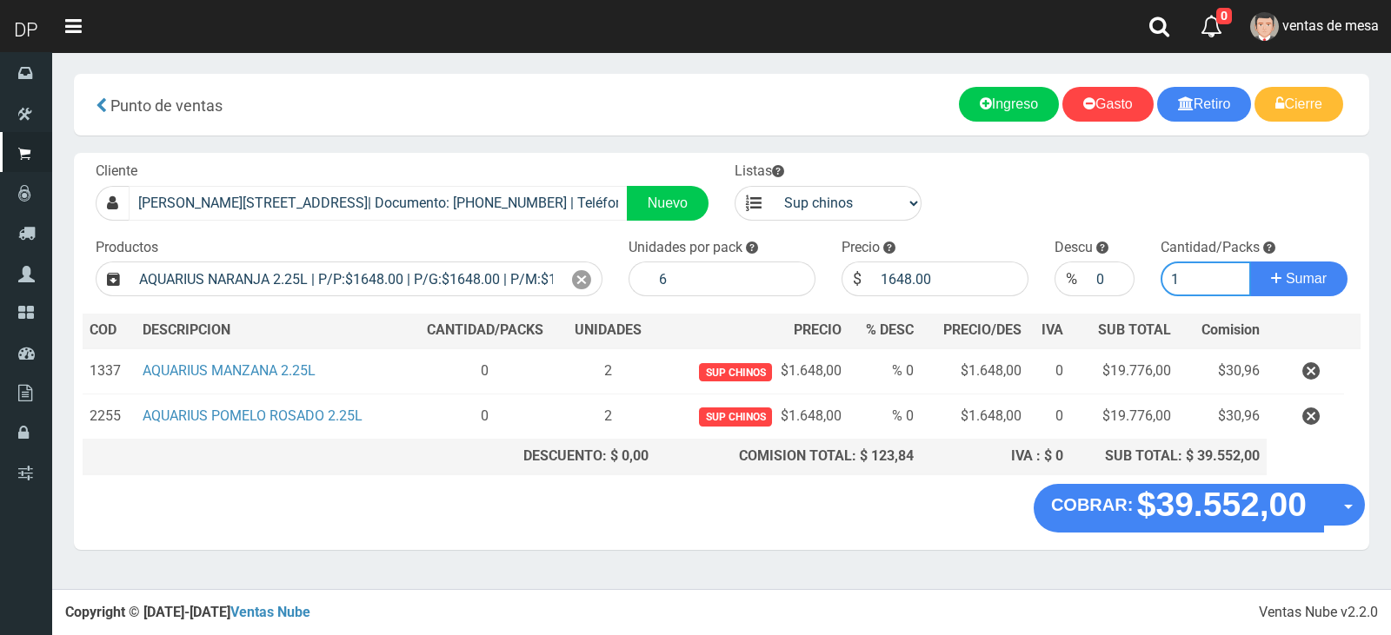
type input "1"
click at [1250, 262] on button "Sumar" at bounding box center [1298, 279] width 97 height 35
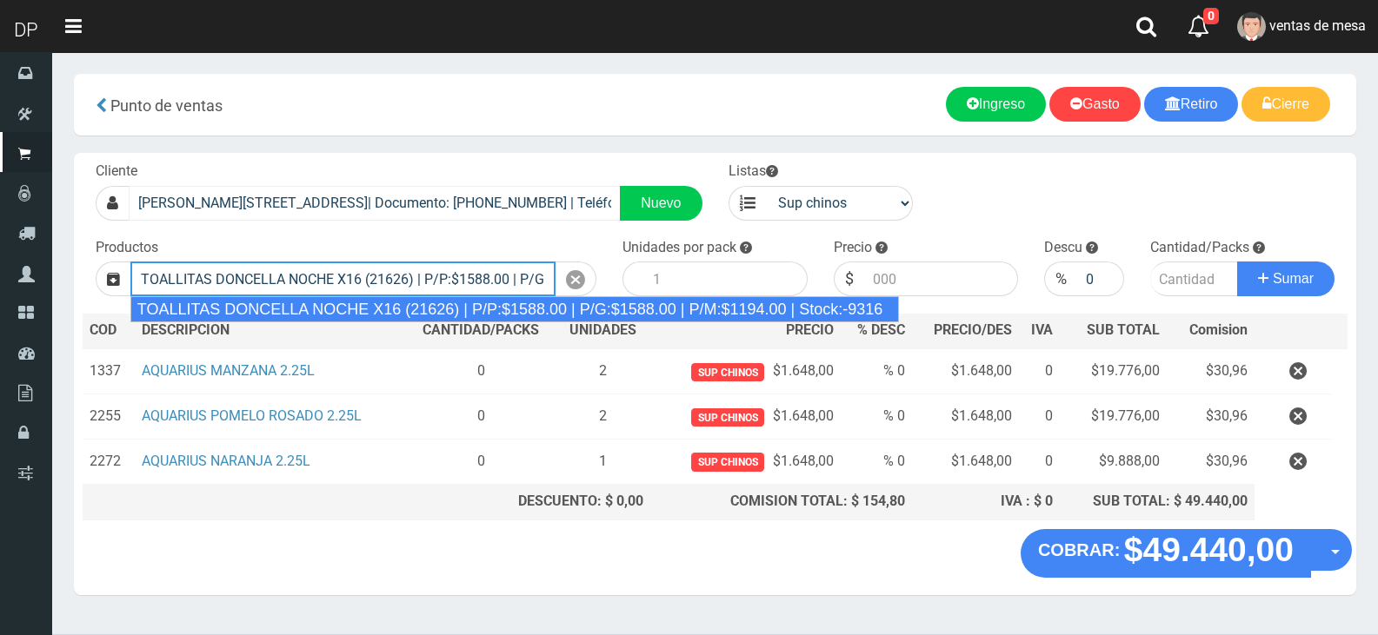
type input "TOALLITAS DONCELLA NOCHE X16 (21626) | P/P:$1588.00 | P/G:$1588.00 | P/M:$1194.…"
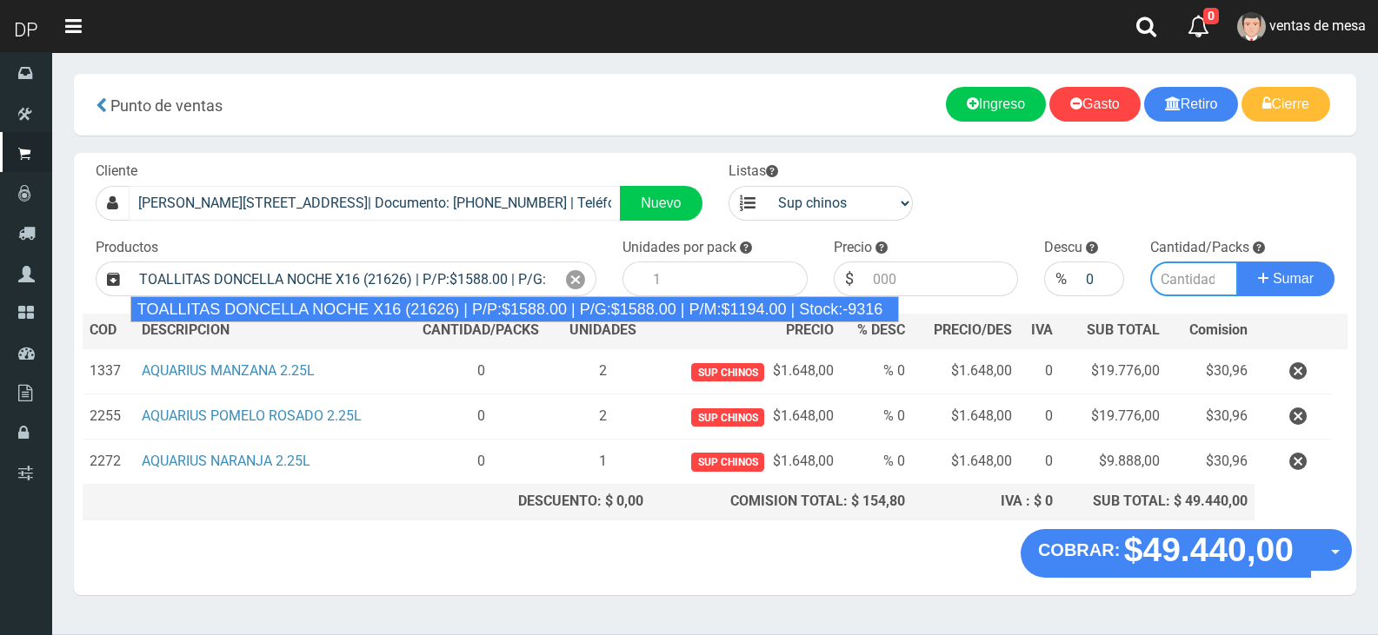
type input "25"
type input "1588.00"
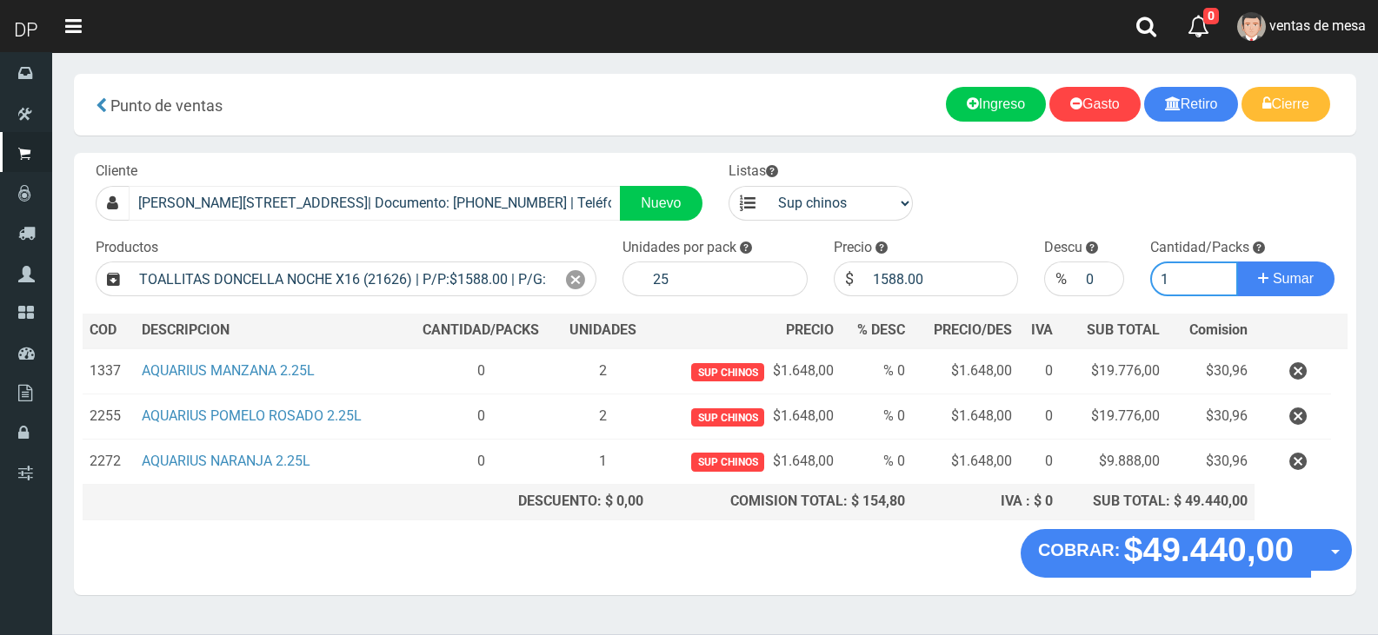
type input "1"
click at [1237, 262] on button "Sumar" at bounding box center [1285, 279] width 97 height 35
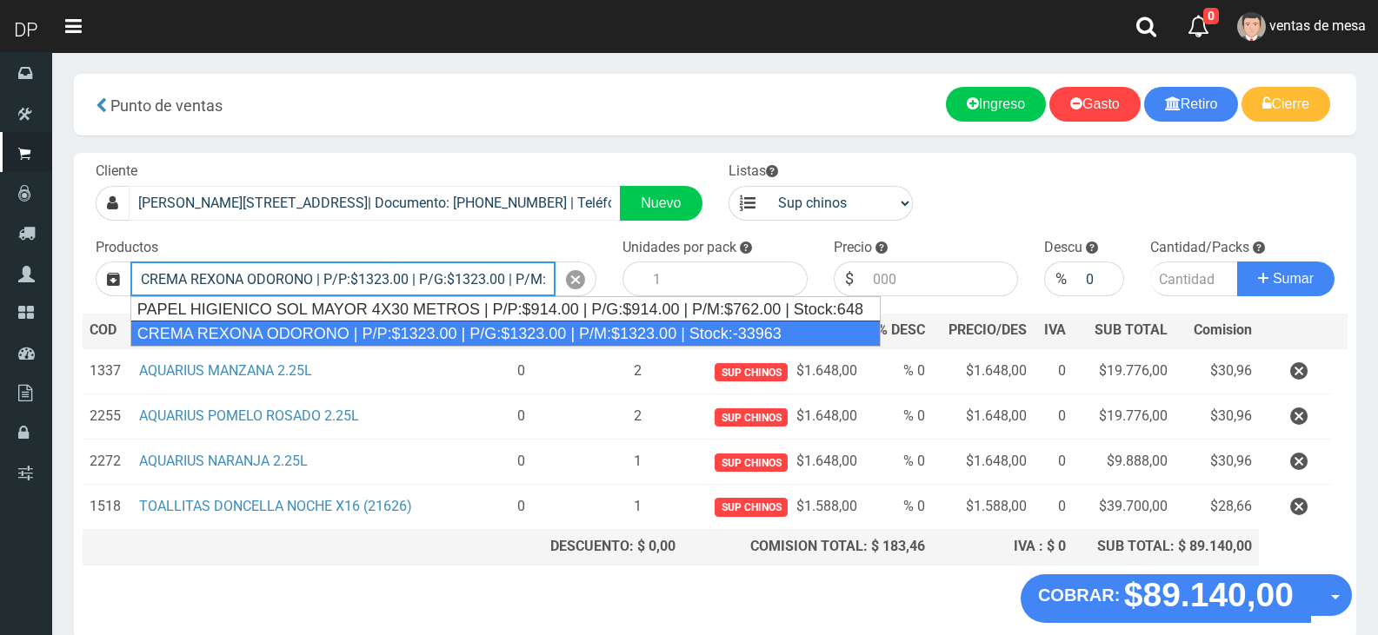
type input "CREMA REXONA ODORONO | P/P:$1323.00 | P/G:$1323.00 | P/M:$1323.00 | Stock:-33963"
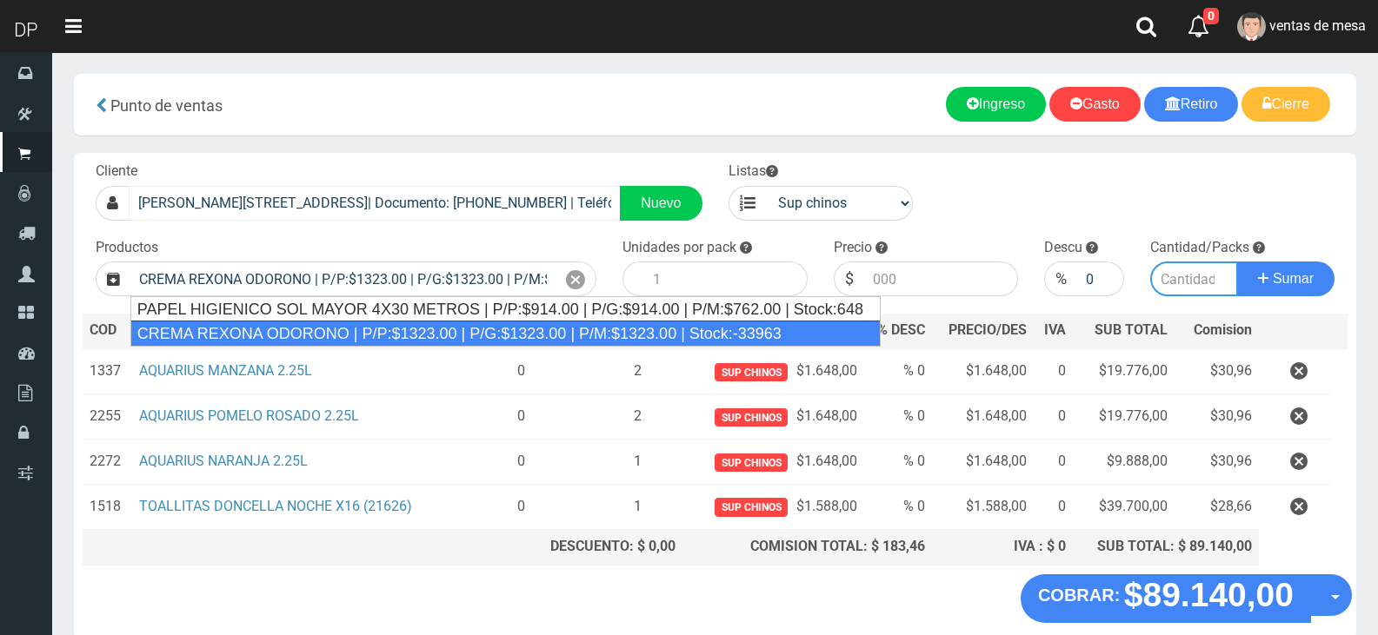
type input "12"
type input "1323.00"
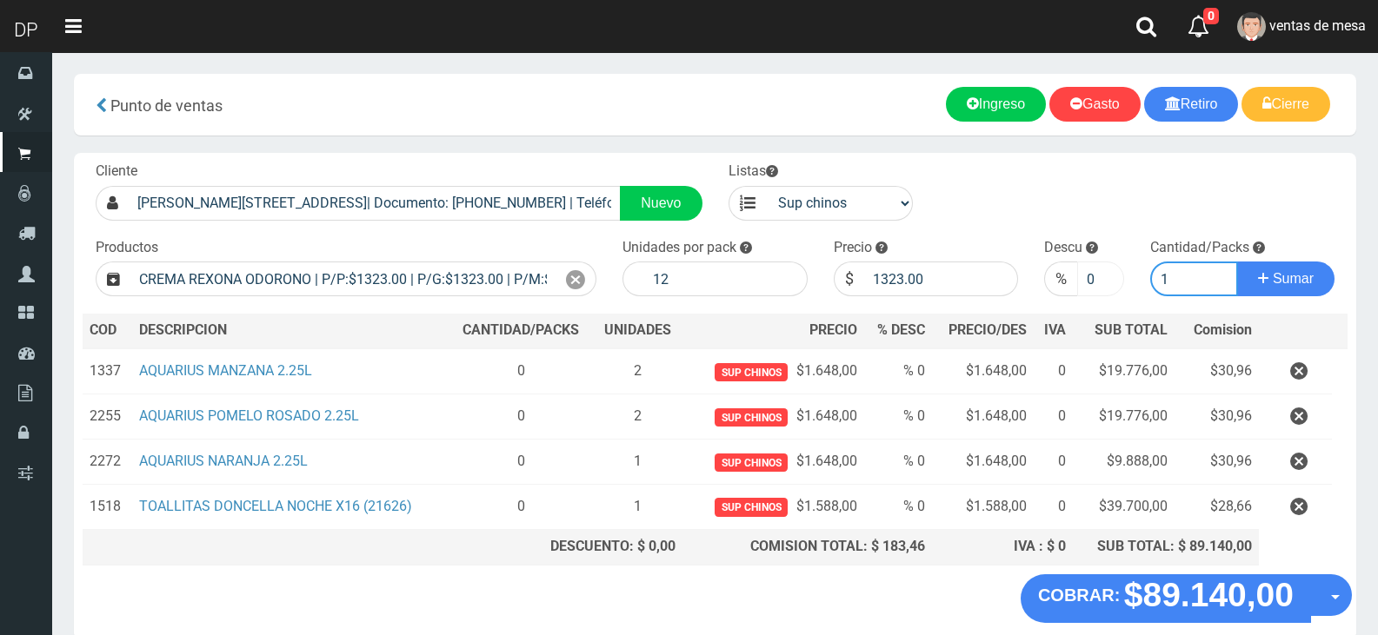
type input "1"
click at [1098, 280] on input "0" at bounding box center [1100, 279] width 46 height 35
click at [1097, 280] on input "0" at bounding box center [1100, 279] width 46 height 35
type input "5"
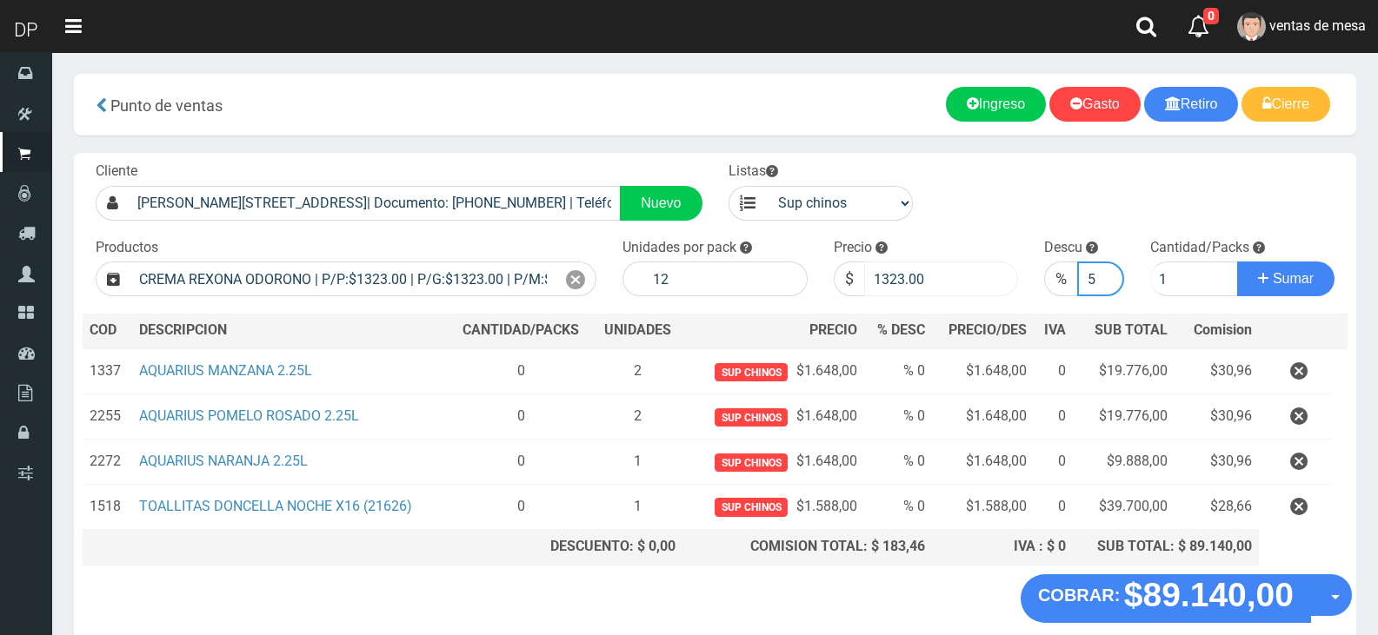
click at [1237, 262] on button "Sumar" at bounding box center [1285, 279] width 97 height 35
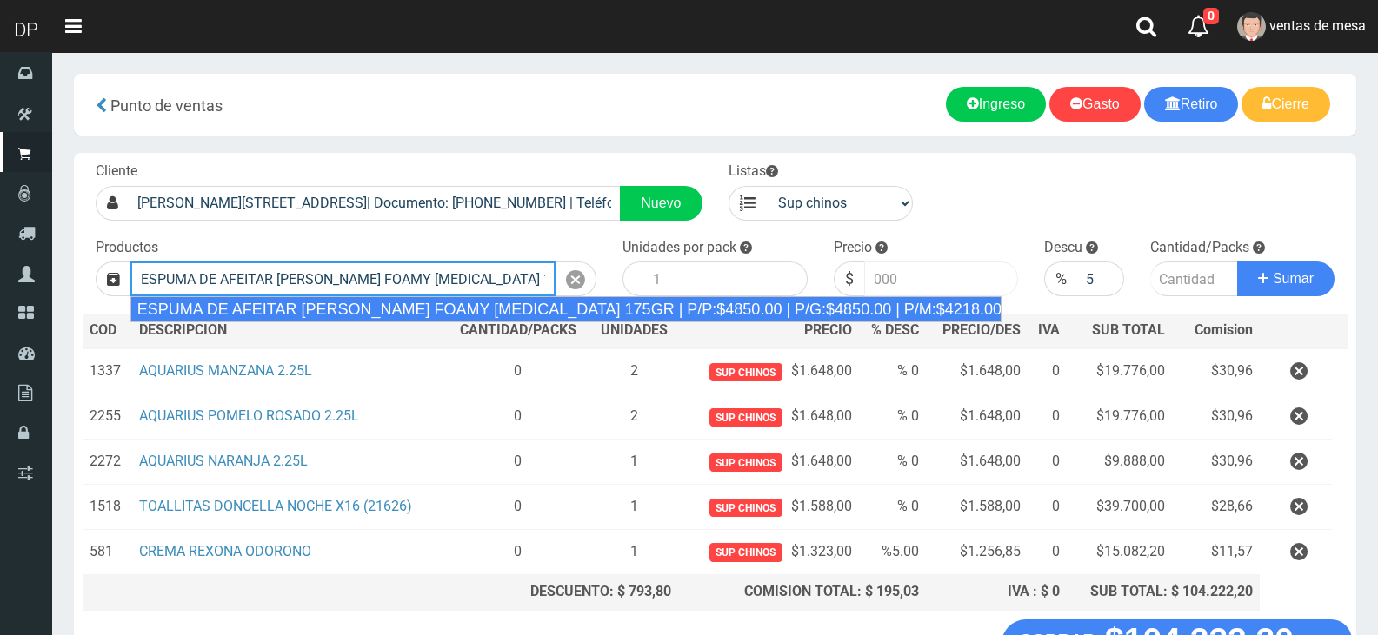
type input "ESPUMA DE AFEITAR [PERSON_NAME] FOAMY [MEDICAL_DATA] 175GR | P/P:$4850.00 | P/G…"
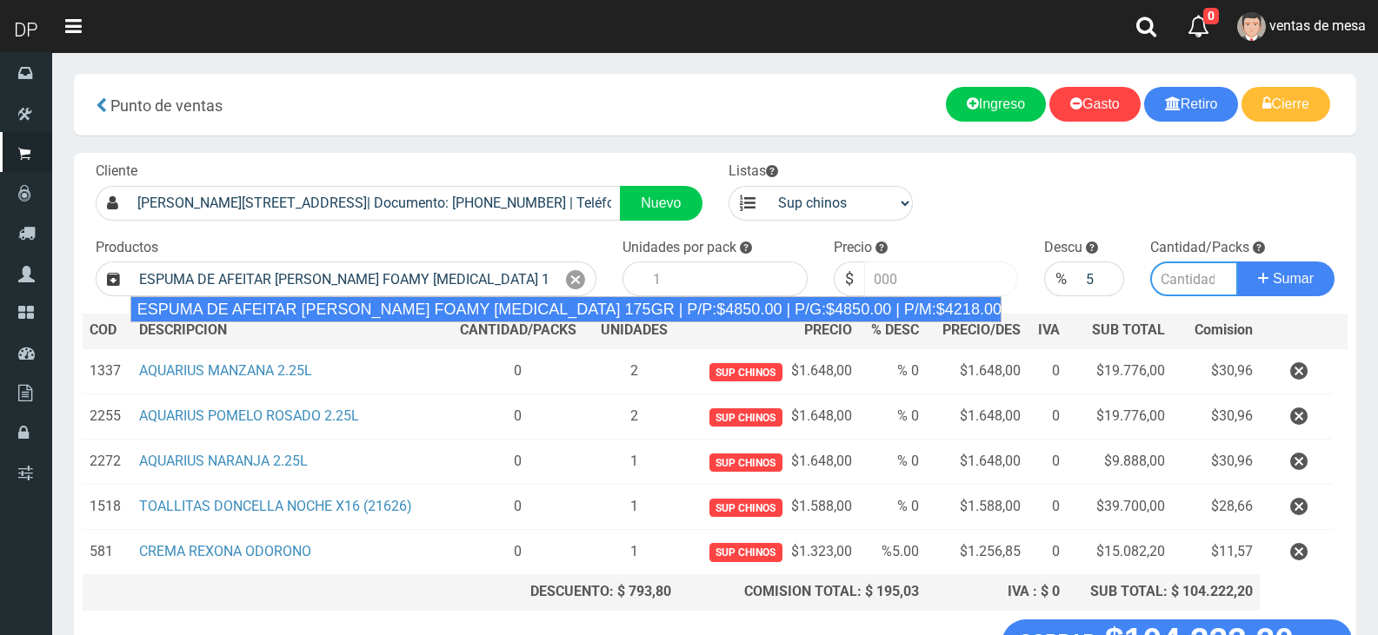
type input "6"
type input "4850.00"
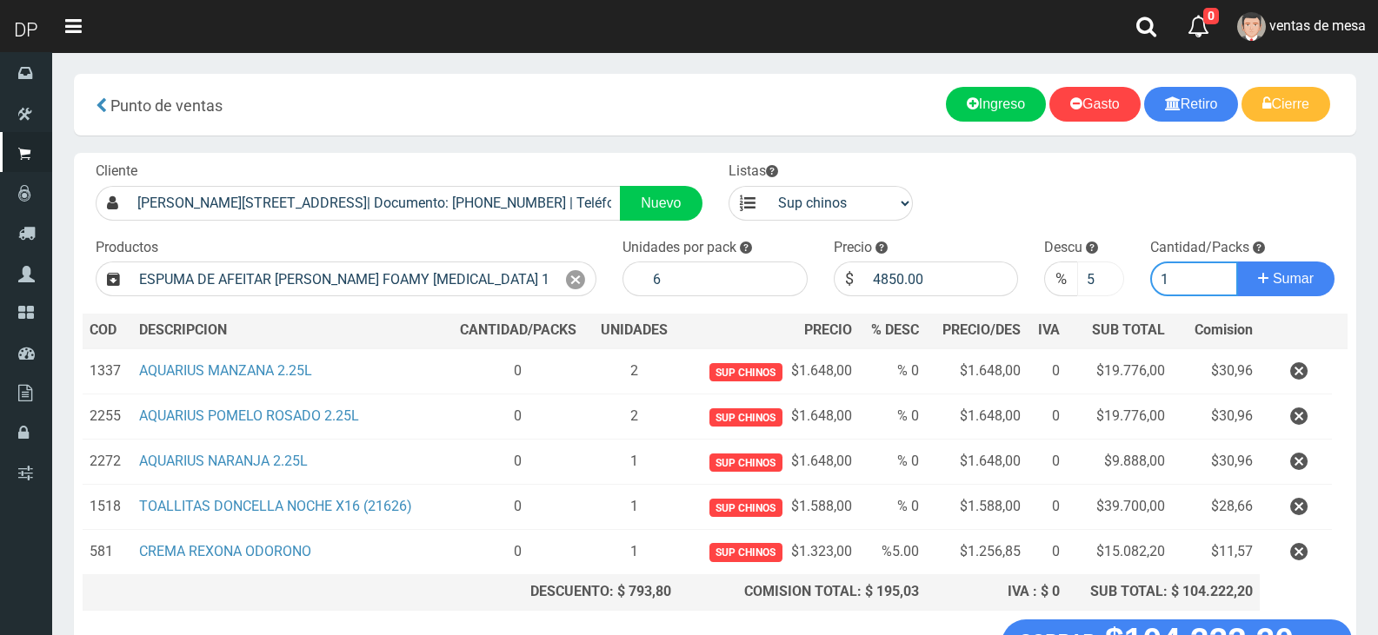
type input "1"
click at [1086, 268] on input "5" at bounding box center [1100, 279] width 46 height 35
type input "0"
click at [1237, 262] on button "Sumar" at bounding box center [1285, 279] width 97 height 35
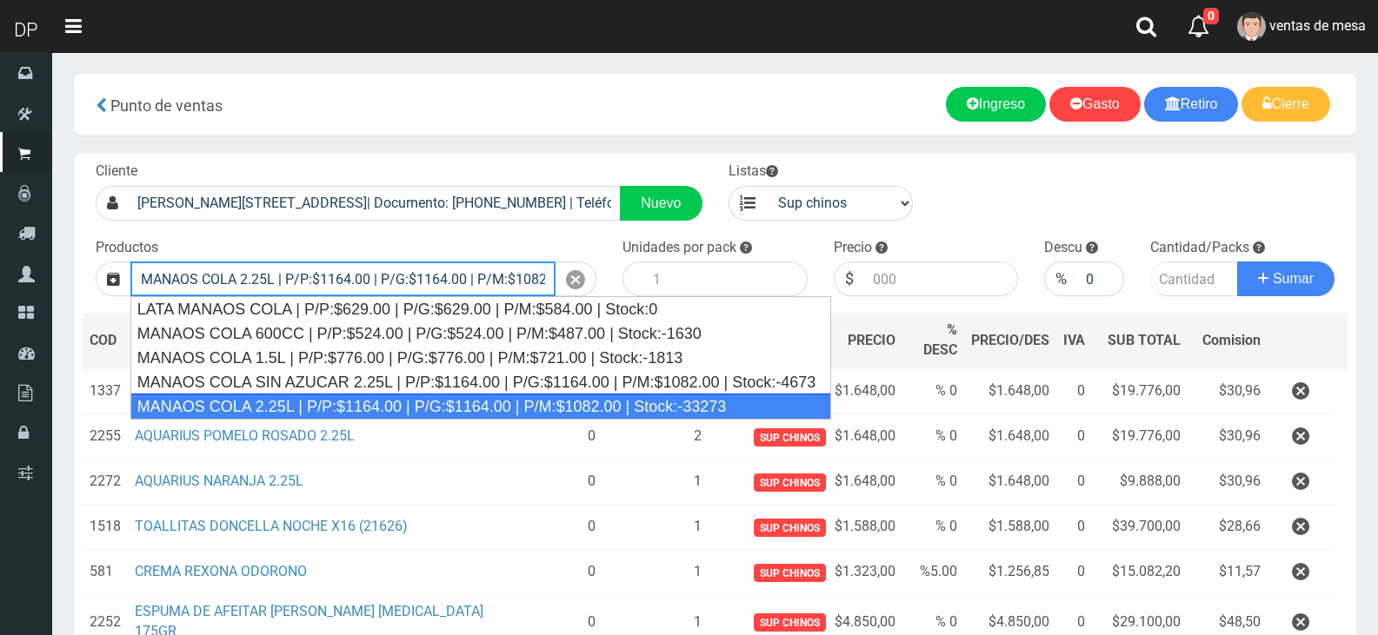
type input "MANAOS COLA 2.25L | P/P:$1164.00 | P/G:$1164.00 | P/M:$1082.00 | Stock:-33273"
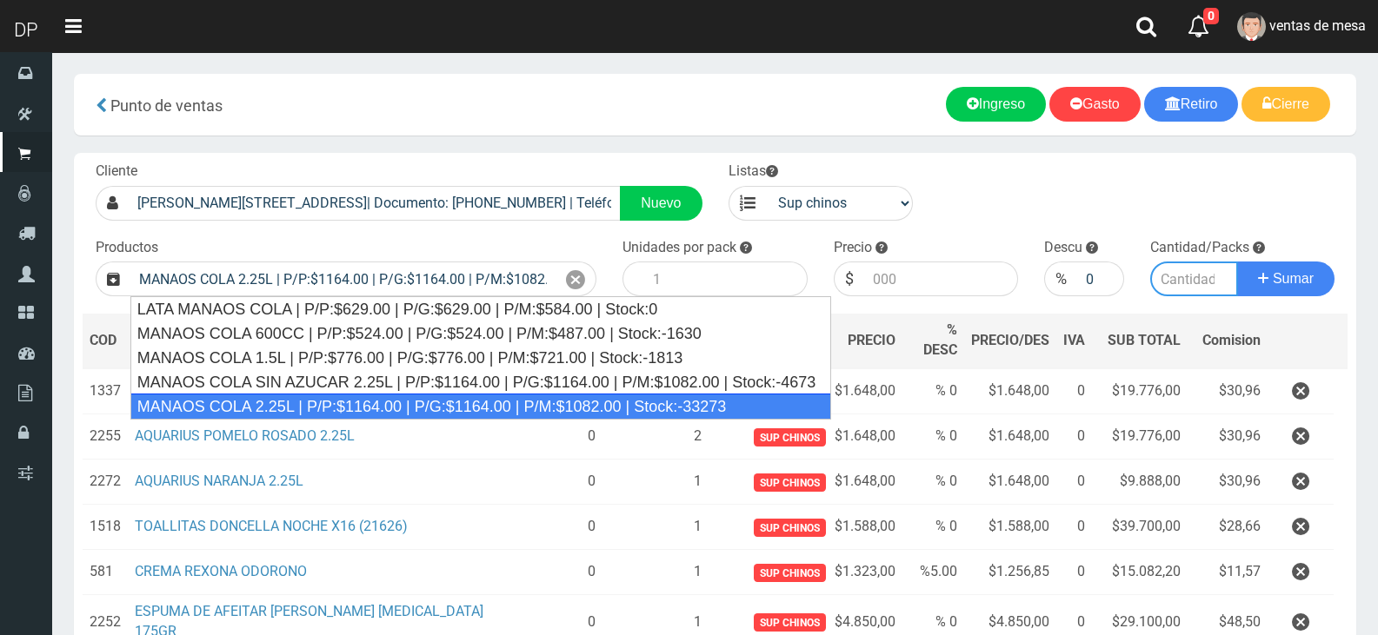
type input "6"
type input "1164.00"
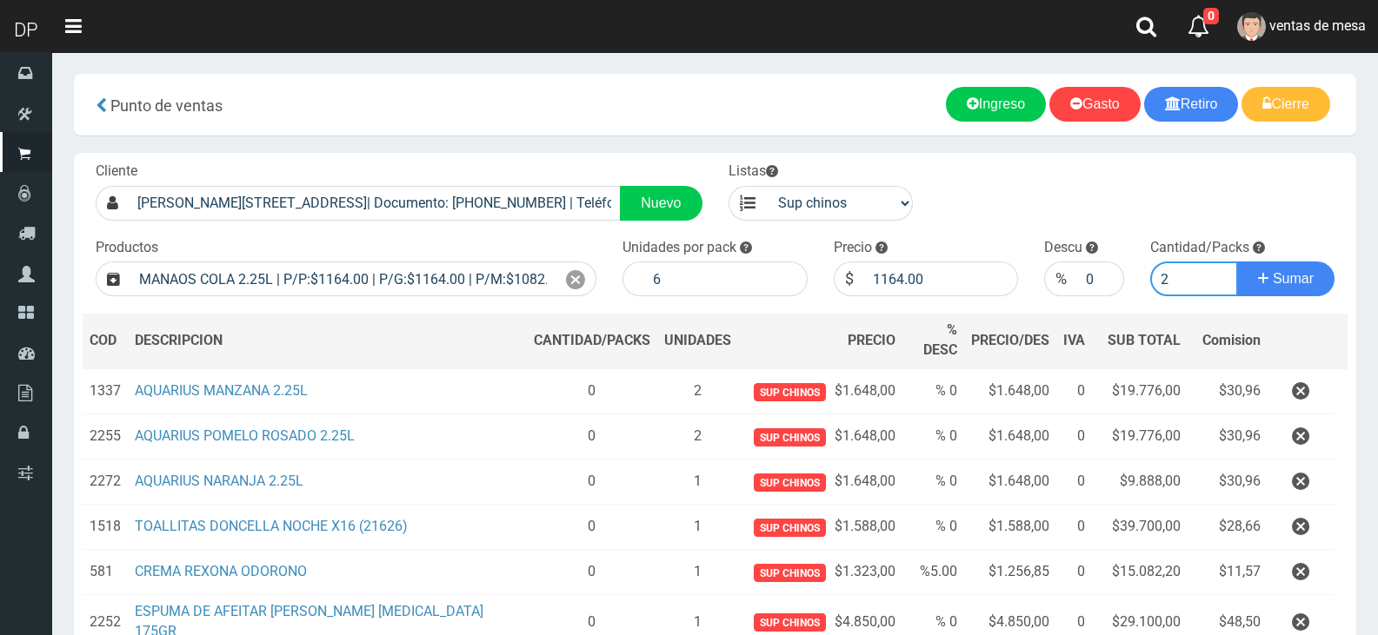
type input "2"
click at [1237, 262] on button "Sumar" at bounding box center [1285, 279] width 97 height 35
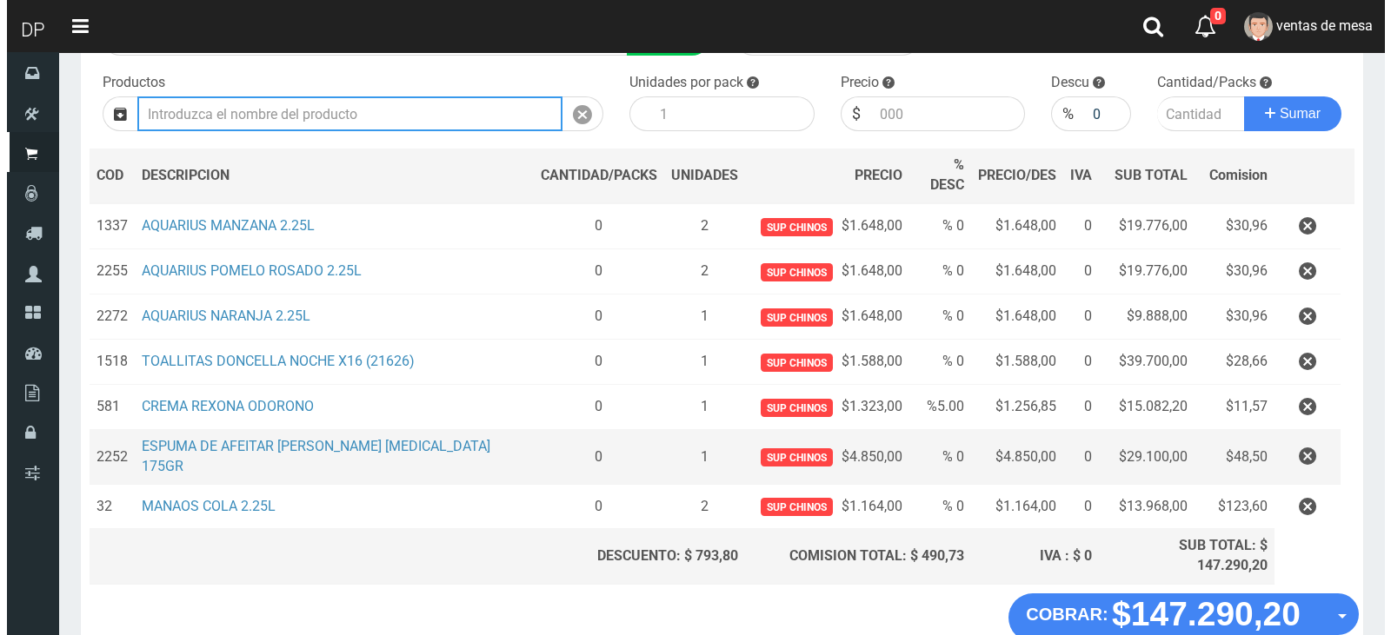
scroll to position [220, 0]
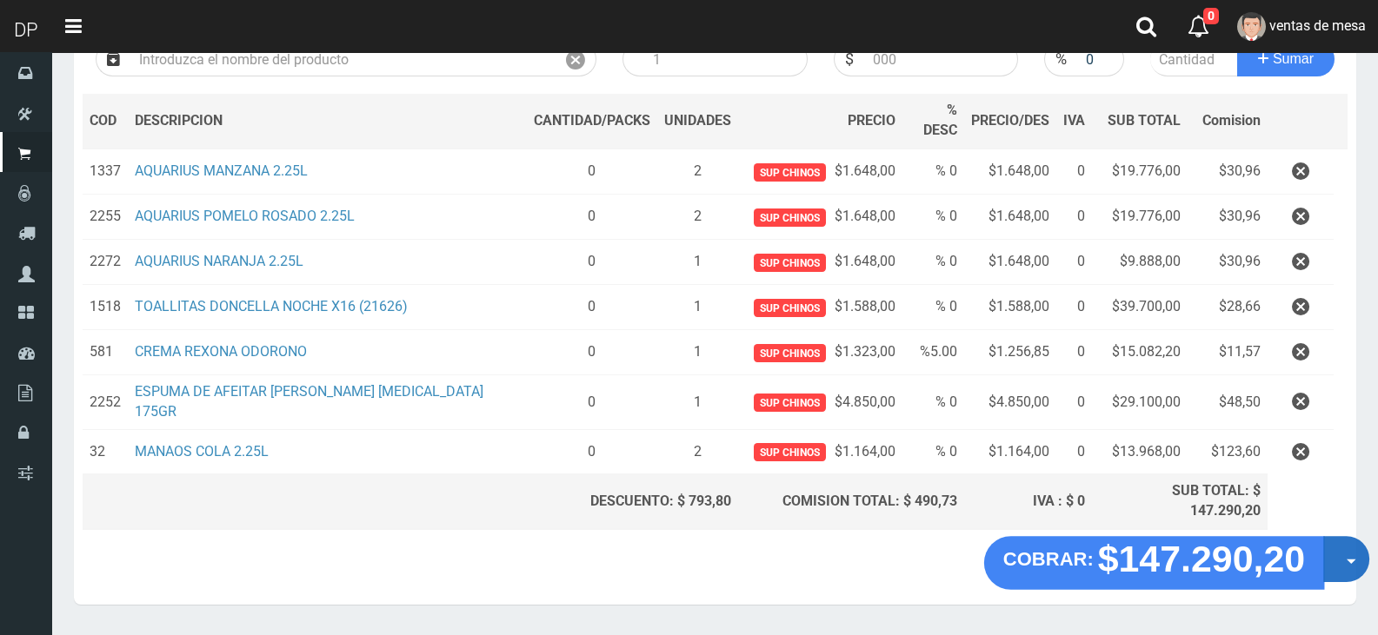
click at [1339, 536] on button "Opciones" at bounding box center [1346, 559] width 46 height 46
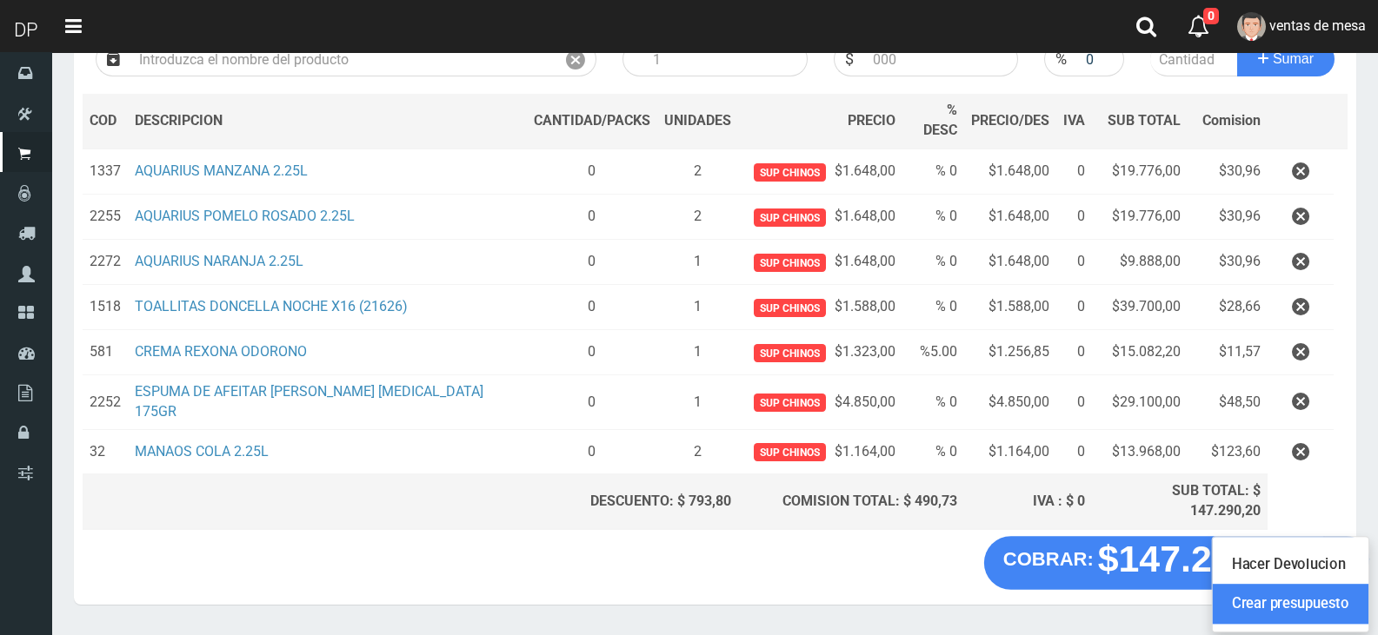
click at [1352, 585] on link "Crear presupuesto" at bounding box center [1290, 605] width 156 height 40
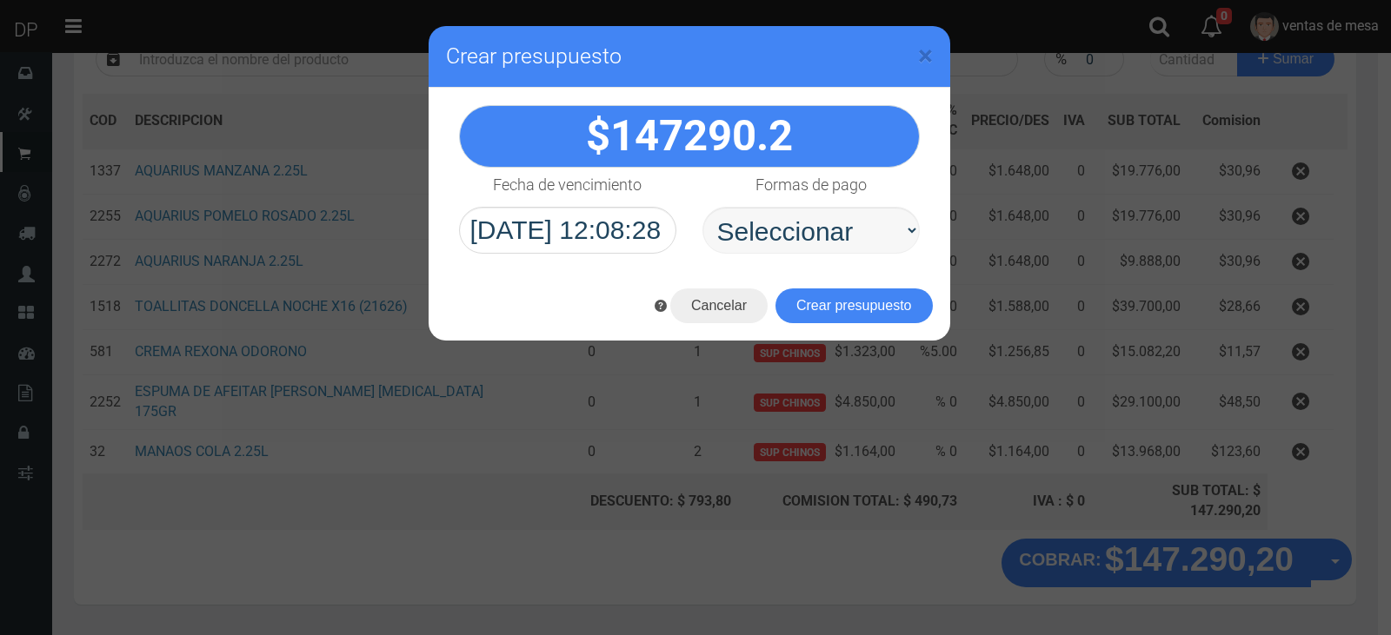
click at [792, 231] on select "Seleccionar Efectivo Tarjeta de Crédito Depósito Débito" at bounding box center [810, 230] width 217 height 47
select select "Efectivo"
click at [702, 207] on select "Seleccionar Efectivo Tarjeta de Crédito Depósito Débito" at bounding box center [810, 230] width 217 height 47
click at [851, 314] on button "Crear presupuesto" at bounding box center [853, 306] width 157 height 35
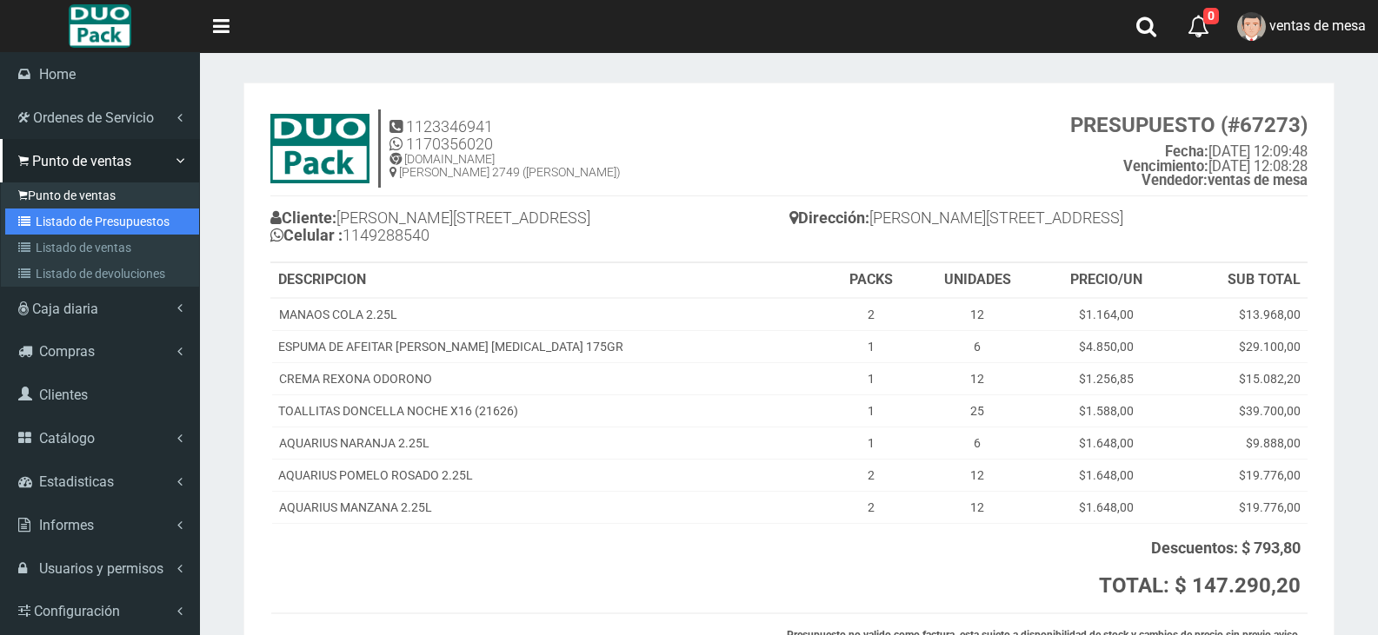
drag, startPoint x: 108, startPoint y: 228, endPoint x: 182, endPoint y: 186, distance: 84.8
click at [108, 227] on link "Listado de Presupuestos" at bounding box center [102, 222] width 194 height 26
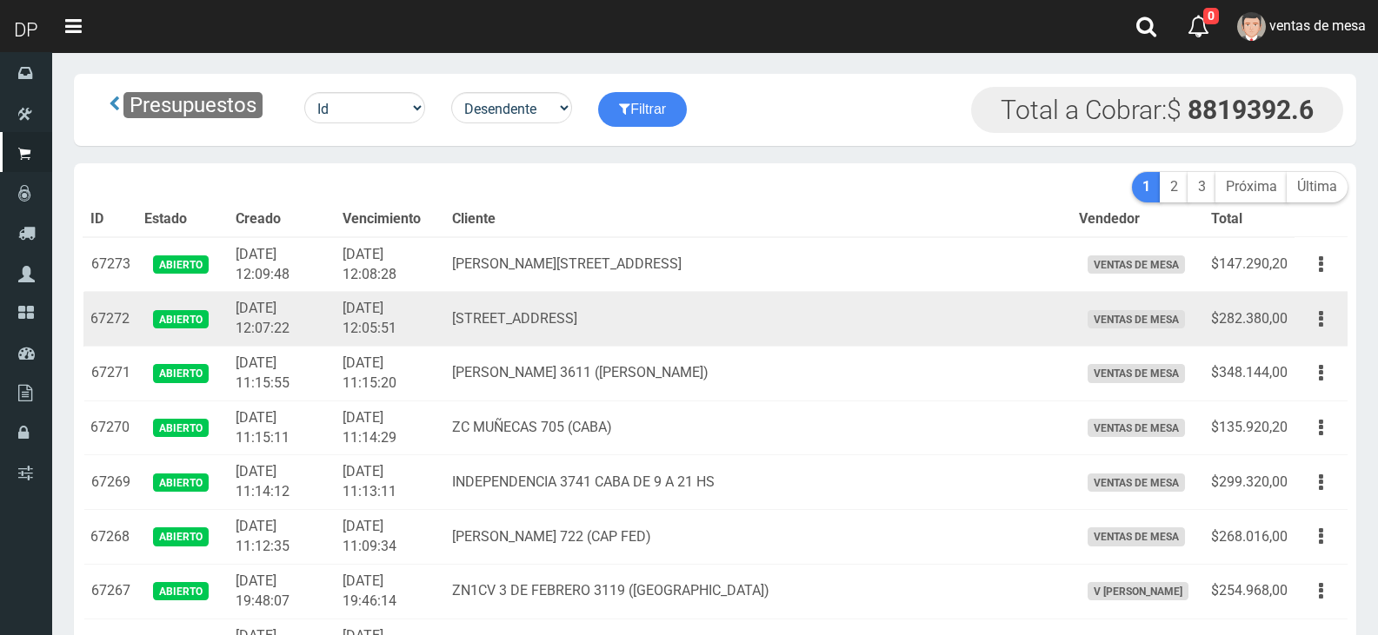
click at [555, 315] on td "[STREET_ADDRESS]" at bounding box center [758, 319] width 627 height 55
click at [555, 315] on td "Rivadavia 7601(CABA)" at bounding box center [758, 319] width 627 height 55
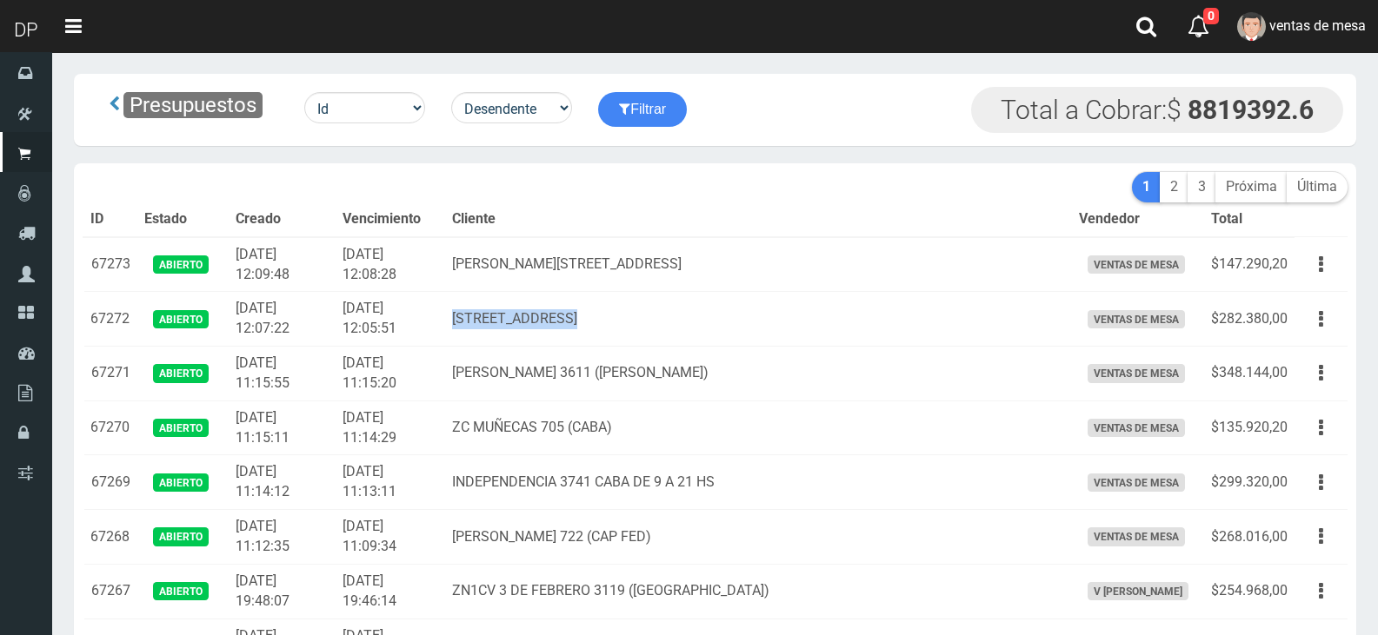
copy td "Rivadavia 7601(CABA)"
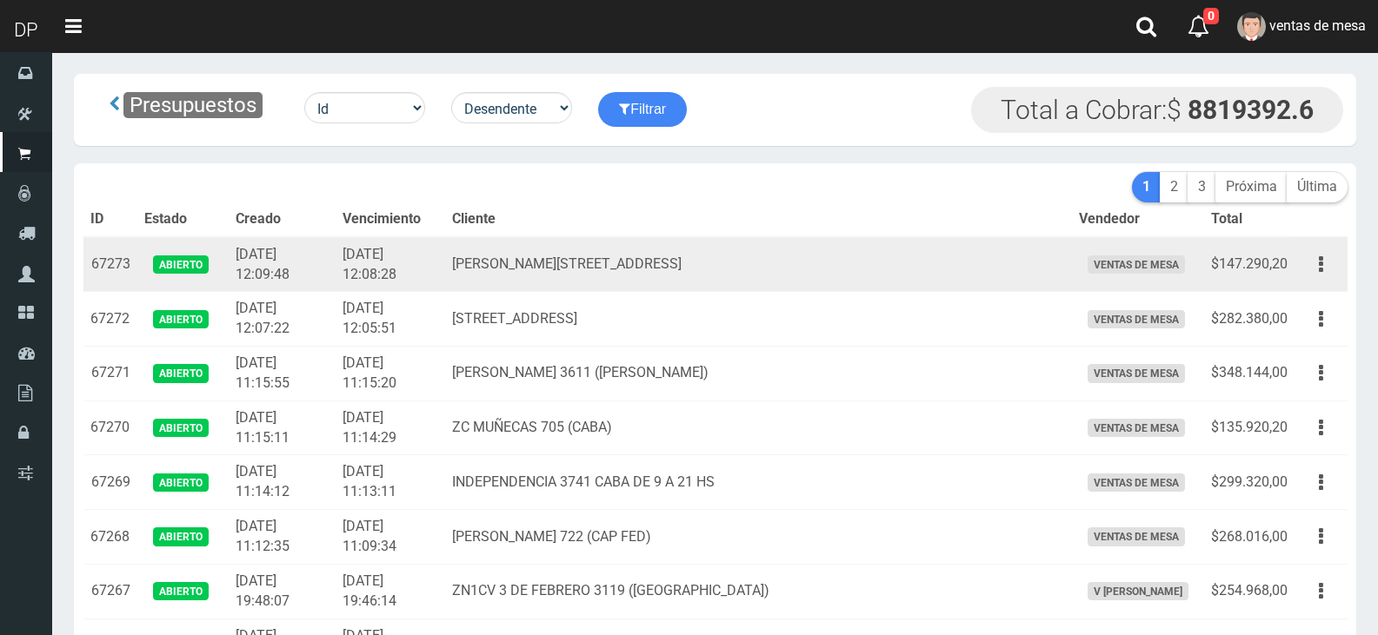
click at [541, 270] on td "Viamonte 2851(CABA )" at bounding box center [758, 264] width 627 height 55
click at [541, 270] on td "[PERSON_NAME][STREET_ADDRESS]" at bounding box center [758, 264] width 627 height 55
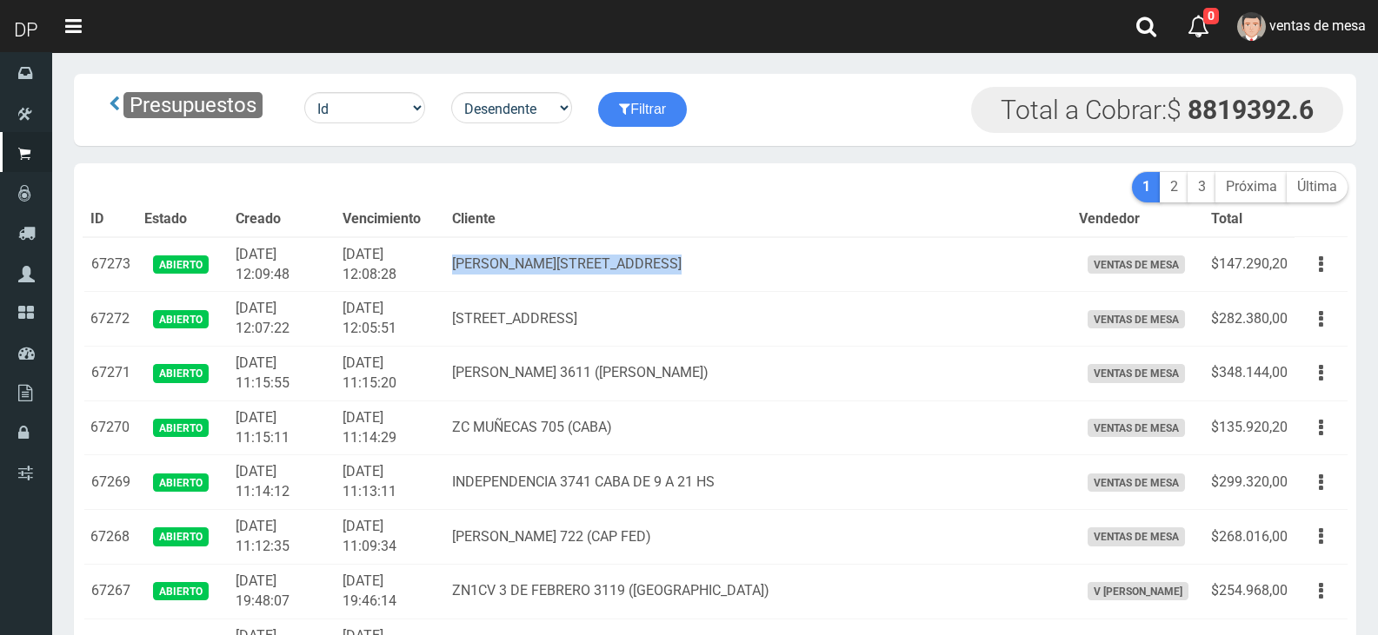
copy td "[PERSON_NAME][STREET_ADDRESS]"
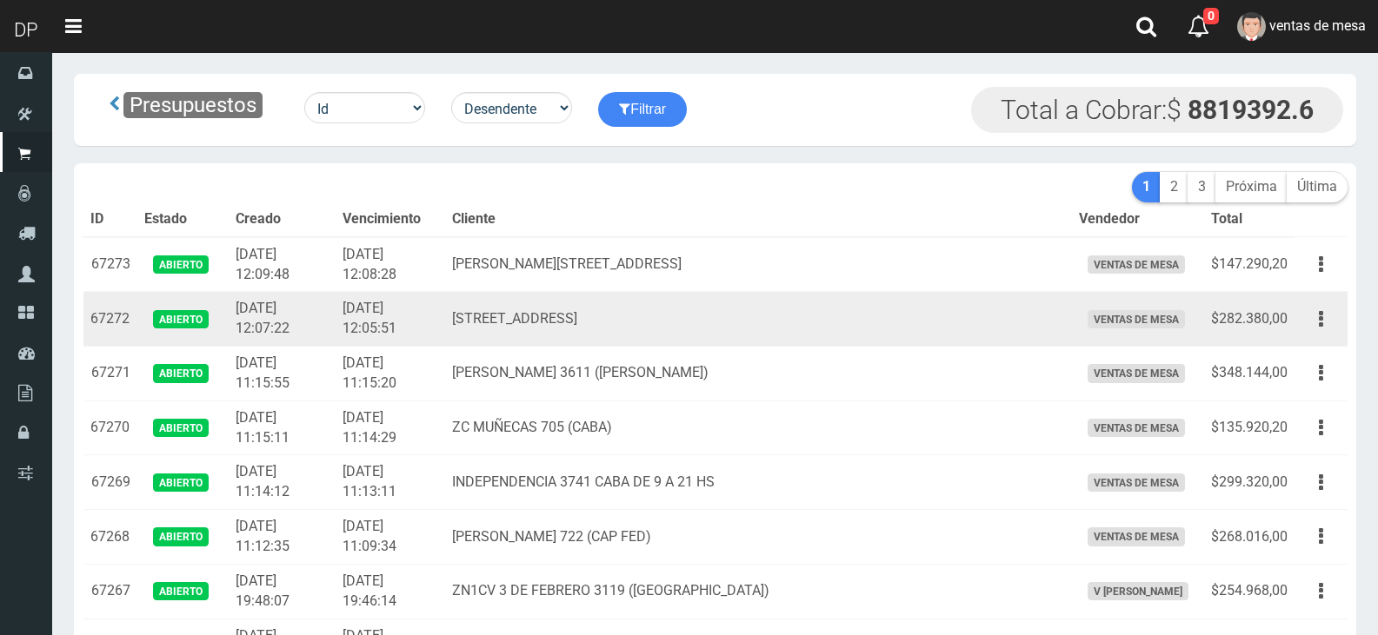
click at [1300, 307] on td "Editar Imprimir Eliminar" at bounding box center [1320, 319] width 53 height 55
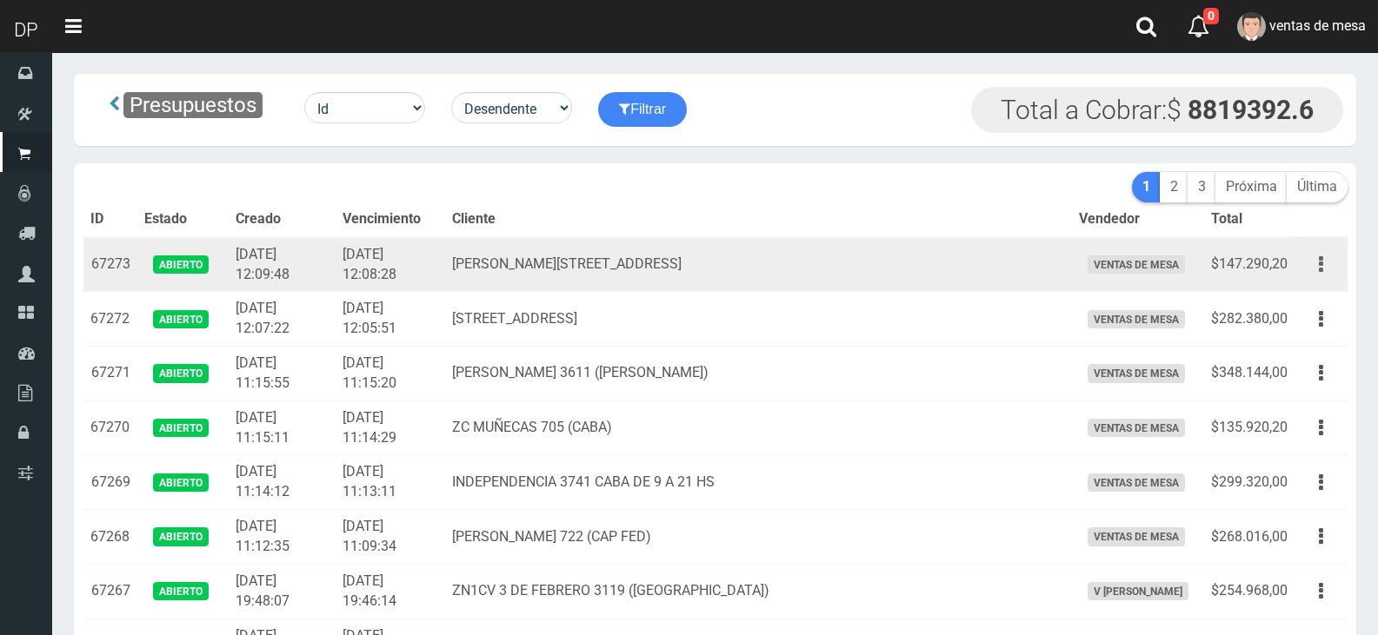
click at [1311, 268] on button "button" at bounding box center [1320, 264] width 39 height 30
drag, startPoint x: 1292, startPoint y: 354, endPoint x: 1261, endPoint y: 355, distance: 31.3
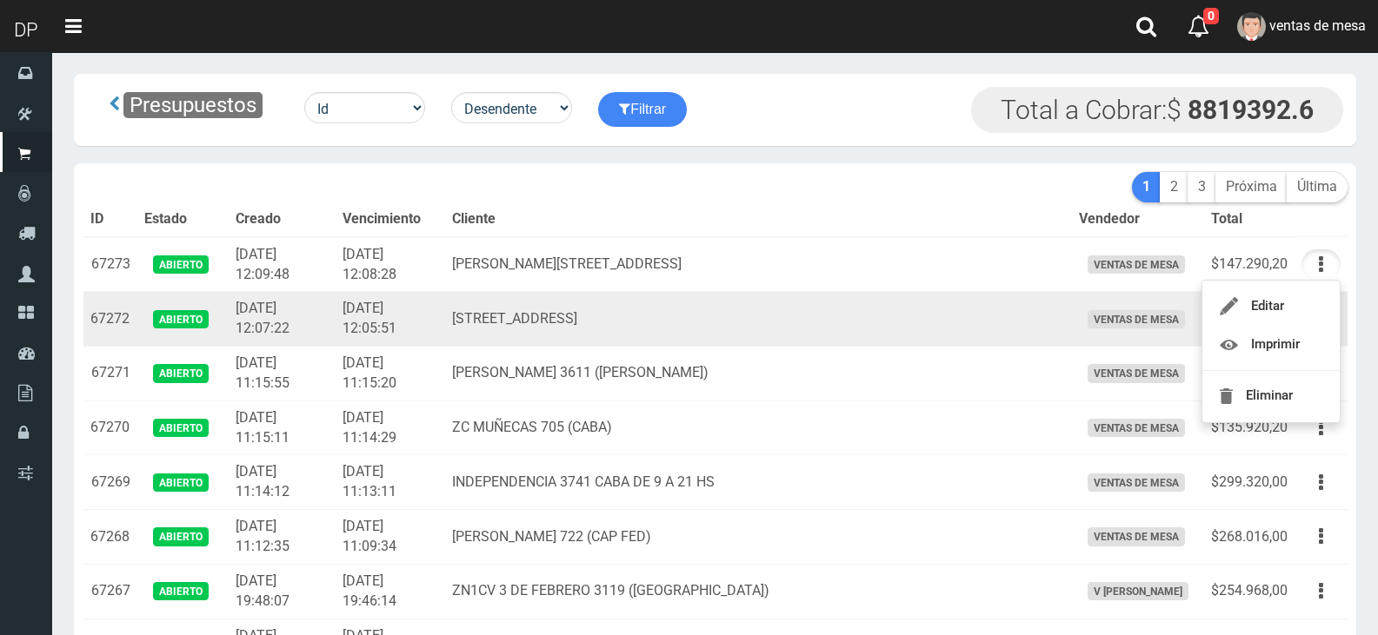
click at [1112, 331] on td "ventas de mesa" at bounding box center [1138, 319] width 132 height 55
click at [1335, 319] on button "button" at bounding box center [1320, 319] width 39 height 30
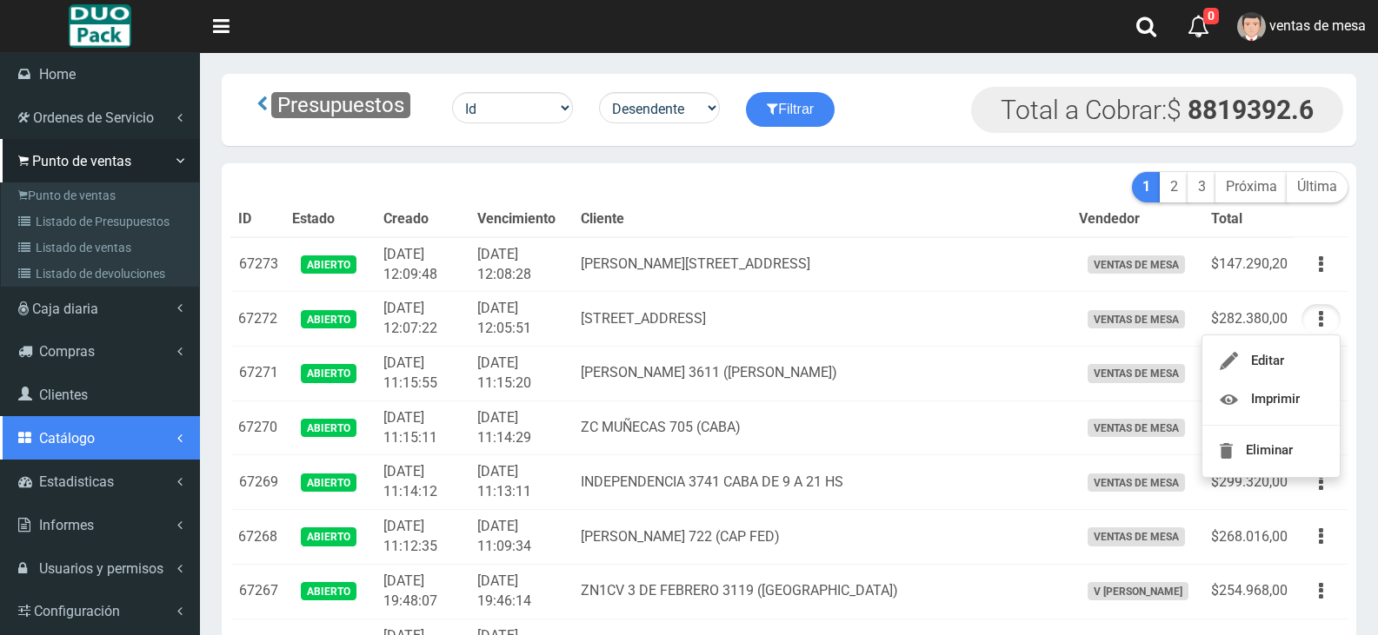
click at [76, 446] on span "Catálogo" at bounding box center [67, 438] width 56 height 17
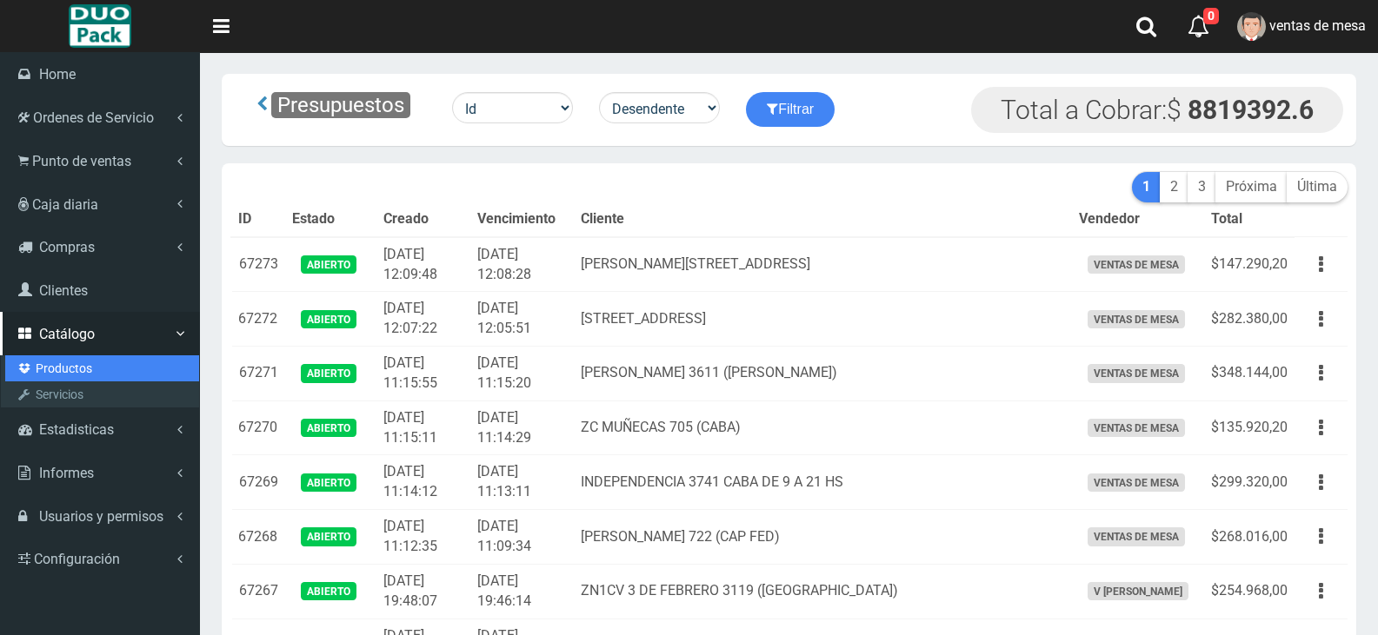
click at [90, 361] on link "Productos" at bounding box center [102, 368] width 194 height 26
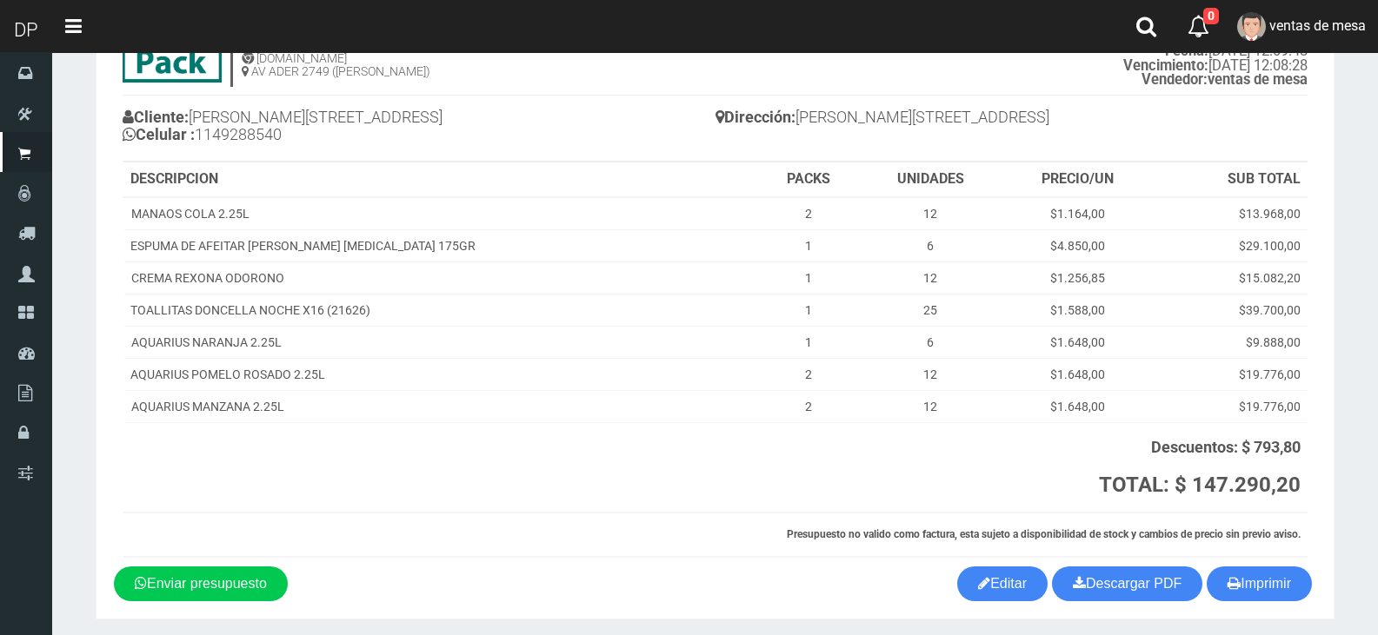
scroll to position [163, 0]
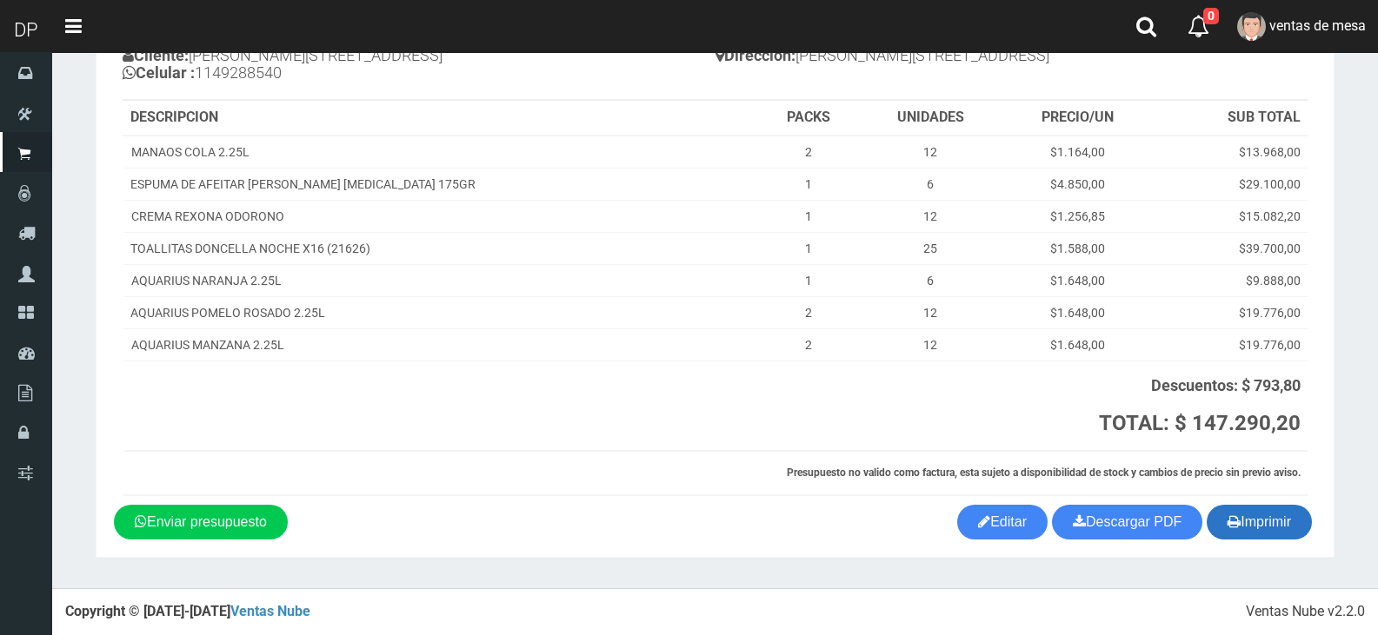
click at [1261, 520] on button "Imprimir" at bounding box center [1258, 522] width 105 height 35
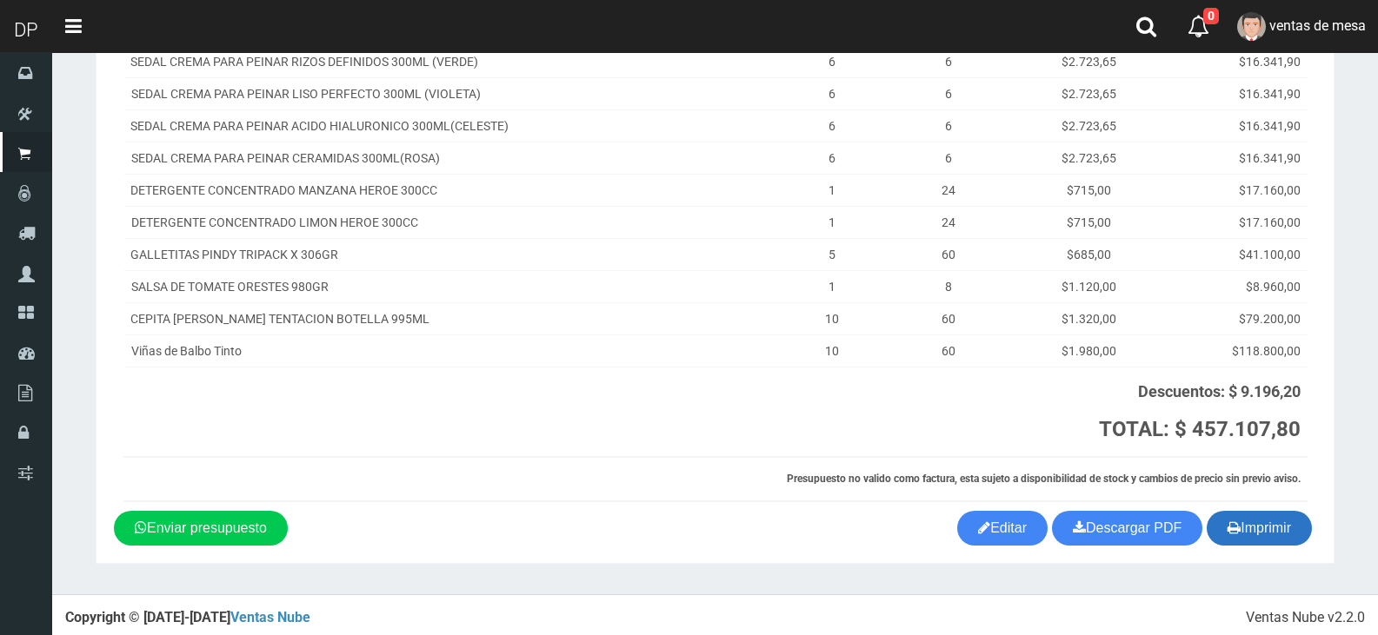
scroll to position [355, 0]
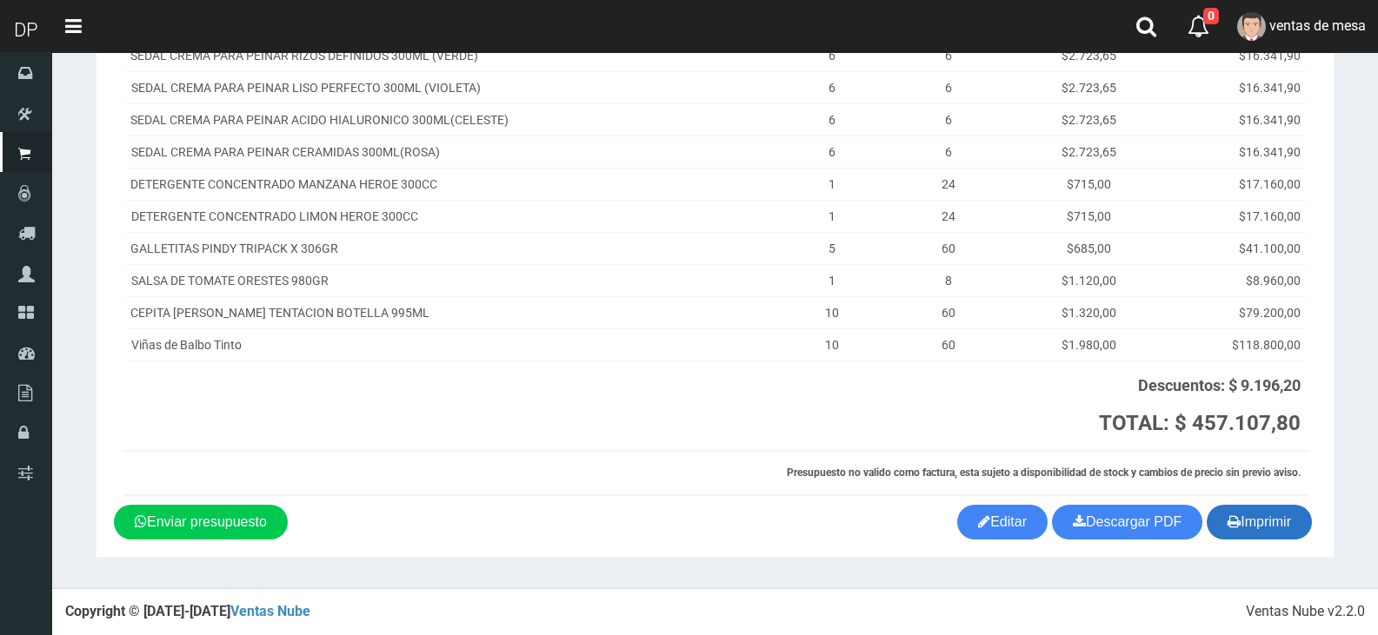
click at [1246, 528] on button "Imprimir" at bounding box center [1258, 522] width 105 height 35
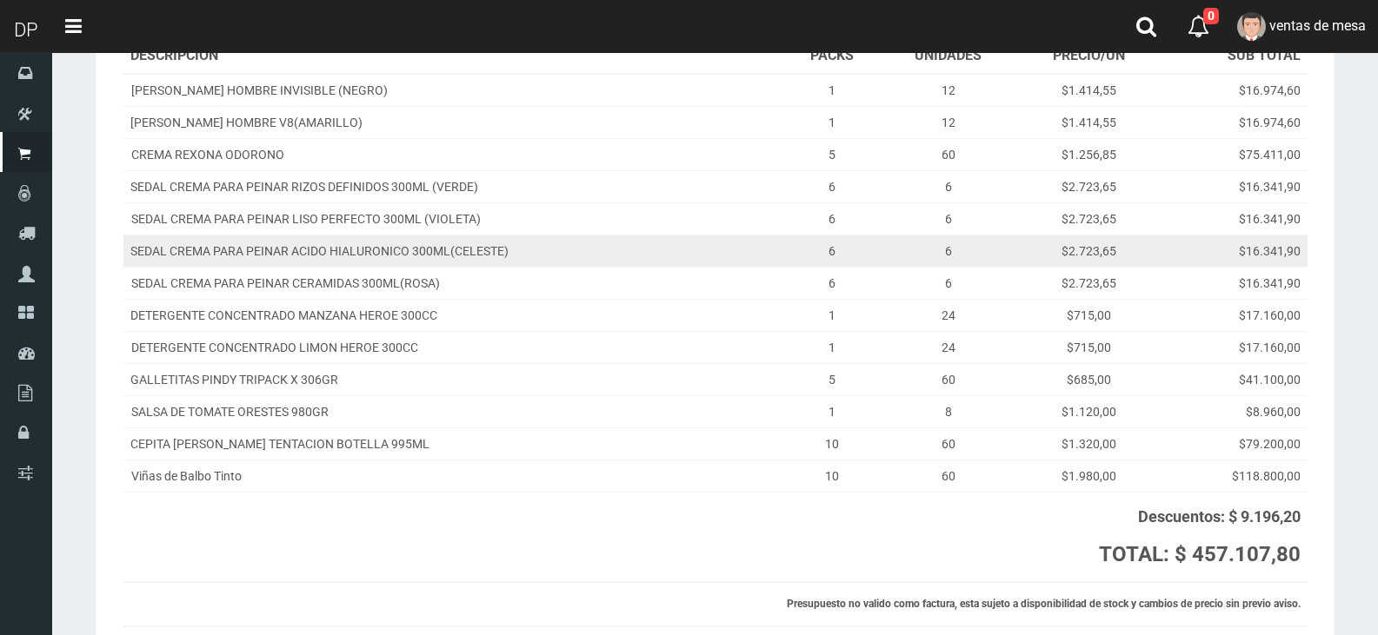
scroll to position [0, 0]
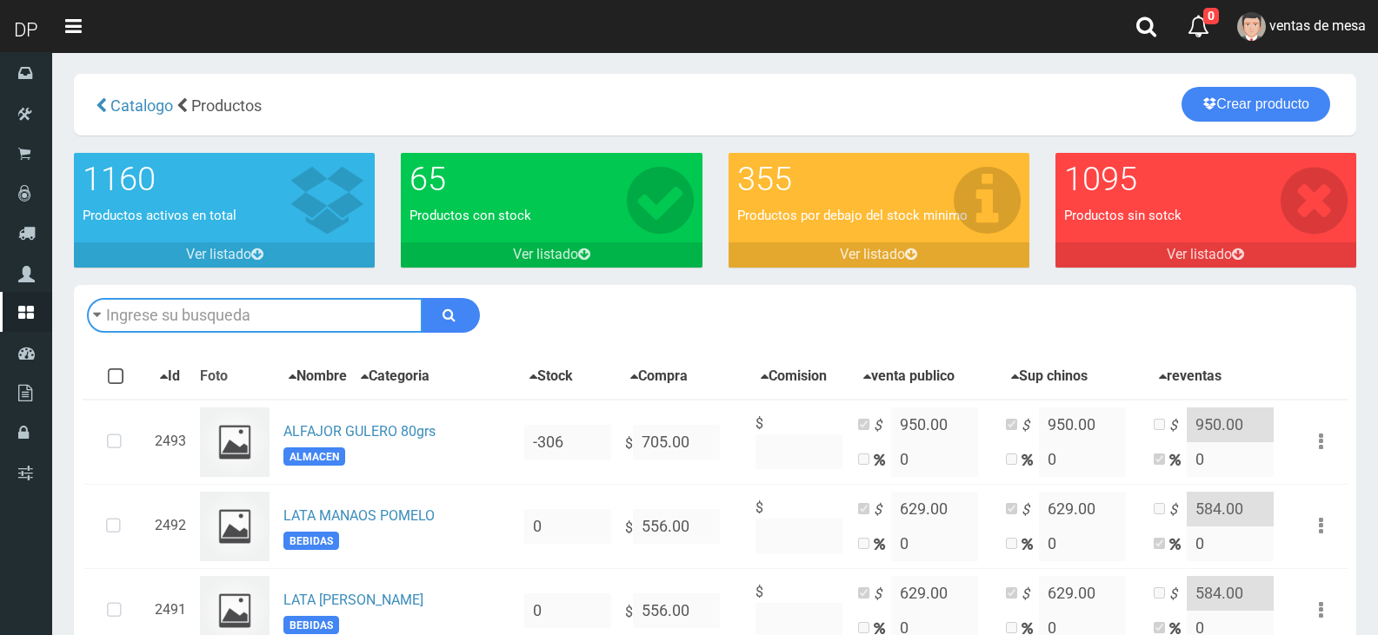
click at [332, 328] on input "text" at bounding box center [254, 315] width 335 height 35
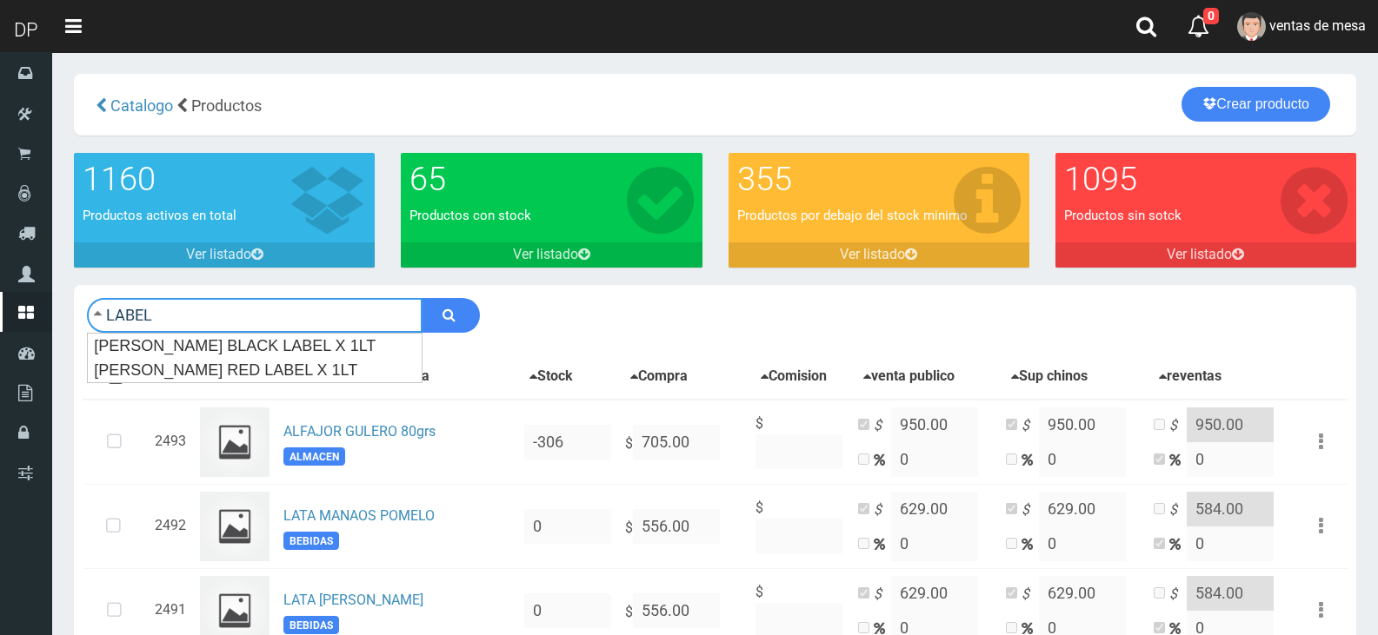
type input "LABEL"
click at [422, 298] on button "submit" at bounding box center [451, 315] width 58 height 35
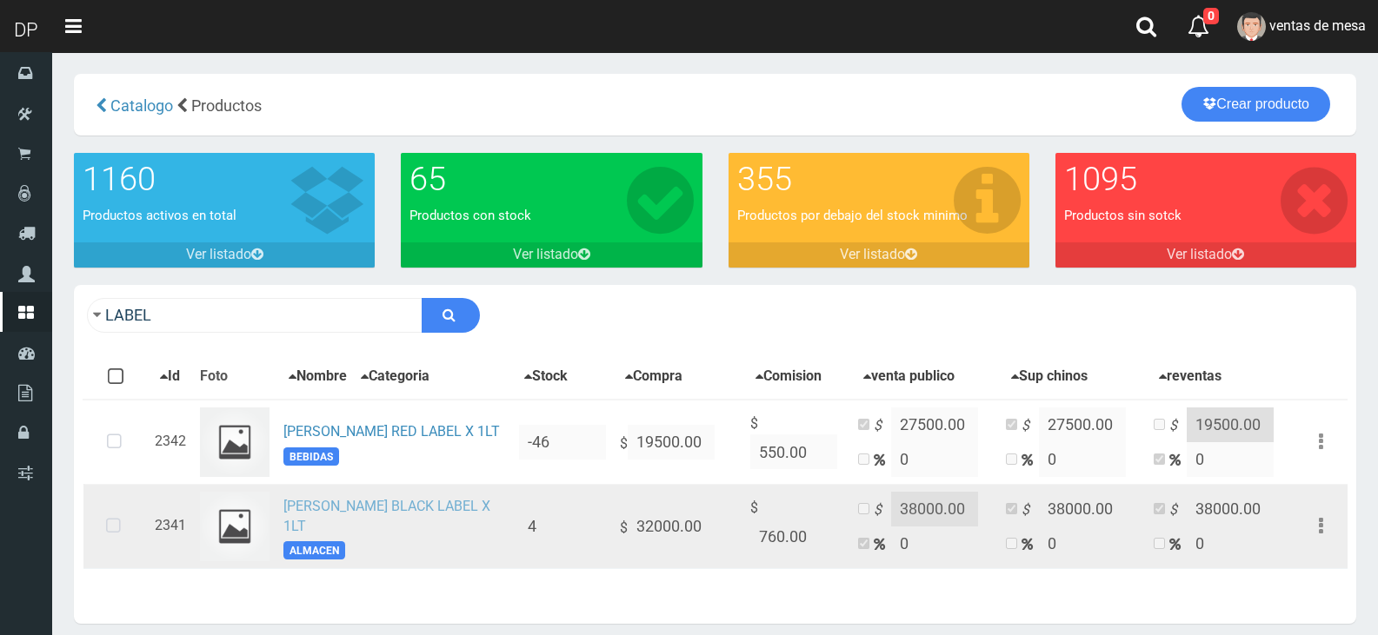
click at [488, 515] on link "[PERSON_NAME] BLACK LABEL X 1LT" at bounding box center [386, 516] width 207 height 37
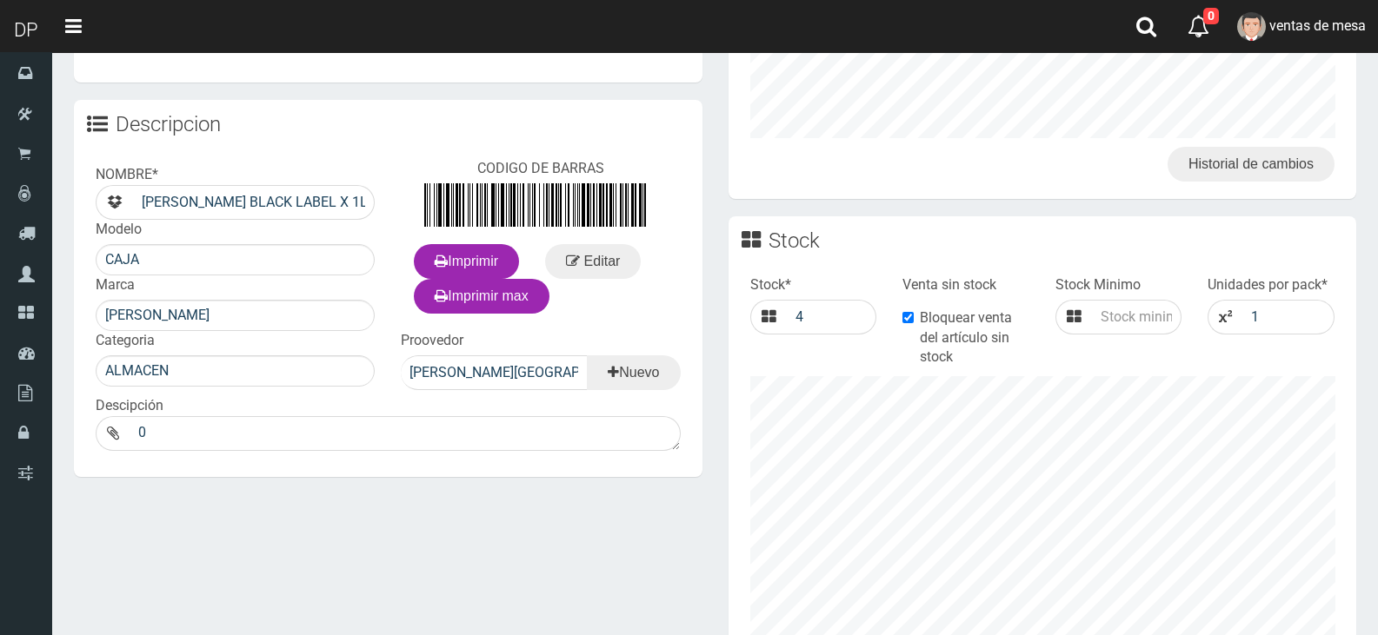
scroll to position [700, 0]
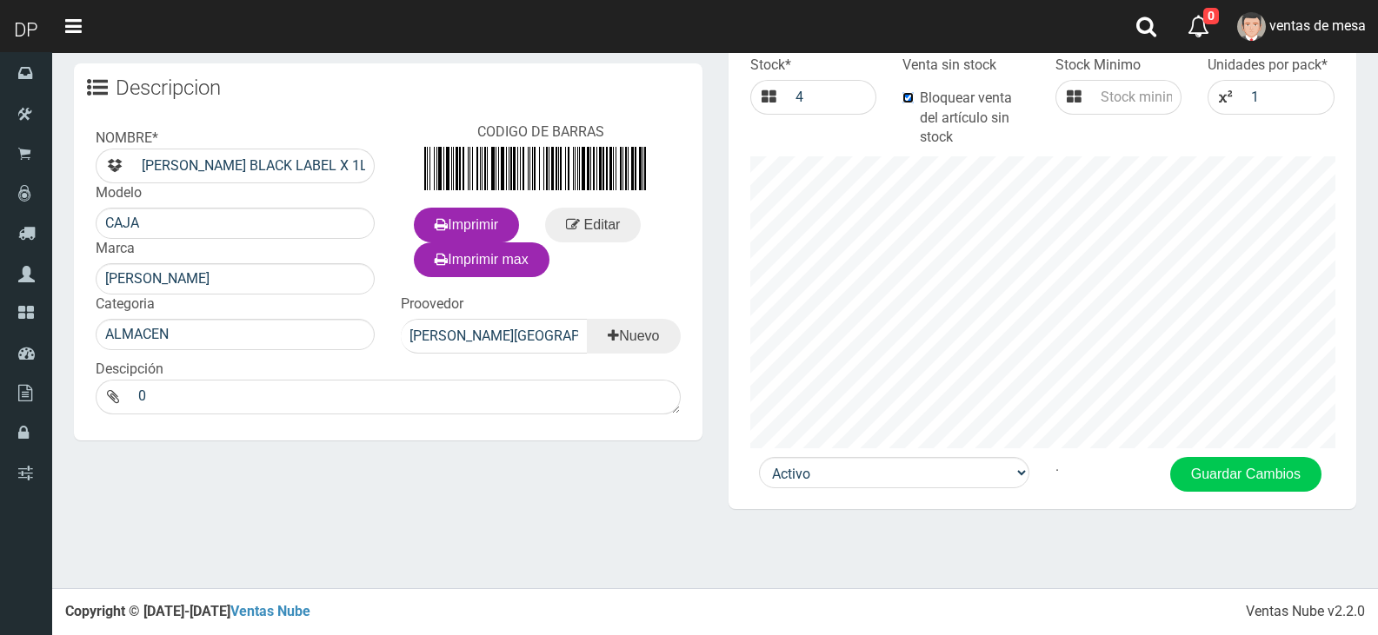
click at [910, 96] on input "Bloquear venta del artículo sin stock" at bounding box center [907, 97] width 11 height 11
checkbox input "false"
click at [842, 101] on input "4" at bounding box center [832, 97] width 90 height 35
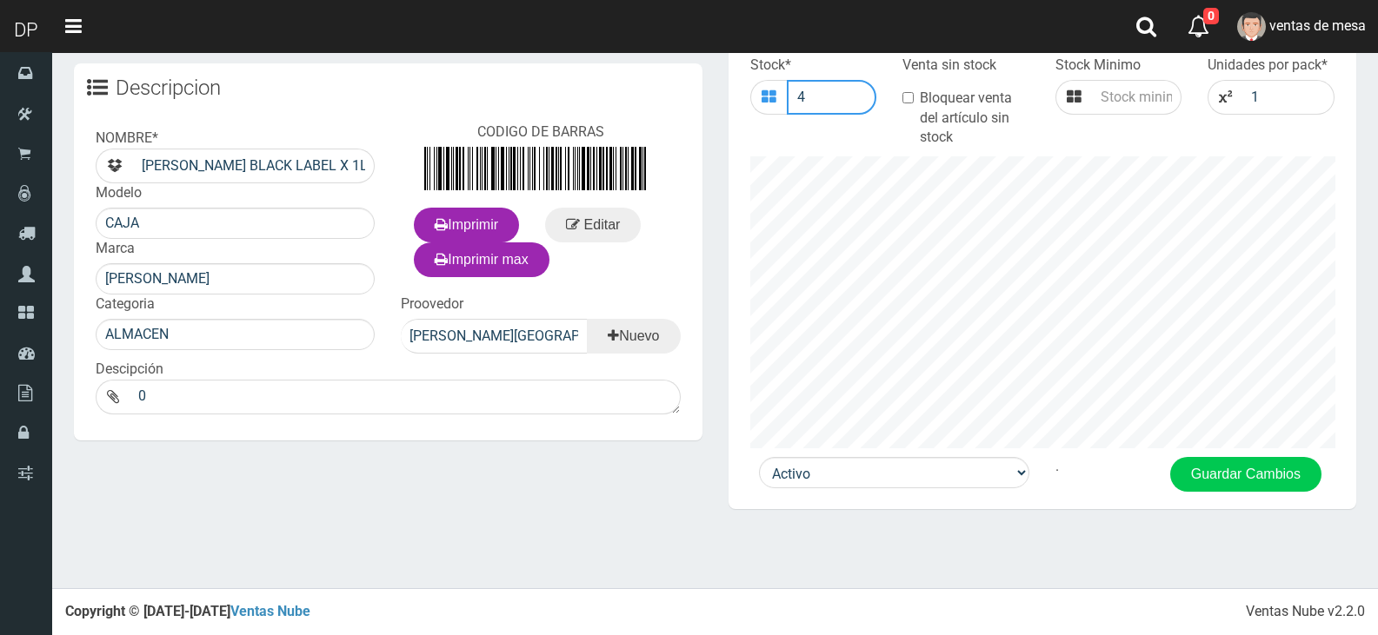
type input "3"
type input "24"
click at [927, 96] on label "Bloquear venta del artículo sin stock" at bounding box center [965, 119] width 127 height 60
click at [913, 96] on input "Bloquear venta del artículo sin stock" at bounding box center [907, 97] width 11 height 11
checkbox input "true"
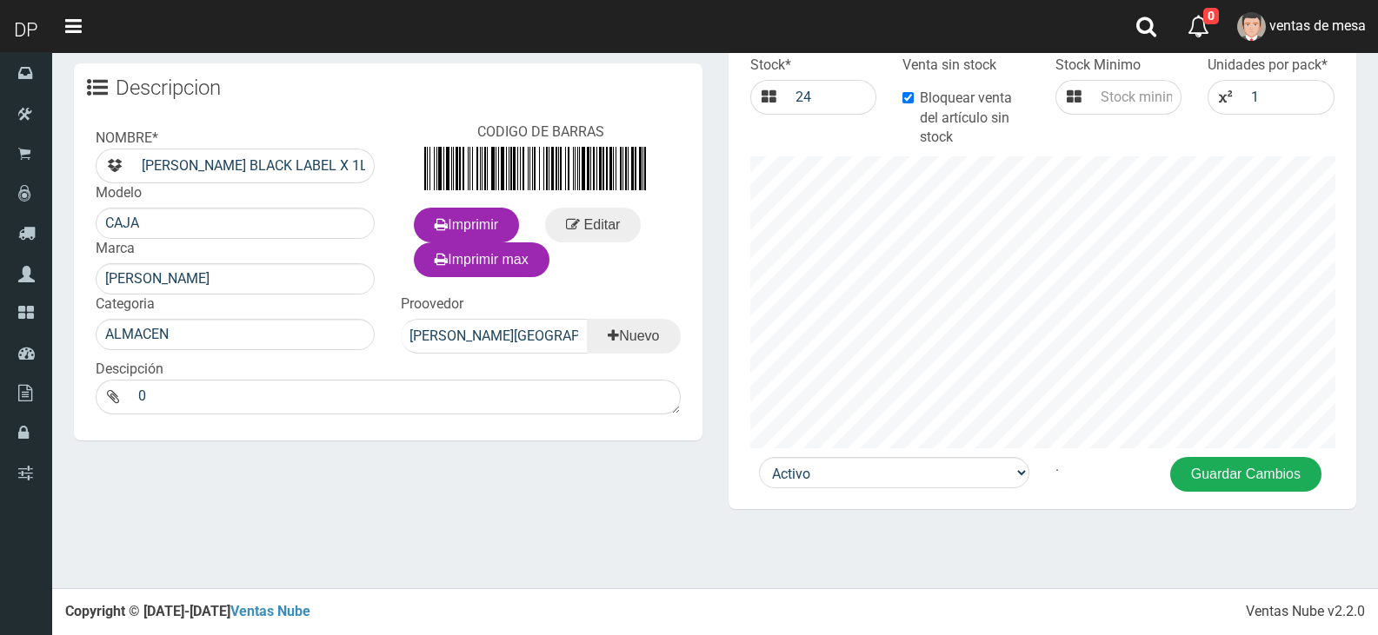
click at [1225, 475] on button "Guardar Cambios" at bounding box center [1245, 474] width 151 height 35
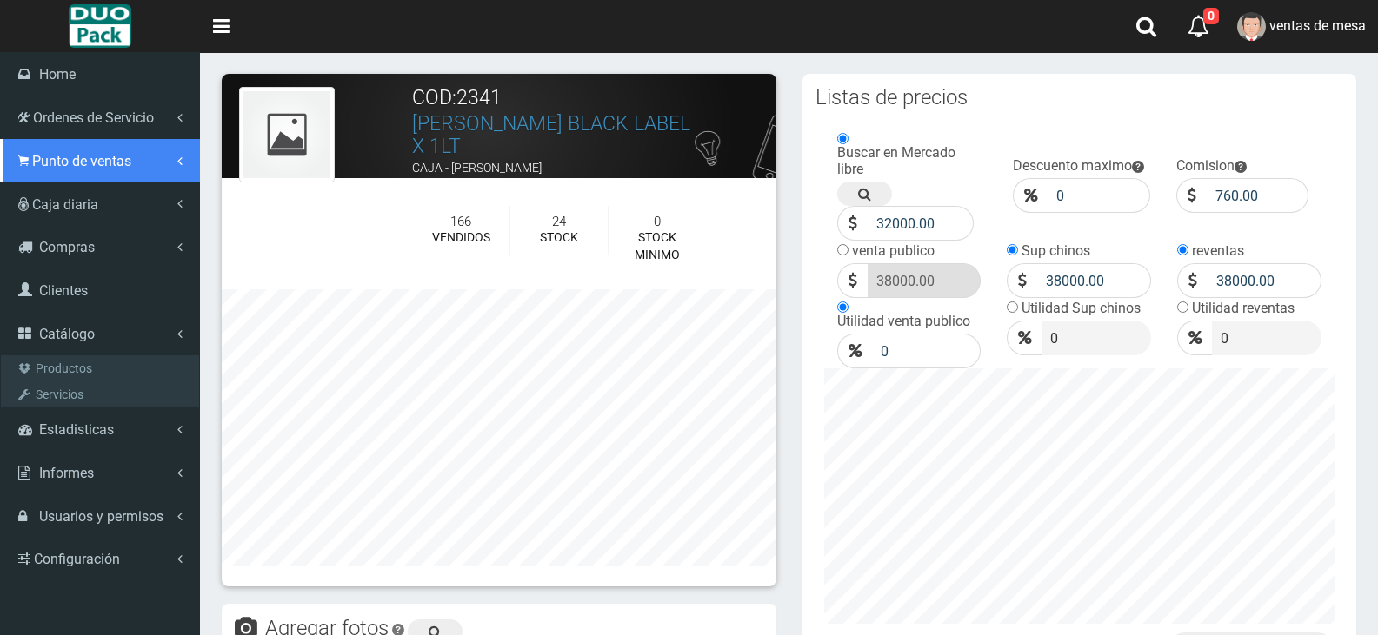
click at [120, 169] on span "Punto de ventas" at bounding box center [81, 161] width 99 height 17
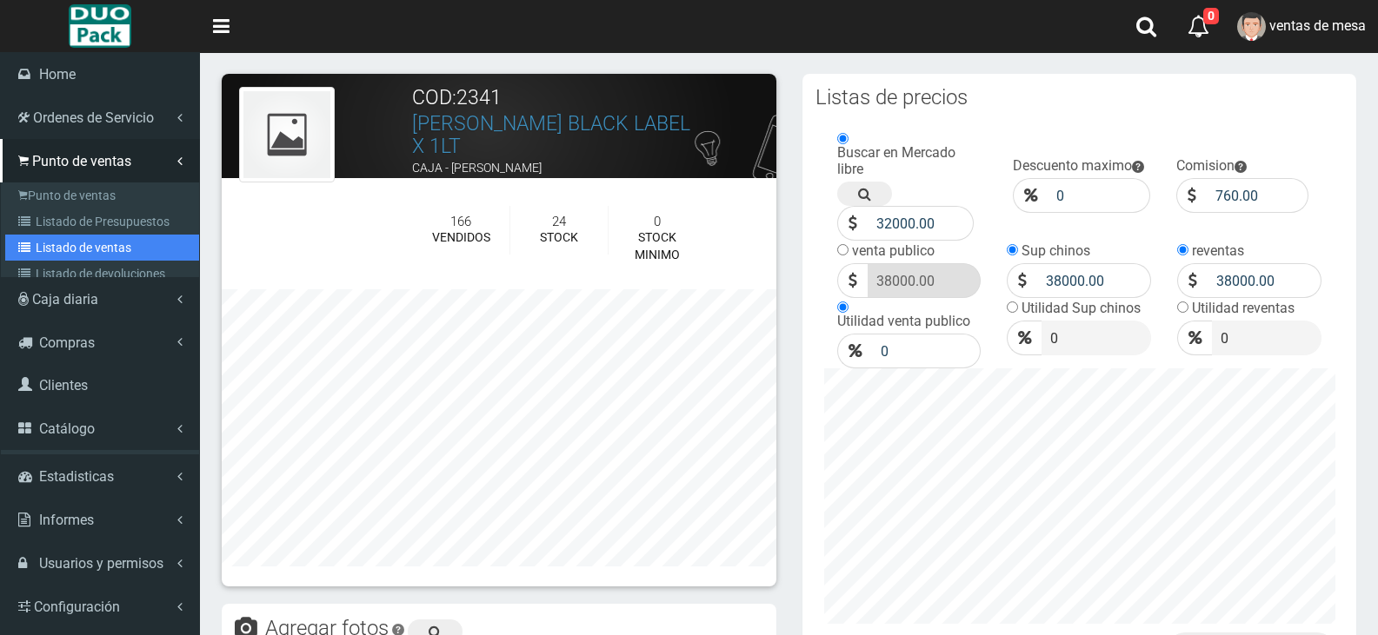
click at [142, 236] on link "Listado de ventas" at bounding box center [102, 248] width 194 height 26
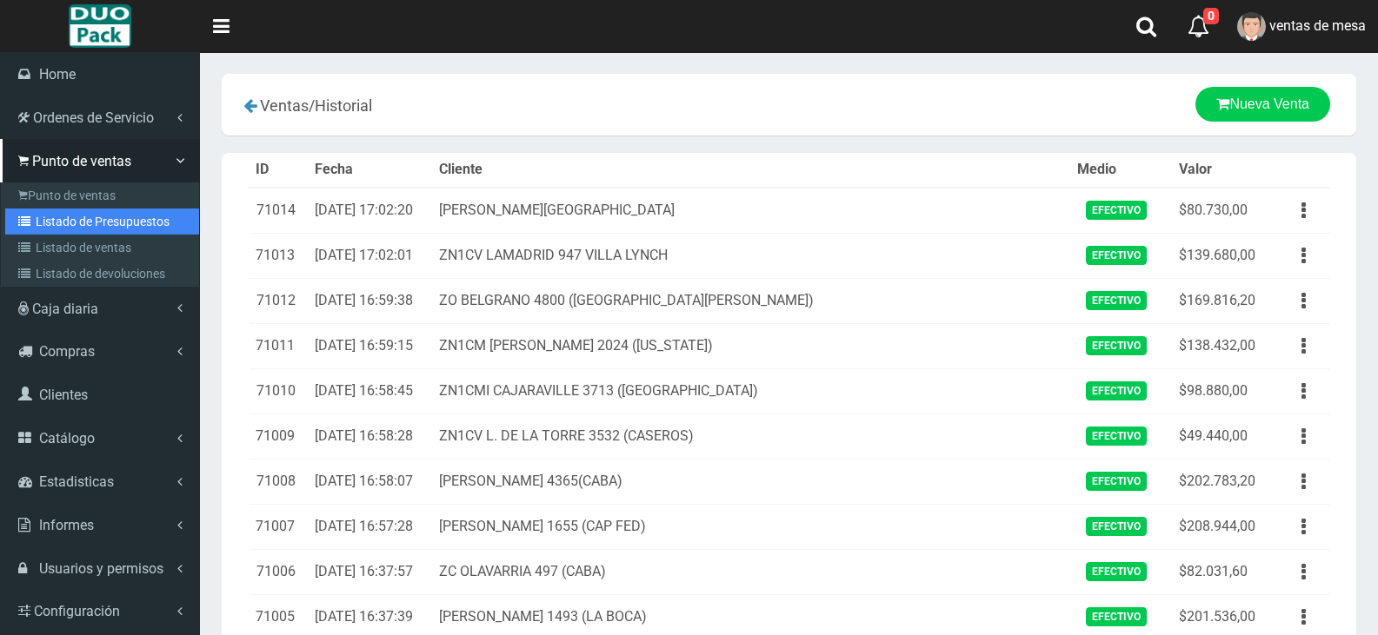
click at [36, 222] on link "Listado de Presupuestos" at bounding box center [102, 222] width 194 height 26
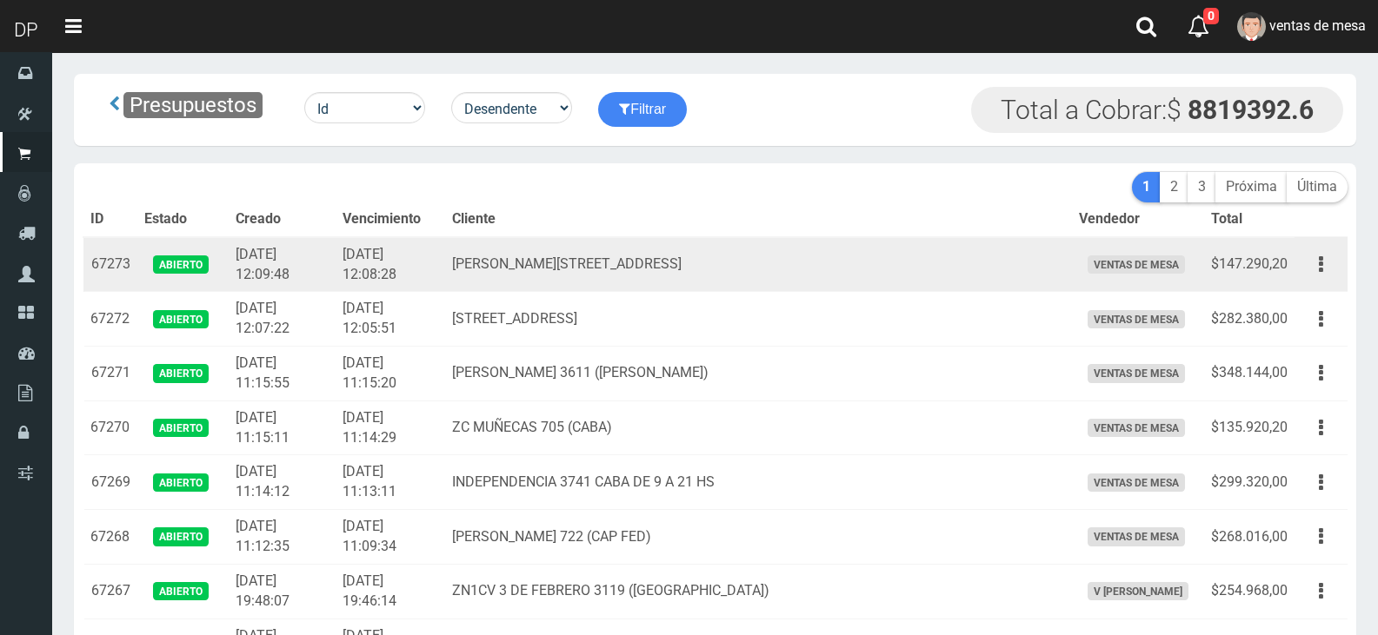
click at [787, 237] on td "Viamonte 2851(CABA )" at bounding box center [758, 264] width 627 height 55
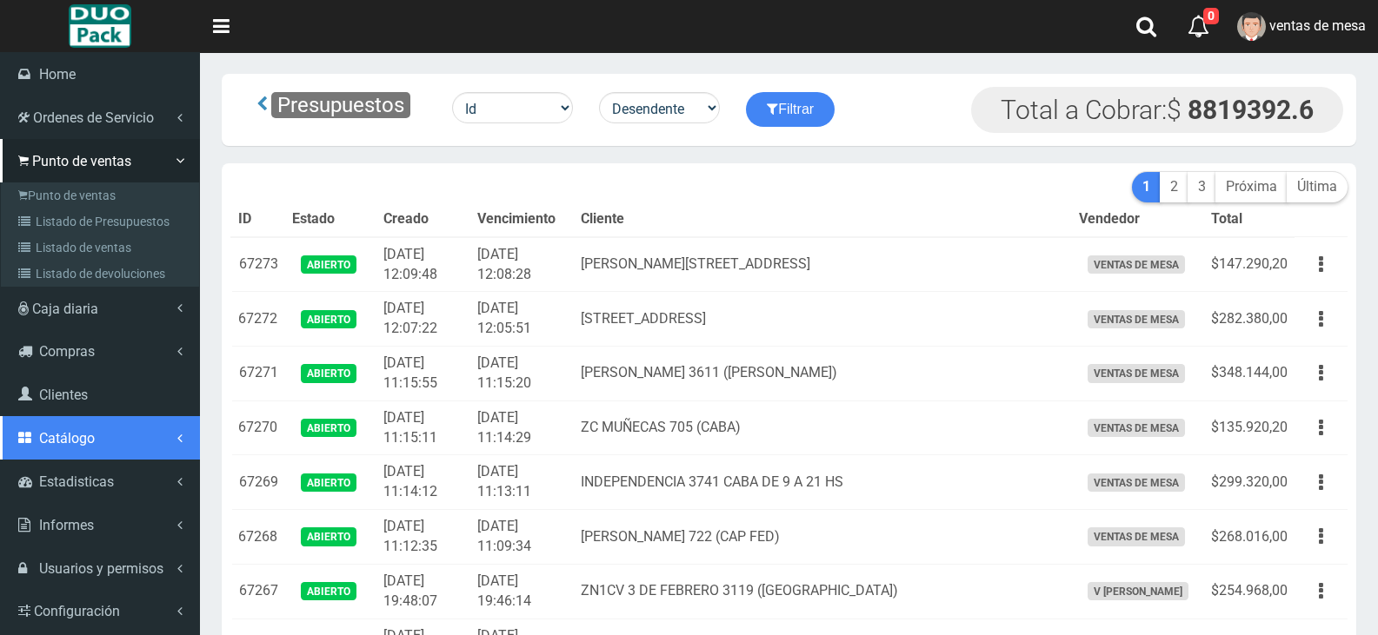
click at [117, 442] on link "Catálogo" at bounding box center [100, 437] width 200 height 43
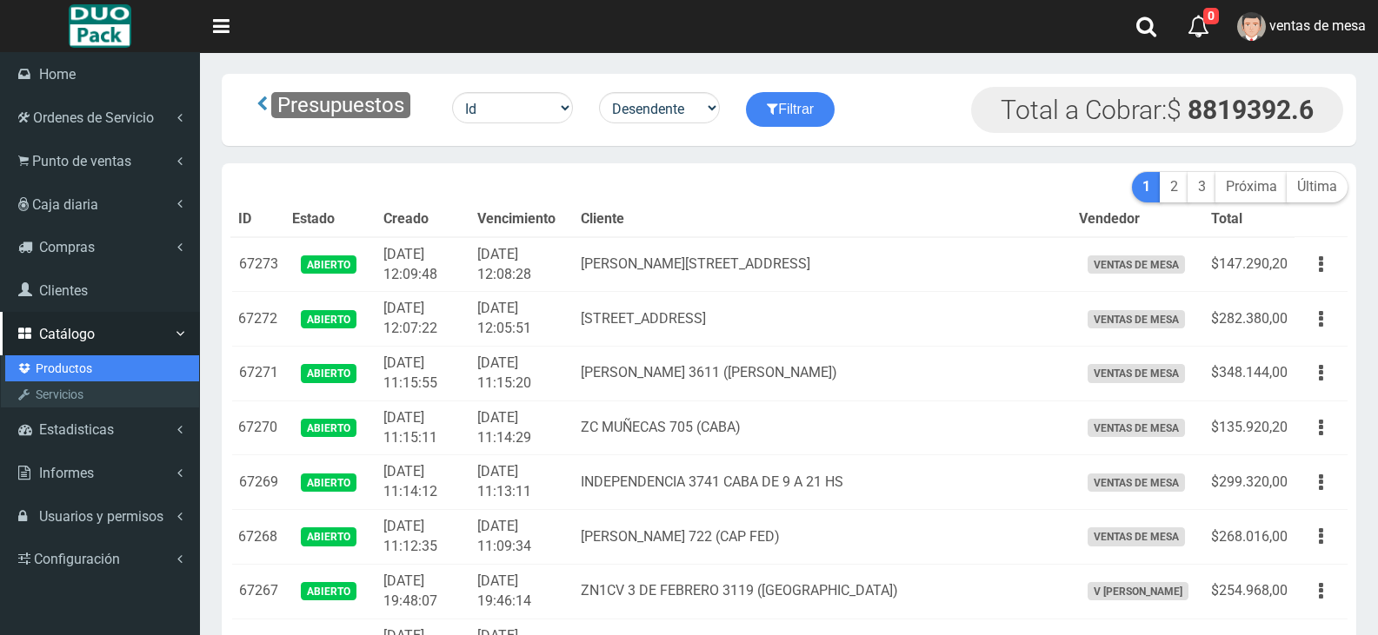
click at [96, 367] on link "Productos" at bounding box center [102, 368] width 194 height 26
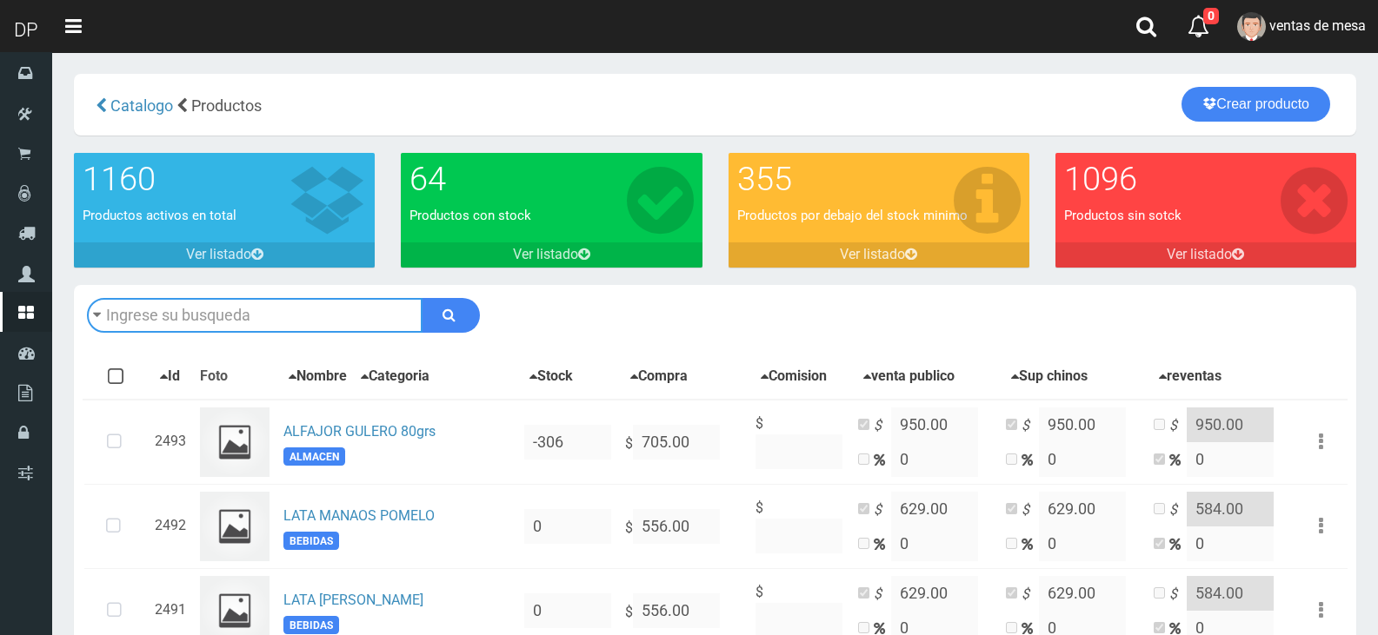
click at [256, 323] on input "text" at bounding box center [254, 315] width 335 height 35
click at [258, 314] on input "text" at bounding box center [254, 315] width 335 height 35
type input "9"
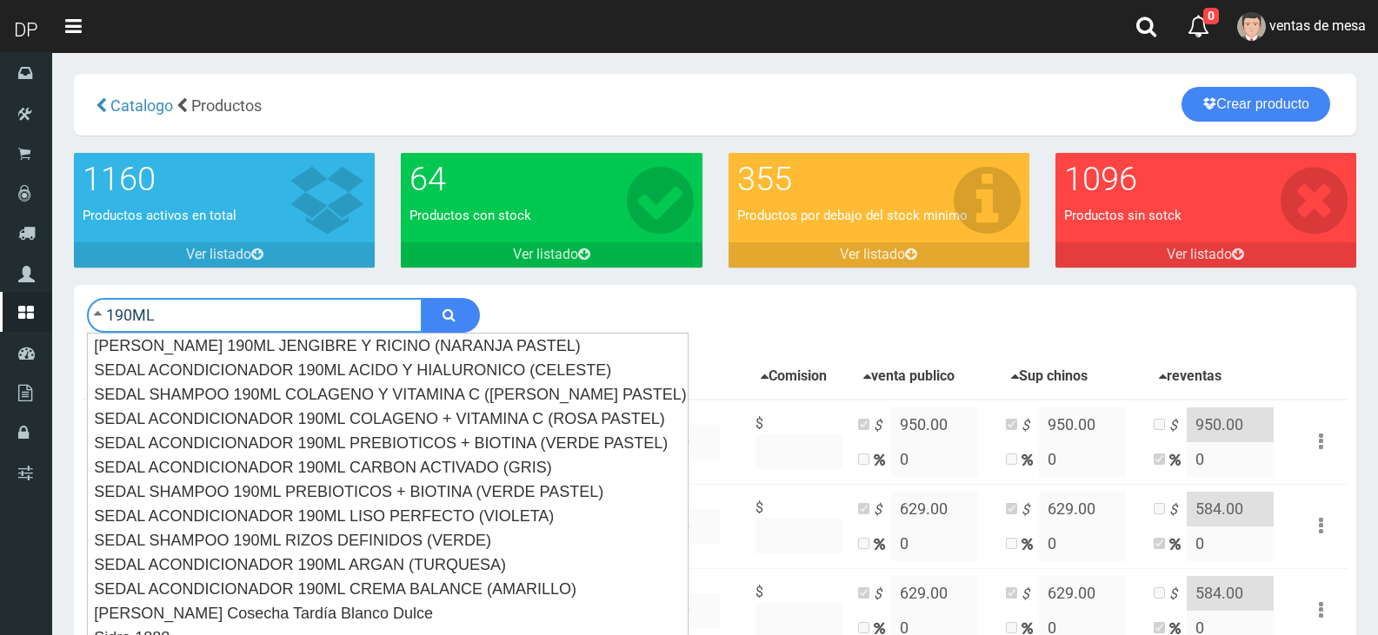
type input "190ML"
click at [422, 298] on button "submit" at bounding box center [451, 315] width 58 height 35
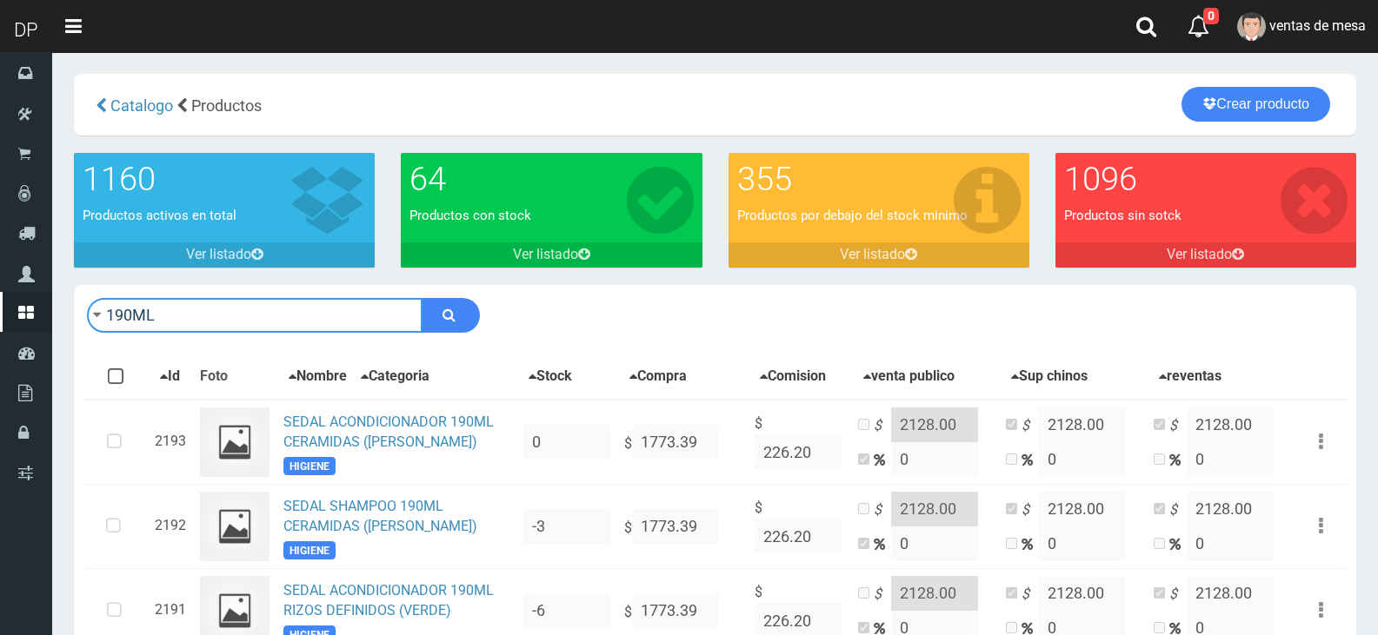
click at [230, 328] on input "190ML" at bounding box center [254, 315] width 335 height 35
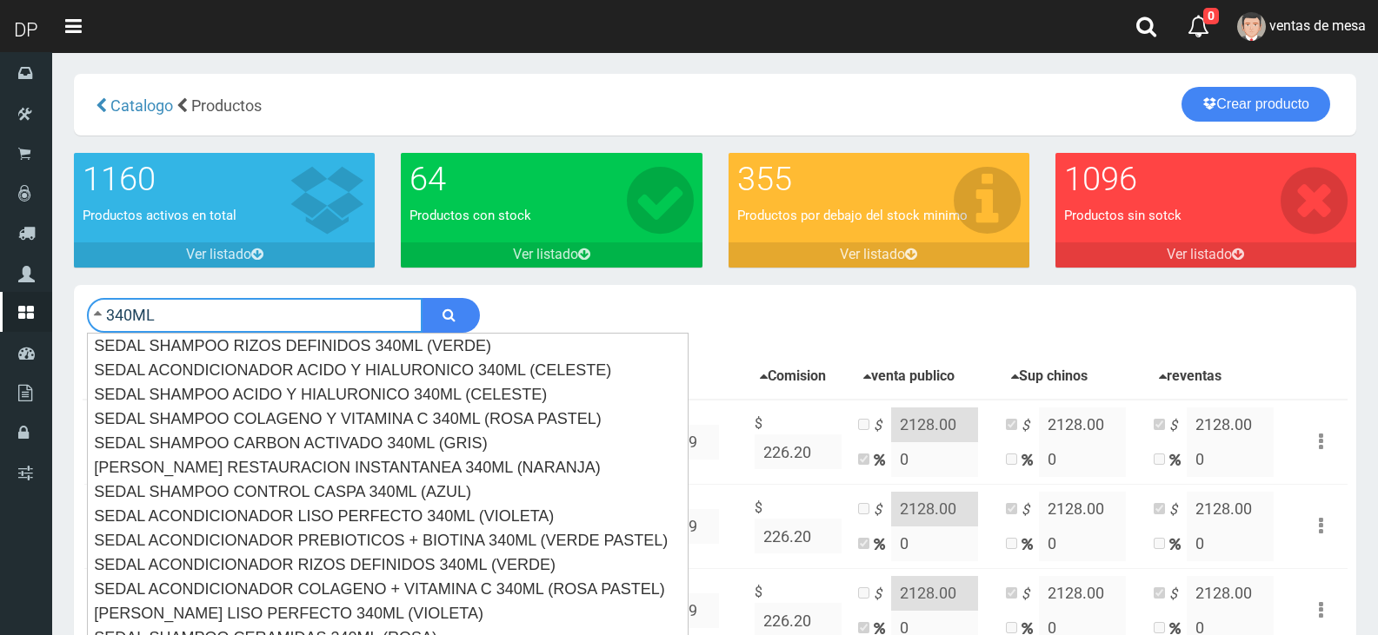
type input "340ML"
click at [422, 298] on button "submit" at bounding box center [451, 315] width 58 height 35
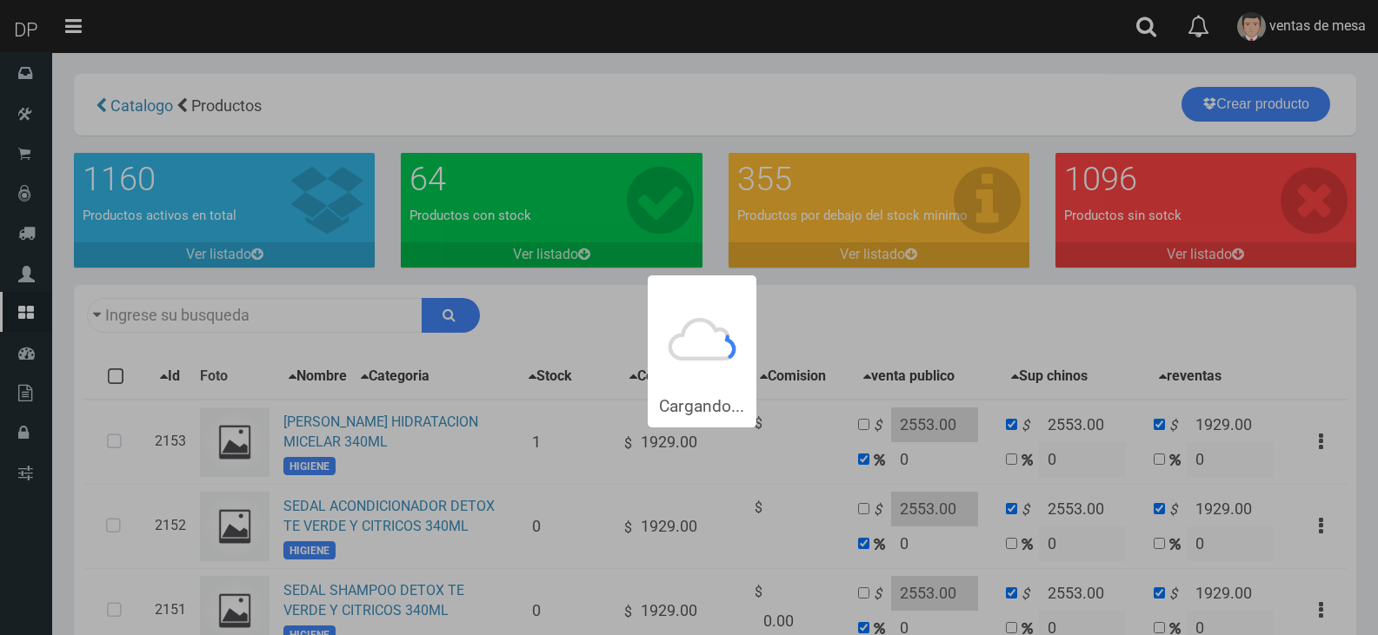
type input "340ML"
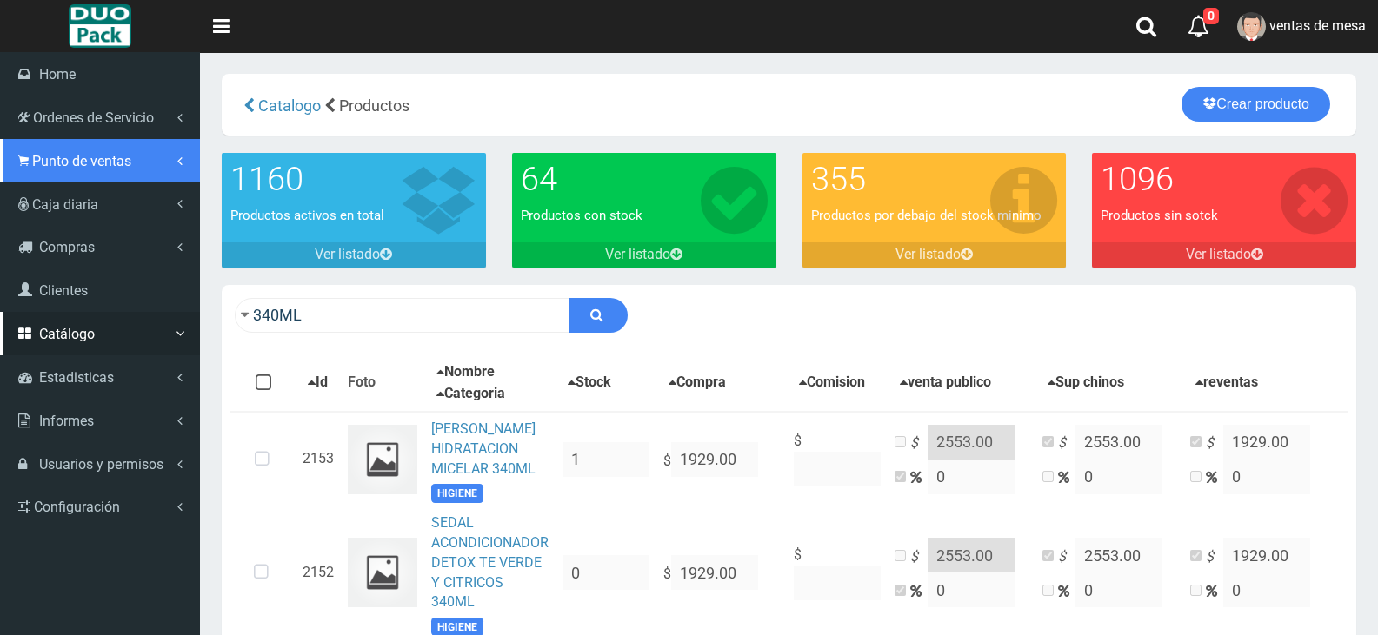
click at [63, 163] on span "Punto de ventas" at bounding box center [81, 161] width 99 height 17
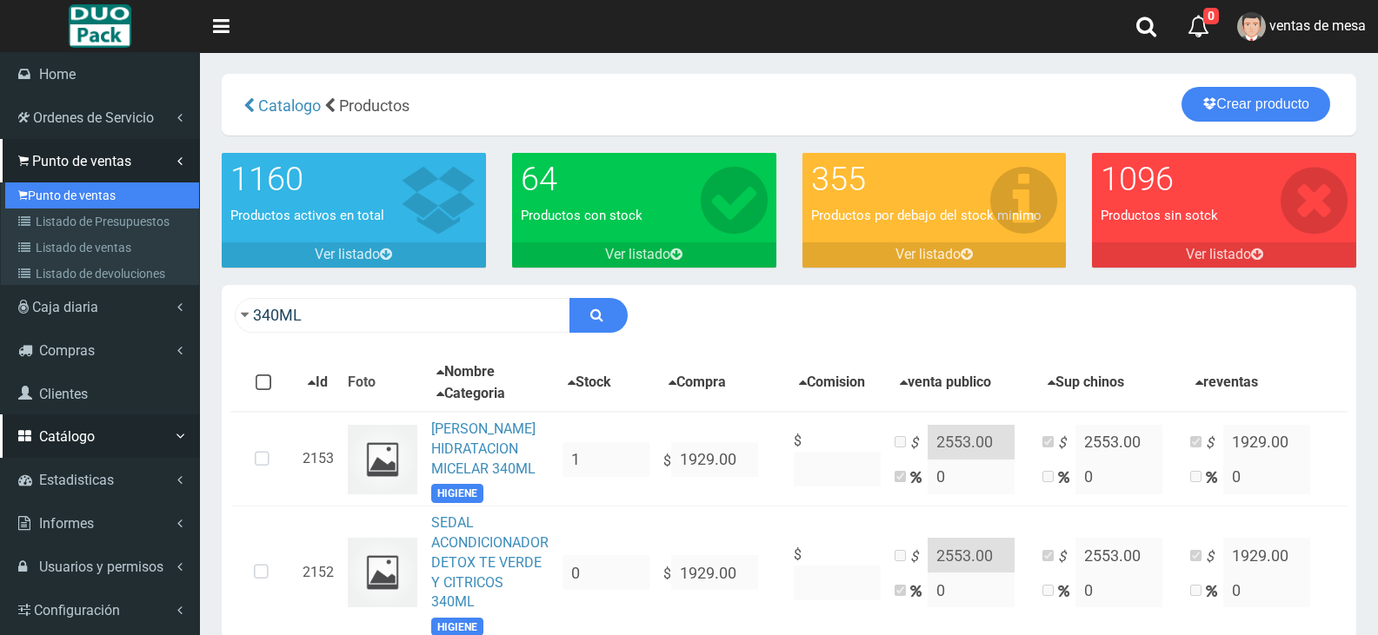
click at [70, 192] on link "Punto de ventas" at bounding box center [102, 196] width 194 height 26
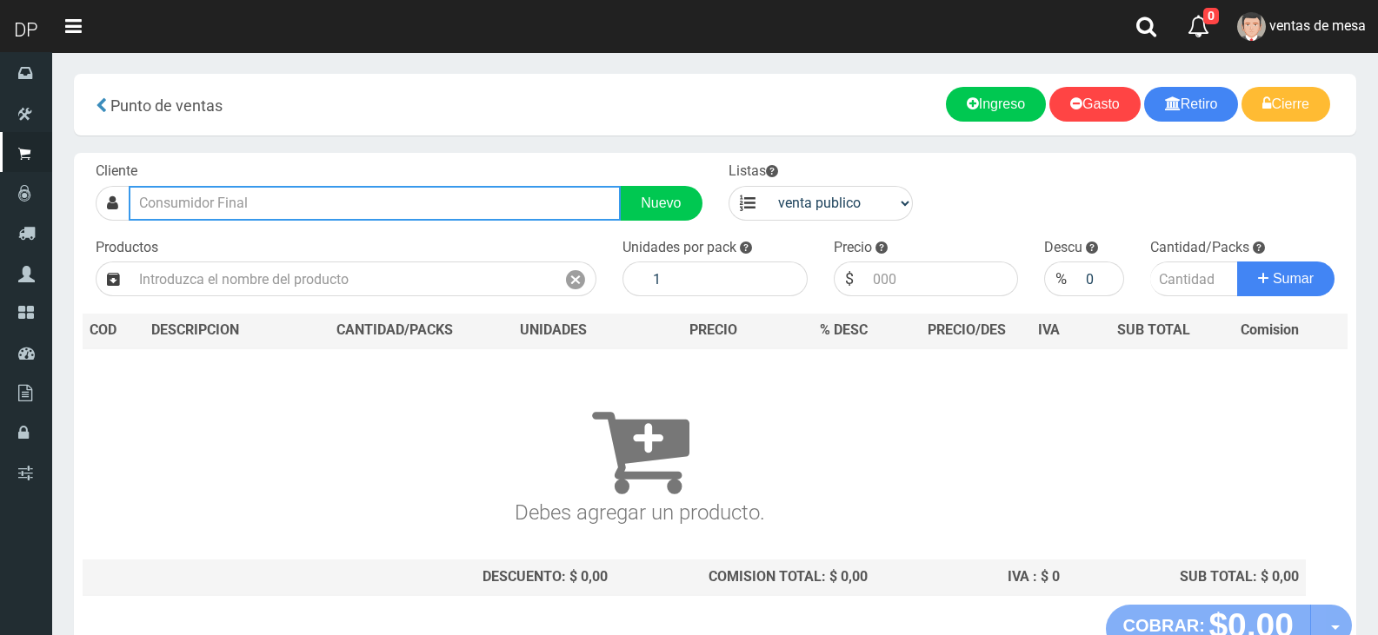
click at [354, 196] on input "text" at bounding box center [375, 203] width 492 height 35
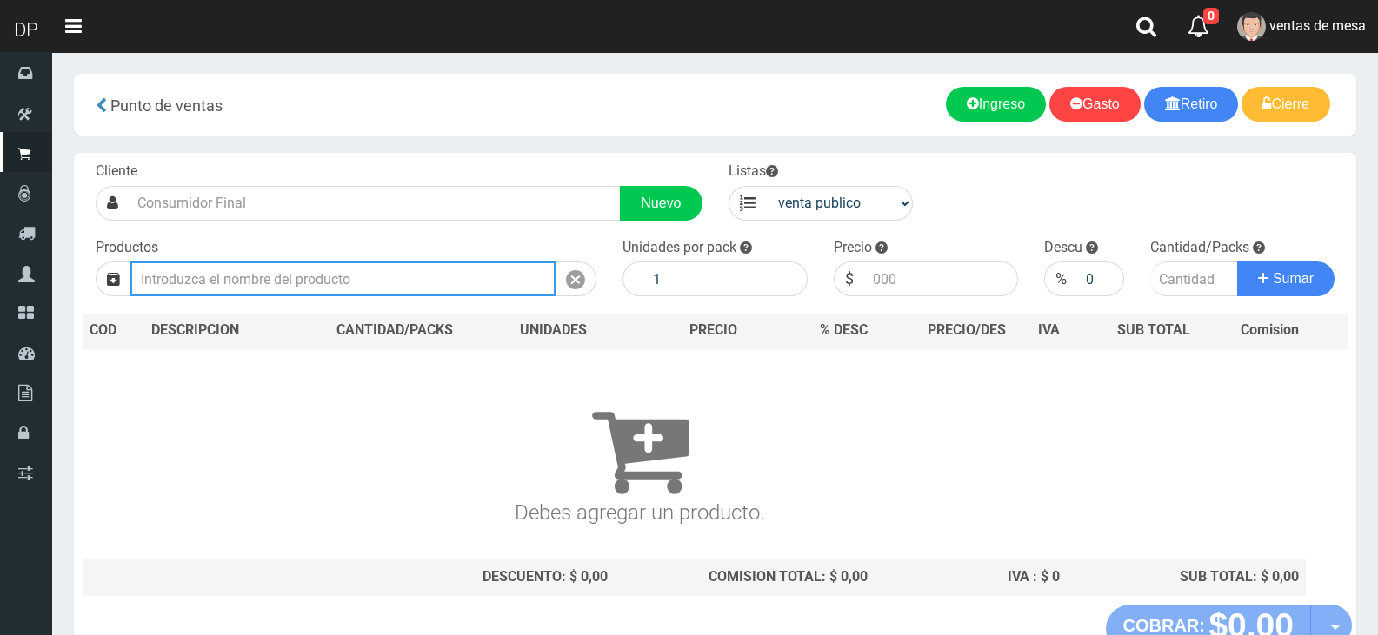
click at [329, 274] on input "text" at bounding box center [342, 279] width 425 height 35
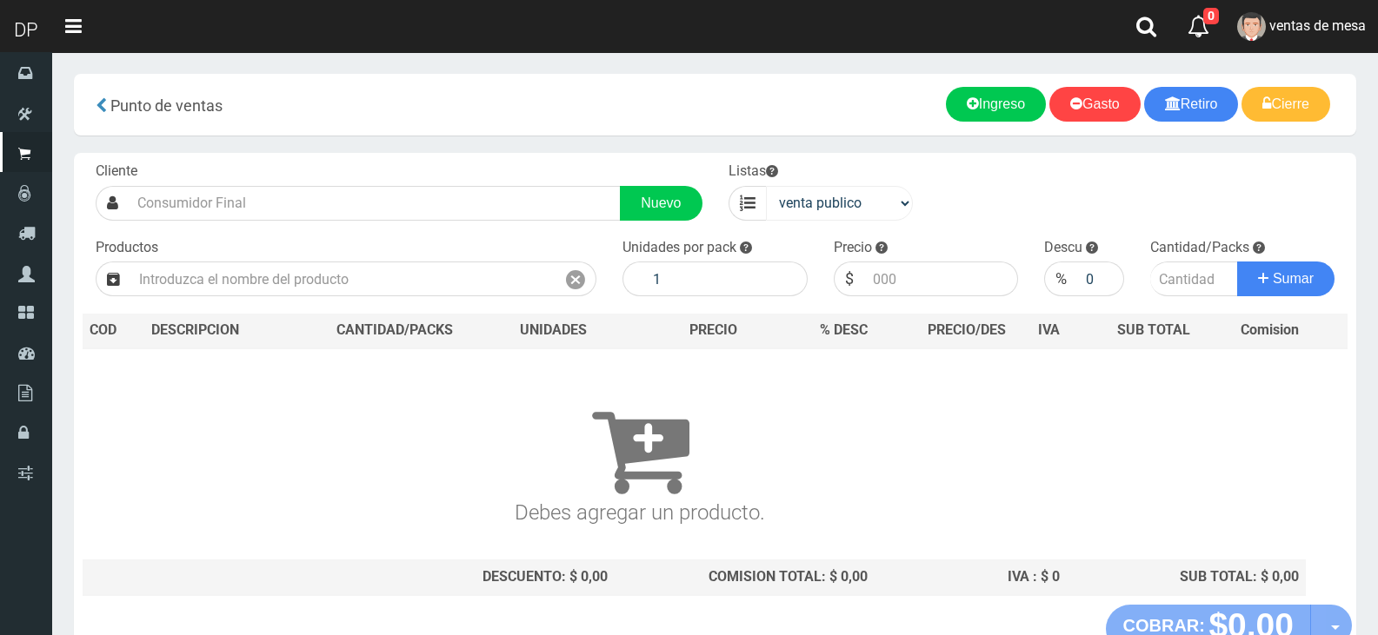
click at [921, 190] on div "Listas venta publico Sup chinos reventas" at bounding box center [820, 191] width 211 height 59
drag, startPoint x: 898, startPoint y: 204, endPoint x: 892, endPoint y: 216, distance: 13.6
click at [898, 204] on select "venta publico Sup chinos reventas" at bounding box center [840, 203] width 148 height 35
select select "3"
click at [766, 186] on select "venta publico Sup chinos reventas" at bounding box center [840, 203] width 148 height 35
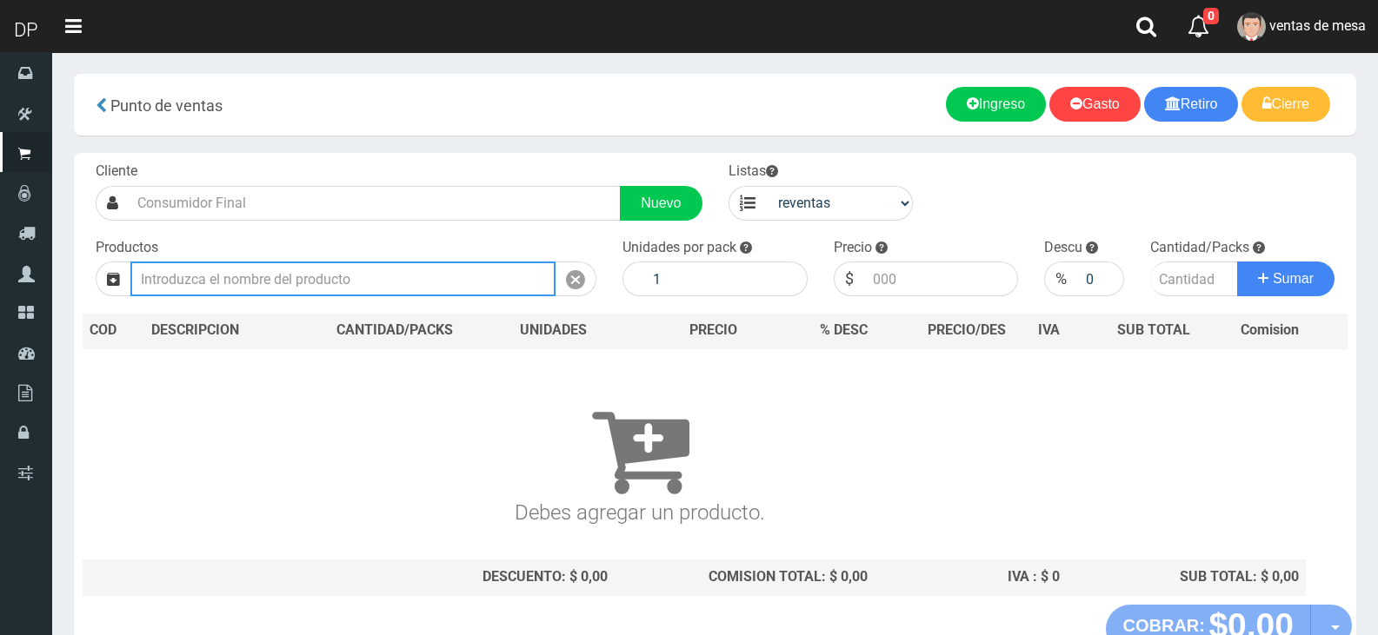
click at [424, 276] on input "text" at bounding box center [342, 279] width 425 height 35
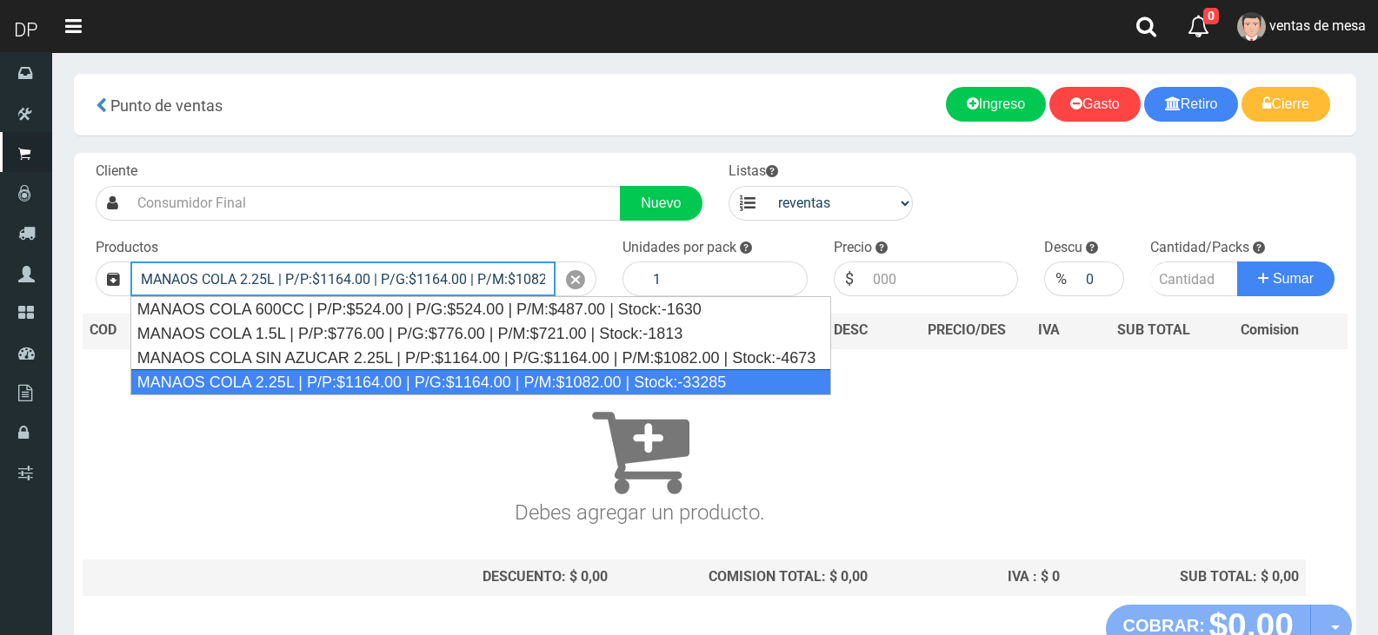
type input "MANAOS COLA 2.25L | P/P:$1164.00 | P/G:$1164.00 | P/M:$1082.00 | Stock:-33285"
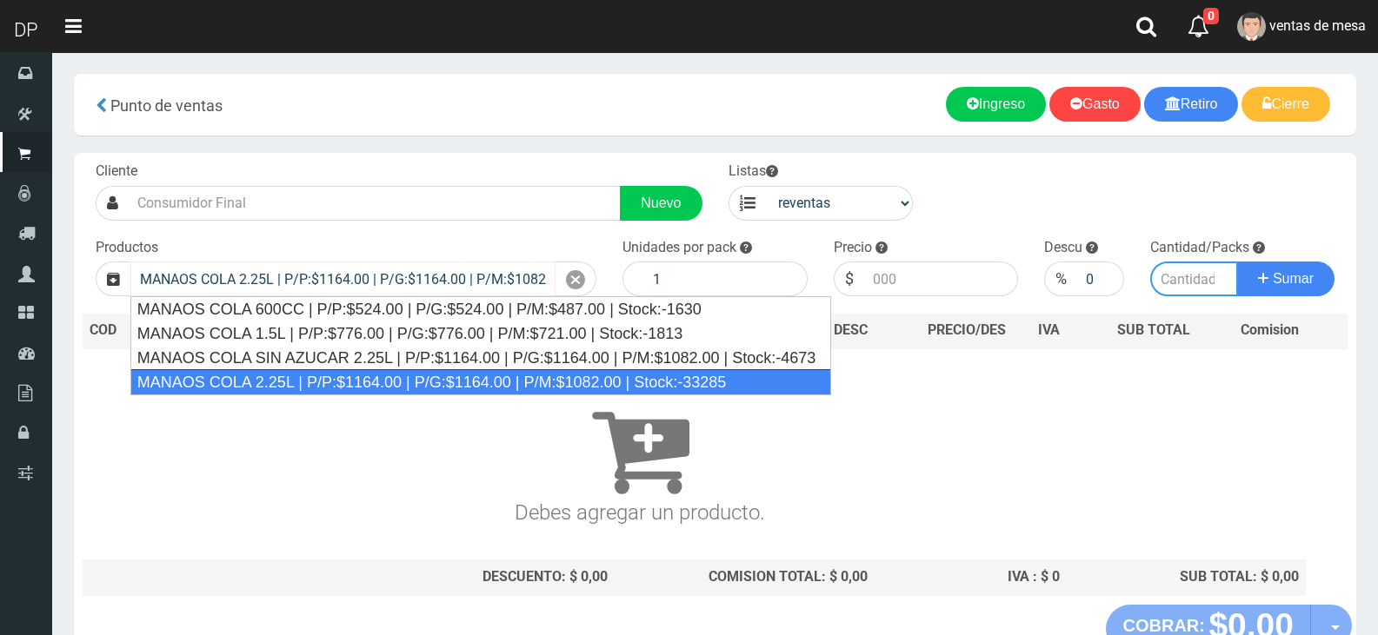
type input "6"
type input "1082.00"
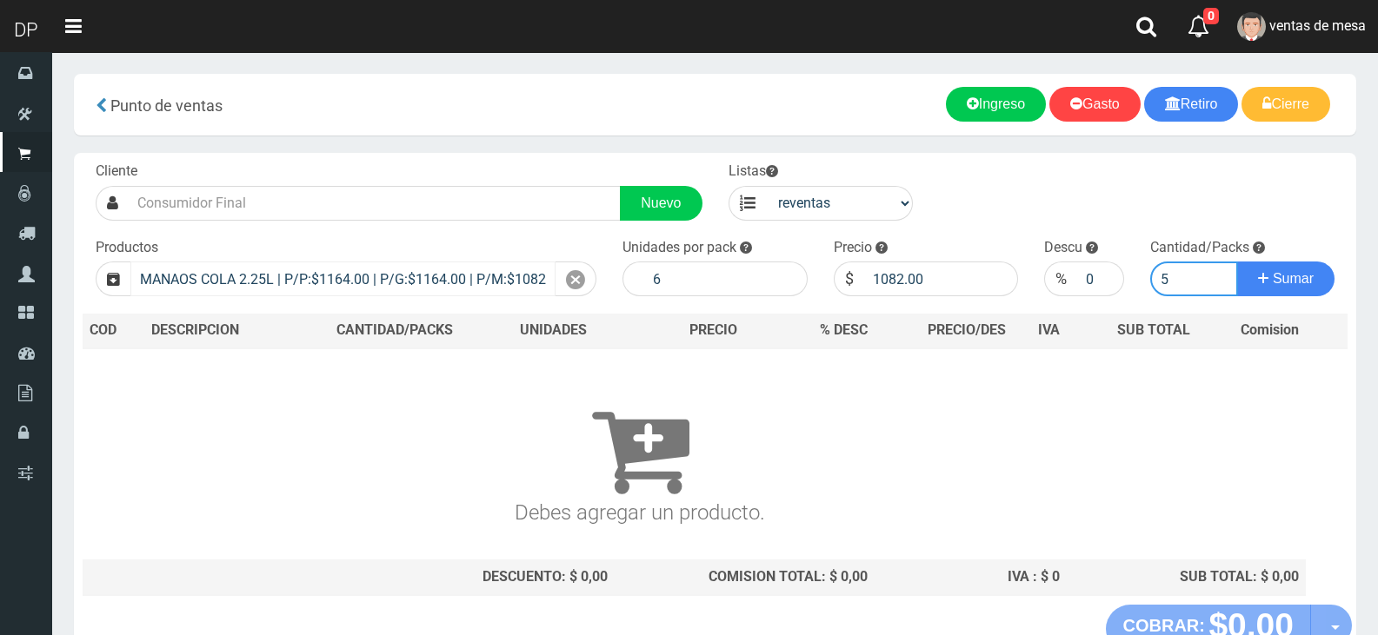
type input "5"
click at [1237, 262] on button "Sumar" at bounding box center [1285, 279] width 97 height 35
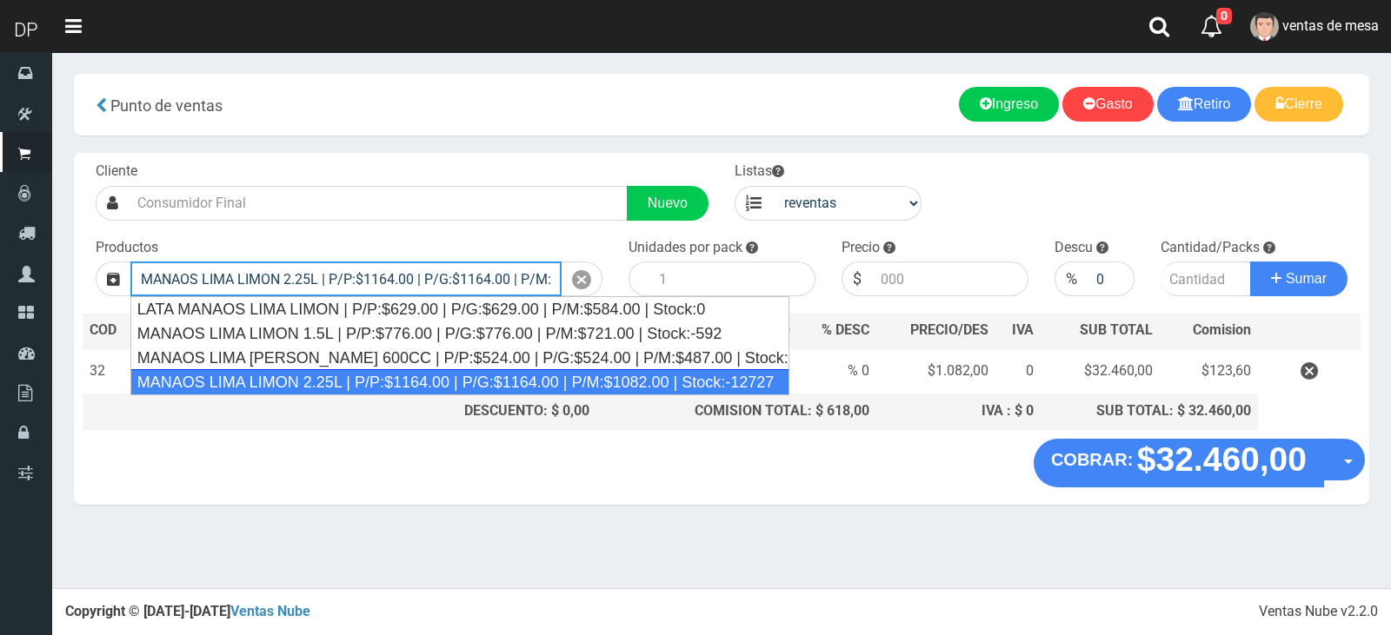
type input "MANAOS LIMA LIMON 2.25L | P/P:$1164.00 | P/G:$1164.00 | P/M:$1082.00 | Stock:-1…"
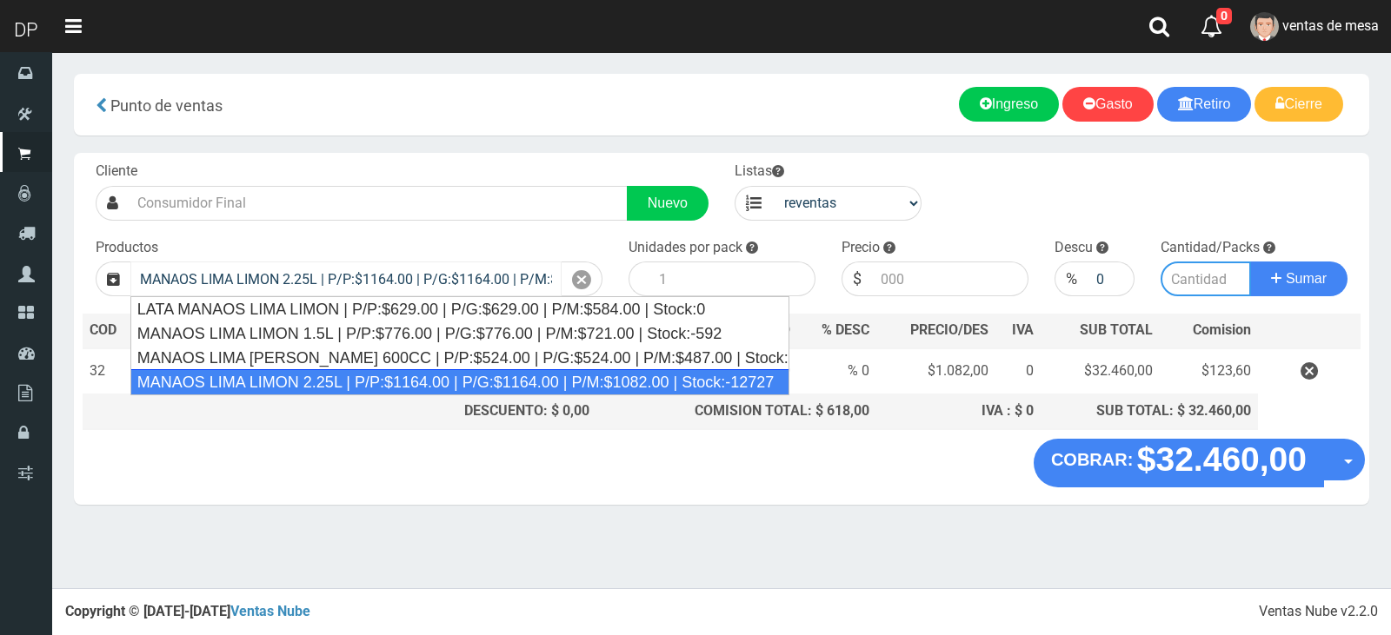
type input "6"
type input "1082.00"
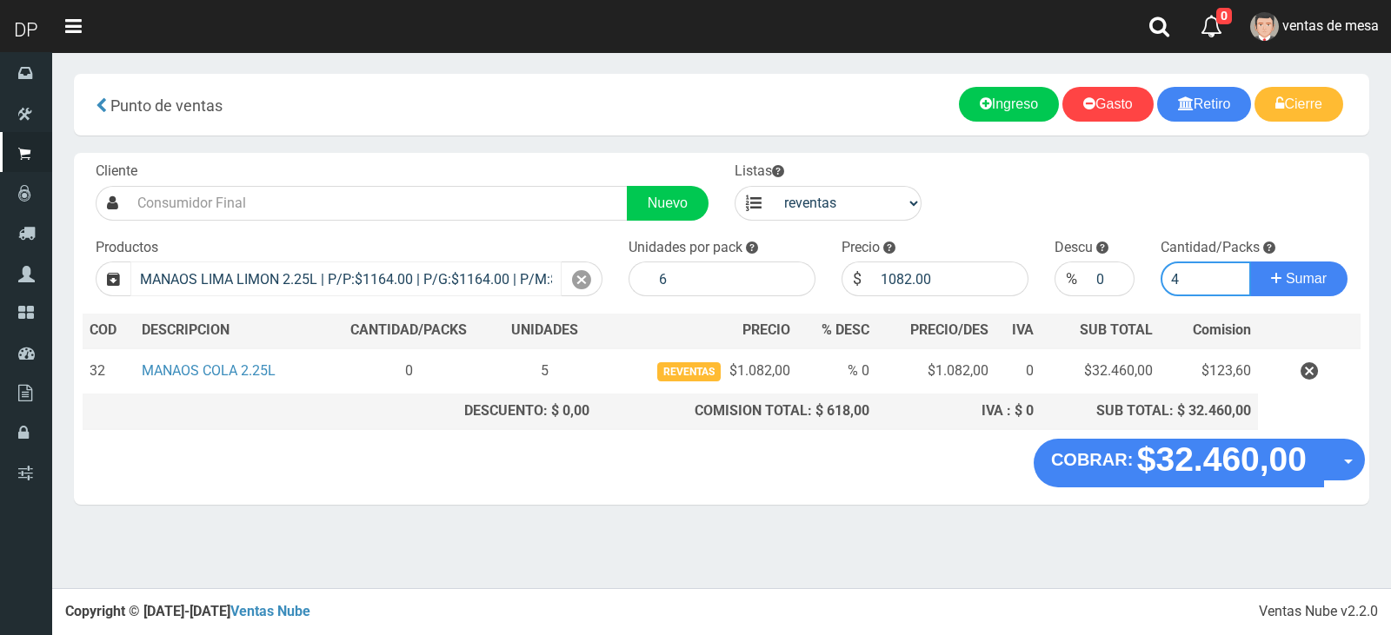
type input "4"
click at [1250, 262] on button "Sumar" at bounding box center [1298, 279] width 97 height 35
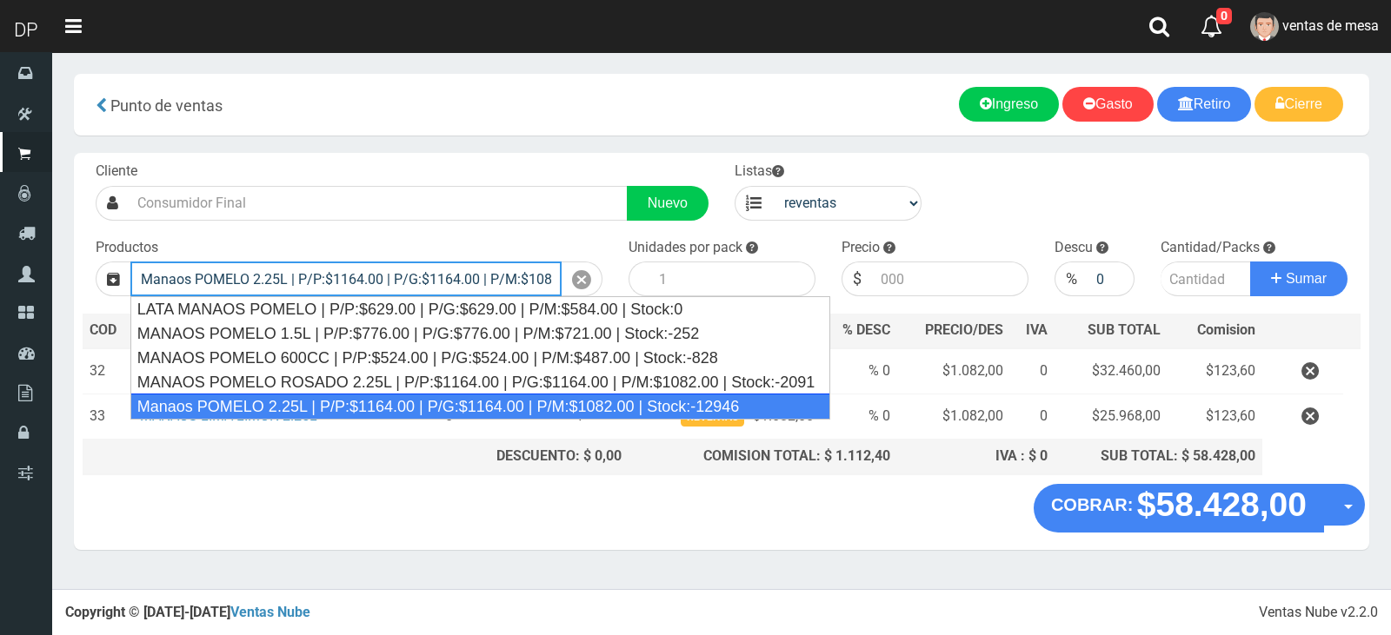
type input "Manaos POMELO 2.25L | P/P:$1164.00 | P/G:$1164.00 | P/M:$1082.00 | Stock:-12946"
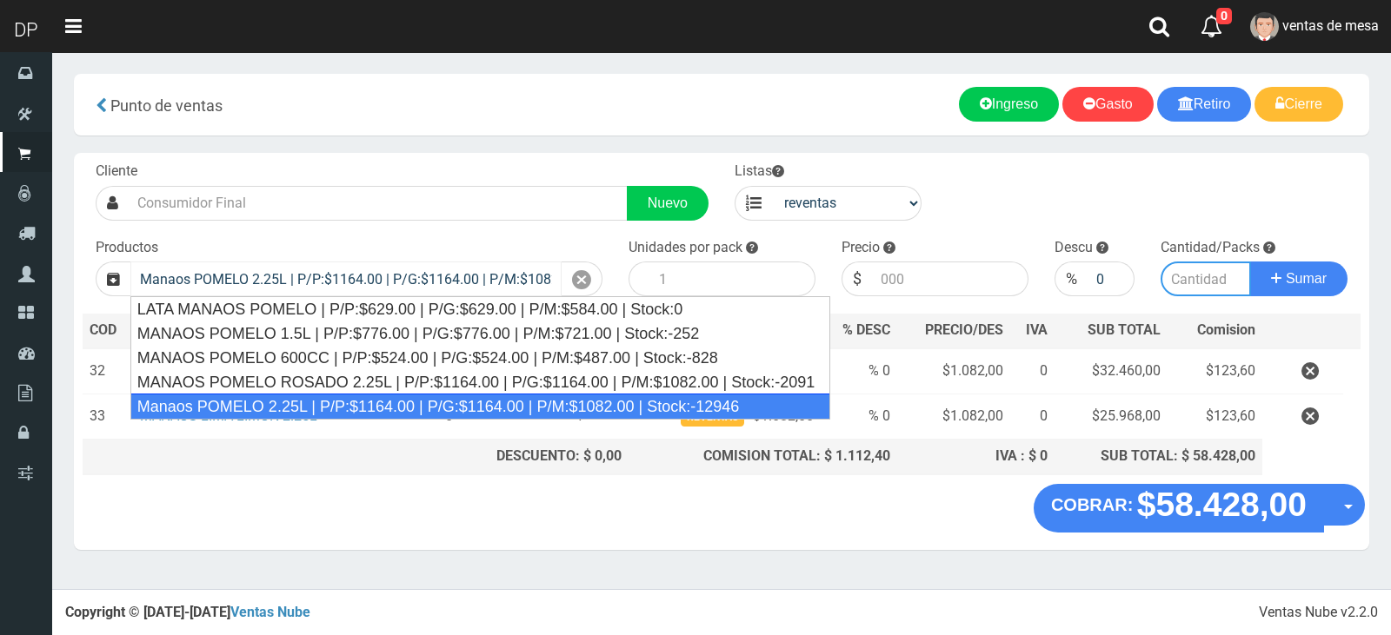
type input "6"
type input "1082.00"
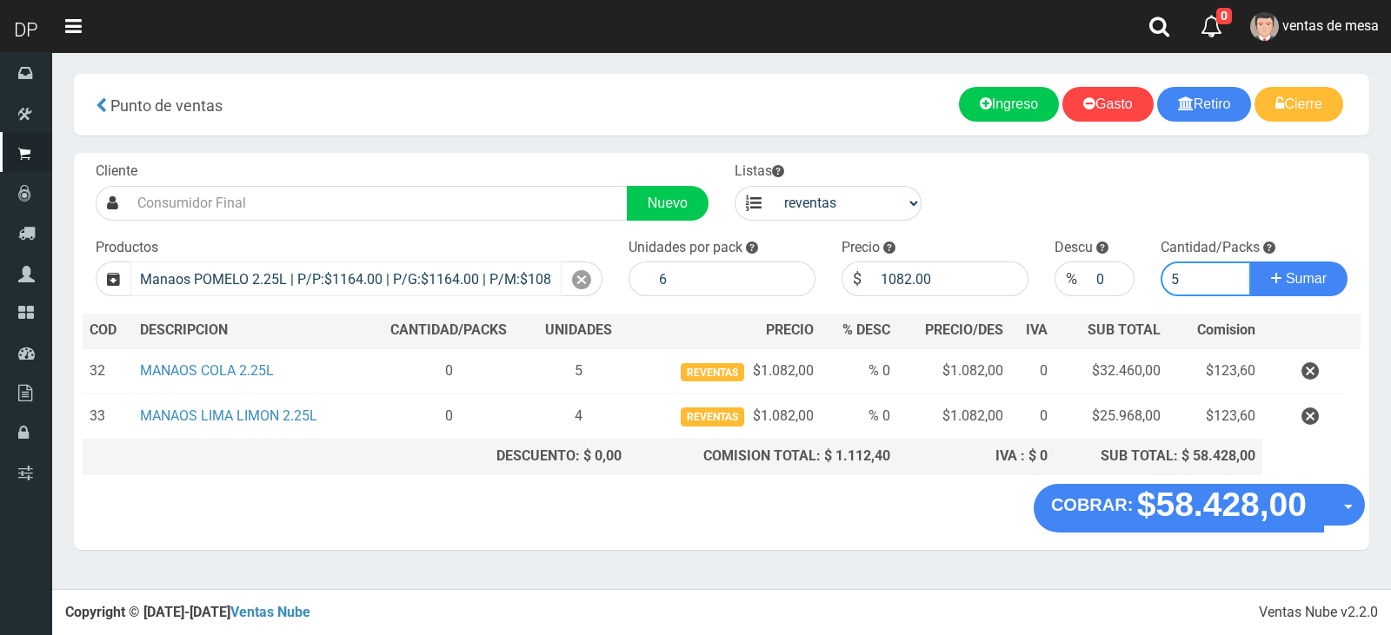
type input "4"
click at [1250, 262] on button "Sumar" at bounding box center [1298, 279] width 97 height 35
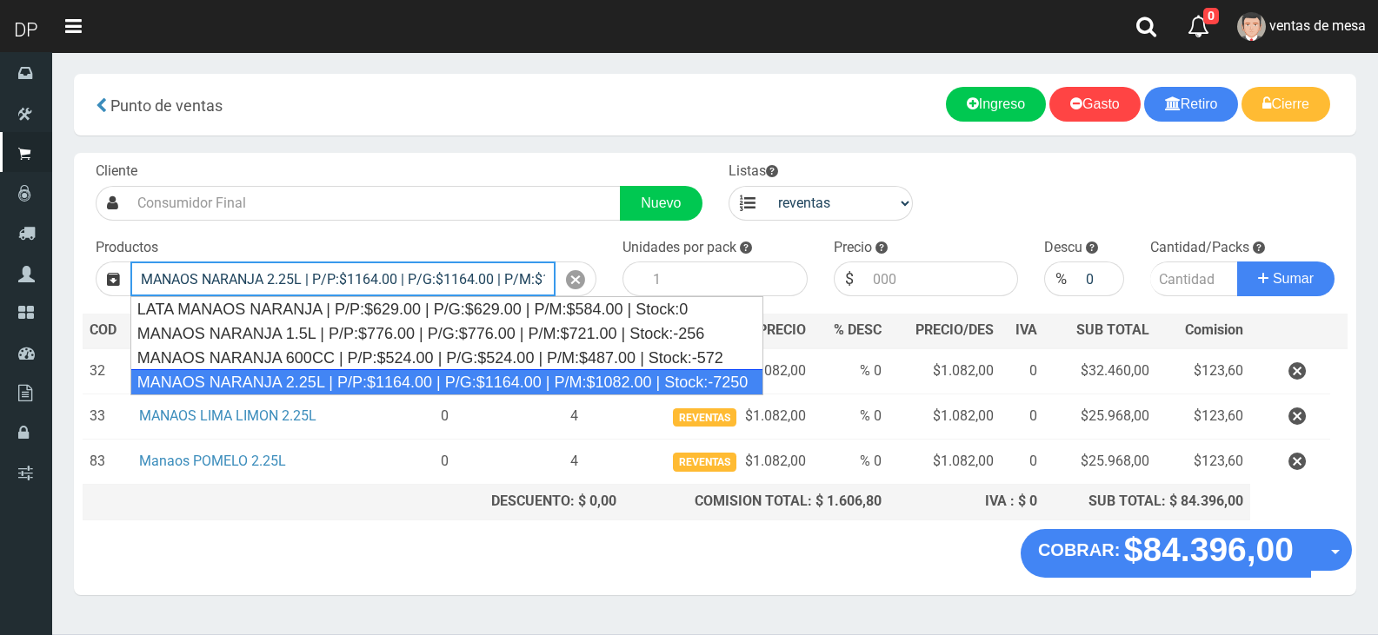
type input "MANAOS NARANJA 2.25L | P/P:$1164.00 | P/G:$1164.00 | P/M:$1082.00 | Stock:-7250"
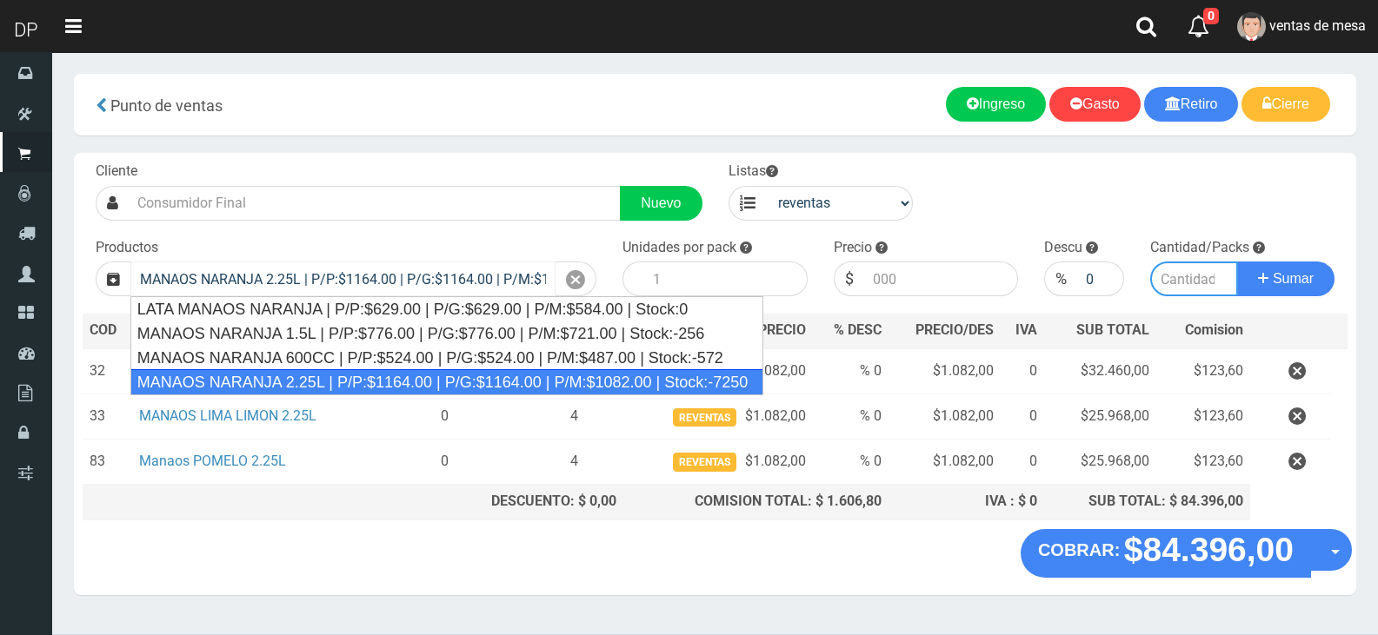
type input "6"
type input "1082.00"
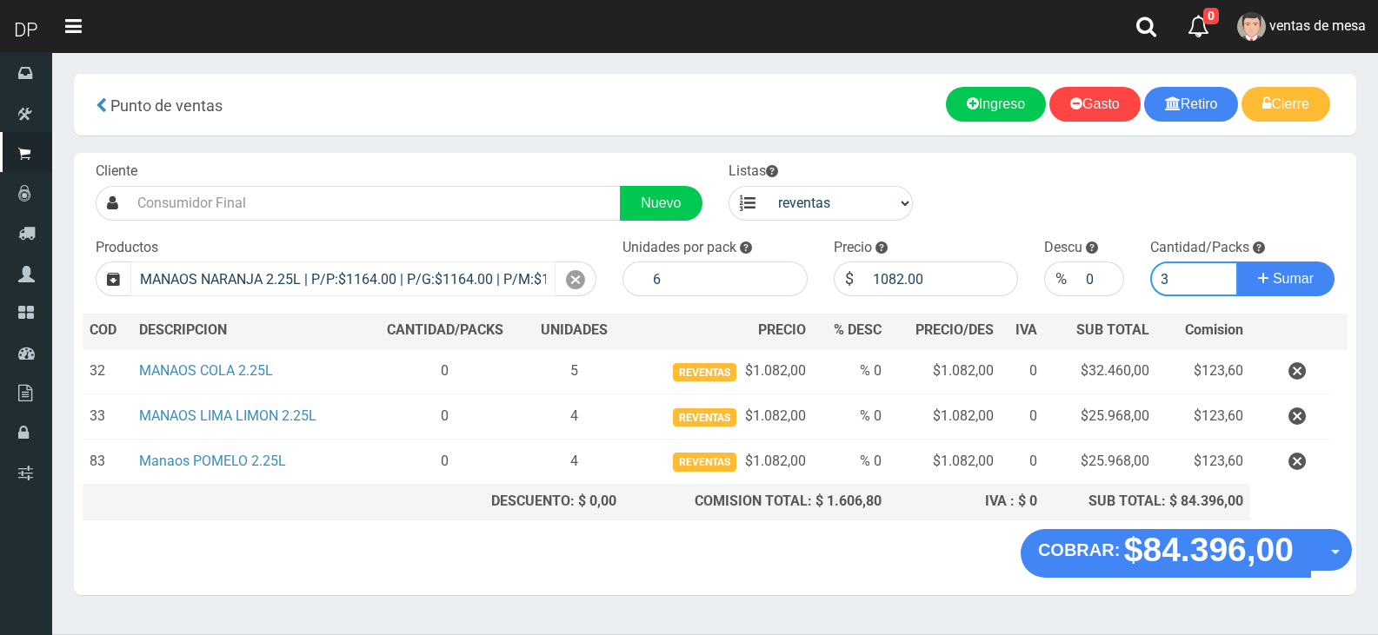
type input "3"
click at [1237, 262] on button "Sumar" at bounding box center [1285, 279] width 97 height 35
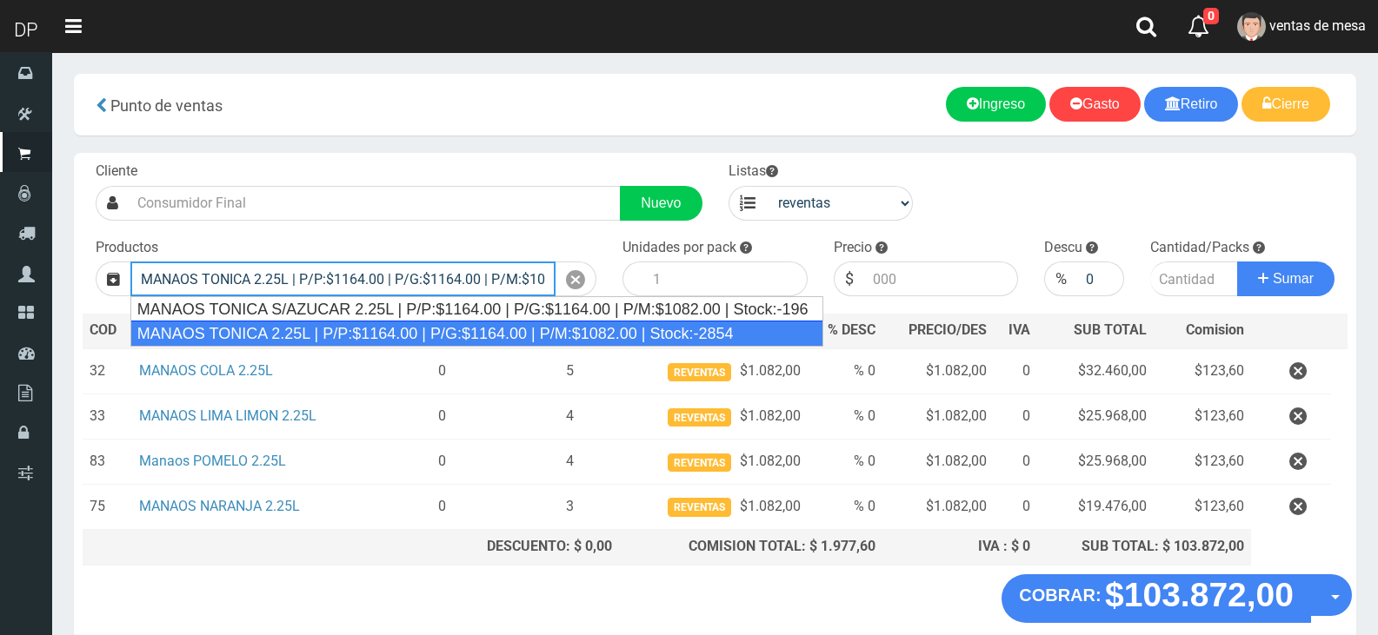
type input "MANAOS TONICA 2.25L | P/P:$1164.00 | P/G:$1164.00 | P/M:$1082.00 | Stock:-2854"
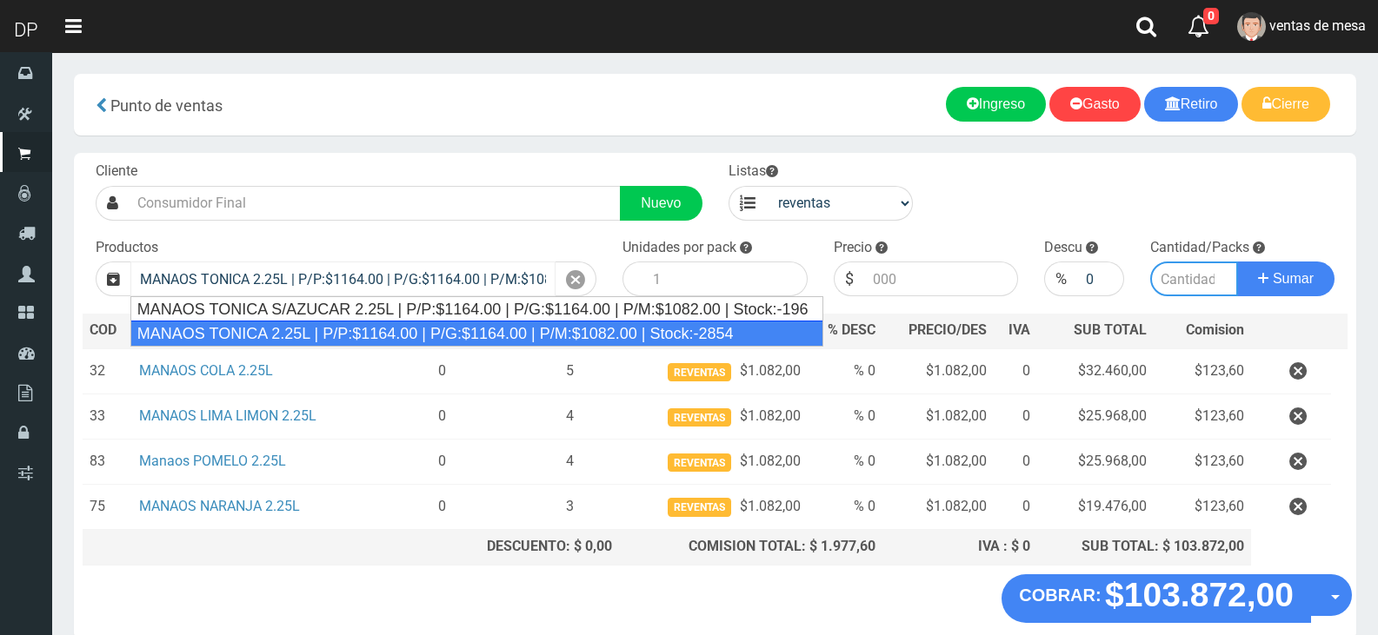
type input "6"
type input "1082.00"
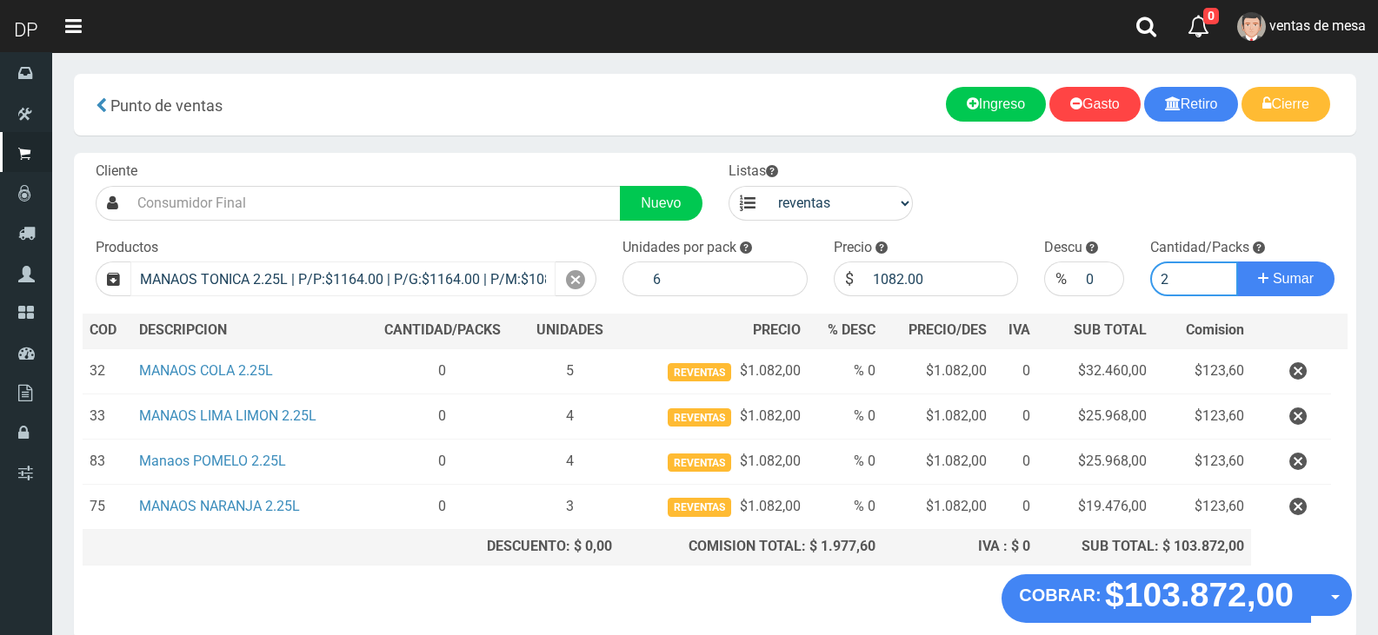
type input "2"
click at [1237, 262] on button "Sumar" at bounding box center [1285, 279] width 97 height 35
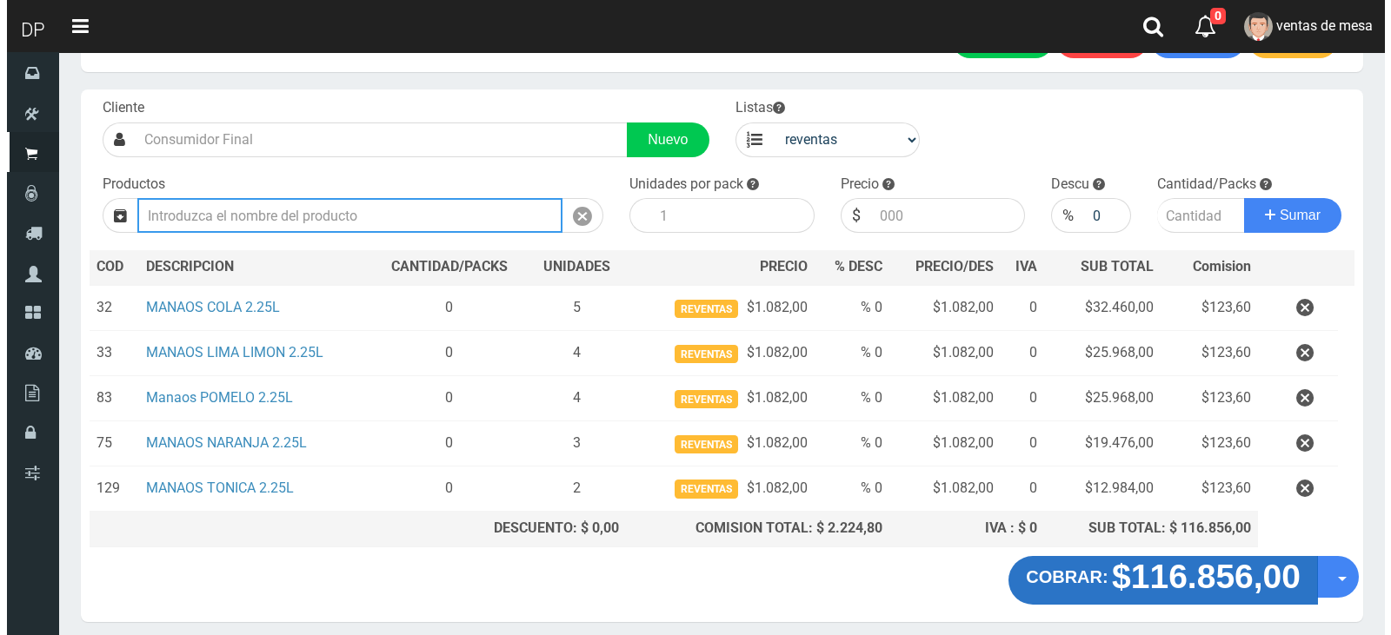
scroll to position [129, 0]
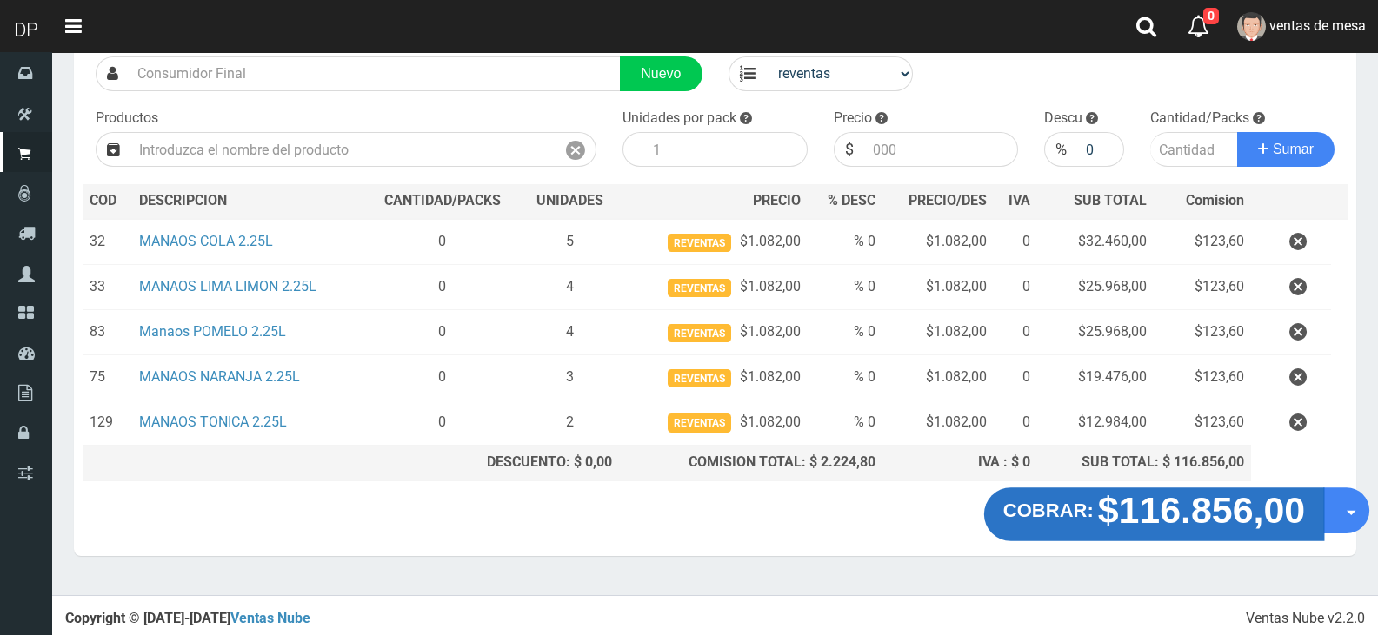
click at [1190, 509] on strong "$116.856,00" at bounding box center [1202, 509] width 208 height 41
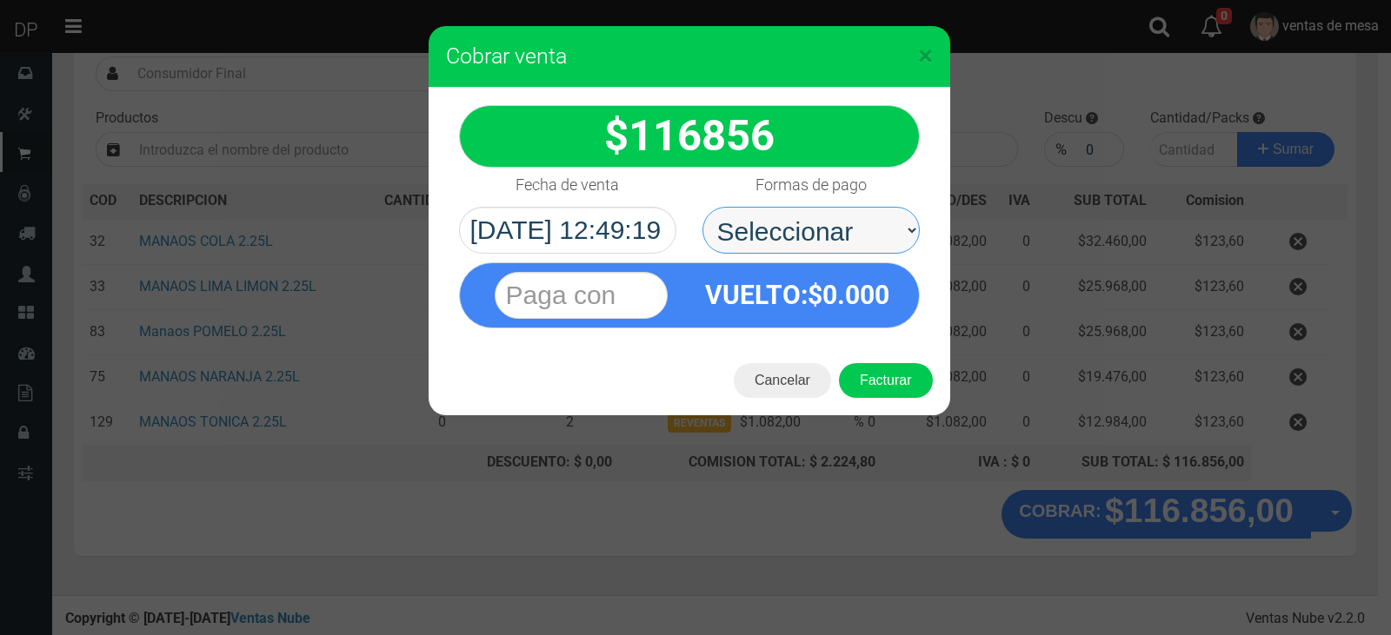
click at [881, 227] on select "Seleccionar Efectivo Tarjeta de Crédito Depósito Débito" at bounding box center [810, 230] width 217 height 47
select select "Efectivo"
click at [702, 207] on select "Seleccionar Efectivo Tarjeta de Crédito Depósito Débito" at bounding box center [810, 230] width 217 height 47
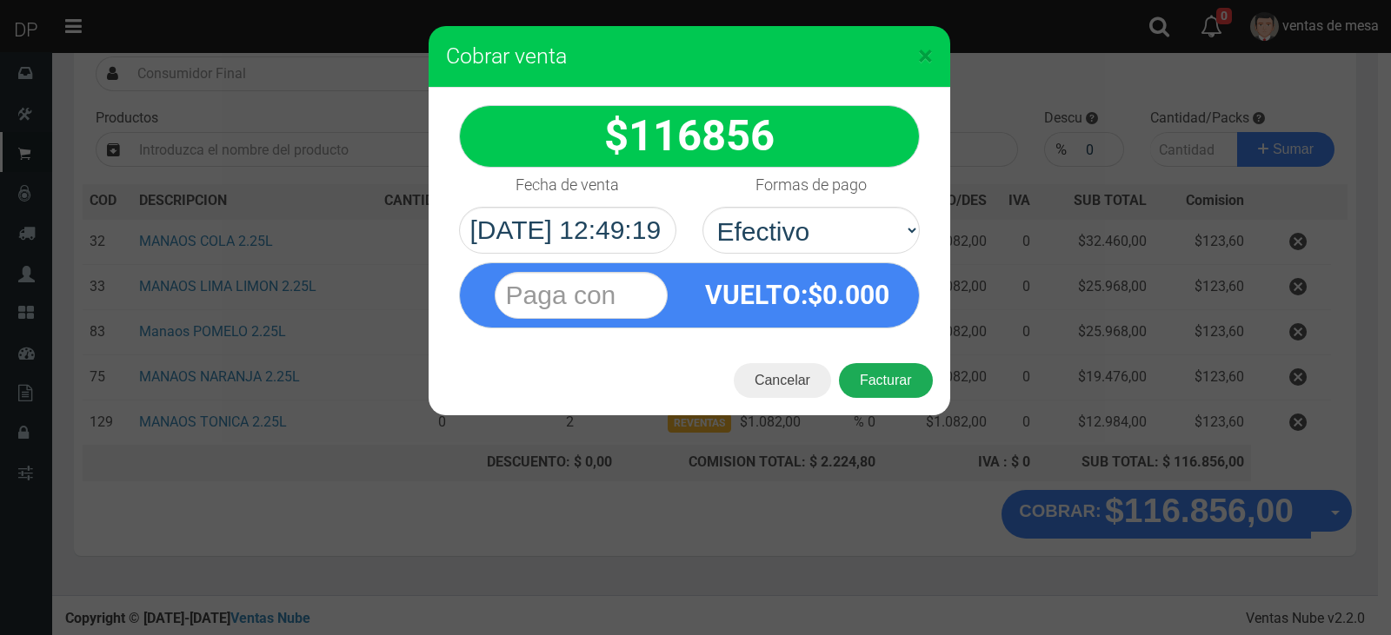
click at [875, 377] on button "Facturar" at bounding box center [886, 380] width 94 height 35
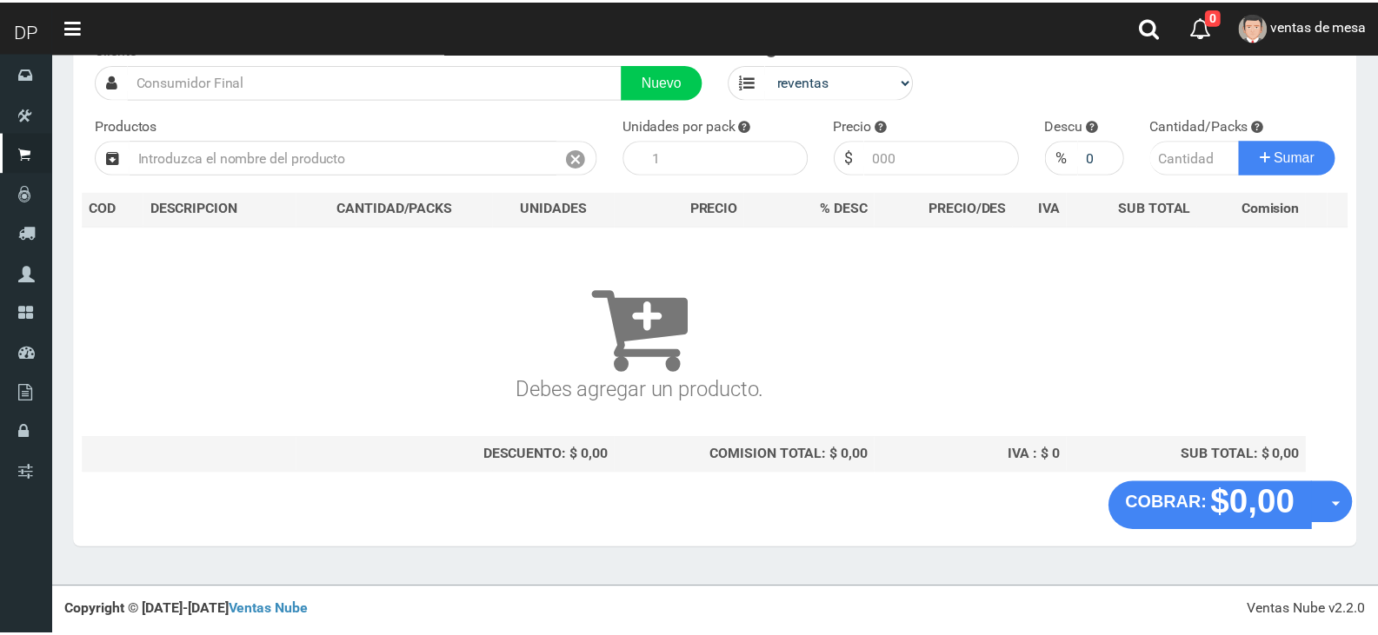
scroll to position [115, 0]
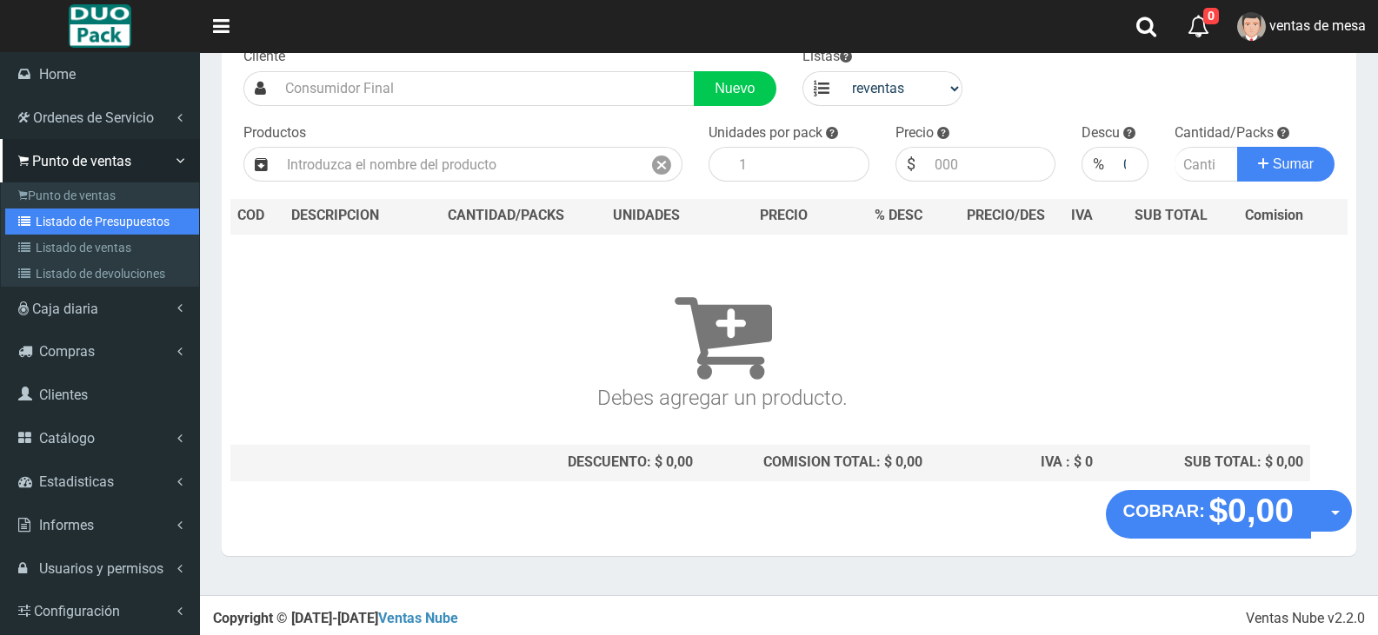
drag, startPoint x: 59, startPoint y: 215, endPoint x: 68, endPoint y: 230, distance: 17.9
click at [59, 215] on link "Listado de Presupuestos" at bounding box center [102, 222] width 194 height 26
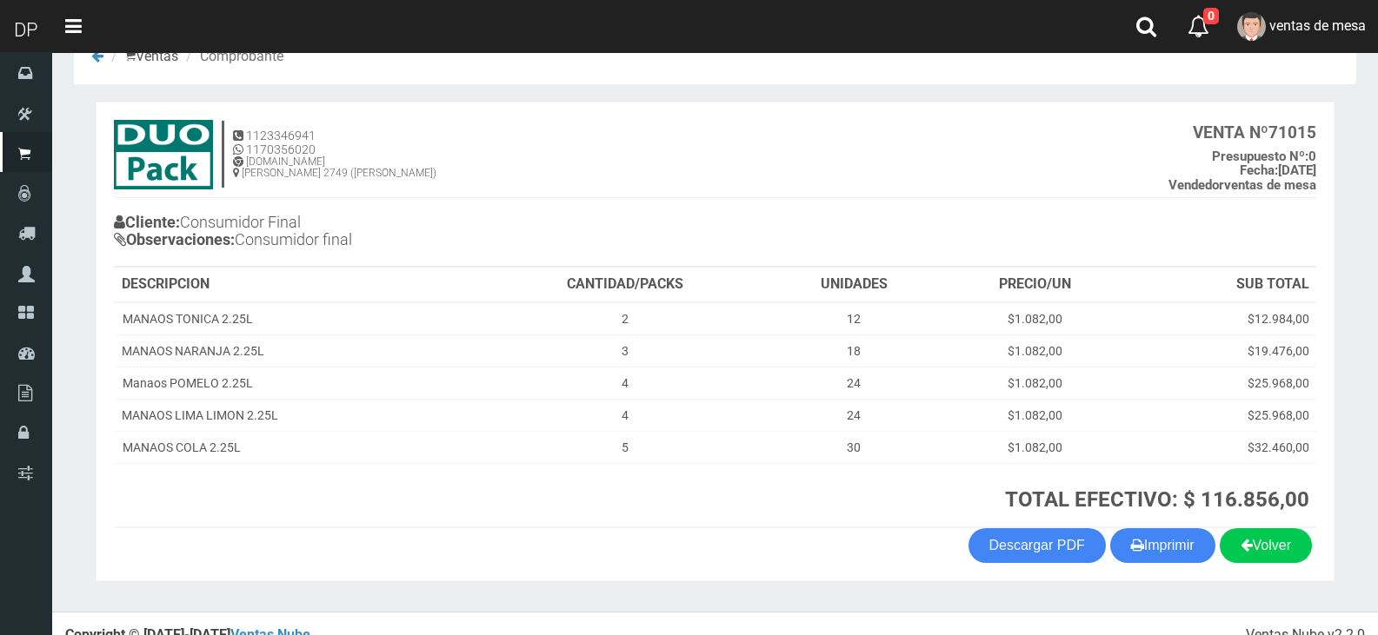
scroll to position [68, 0]
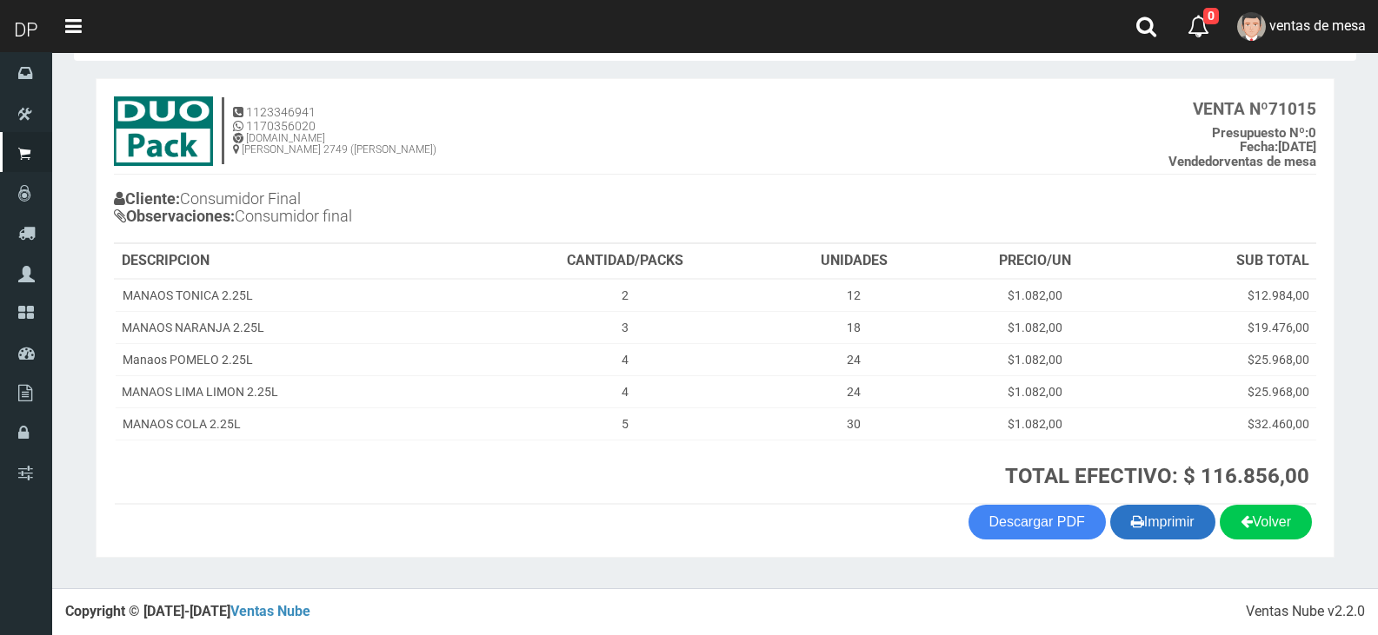
click at [1163, 535] on button "Imprimir" at bounding box center [1162, 522] width 105 height 35
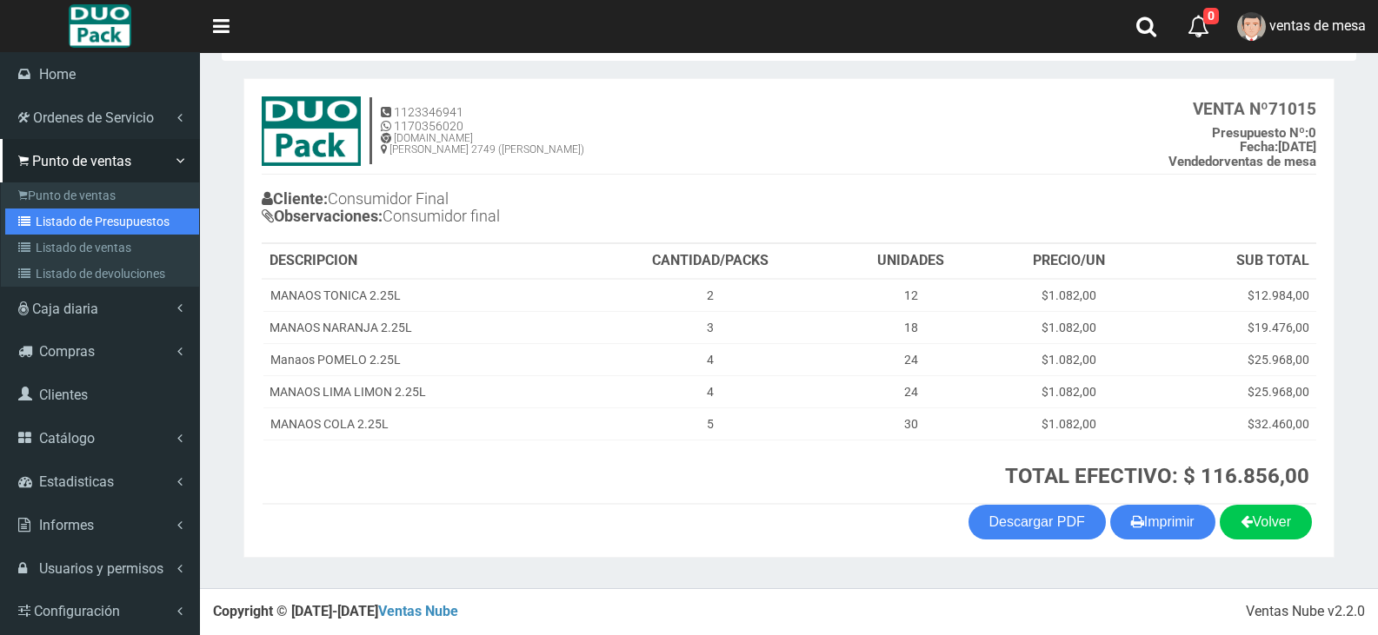
click at [33, 232] on link "Listado de Presupuestos" at bounding box center [102, 222] width 194 height 26
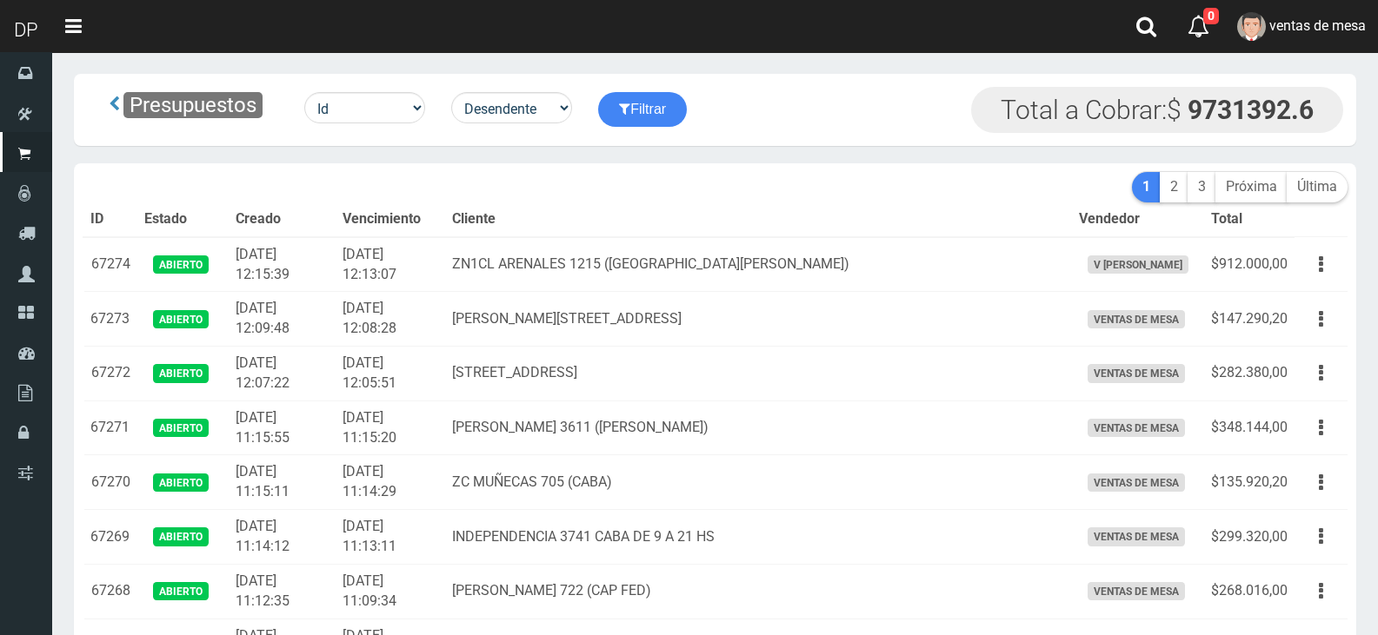
click at [1325, 275] on button "button" at bounding box center [1320, 264] width 39 height 30
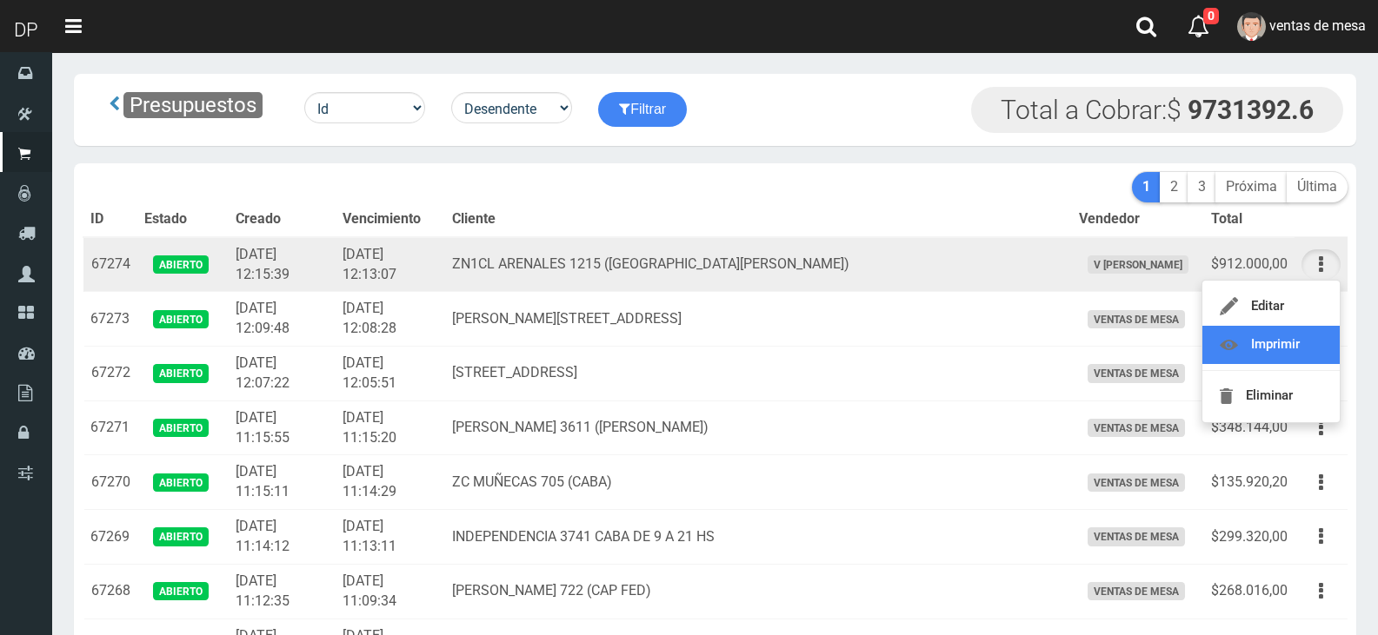
click at [1316, 342] on link "Imprimir" at bounding box center [1270, 345] width 137 height 38
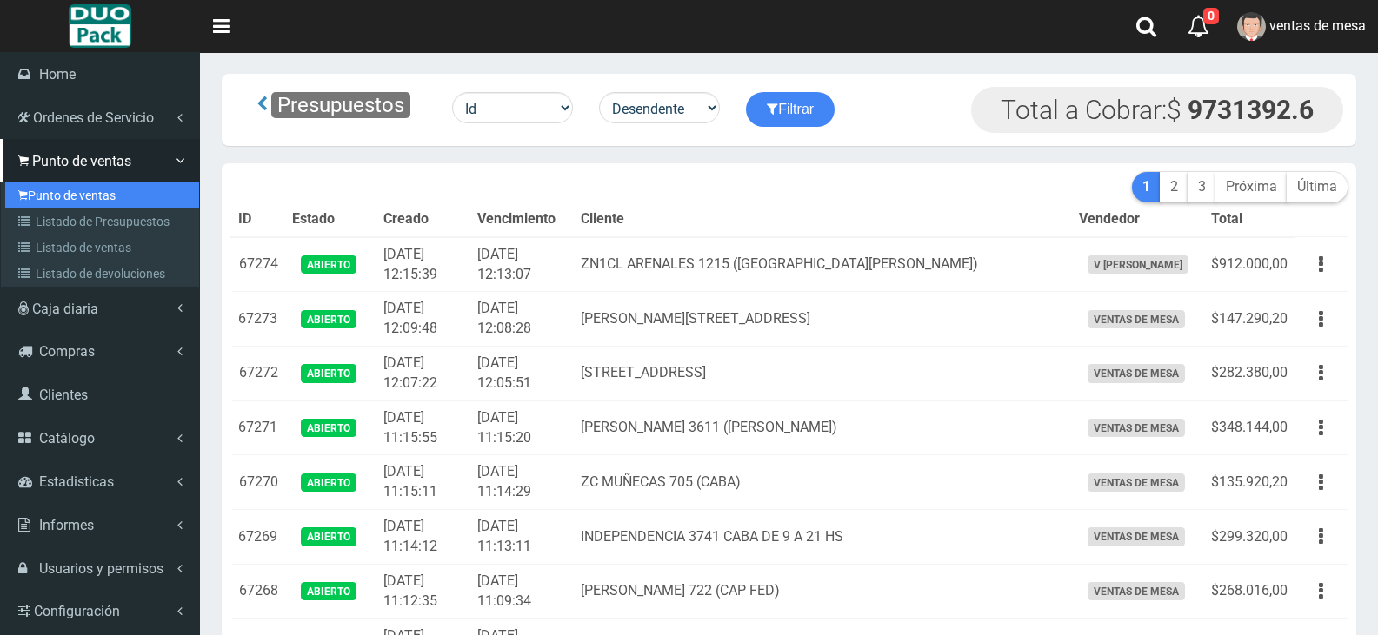
click at [63, 198] on link "Punto de ventas" at bounding box center [102, 196] width 194 height 26
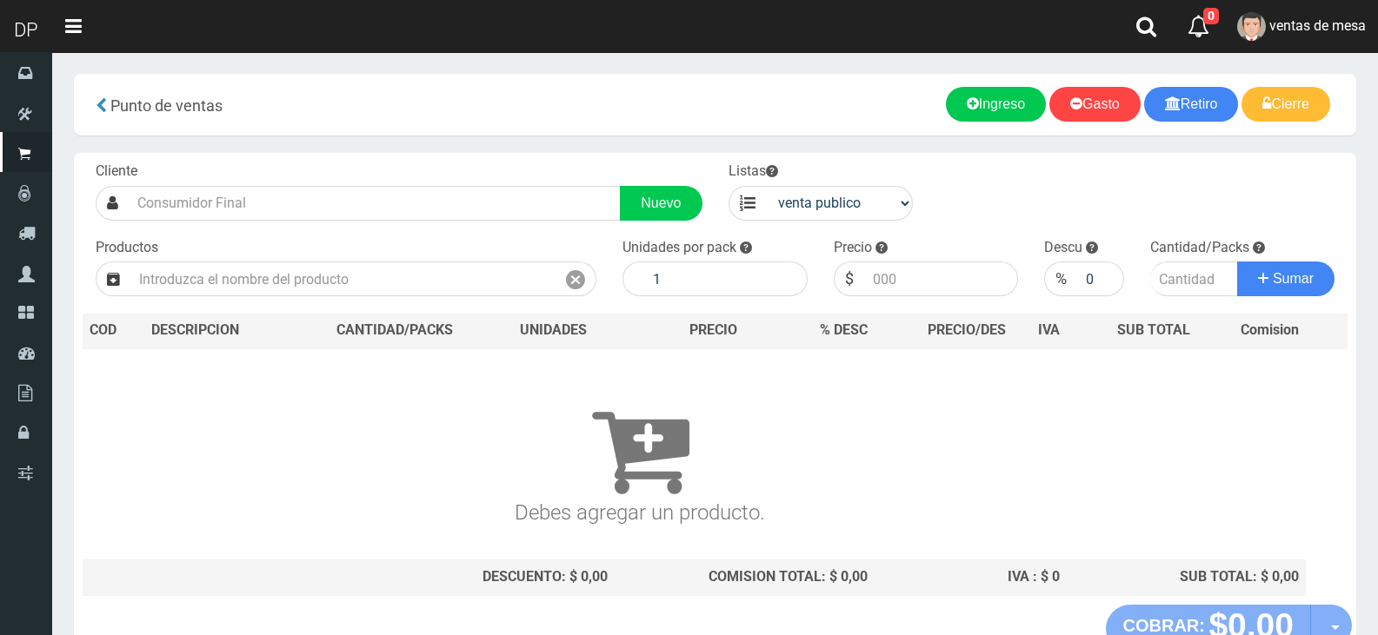
click at [448, 299] on div "Cliente Nuevo Listas venta publico Sup chinos reventas Productos" at bounding box center [715, 379] width 1282 height 452
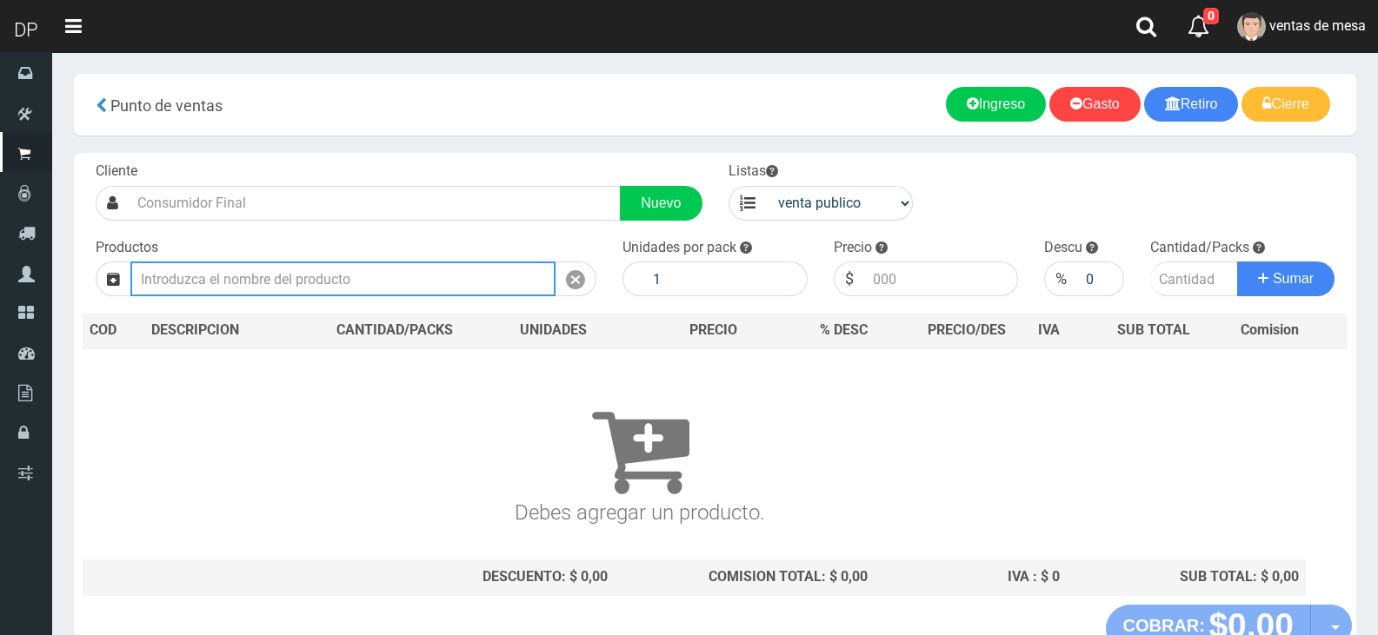
click at [449, 279] on input "text" at bounding box center [342, 279] width 425 height 35
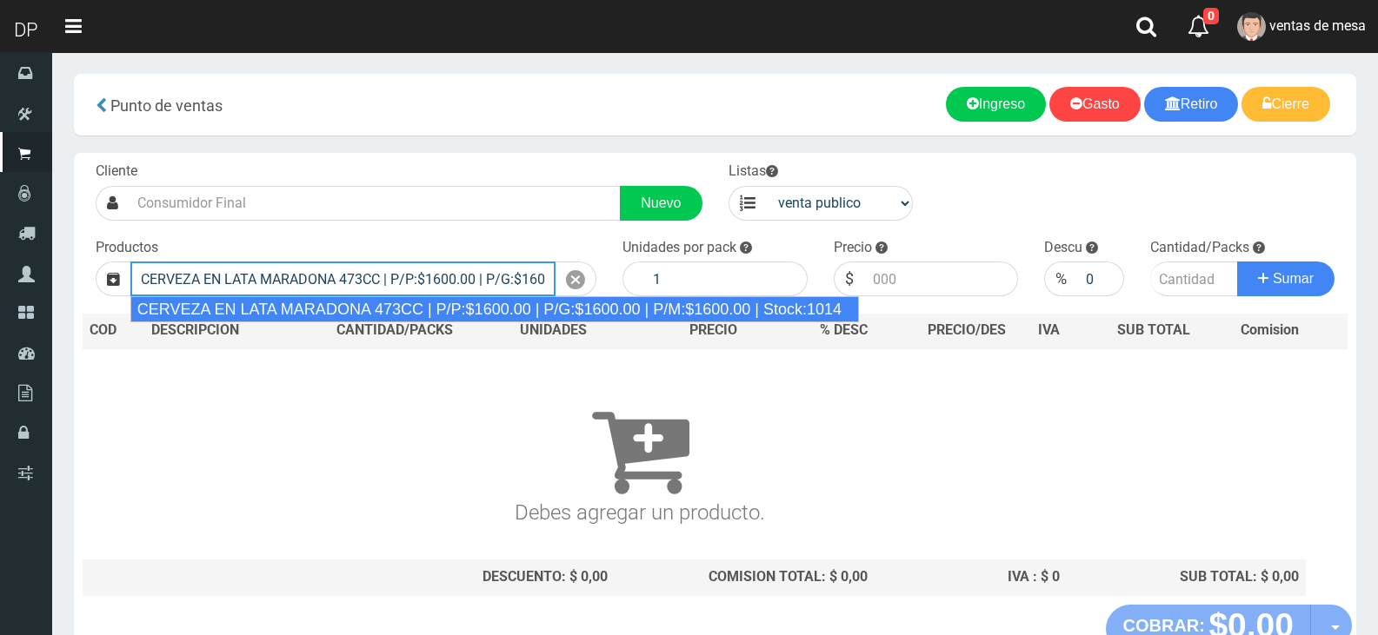
type input "CERVEZA EN LATA MARADONA 473CC | P/P:$1600.00 | P/G:$1600.00 | P/M:$1600.00 | S…"
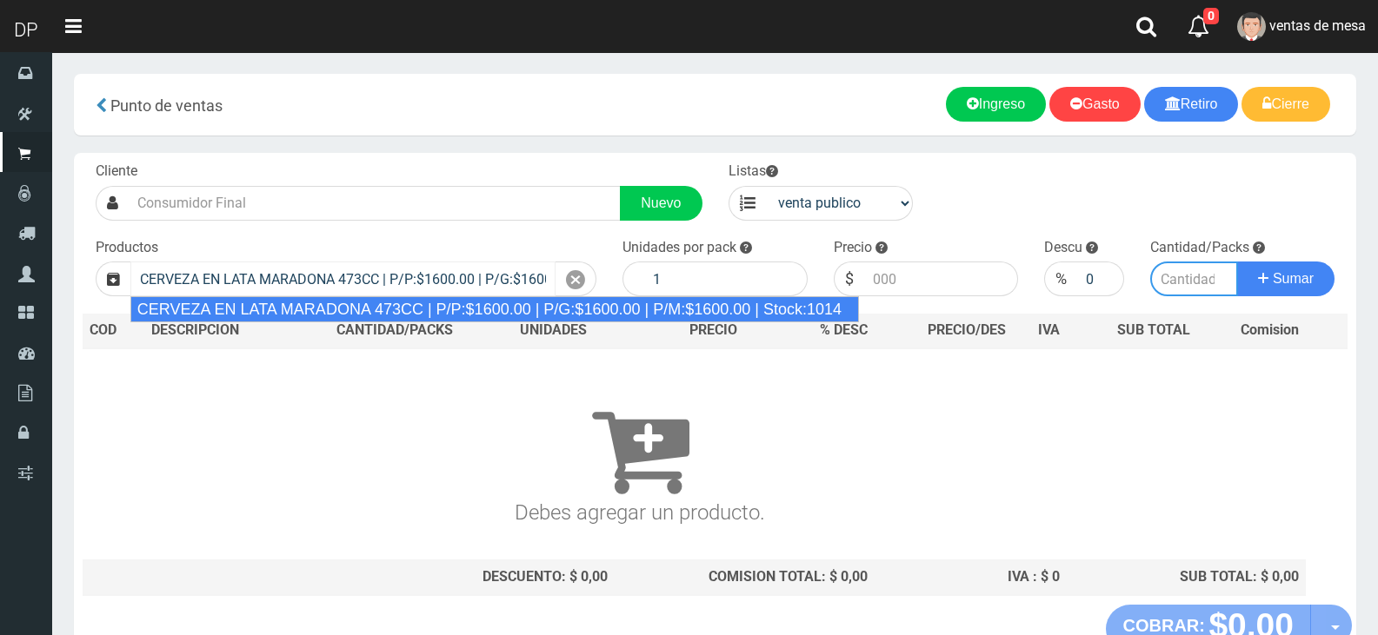
type input "6"
type input "1600.00"
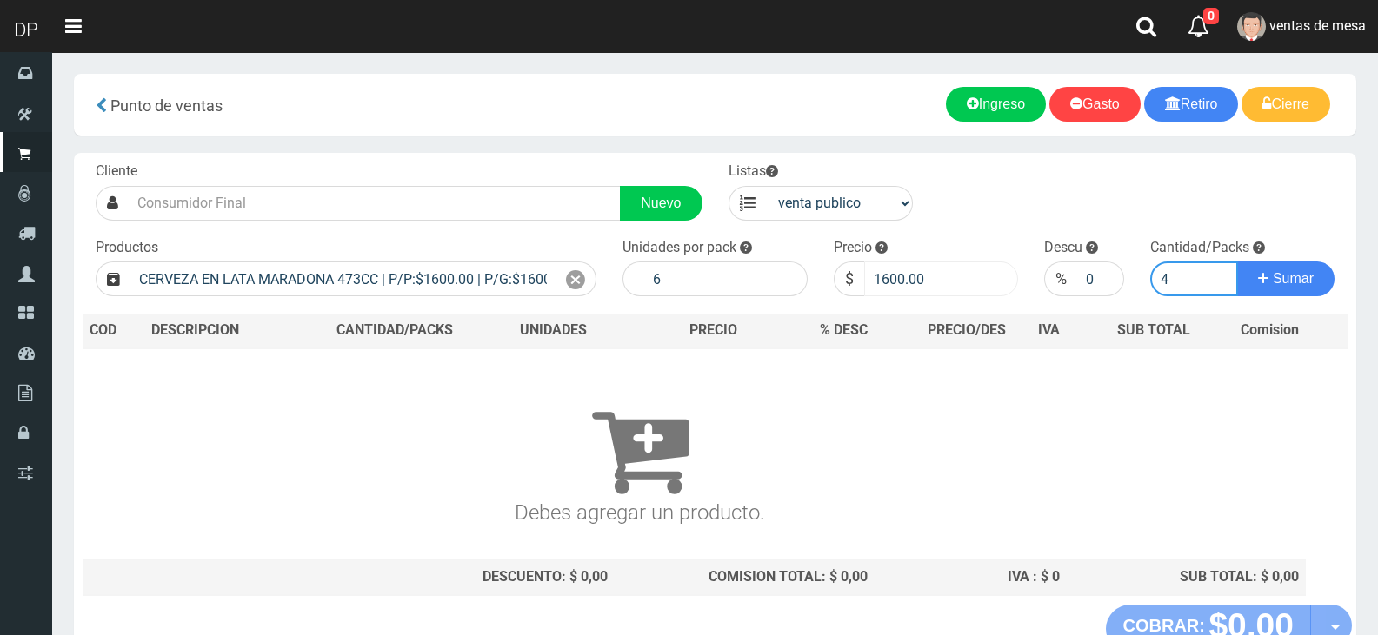
type input "4"
click at [882, 278] on input "1600.00" at bounding box center [941, 279] width 155 height 35
type input "1200.00"
click at [1237, 262] on button "Sumar" at bounding box center [1285, 279] width 97 height 35
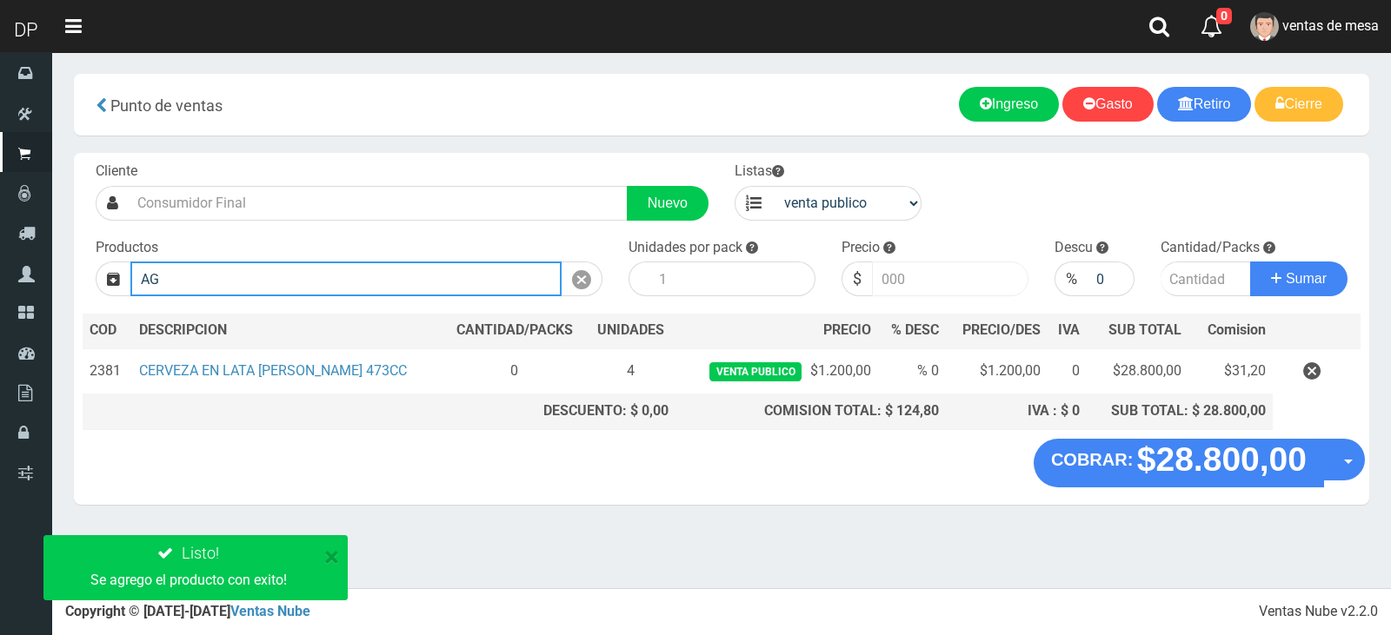
type input "A"
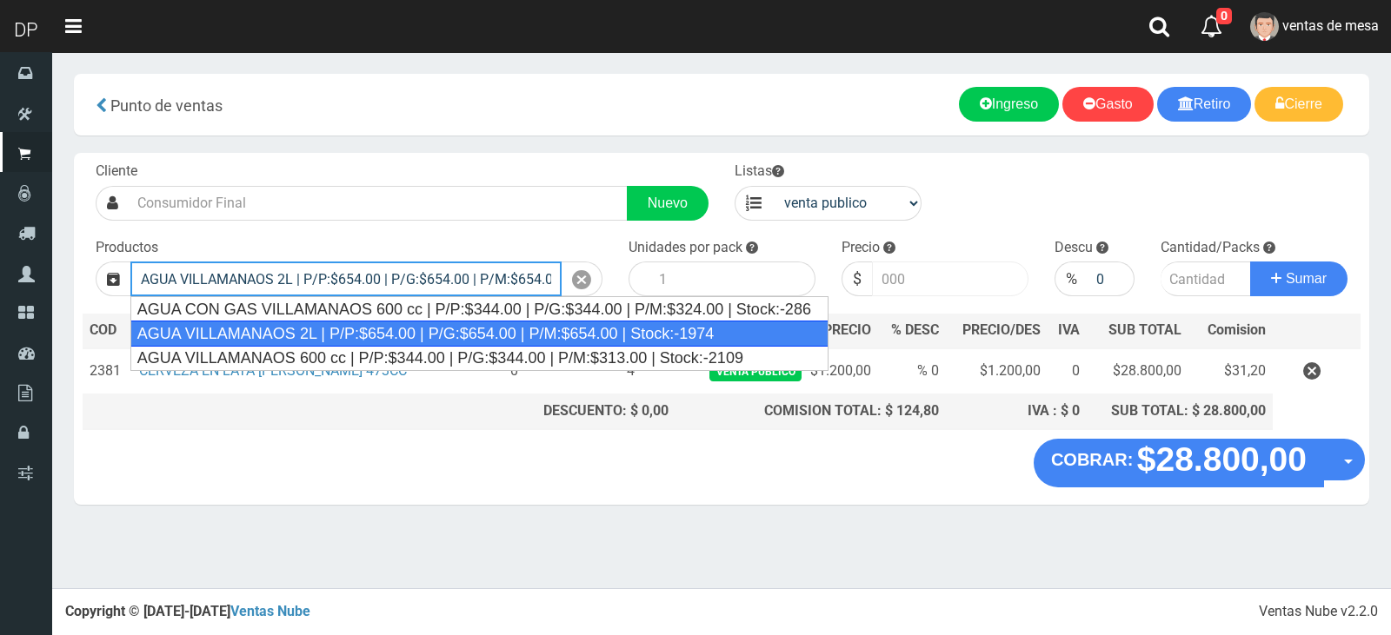
type input "AGUA VILLAMANAOS 2L | P/P:$654.00 | P/G:$654.00 | P/M:$654.00 | Stock:-1974"
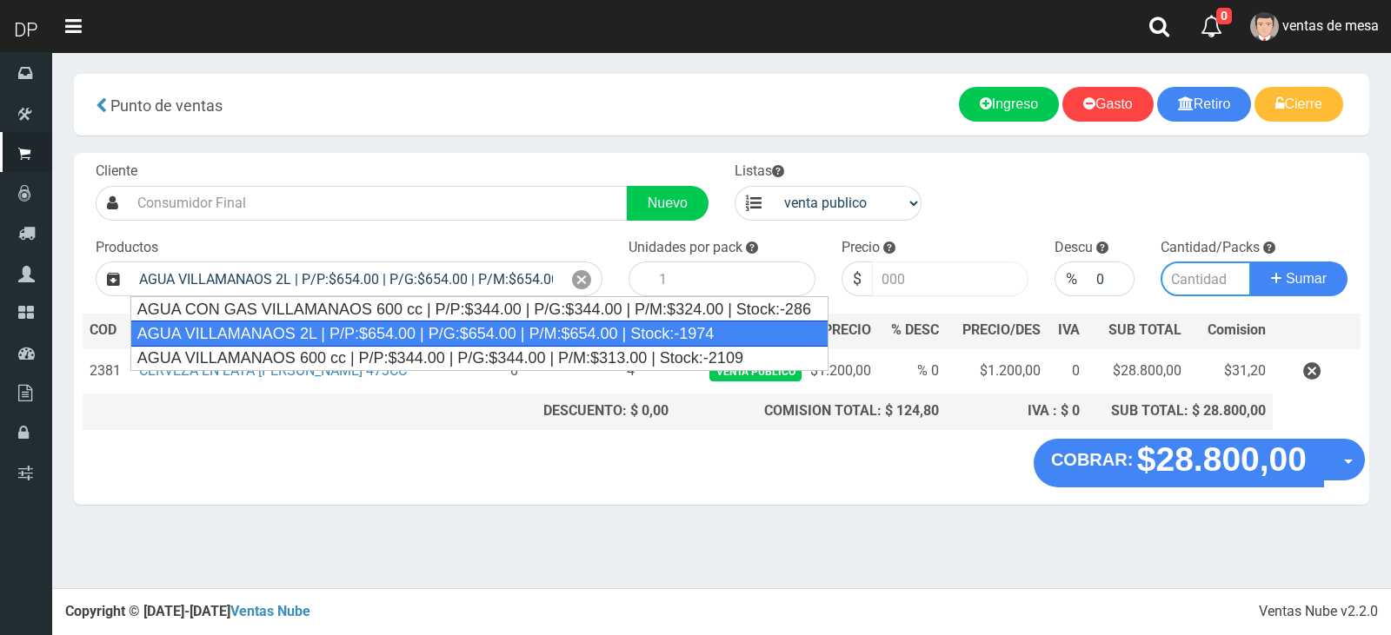
type input "6"
type input "654.00"
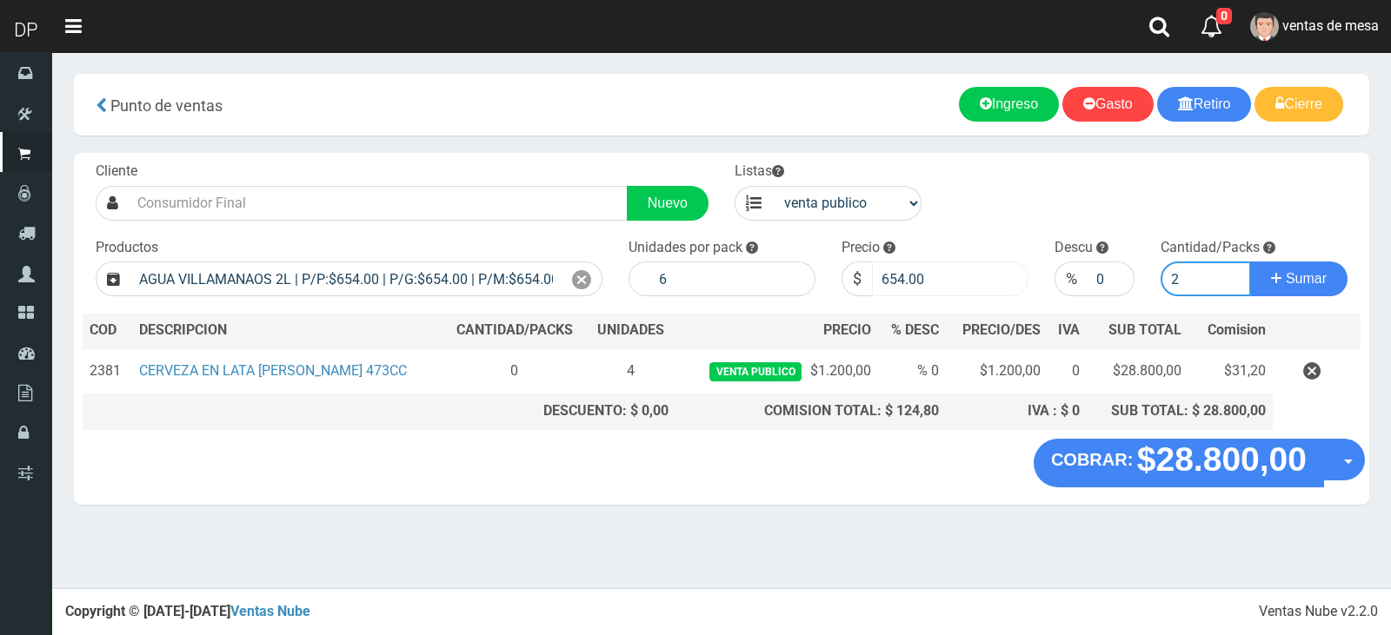
type input "2"
click at [1250, 262] on button "Sumar" at bounding box center [1298, 279] width 97 height 35
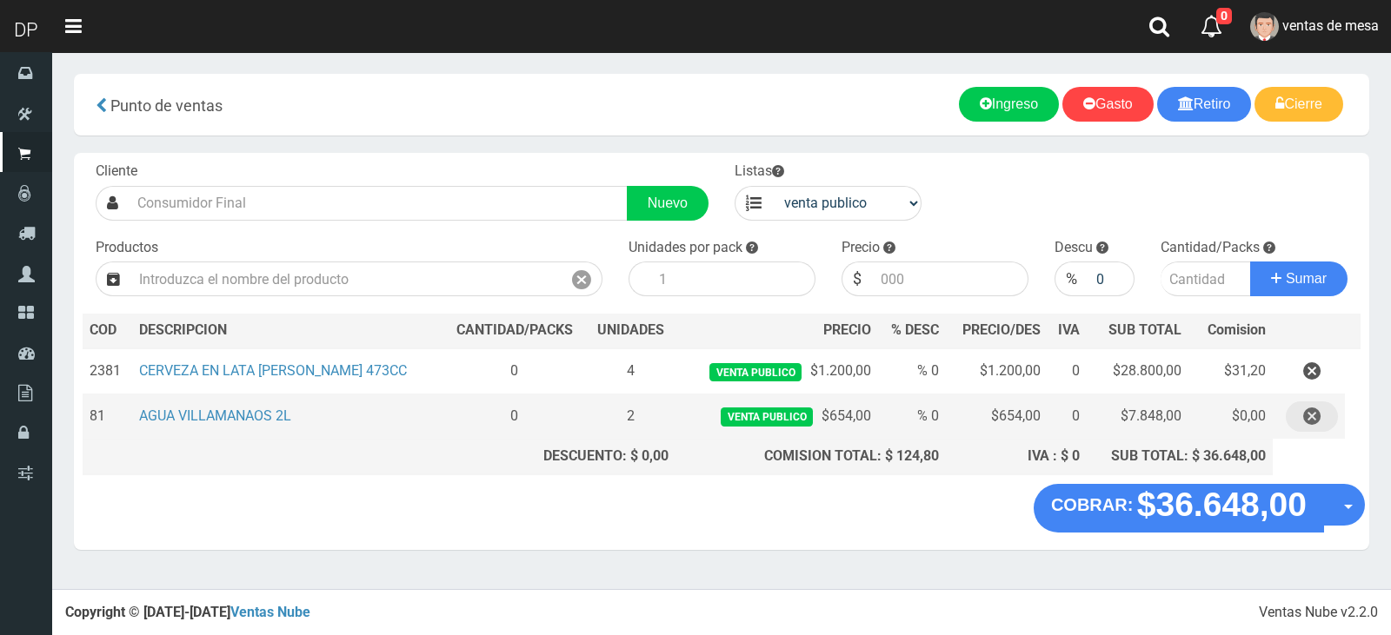
click at [1319, 411] on icon "button" at bounding box center [1311, 417] width 17 height 30
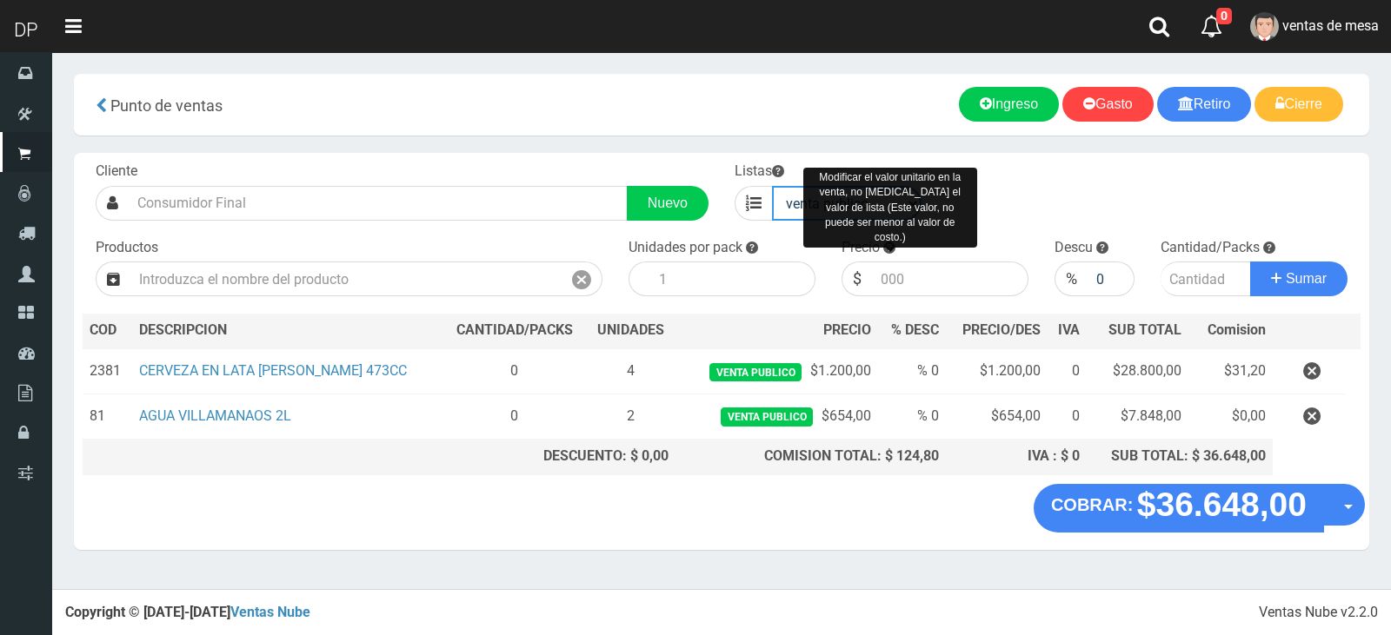
click at [856, 206] on select "venta publico Sup chinos reventas" at bounding box center [846, 203] width 149 height 35
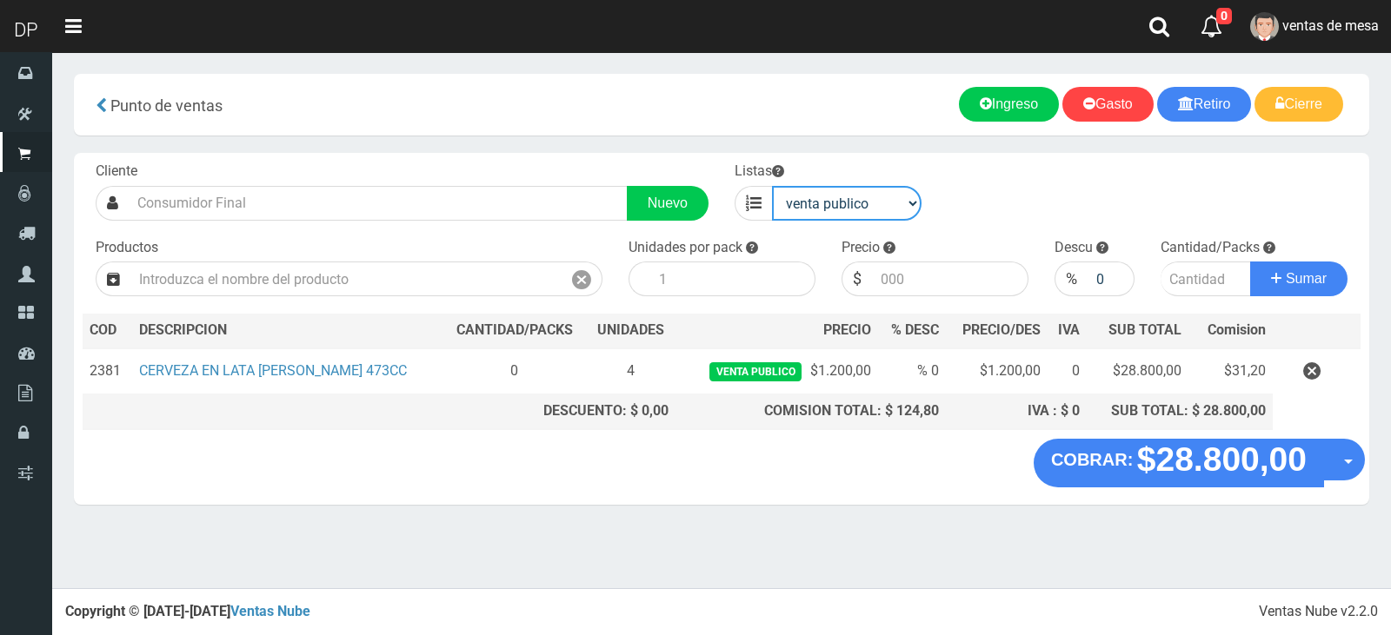
click at [772, 186] on select "venta publico Sup chinos reventas" at bounding box center [846, 203] width 149 height 35
drag, startPoint x: 864, startPoint y: 204, endPoint x: 863, endPoint y: 217, distance: 13.1
click at [864, 204] on select "venta publico Sup chinos reventas" at bounding box center [846, 203] width 149 height 35
click at [772, 186] on select "venta publico Sup chinos reventas" at bounding box center [846, 203] width 149 height 35
click at [860, 222] on div "Cliente Nuevo Listas venta publico Sup chinos reventas Productos" at bounding box center [721, 296] width 1295 height 286
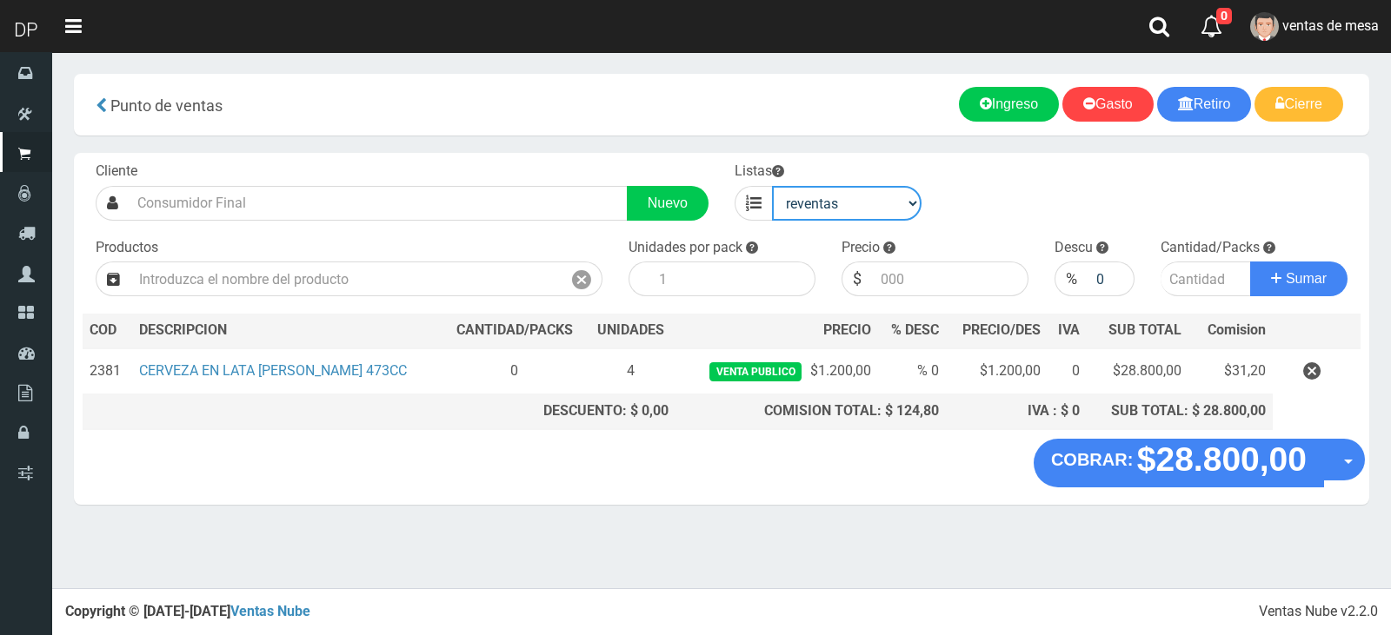
click at [772, 186] on select "venta publico Sup chinos reventas" at bounding box center [846, 203] width 149 height 35
select select "1"
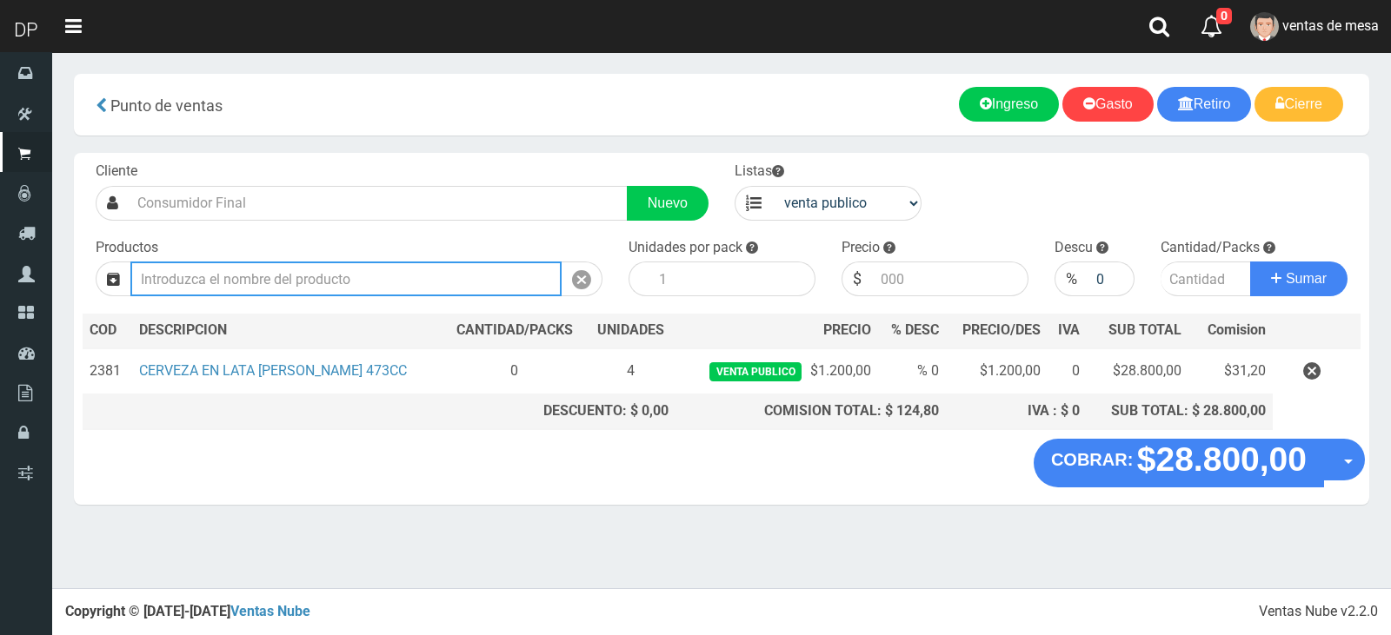
click at [555, 285] on input "text" at bounding box center [345, 279] width 431 height 35
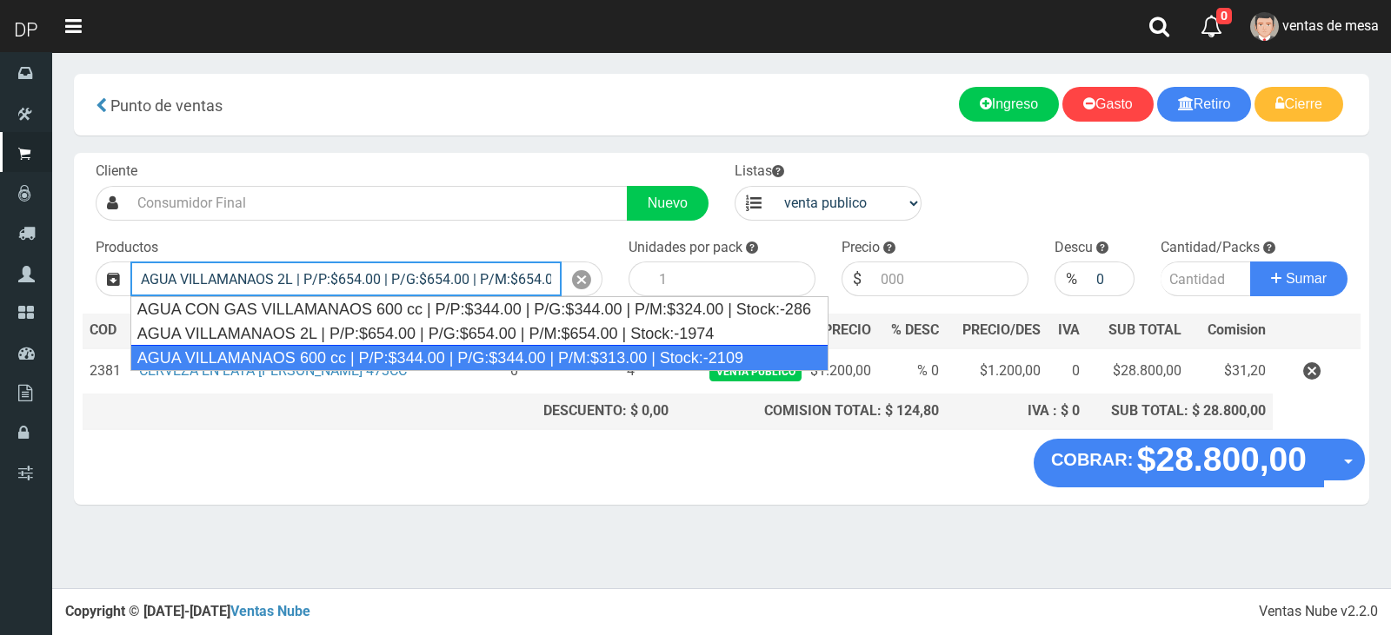
type input "AGUA VILLAMANAOS 2L | P/P:$654.00 | P/G:$654.00 | P/M:$654.00 | Stock:-1974"
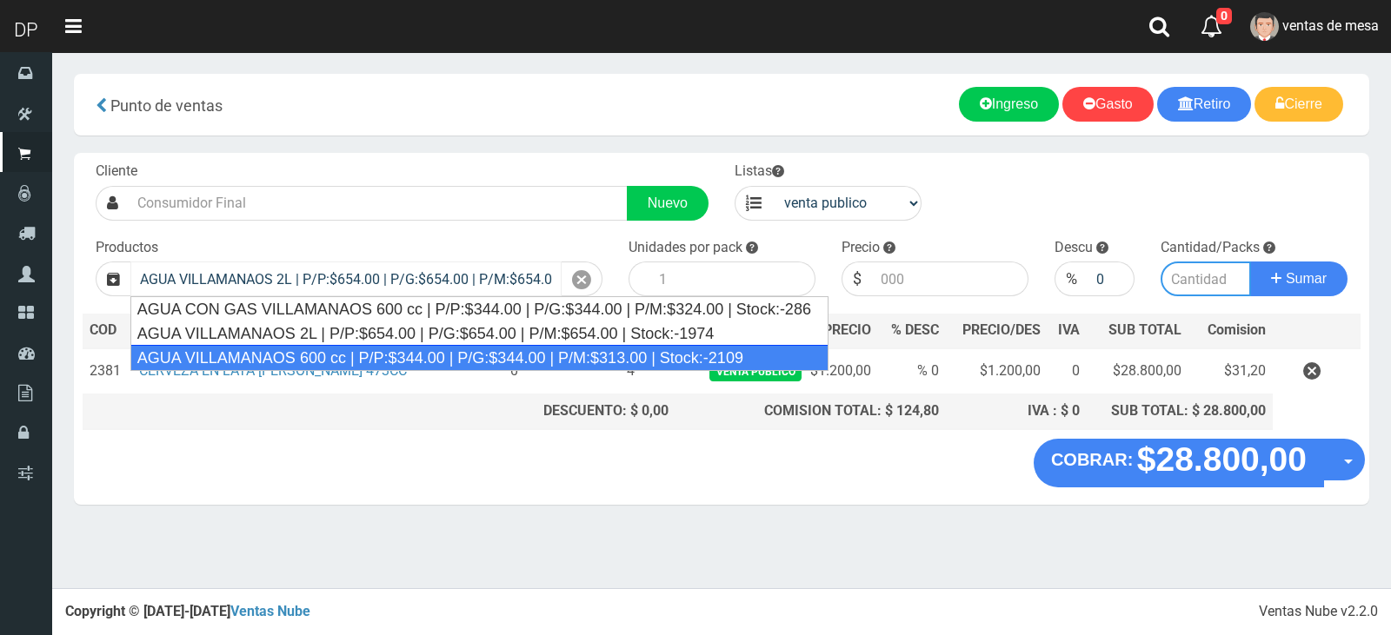
type input "6"
type input "654.00"
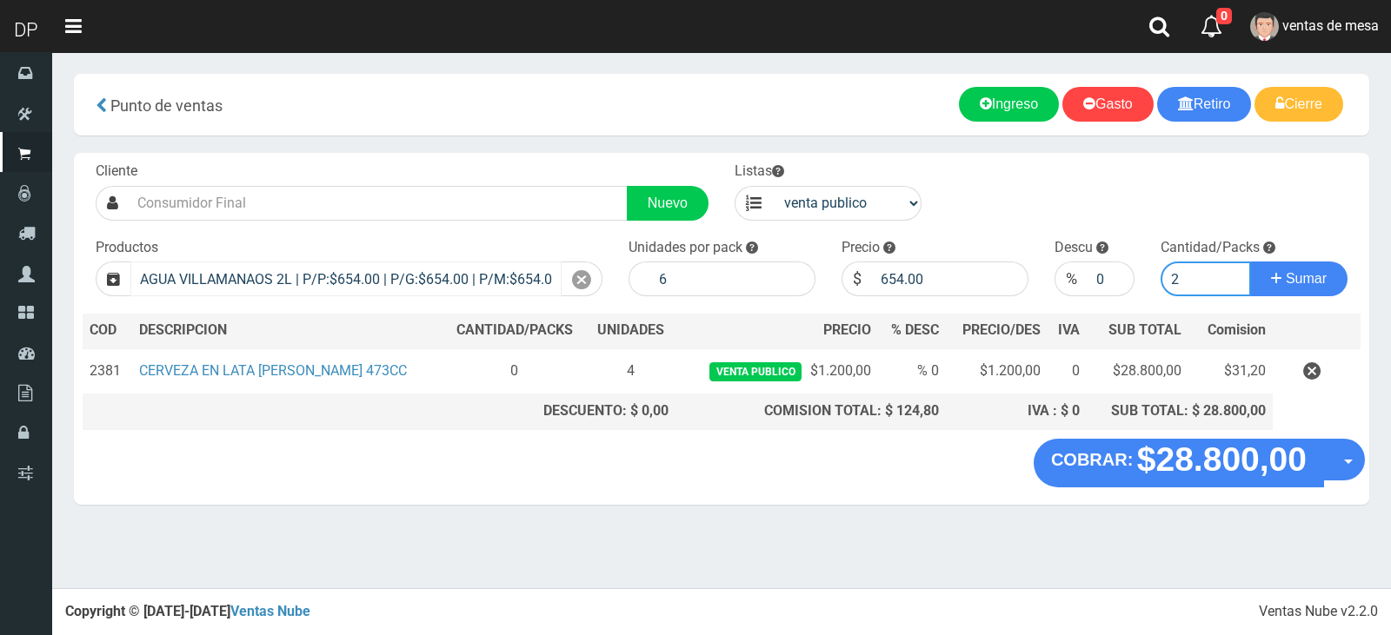
type input "2"
click at [1250, 262] on button "Sumar" at bounding box center [1298, 279] width 97 height 35
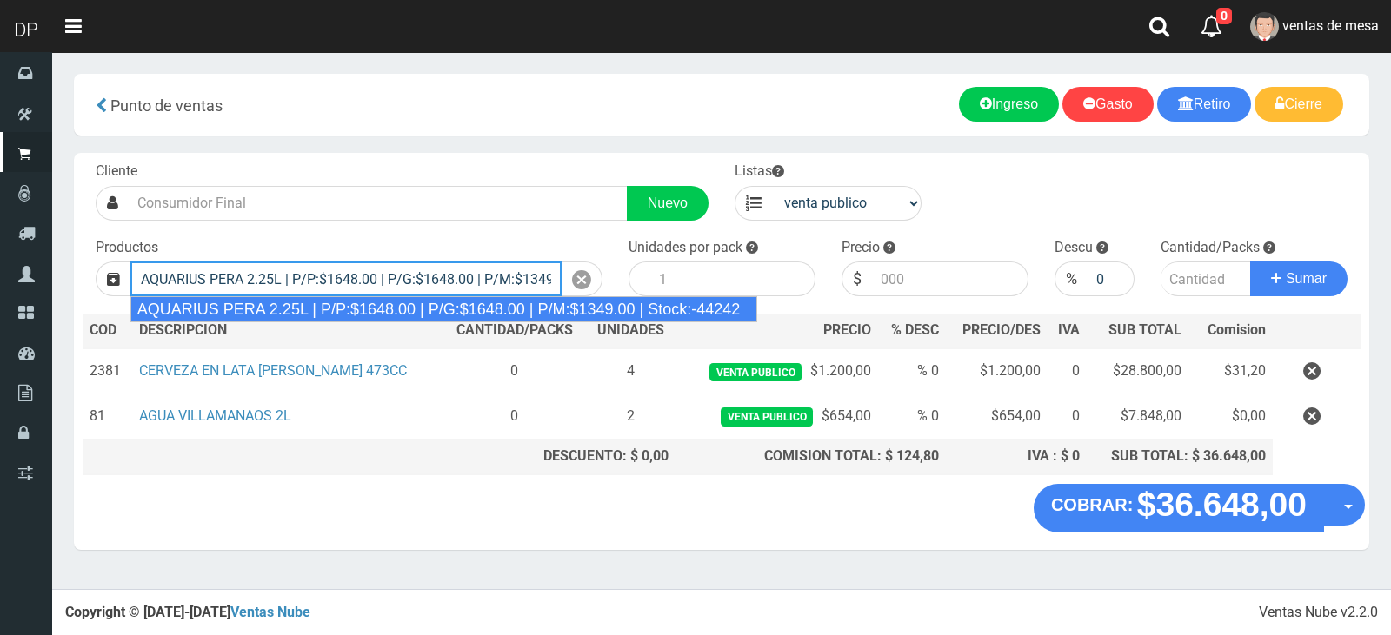
type input "AQUARIUS PERA 2.25L | P/P:$1648.00 | P/G:$1648.00 | P/M:$1349.00 | Stock:-44242"
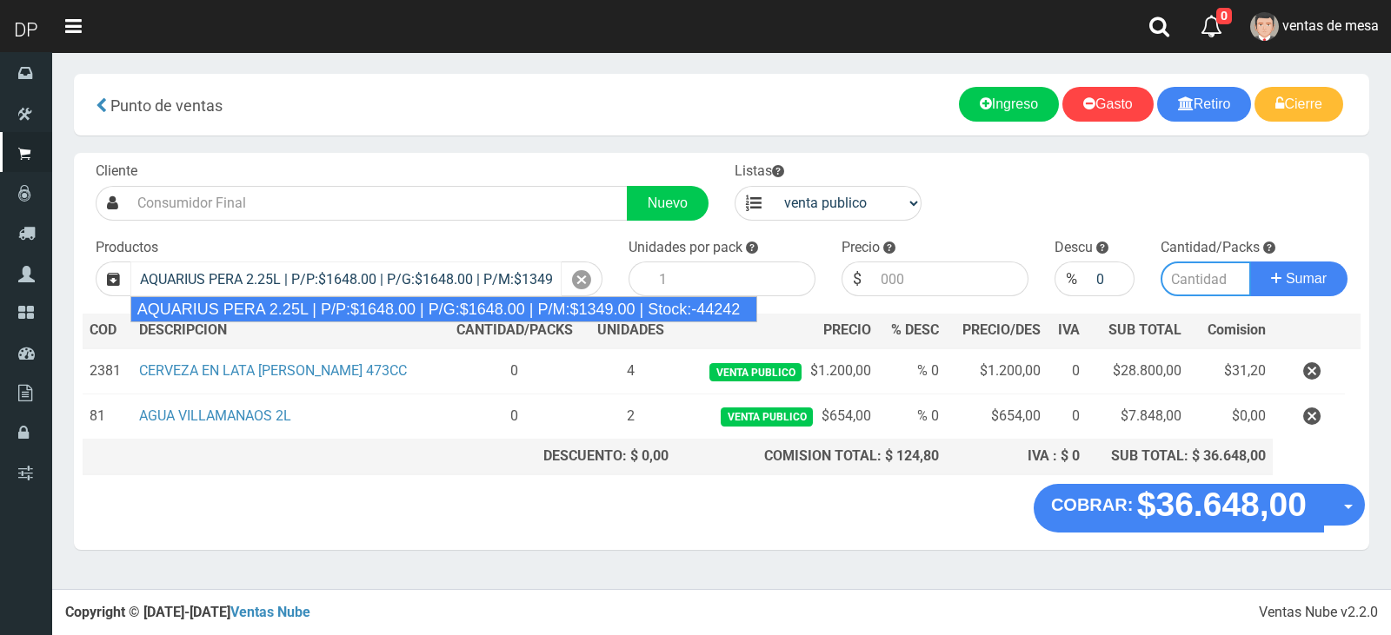
type input "6"
type input "1648.00"
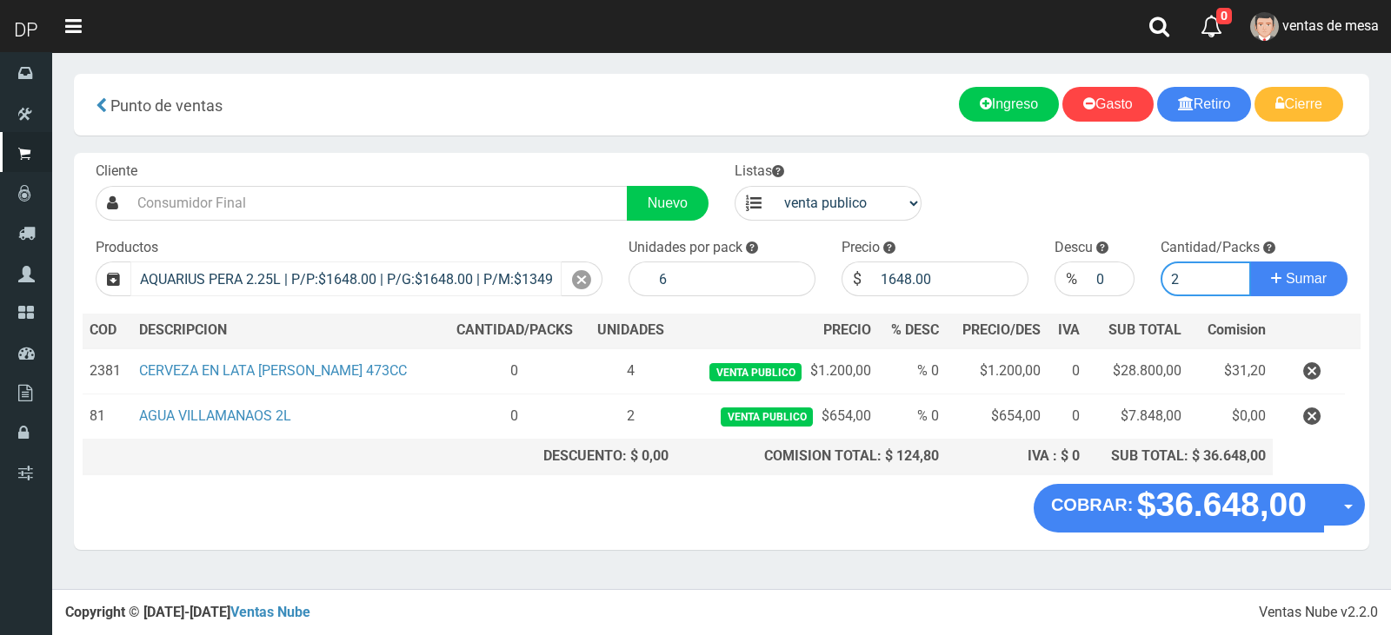
type input "2"
click at [1250, 262] on button "Sumar" at bounding box center [1298, 279] width 97 height 35
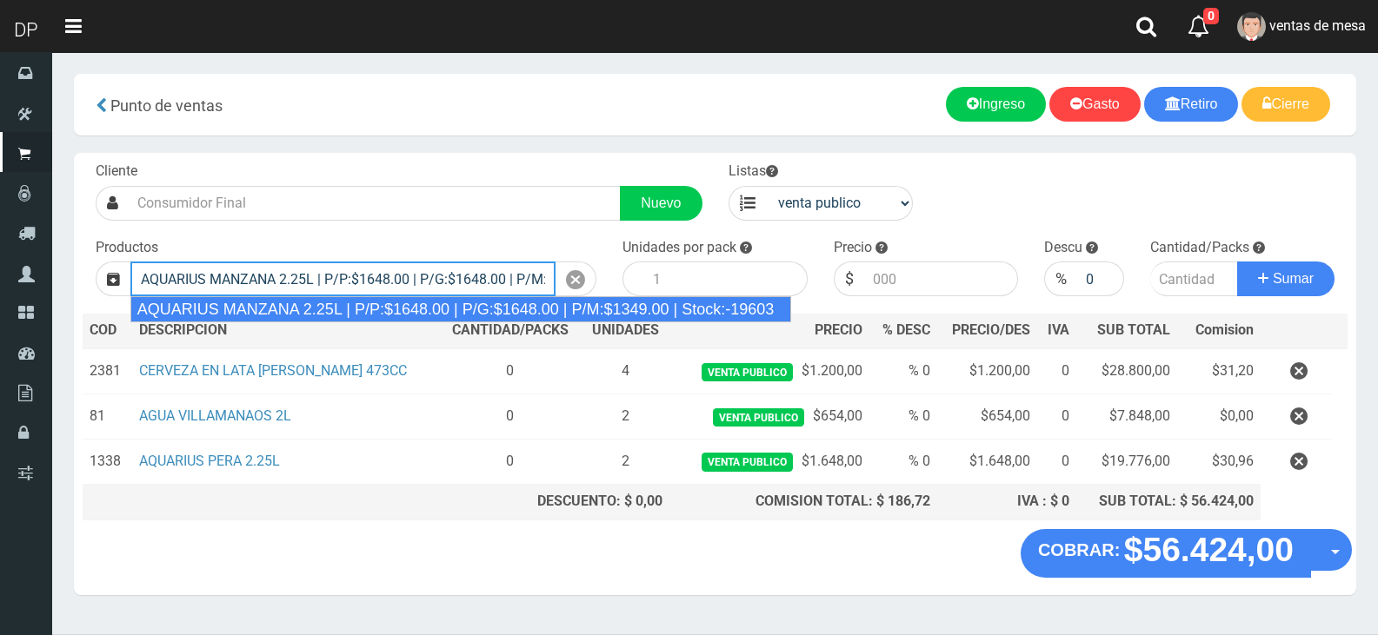
type input "AQUARIUS MANZANA 2.25L | P/P:$1648.00 | P/G:$1648.00 | P/M:$1349.00 | Stock:-19…"
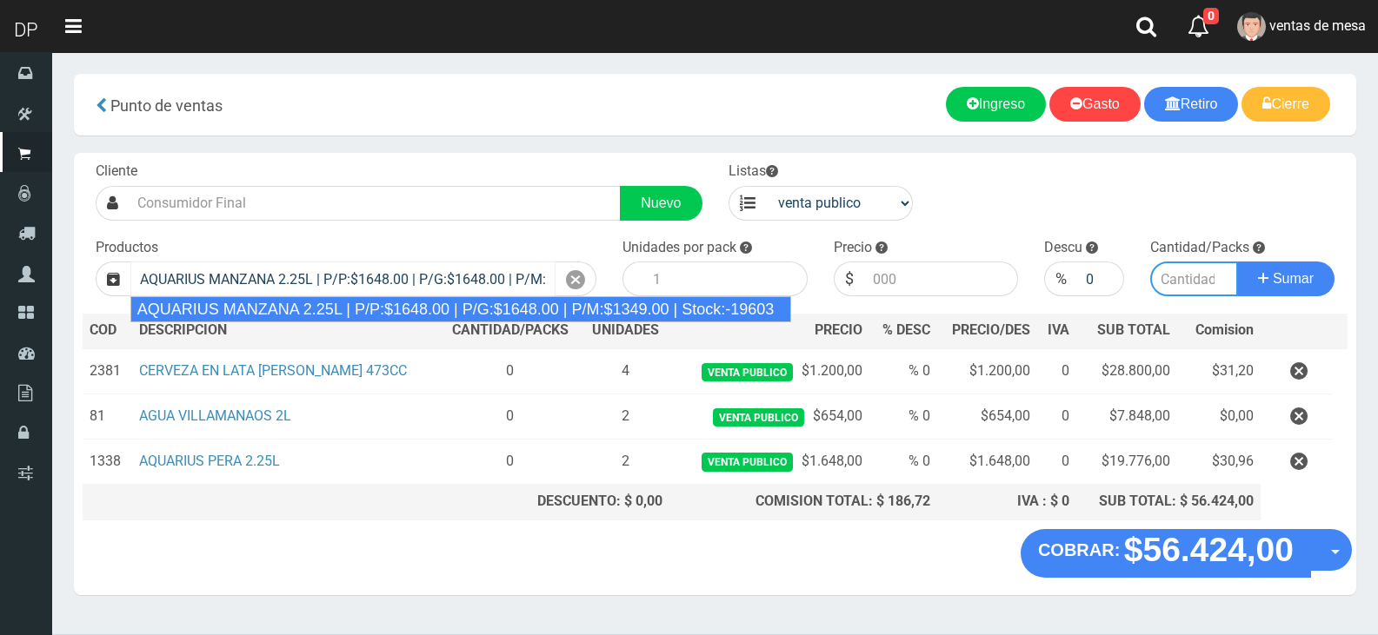
type input "6"
type input "1648.00"
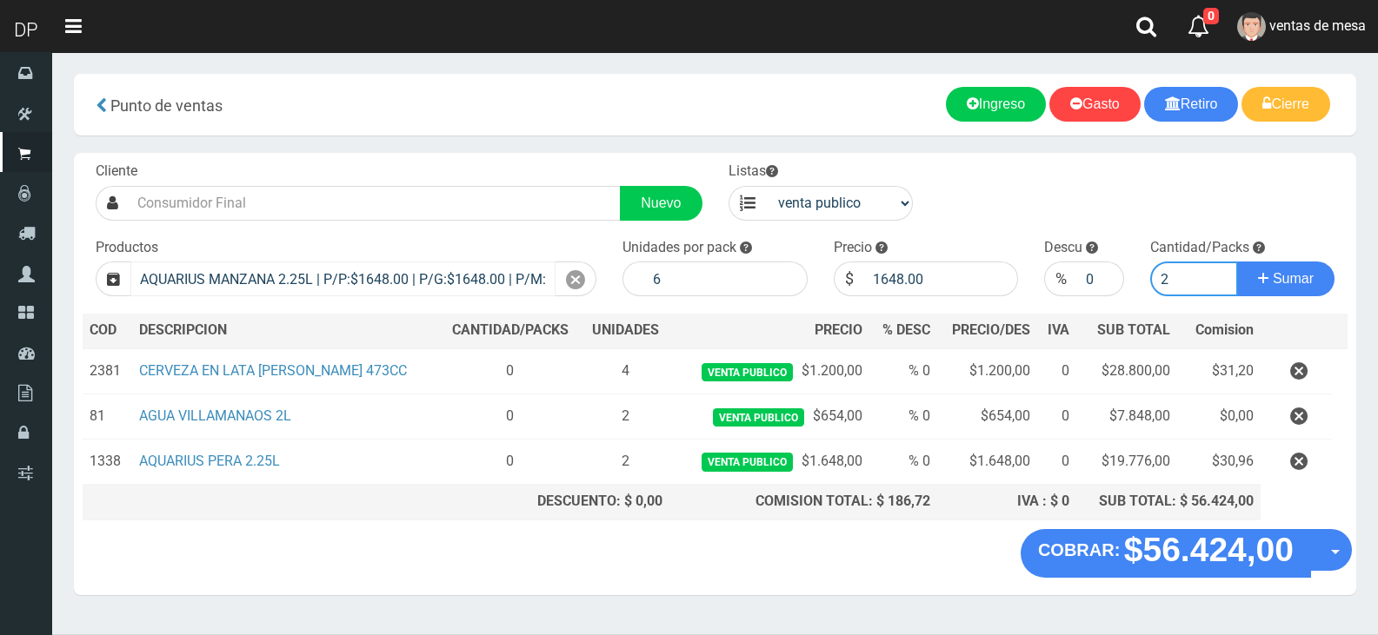
type input "2"
click at [1237, 262] on button "Sumar" at bounding box center [1285, 279] width 97 height 35
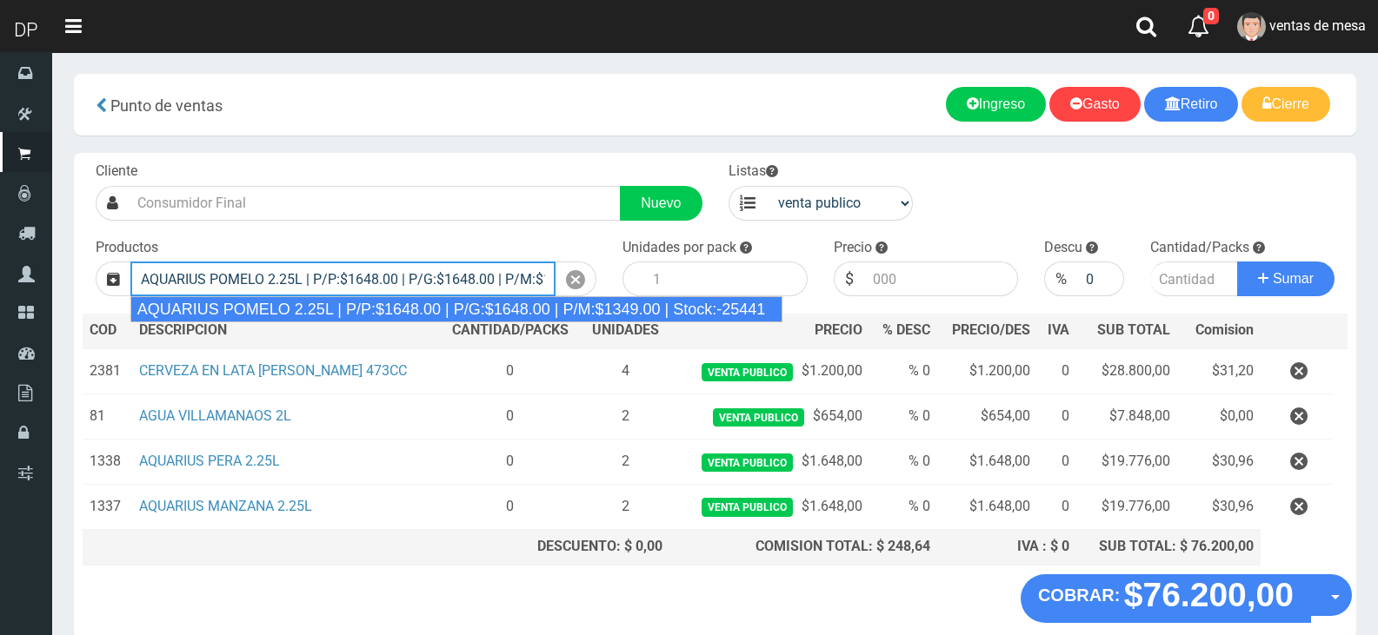
type input "AQUARIUS POMELO 2.25L | P/P:$1648.00 | P/G:$1648.00 | P/M:$1349.00 | Stock:-254…"
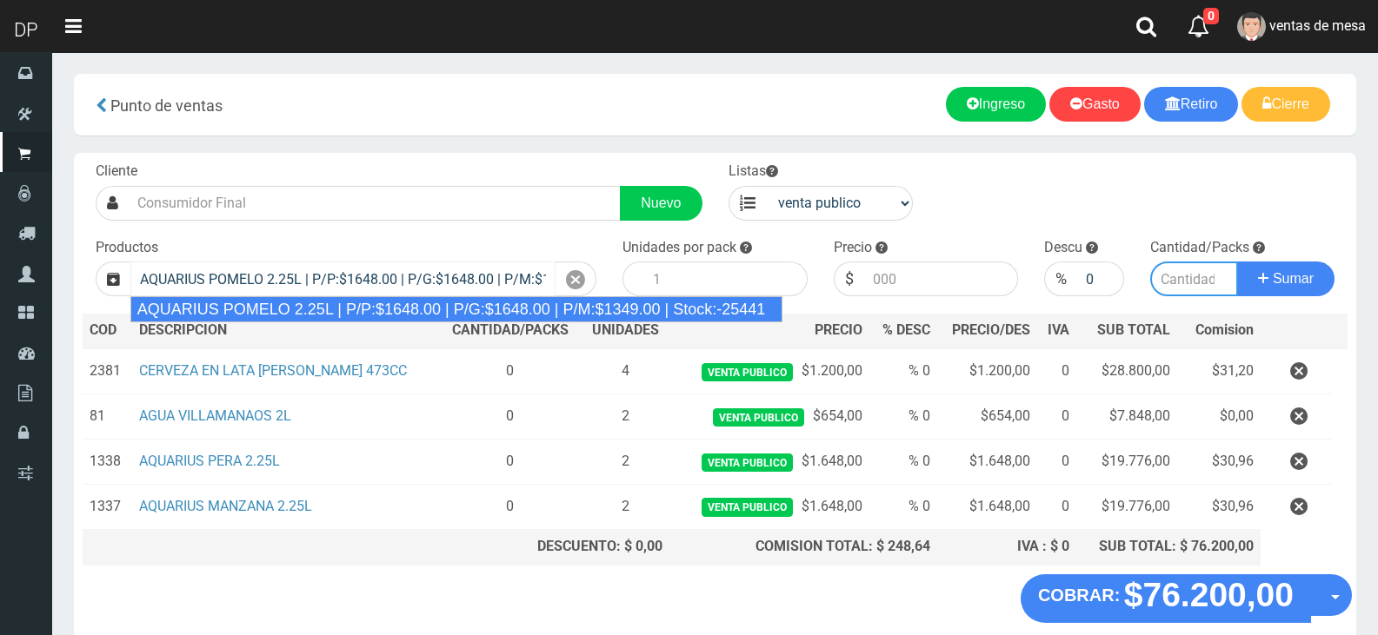
type input "6"
type input "1648.00"
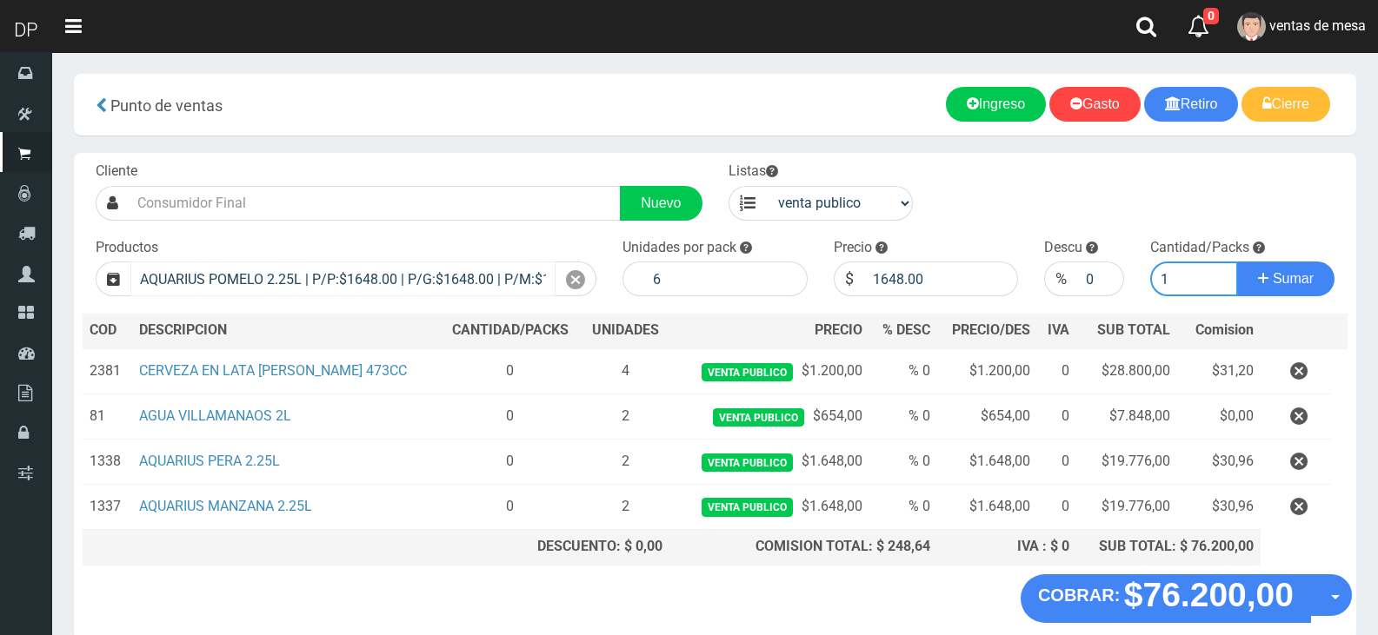
type input "1"
click at [1237, 262] on button "Sumar" at bounding box center [1285, 279] width 97 height 35
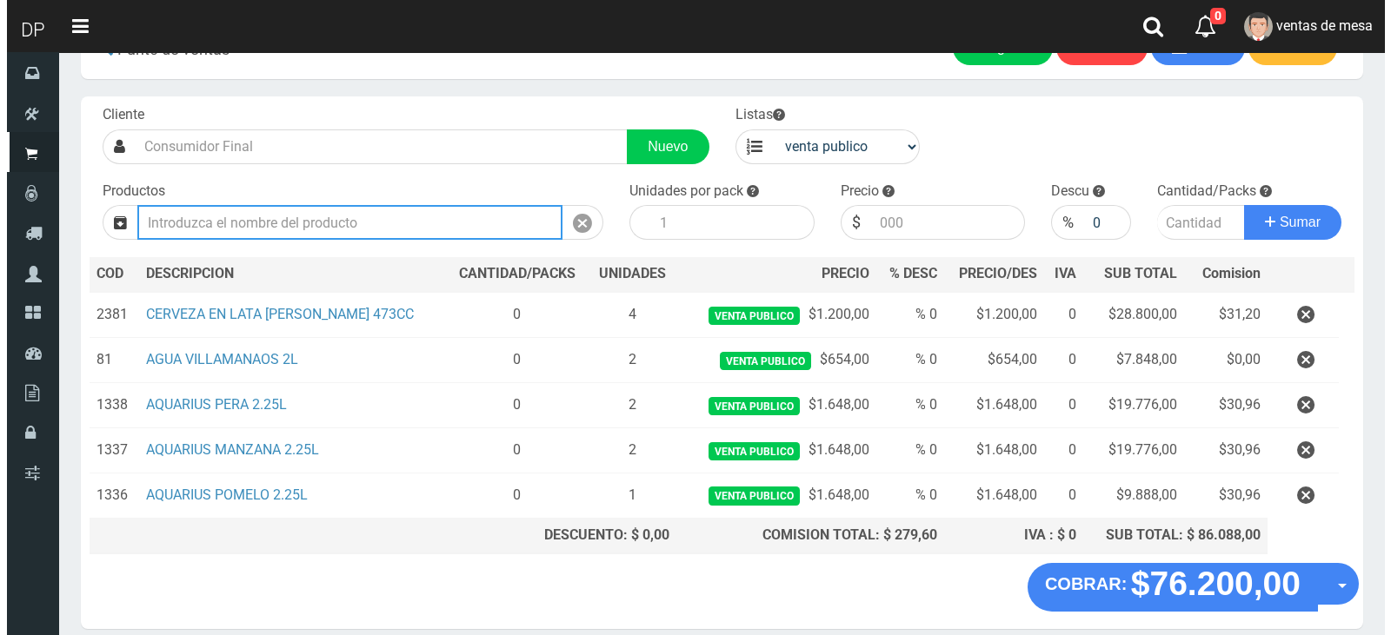
scroll to position [129, 0]
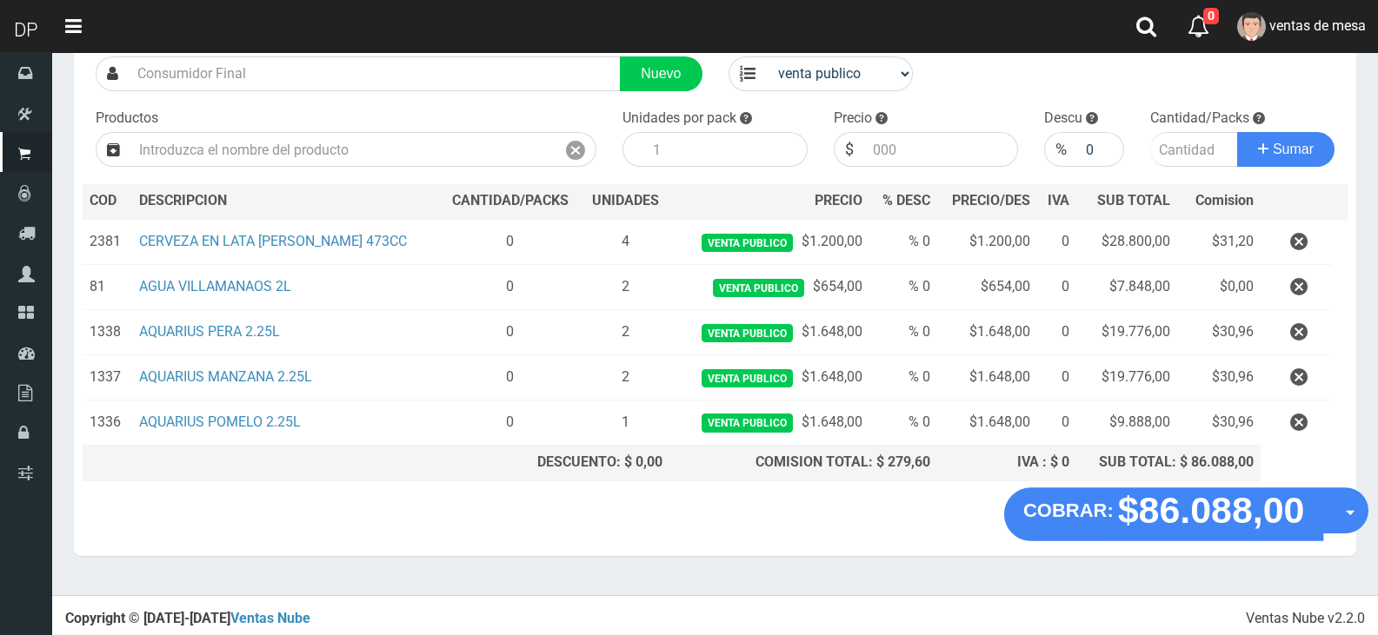
click at [1147, 518] on strong "$86.088,00" at bounding box center [1211, 509] width 187 height 41
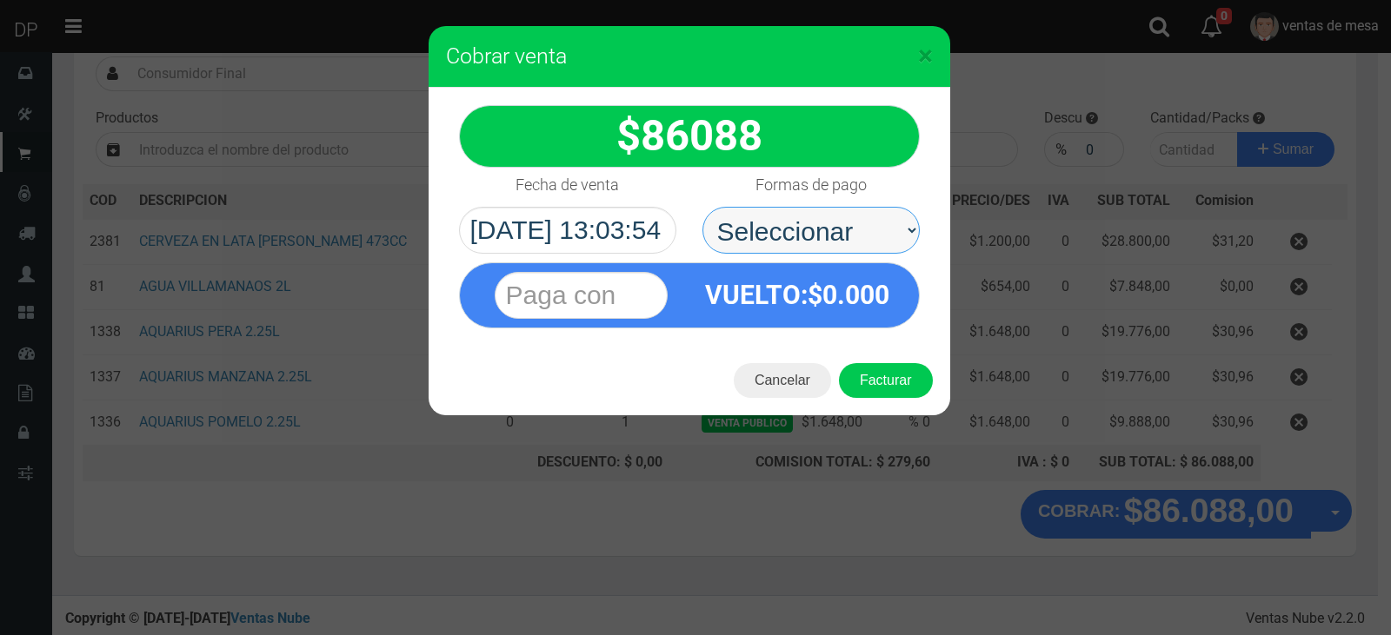
click at [850, 234] on select "Seleccionar Efectivo Tarjeta de Crédito Depósito Débito" at bounding box center [810, 230] width 217 height 47
select select "Efectivo"
click at [702, 207] on select "Seleccionar Efectivo Tarjeta de Crédito Depósito Débito" at bounding box center [810, 230] width 217 height 47
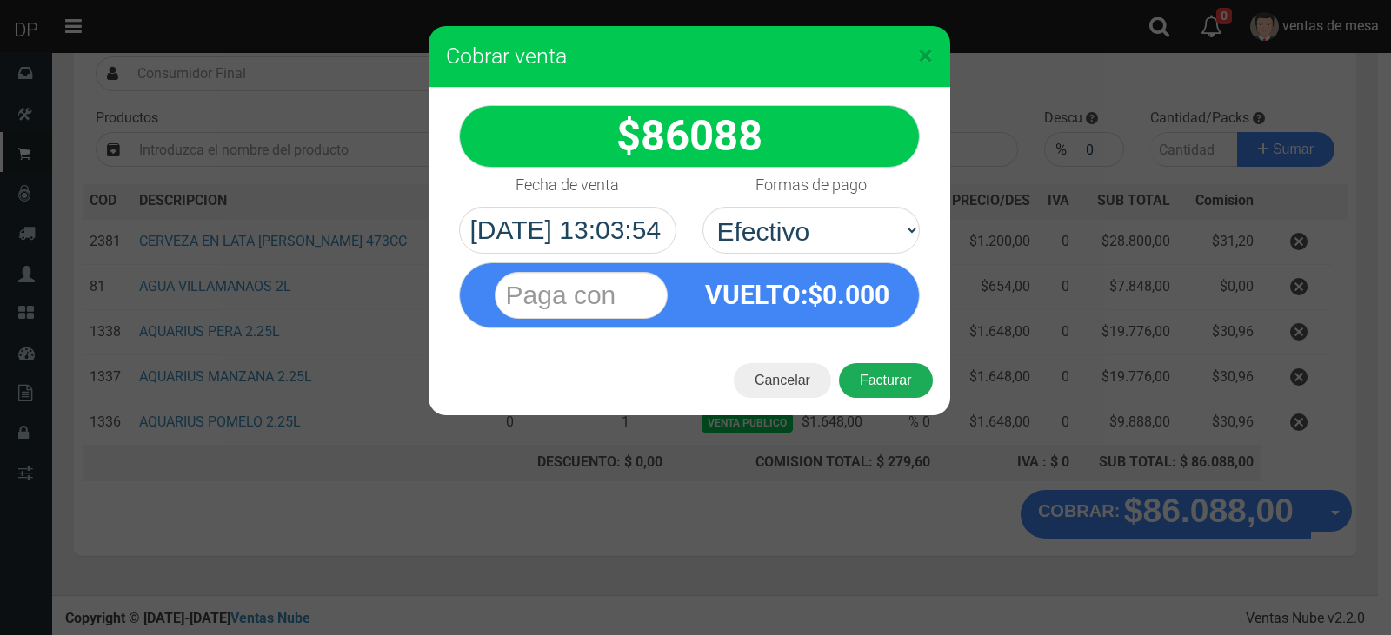
click at [896, 377] on button "Facturar" at bounding box center [886, 380] width 94 height 35
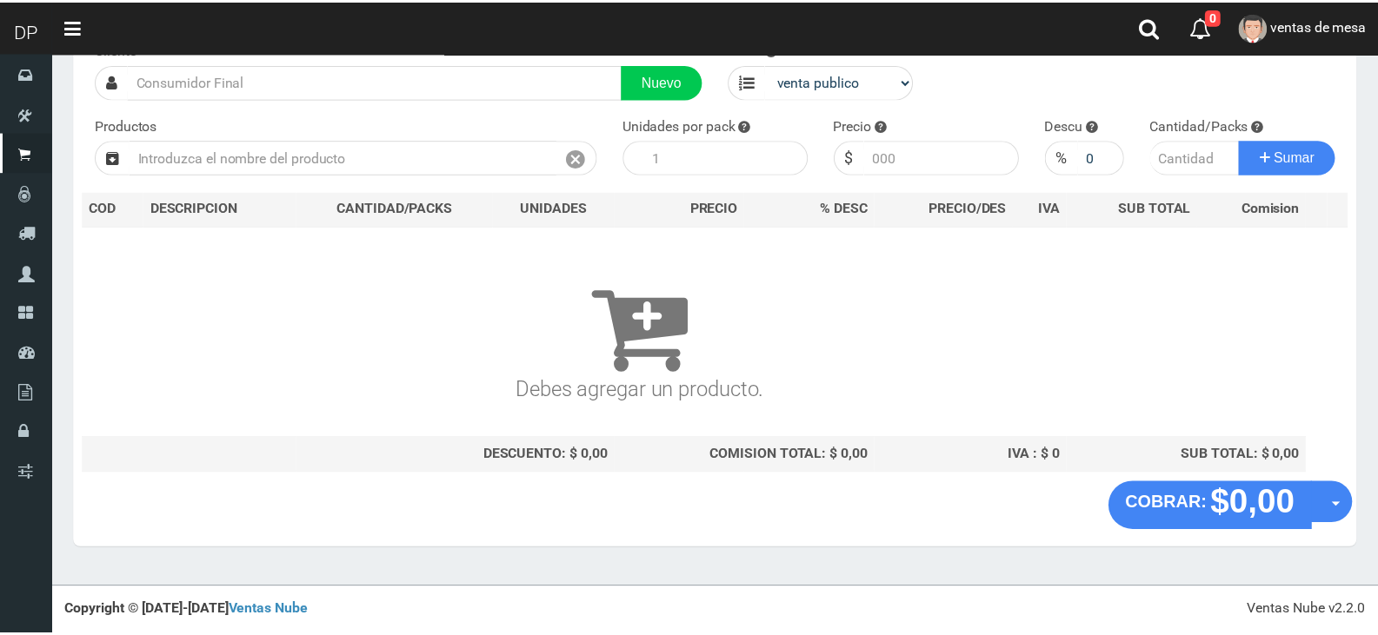
scroll to position [115, 0]
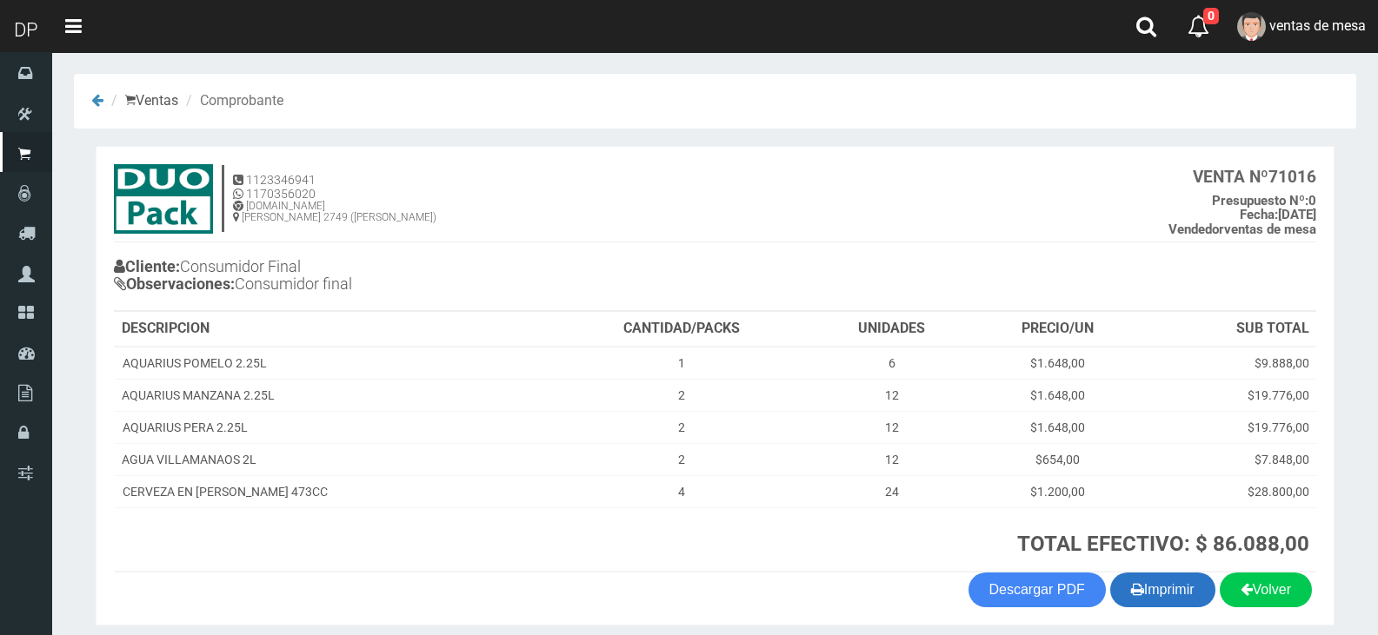
click at [1189, 587] on button "Imprimir" at bounding box center [1162, 590] width 105 height 35
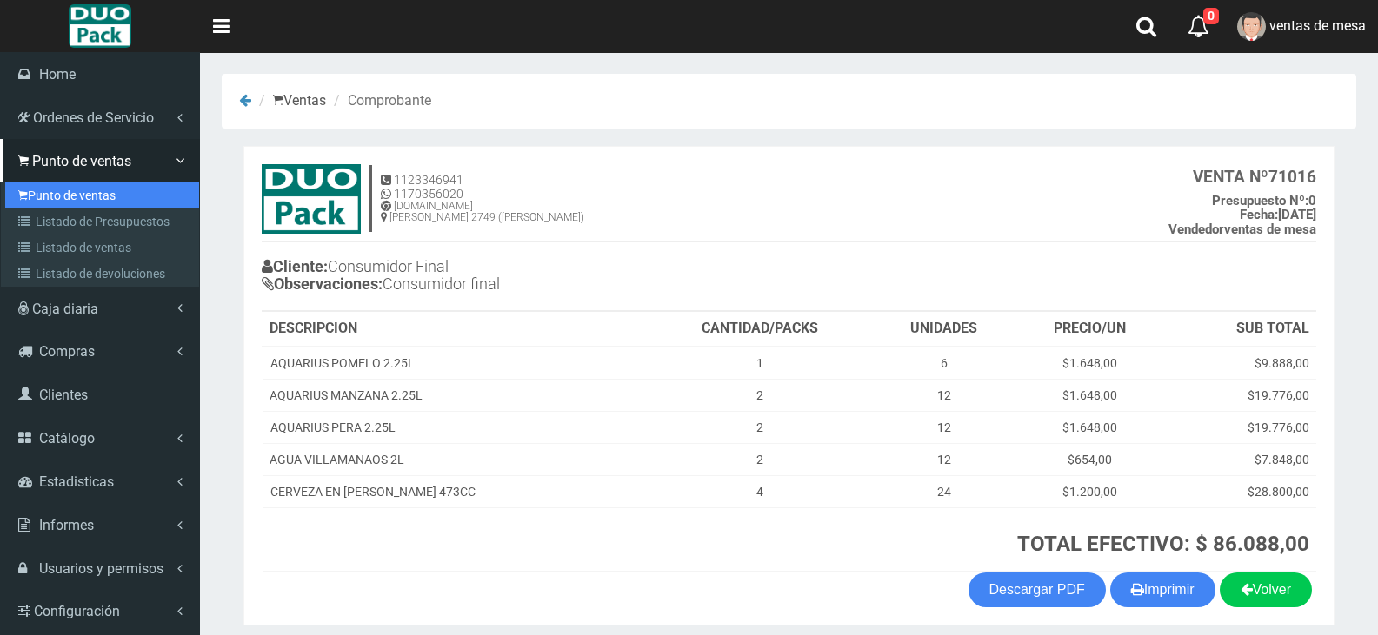
click at [85, 197] on link "Punto de ventas" at bounding box center [102, 196] width 194 height 26
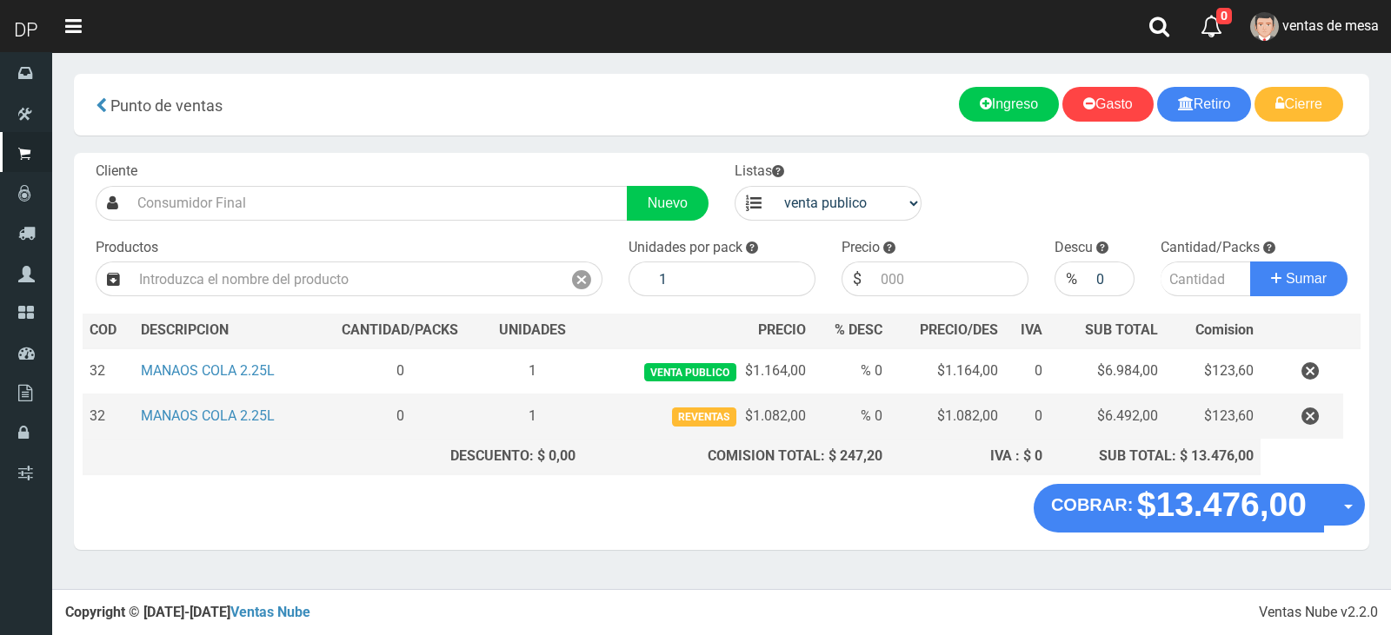
drag, startPoint x: 1322, startPoint y: 392, endPoint x: 1309, endPoint y: 397, distance: 14.0
click at [1318, 392] on td at bounding box center [1301, 372] width 83 height 46
click at [1309, 401] on td at bounding box center [1301, 417] width 83 height 45
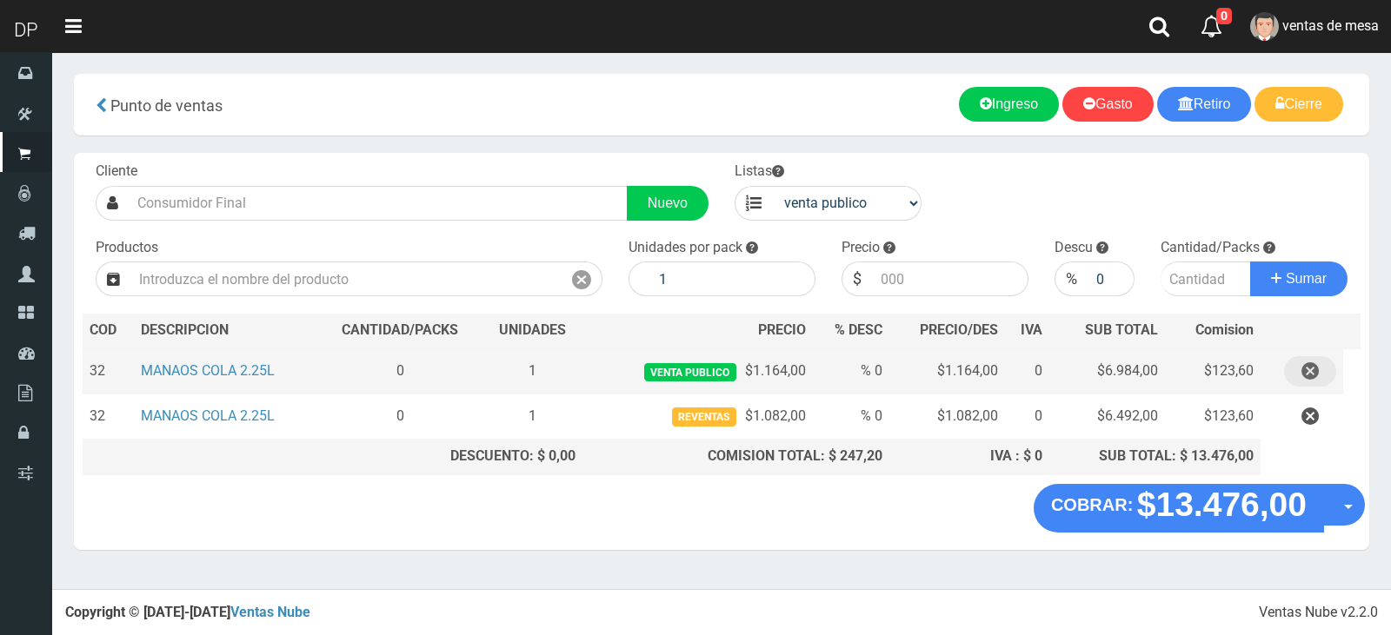
click at [1311, 374] on icon "button" at bounding box center [1309, 371] width 17 height 30
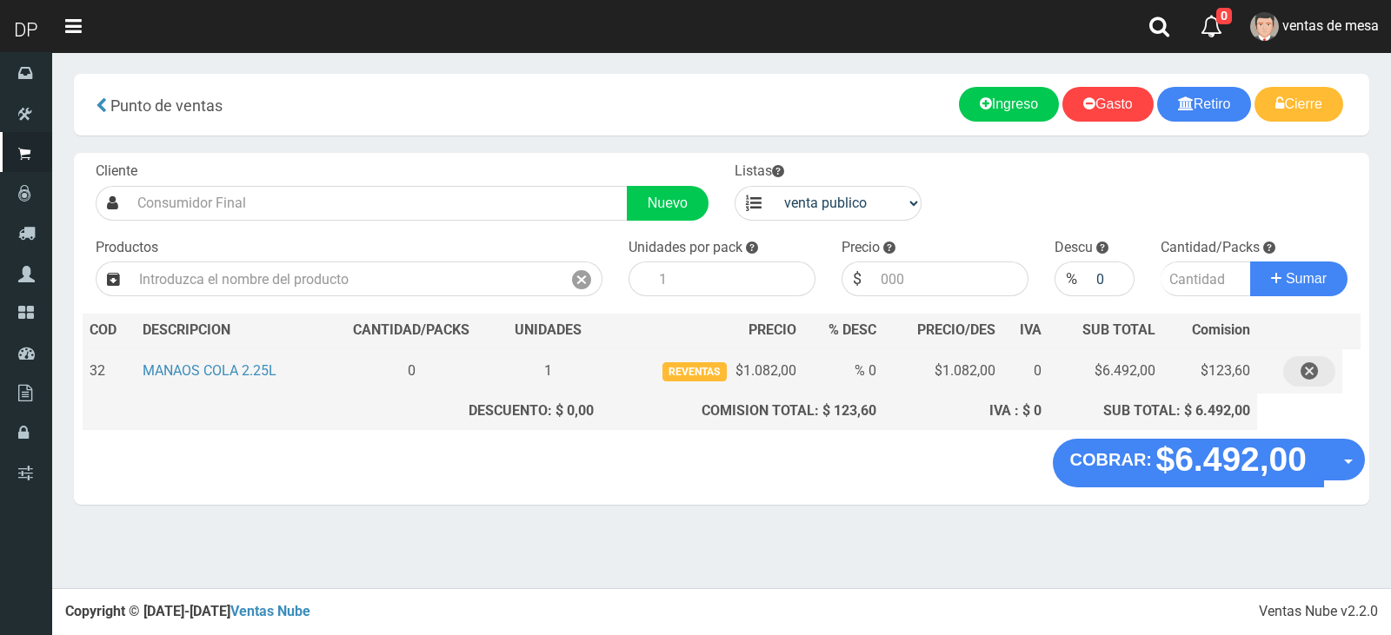
click at [1305, 381] on icon "button" at bounding box center [1308, 371] width 17 height 30
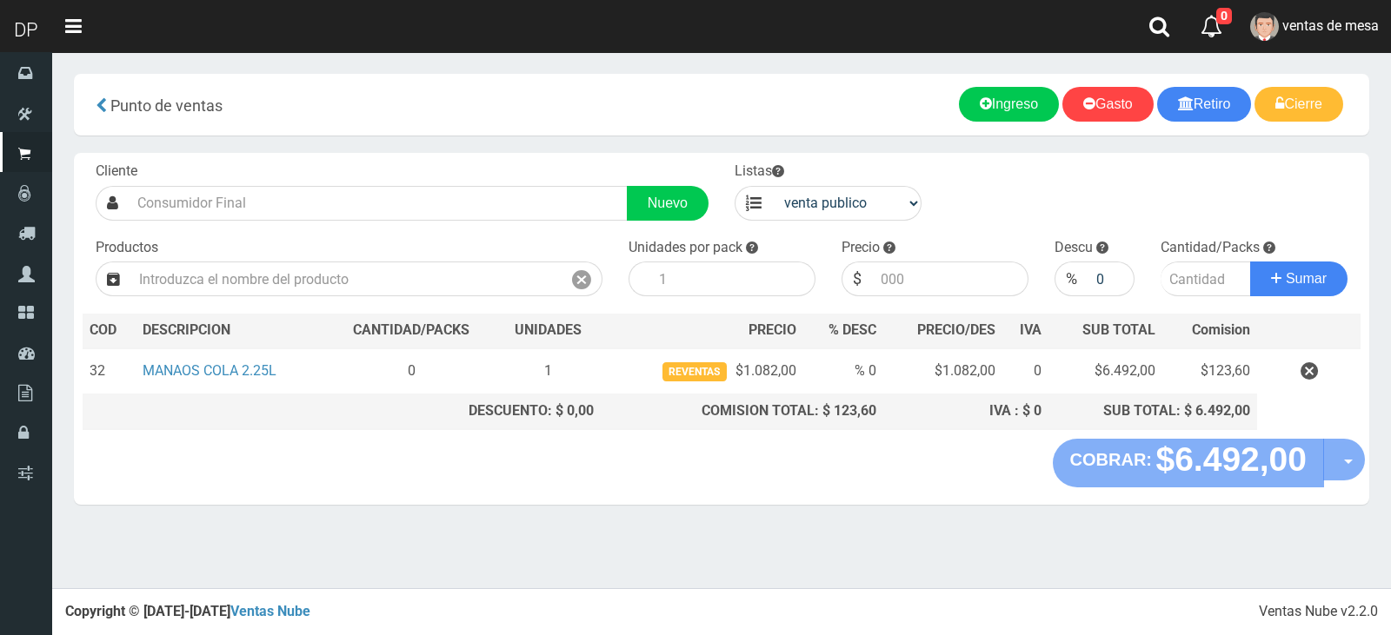
click at [410, 304] on div "Cliente Nuevo Listas venta publico Sup chinos reventas Productos" at bounding box center [721, 296] width 1295 height 286
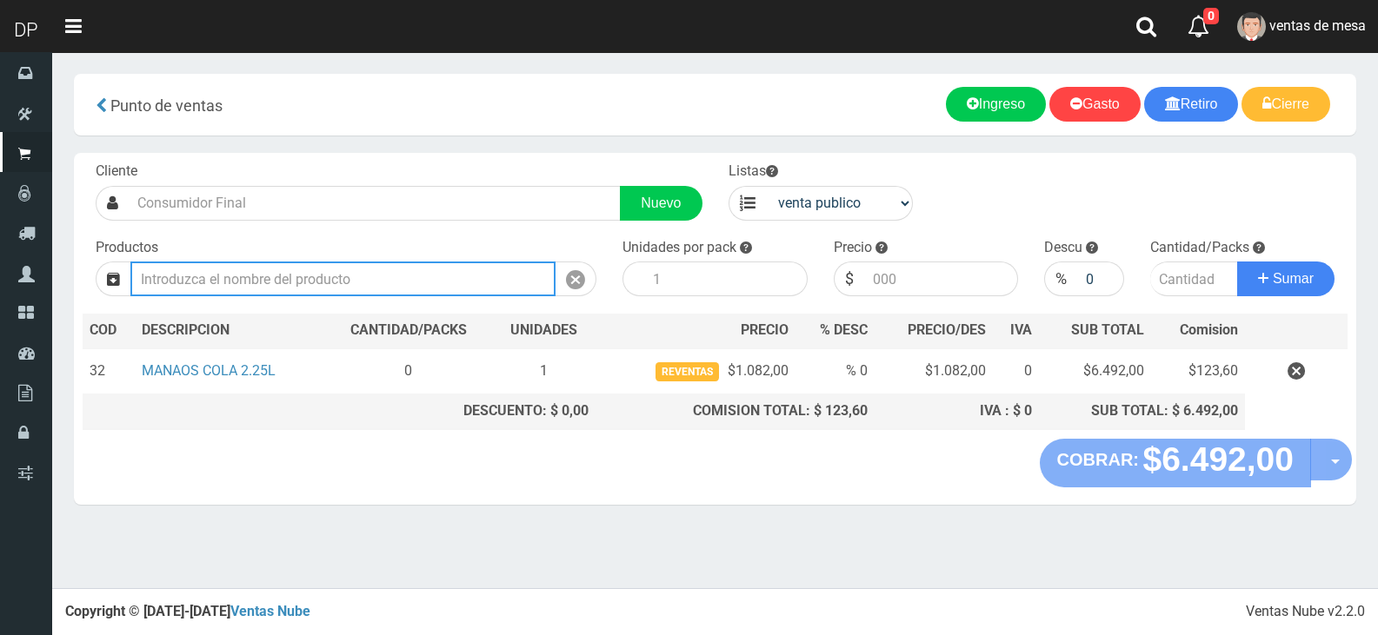
click at [412, 295] on input "text" at bounding box center [342, 279] width 425 height 35
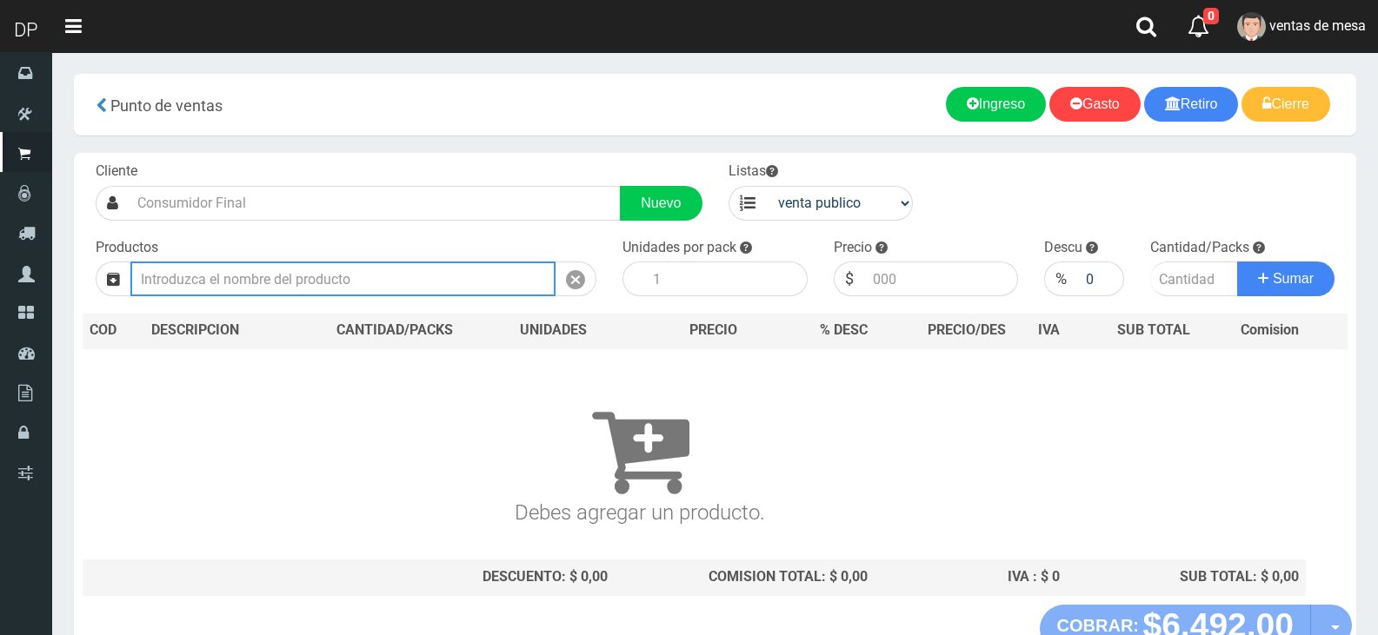
click at [412, 291] on input "text" at bounding box center [342, 279] width 425 height 35
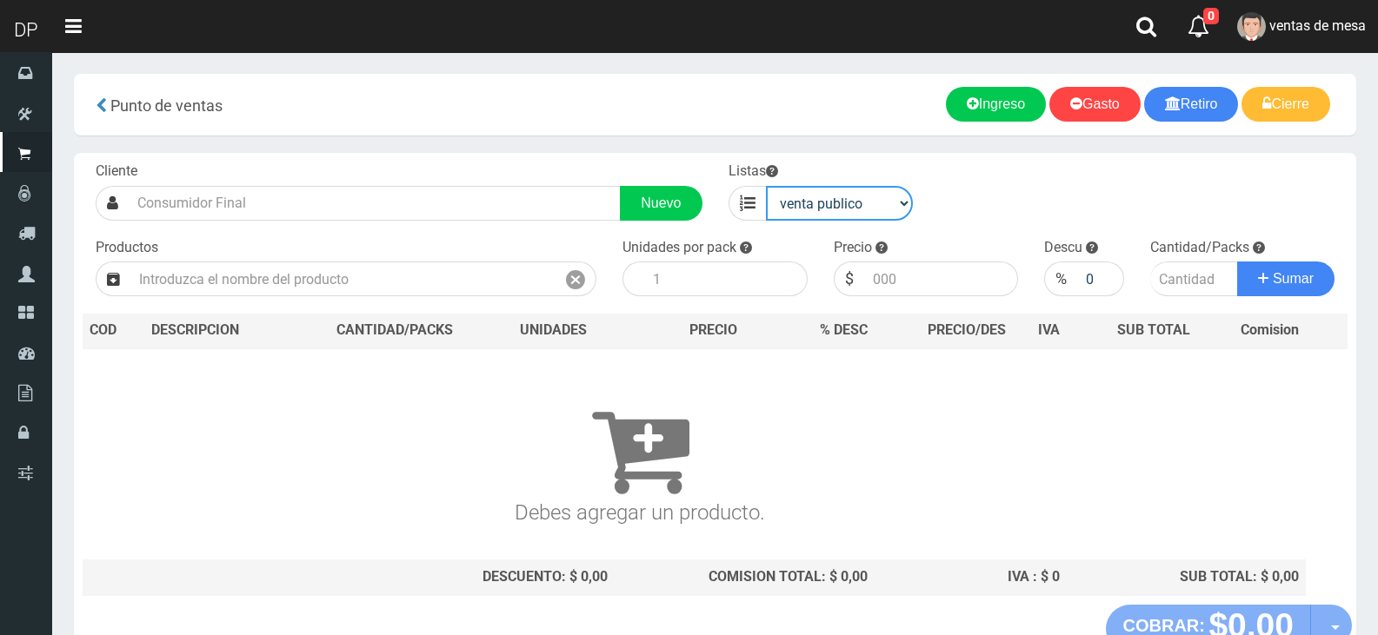
click at [880, 209] on select "venta publico Sup chinos reventas" at bounding box center [840, 203] width 148 height 35
select select "3"
click at [766, 186] on select "venta publico Sup chinos reventas" at bounding box center [840, 203] width 148 height 35
drag, startPoint x: 342, startPoint y: 309, endPoint x: 344, endPoint y: 289, distance: 21.0
click at [342, 307] on div "Cliente Nuevo Listas venta publico Sup chinos reventas Productos" at bounding box center [715, 379] width 1282 height 452
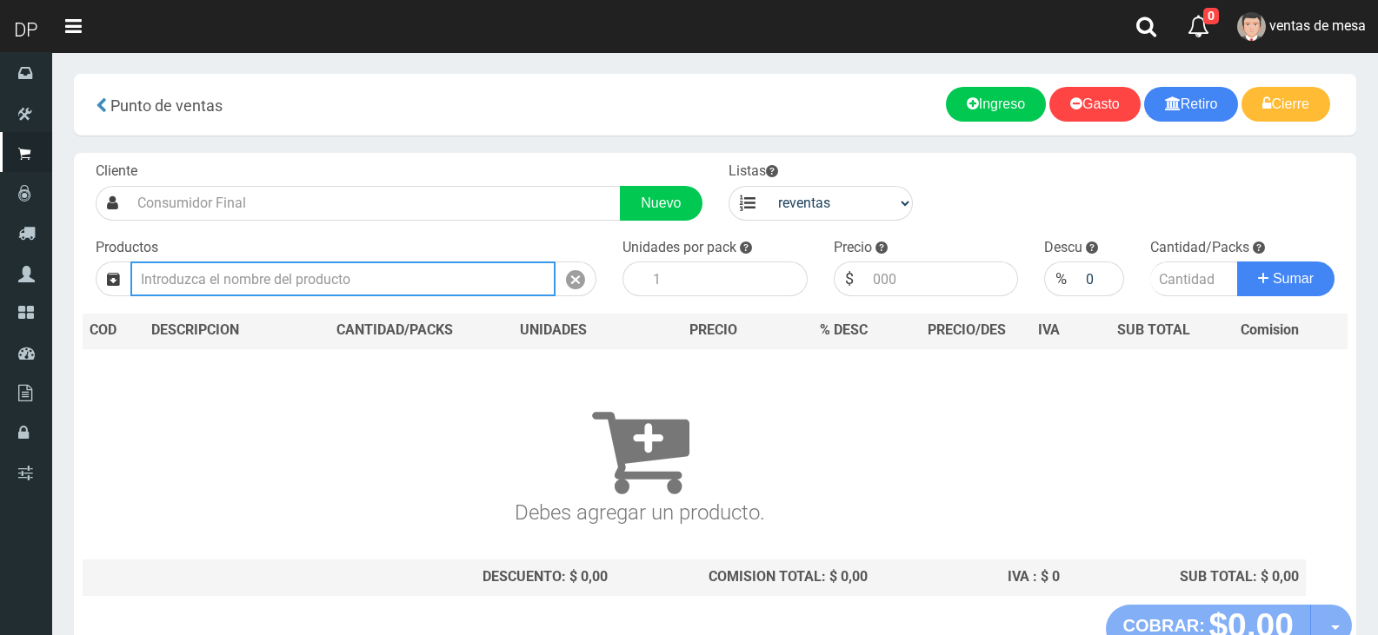
click at [347, 282] on input "text" at bounding box center [342, 279] width 425 height 35
type input "A"
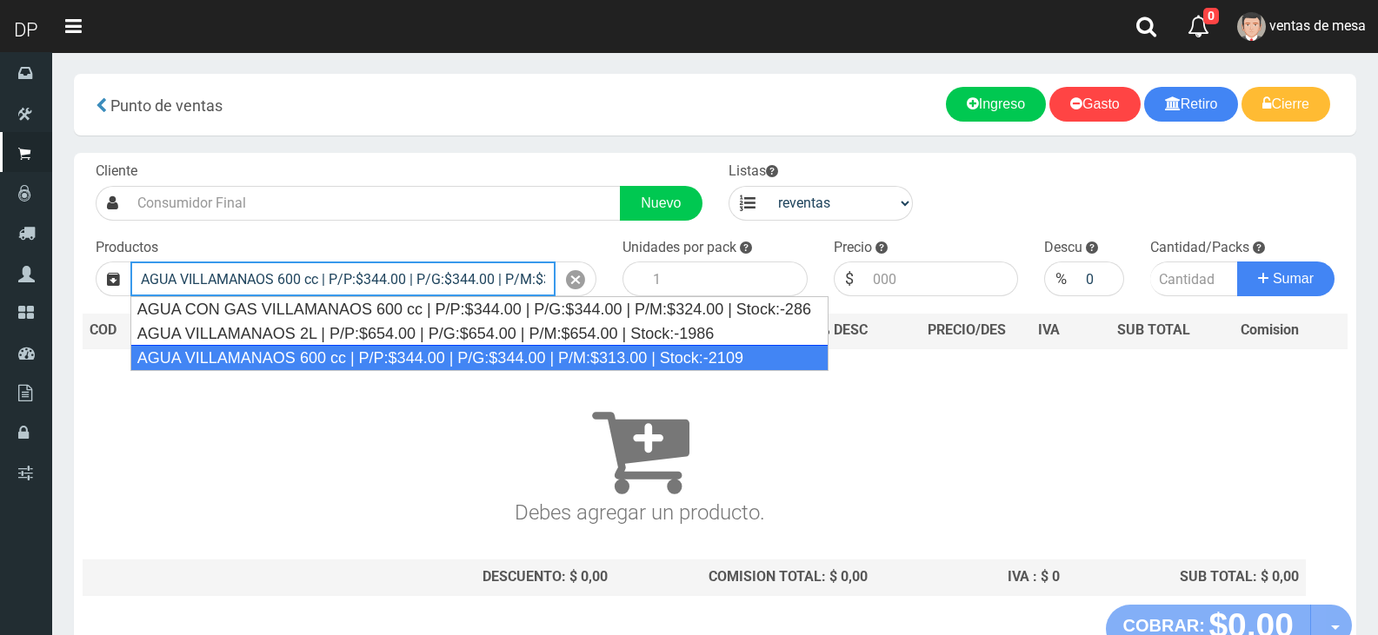
type input "AGUA VILLAMANAOS 600 cc | P/P:$344.00 | P/G:$344.00 | P/M:$313.00 | Stock:-2109"
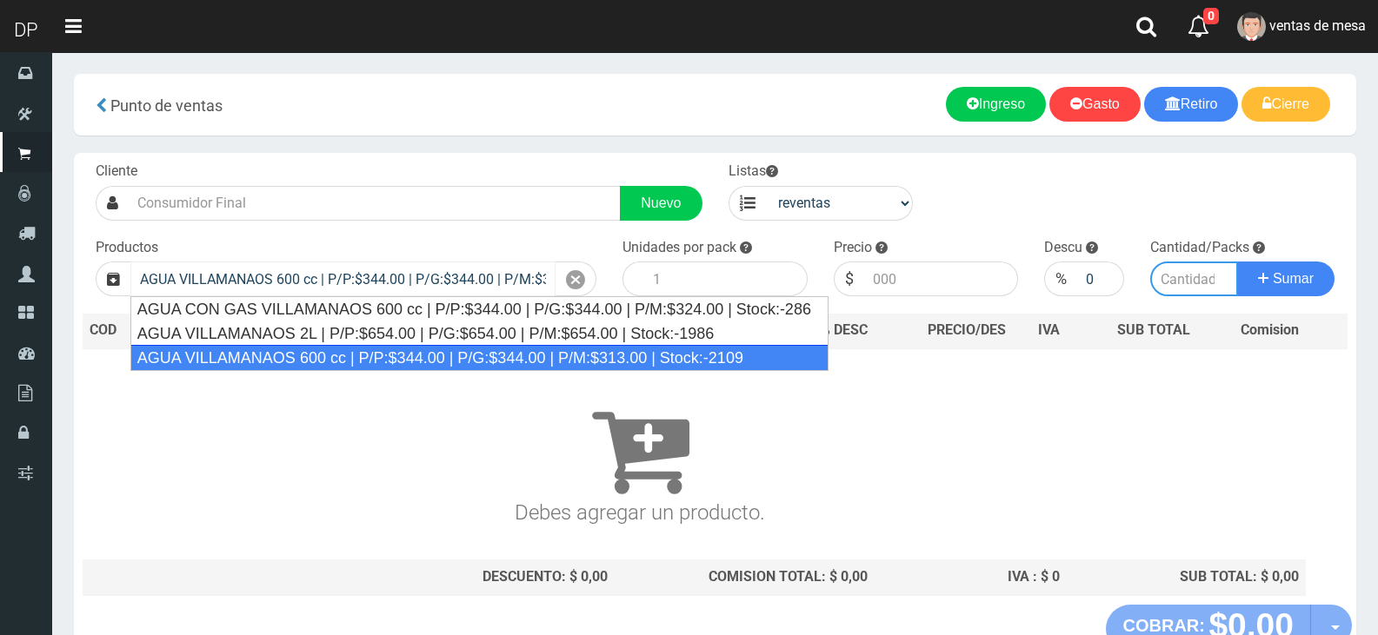
type input "12"
type input "313.00"
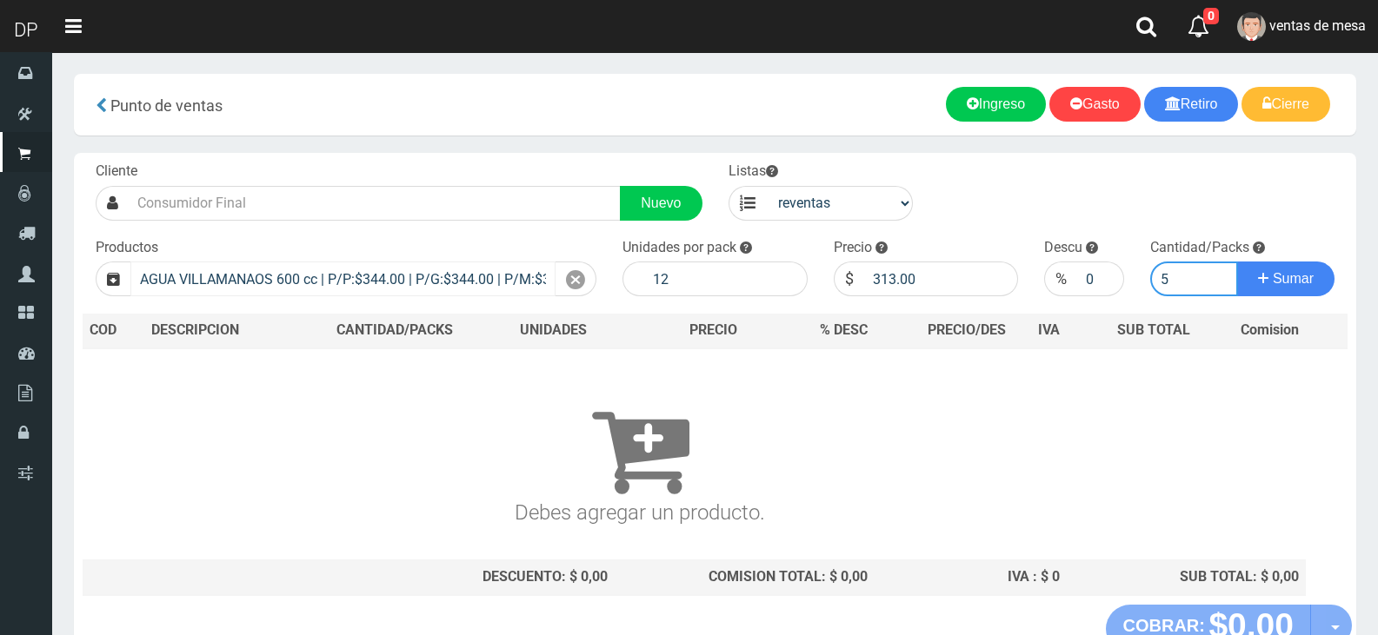
type input "5"
click at [1237, 262] on button "Sumar" at bounding box center [1285, 279] width 97 height 35
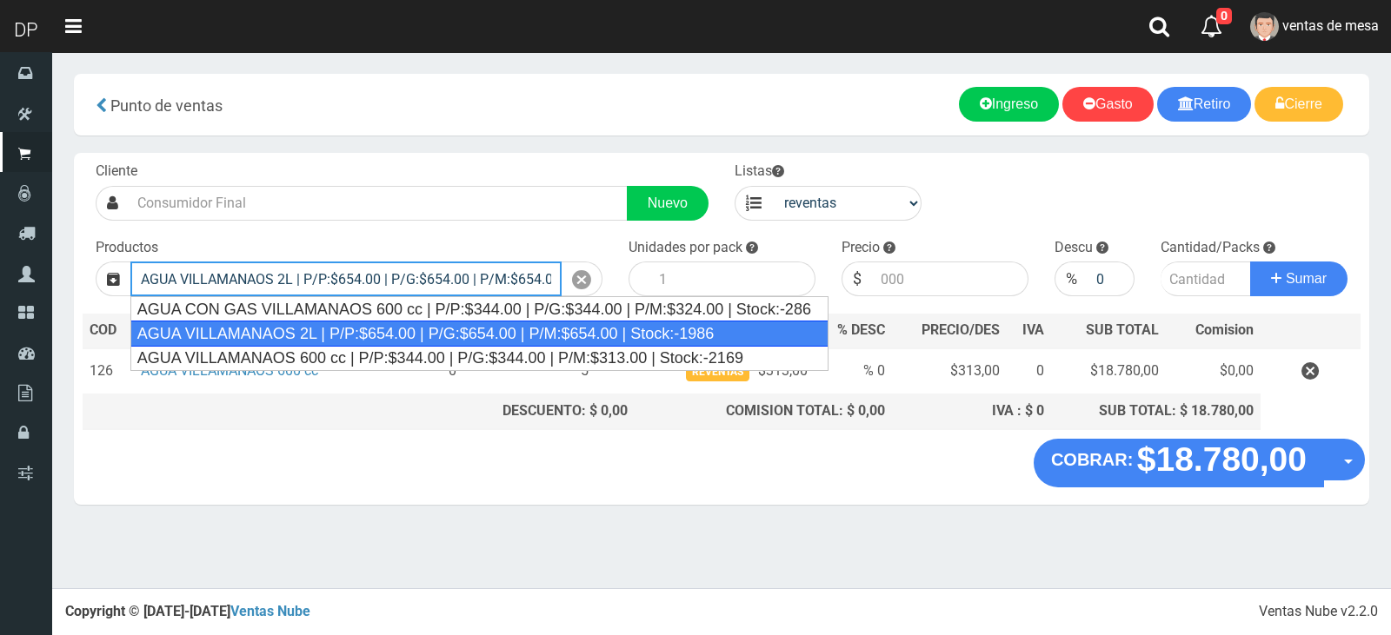
type input "AGUA VILLAMANAOS 2L | P/P:$654.00 | P/G:$654.00 | P/M:$654.00 | Stock:-1986"
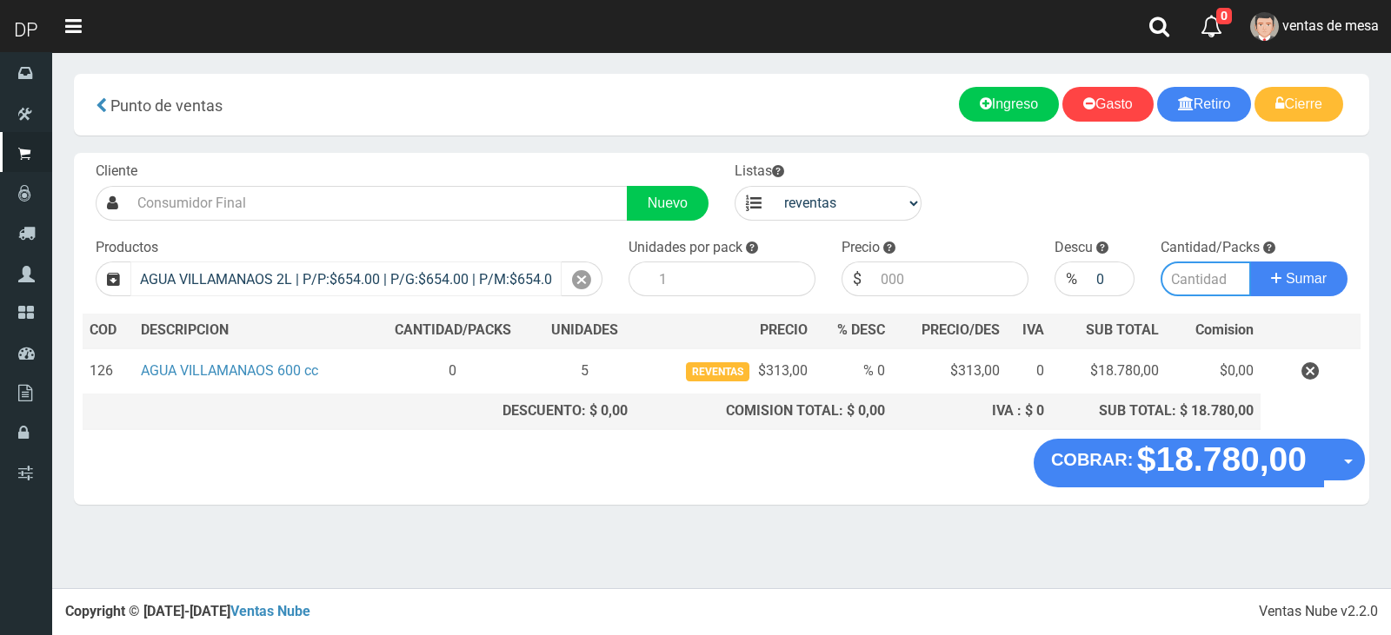
type input "6"
type input "654.00"
type input "2"
click at [1250, 262] on button "Sumar" at bounding box center [1298, 279] width 97 height 35
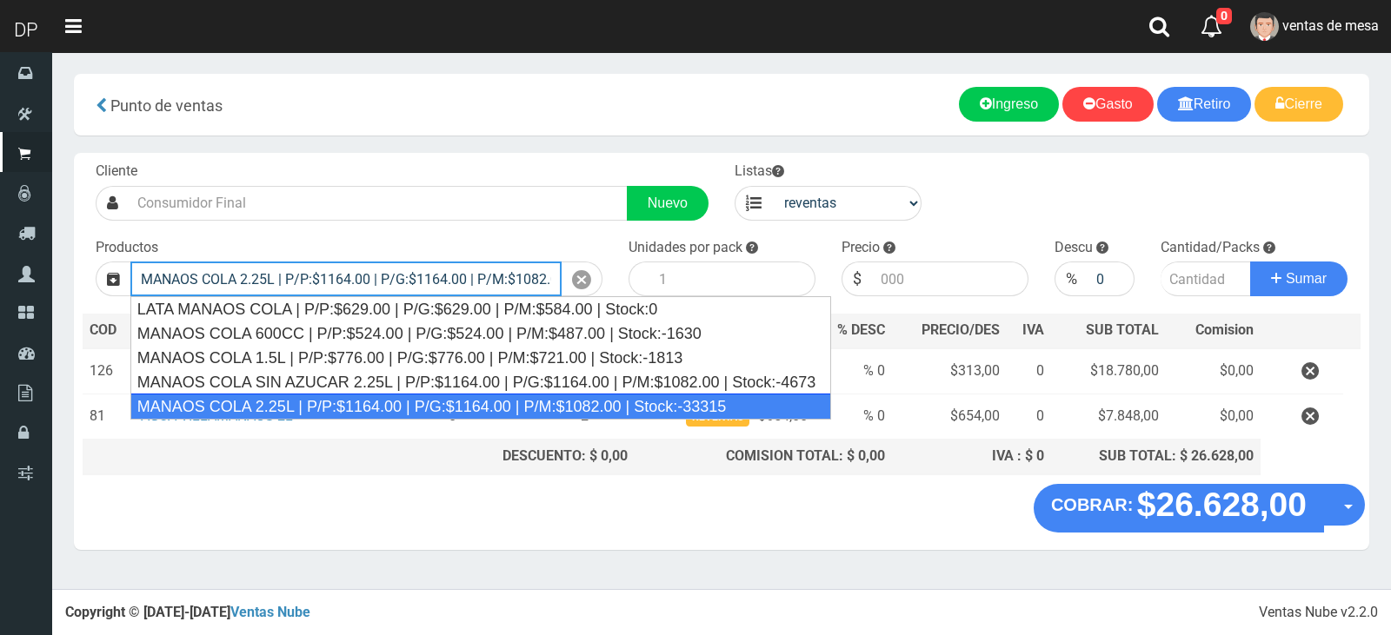
type input "MANAOS COLA 2.25L | P/P:$1164.00 | P/G:$1164.00 | P/M:$1082.00 | Stock:-33315"
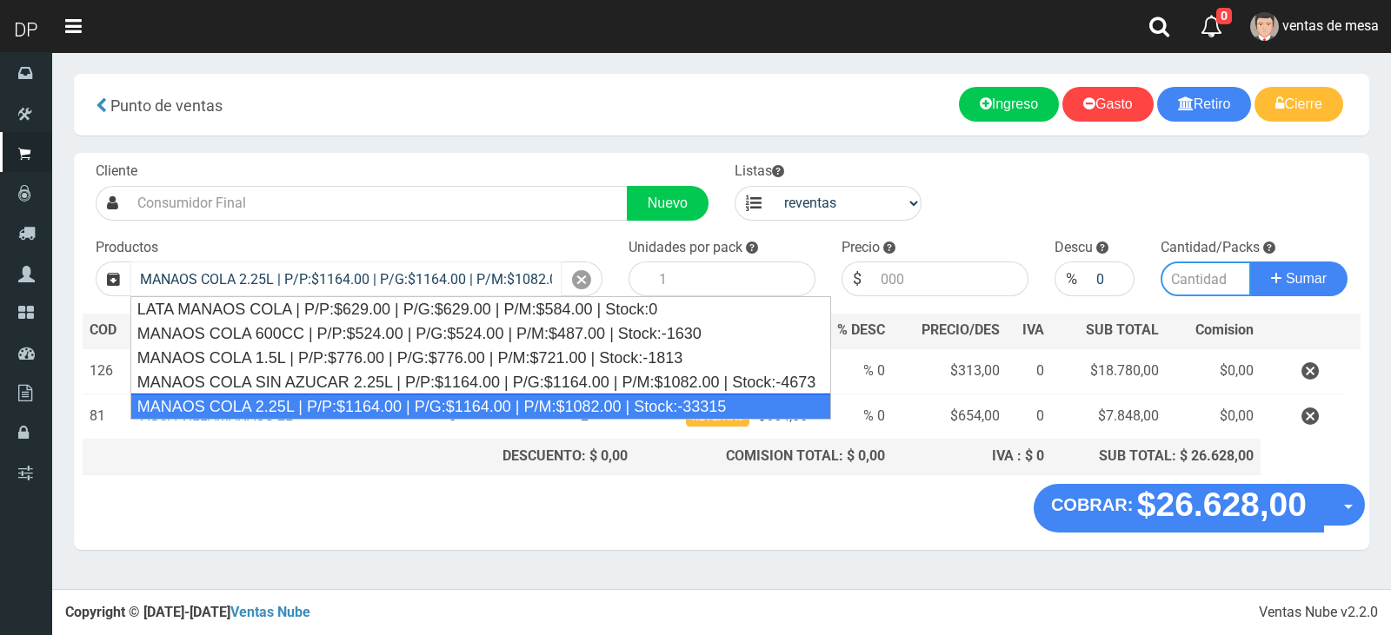
type input "6"
type input "1082.00"
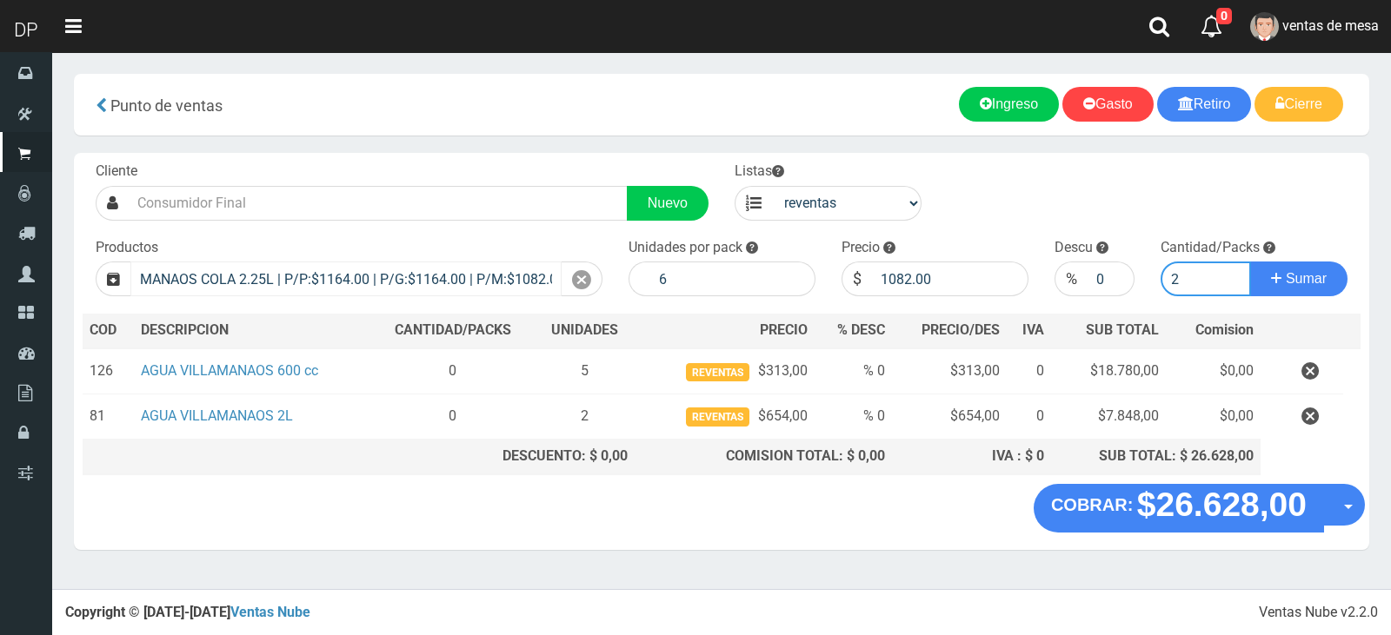
type input "2"
click at [1250, 262] on button "Sumar" at bounding box center [1298, 279] width 97 height 35
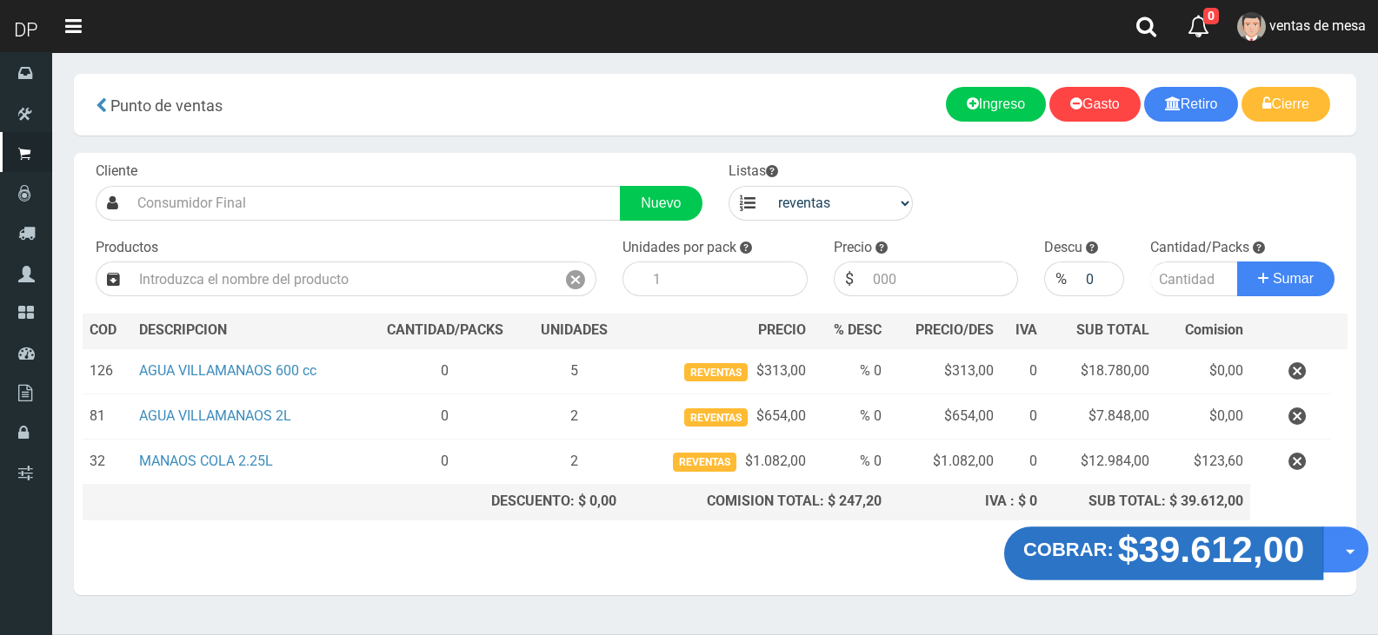
click at [1150, 546] on strong "$39.612,00" at bounding box center [1211, 548] width 187 height 41
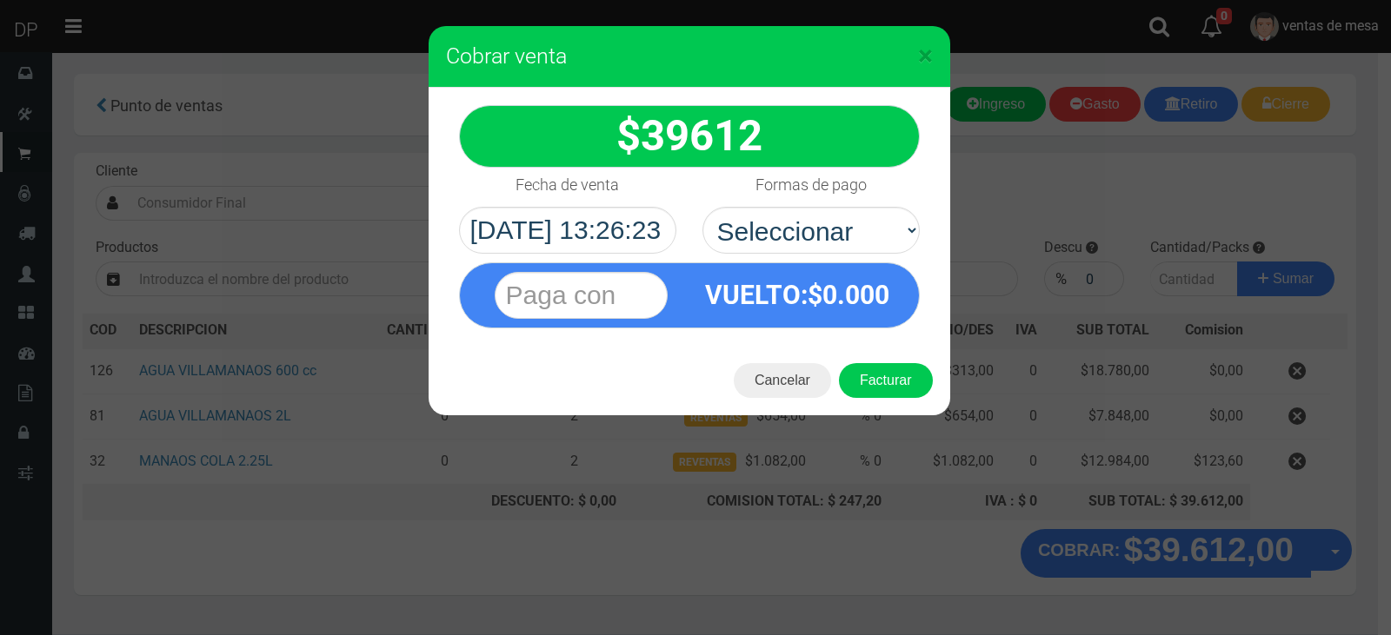
click at [833, 204] on div "Formas de pago Seleccionar Efectivo Tarjeta de Crédito Depósito Débito" at bounding box center [810, 211] width 243 height 86
click at [824, 238] on select "Seleccionar Efectivo Tarjeta de Crédito Depósito Débito" at bounding box center [810, 230] width 217 height 47
select select "Efectivo"
click at [702, 207] on select "Seleccionar Efectivo Tarjeta de Crédito Depósito Débito" at bounding box center [810, 230] width 217 height 47
click at [895, 375] on button "Facturar" at bounding box center [886, 380] width 94 height 35
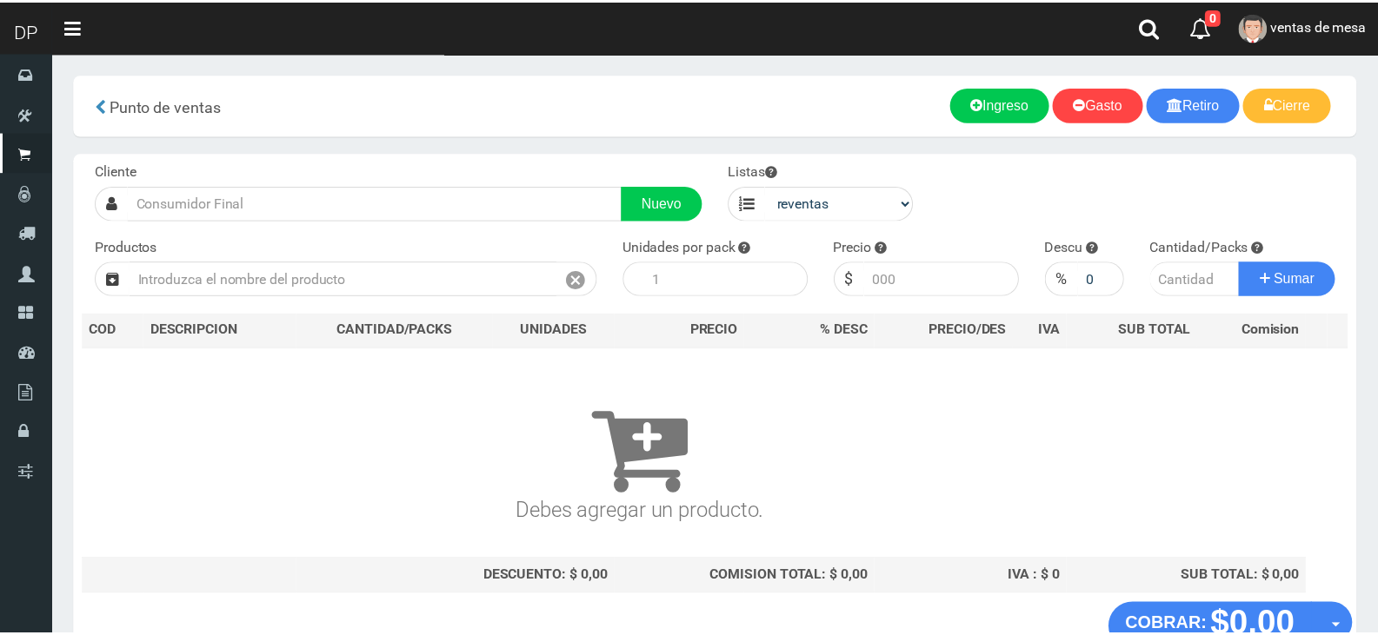
scroll to position [11, 0]
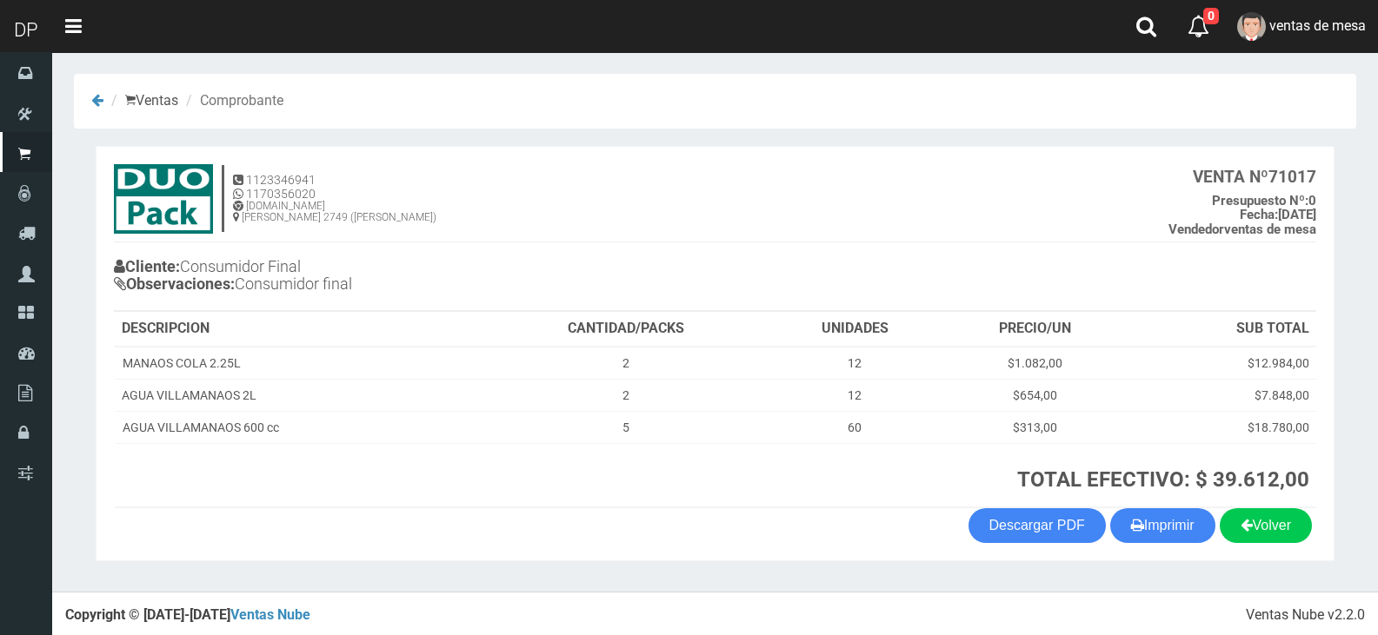
scroll to position [3, 0]
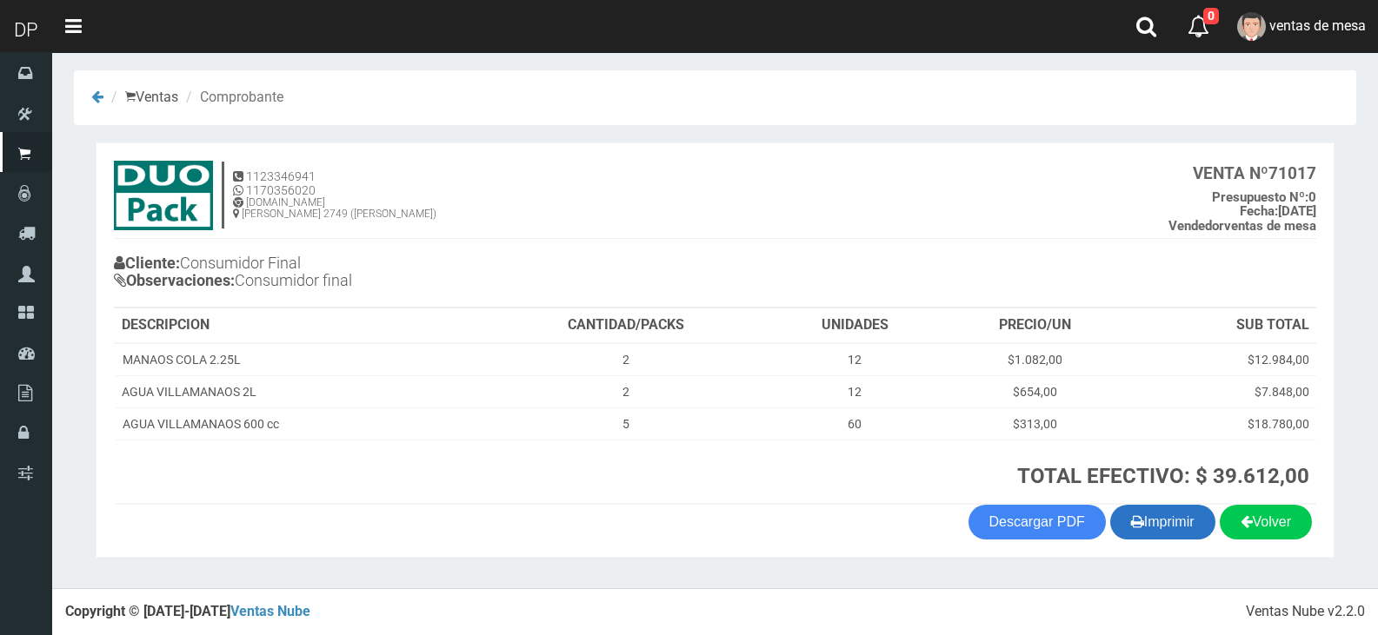
click at [1192, 517] on button "Imprimir" at bounding box center [1162, 522] width 105 height 35
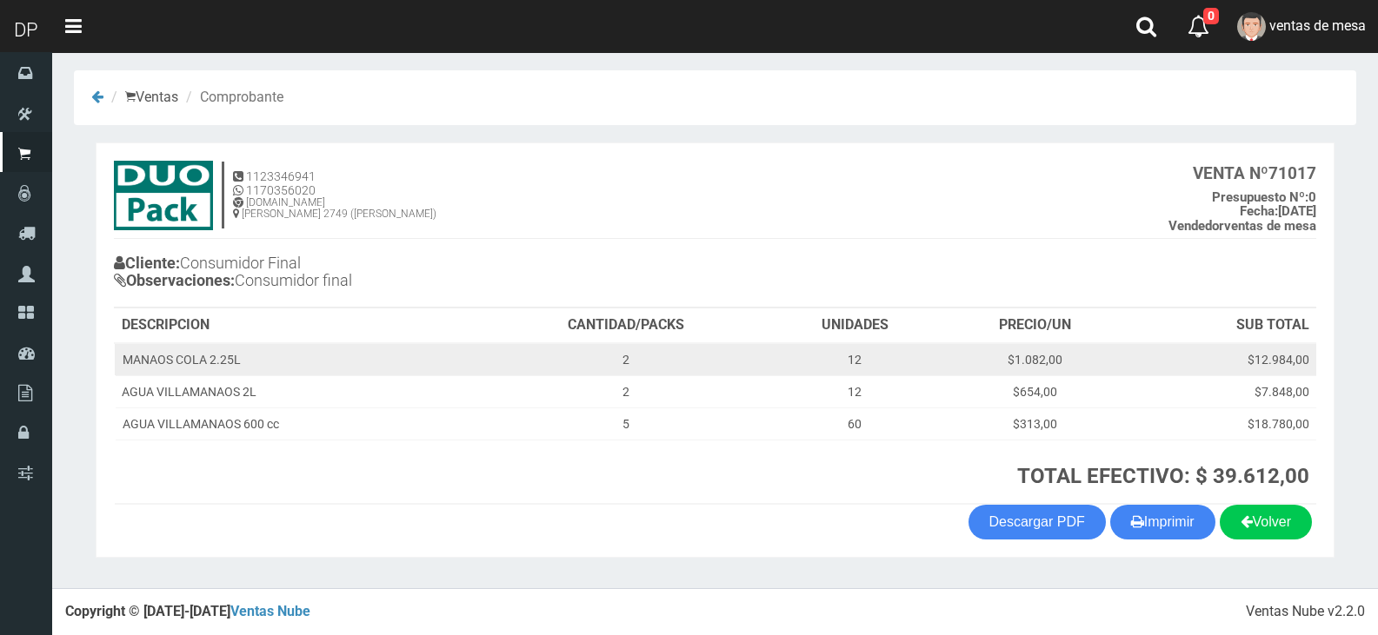
click at [683, 355] on td "2" at bounding box center [626, 359] width 282 height 33
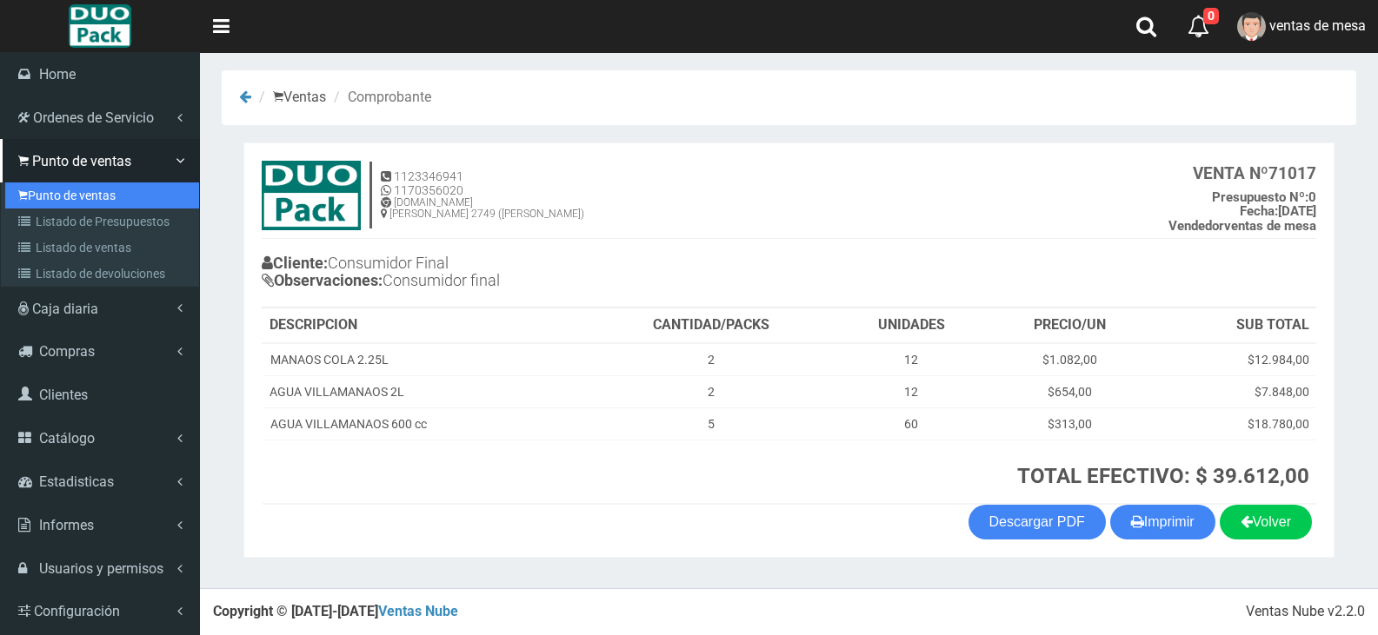
click at [138, 198] on link "Punto de ventas" at bounding box center [102, 196] width 194 height 26
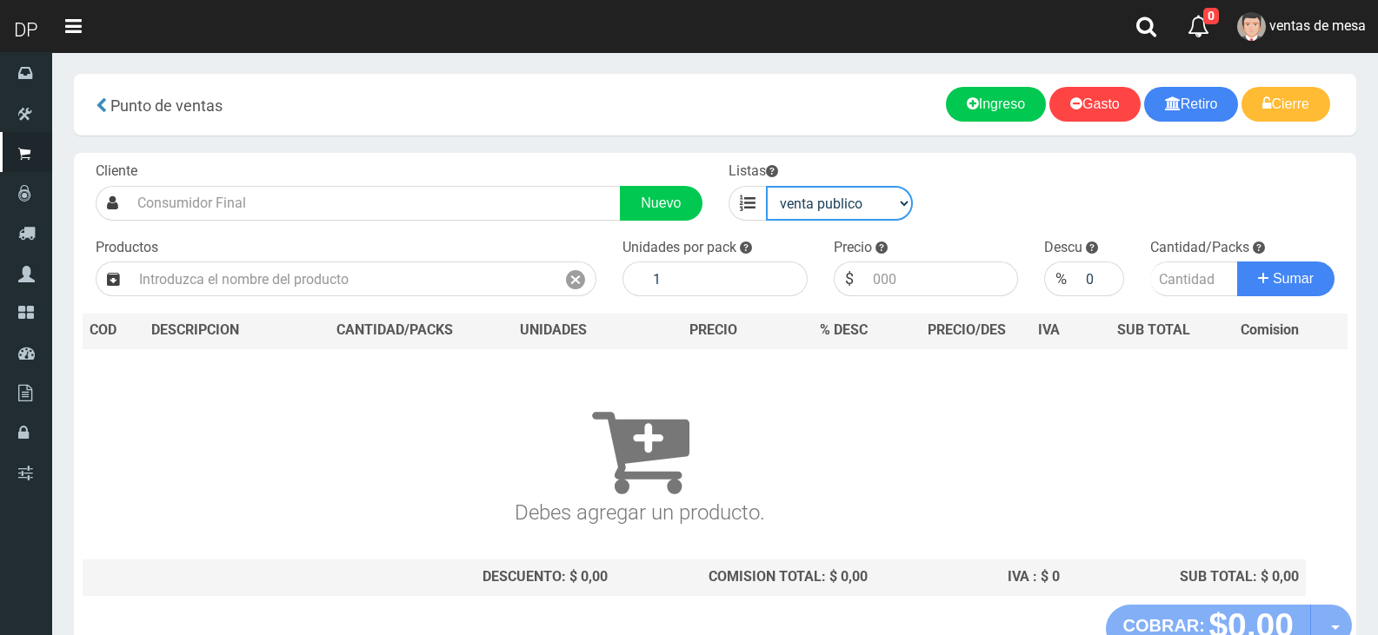
click at [811, 187] on select "venta publico Sup chinos reventas" at bounding box center [840, 203] width 148 height 35
select select "3"
click at [766, 186] on select "venta publico Sup chinos reventas" at bounding box center [840, 203] width 148 height 35
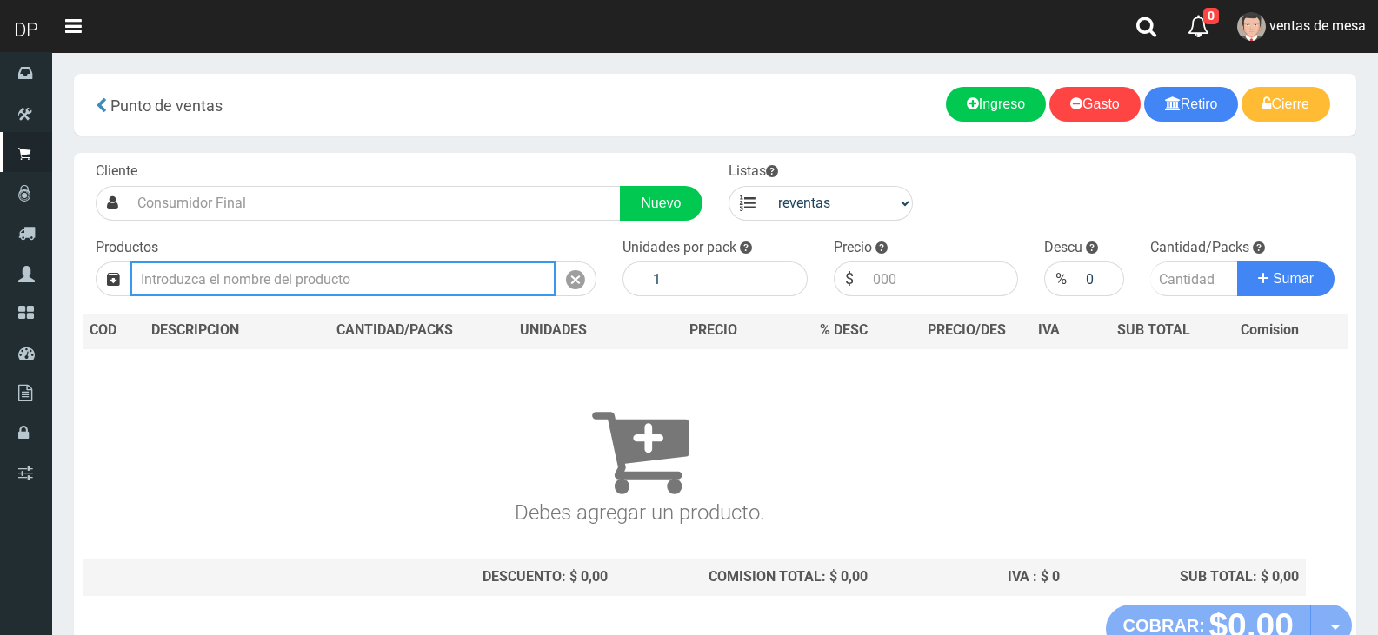
click at [459, 289] on input "text" at bounding box center [342, 279] width 425 height 35
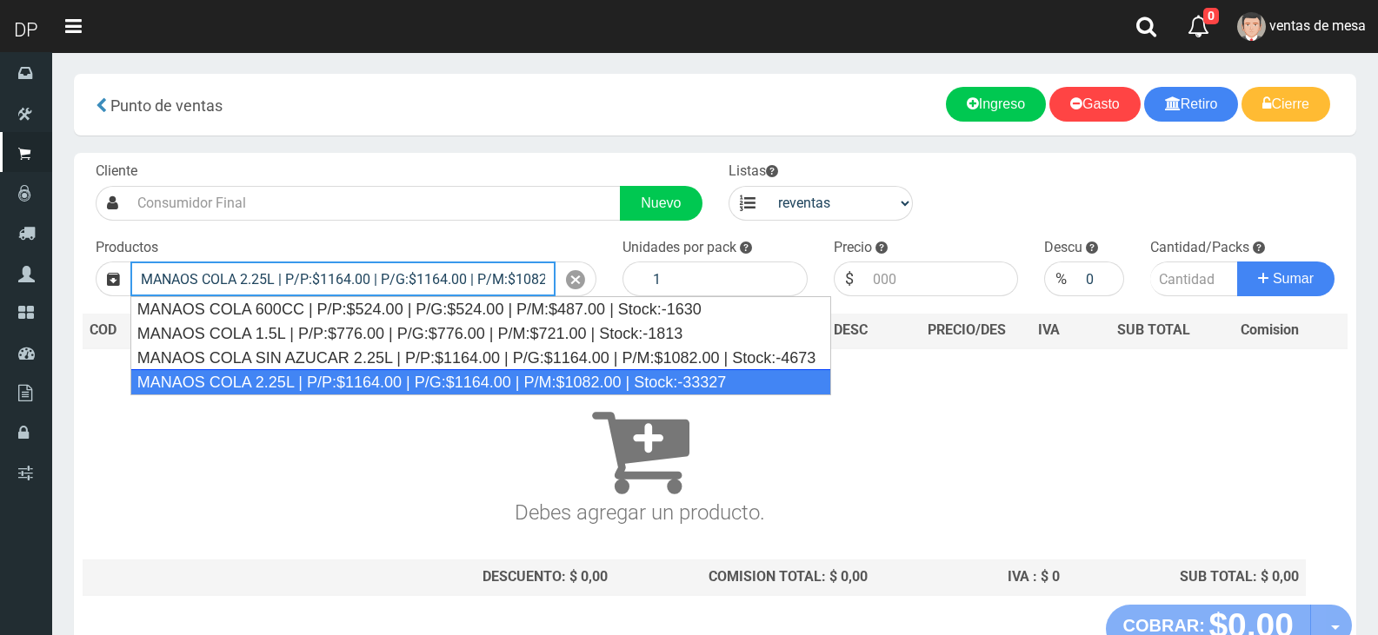
type input "MANAOS COLA 2.25L | P/P:$1164.00 | P/G:$1164.00 | P/M:$1082.00 | Stock:-33327"
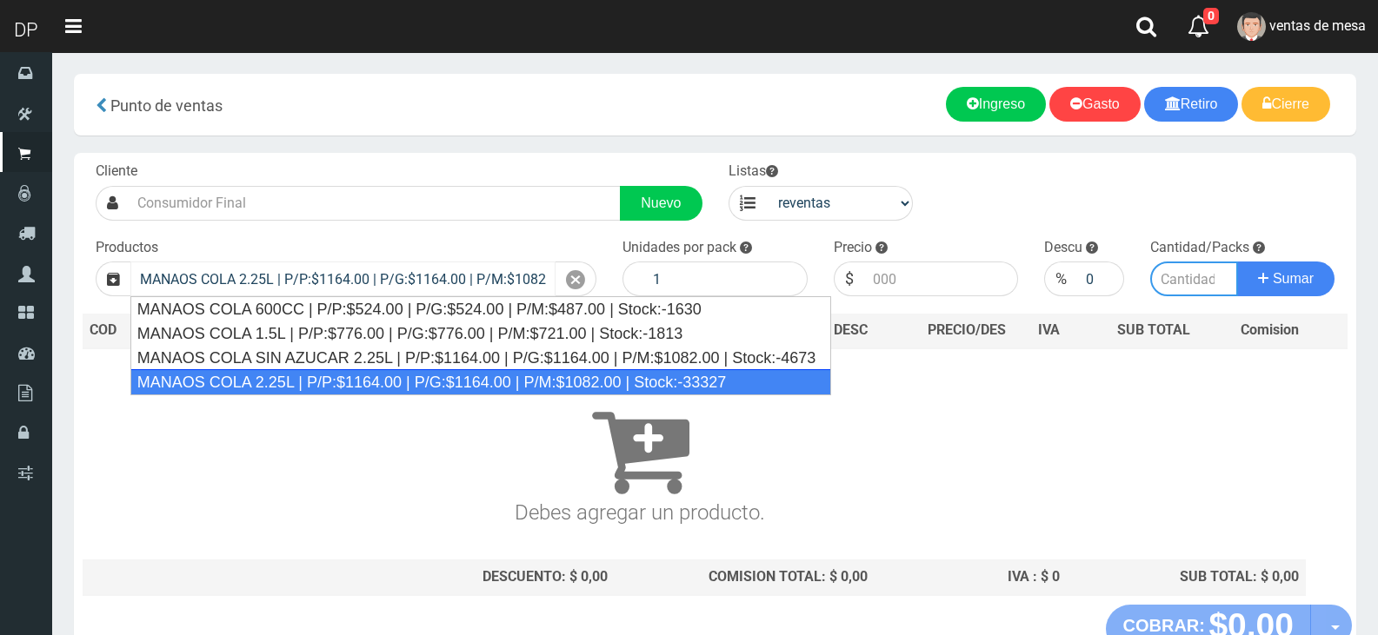
type input "6"
type input "1082.00"
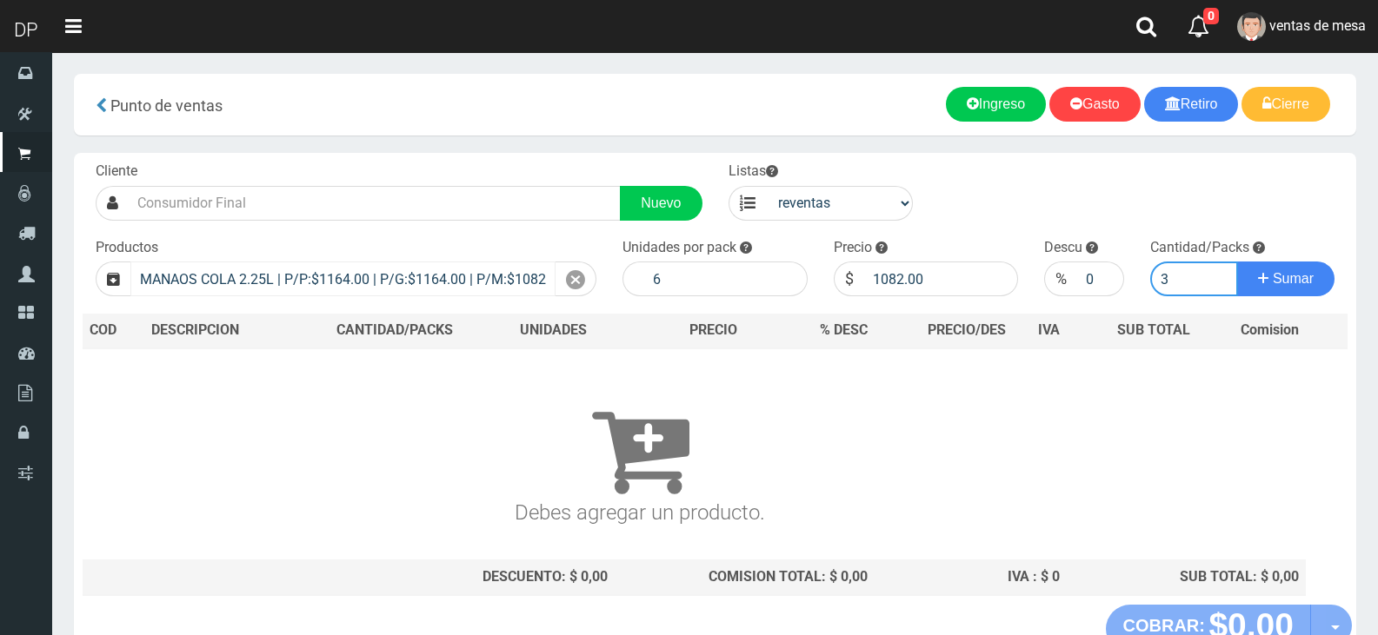
type input "3"
click at [1237, 262] on button "Sumar" at bounding box center [1285, 279] width 97 height 35
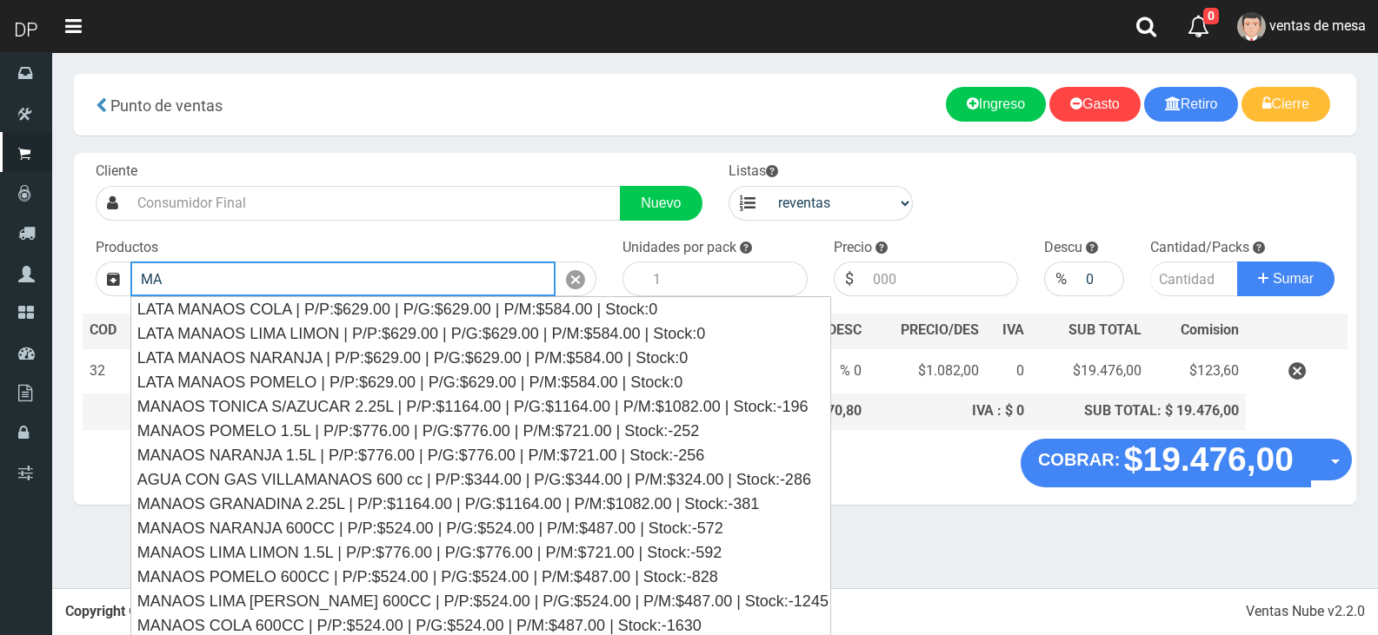
type input "M"
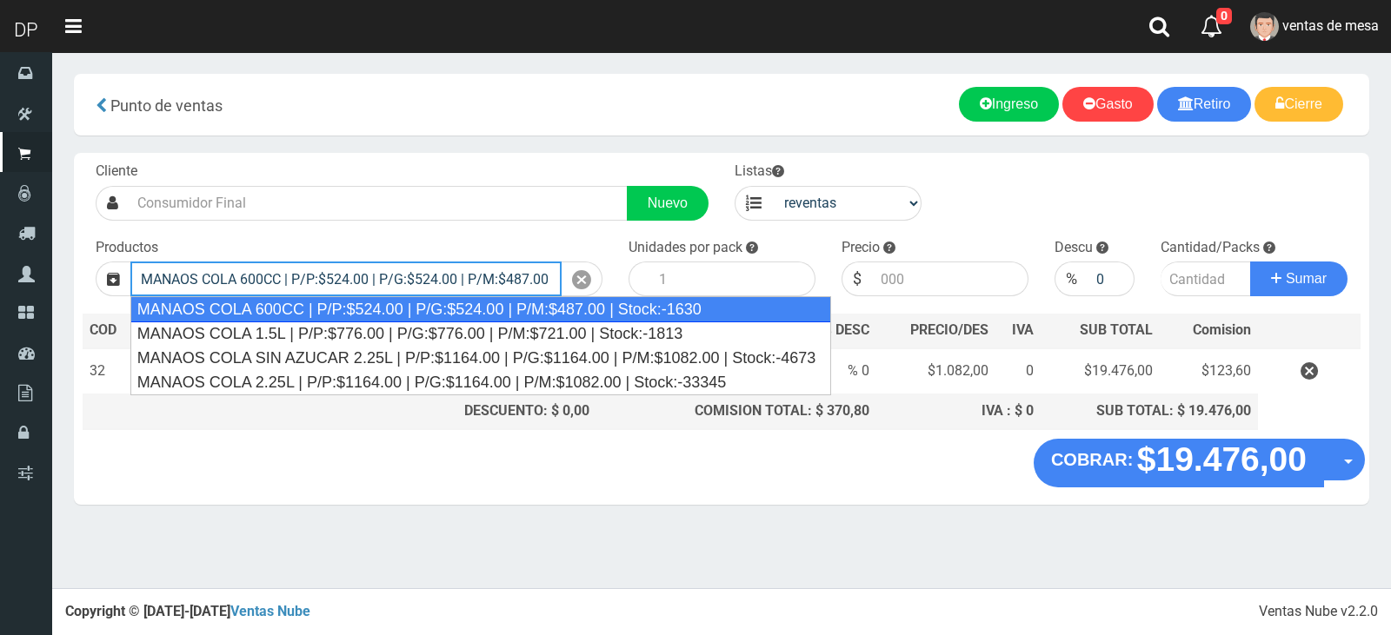
type input "MANAOS COLA 600CC | P/P:$524.00 | P/G:$524.00 | P/M:$487.00 | Stock:-1630"
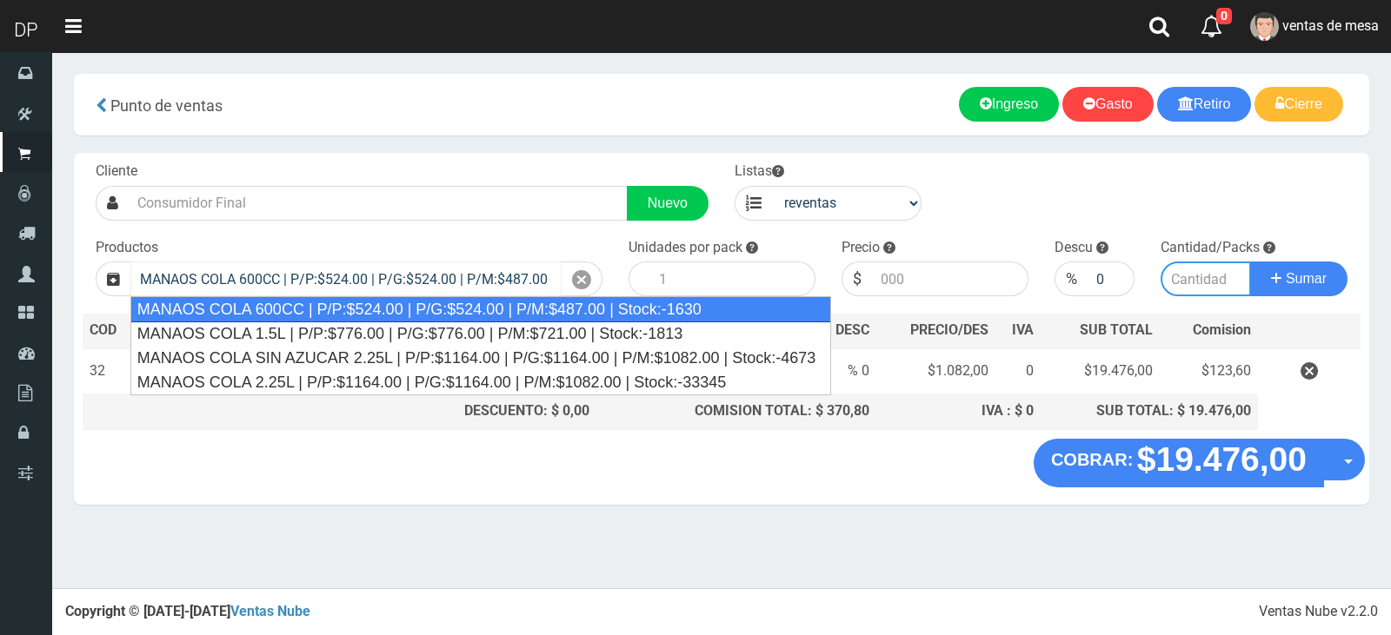
type input "12"
type input "487.00"
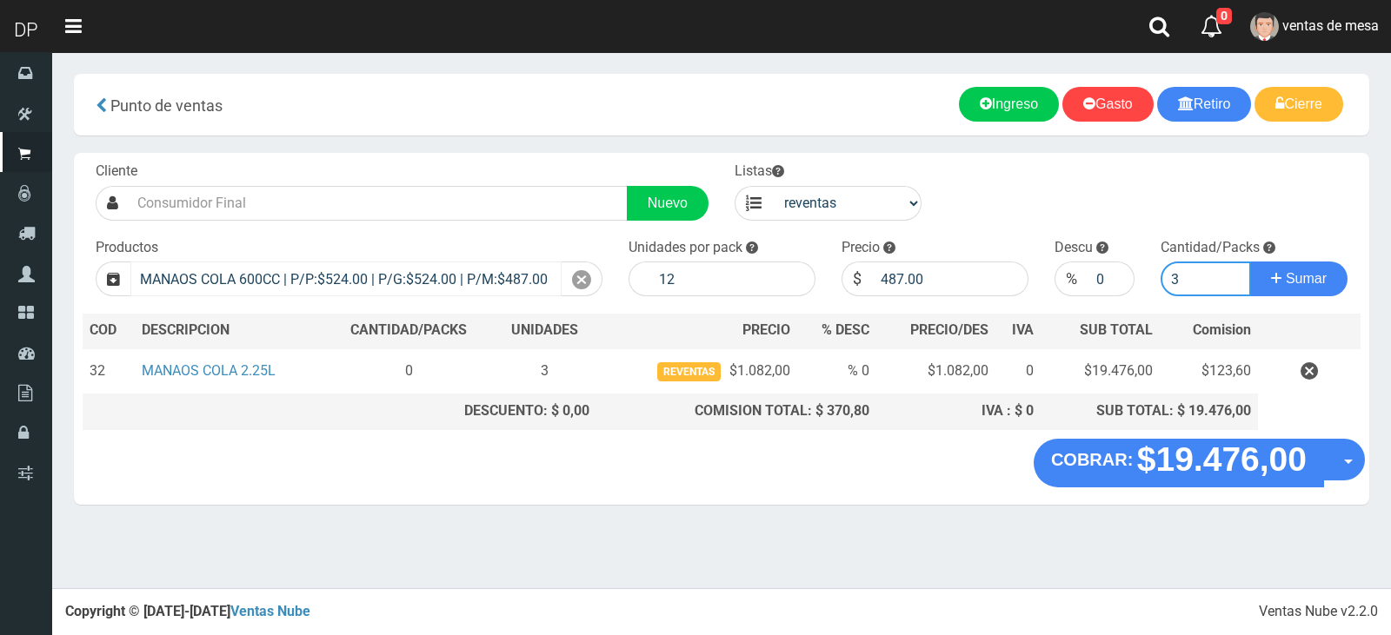
type input "3"
click at [1250, 262] on button "Sumar" at bounding box center [1298, 279] width 97 height 35
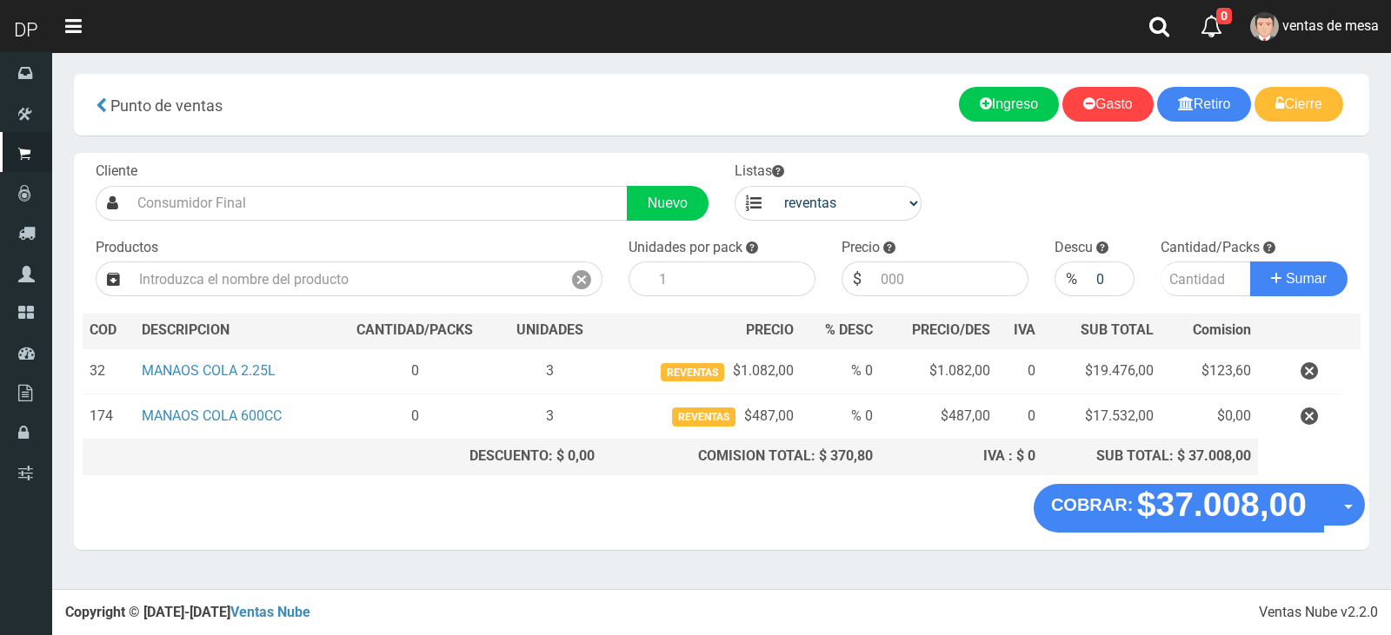
click at [1321, 358] on button "button" at bounding box center [1309, 371] width 52 height 30
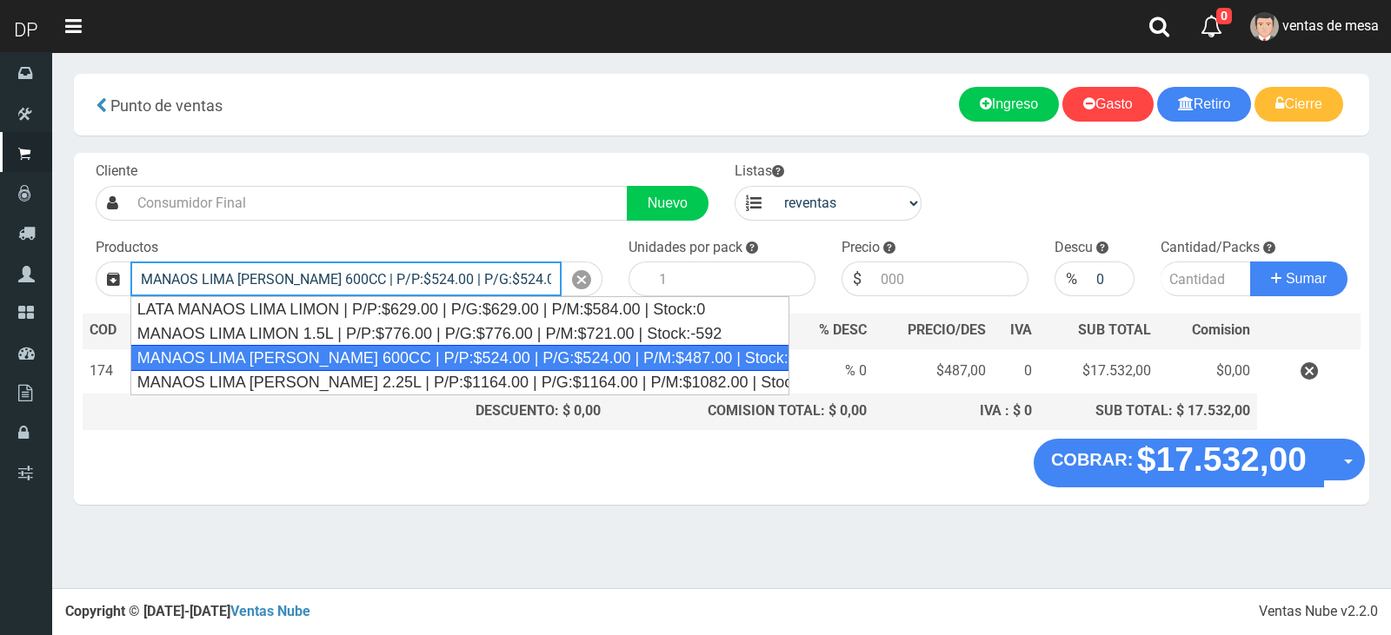
type input "MANAOS LIMA LIMON 600CC | P/P:$524.00 | P/G:$524.00 | P/M:$487.00 | Stock:-1245"
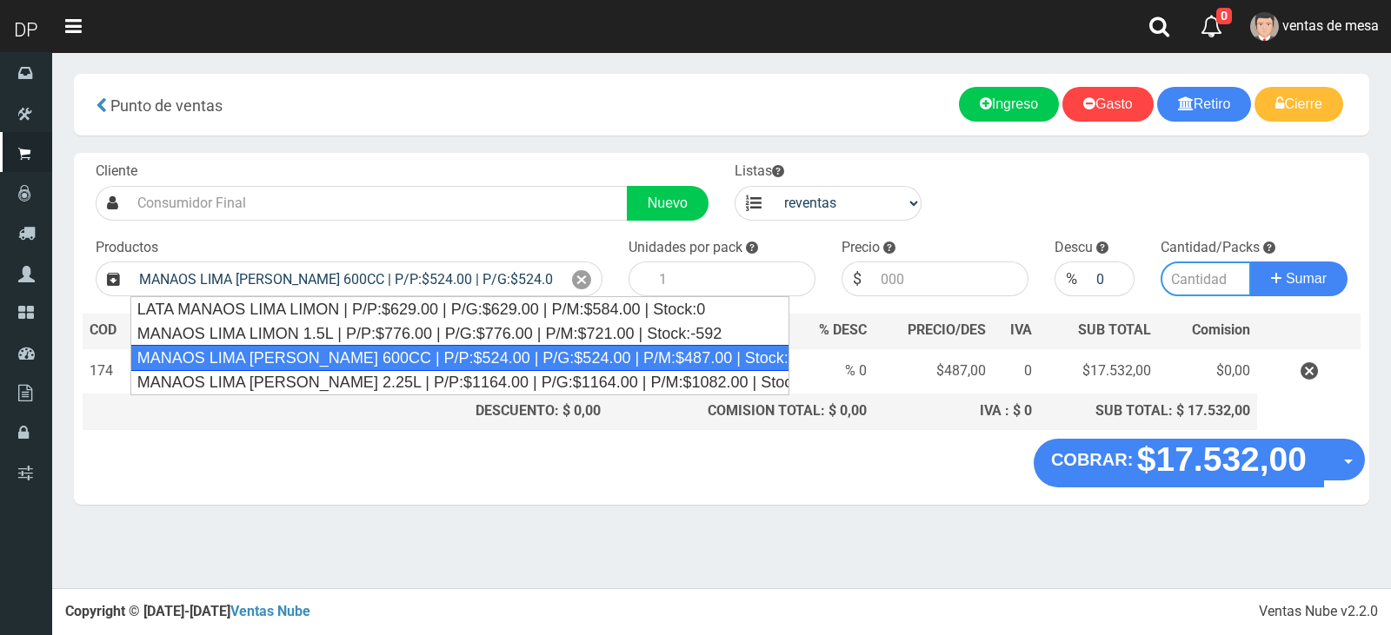
type input "12"
type input "487.00"
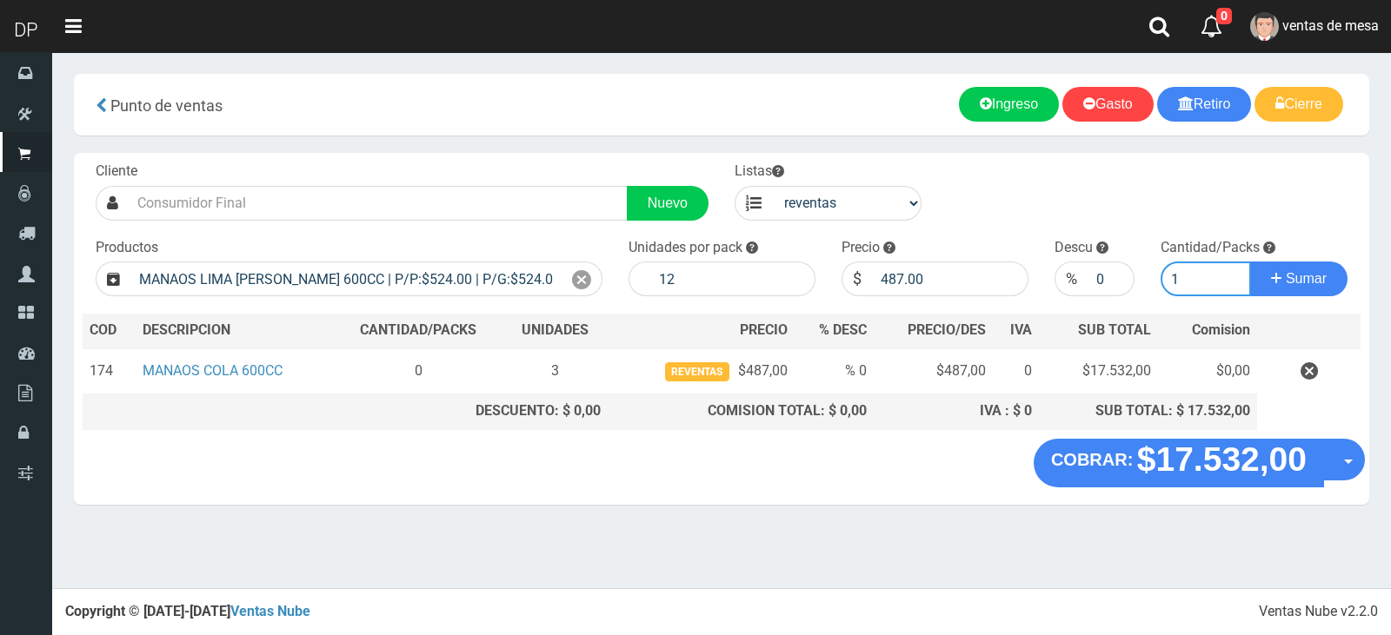
type input "1"
click at [1250, 262] on button "Sumar" at bounding box center [1298, 279] width 97 height 35
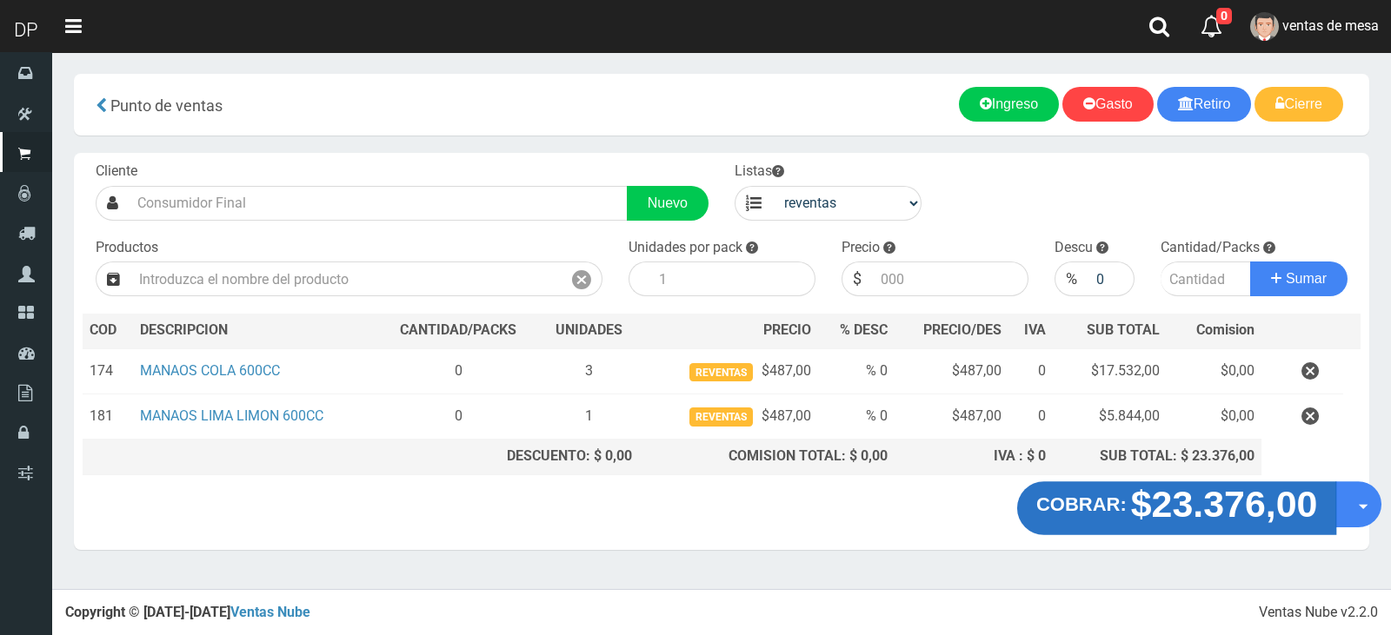
click at [1076, 518] on button "COBRAR: $23.376,00" at bounding box center [1177, 508] width 320 height 54
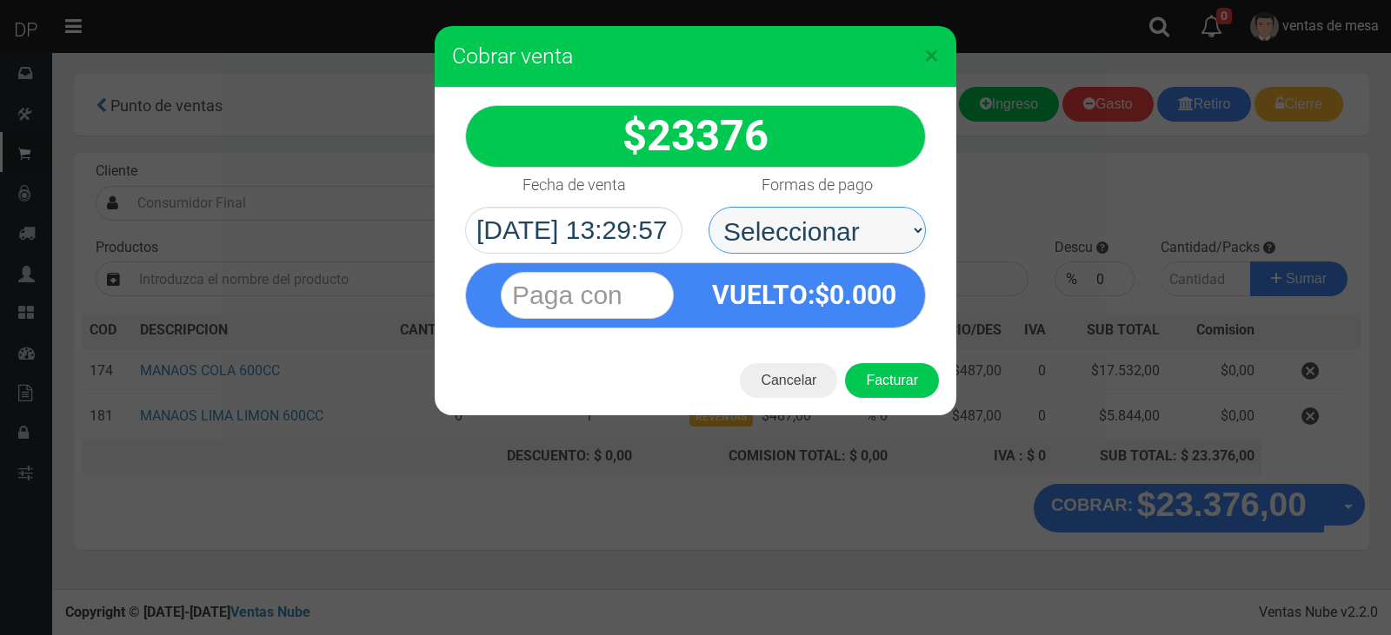
drag, startPoint x: 780, startPoint y: 224, endPoint x: 795, endPoint y: 251, distance: 31.2
click at [780, 225] on select "Seleccionar Efectivo Tarjeta de Crédito Depósito Débito" at bounding box center [816, 230] width 217 height 47
select select "Efectivo"
click at [708, 207] on select "Seleccionar Efectivo Tarjeta de Crédito Depósito Débito" at bounding box center [816, 230] width 217 height 47
click at [868, 356] on div "Cancelar Facturar" at bounding box center [695, 381] width 521 height 70
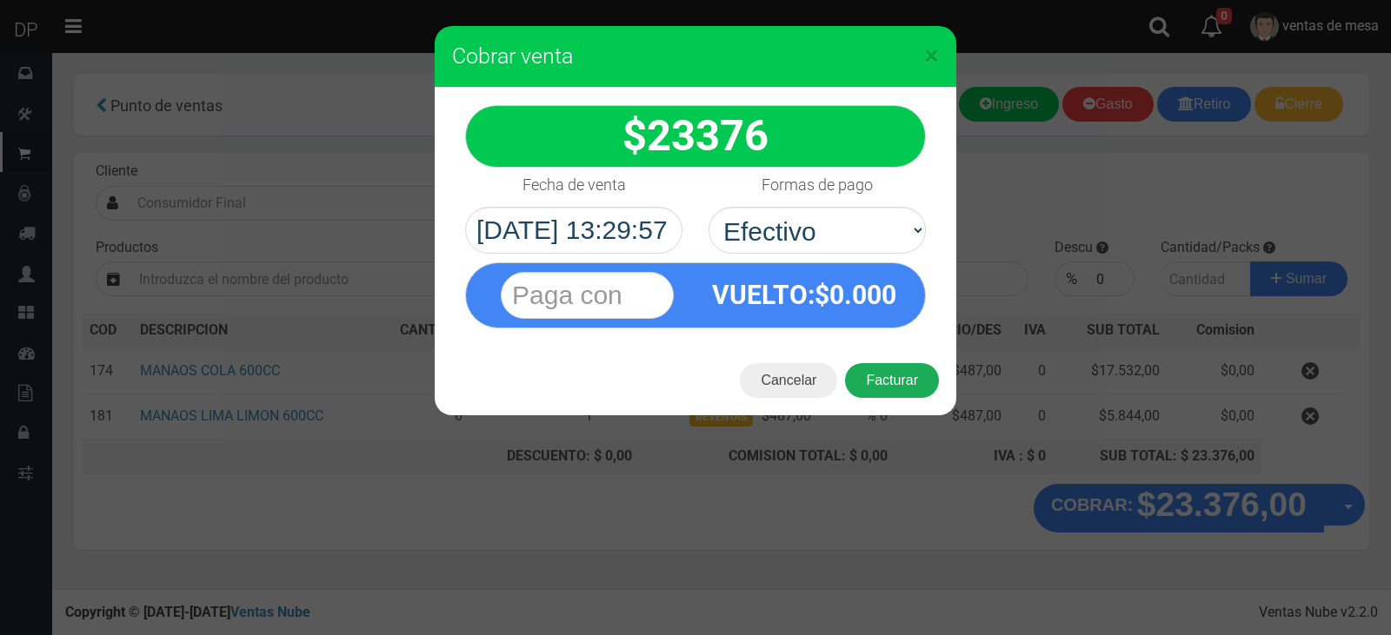
click at [883, 391] on button "Facturar" at bounding box center [892, 380] width 94 height 35
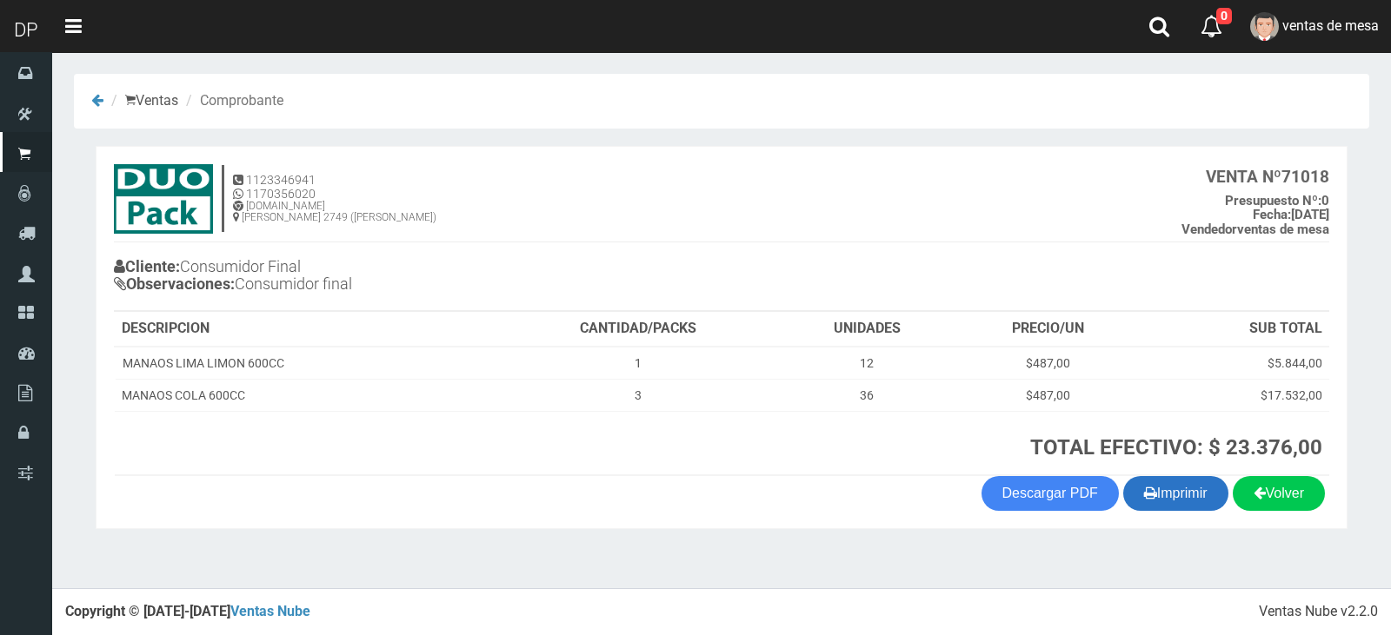
click at [1179, 483] on button "Imprimir" at bounding box center [1175, 493] width 105 height 35
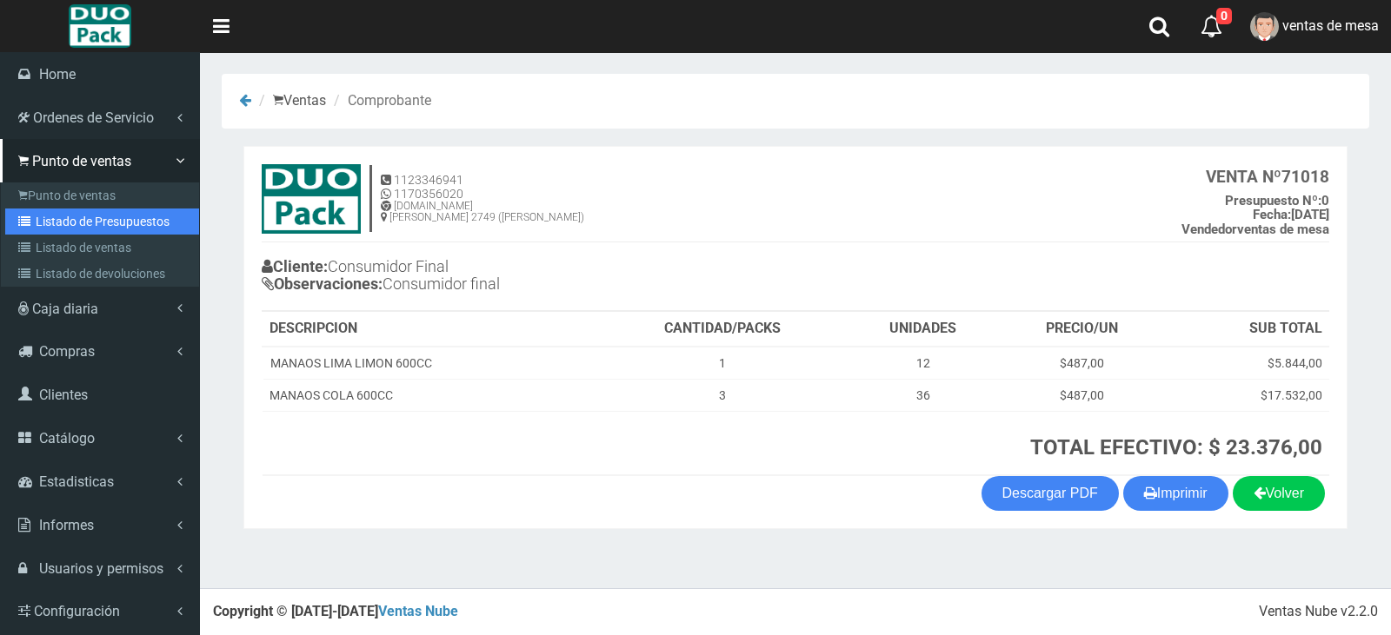
click at [31, 221] on icon at bounding box center [26, 222] width 17 height 12
